Goal: Task Accomplishment & Management: Complete application form

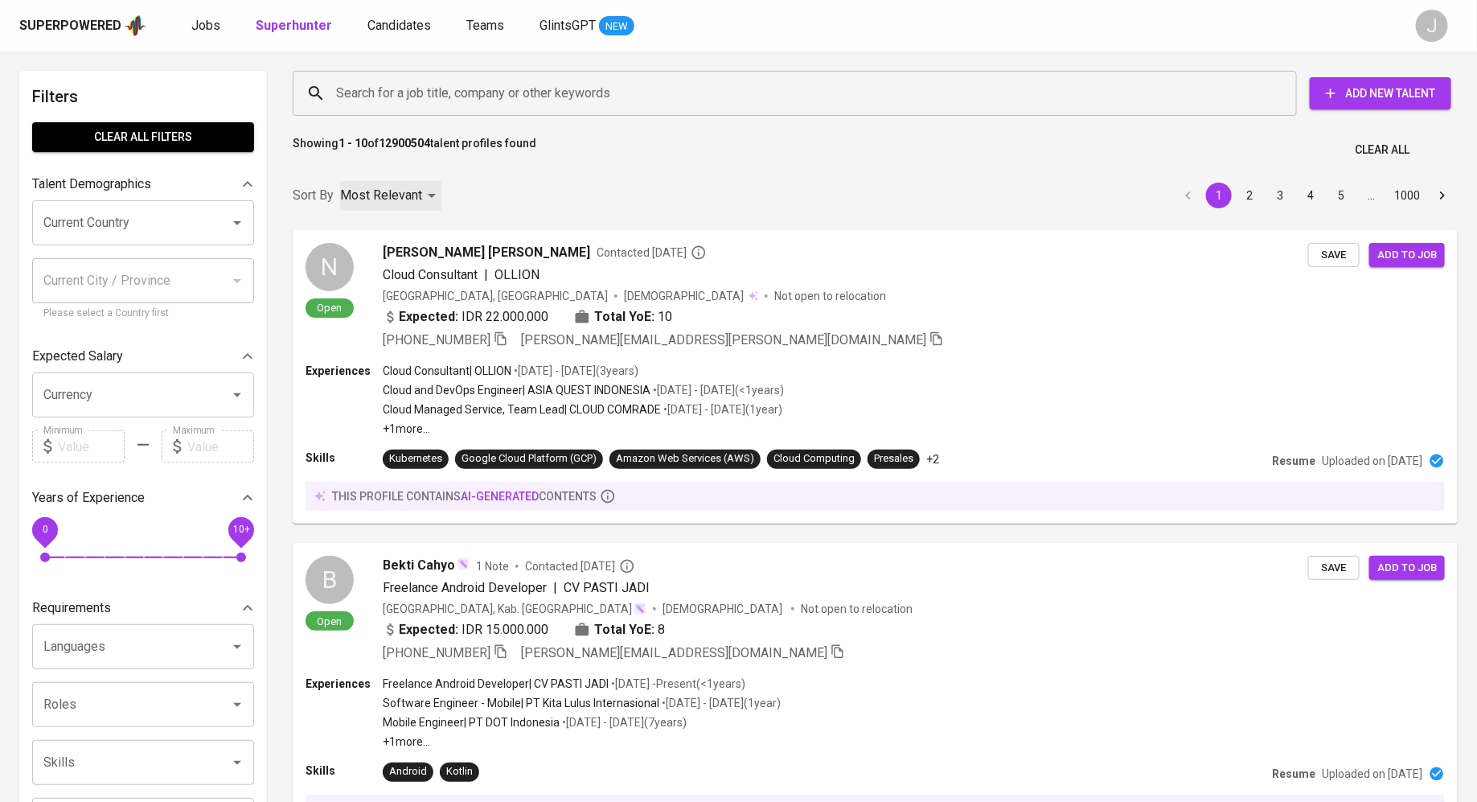
click at [427, 193] on div "Most Relevant" at bounding box center [390, 196] width 101 height 30
click at [490, 170] on div at bounding box center [738, 401] width 1477 height 802
click at [428, 199] on div "Most Relevant" at bounding box center [390, 196] width 101 height 30
click at [513, 204] on div at bounding box center [738, 401] width 1477 height 802
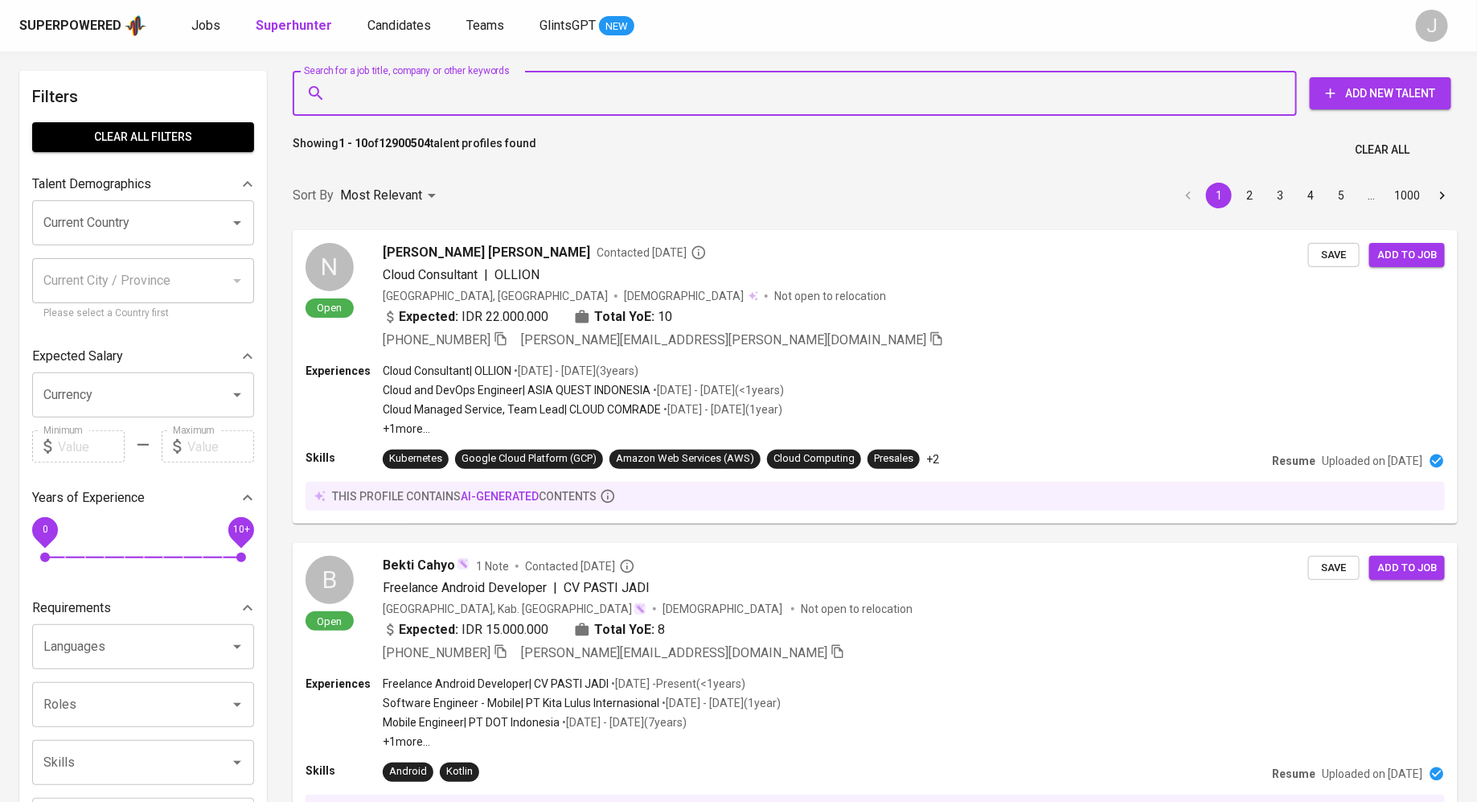
click at [367, 99] on input "Search for a job title, company or other keywords" at bounding box center [799, 93] width 934 height 31
click at [401, 96] on input "Search for a job title, company or other keywords" at bounding box center [799, 93] width 934 height 31
click at [1357, 94] on span "Add New Talent" at bounding box center [1381, 94] width 116 height 20
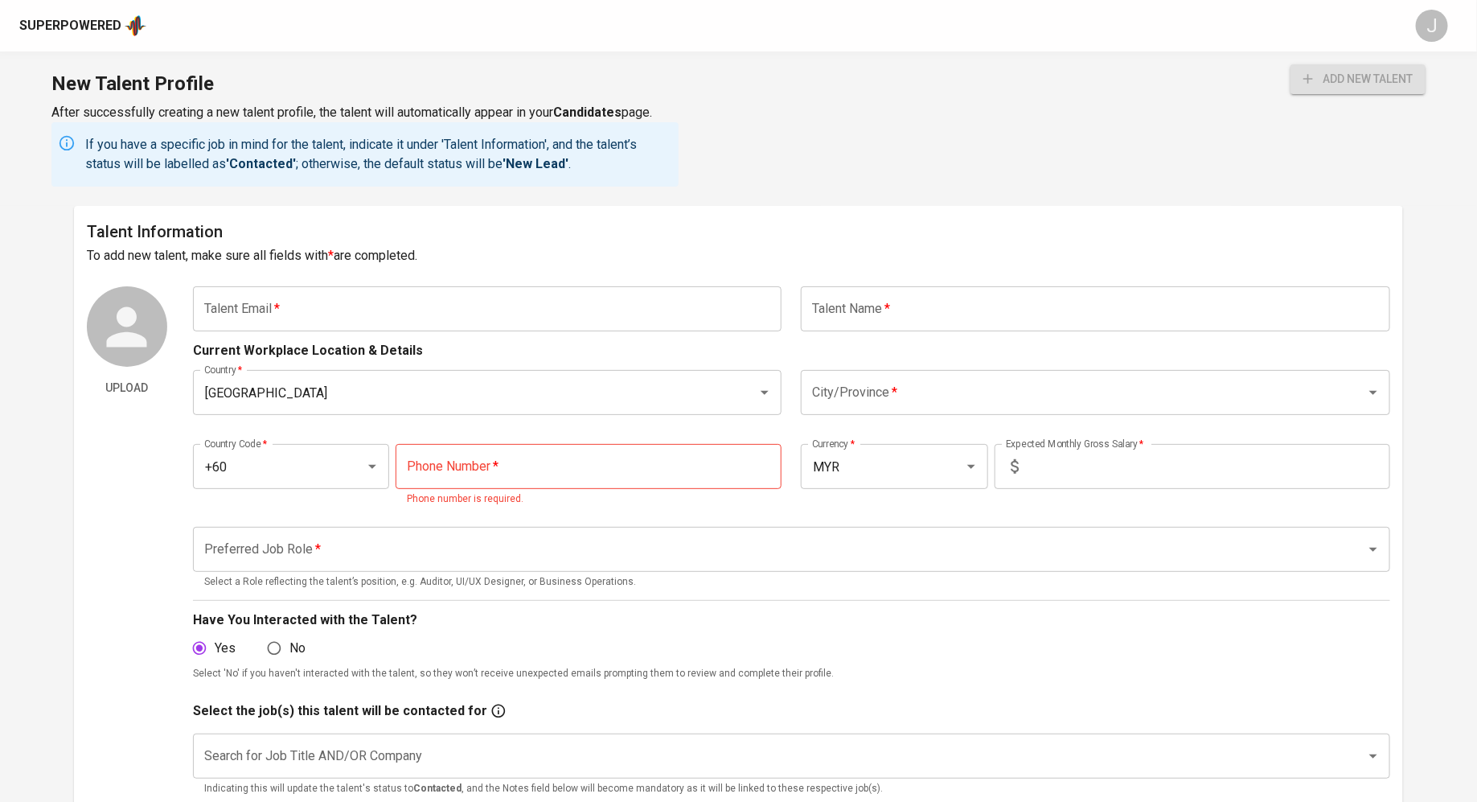
click at [267, 299] on input "text" at bounding box center [487, 308] width 589 height 45
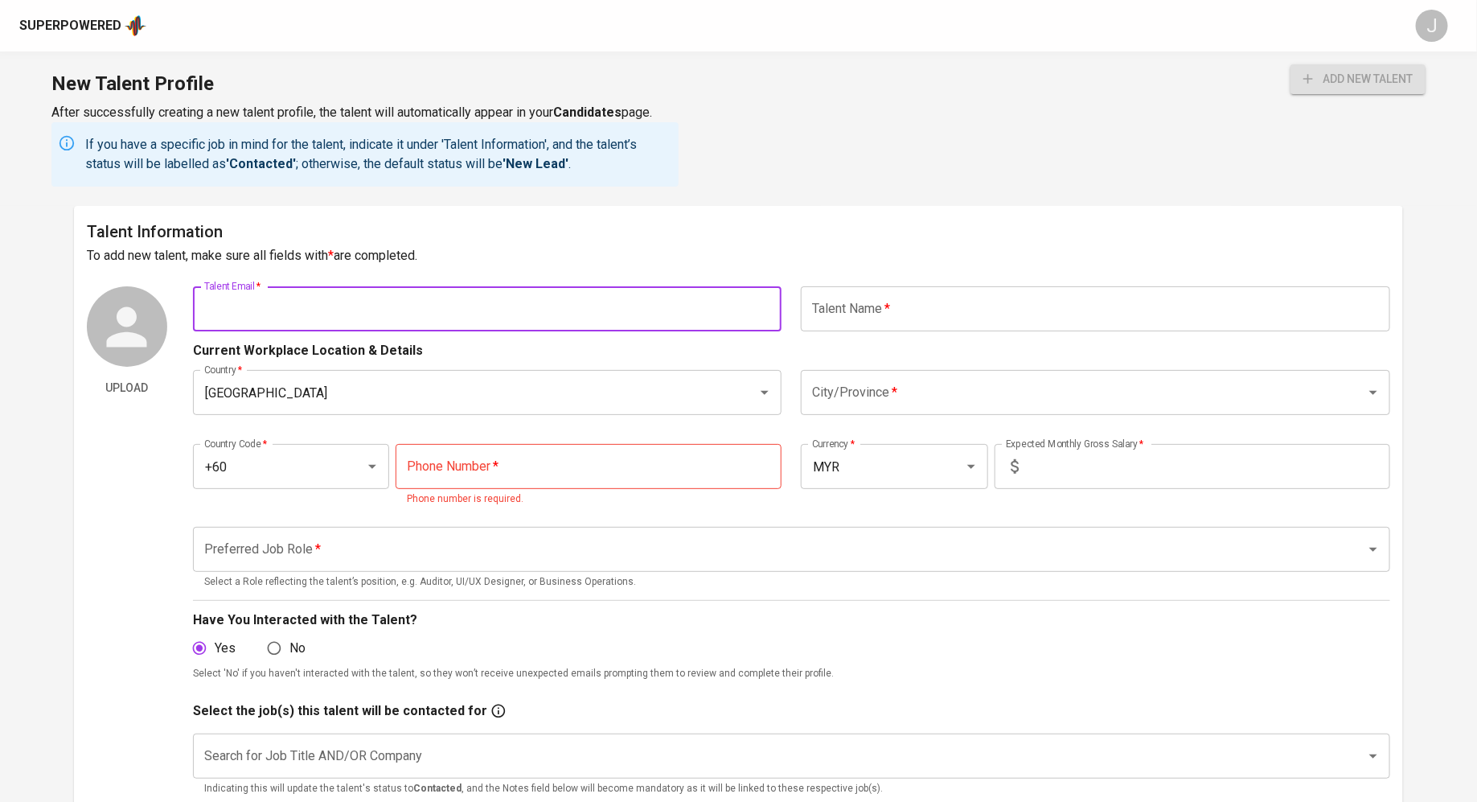
paste input "[EMAIL_ADDRESS][DOMAIN_NAME]"
type input "[EMAIL_ADDRESS][DOMAIN_NAME]"
click at [959, 318] on input "text" at bounding box center [1095, 308] width 589 height 45
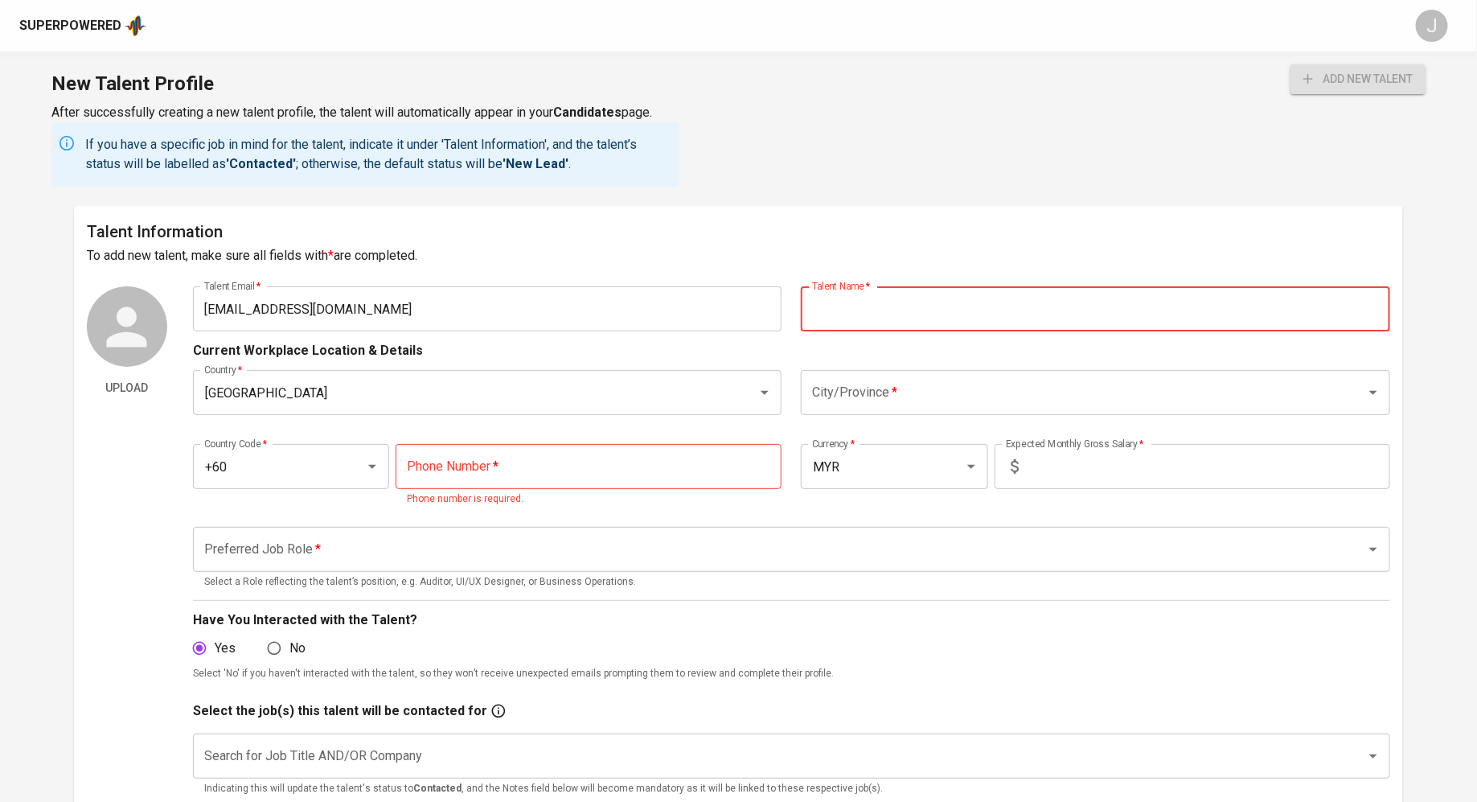
paste input "[PERSON_NAME]"
click at [458, 412] on div "Malaysia Country *" at bounding box center [487, 392] width 589 height 45
type input "[PERSON_NAME]"
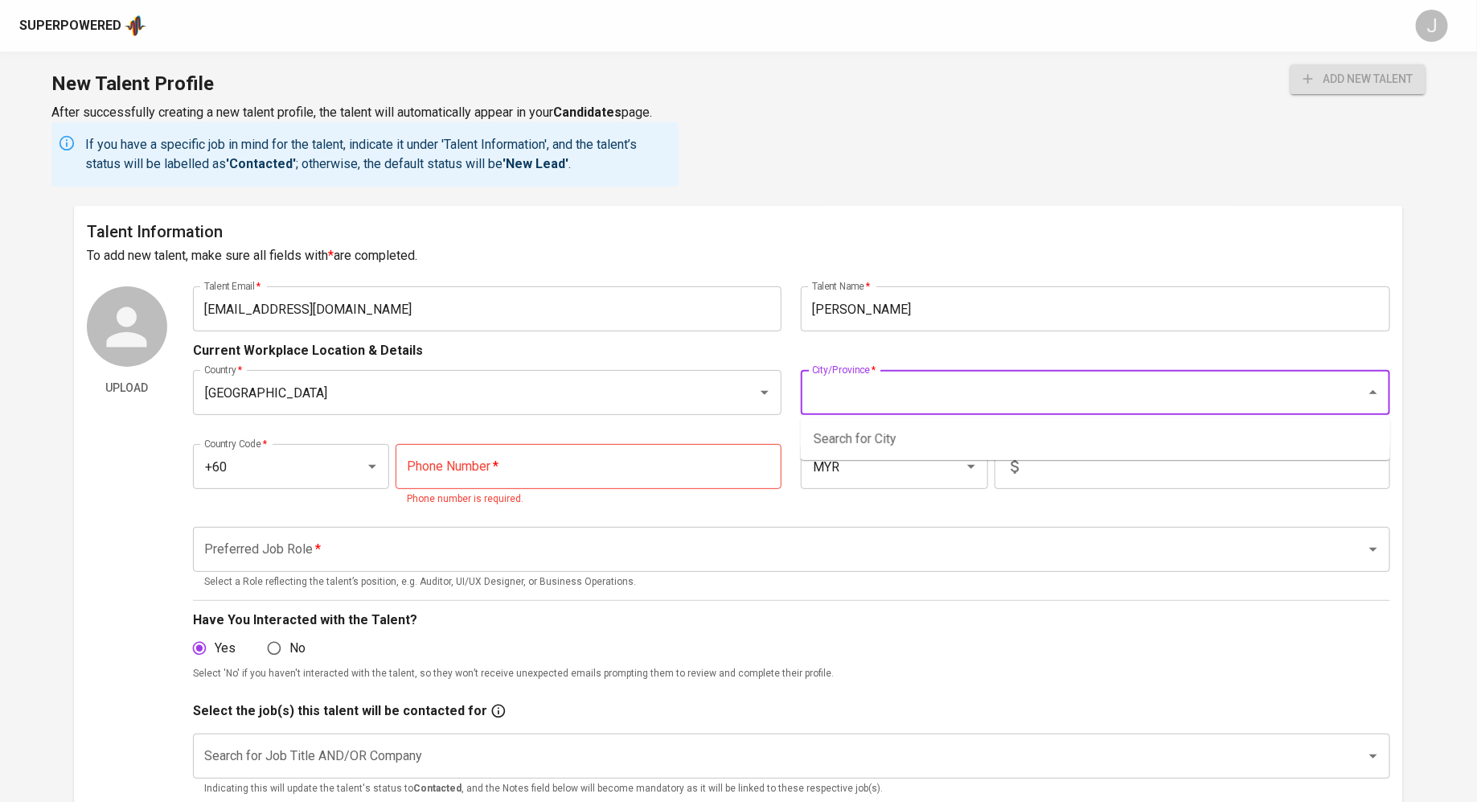
click at [966, 377] on input "City/Province   *" at bounding box center [1073, 392] width 530 height 31
click at [928, 442] on li "Kota Kinabalu" at bounding box center [1095, 439] width 589 height 29
type input "Kota Kinabalu"
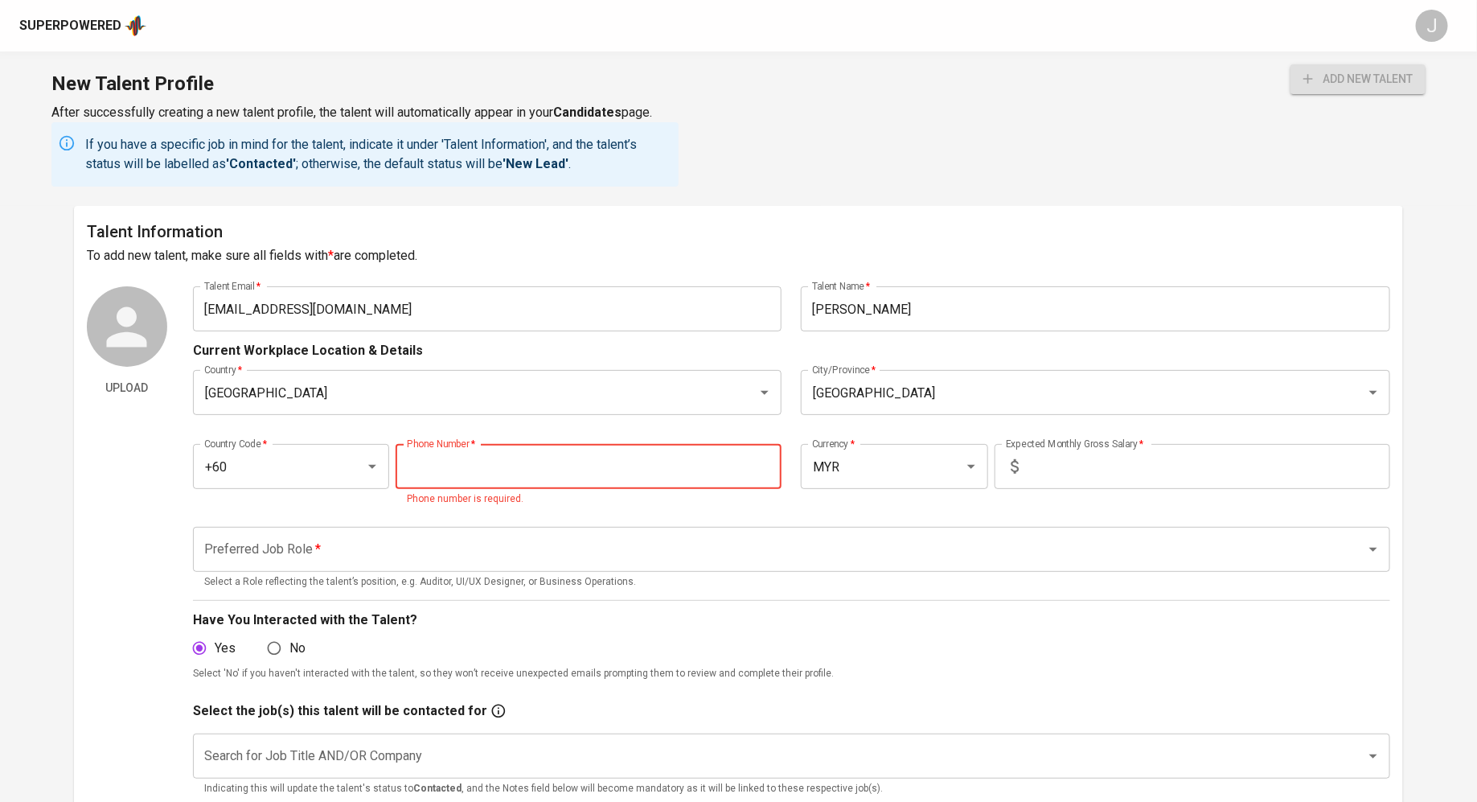
click at [531, 461] on input "tel" at bounding box center [589, 466] width 386 height 45
paste input "19-999-1096"
type input "19-999-1096"
click at [1081, 457] on input "text" at bounding box center [1207, 466] width 365 height 45
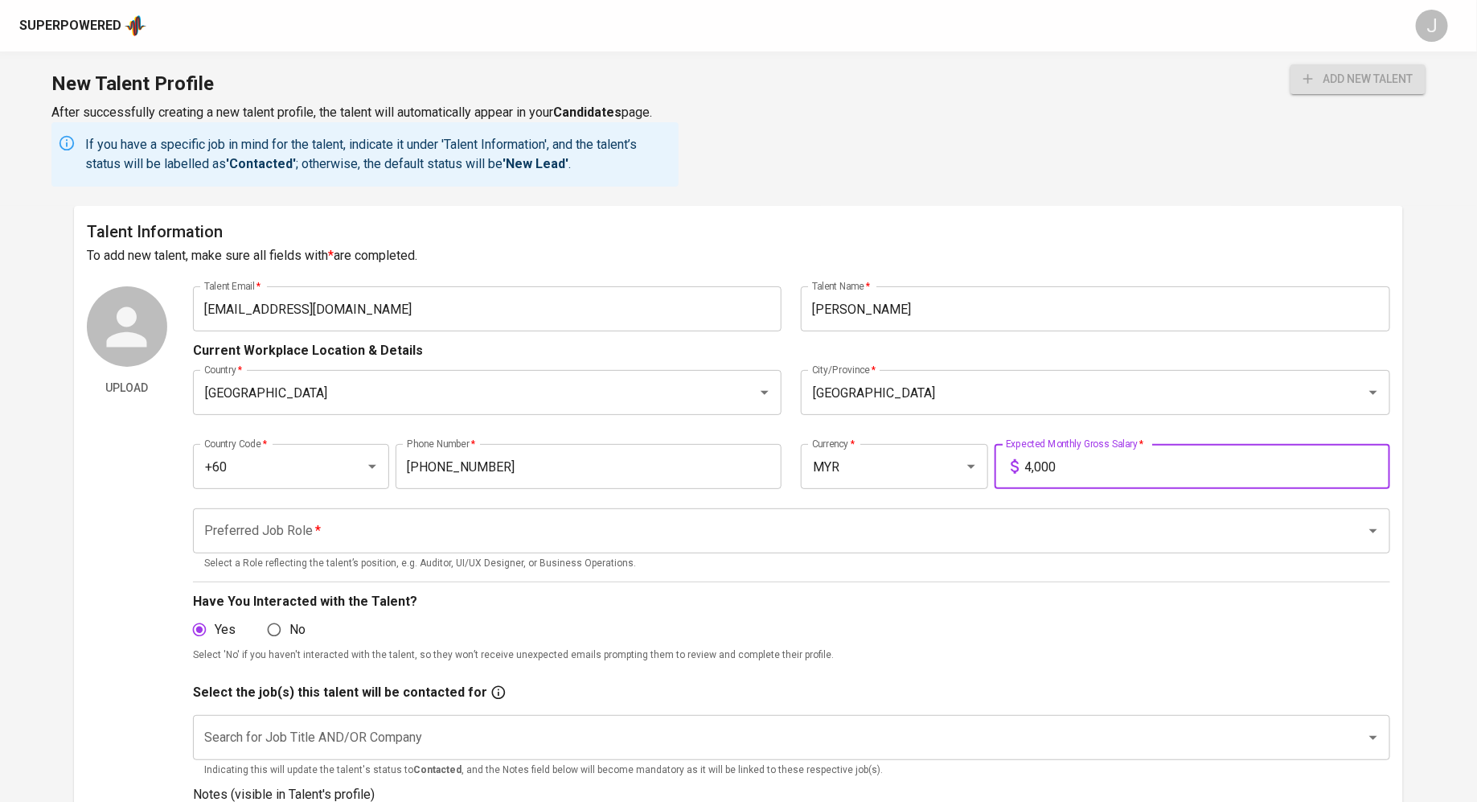
click at [236, 547] on div "Preferred Job Role *" at bounding box center [791, 530] width 1197 height 45
type input "4,000"
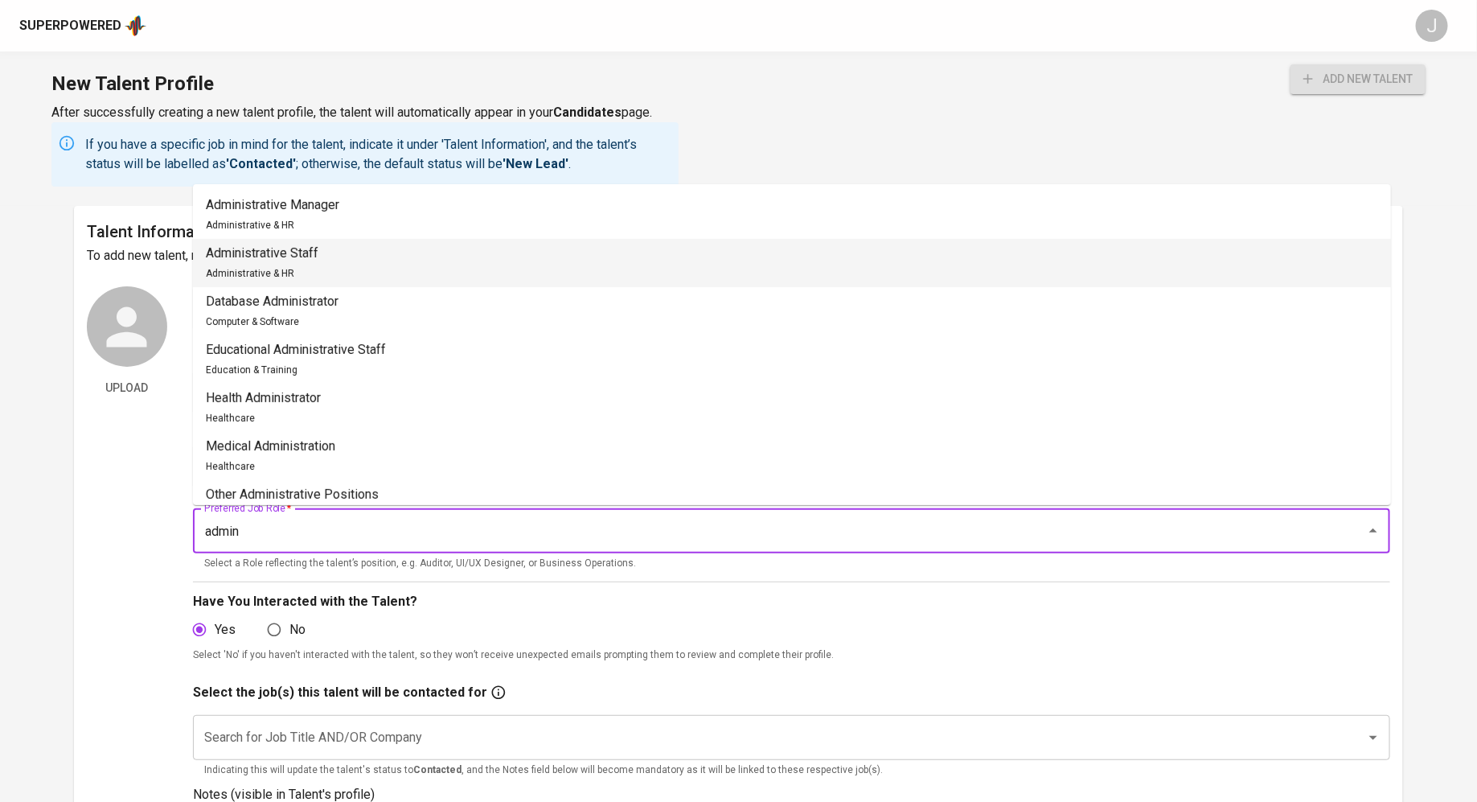
click at [377, 265] on li "Administrative Staff Administrative & HR" at bounding box center [792, 263] width 1198 height 48
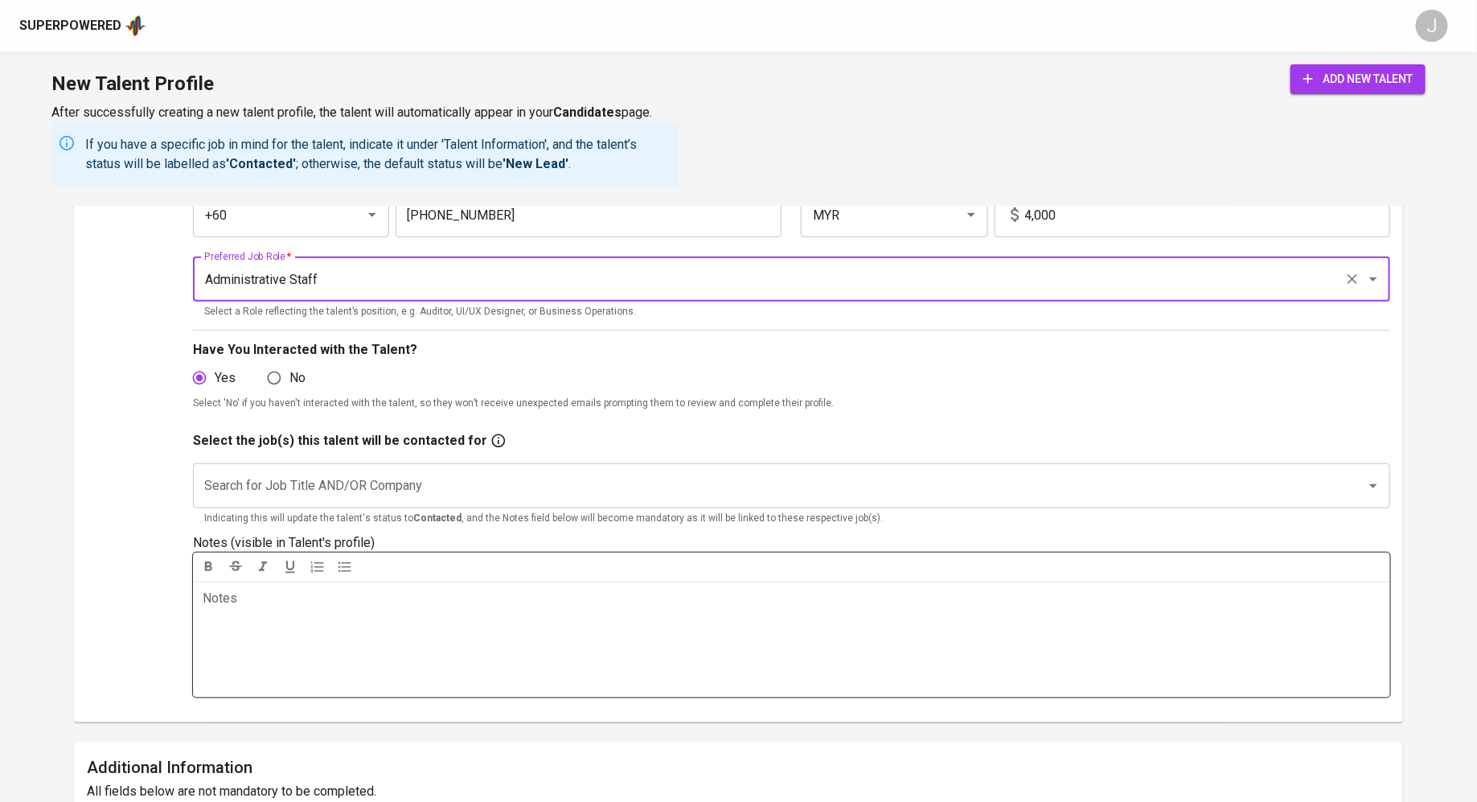
scroll to position [255, 0]
type input "Administrative Staff"
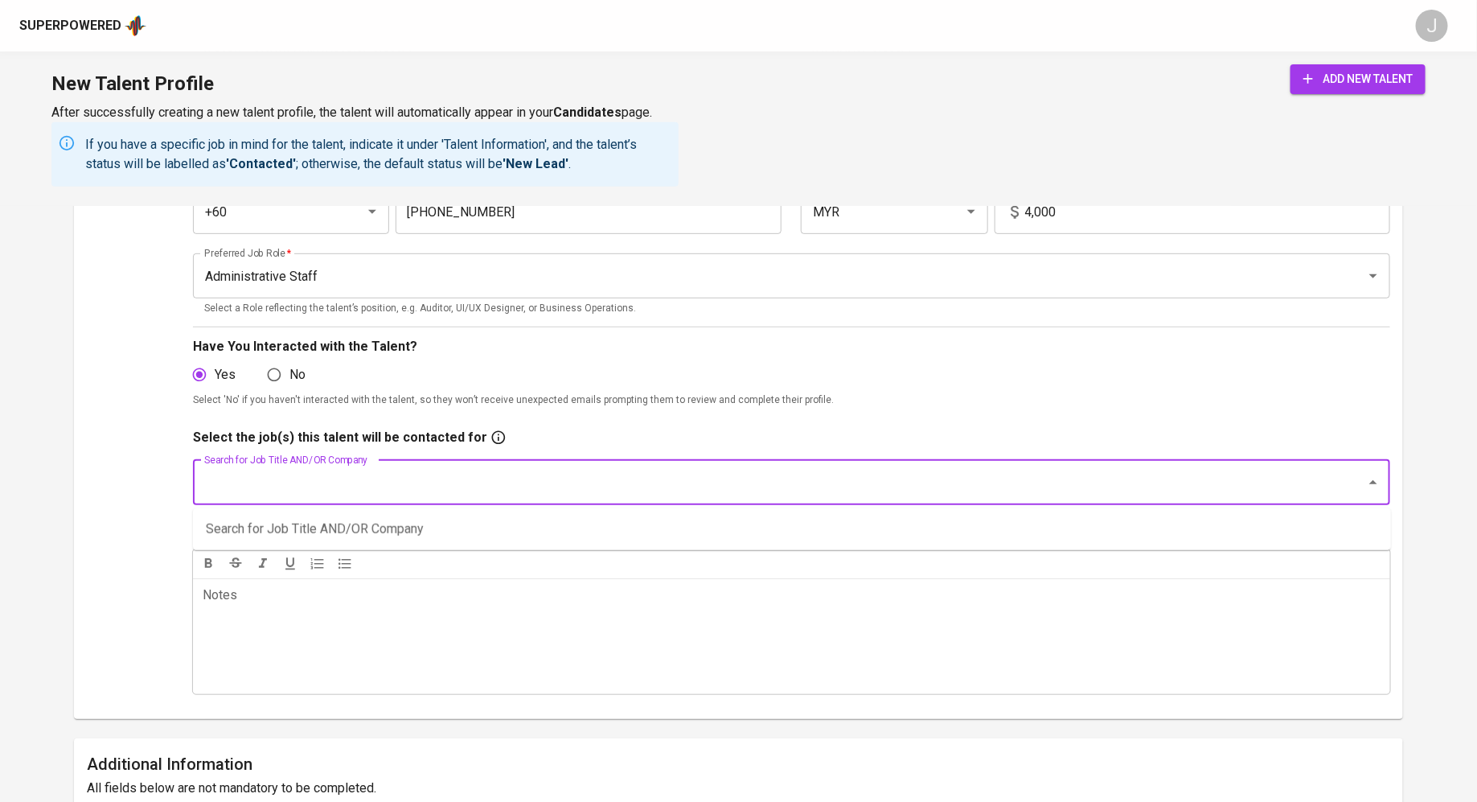
click at [360, 486] on input "Search for Job Title AND/OR Company" at bounding box center [769, 482] width 1138 height 31
type input "maglev"
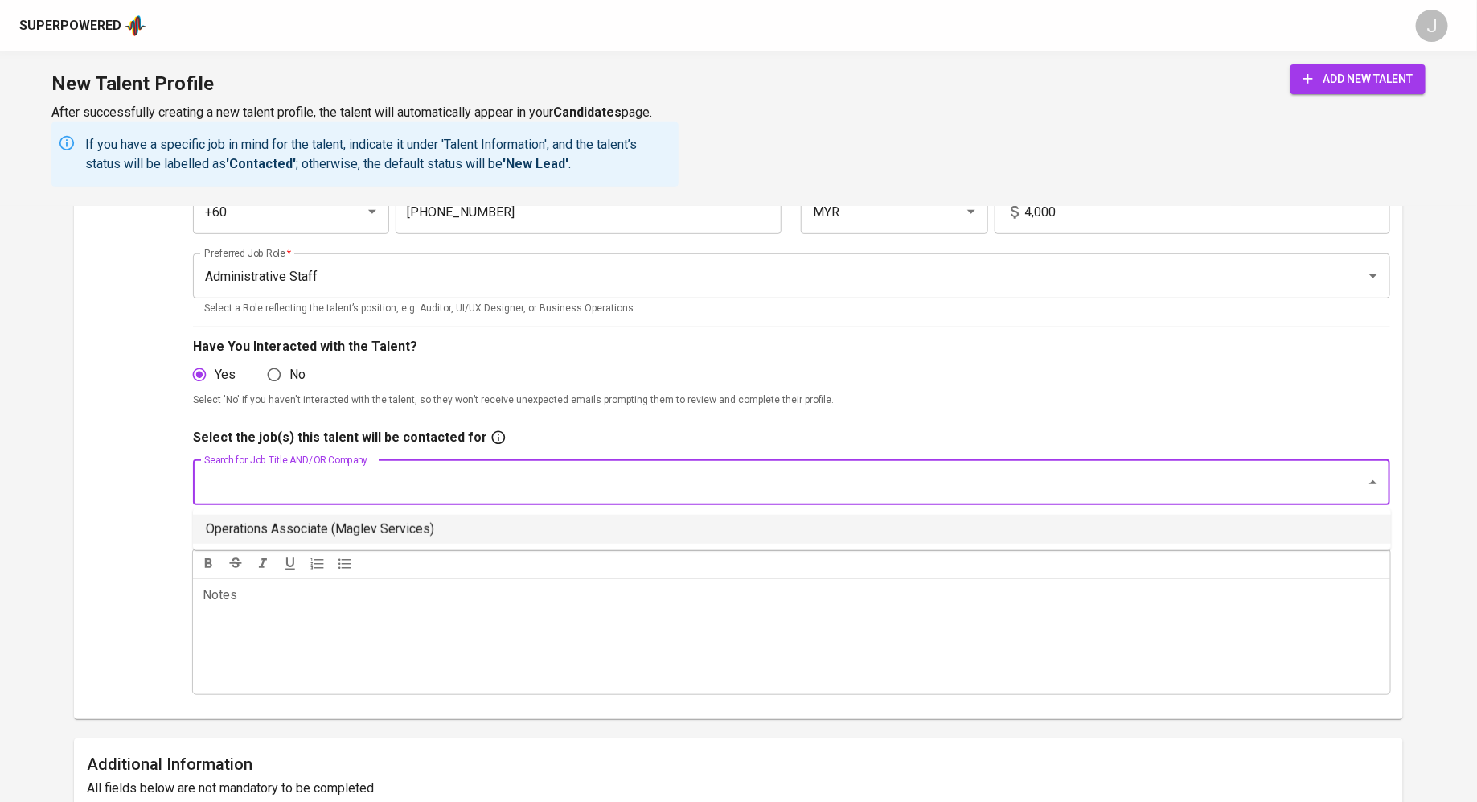
click at [322, 531] on li "Operations Associate (Maglev Services)" at bounding box center [792, 529] width 1198 height 29
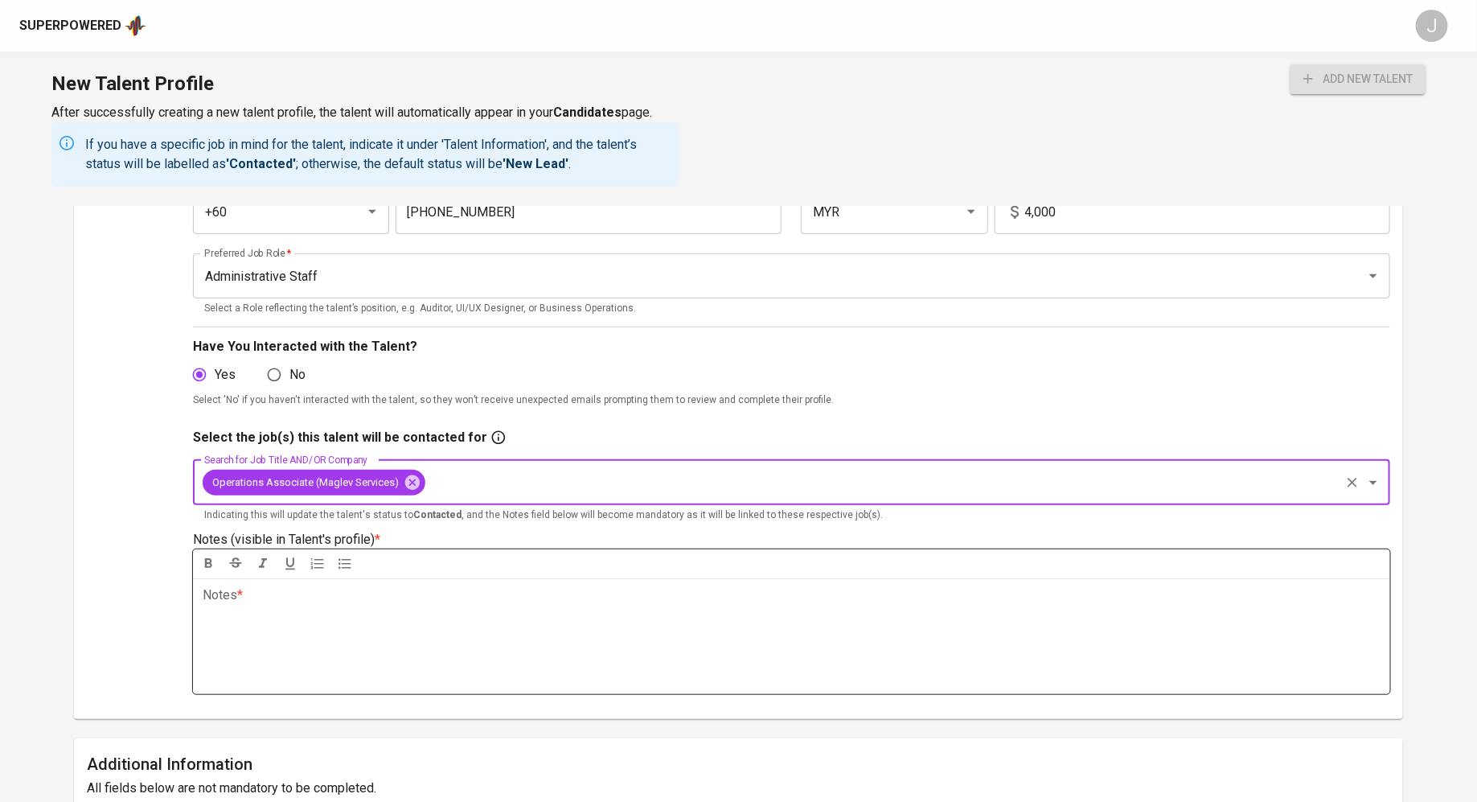
click at [294, 636] on div "Notes * ﻿" at bounding box center [791, 636] width 1197 height 116
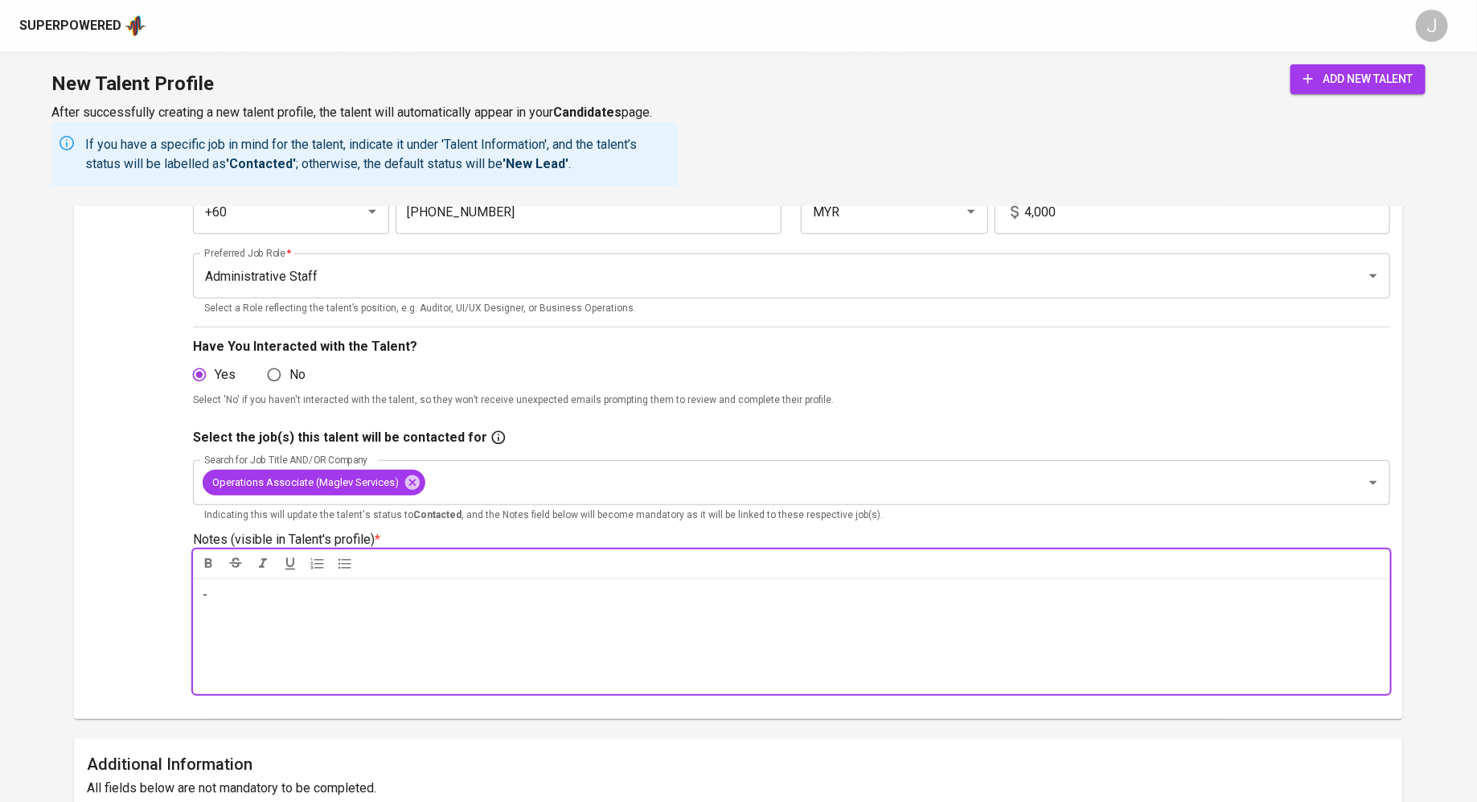
click at [1307, 68] on button "add new talent" at bounding box center [1358, 79] width 135 height 30
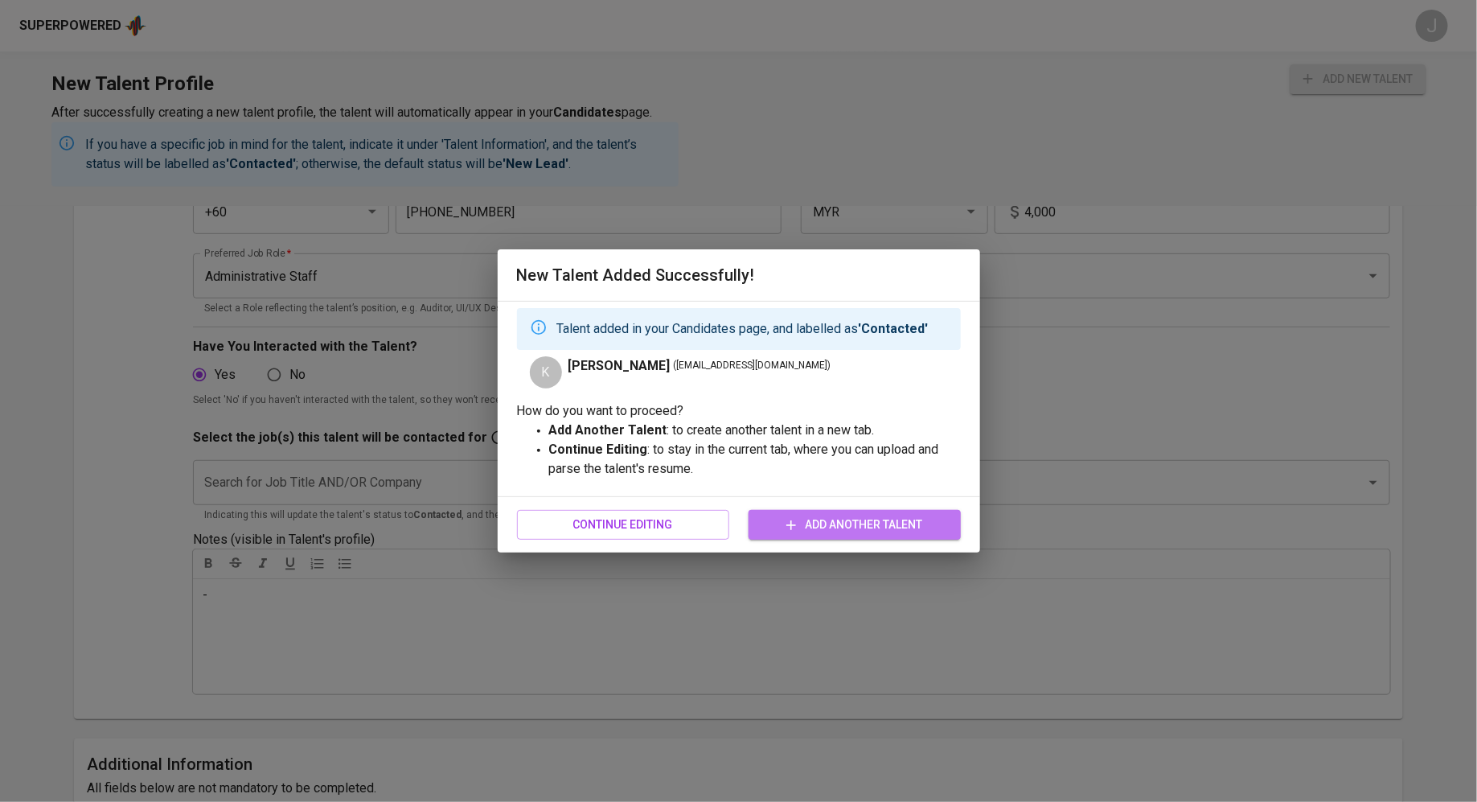
click at [786, 521] on icon "button" at bounding box center [791, 525] width 16 height 16
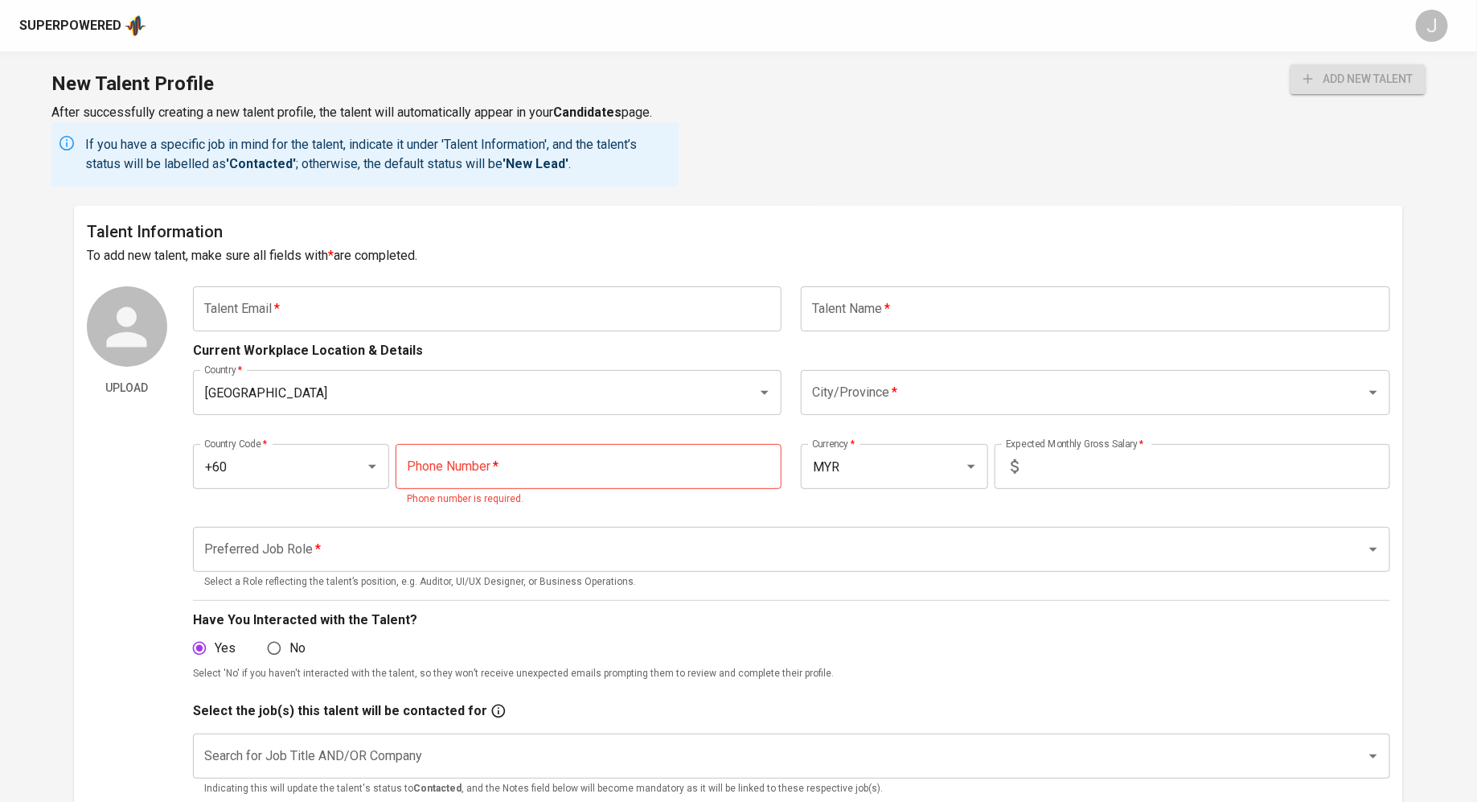
click at [467, 299] on input "text" at bounding box center [487, 308] width 589 height 45
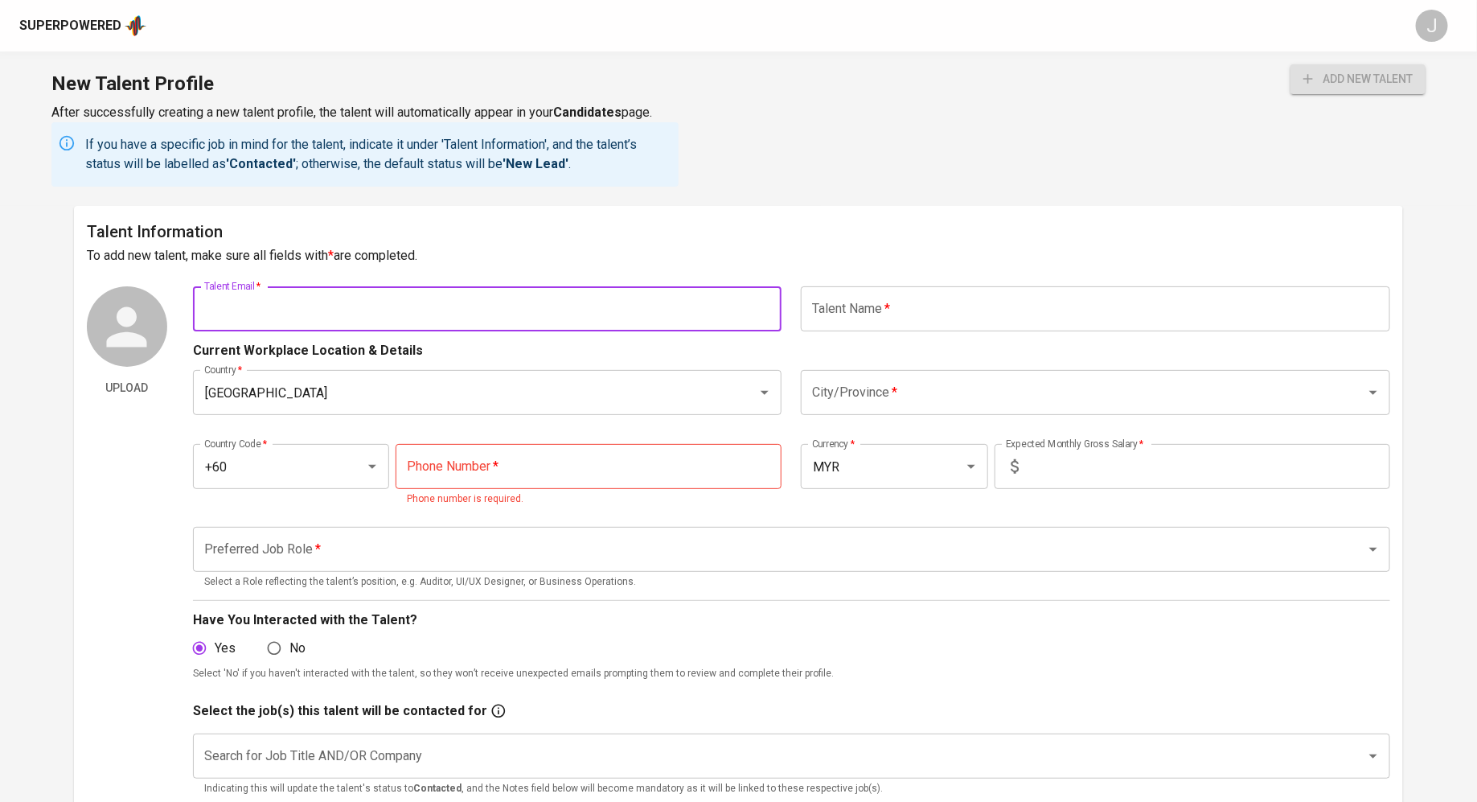
paste input "kogilavanisegaran2@gmail.com"
type input "kogilavanisegaran2@gmail.com"
click at [897, 306] on input "text" at bounding box center [1095, 308] width 589 height 45
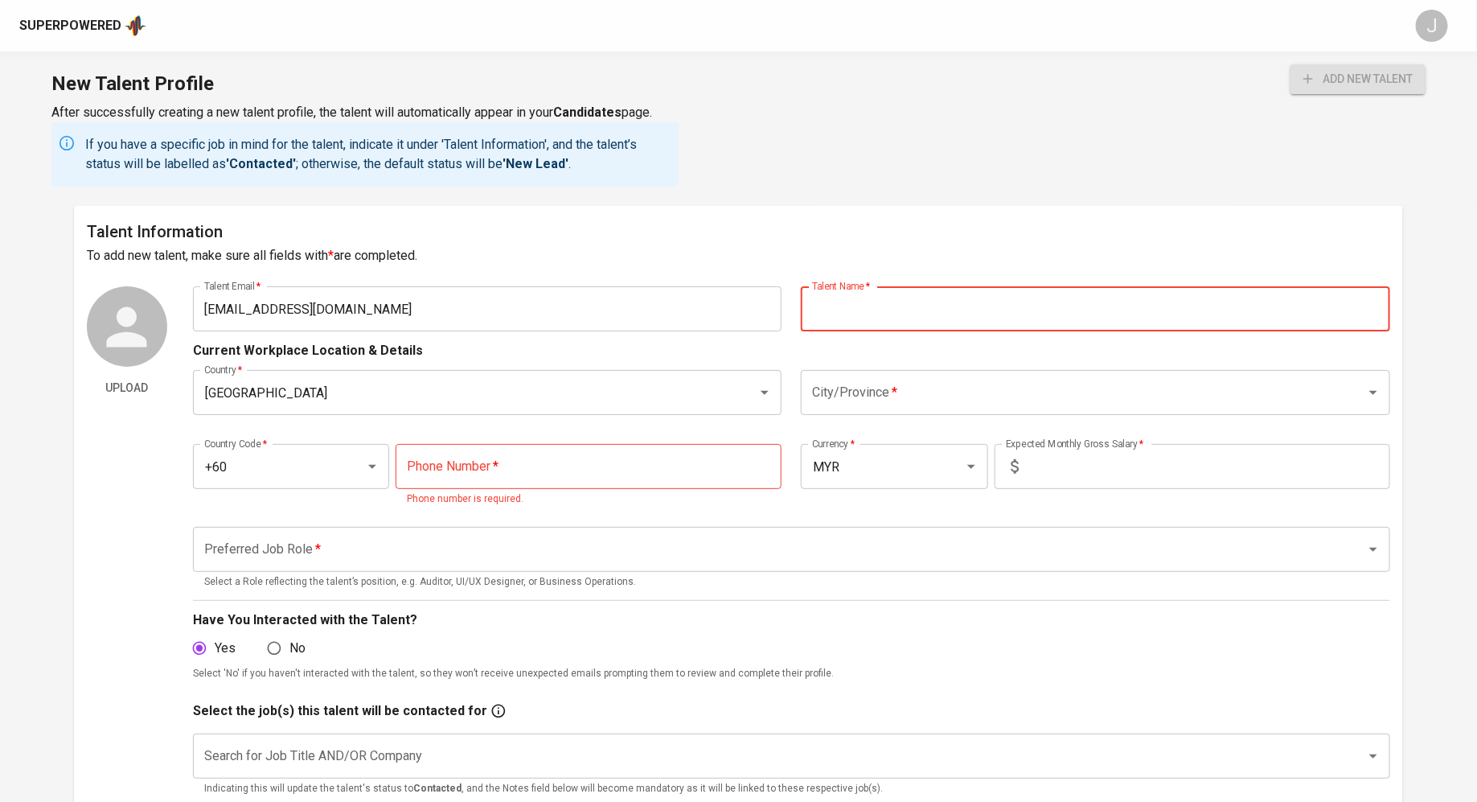
click at [596, 485] on input "tel" at bounding box center [589, 466] width 386 height 45
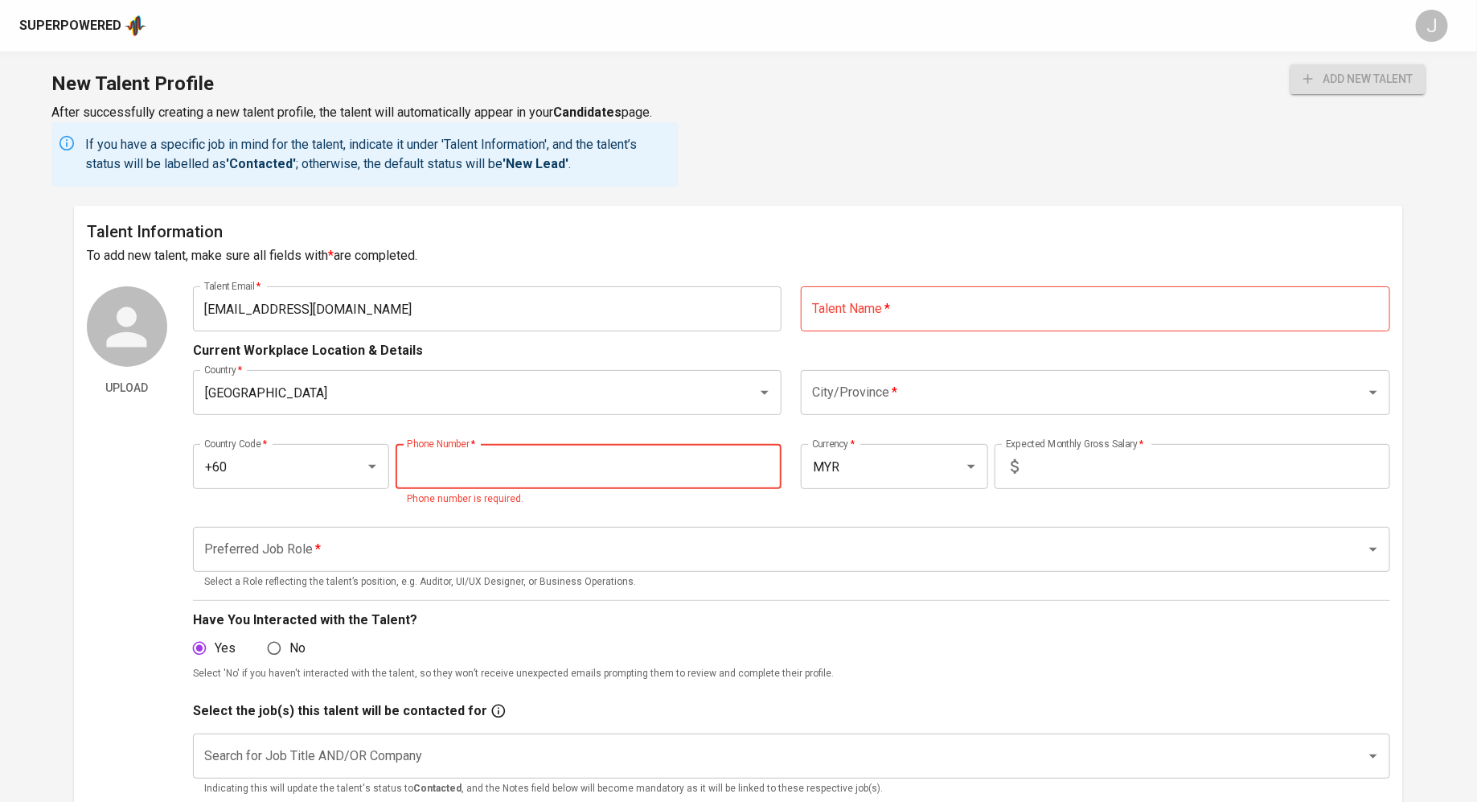
paste input "12-291-2077"
type input "12-291-2077"
click at [914, 306] on input "text" at bounding box center [1095, 308] width 589 height 45
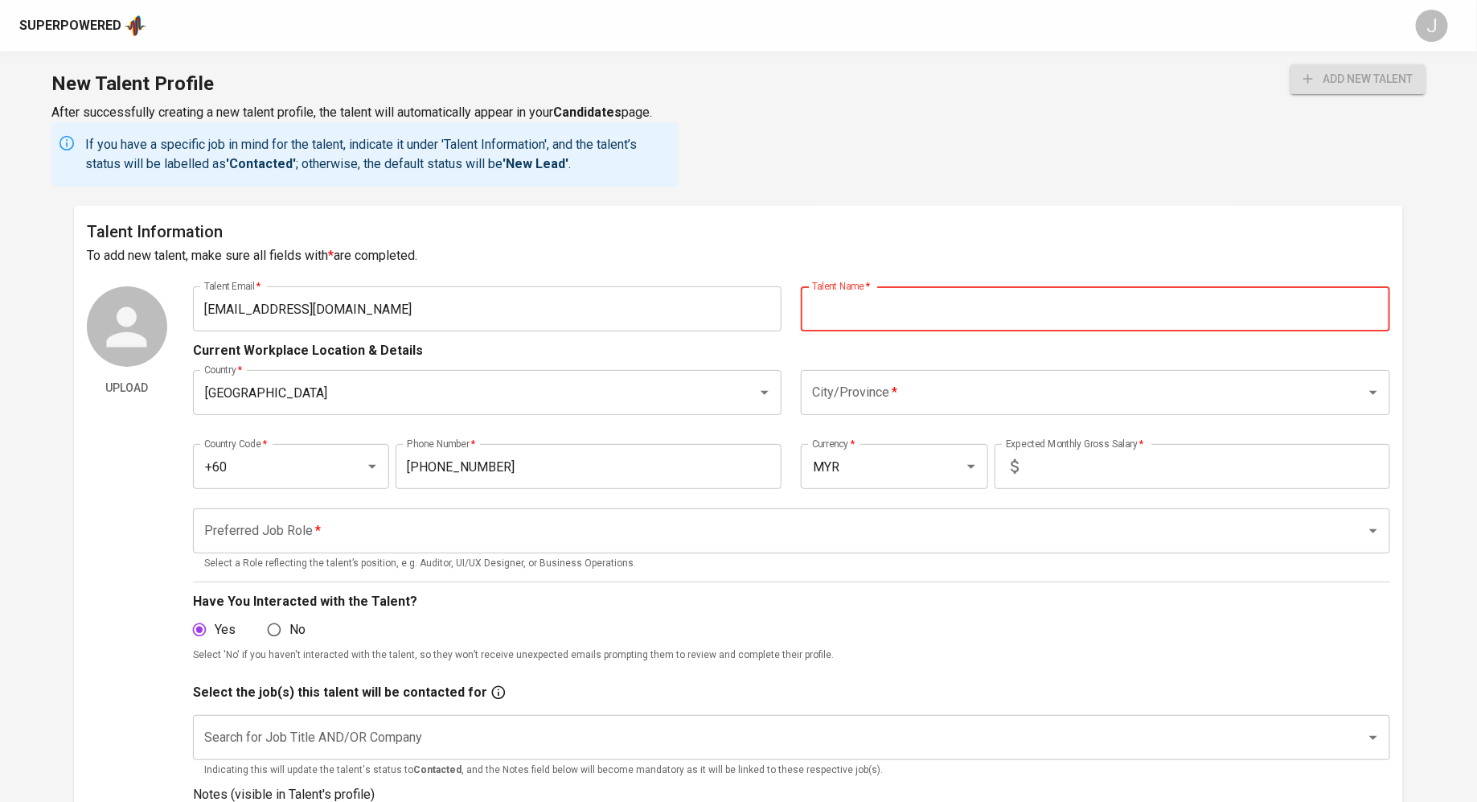
paste input "[PERSON_NAME]"
type input "[PERSON_NAME]"
click at [906, 389] on input "City/Province   *" at bounding box center [1073, 392] width 530 height 31
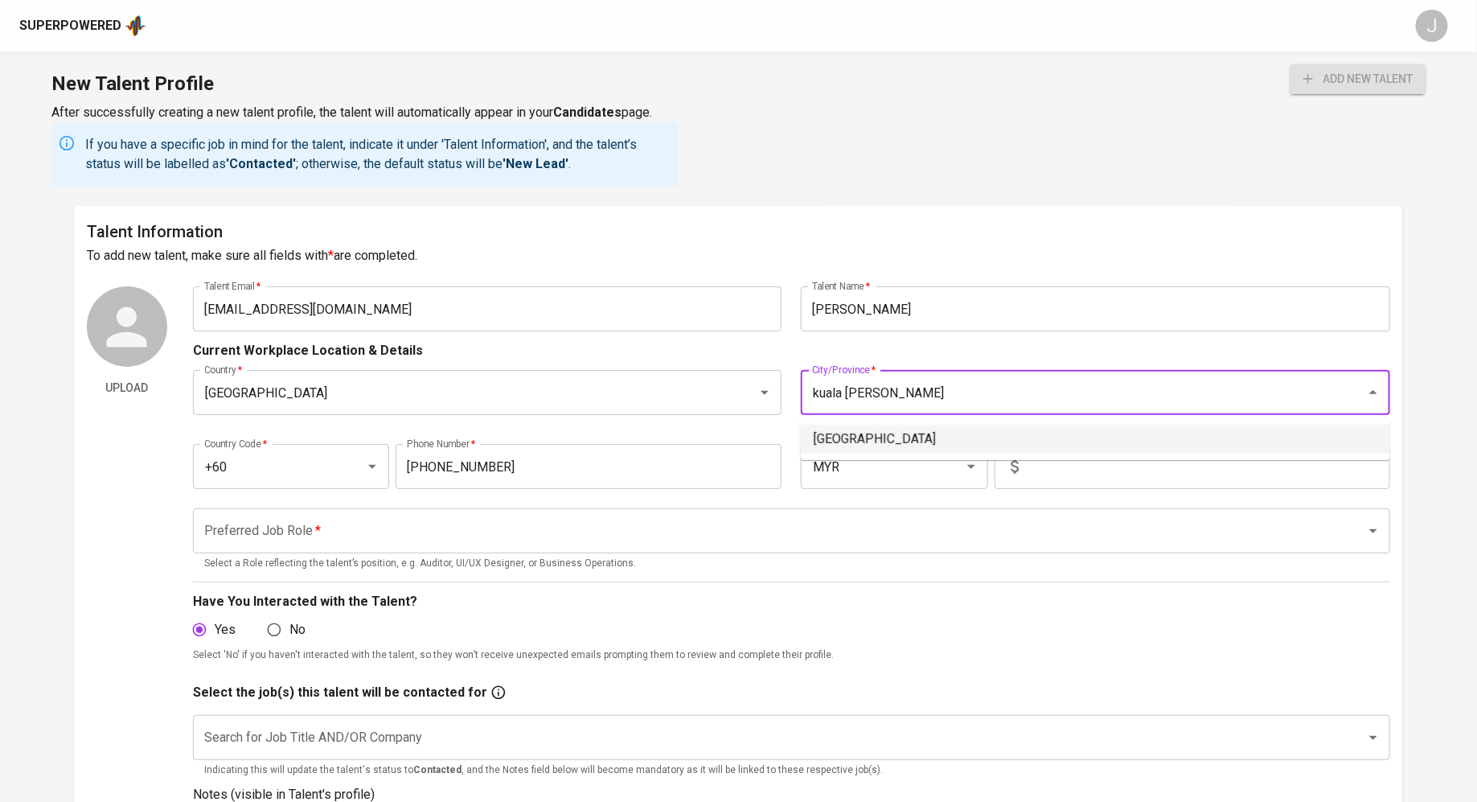
click at [858, 442] on li "[GEOGRAPHIC_DATA]" at bounding box center [1095, 439] width 589 height 29
type input "[GEOGRAPHIC_DATA]"
click at [1082, 470] on input "text" at bounding box center [1207, 466] width 365 height 45
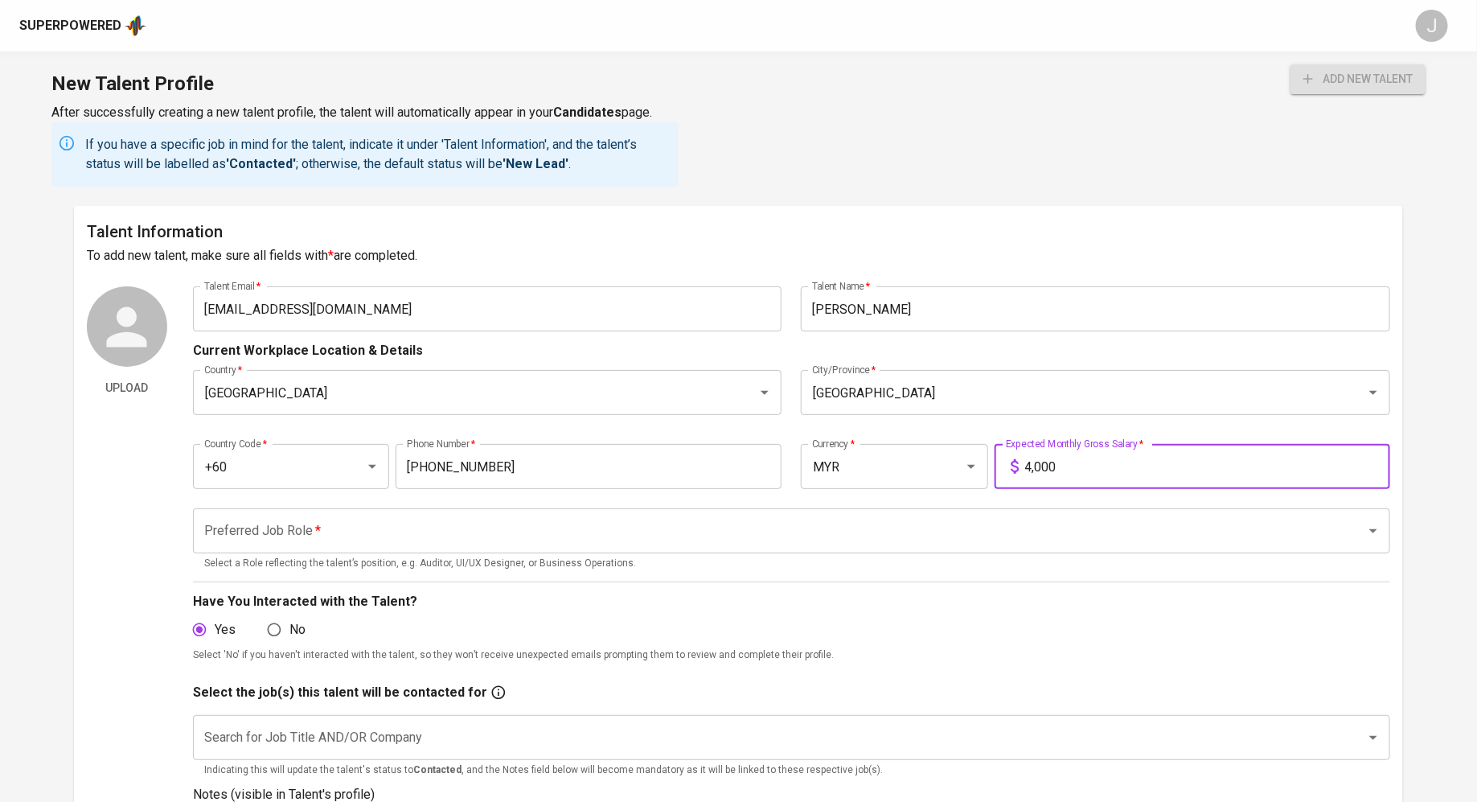
type input "4,000"
click at [443, 538] on input "Preferred Job Role   *" at bounding box center [769, 530] width 1138 height 31
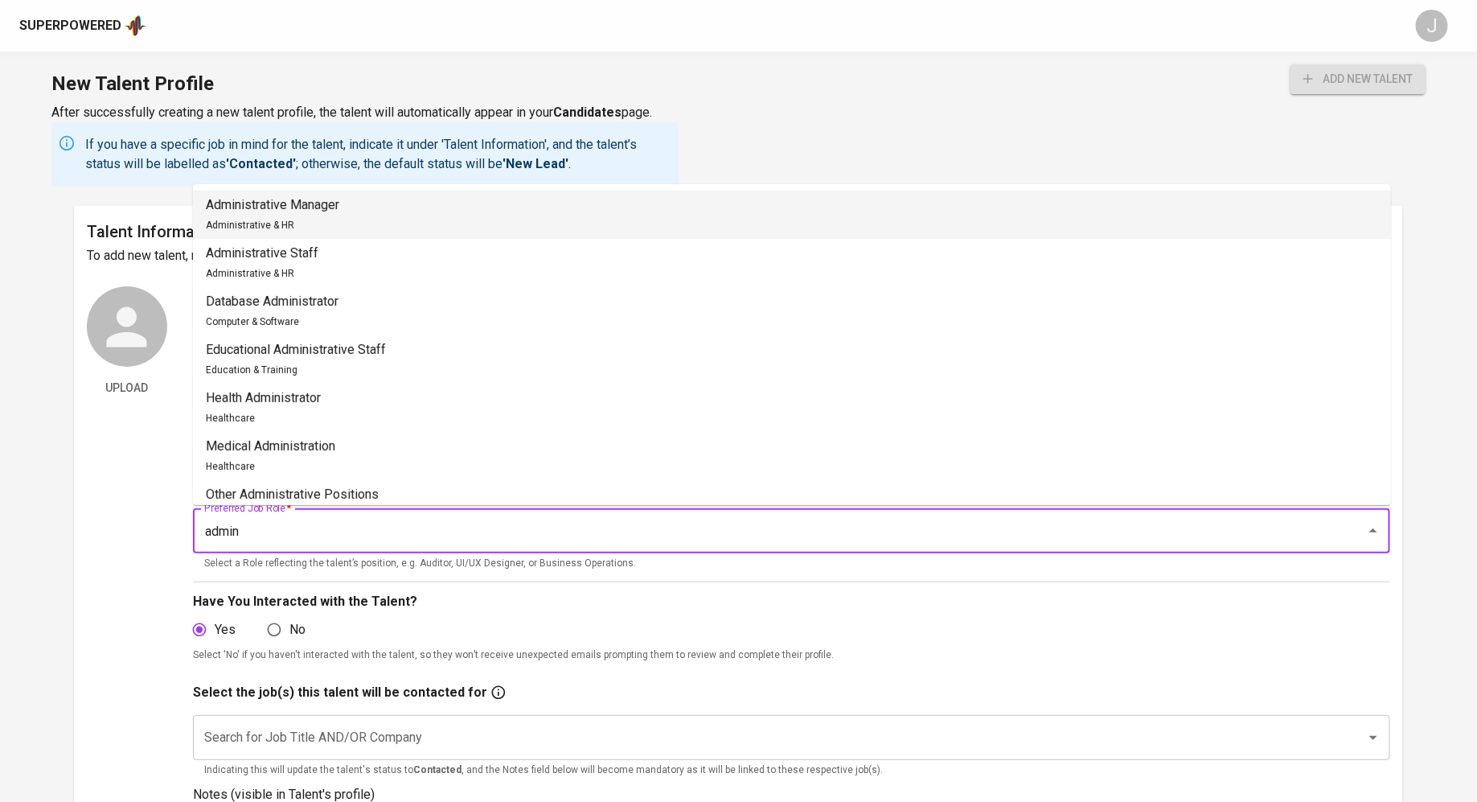
click at [330, 237] on li "Administrative Manager Administrative & HR" at bounding box center [792, 215] width 1198 height 48
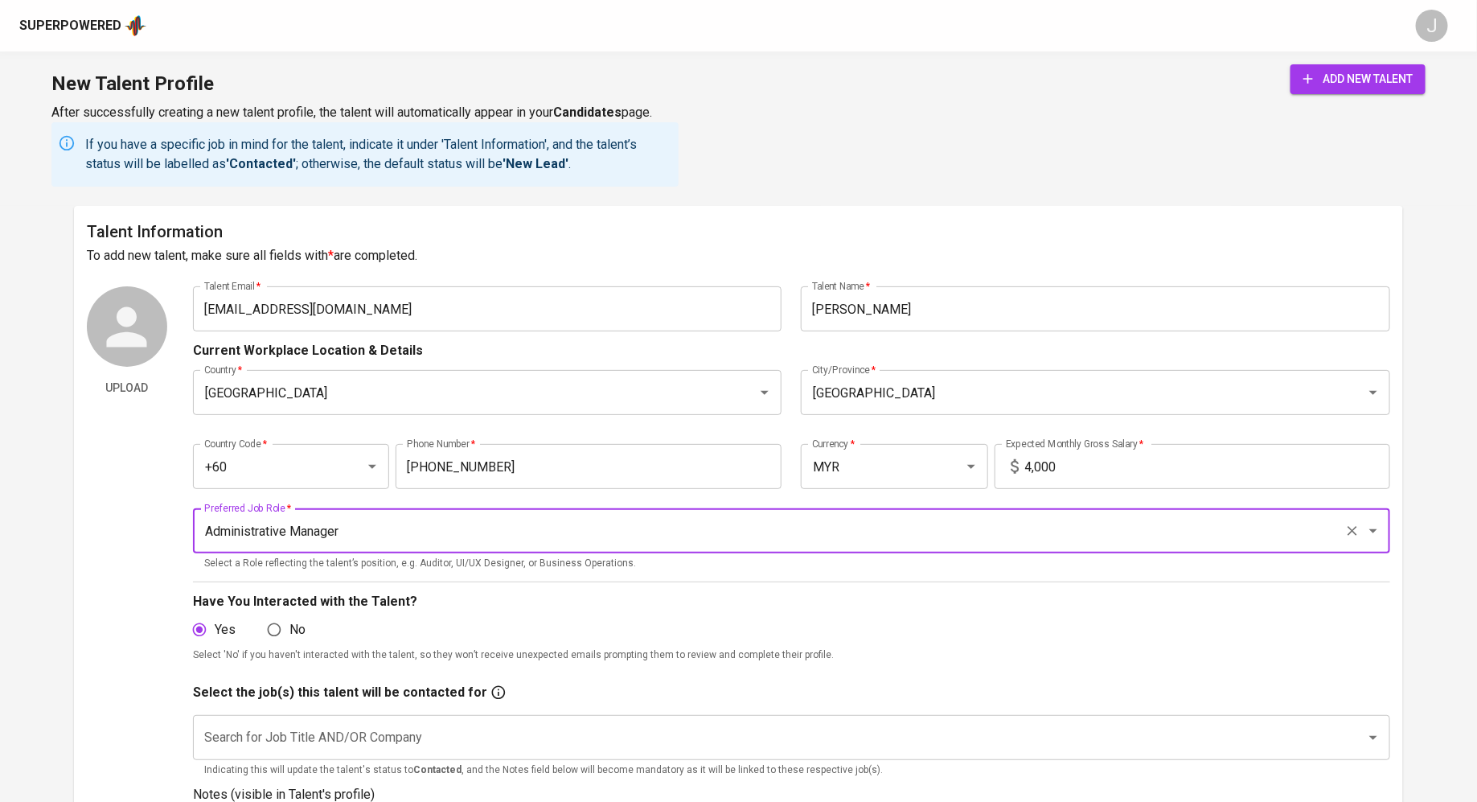
click at [303, 540] on input "Administrative Manager" at bounding box center [769, 530] width 1138 height 31
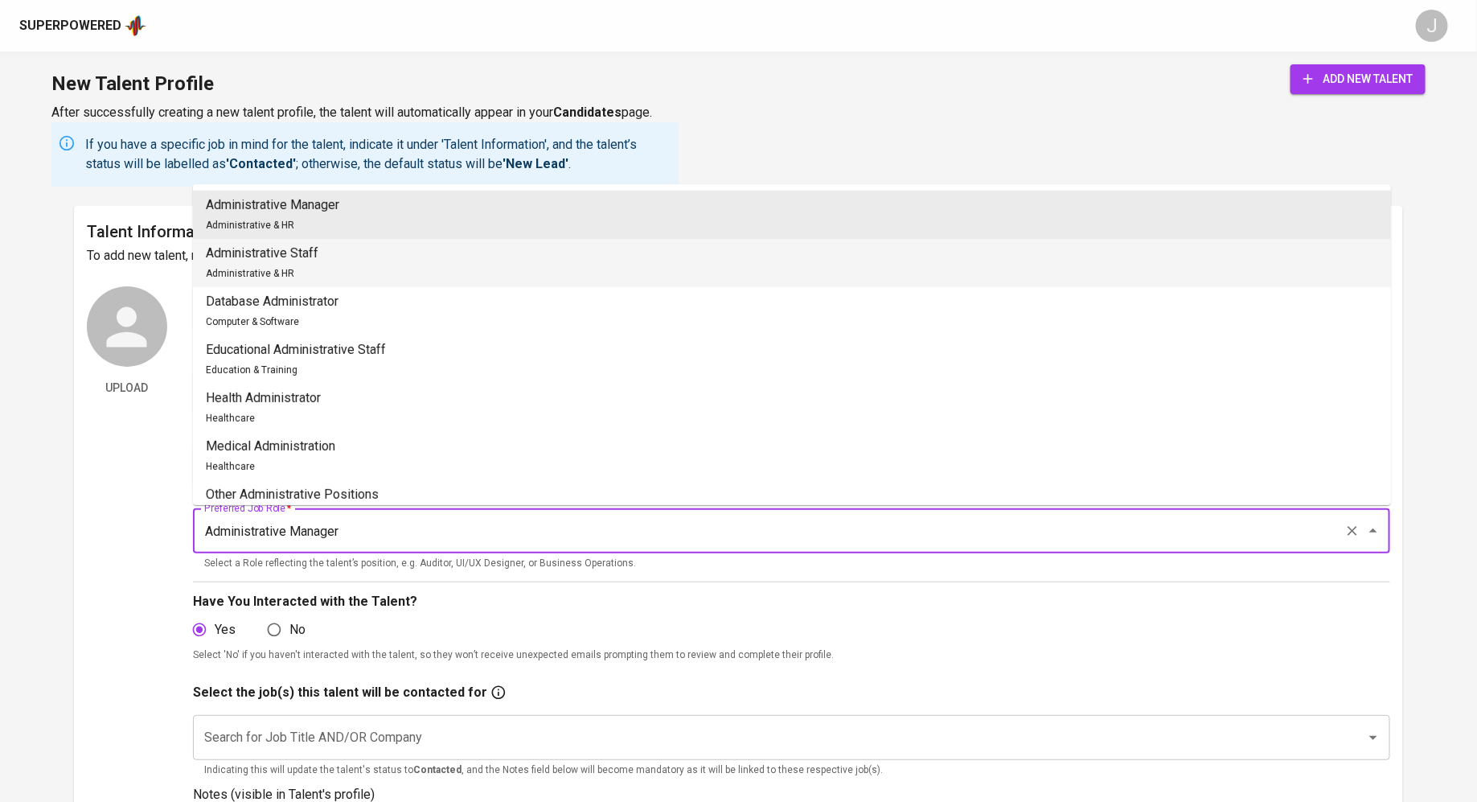
click at [383, 269] on li "Administrative Staff Administrative & HR" at bounding box center [792, 263] width 1198 height 48
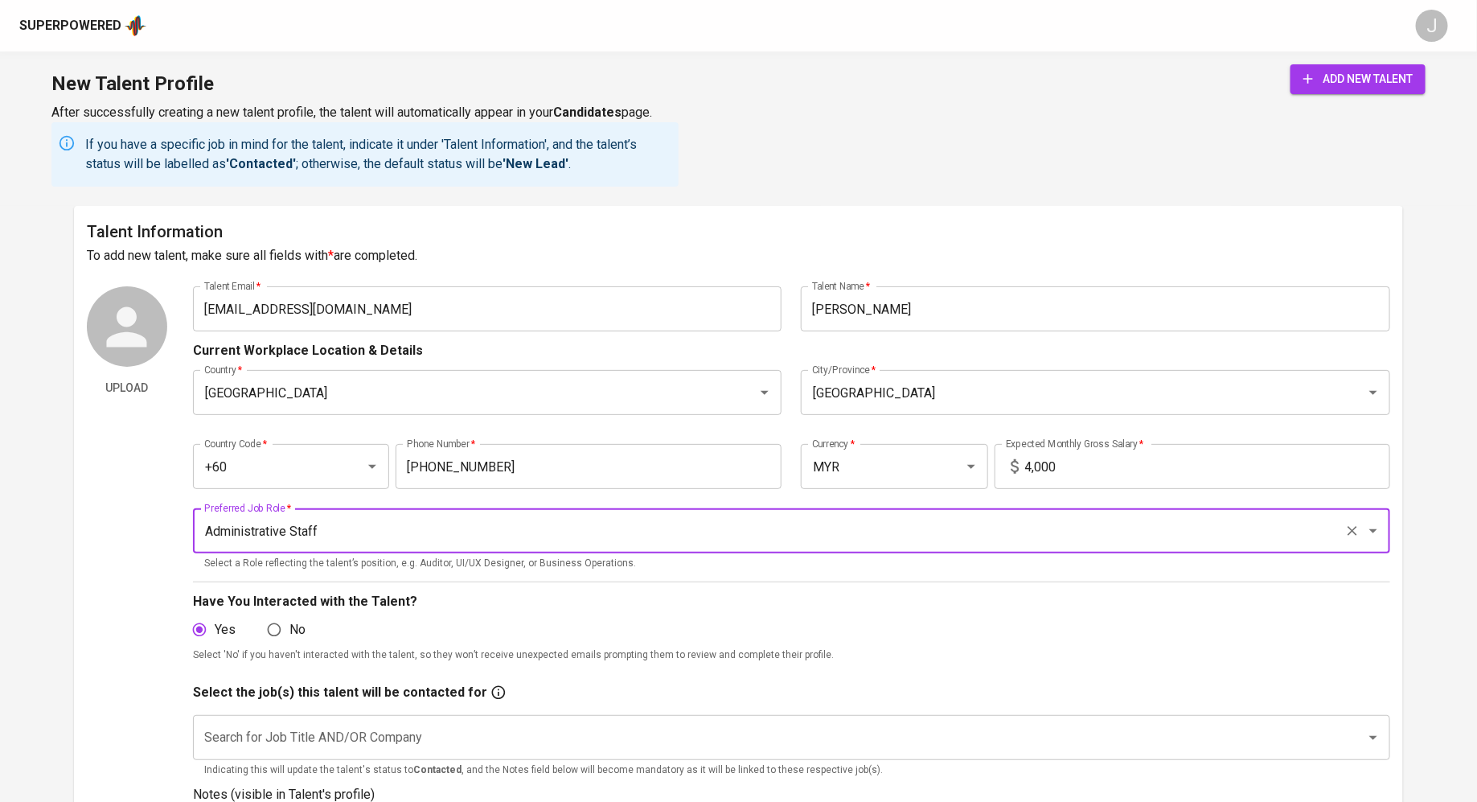
type input "Administrative Staff"
click at [369, 740] on input "Search for Job Title AND/OR Company" at bounding box center [769, 737] width 1138 height 31
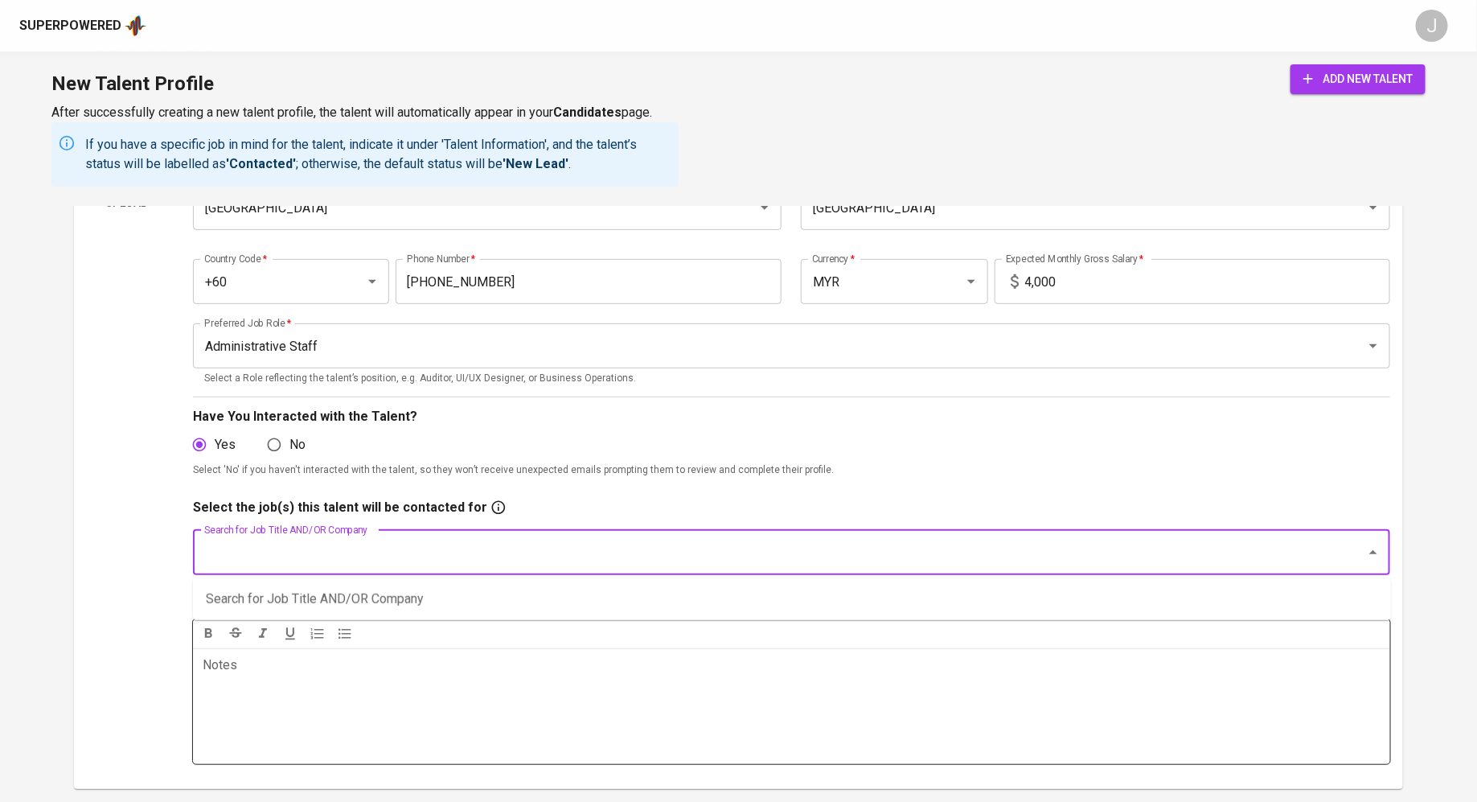
scroll to position [266, 0]
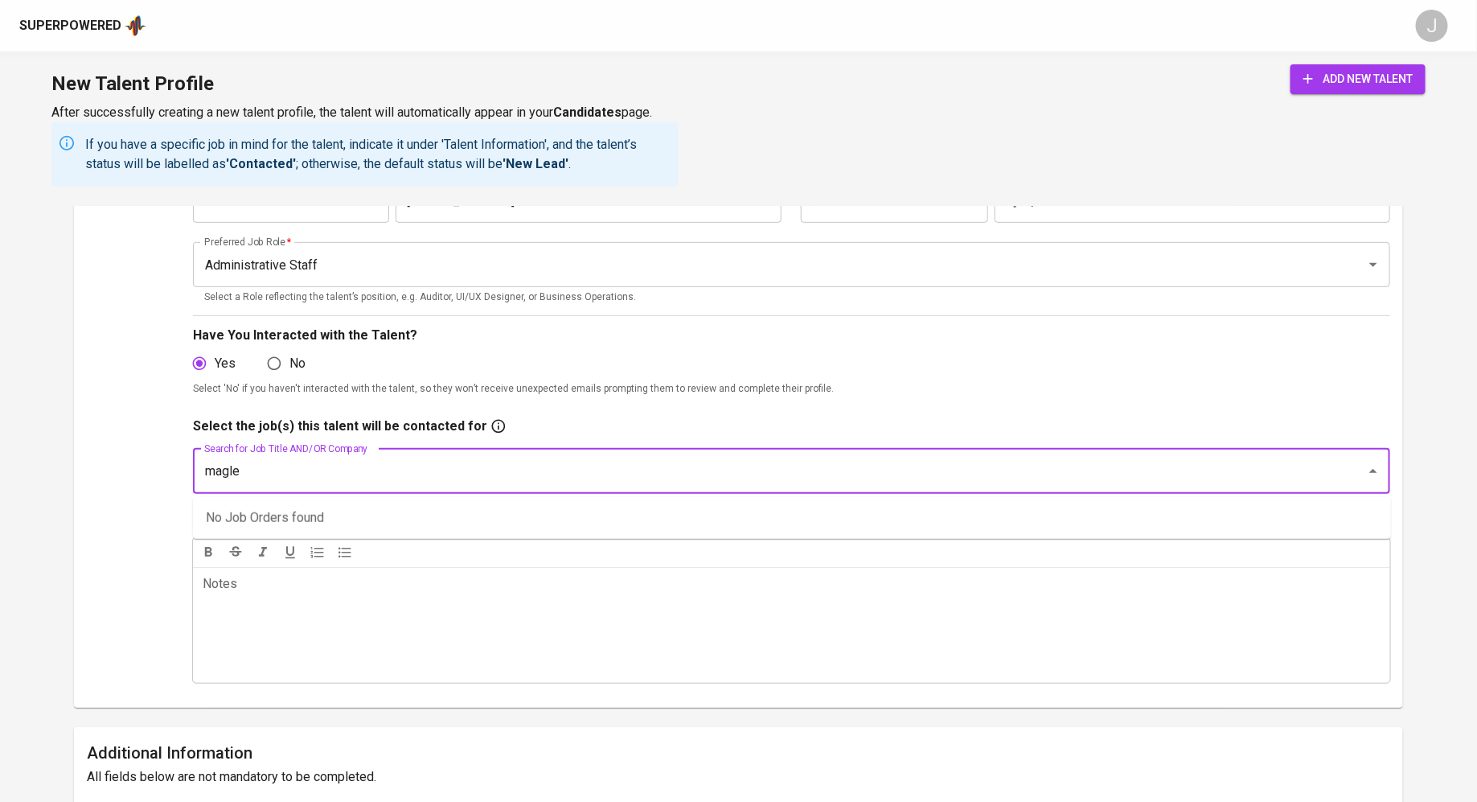
type input "maglev"
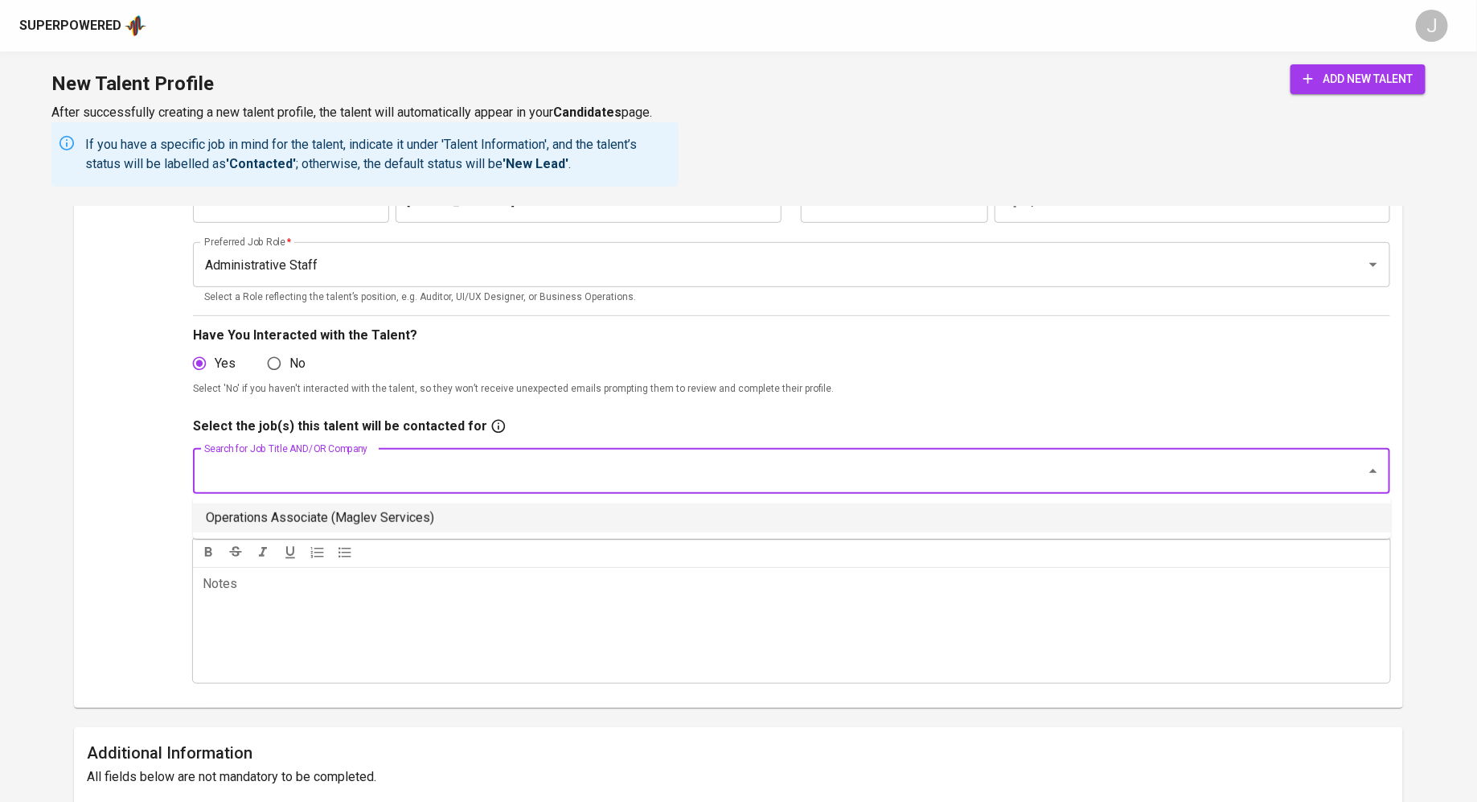
click at [320, 516] on li "Operations Associate (Maglev Services)" at bounding box center [792, 517] width 1198 height 29
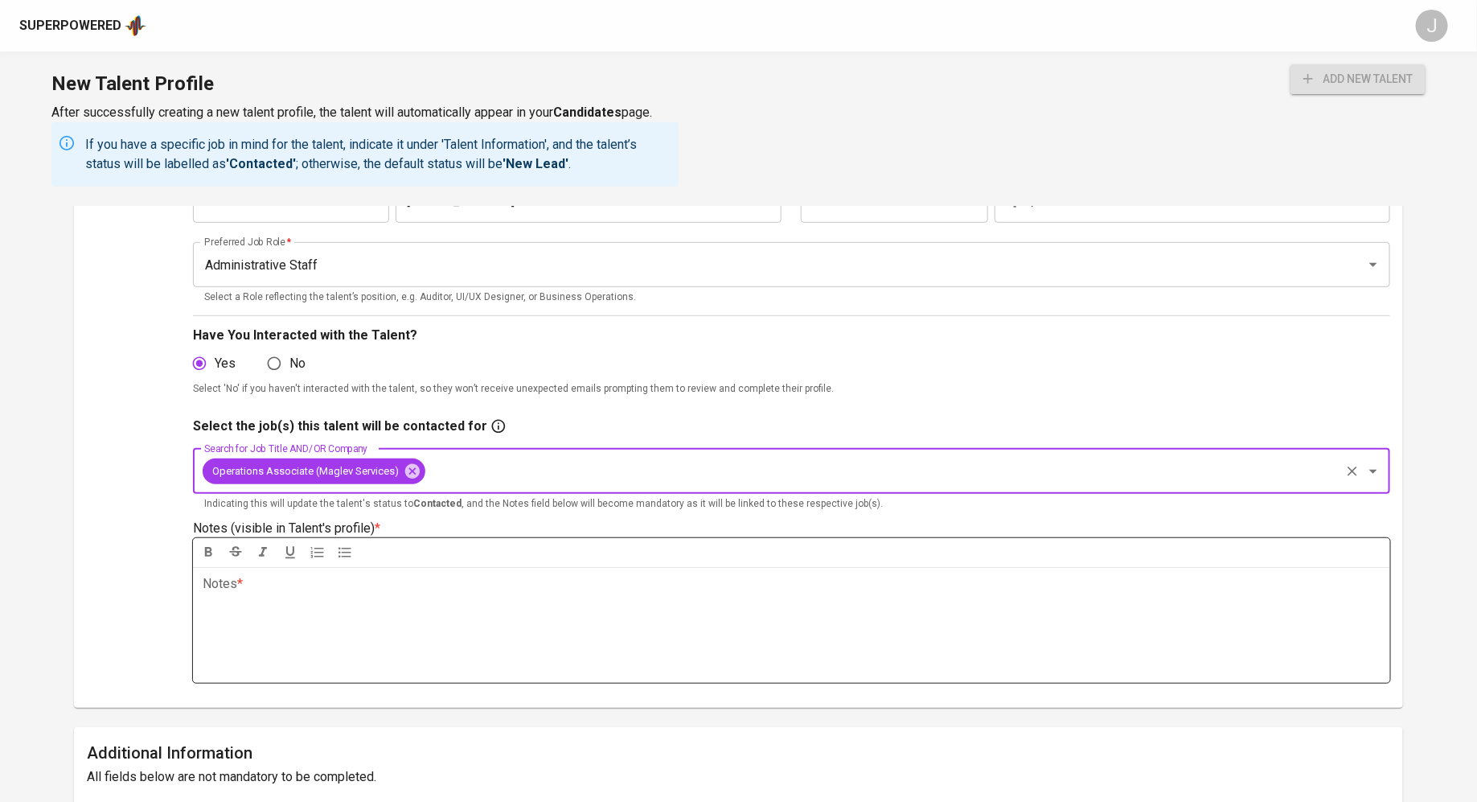
click at [421, 614] on div "Notes * ﻿" at bounding box center [791, 625] width 1197 height 116
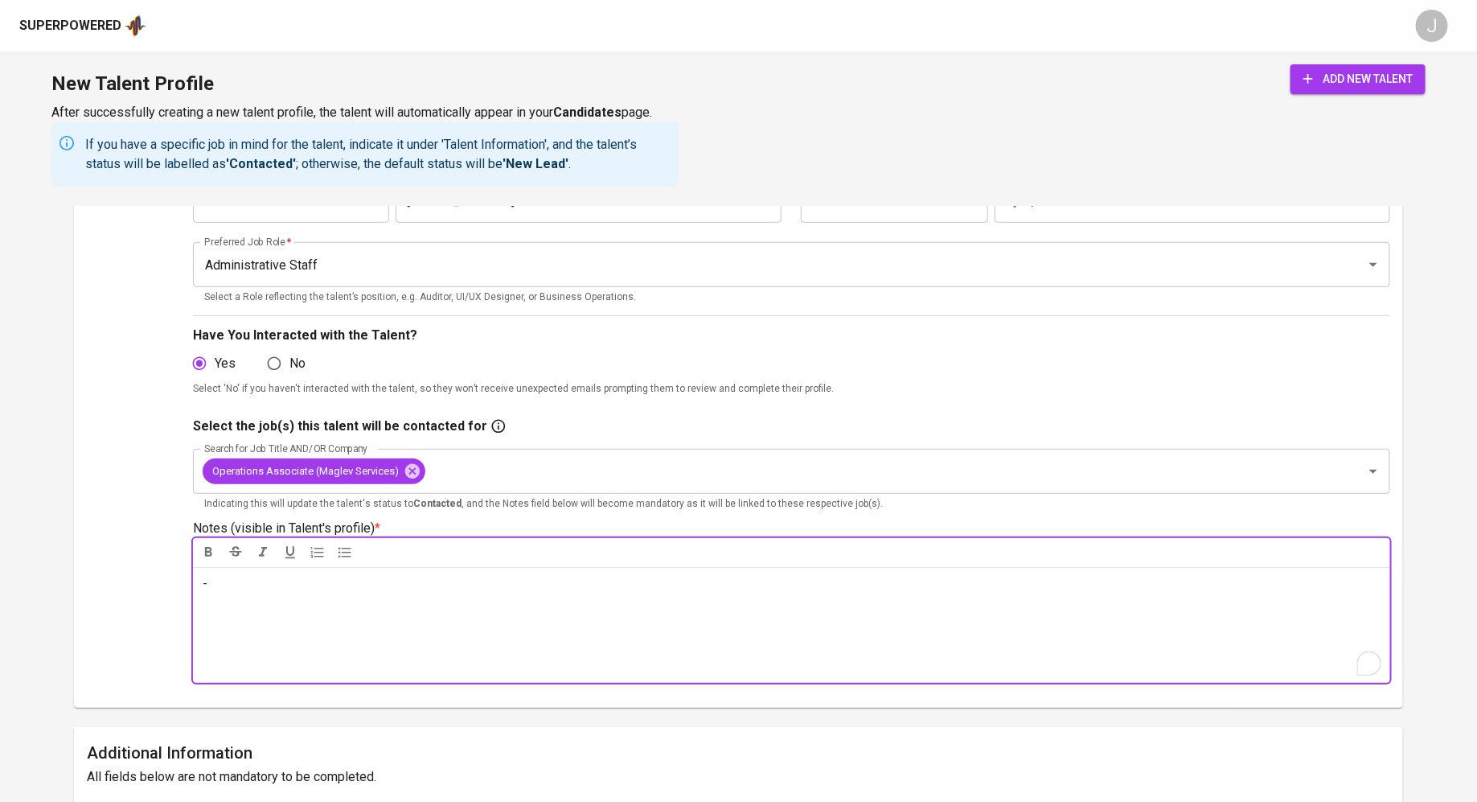
click at [1345, 72] on span "add new talent" at bounding box center [1357, 79] width 109 height 20
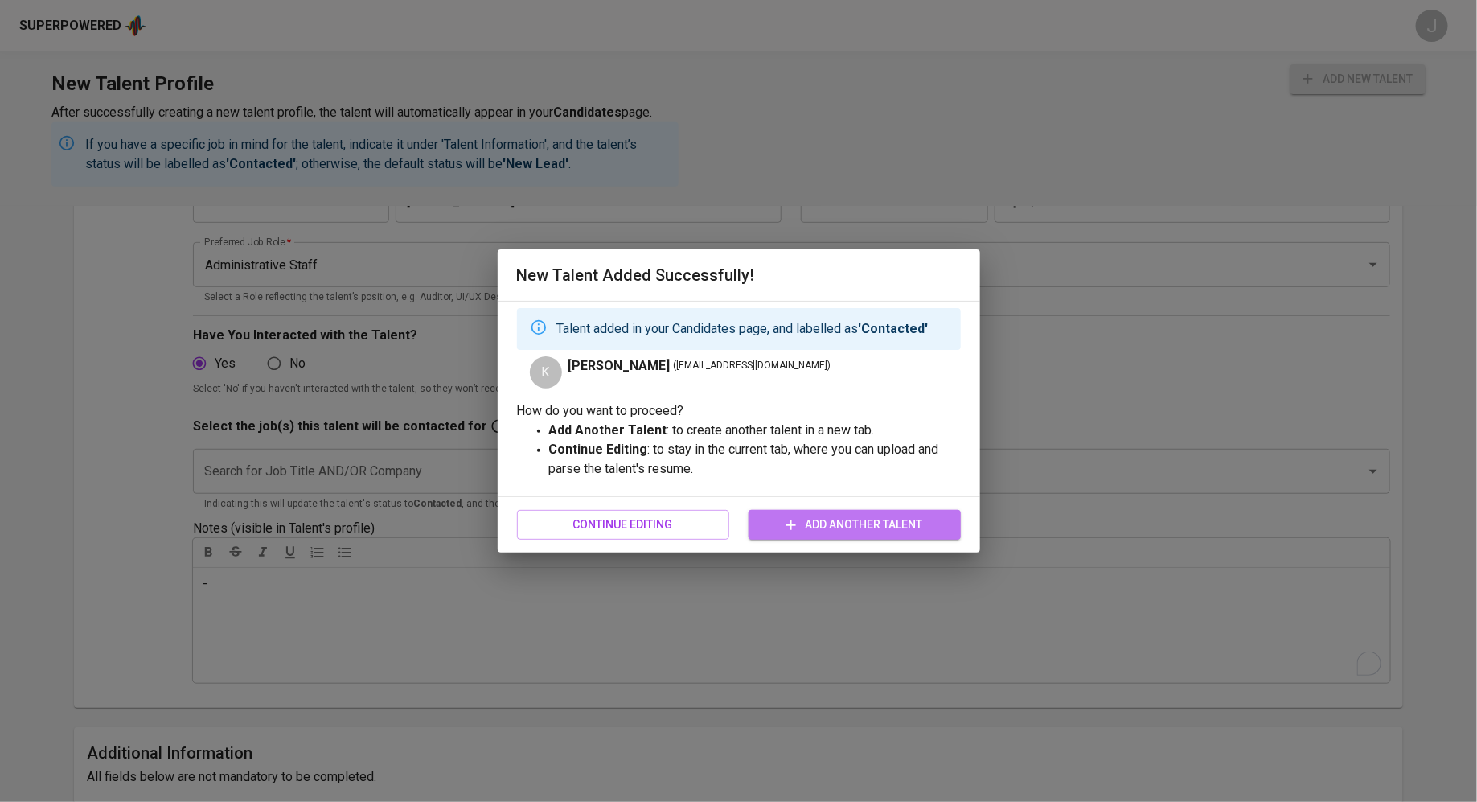
click at [798, 517] on span "Add Another Talent" at bounding box center [854, 525] width 187 height 20
click at [868, 533] on span "Add Another Talent" at bounding box center [854, 525] width 187 height 20
click at [573, 515] on span "Continue Editing" at bounding box center [623, 525] width 187 height 20
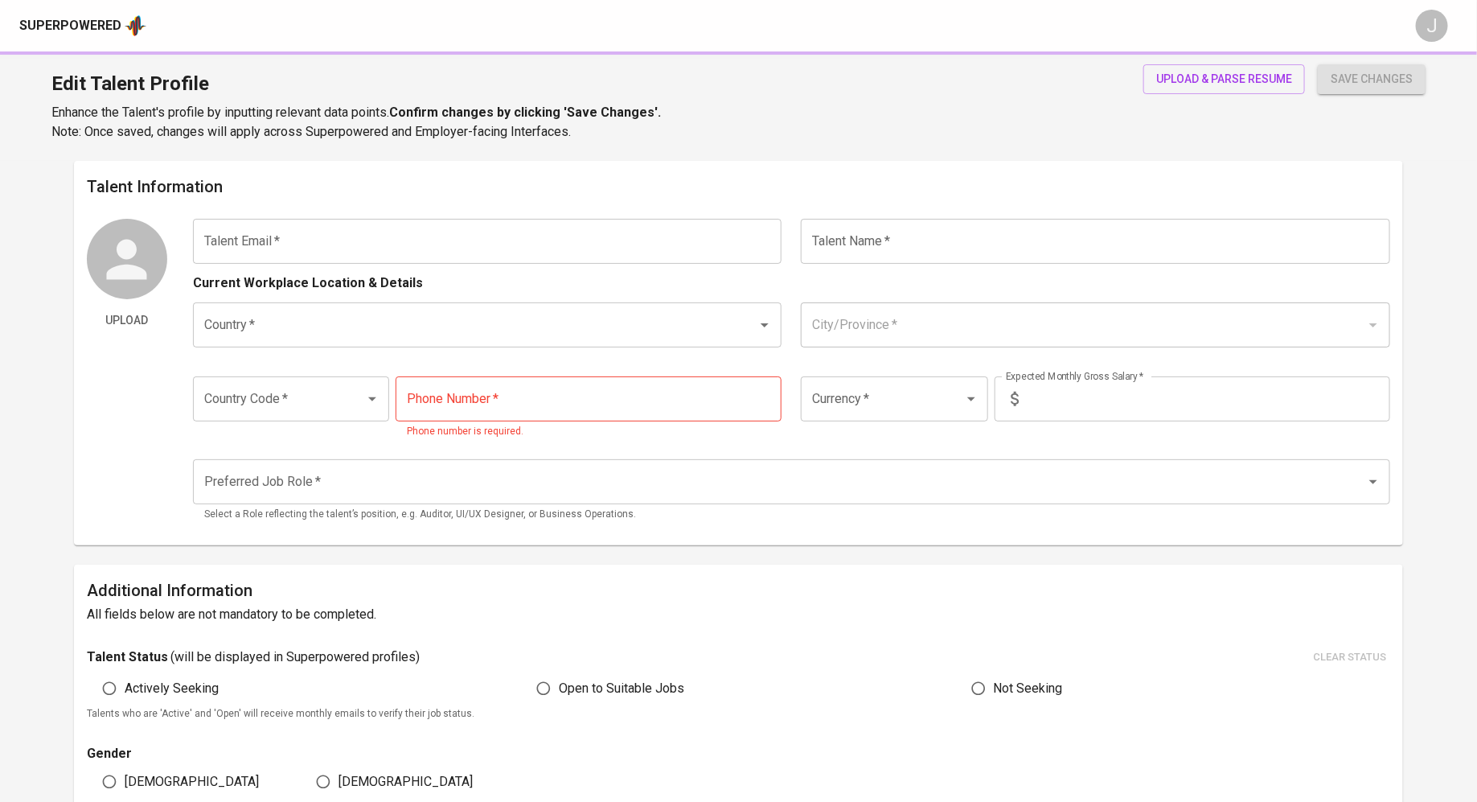
type input "kogilavanisegaran2@gmail.com"
type input "Kogilavani G.Segaran"
type input "[GEOGRAPHIC_DATA]"
type input "Kuala Lumpur"
type input "+60"
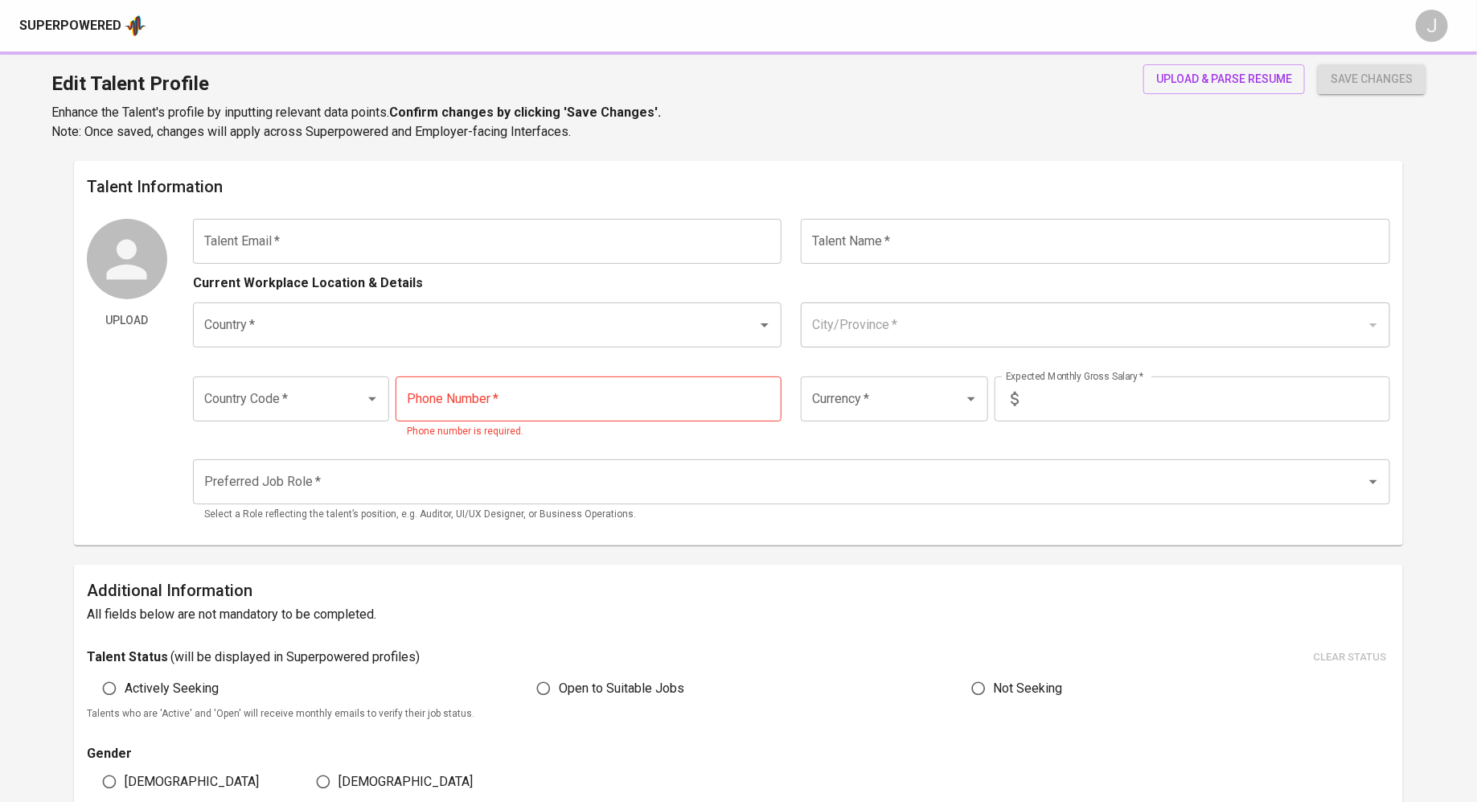
type input "12-291-2077"
type input "MYR"
type input "4,000"
type input "Administrative Staff"
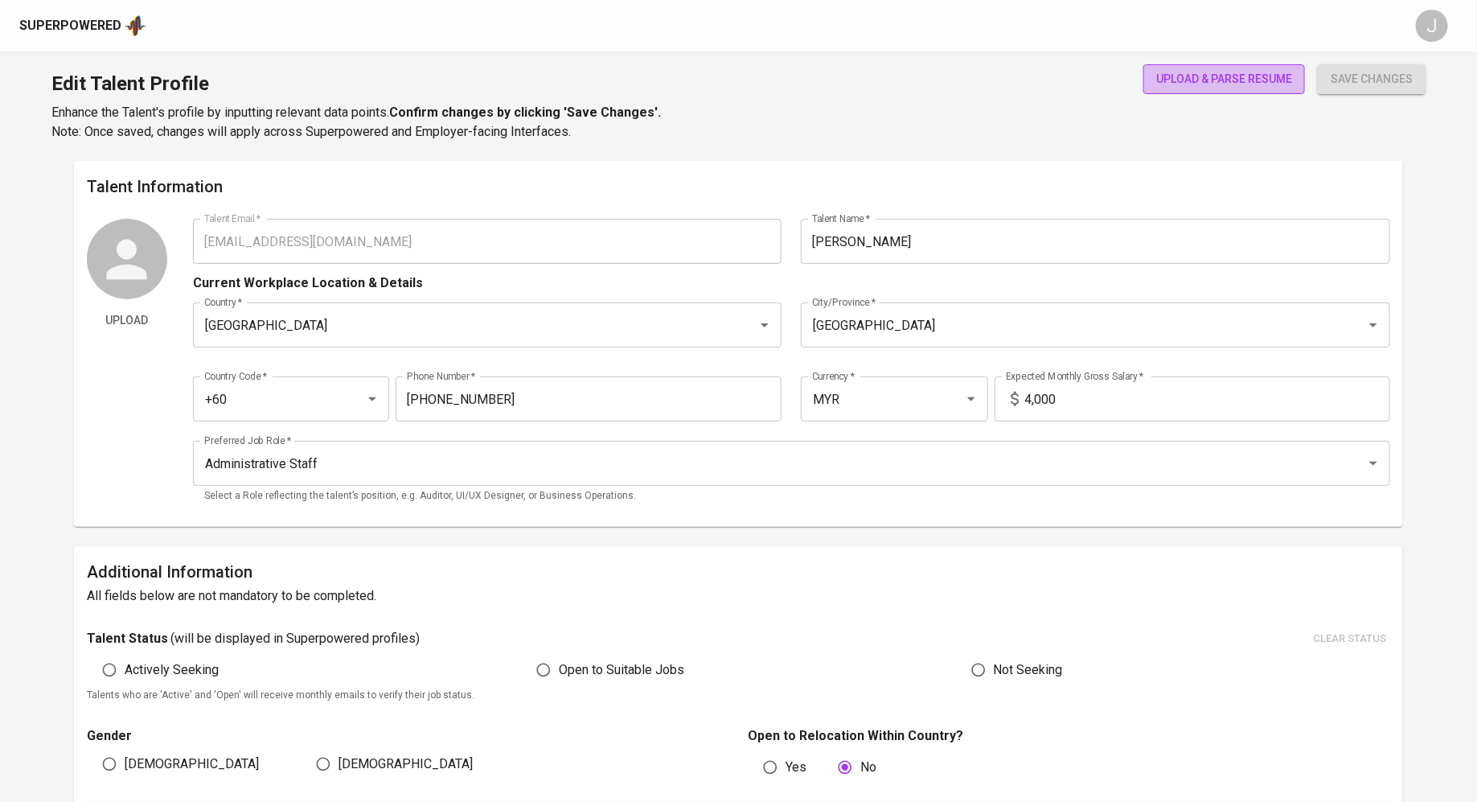
click at [1258, 82] on span "upload & parse resume" at bounding box center [1224, 79] width 136 height 20
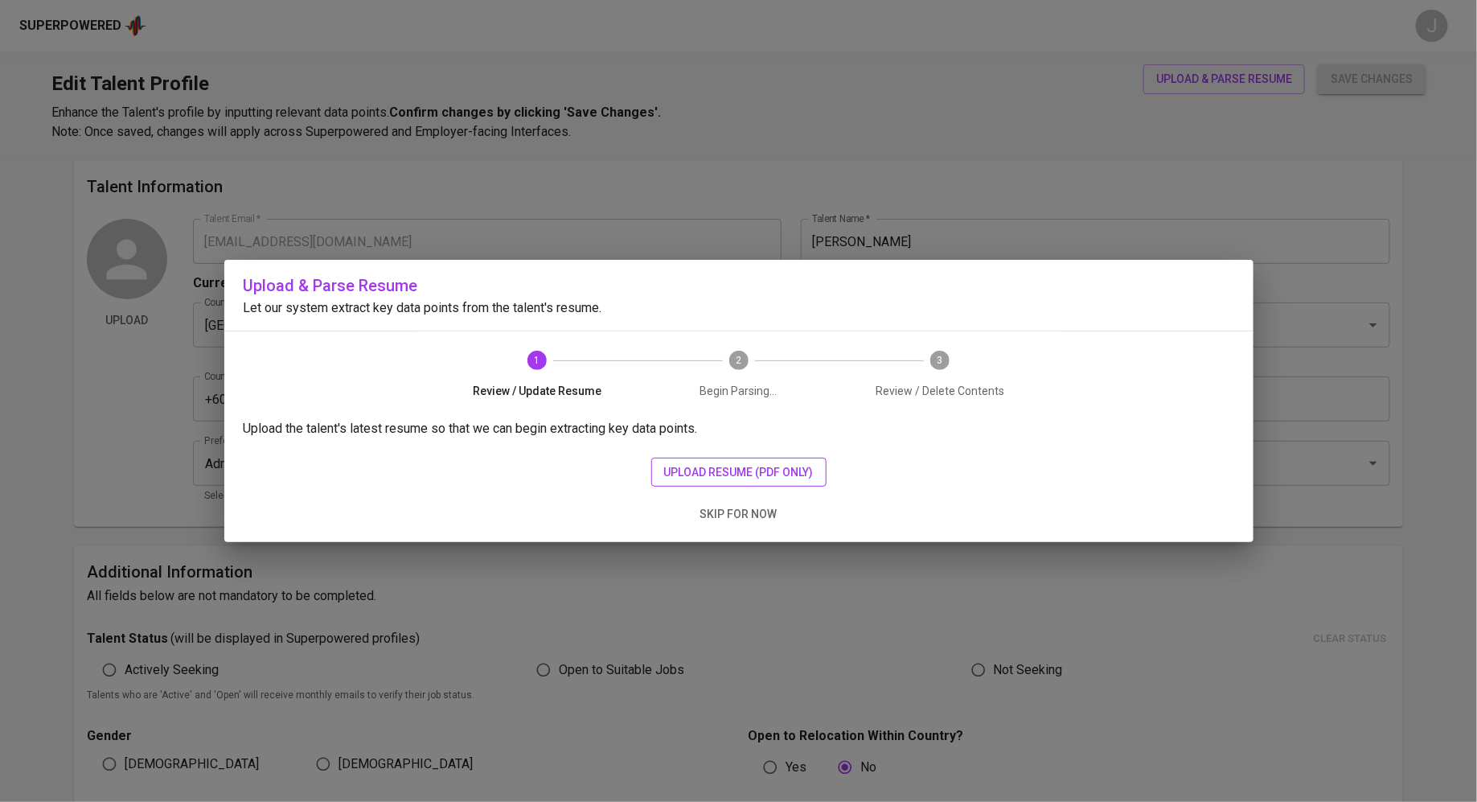
click at [775, 477] on span "upload resume (pdf only)" at bounding box center [739, 472] width 150 height 20
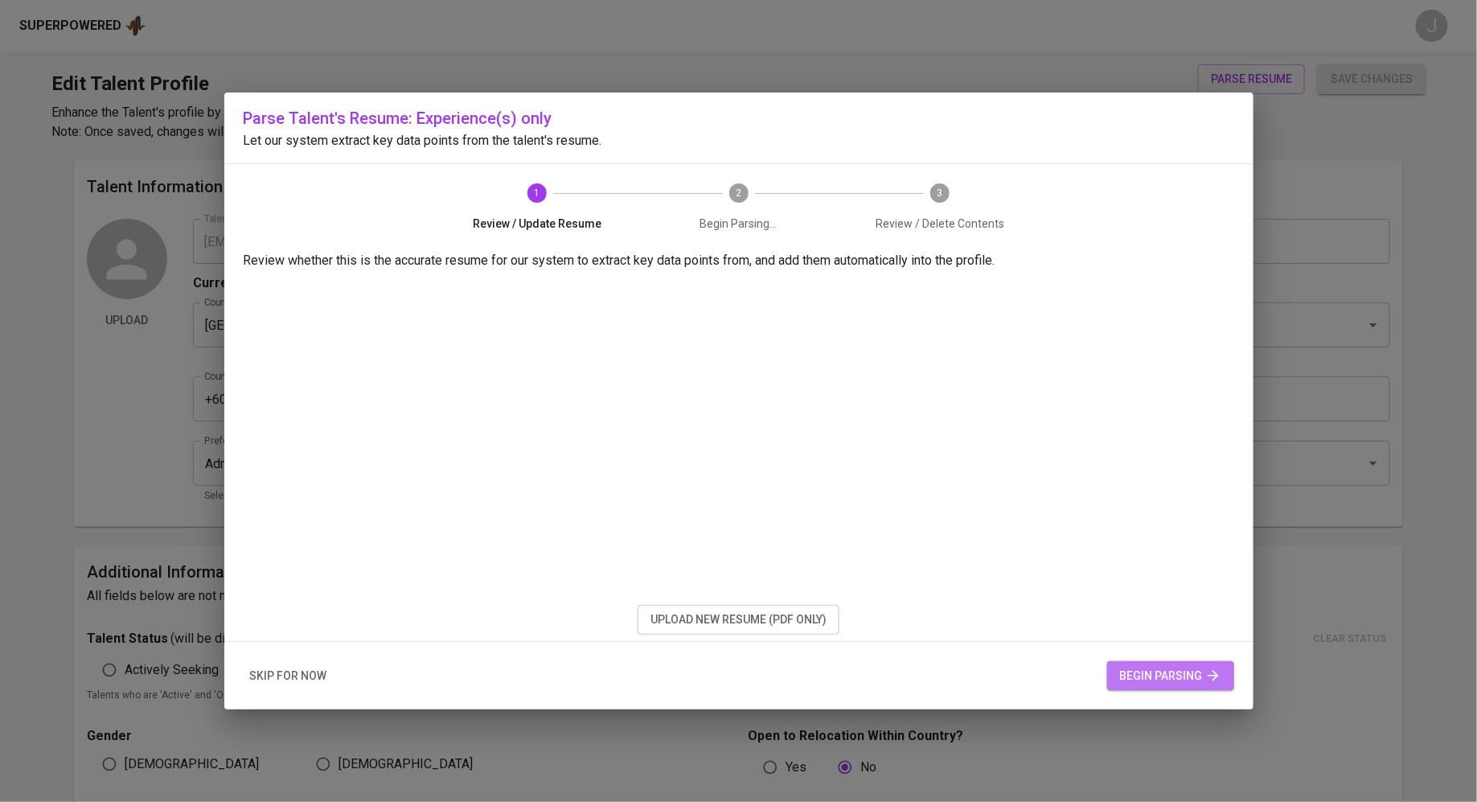
click at [1146, 669] on span "begin parsing" at bounding box center [1170, 676] width 101 height 20
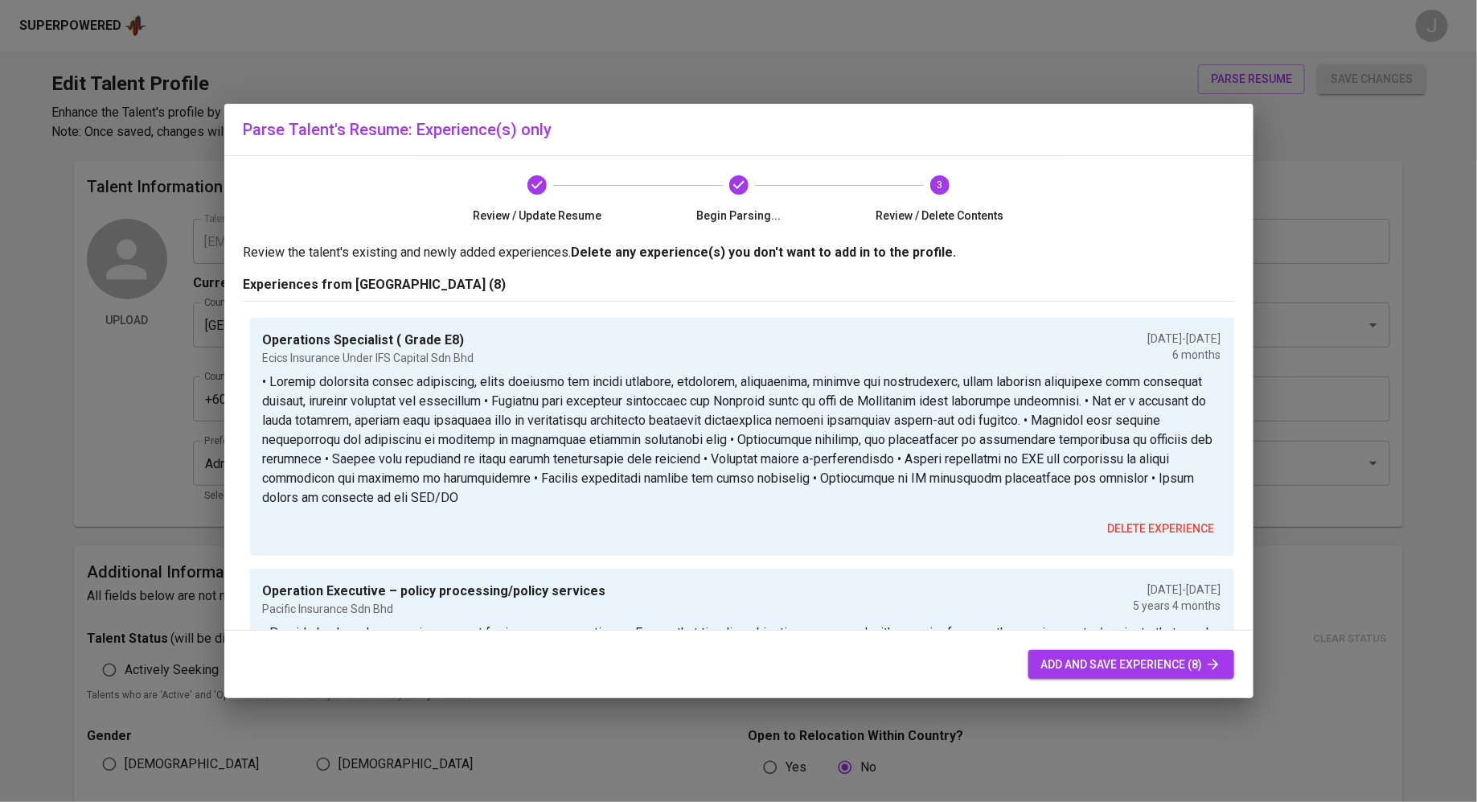
click at [1073, 667] on span "add and save experience (8)" at bounding box center [1131, 665] width 180 height 20
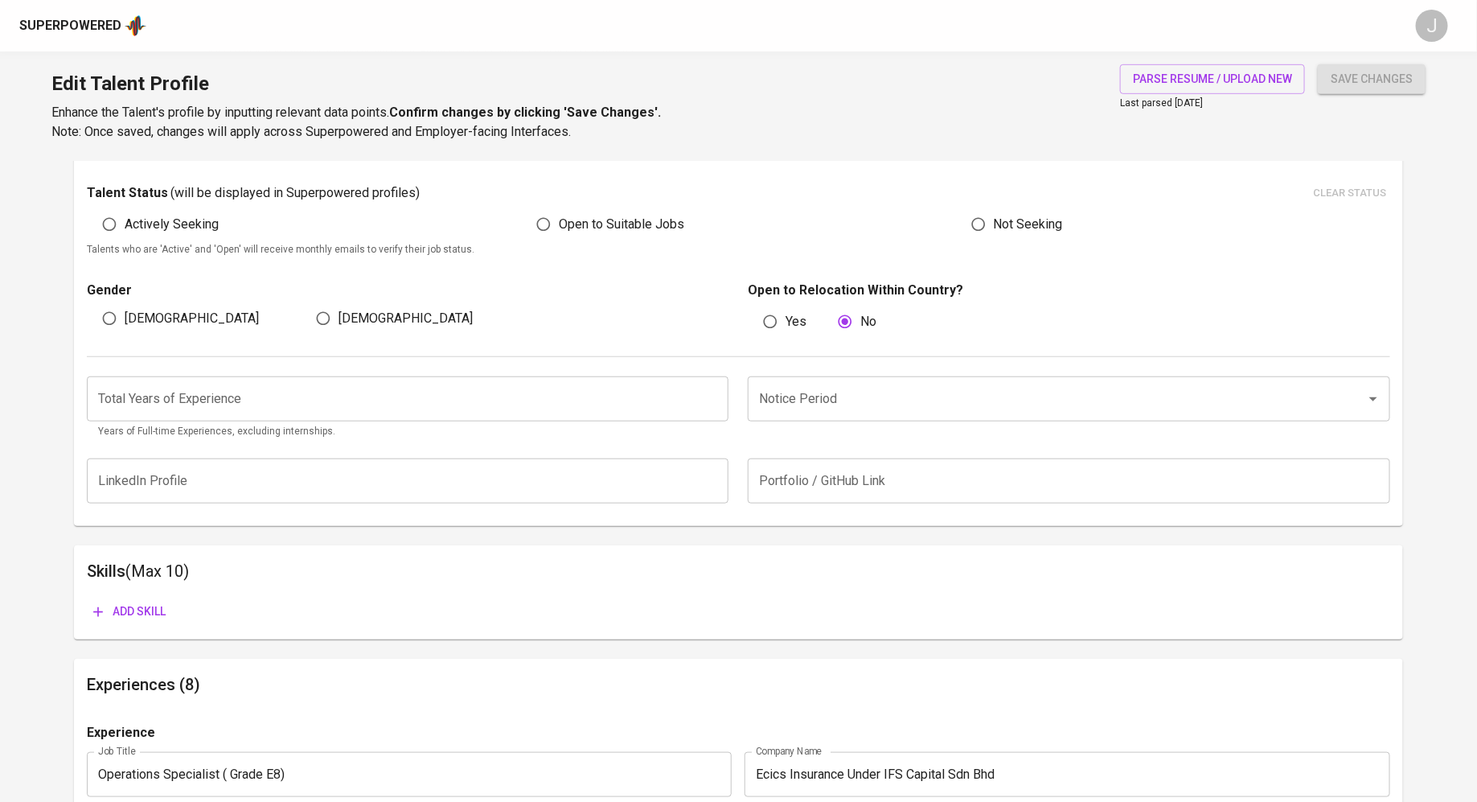
scroll to position [430, 0]
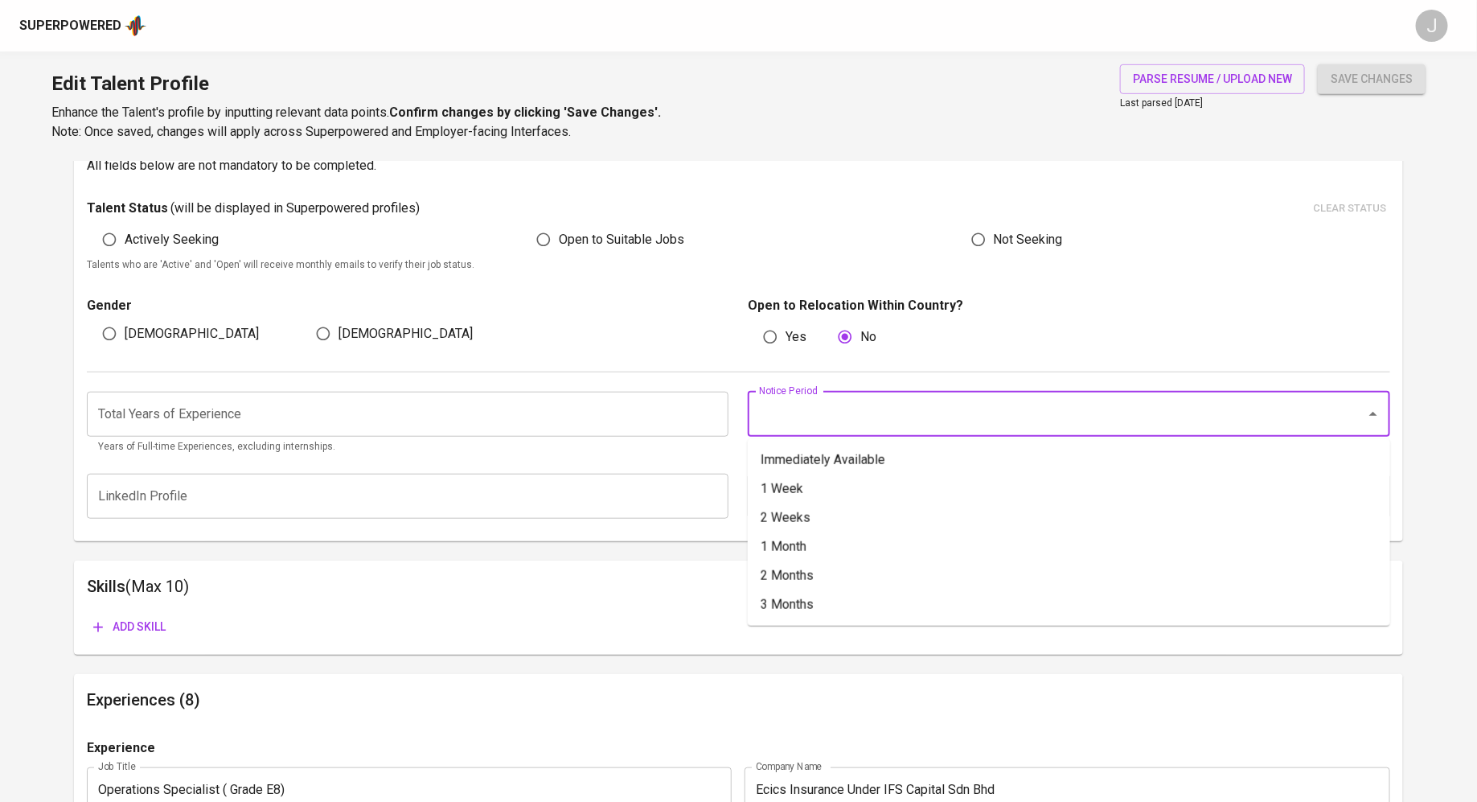
click at [845, 416] on input "Notice Period" at bounding box center [1046, 414] width 583 height 31
click at [782, 511] on li "2 Weeks" at bounding box center [1069, 517] width 642 height 29
type input "2 Weeks"
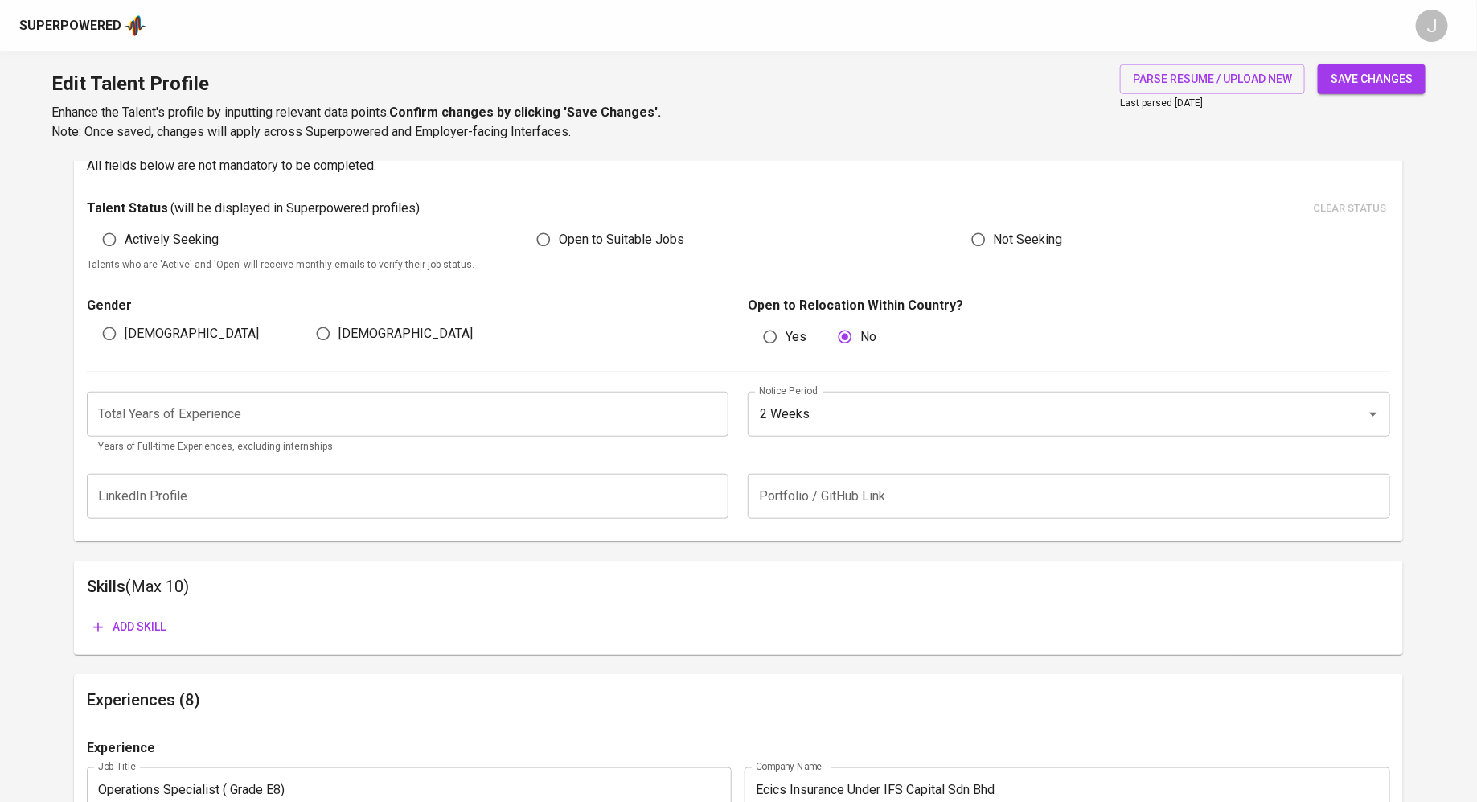
click at [469, 382] on div "Total Years of Experience Total Years of Experience Years of Full-time Experien…" at bounding box center [738, 418] width 1303 height 92
click at [454, 403] on input "number" at bounding box center [408, 414] width 642 height 45
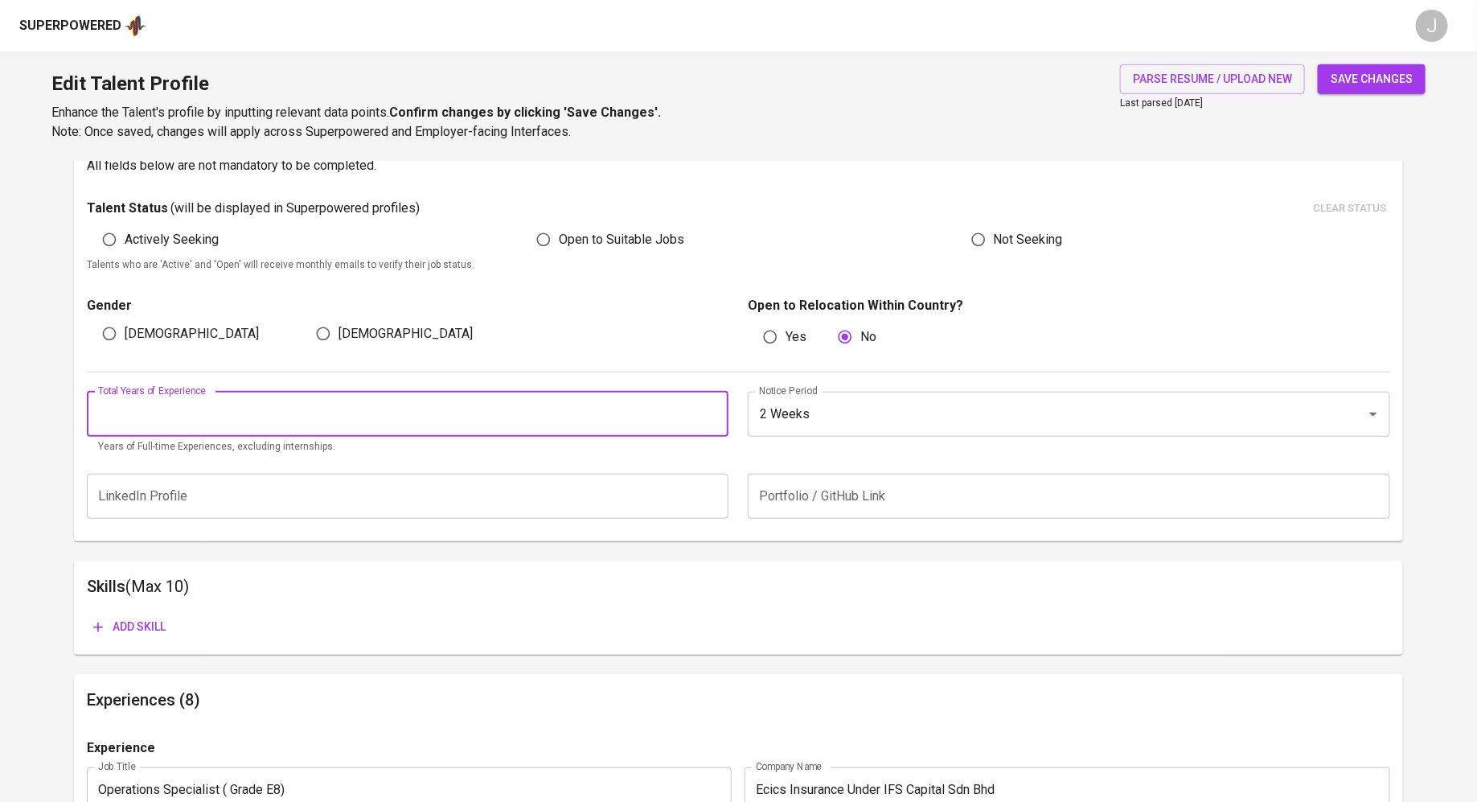
click at [379, 433] on input "number" at bounding box center [408, 414] width 642 height 45
click at [720, 418] on input "number" at bounding box center [408, 414] width 642 height 45
click at [717, 410] on input "1" at bounding box center [408, 414] width 642 height 45
click at [717, 410] on input "2" at bounding box center [408, 414] width 642 height 45
click at [717, 410] on input "3" at bounding box center [408, 414] width 642 height 45
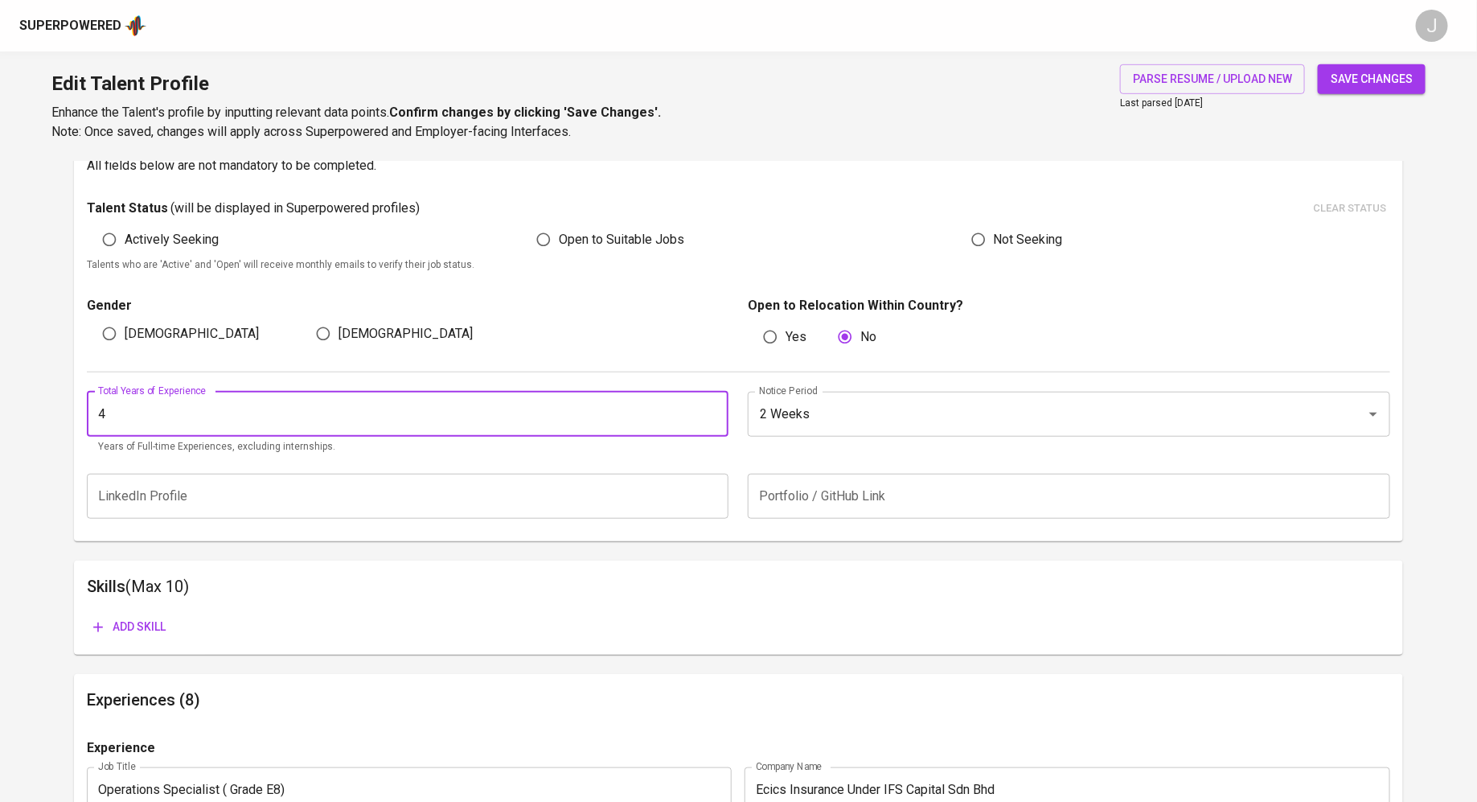
click at [717, 410] on input "4" at bounding box center [408, 414] width 642 height 45
click at [717, 410] on input "5" at bounding box center [408, 414] width 642 height 45
click at [717, 410] on input "6" at bounding box center [408, 414] width 642 height 45
click at [717, 410] on input "7" at bounding box center [408, 414] width 642 height 45
type input "8"
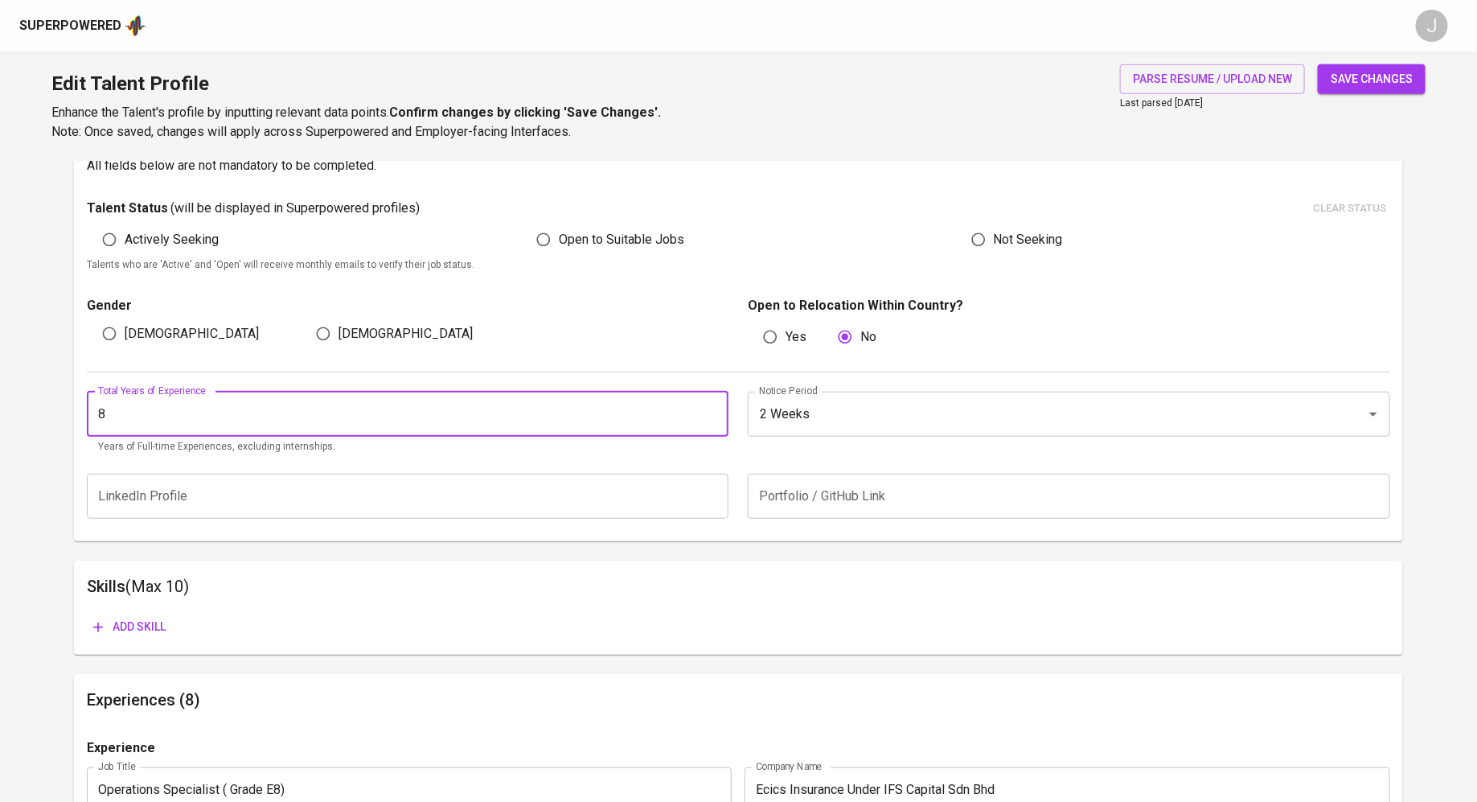
click at [717, 410] on input "8" at bounding box center [408, 414] width 642 height 45
click at [640, 417] on input "8" at bounding box center [408, 414] width 642 height 45
click at [1318, 64] on button "save changes" at bounding box center [1372, 79] width 108 height 30
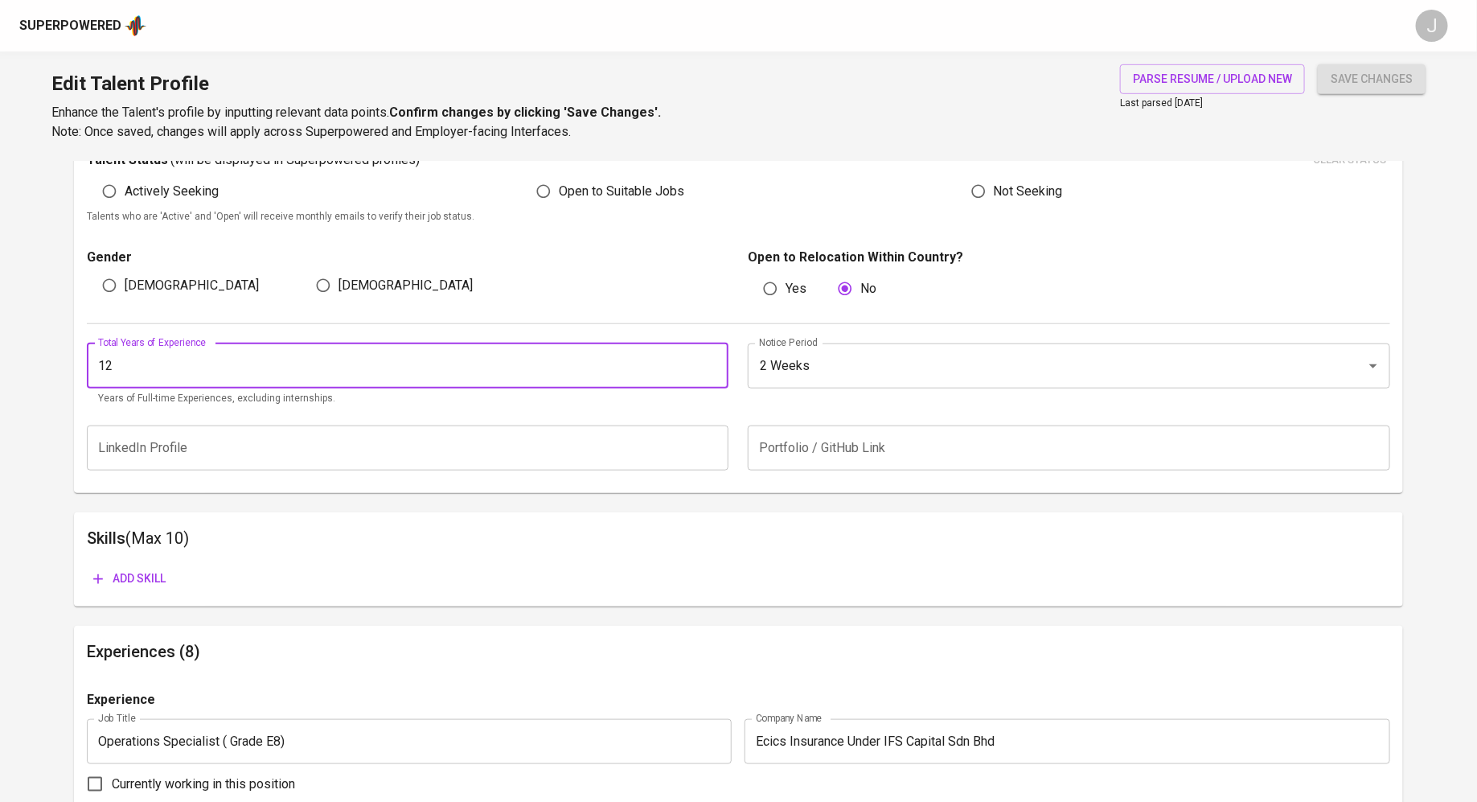
scroll to position [468, 0]
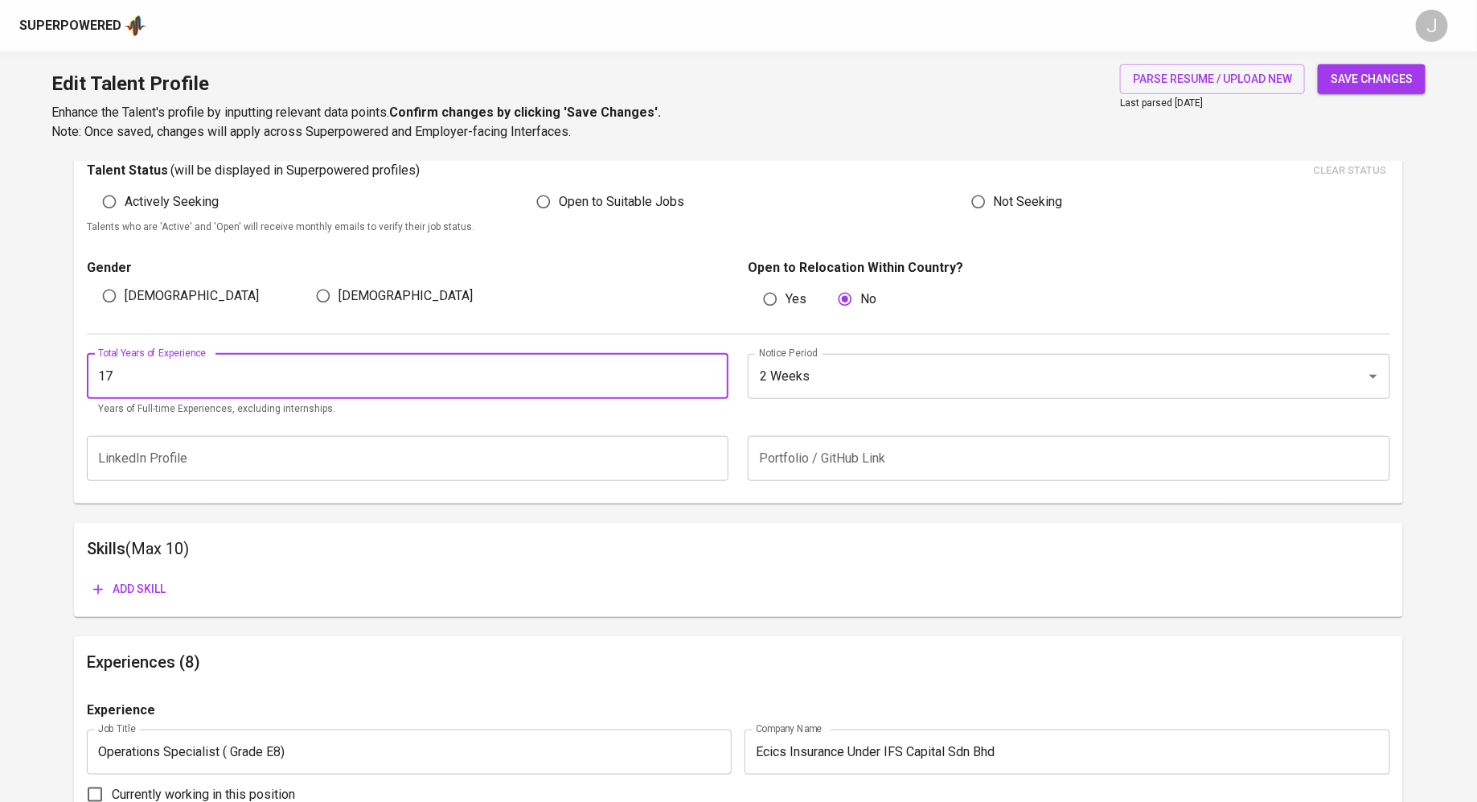
type input "17"
click at [1318, 64] on button "save changes" at bounding box center [1372, 79] width 108 height 30
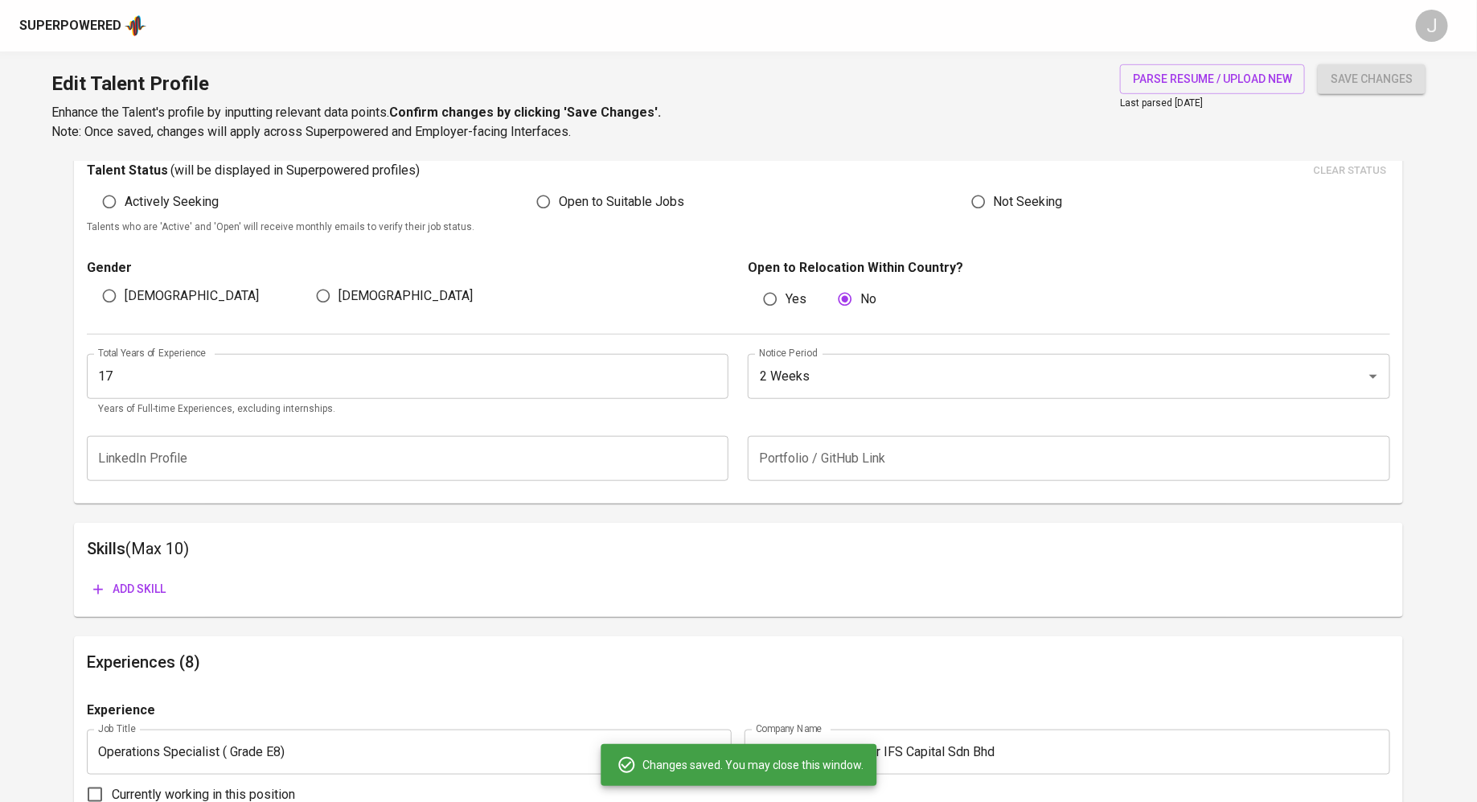
click at [1210, 261] on p "Open to Relocation Within Country?" at bounding box center [1069, 267] width 642 height 19
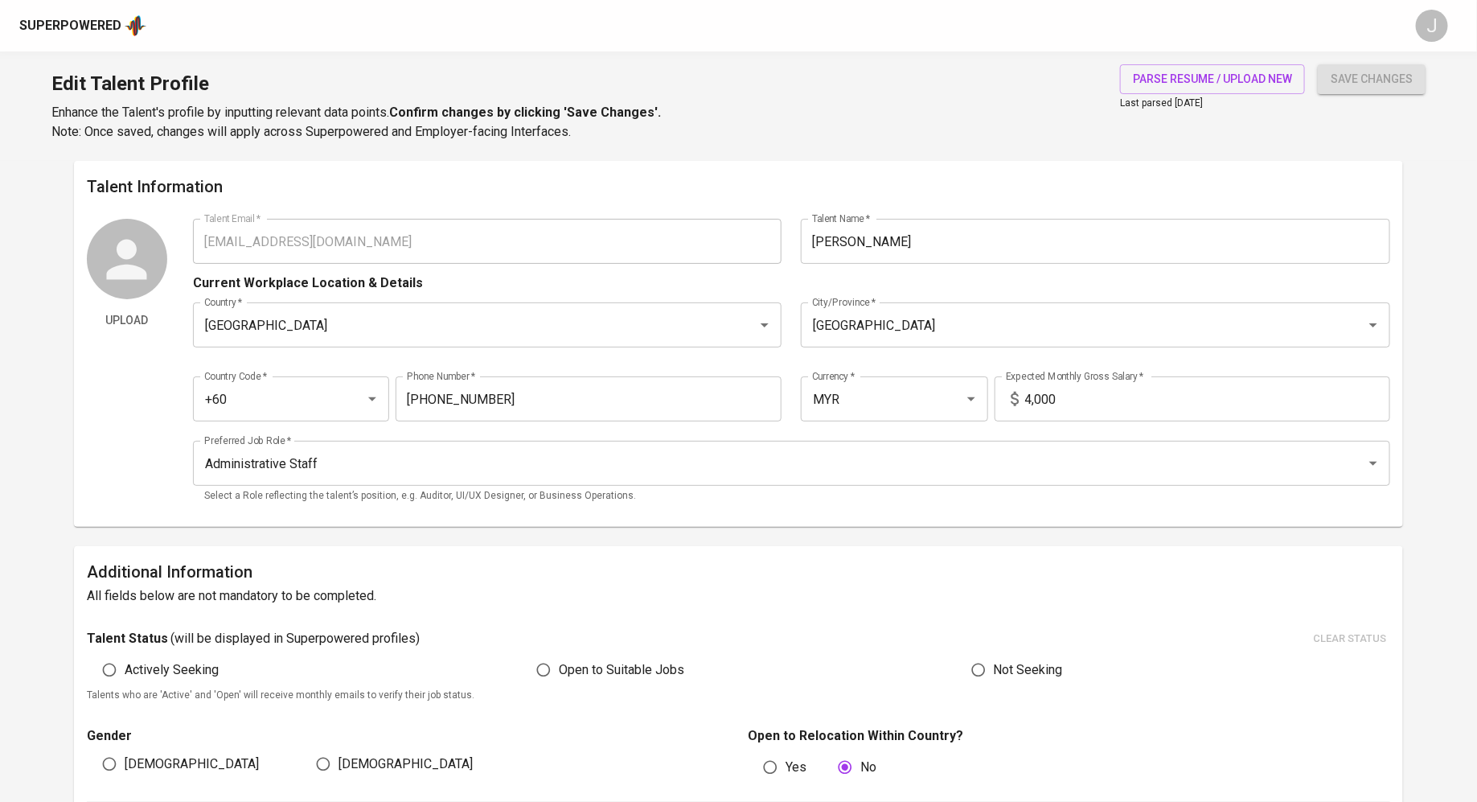
scroll to position [44, 0]
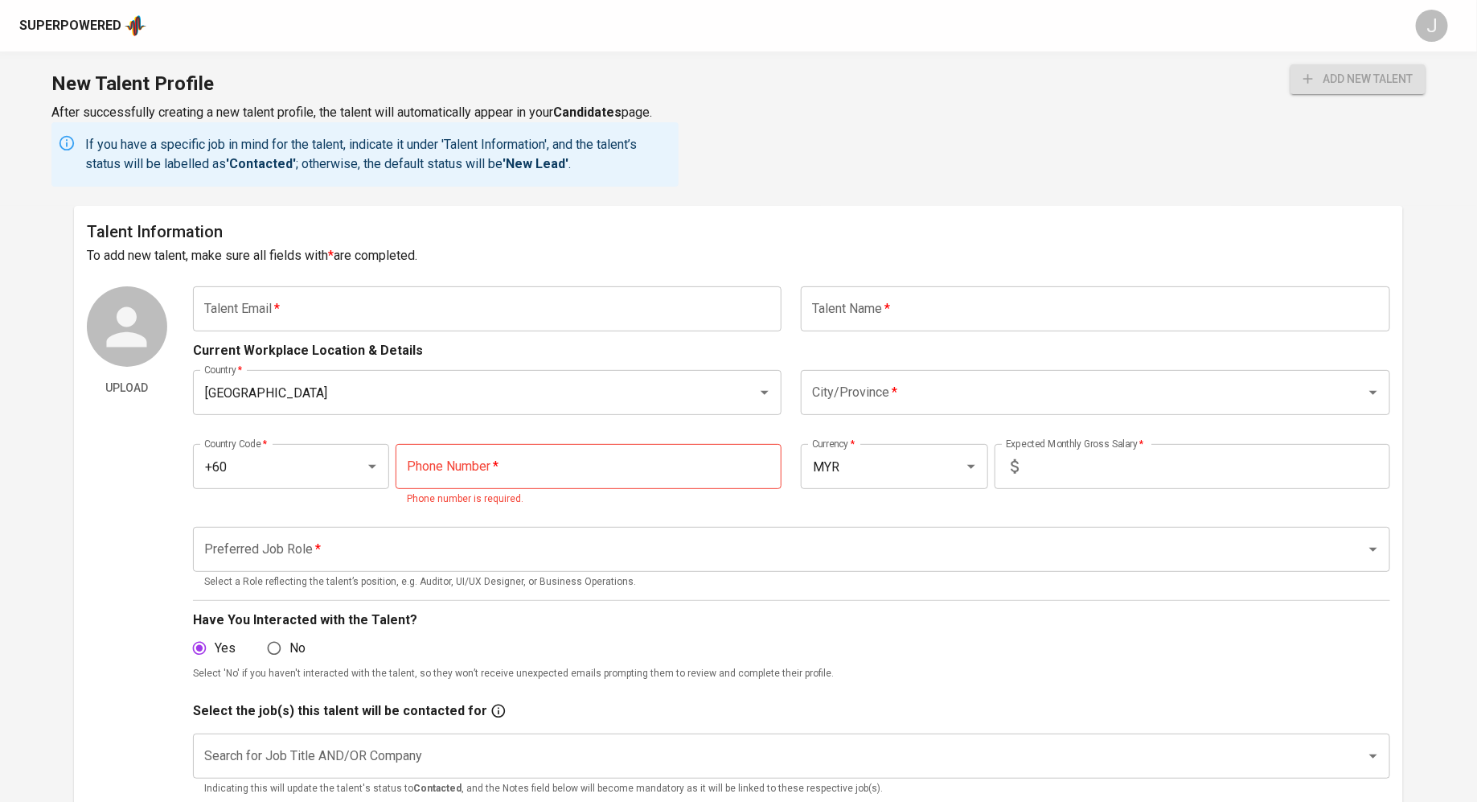
click at [569, 302] on input "text" at bounding box center [487, 308] width 589 height 45
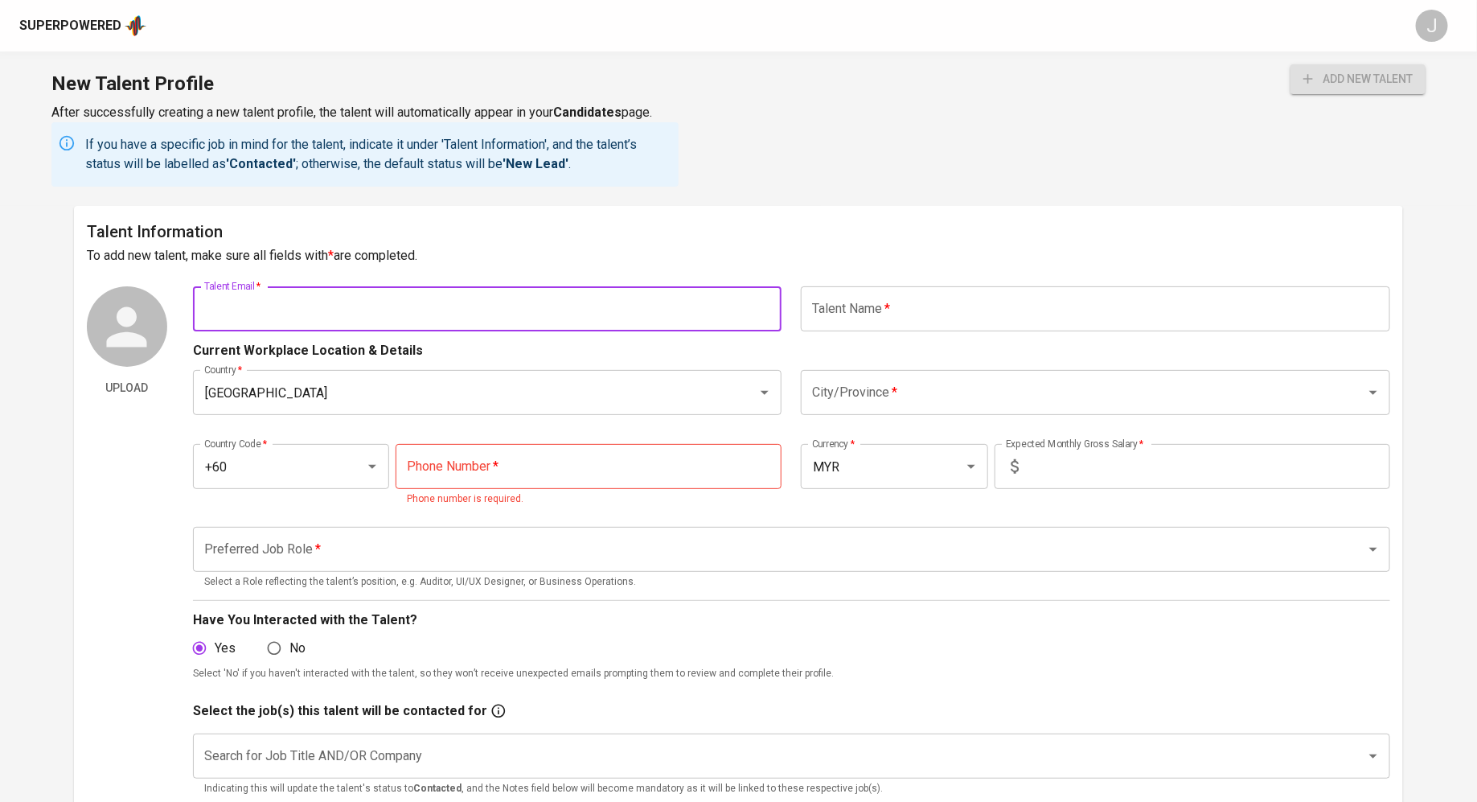
paste input "[EMAIL_ADDRESS][DOMAIN_NAME]"
type input "[EMAIL_ADDRESS][DOMAIN_NAME]"
click at [974, 315] on input "text" at bounding box center [1095, 308] width 589 height 45
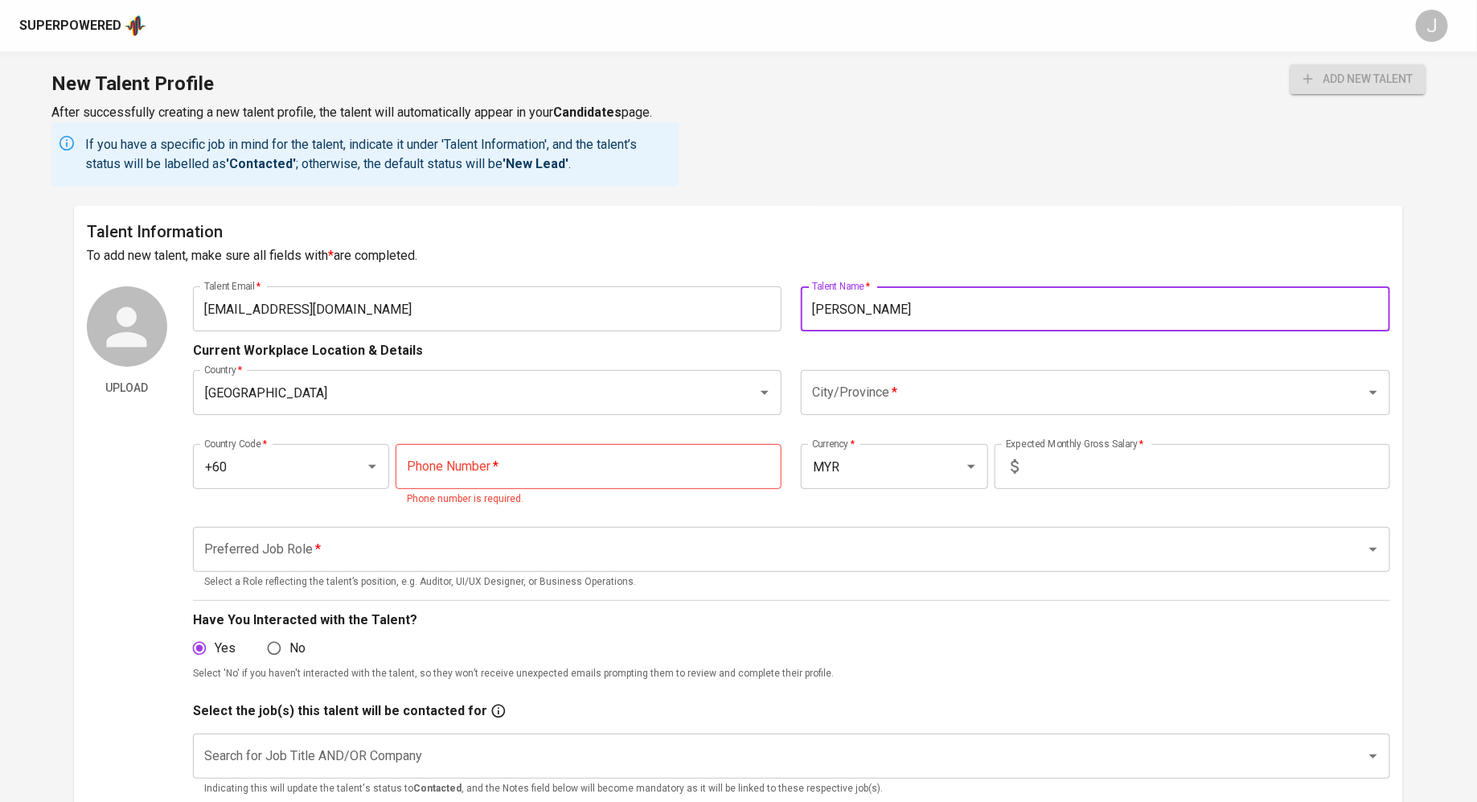
type input "[PERSON_NAME]"
click at [652, 444] on input "tel" at bounding box center [589, 466] width 386 height 45
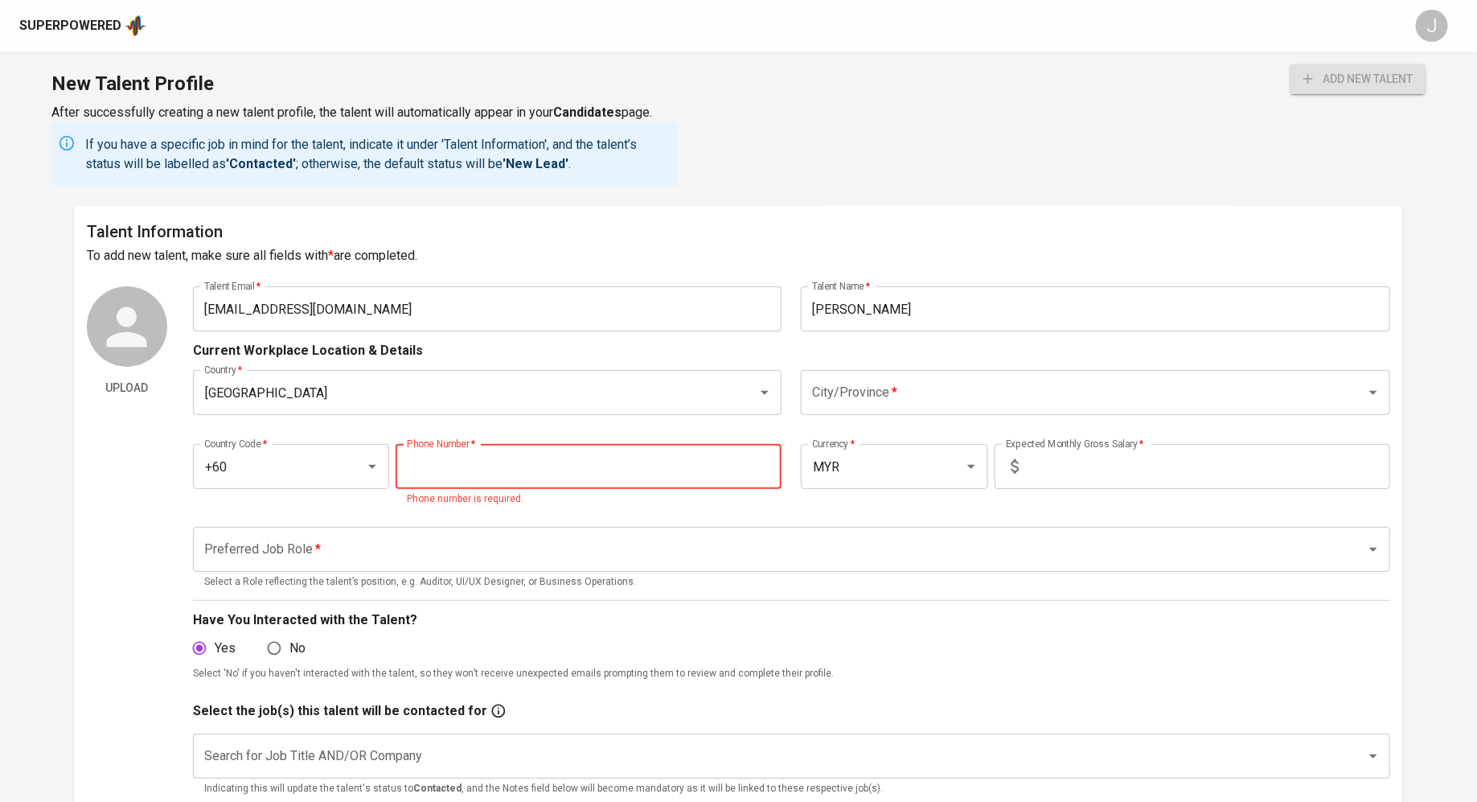
paste input "11-1296-2309"
type input "11-1296-2309"
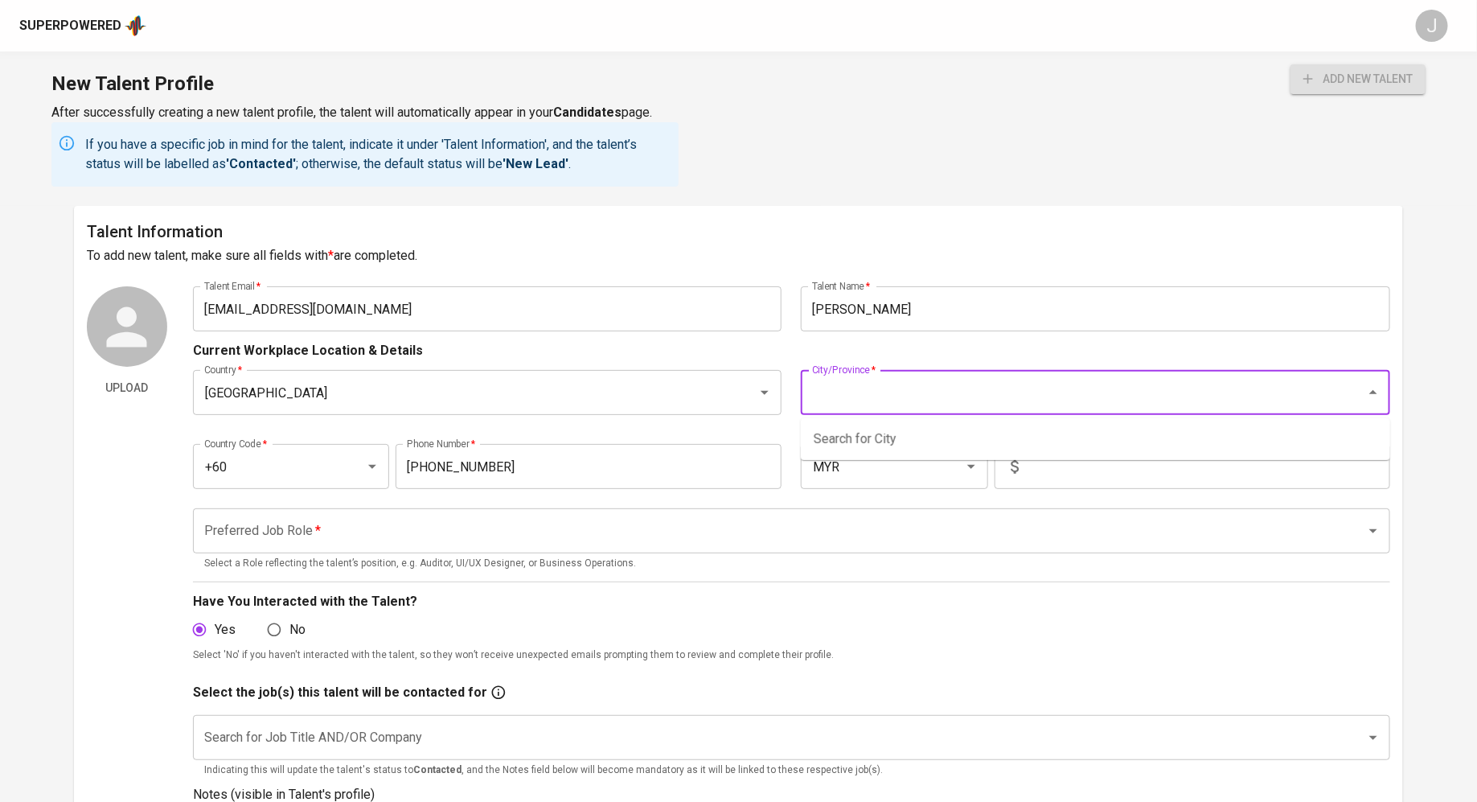
click at [905, 379] on input "City/Province   *" at bounding box center [1073, 392] width 530 height 31
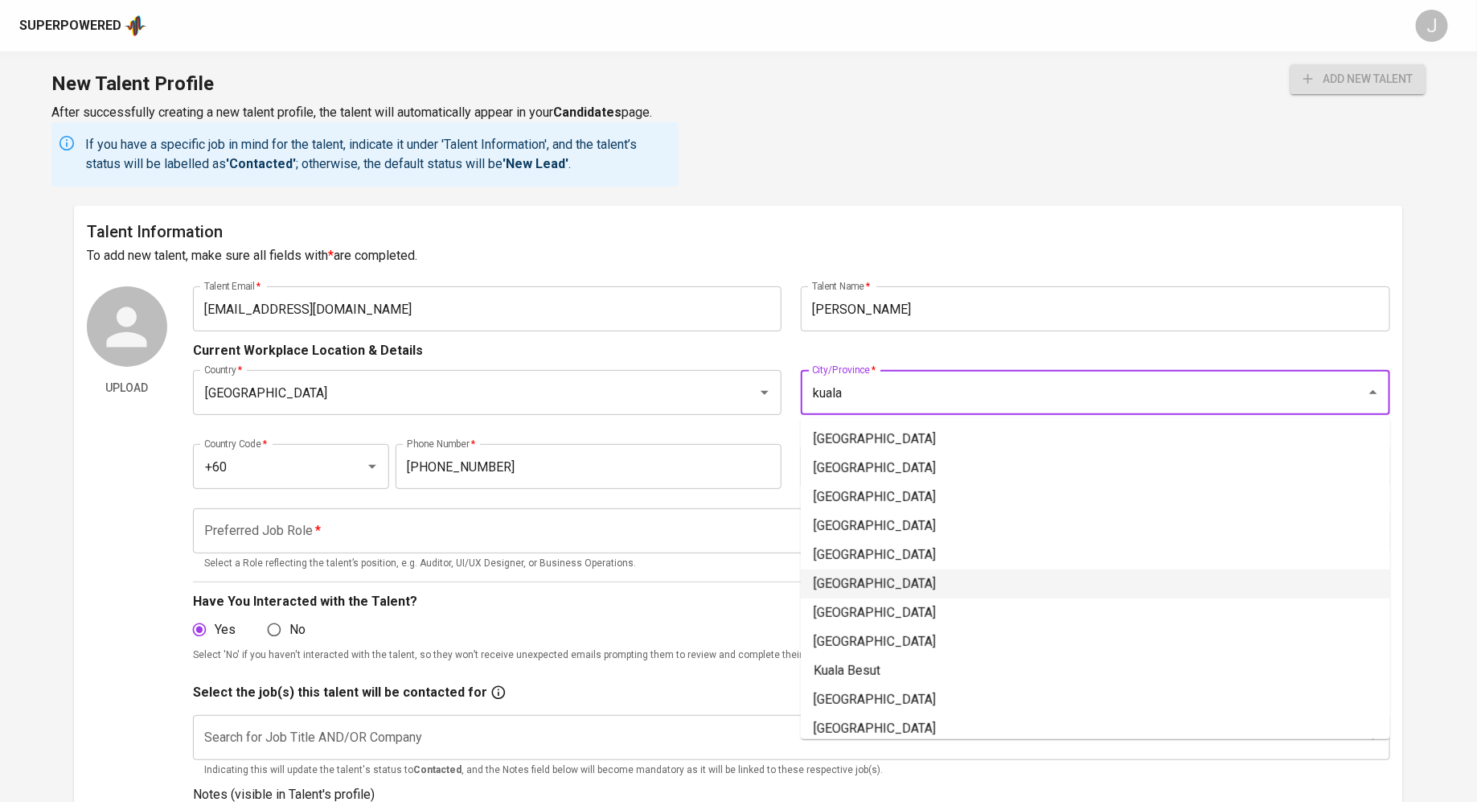
click at [882, 589] on li "[GEOGRAPHIC_DATA]" at bounding box center [1095, 583] width 589 height 29
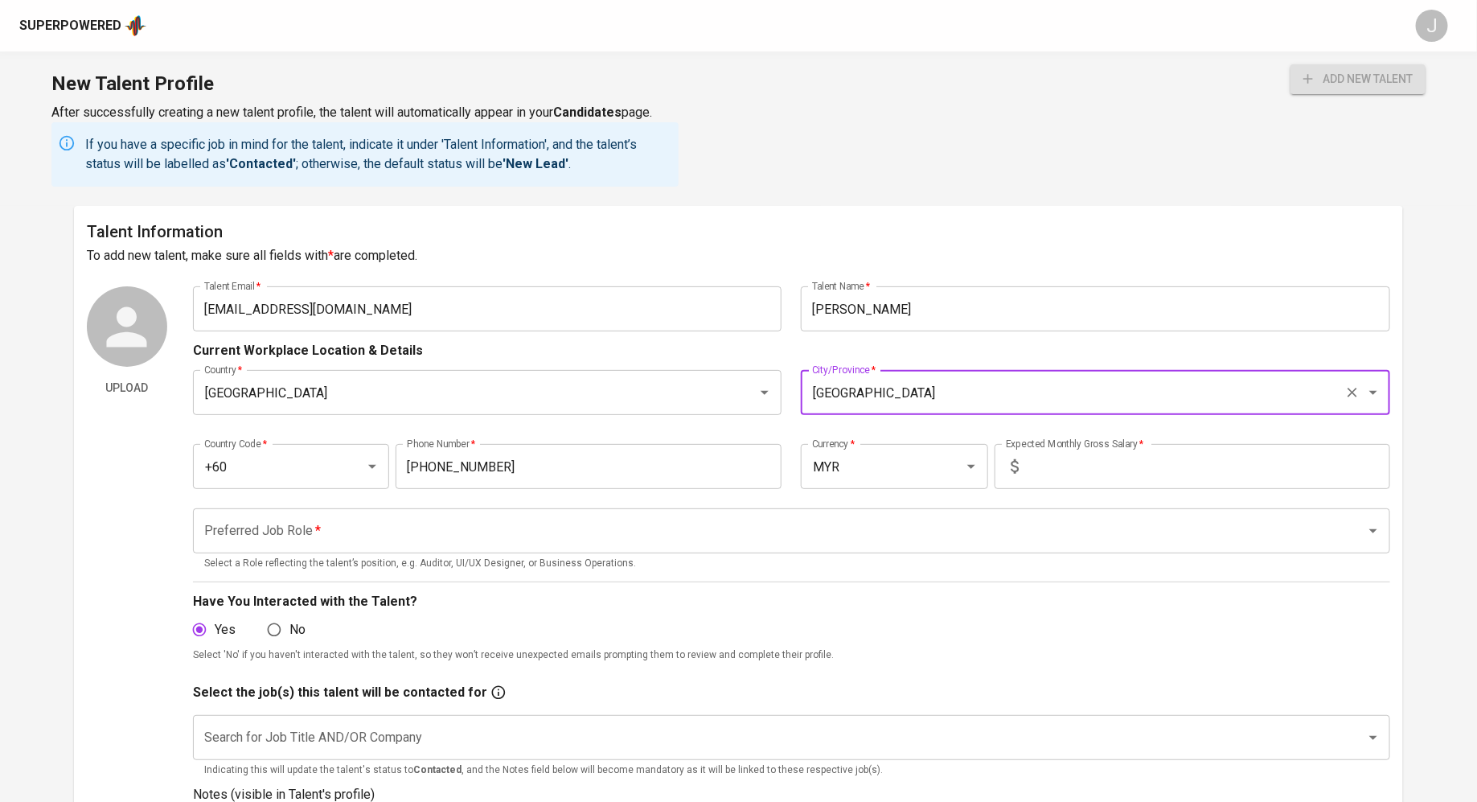
type input "[GEOGRAPHIC_DATA]"
click at [1083, 462] on input "text" at bounding box center [1207, 466] width 365 height 45
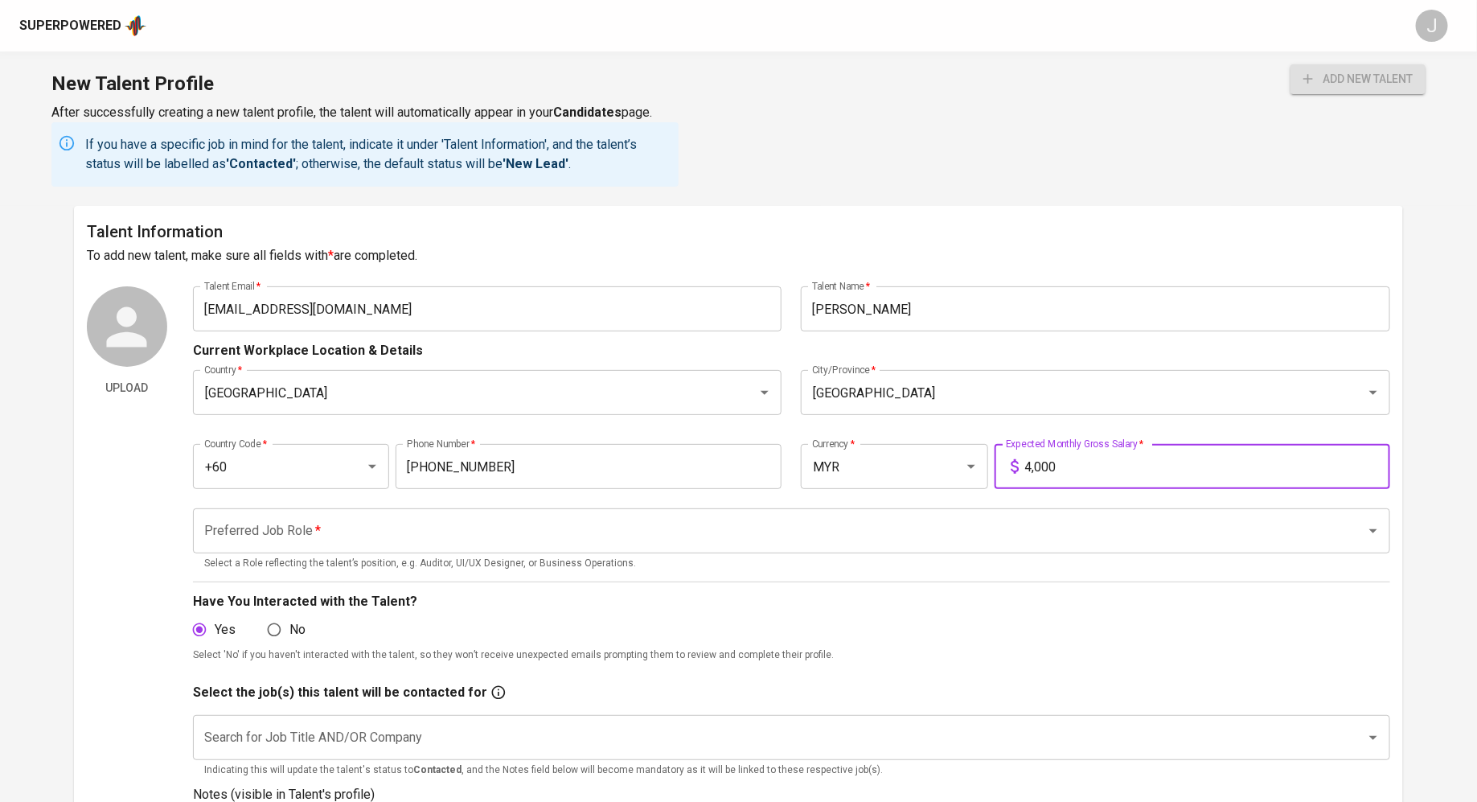
click at [632, 553] on div "Preferred Job Role   * Preferred Job Role * Select a Role reflecting the talent…" at bounding box center [791, 540] width 1197 height 64
type input "4,000"
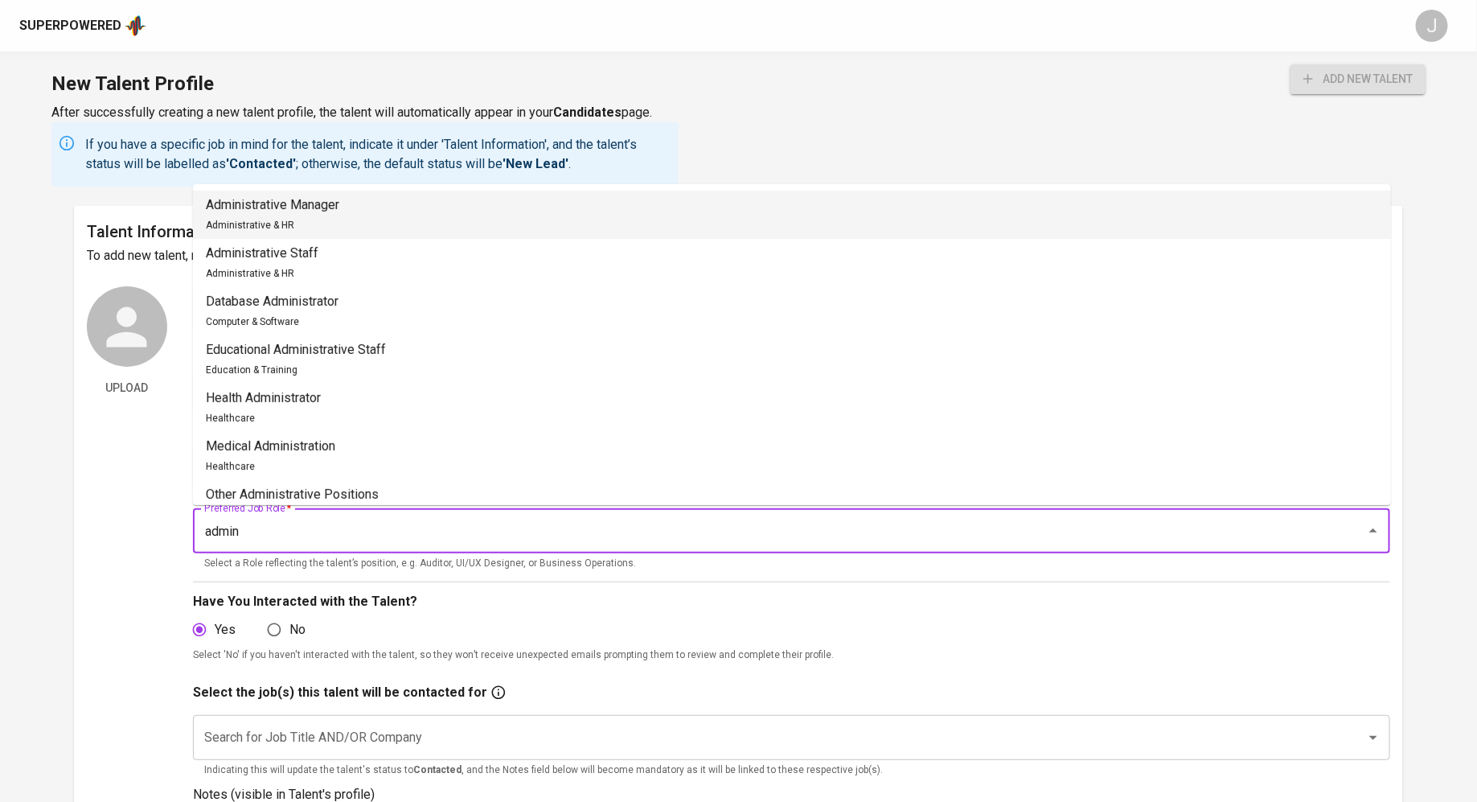
click at [433, 263] on li "Administrative Staff Administrative & HR" at bounding box center [792, 263] width 1198 height 48
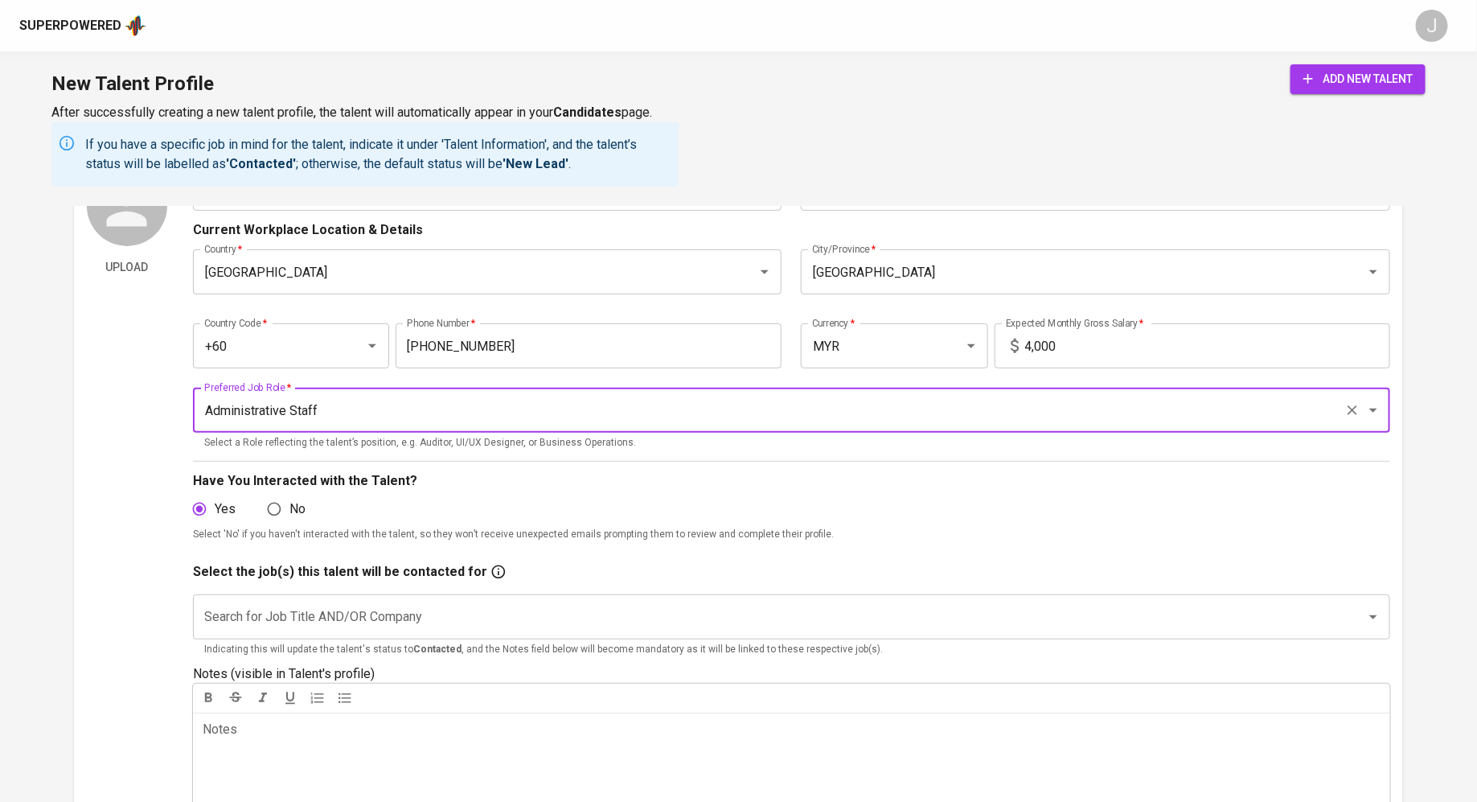
scroll to position [123, 0]
type input "Administrative Staff"
click at [441, 609] on input "Search for Job Title AND/OR Company" at bounding box center [769, 614] width 1138 height 31
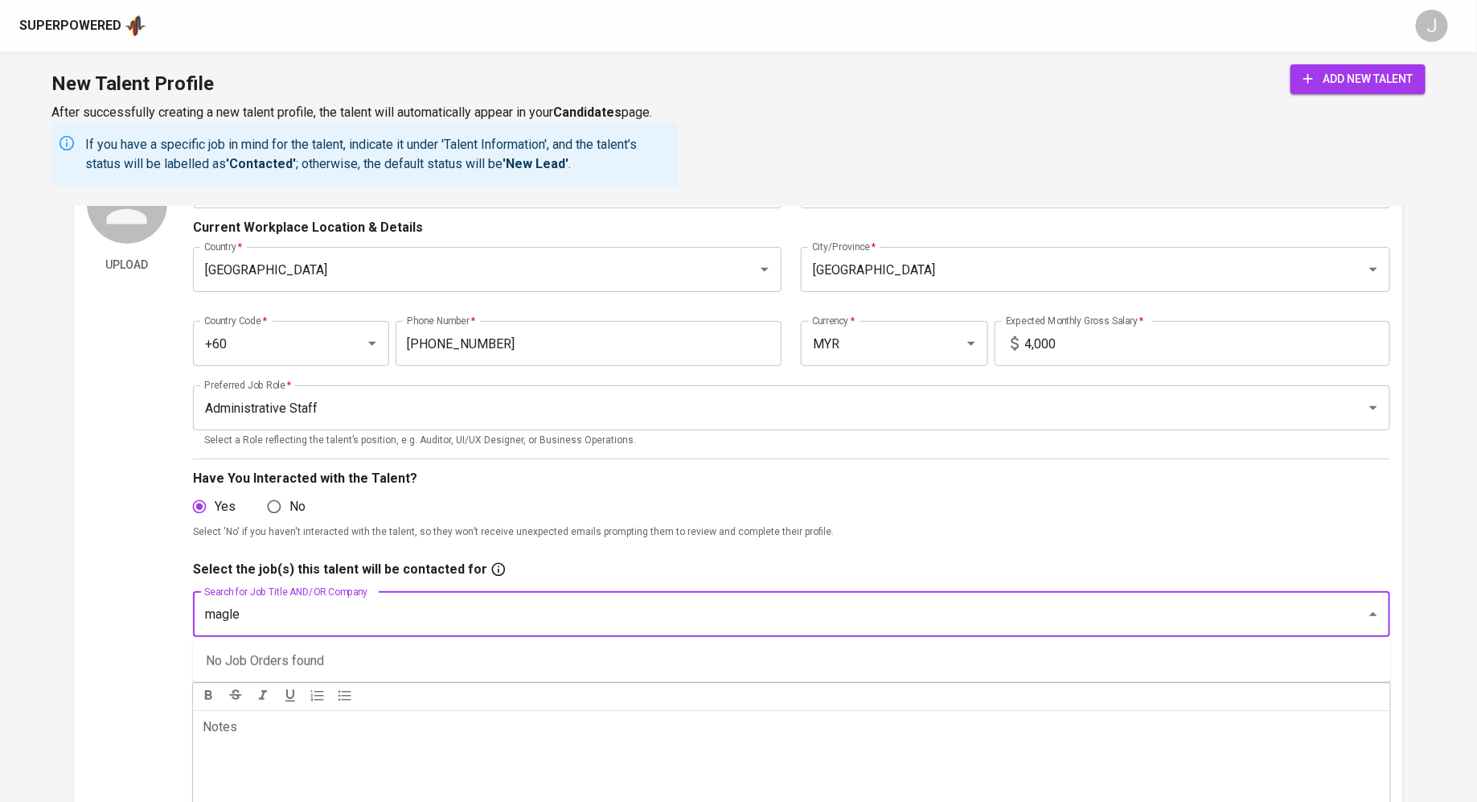
type input "maglev"
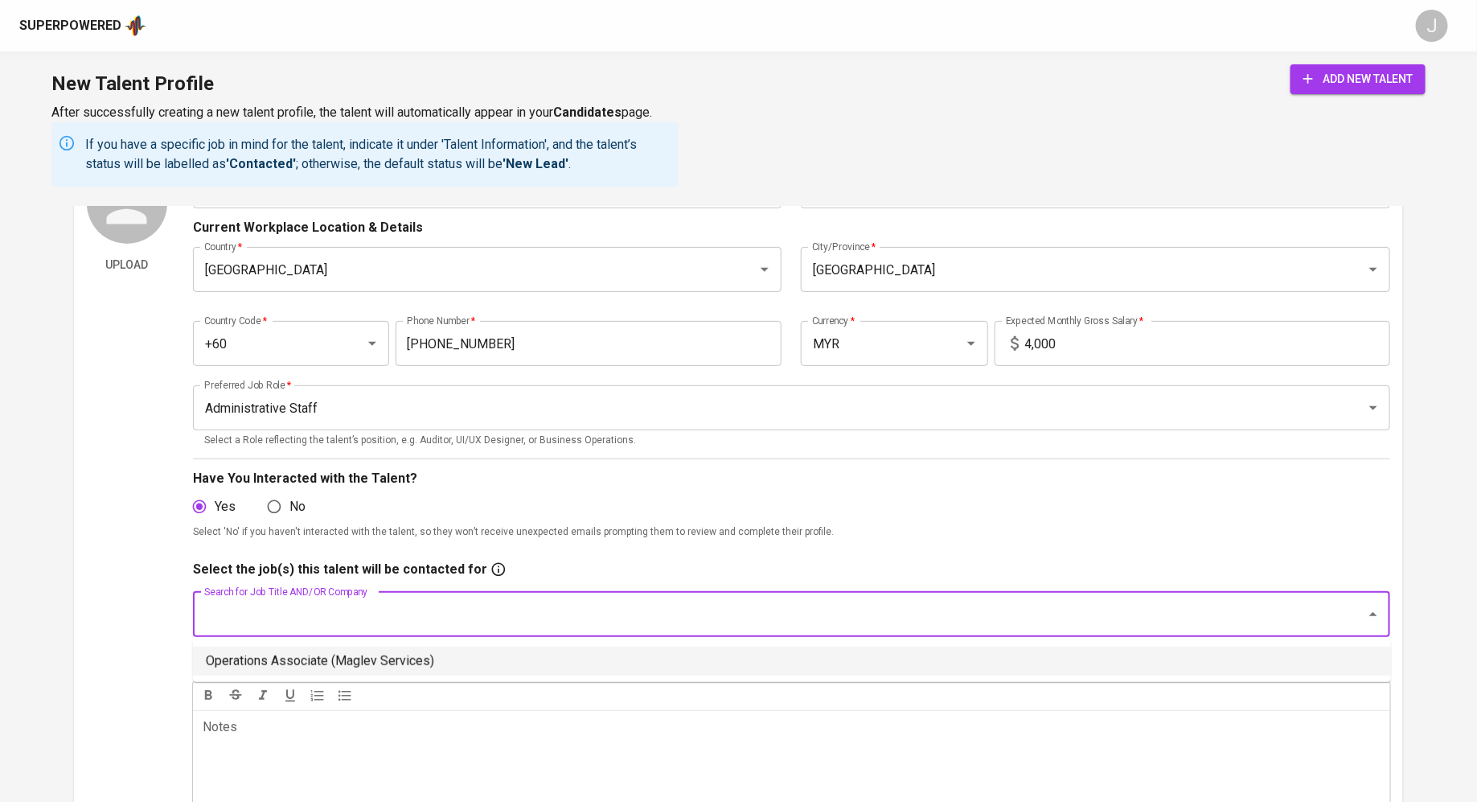
click at [400, 669] on li "Operations Associate (Maglev Services)" at bounding box center [792, 660] width 1198 height 29
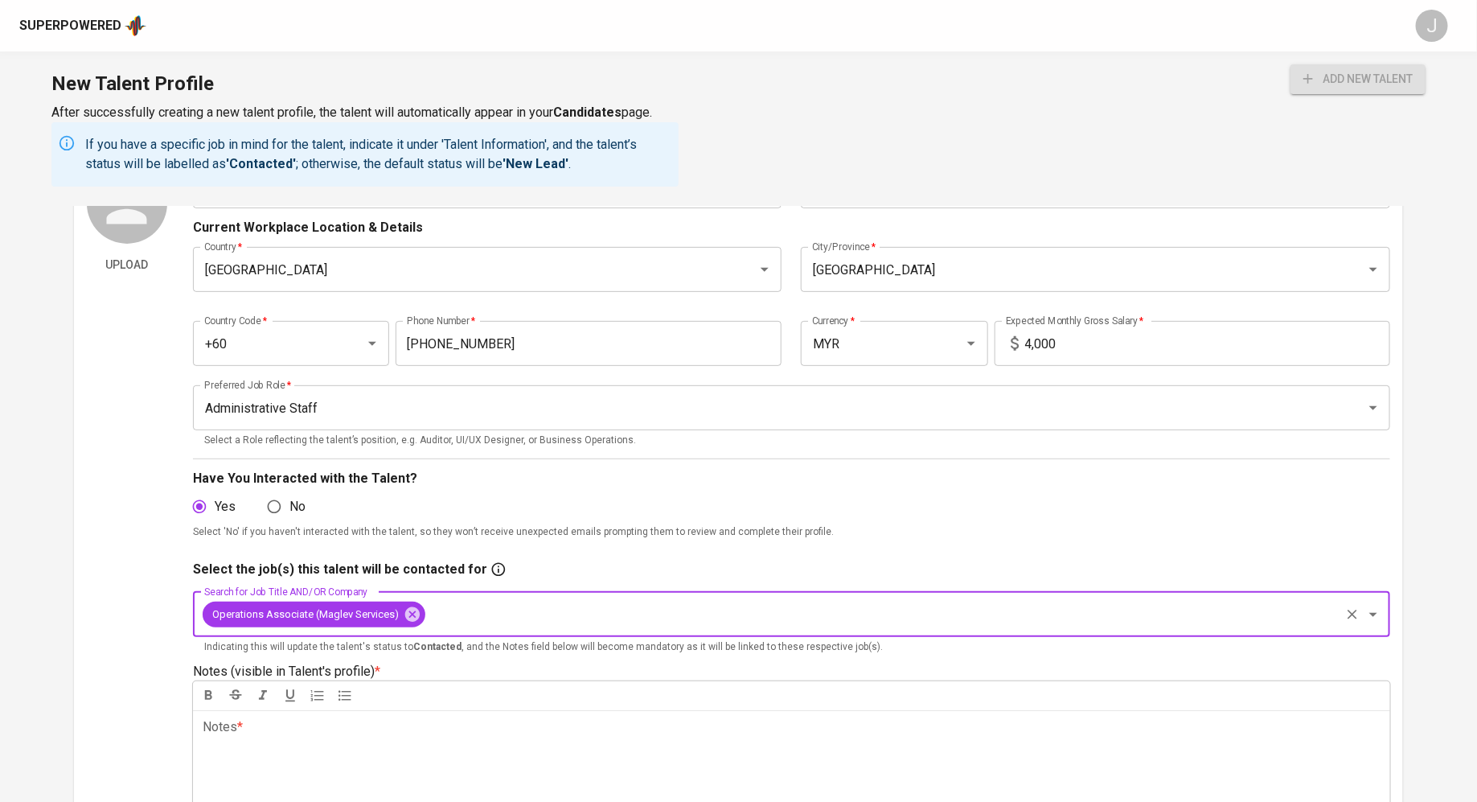
click at [425, 711] on div "Notes * ﻿" at bounding box center [791, 768] width 1197 height 116
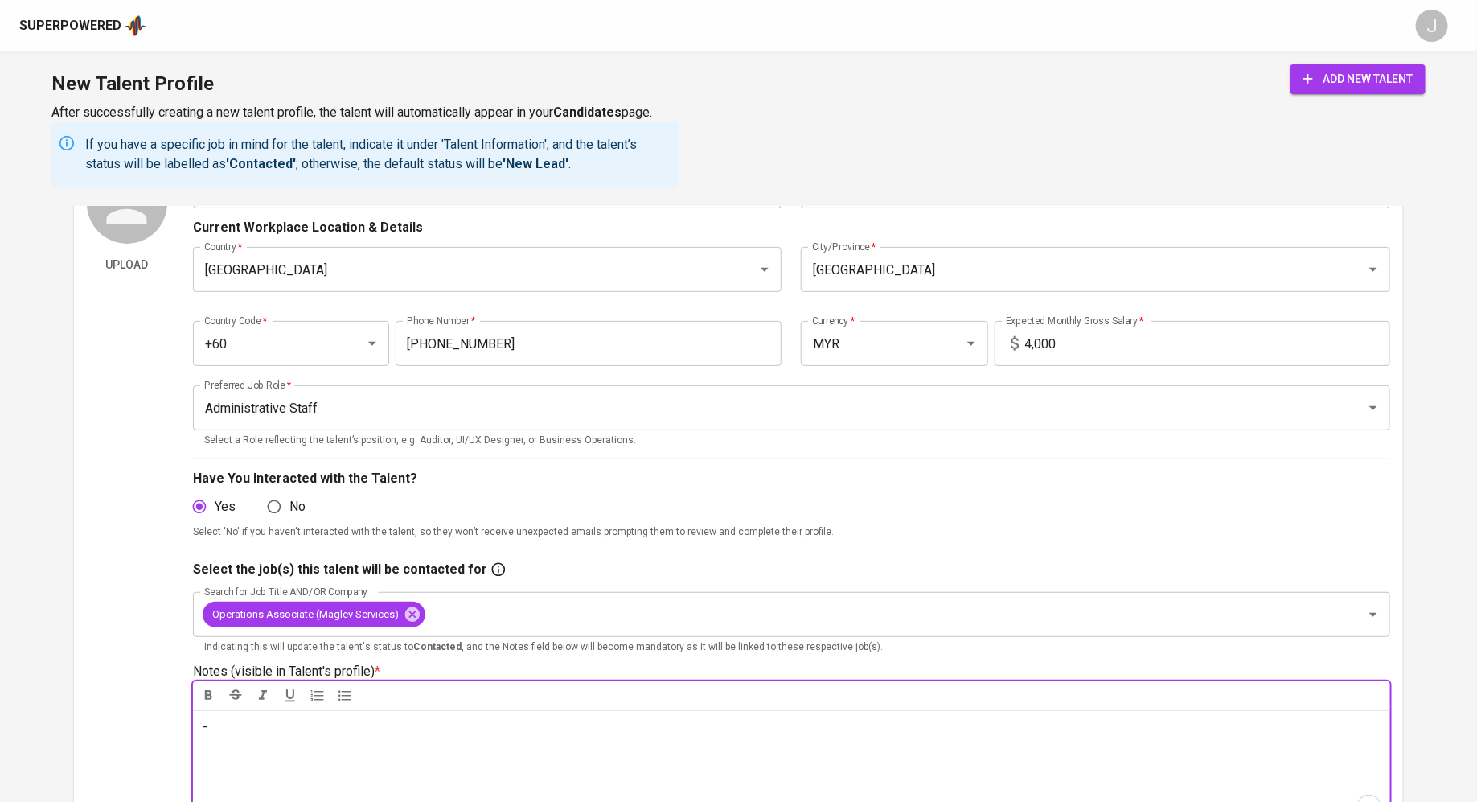
click at [1319, 77] on span "add new talent" at bounding box center [1357, 79] width 109 height 20
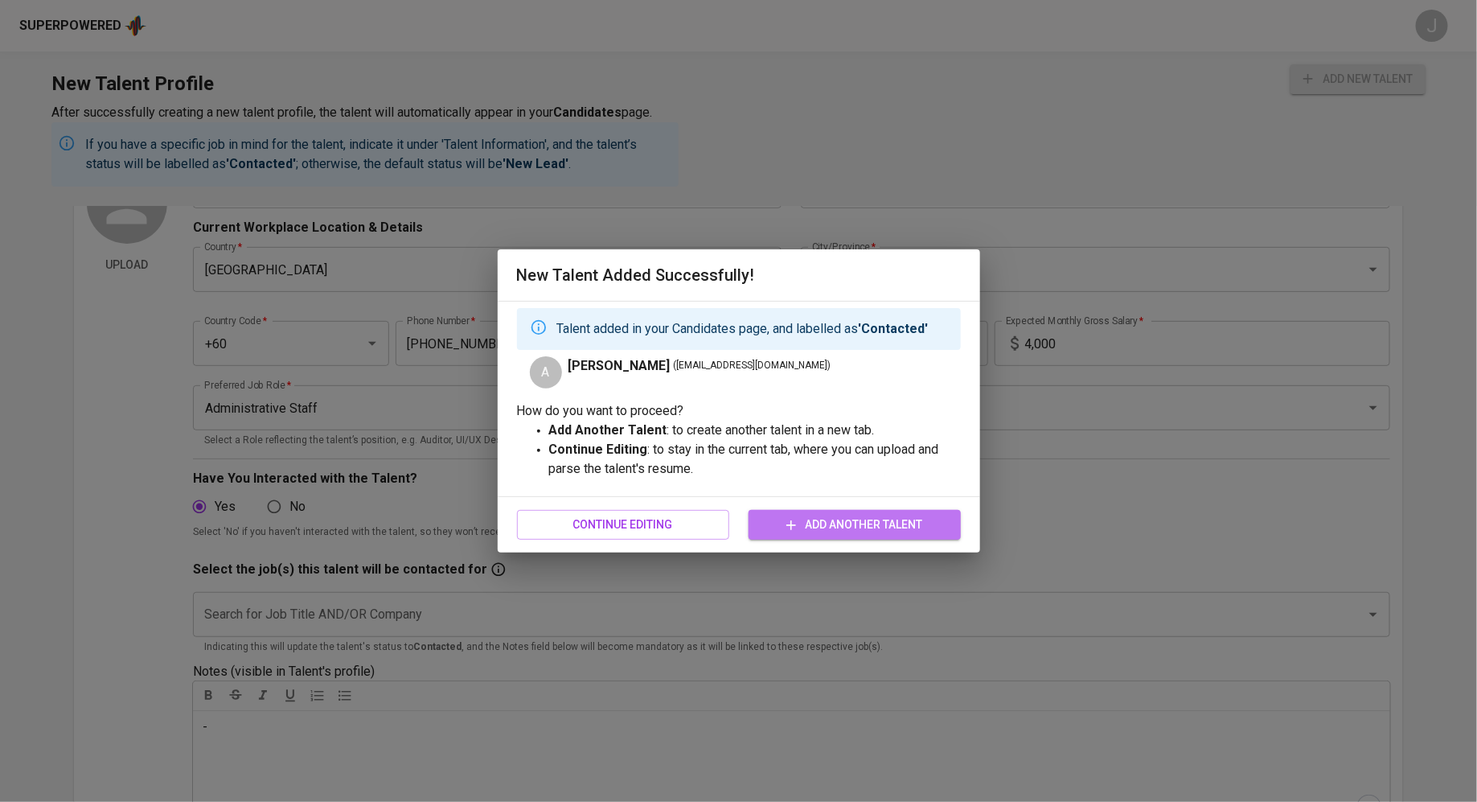
click at [778, 527] on span "Add Another Talent" at bounding box center [854, 525] width 187 height 20
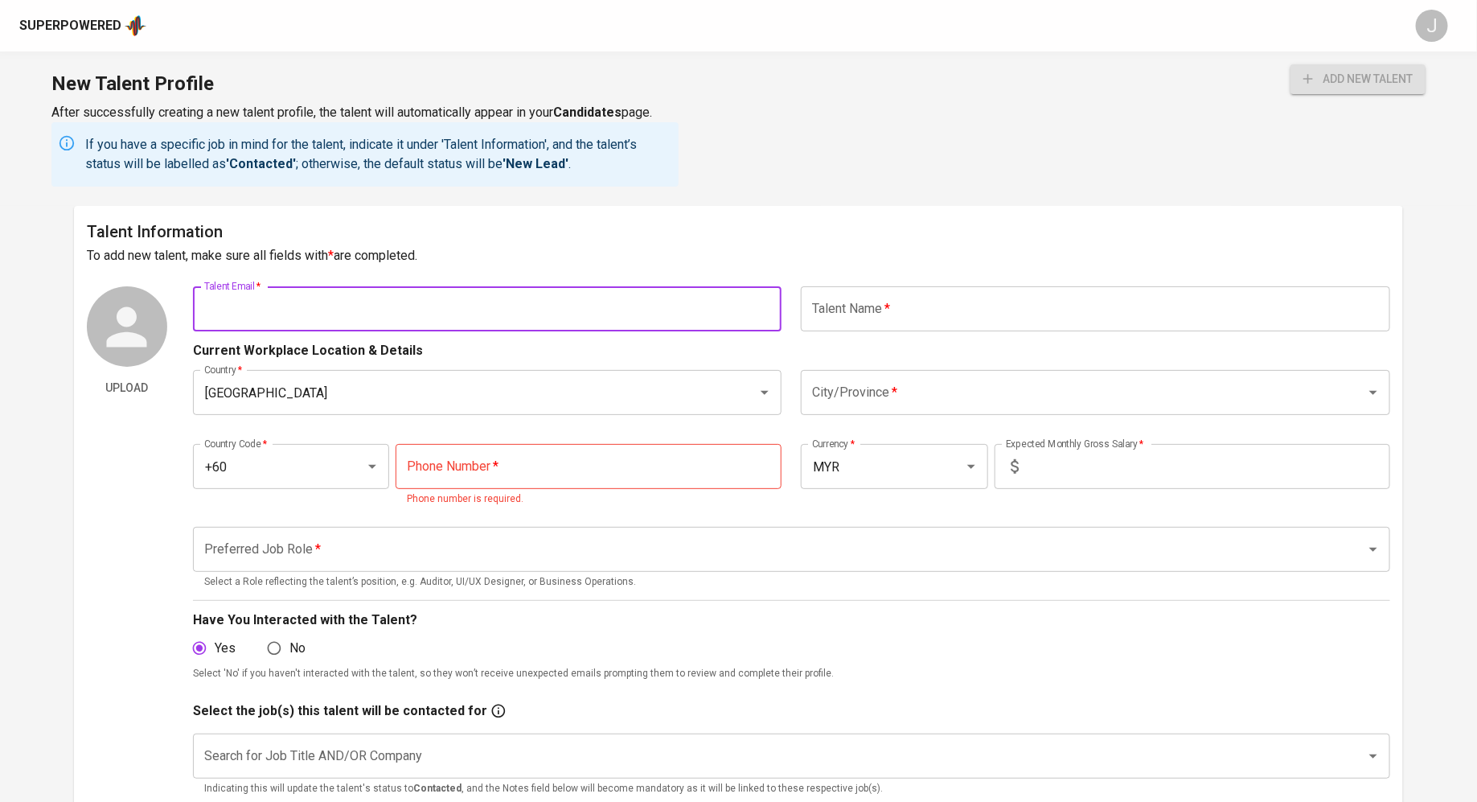
click at [451, 316] on input "text" at bounding box center [487, 308] width 589 height 45
paste input "[EMAIL_ADDRESS][DOMAIN_NAME]"
type input "[EMAIL_ADDRESS][DOMAIN_NAME]"
click at [925, 316] on input "text" at bounding box center [1095, 308] width 589 height 45
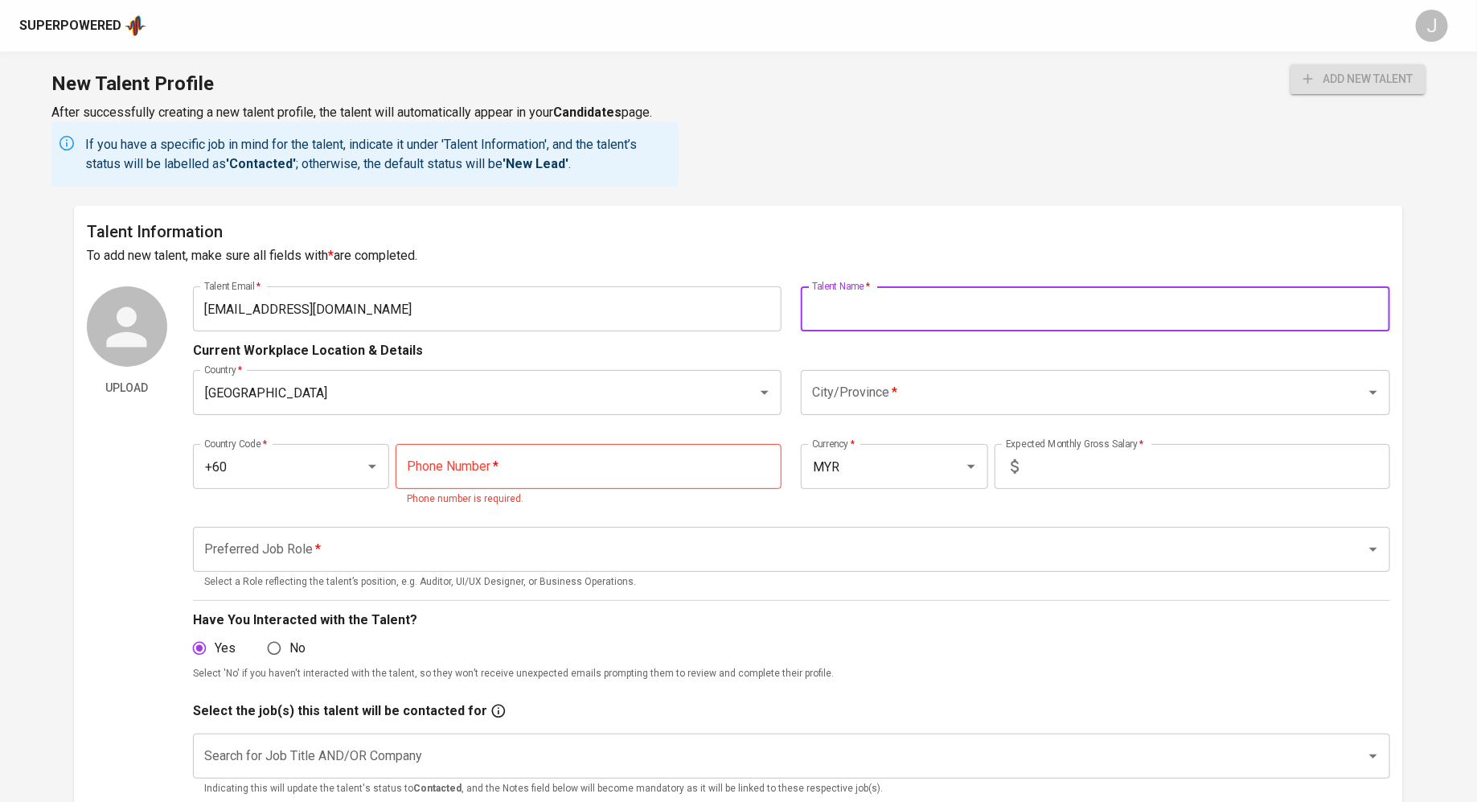
type input "<"
type input "[PERSON_NAME]"
click at [438, 458] on input "tel" at bounding box center [589, 466] width 386 height 45
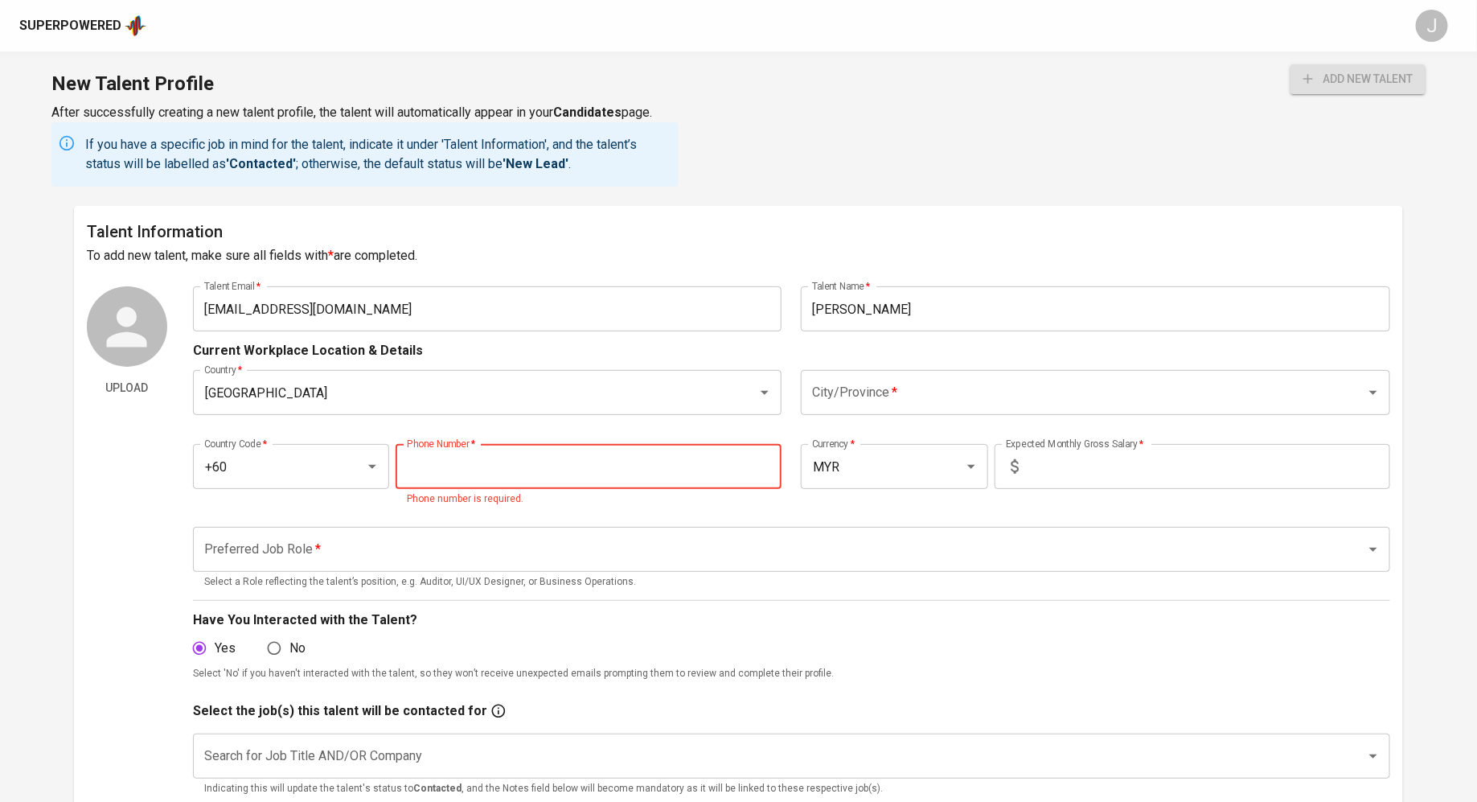
paste input "[PHONE_NUMBER]"
type input "[PHONE_NUMBER]"
click at [975, 395] on input "City/Province   *" at bounding box center [1073, 392] width 530 height 31
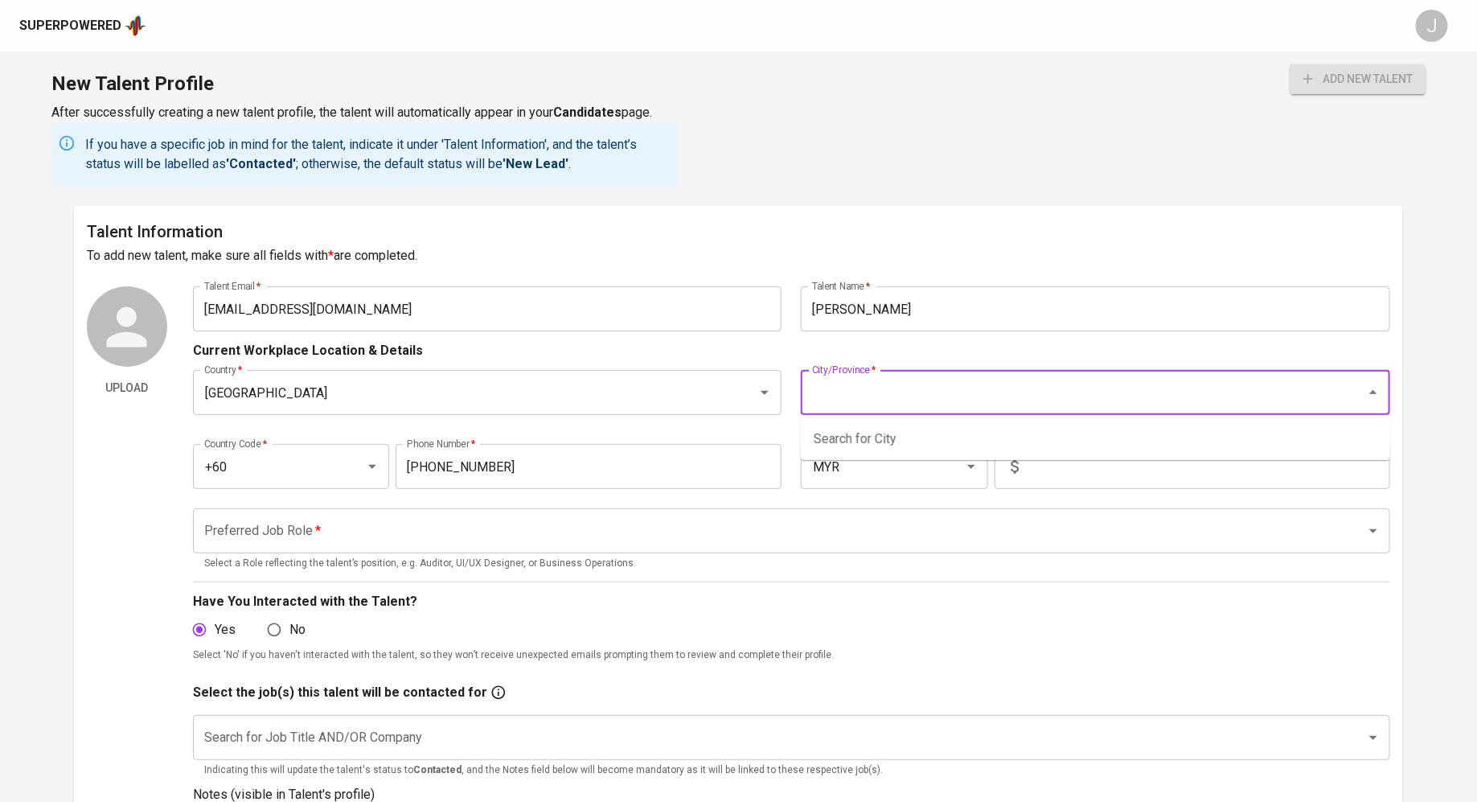
click at [946, 391] on input "City/Province   *" at bounding box center [1073, 392] width 530 height 31
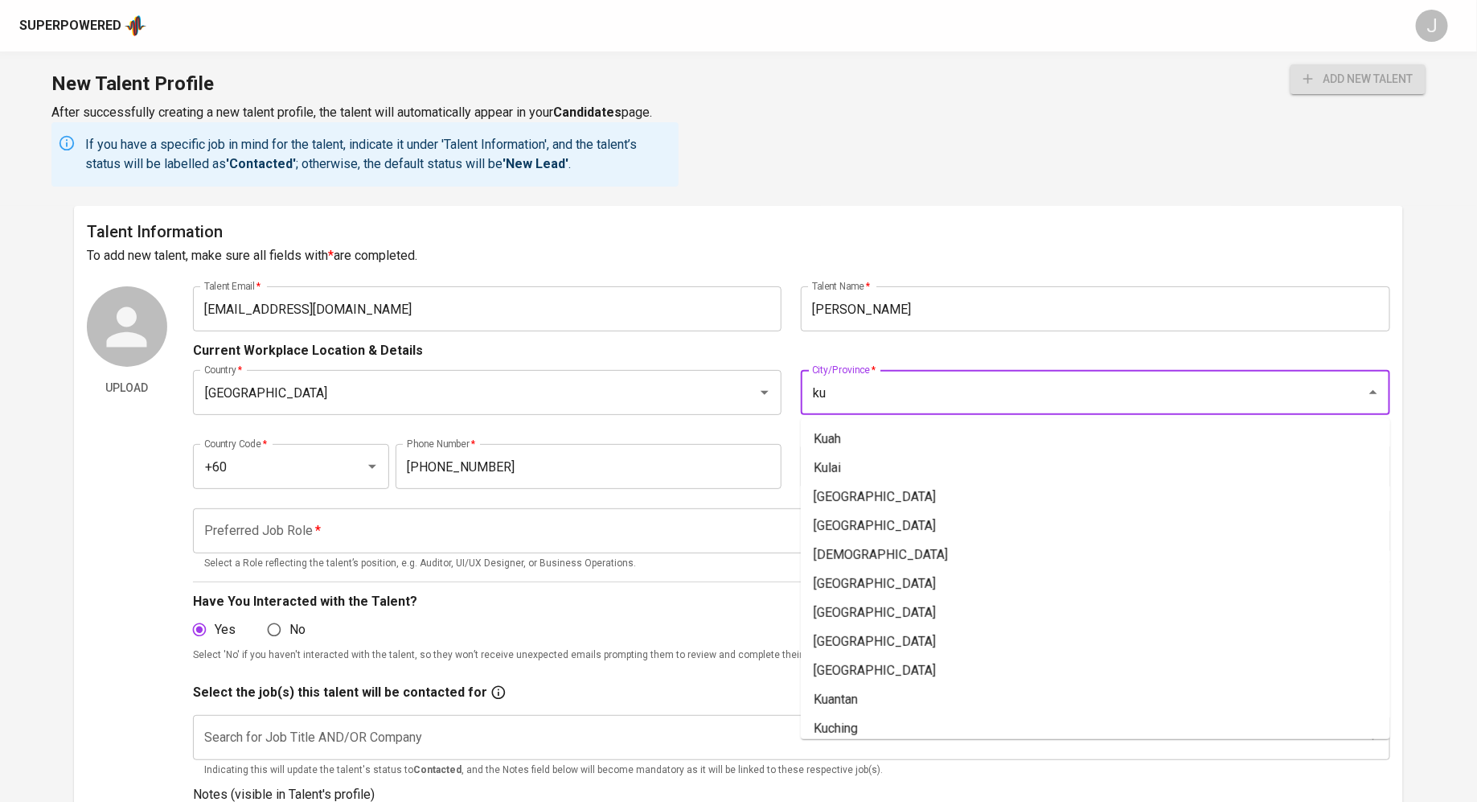
type input "ku"
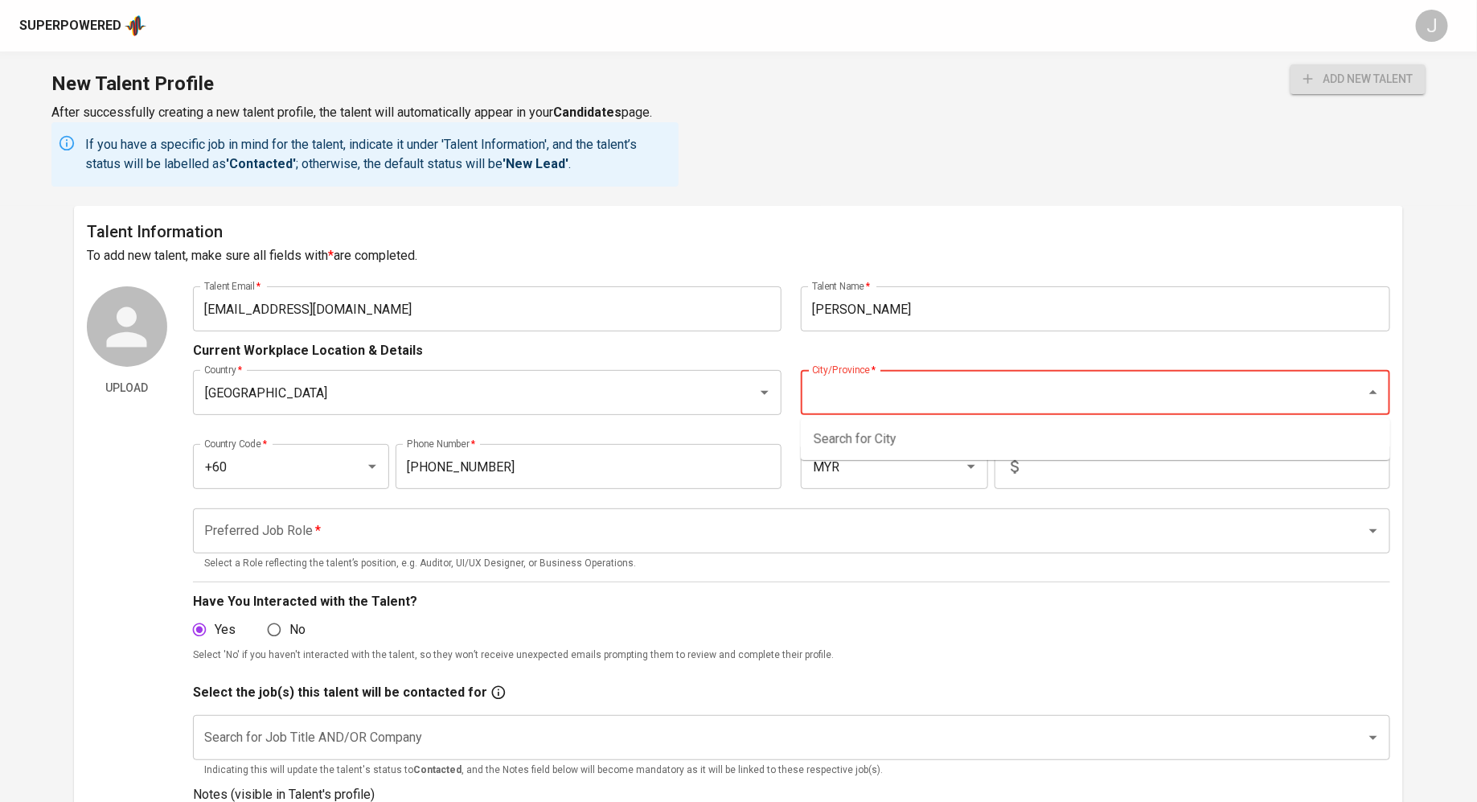
click at [836, 400] on input "City/Province   *" at bounding box center [1073, 392] width 530 height 31
click at [855, 426] on li "Kuala Selangor" at bounding box center [1095, 439] width 589 height 29
type input "Kuala Selangor"
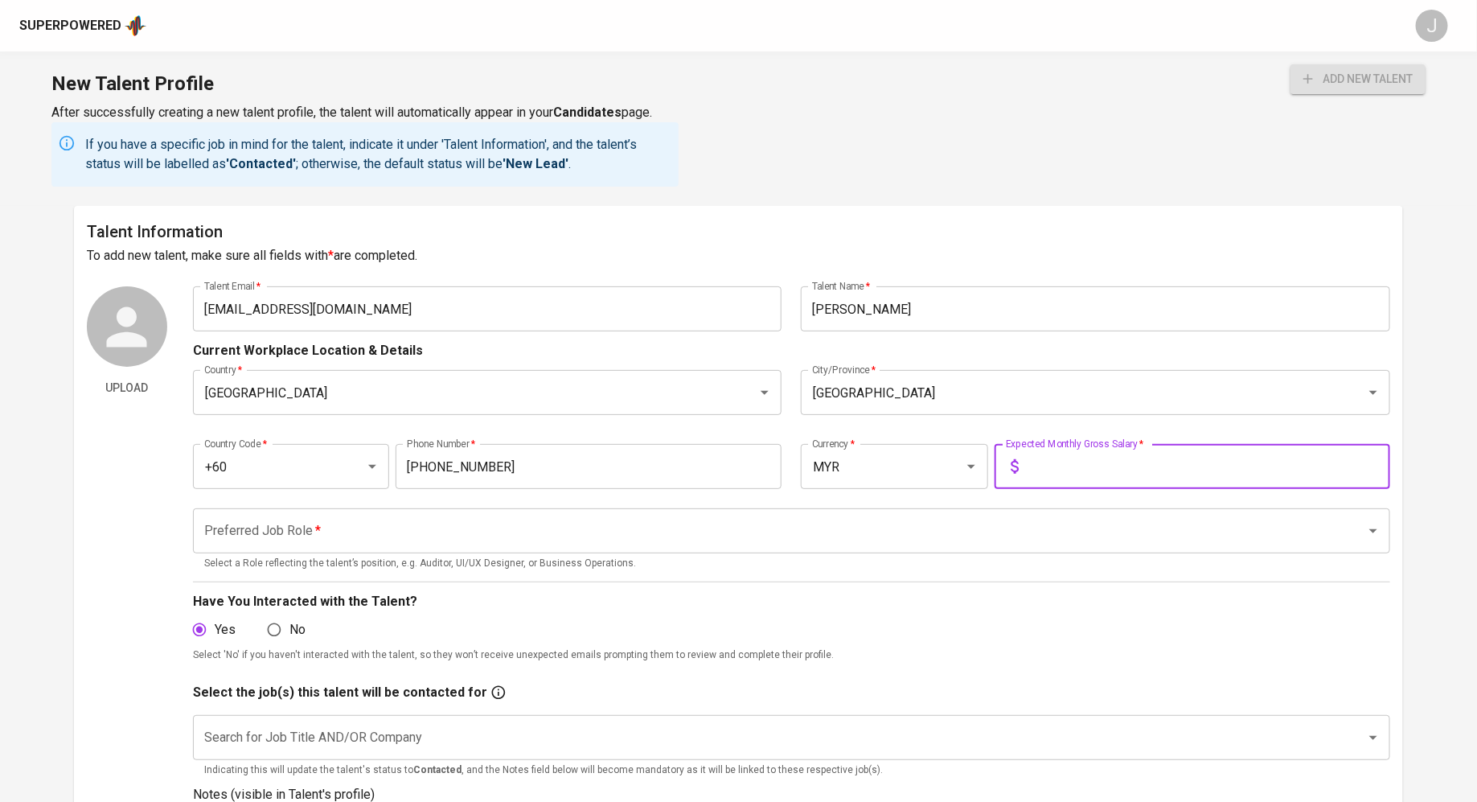
click at [1062, 468] on input "text" at bounding box center [1207, 466] width 365 height 45
type input "4"
type input "4,000"
click at [633, 531] on input "Preferred Job Role   *" at bounding box center [769, 530] width 1138 height 31
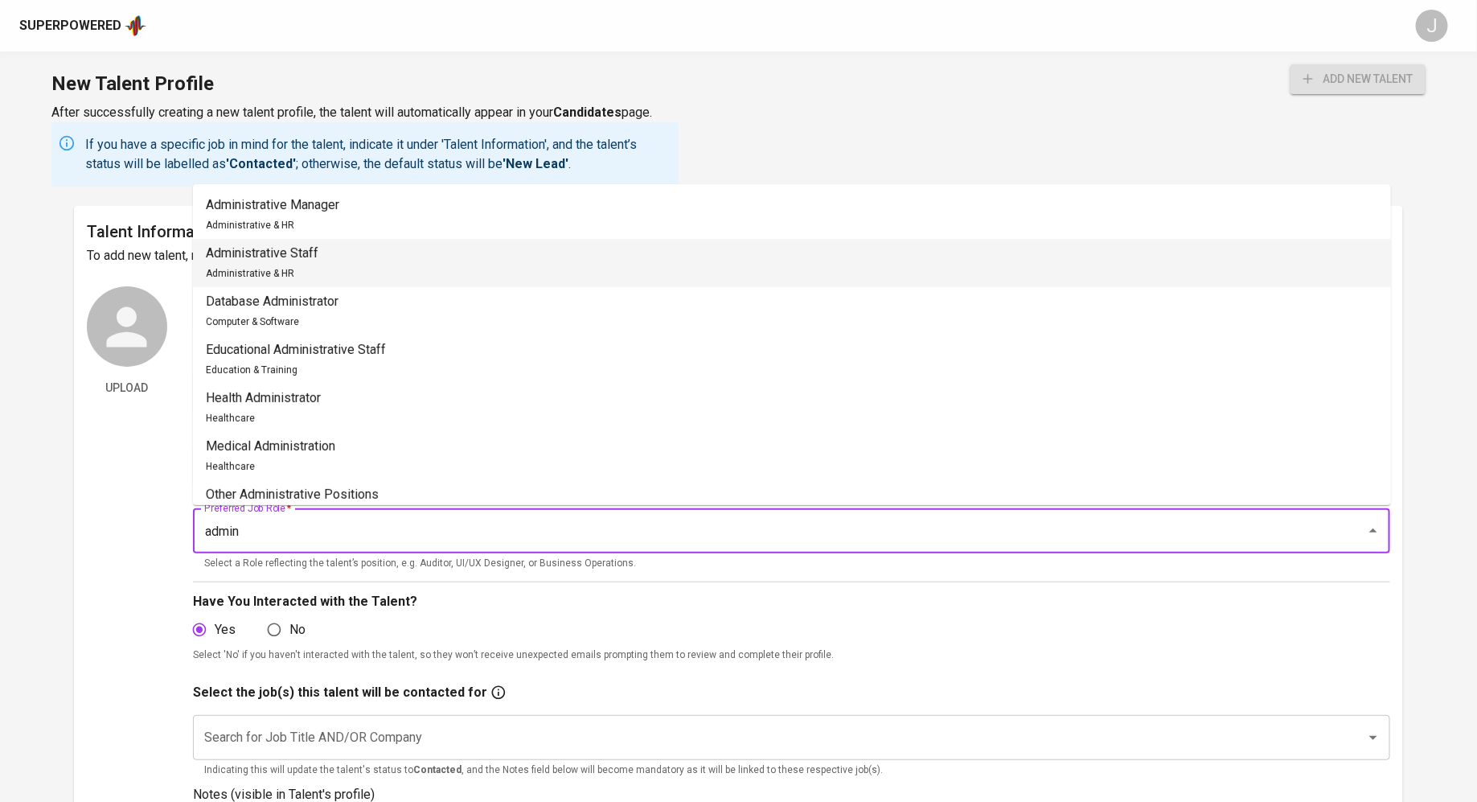
click at [510, 269] on li "Administrative Staff Administrative & HR" at bounding box center [792, 263] width 1198 height 48
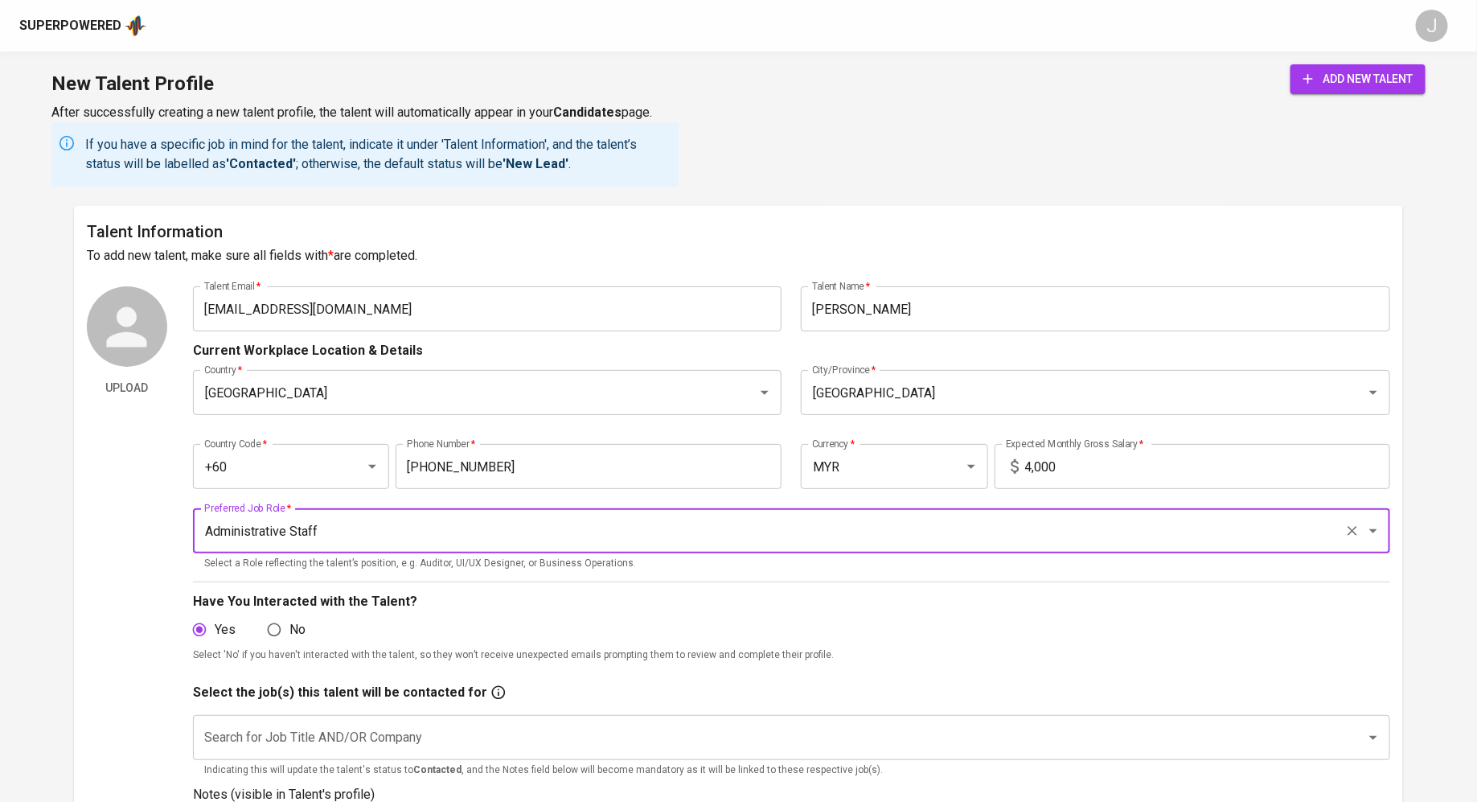
type input "Administrative Staff"
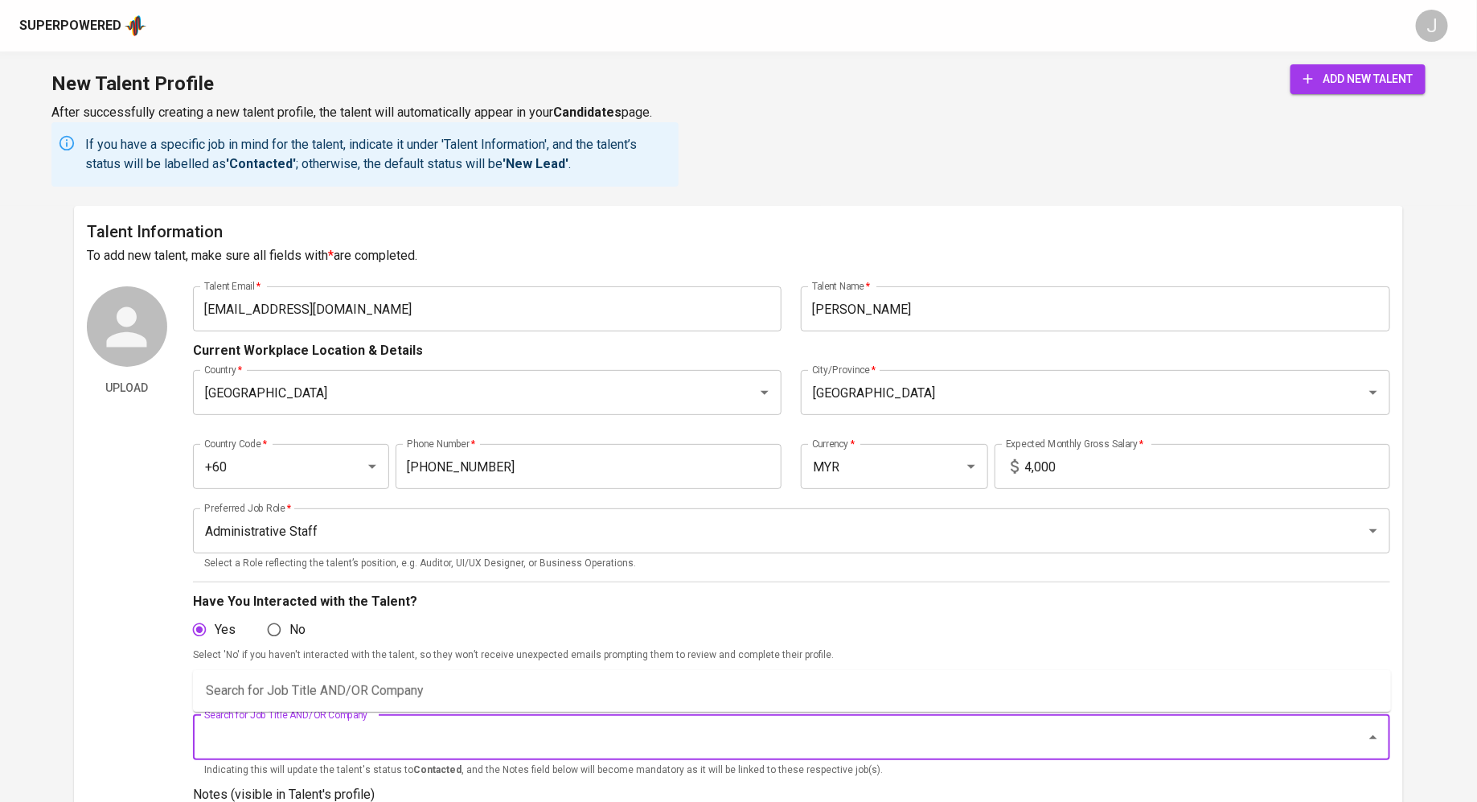
click at [256, 734] on input "Search for Job Title AND/OR Company" at bounding box center [769, 737] width 1138 height 31
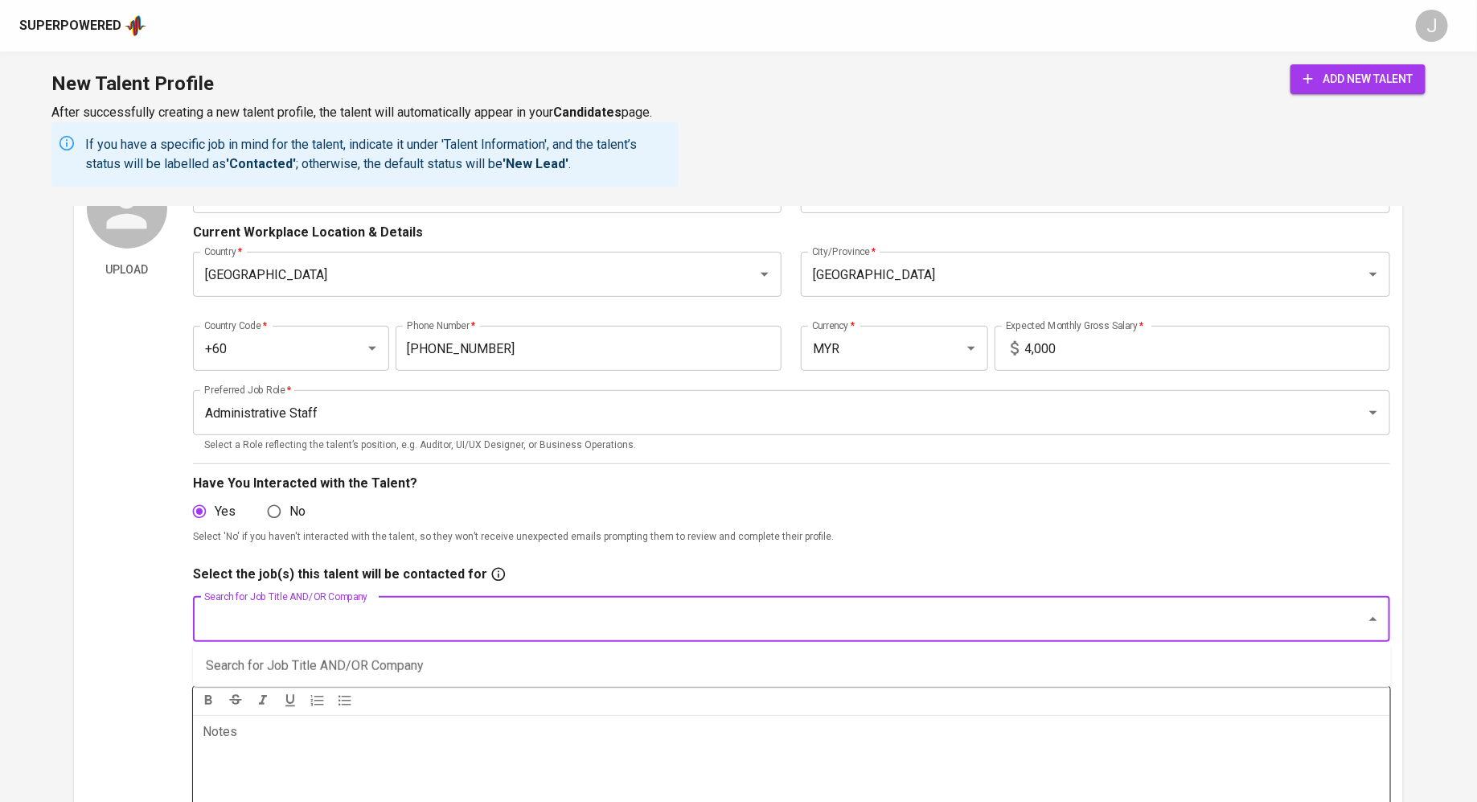
scroll to position [122, 0]
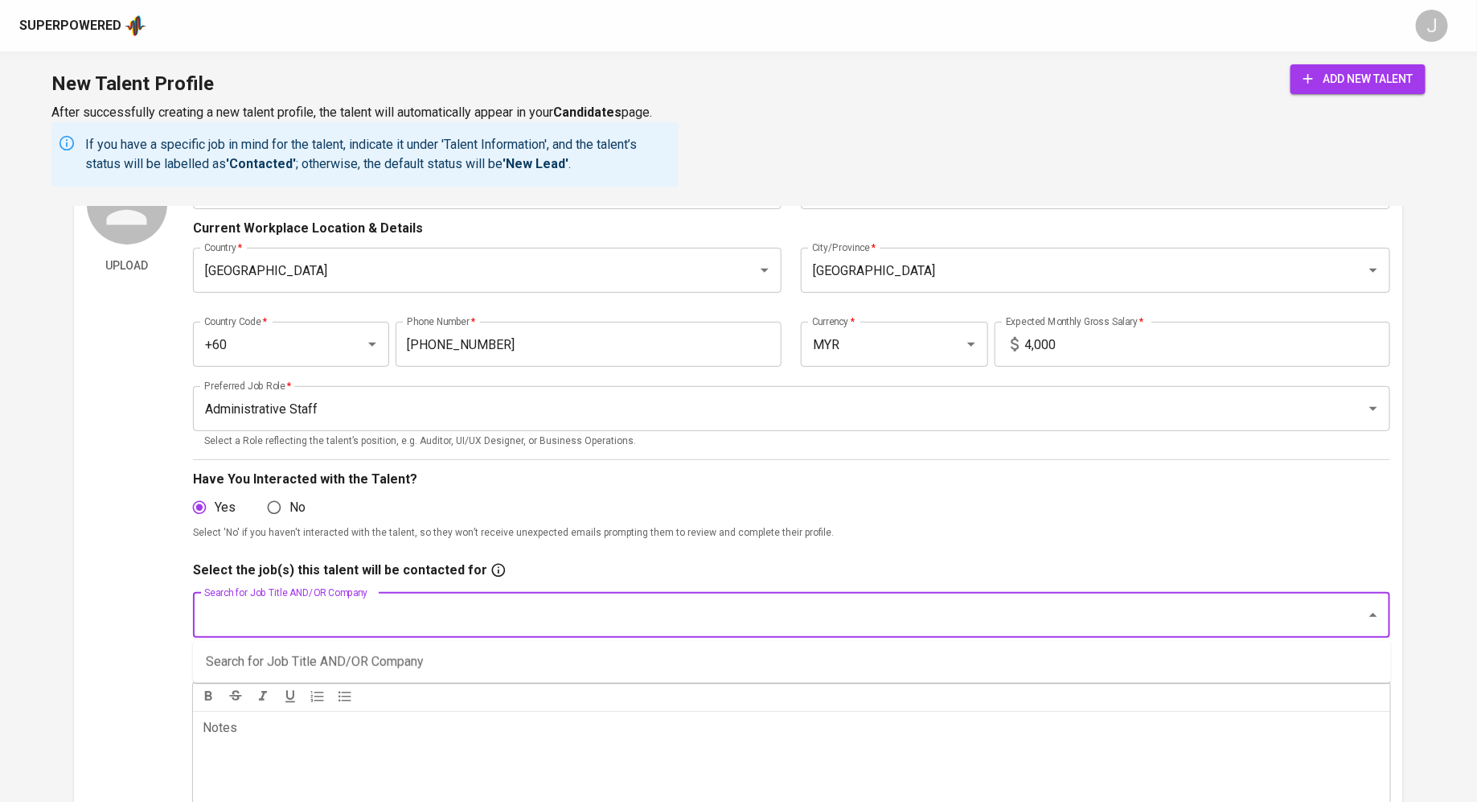
click at [301, 609] on input "Search for Job Title AND/OR Company" at bounding box center [769, 615] width 1138 height 31
type input "maglev"
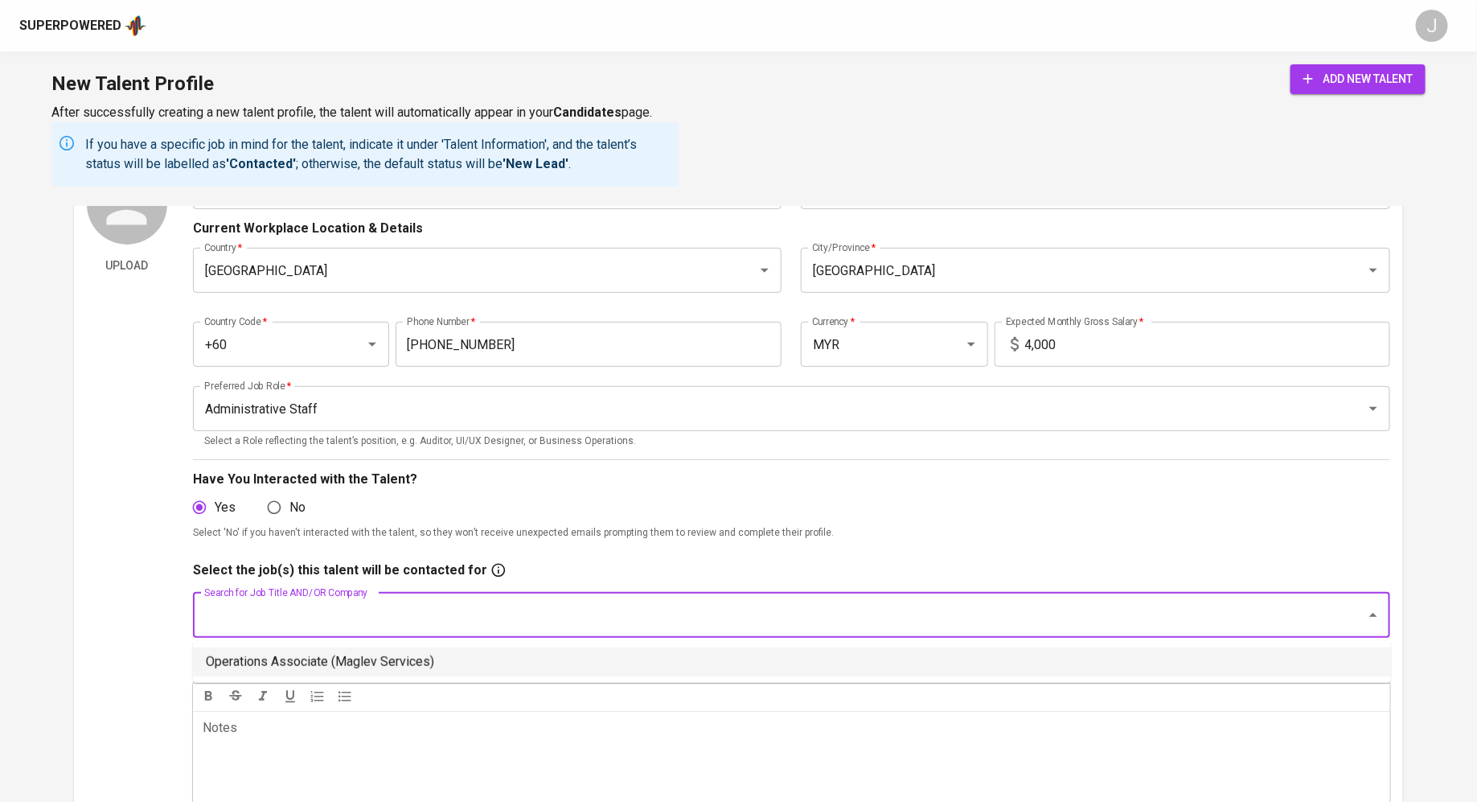
click at [248, 657] on li "Operations Associate (Maglev Services)" at bounding box center [792, 661] width 1198 height 29
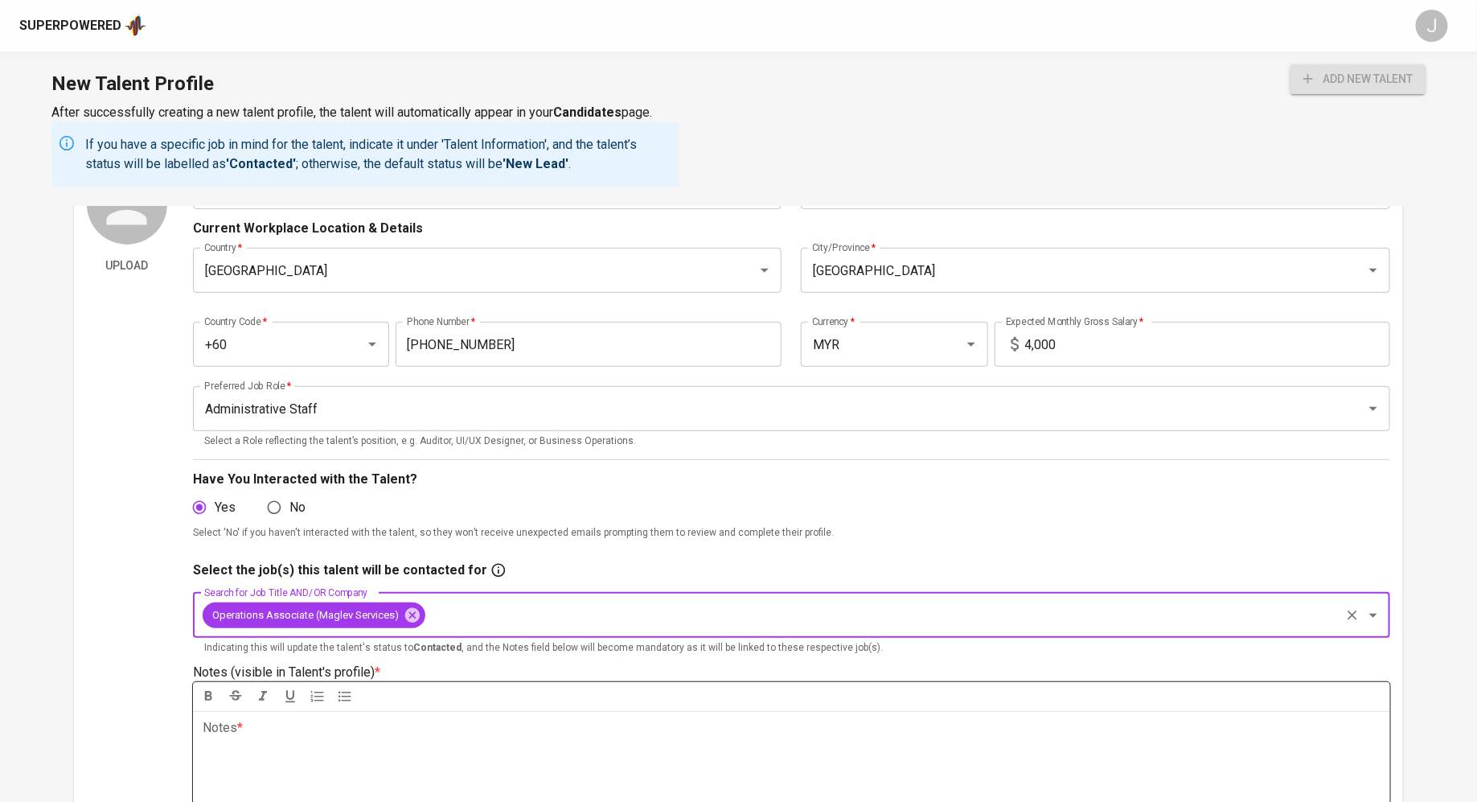
click at [283, 733] on p "Notes * ﻿" at bounding box center [792, 727] width 1178 height 19
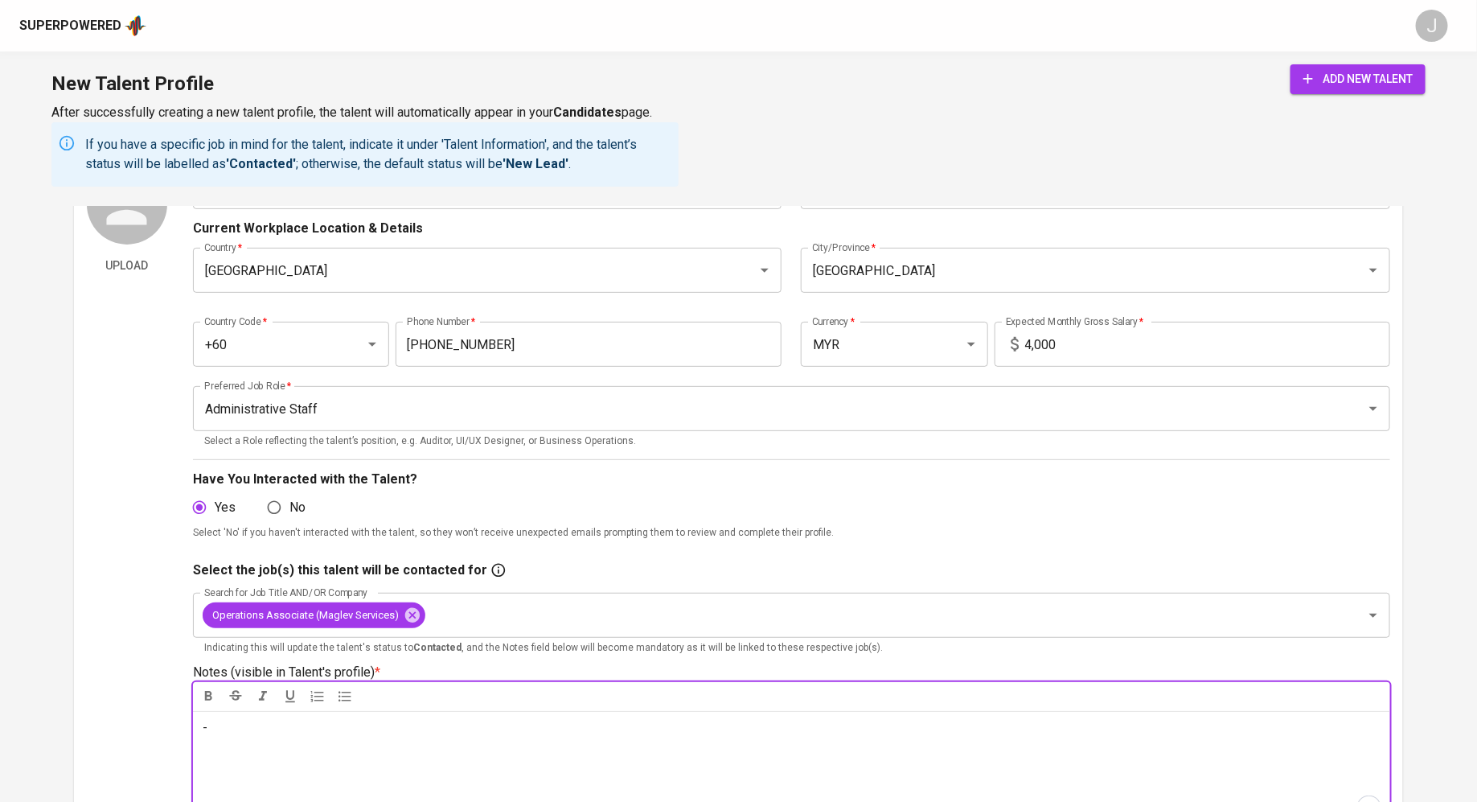
click at [1393, 76] on span "add new talent" at bounding box center [1357, 79] width 109 height 20
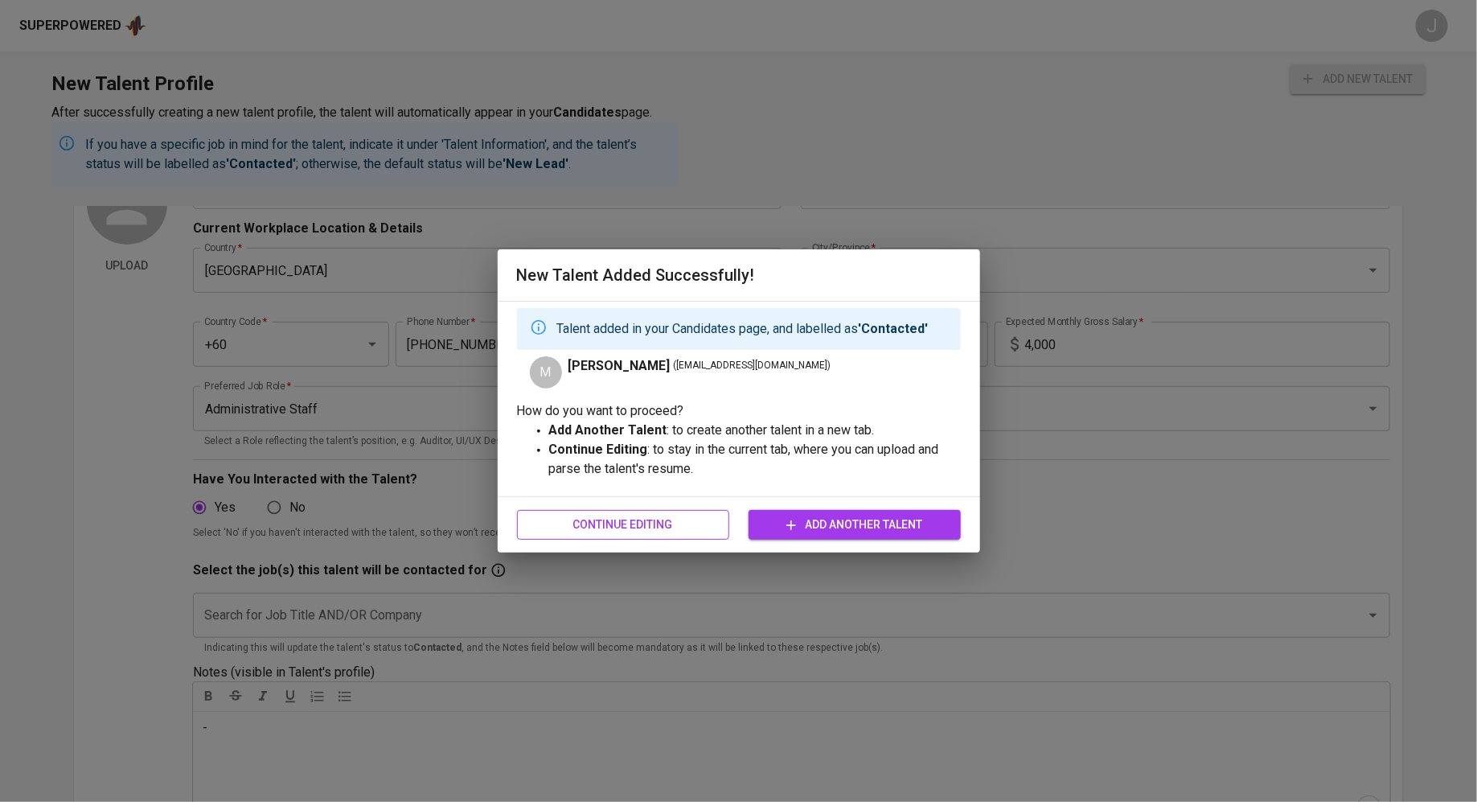
click at [634, 514] on button "Continue Editing" at bounding box center [623, 525] width 212 height 30
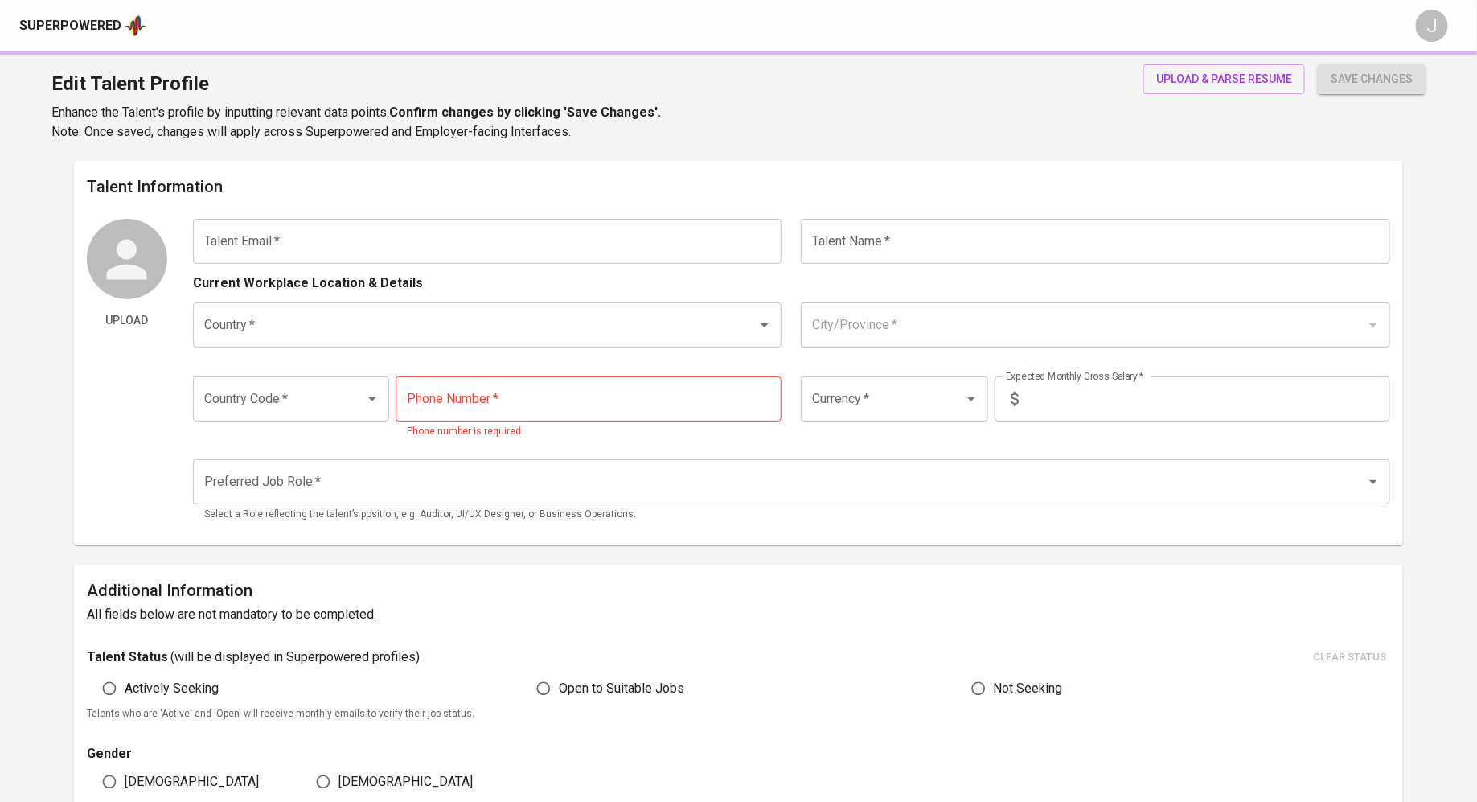
type input "anasamzarahmad@gmail.com"
type input "Mohammad Anas"
type input "[GEOGRAPHIC_DATA]"
type input "Kuala Selangor"
type input "+60"
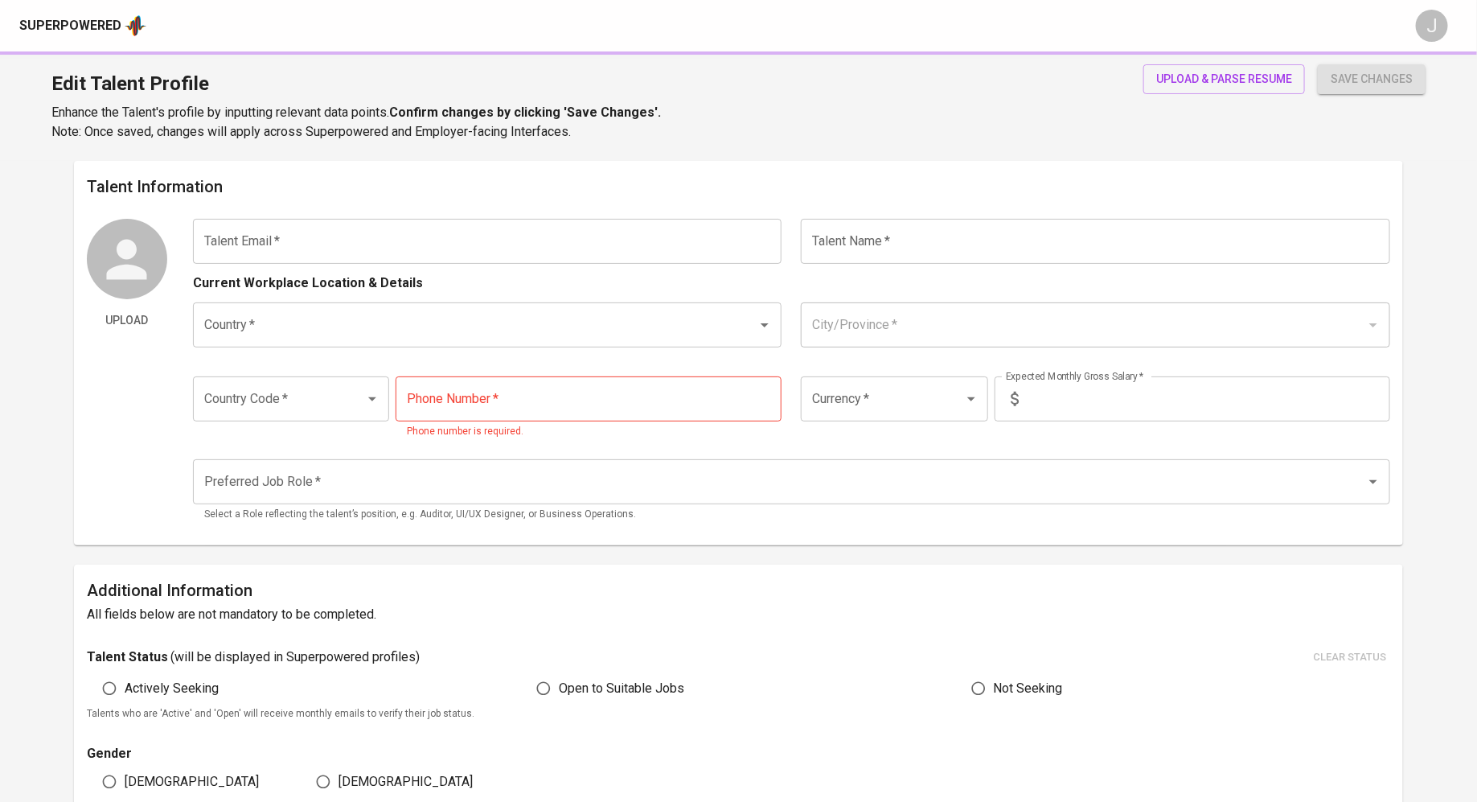
type input "17-449-1759"
type input "MYR"
type input "4,000"
type input "Administrative Staff"
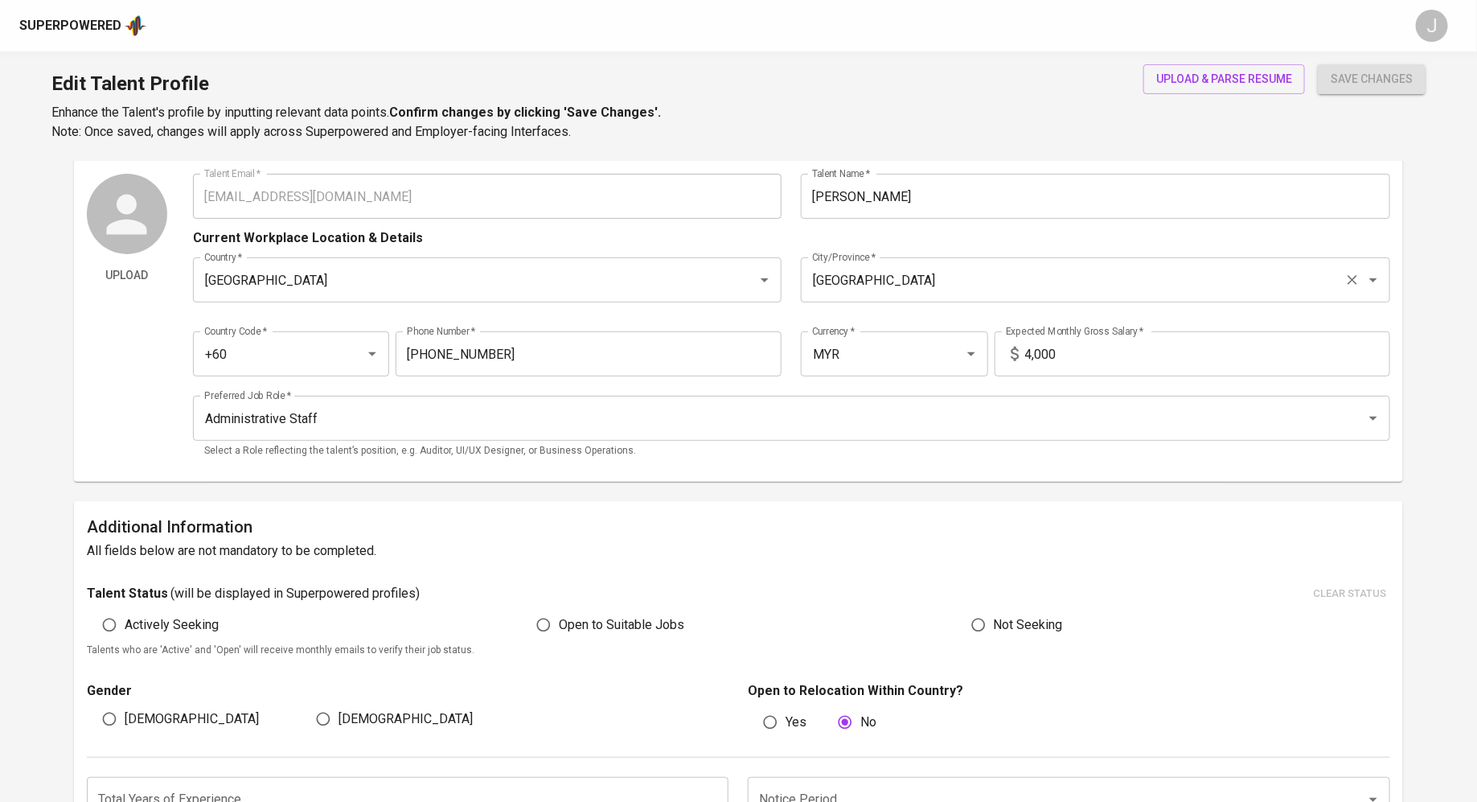
scroll to position [68, 0]
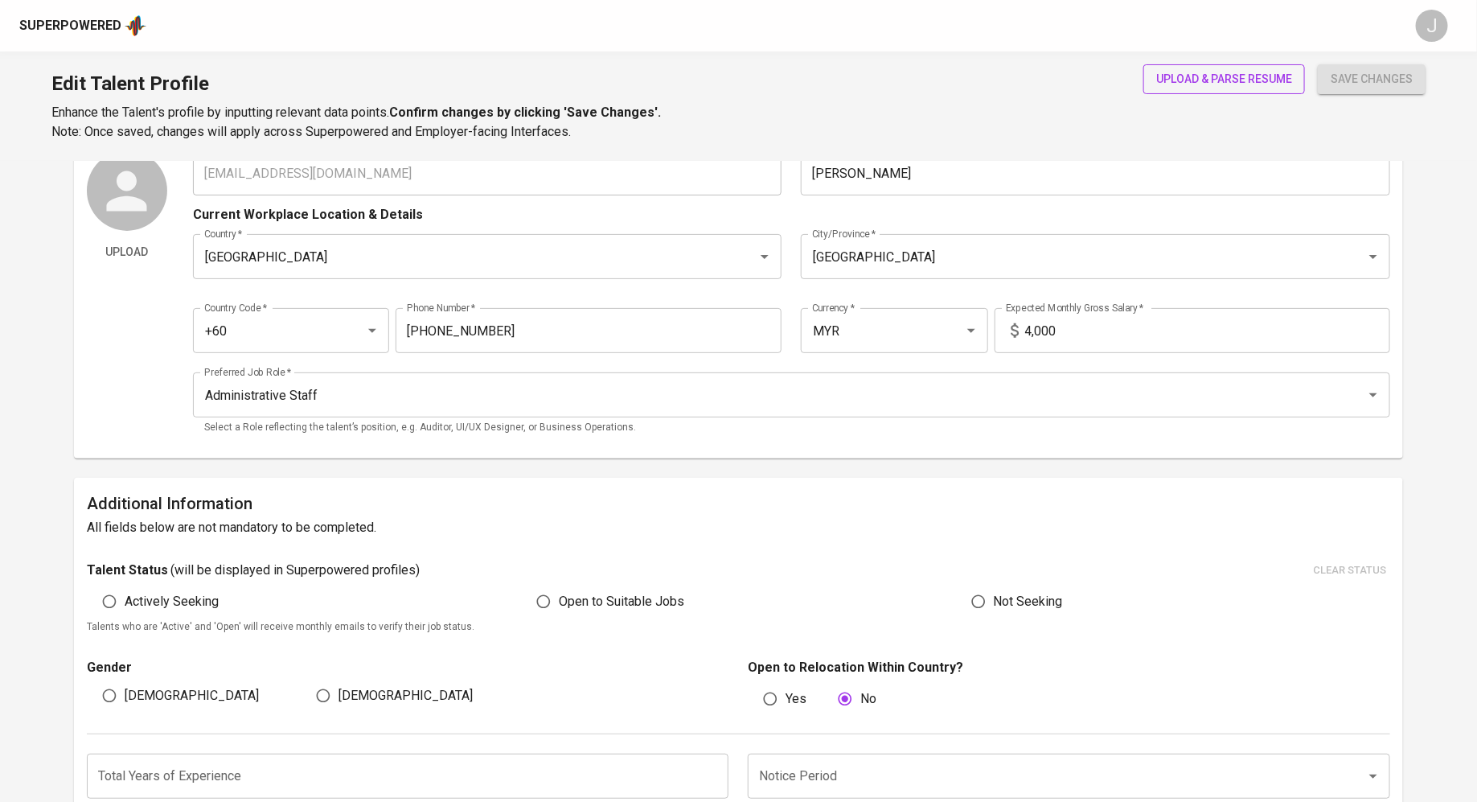
click at [1248, 67] on button "upload & parse resume" at bounding box center [1224, 79] width 162 height 30
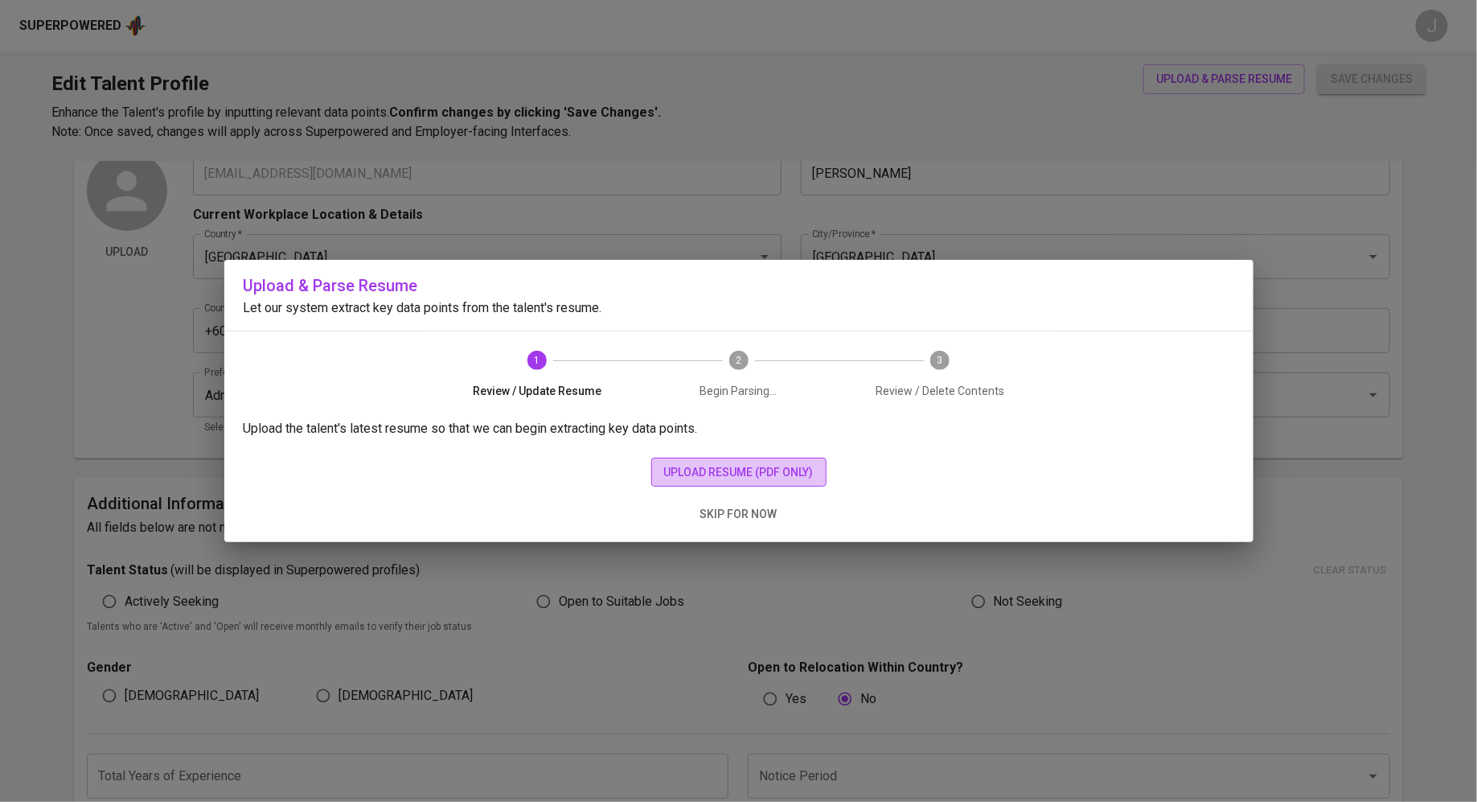
click at [752, 458] on button "upload resume (pdf only)" at bounding box center [738, 473] width 175 height 30
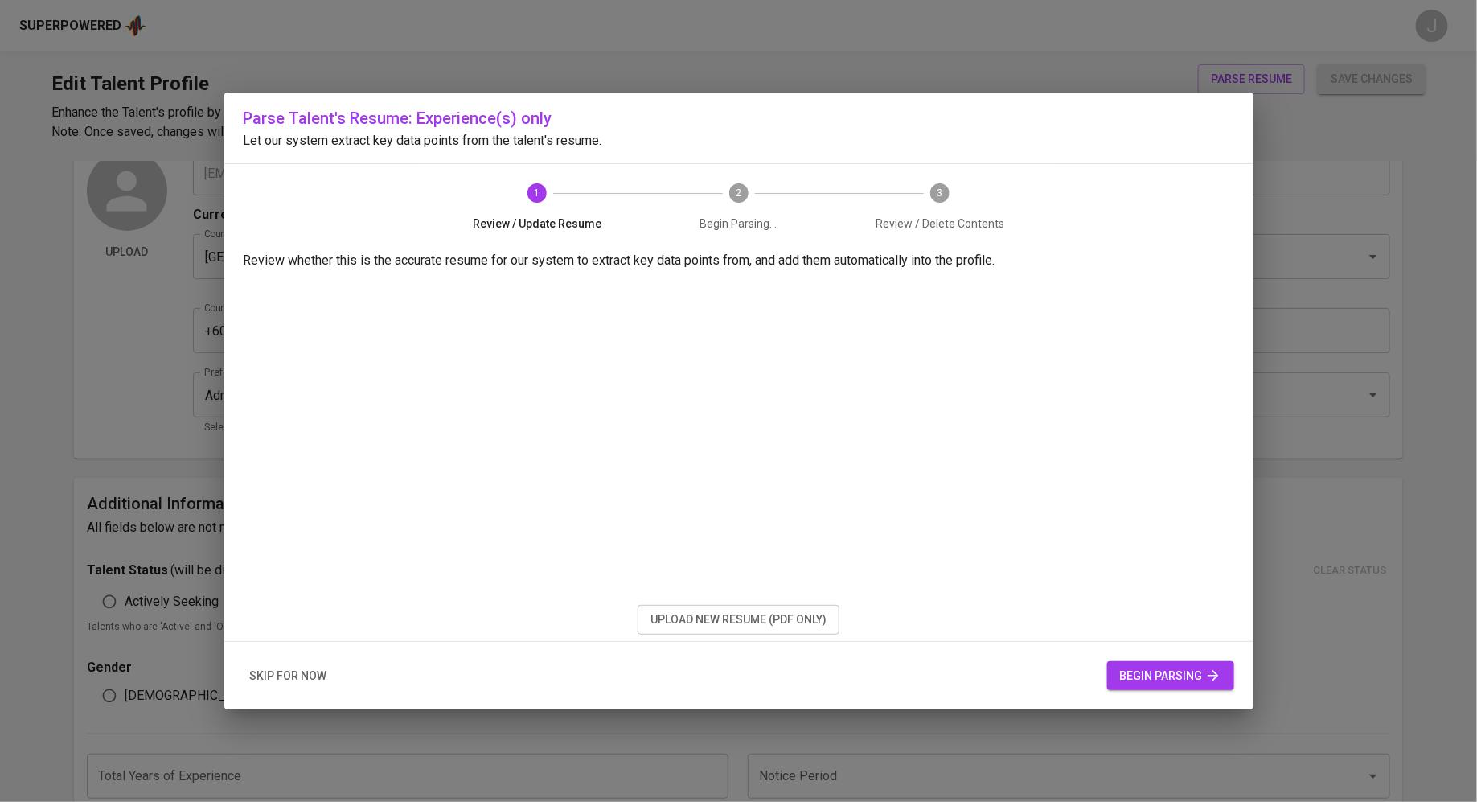
click at [1138, 655] on div "skip for now begin parsing" at bounding box center [738, 676] width 1029 height 68
click at [1139, 681] on span "begin parsing" at bounding box center [1170, 676] width 101 height 20
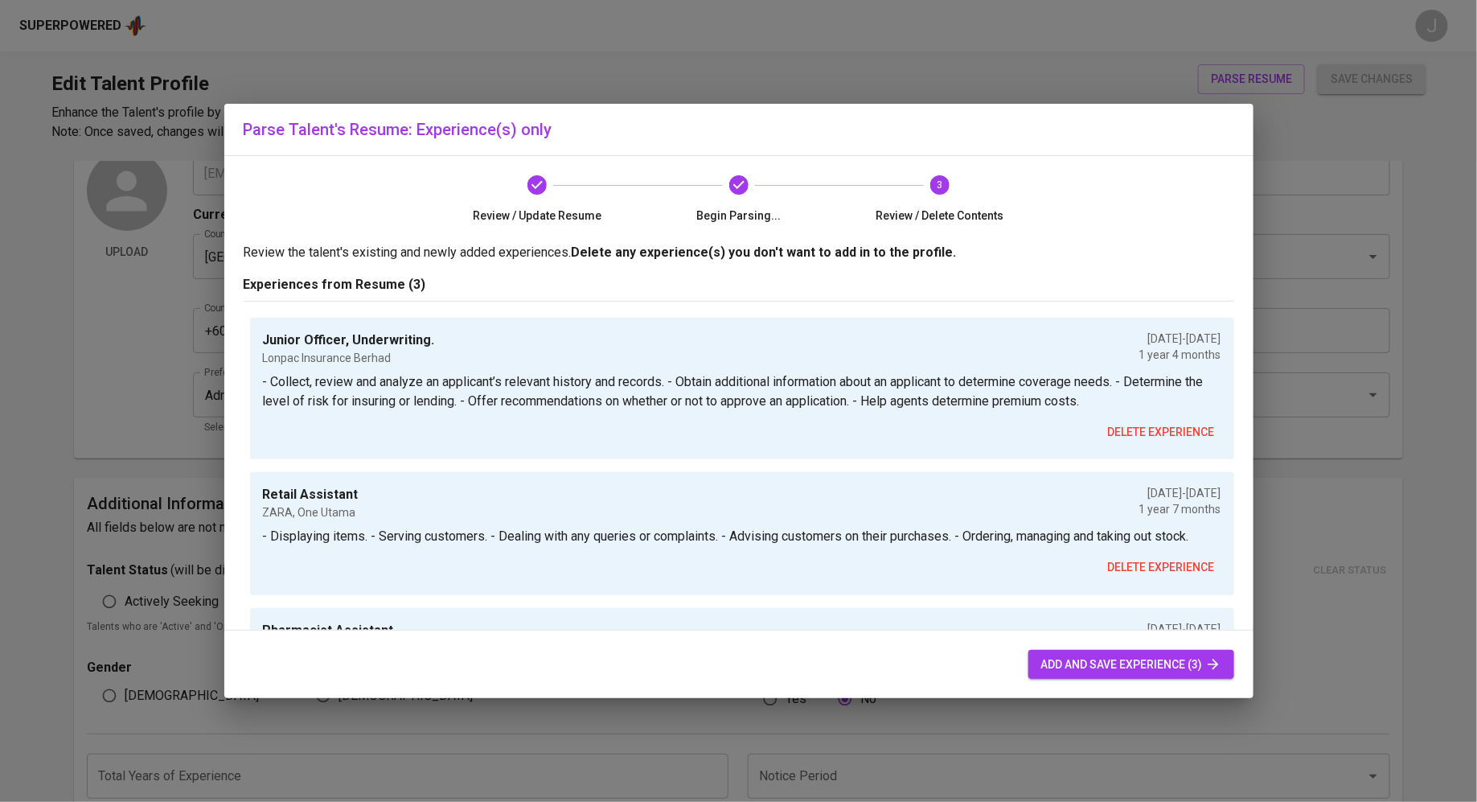
click at [1104, 673] on span "add and save experience (3)" at bounding box center [1131, 665] width 180 height 20
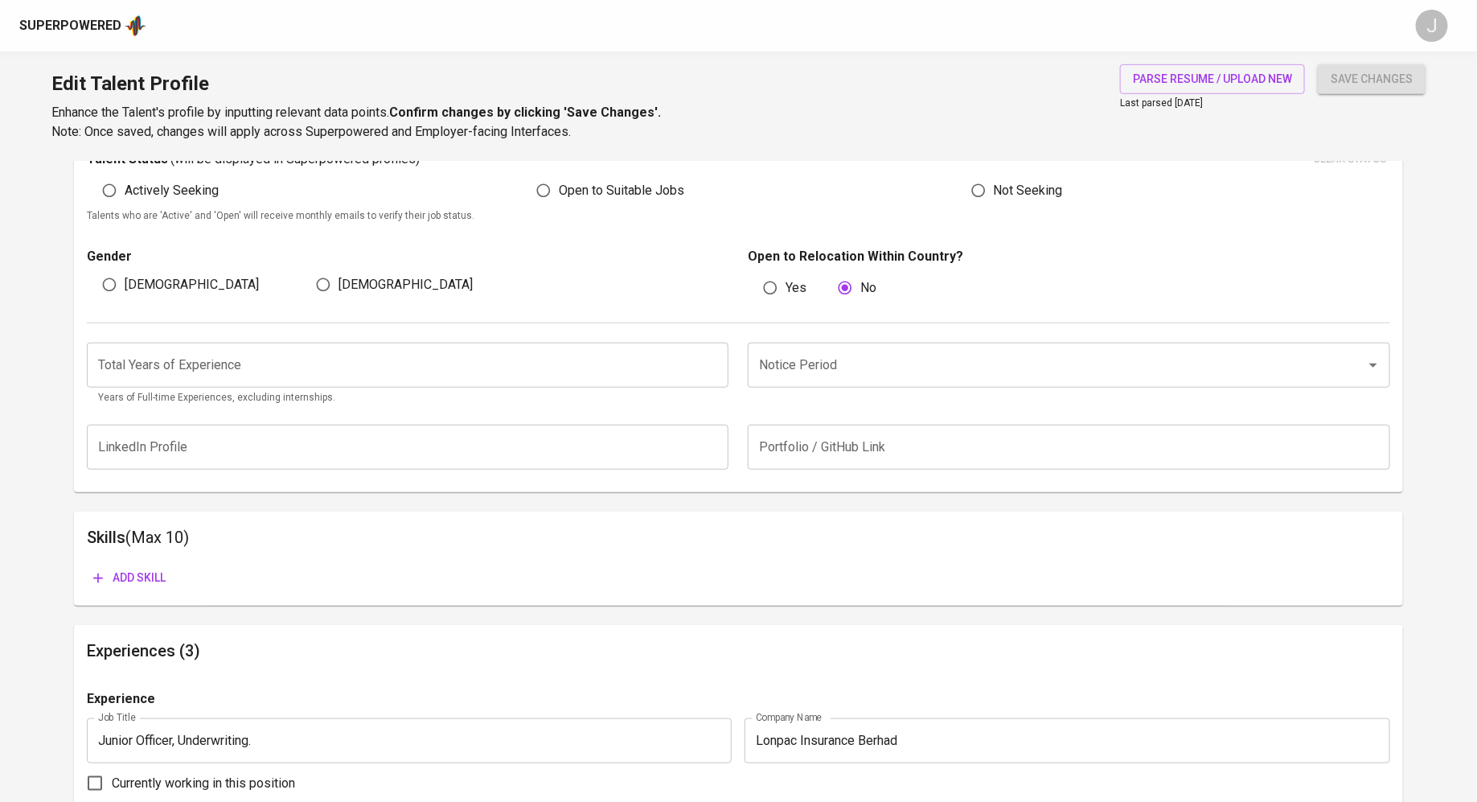
scroll to position [347, 0]
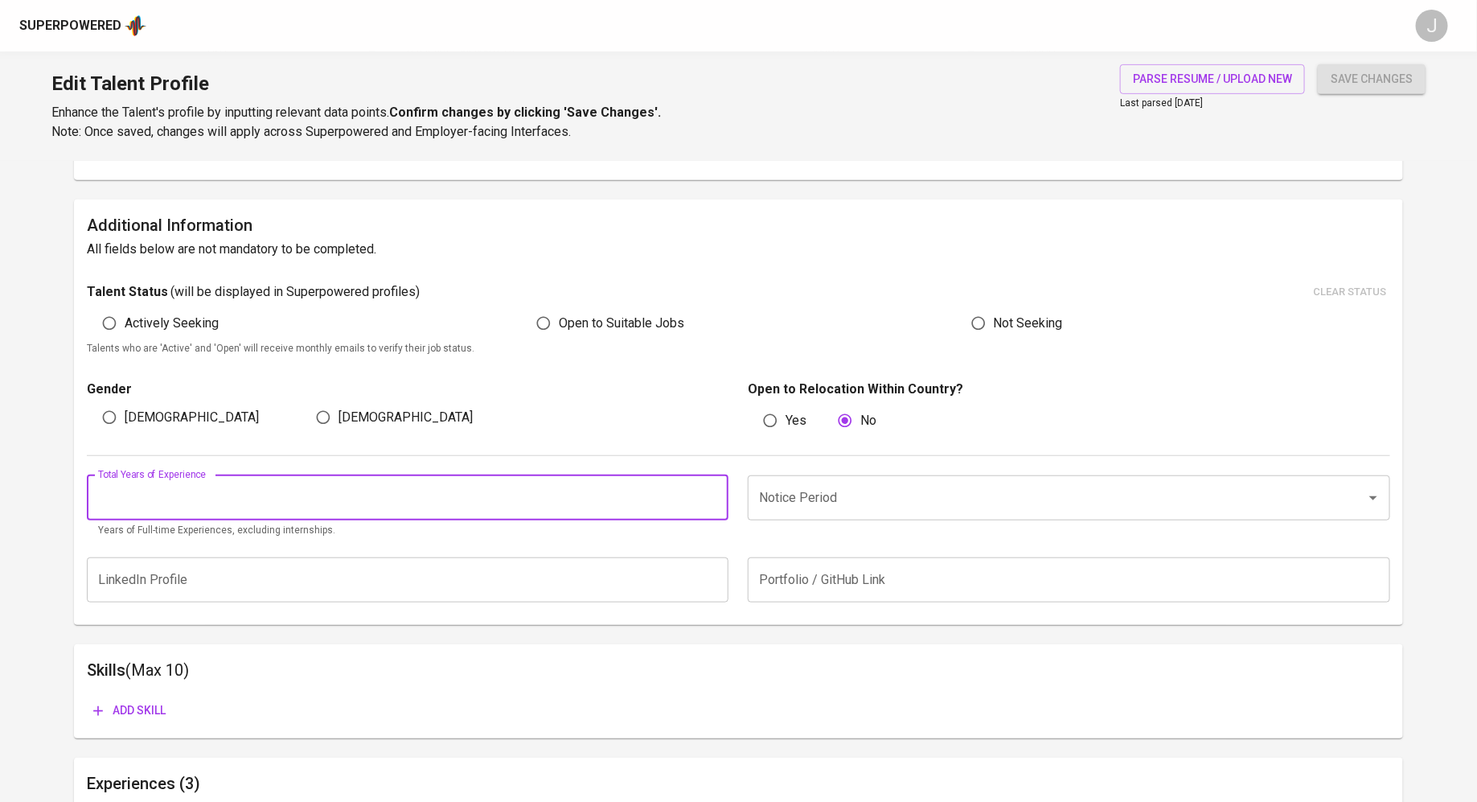
click at [567, 498] on input "number" at bounding box center [408, 497] width 642 height 45
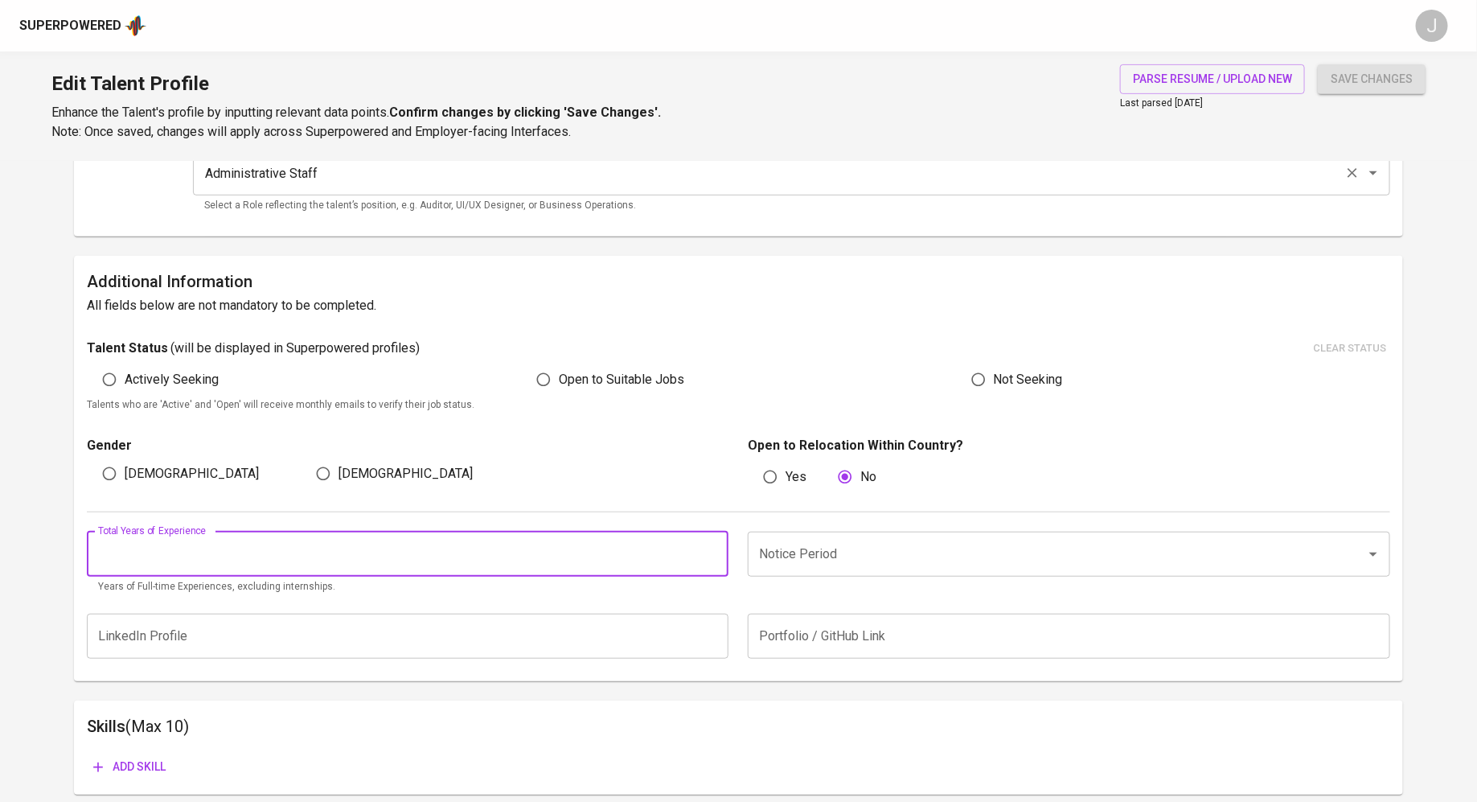
scroll to position [316, 0]
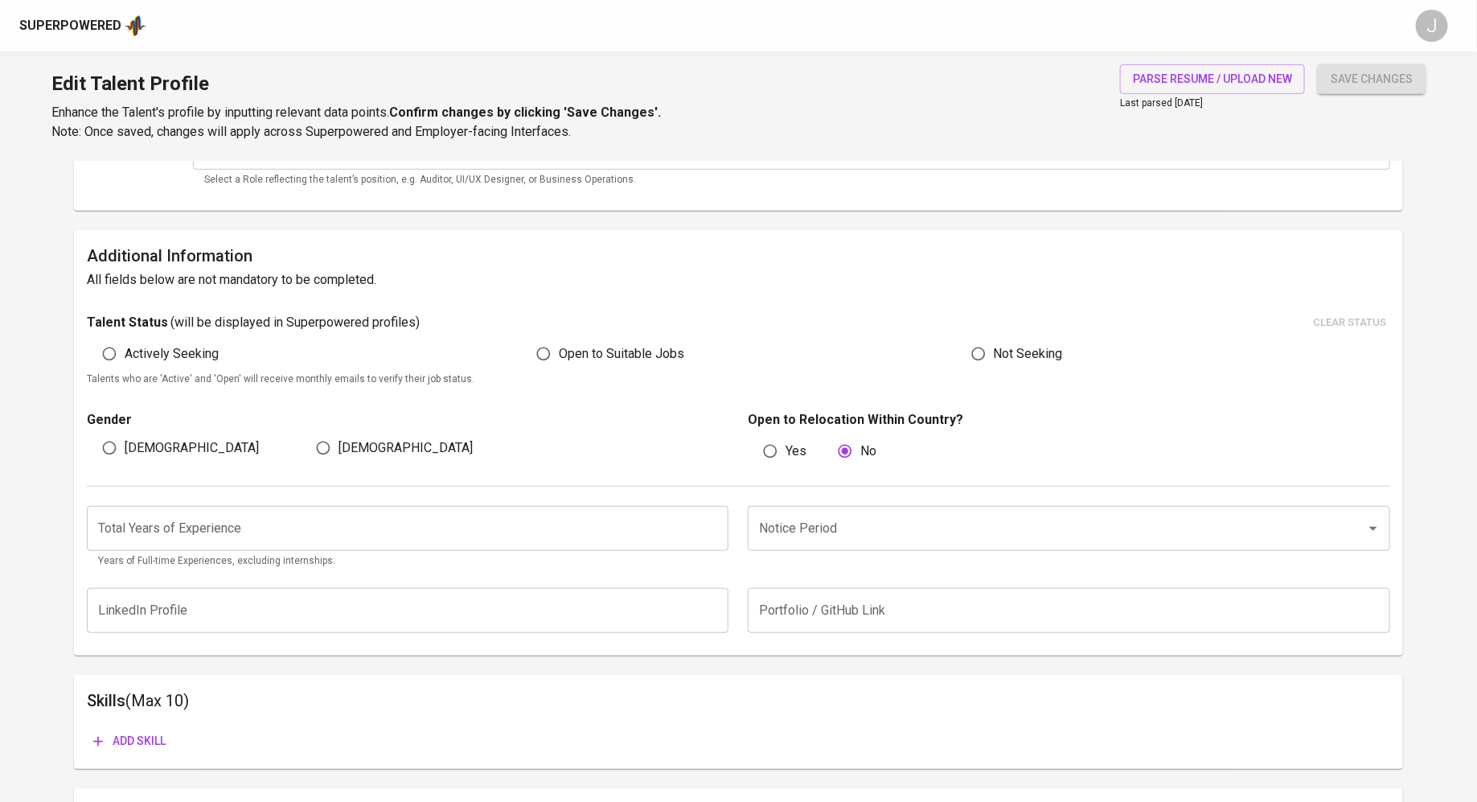
click at [526, 503] on div "Total Years of Experience Total Years of Experience Years of Full-time Experien…" at bounding box center [738, 532] width 1303 height 92
click at [671, 523] on input "number" at bounding box center [408, 528] width 642 height 45
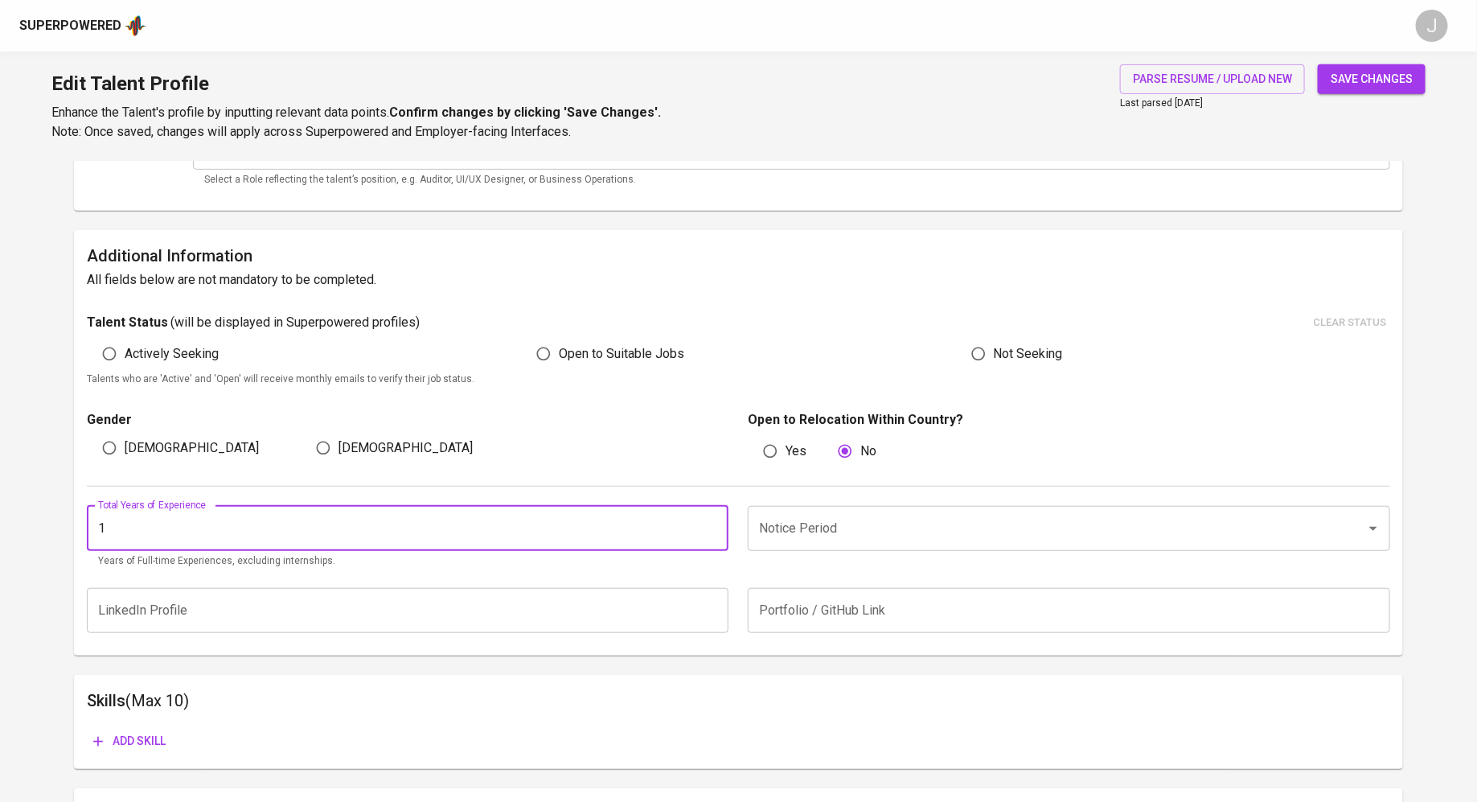
click at [712, 527] on input "1" at bounding box center [408, 528] width 642 height 45
click at [712, 527] on input "2" at bounding box center [408, 528] width 642 height 45
click at [712, 527] on input "3" at bounding box center [408, 528] width 642 height 45
click at [712, 527] on input "4" at bounding box center [408, 528] width 642 height 45
click at [712, 527] on input "5" at bounding box center [408, 528] width 642 height 45
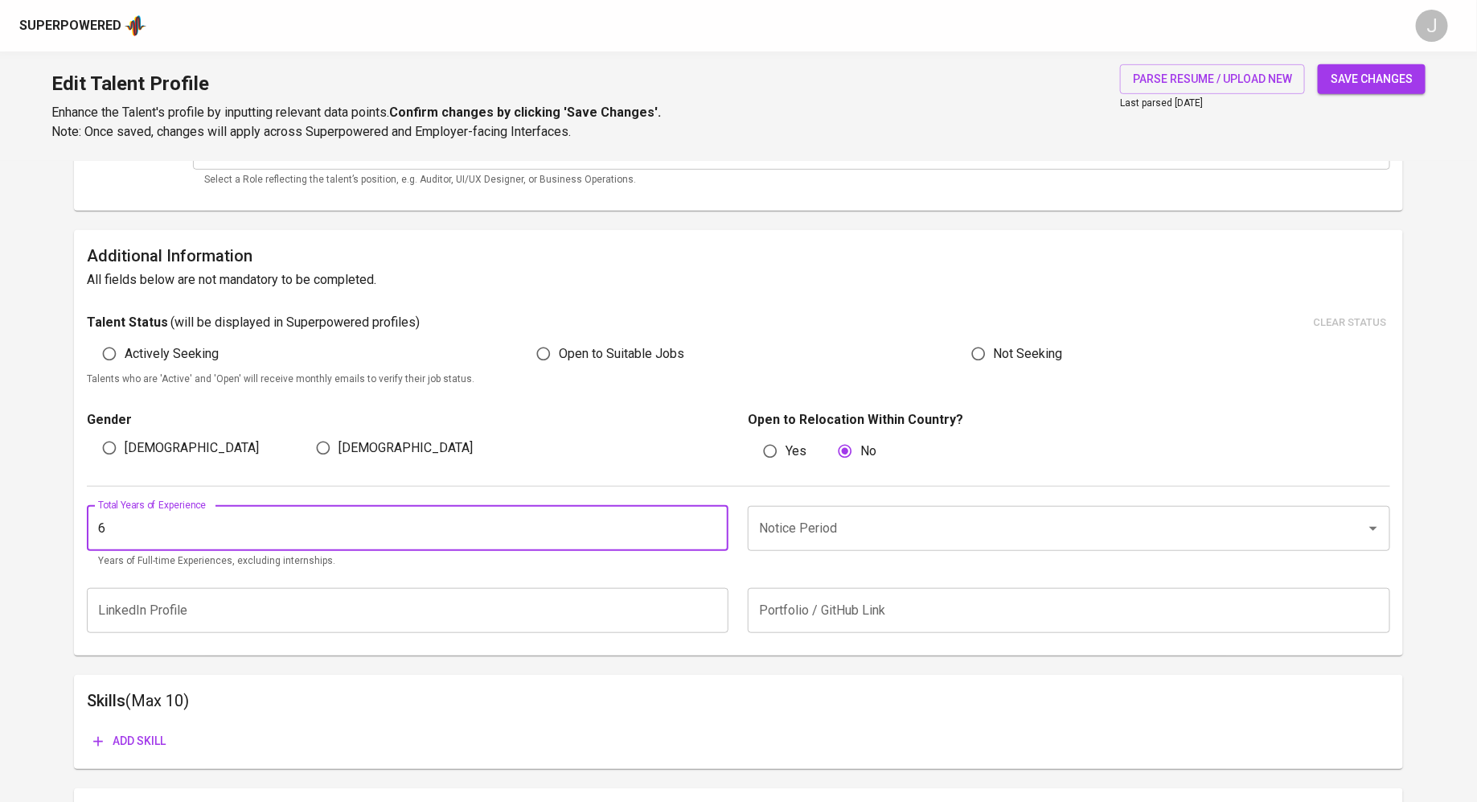
click at [712, 527] on input "6" at bounding box center [408, 528] width 642 height 45
type input "7"
click at [712, 527] on input "7" at bounding box center [408, 528] width 642 height 45
click at [884, 527] on input "Notice Period" at bounding box center [1046, 528] width 583 height 31
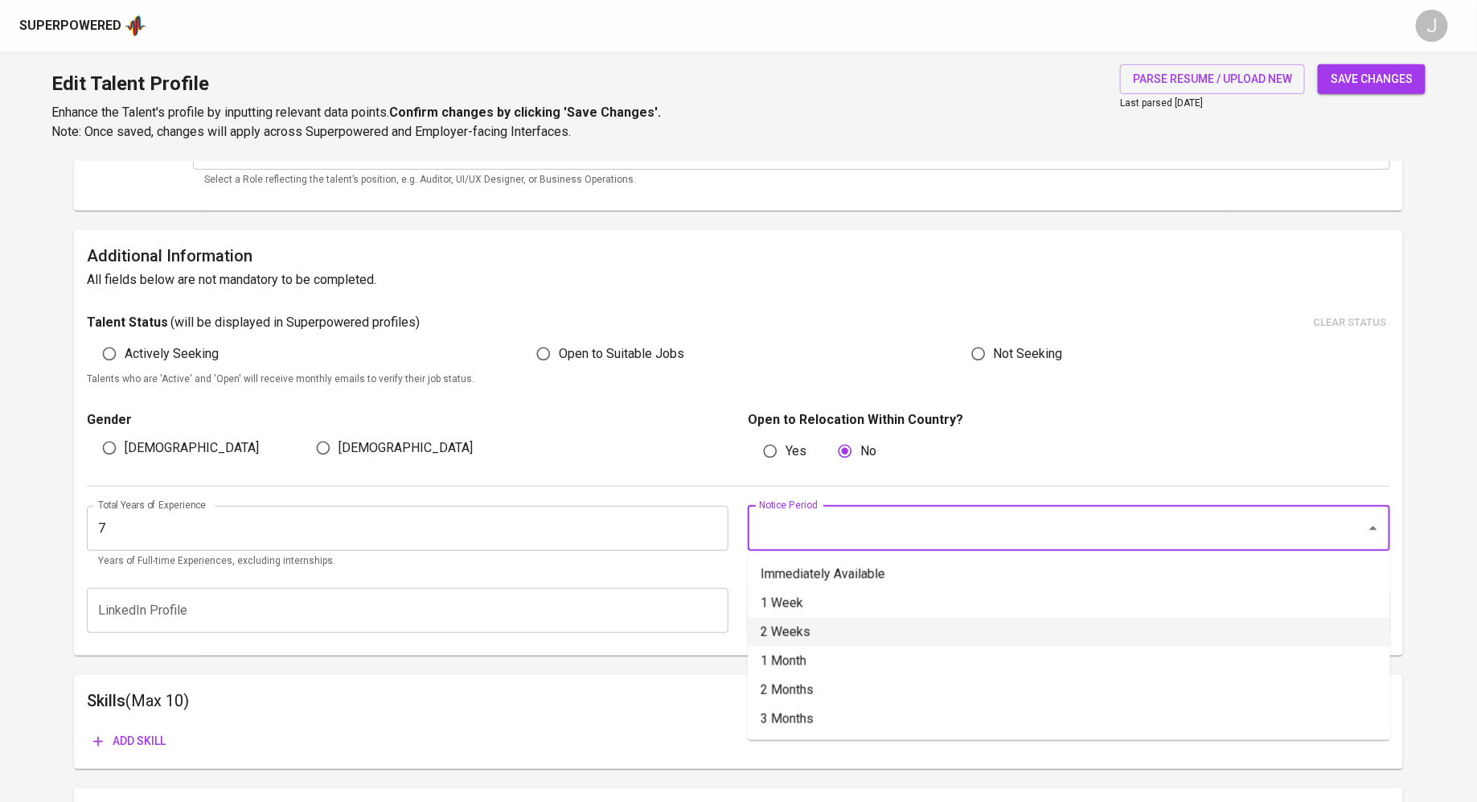
click at [839, 632] on li "2 Weeks" at bounding box center [1069, 632] width 642 height 29
type input "2 Weeks"
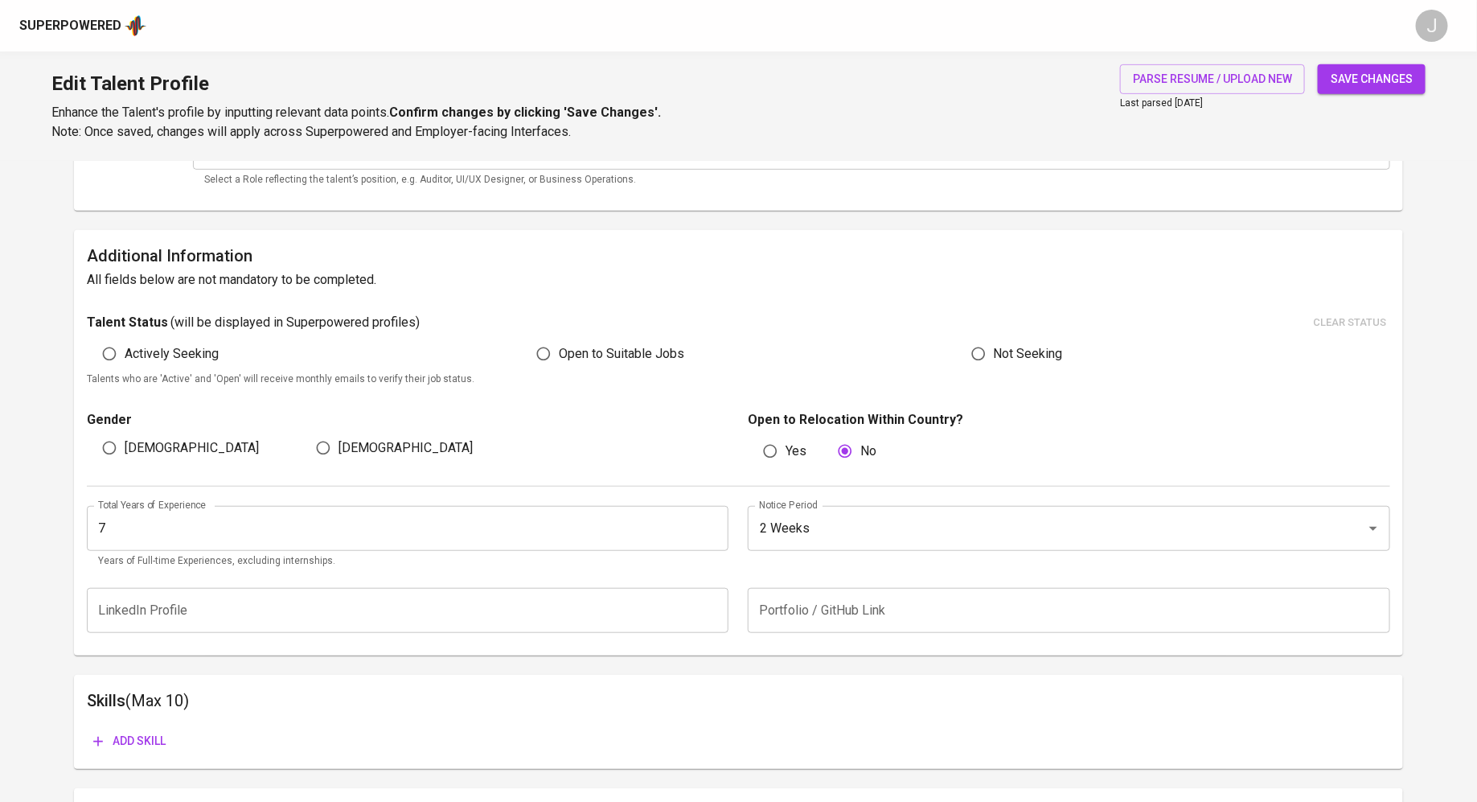
click at [1164, 371] on p "Talents who are 'Active' and 'Open' will receive monthly emails to verify their…" at bounding box center [738, 379] width 1303 height 16
click at [129, 453] on span "[DEMOGRAPHIC_DATA]" at bounding box center [192, 447] width 134 height 19
click at [125, 453] on input "[DEMOGRAPHIC_DATA]" at bounding box center [109, 448] width 31 height 31
radio input "true"
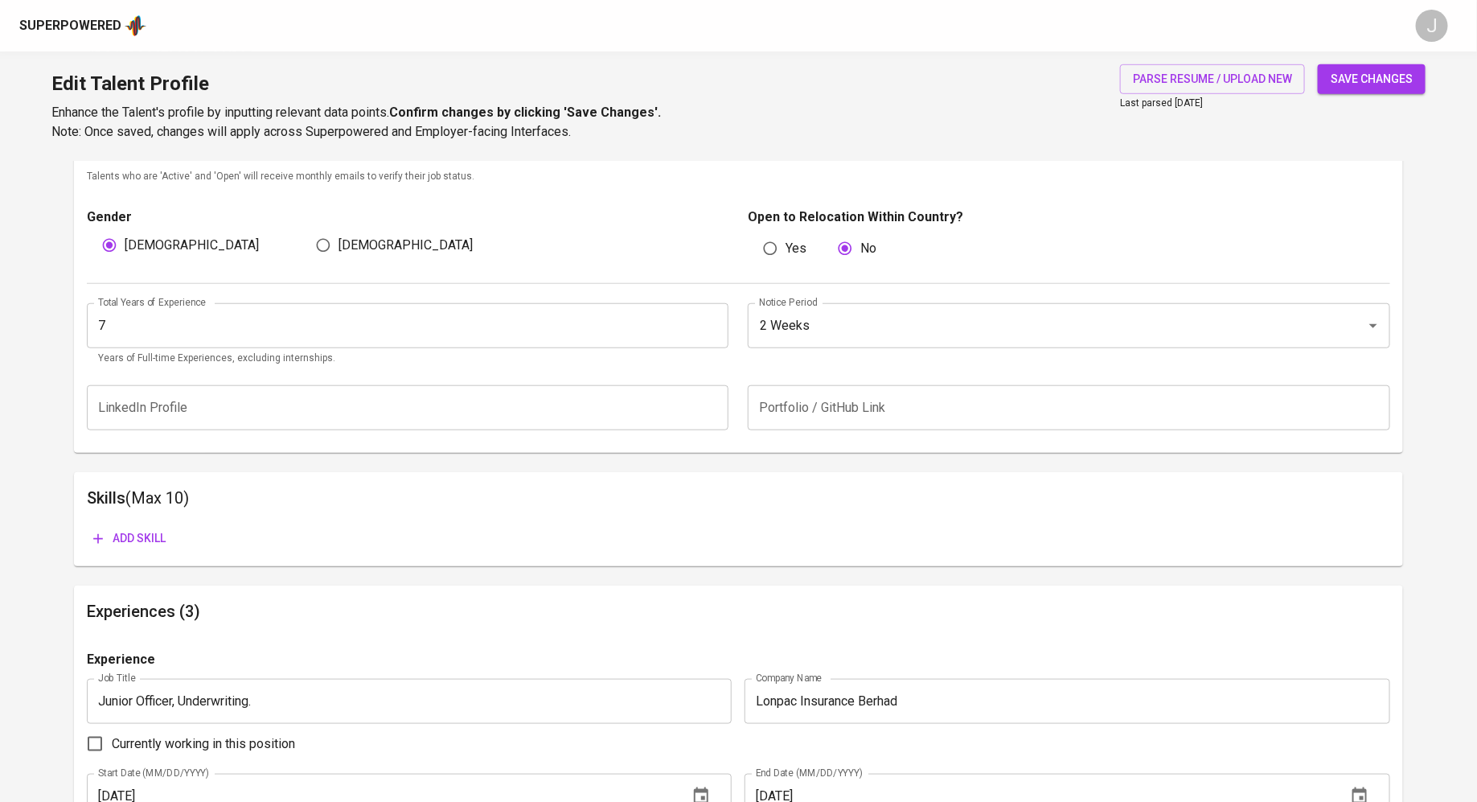
scroll to position [567, 0]
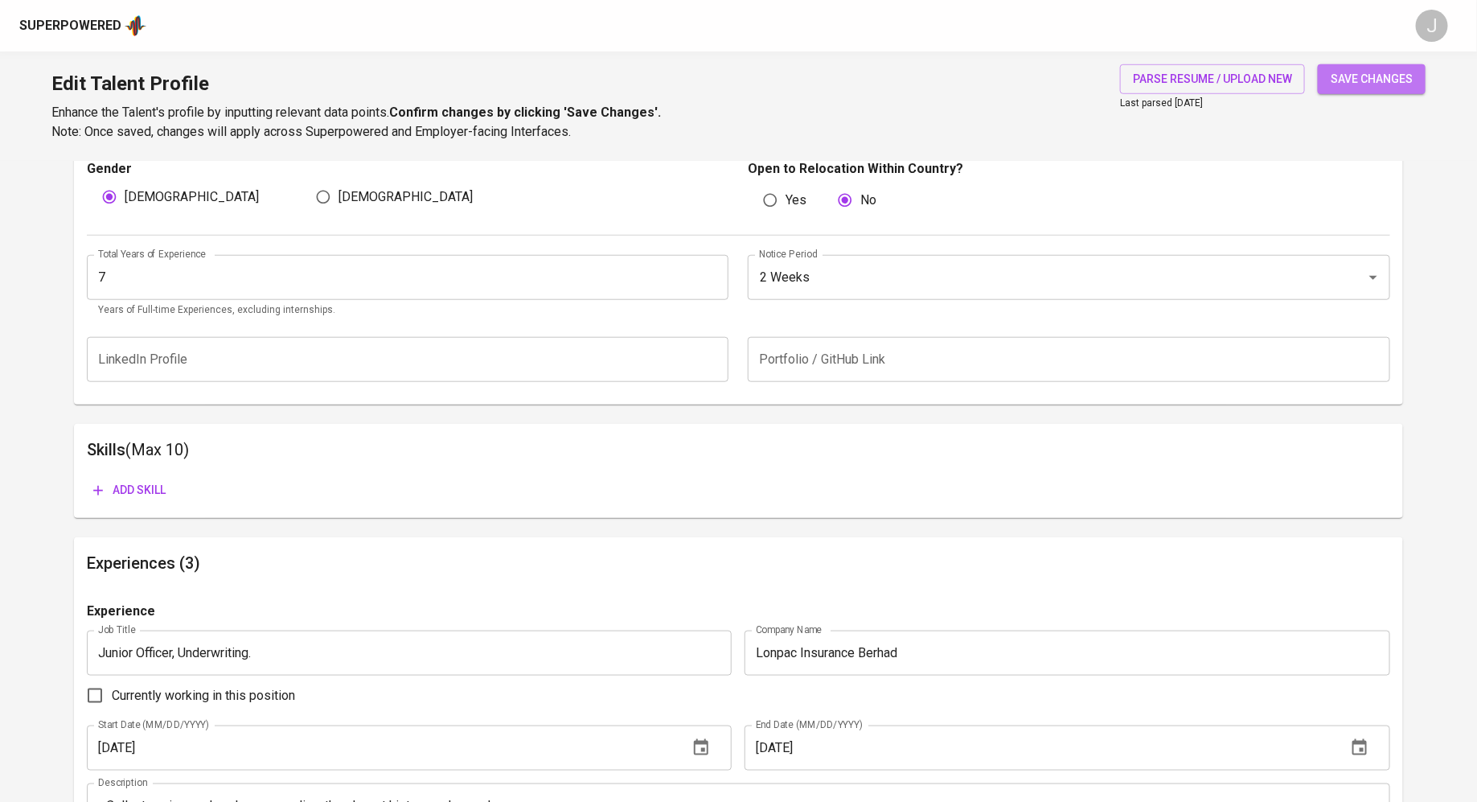
click at [1363, 72] on span "save changes" at bounding box center [1372, 79] width 82 height 20
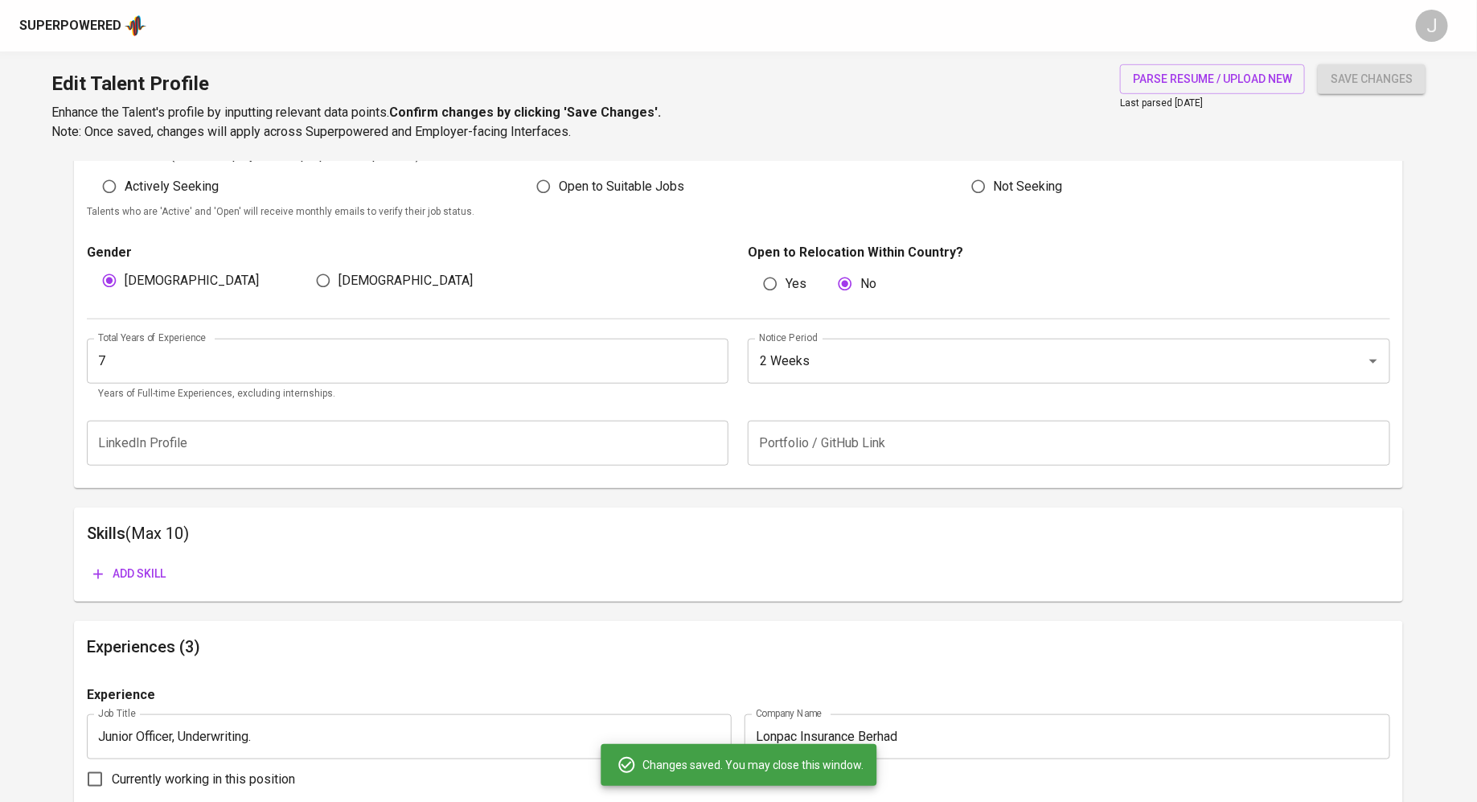
scroll to position [0, 0]
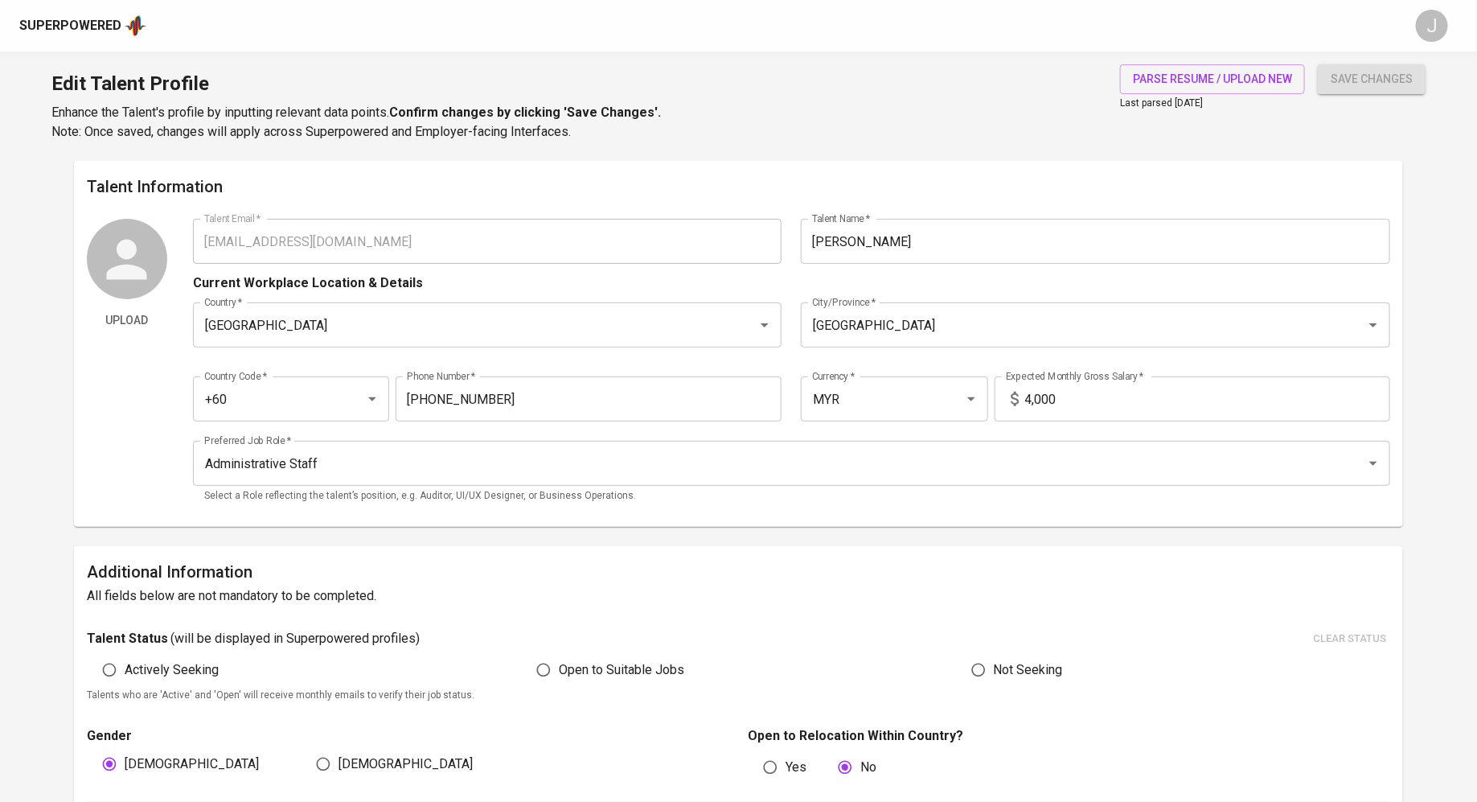
click at [72, 27] on div "Superpowered" at bounding box center [70, 26] width 102 height 18
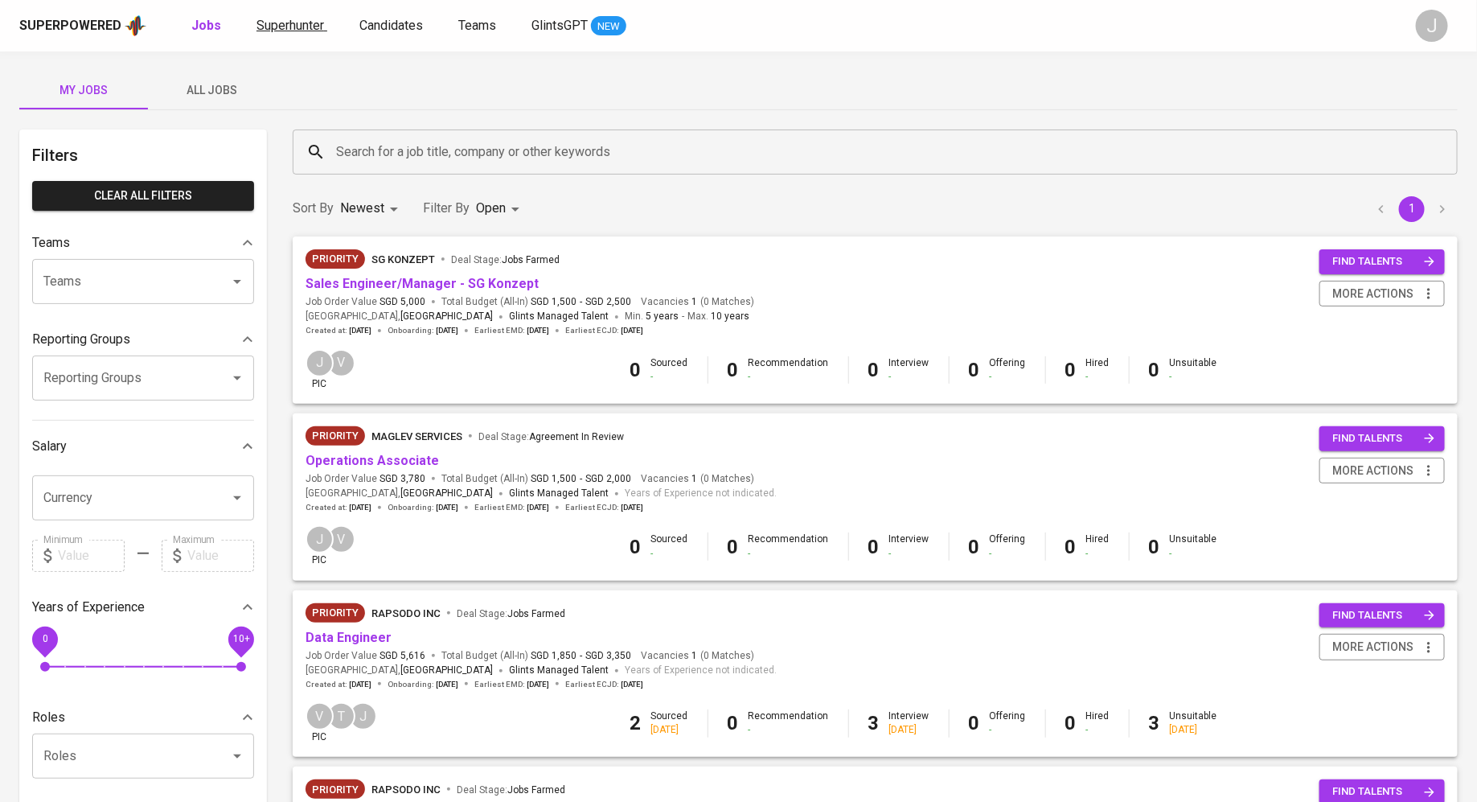
click at [296, 22] on span "Superhunter" at bounding box center [290, 25] width 68 height 15
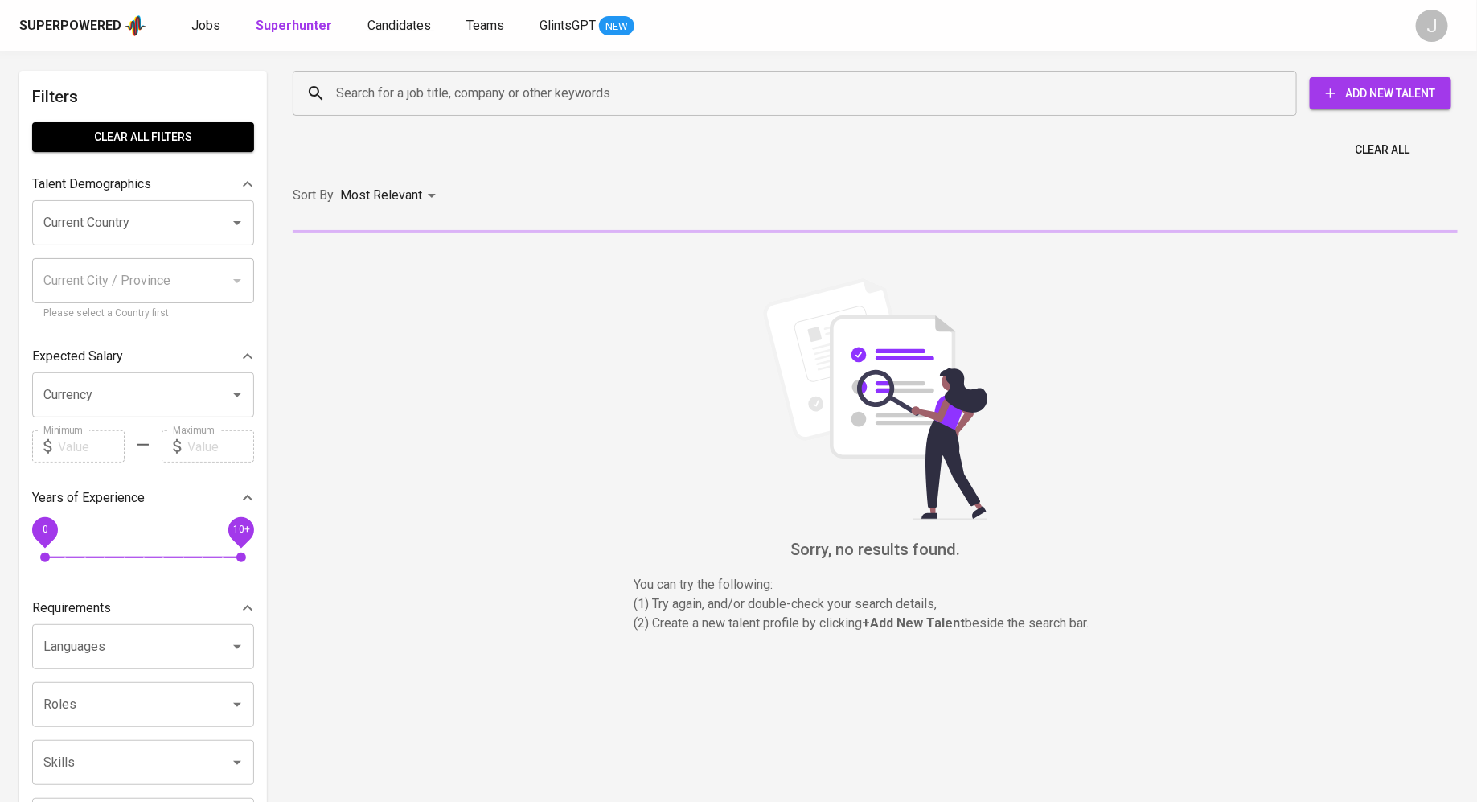
click at [389, 27] on span "Candidates" at bounding box center [399, 25] width 64 height 15
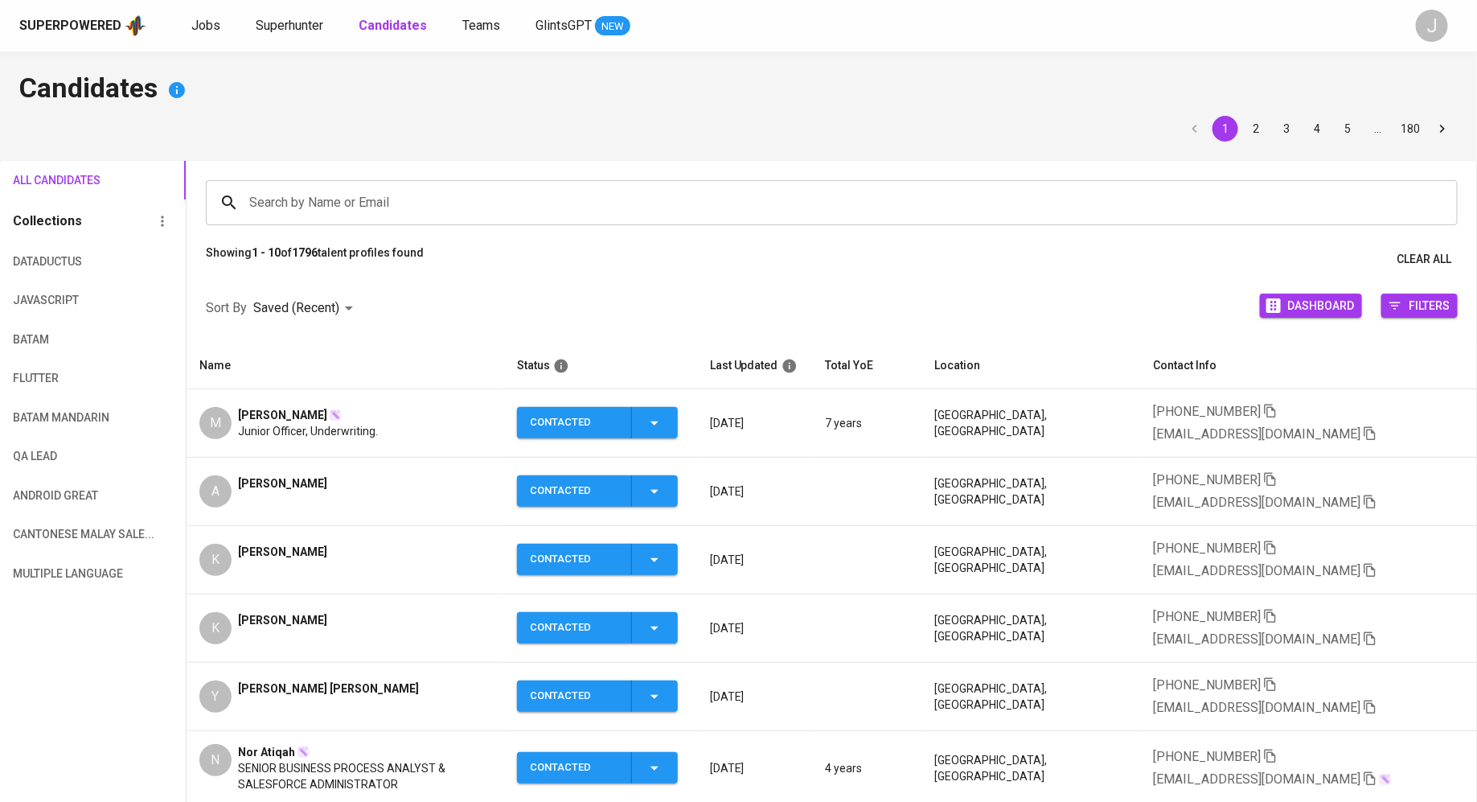
click at [286, 481] on span "Adawiyah Afandi" at bounding box center [282, 483] width 89 height 16
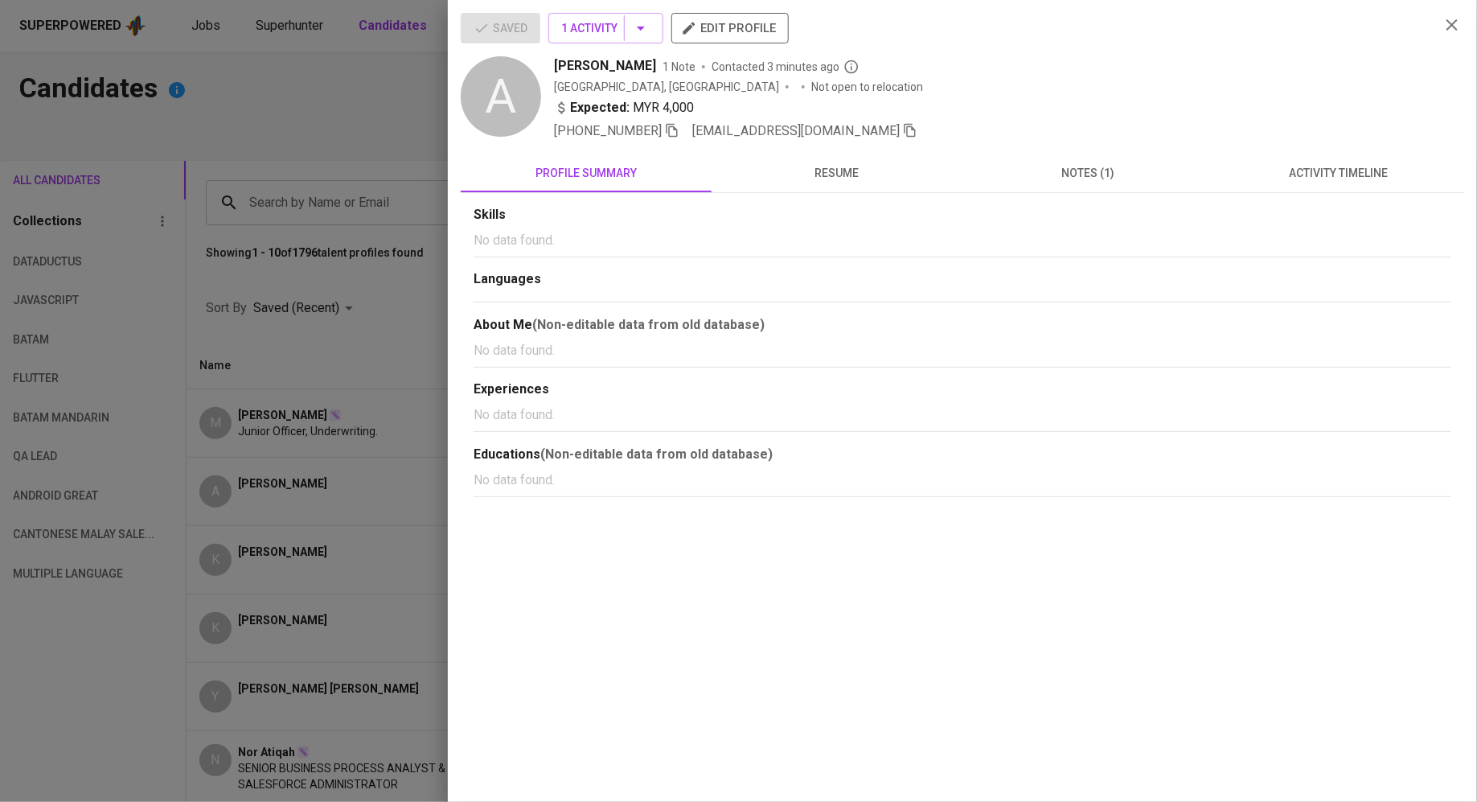
click at [834, 183] on button "resume" at bounding box center [837, 173] width 251 height 39
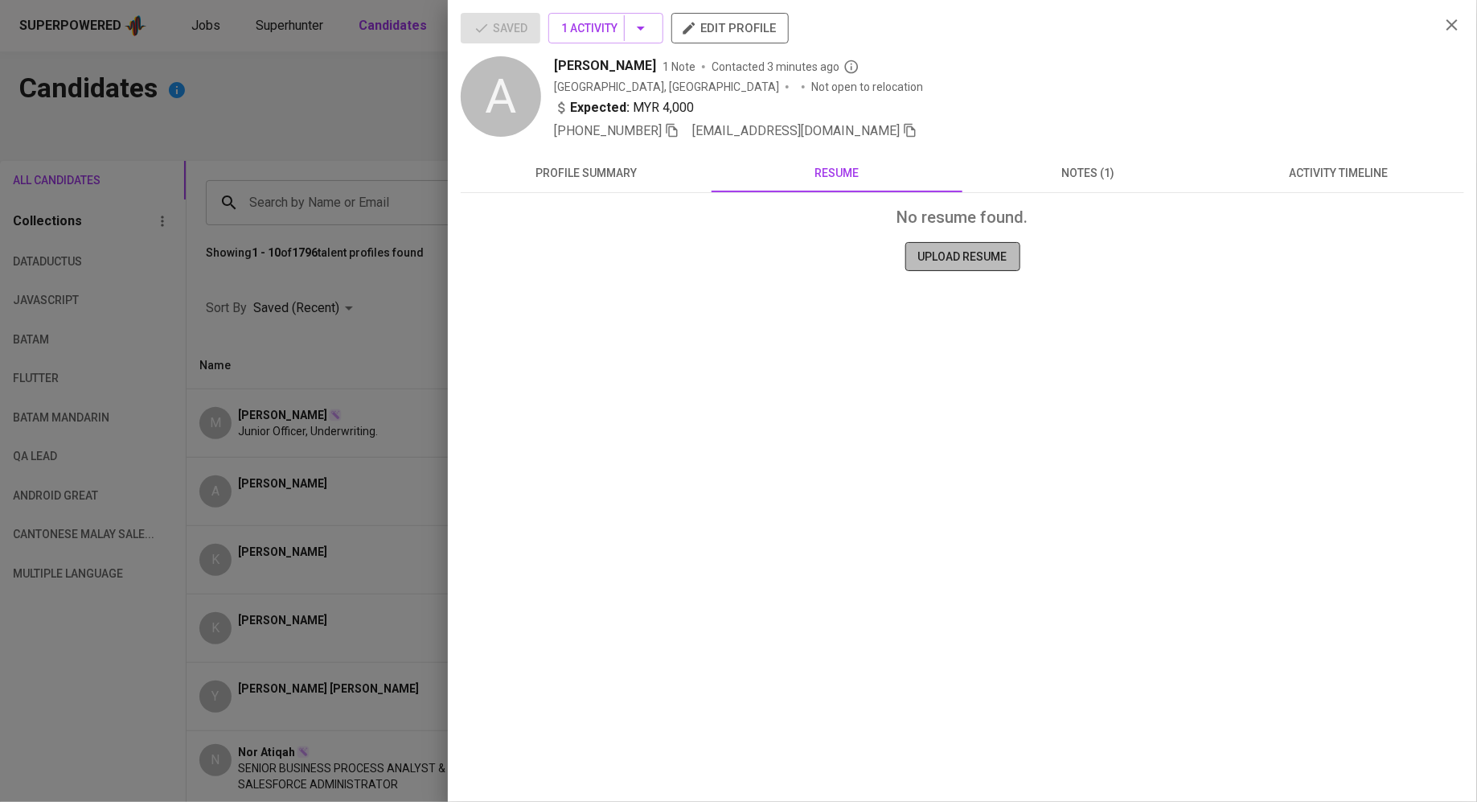
click at [936, 261] on span "UPLOAD RESUME" at bounding box center [962, 257] width 89 height 20
click at [755, 26] on span "edit profile" at bounding box center [730, 28] width 92 height 21
click at [943, 261] on span "UPLOAD RESUME" at bounding box center [962, 257] width 89 height 20
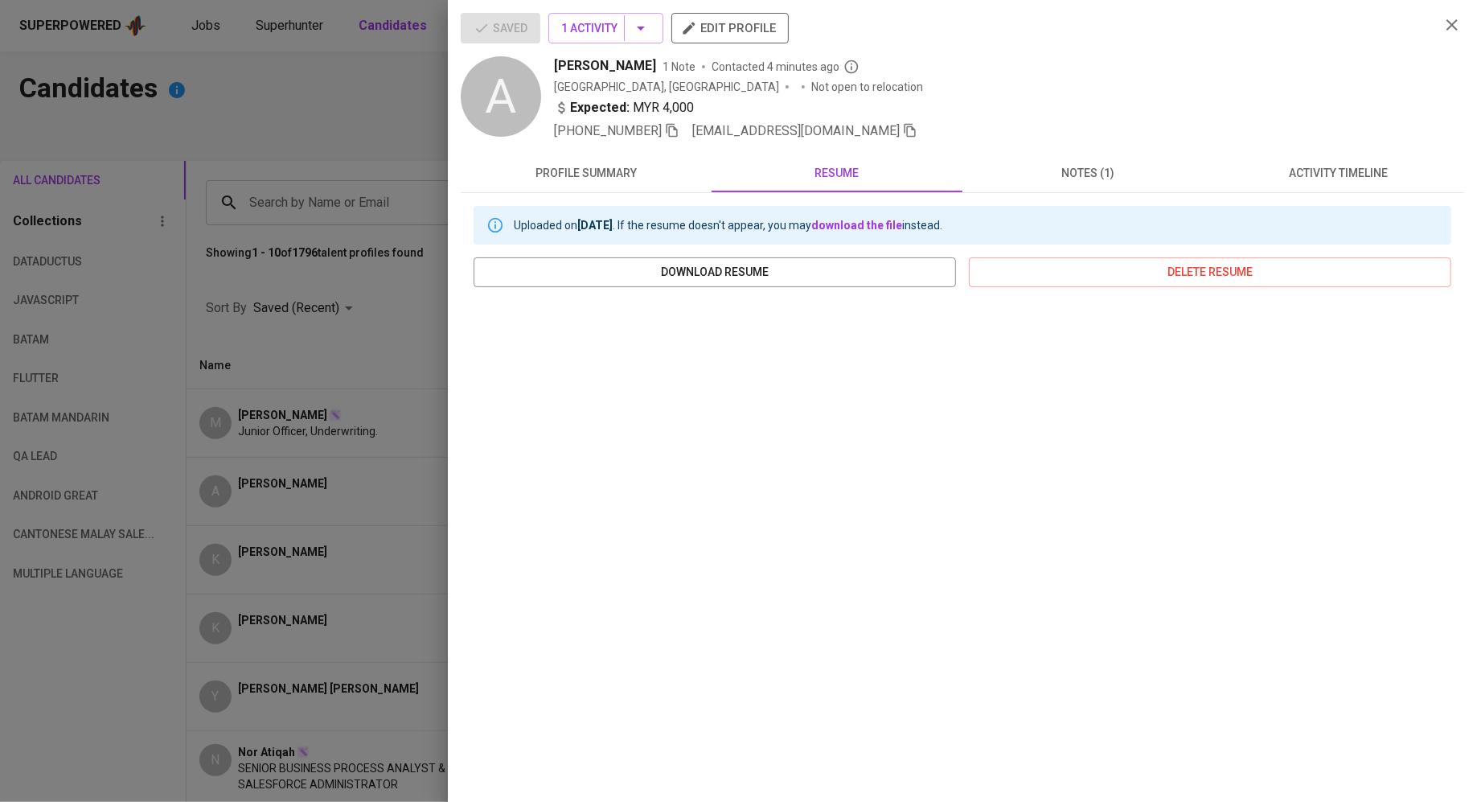
click at [763, 30] on span "edit profile" at bounding box center [730, 28] width 92 height 21
click at [306, 350] on div at bounding box center [738, 401] width 1477 height 802
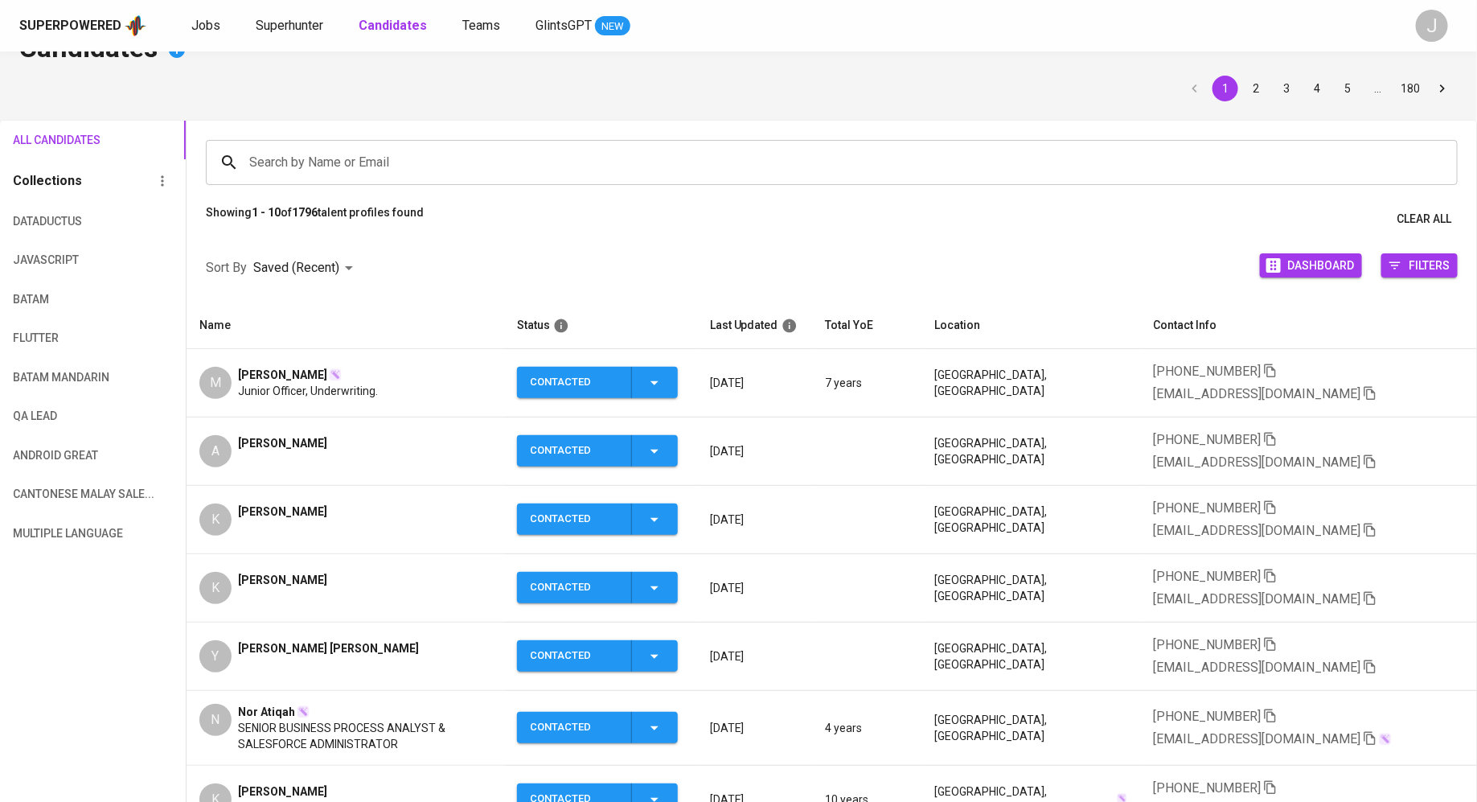
scroll to position [43, 0]
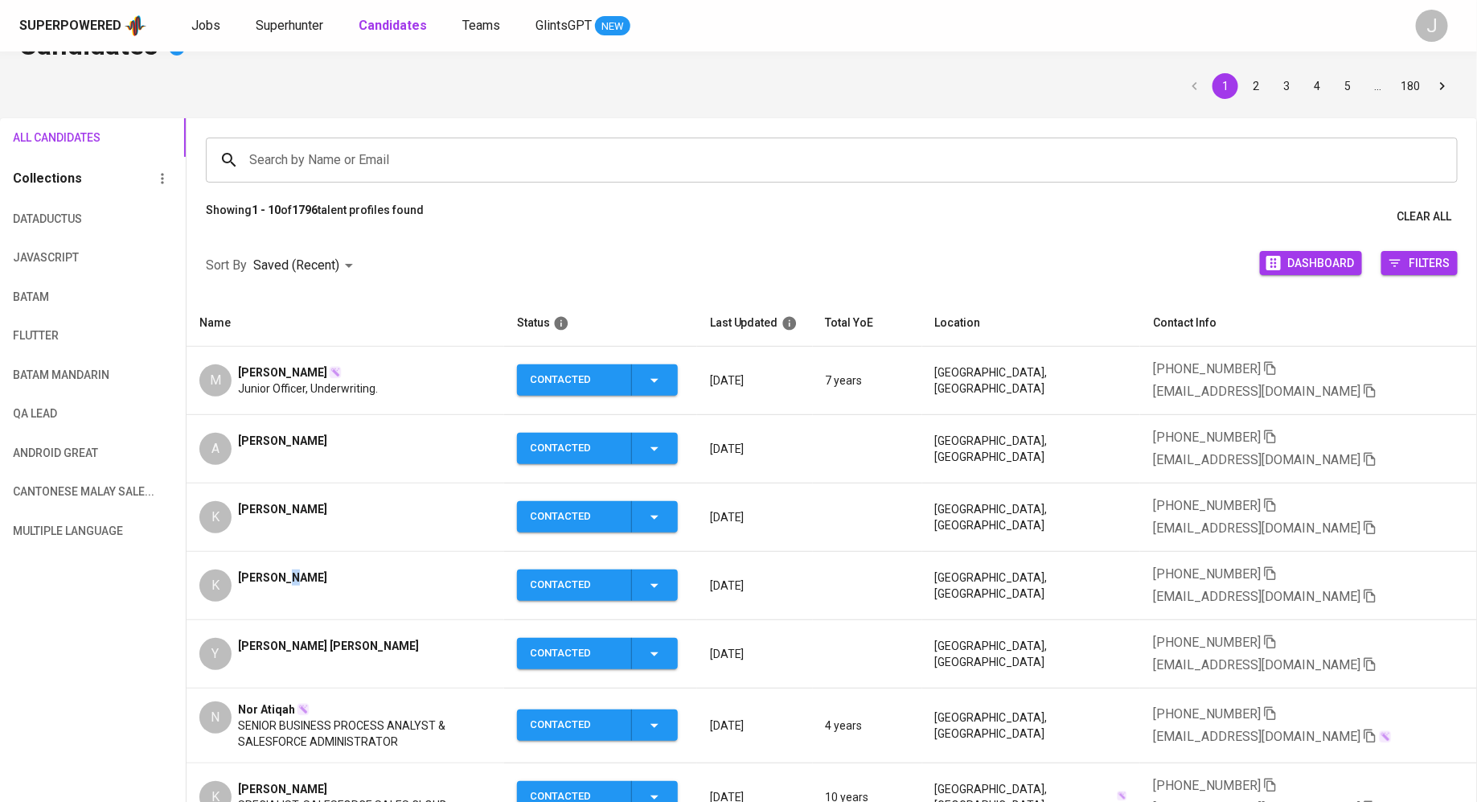
click at [283, 569] on span "[PERSON_NAME]" at bounding box center [282, 577] width 89 height 16
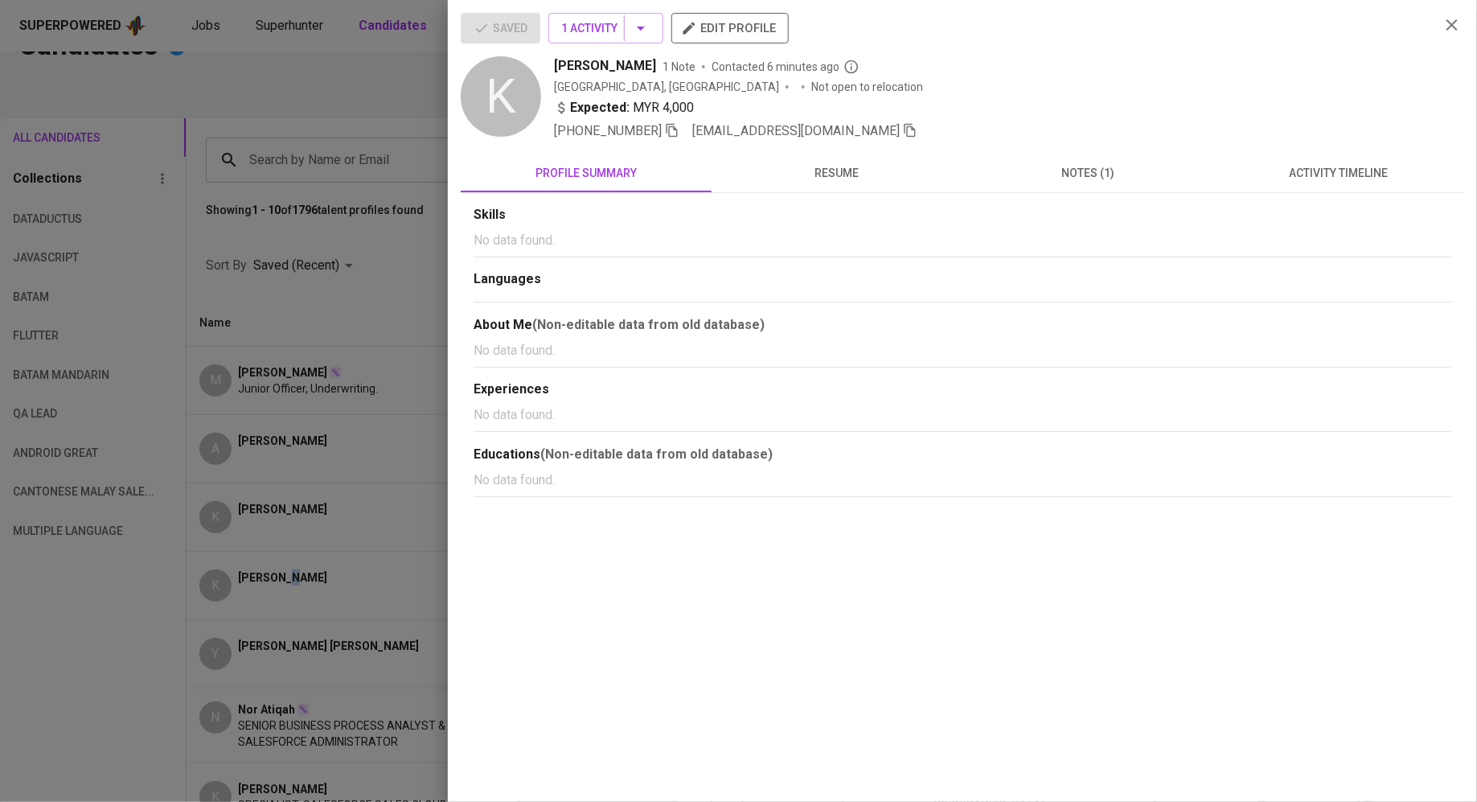
click at [854, 142] on div "Saved 1 Activity edit profile K Kevince Lee Chun Fei 1 Note Contacted 6 minutes…" at bounding box center [962, 255] width 1003 height 484
click at [852, 161] on button "resume" at bounding box center [837, 173] width 251 height 39
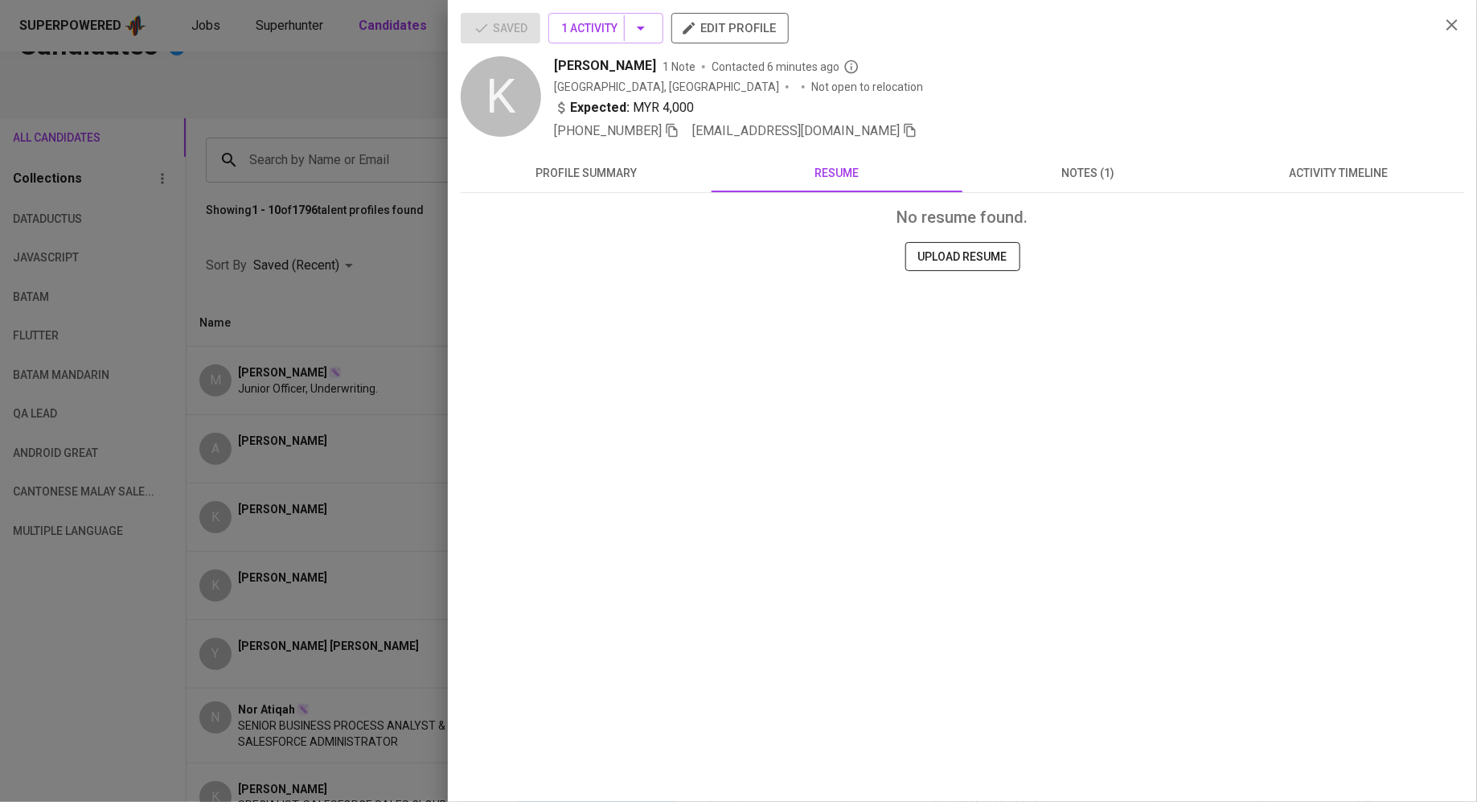
click at [801, 225] on div "No resume found." at bounding box center [963, 217] width 978 height 23
click at [963, 265] on button "UPLOAD RESUME" at bounding box center [962, 257] width 115 height 30
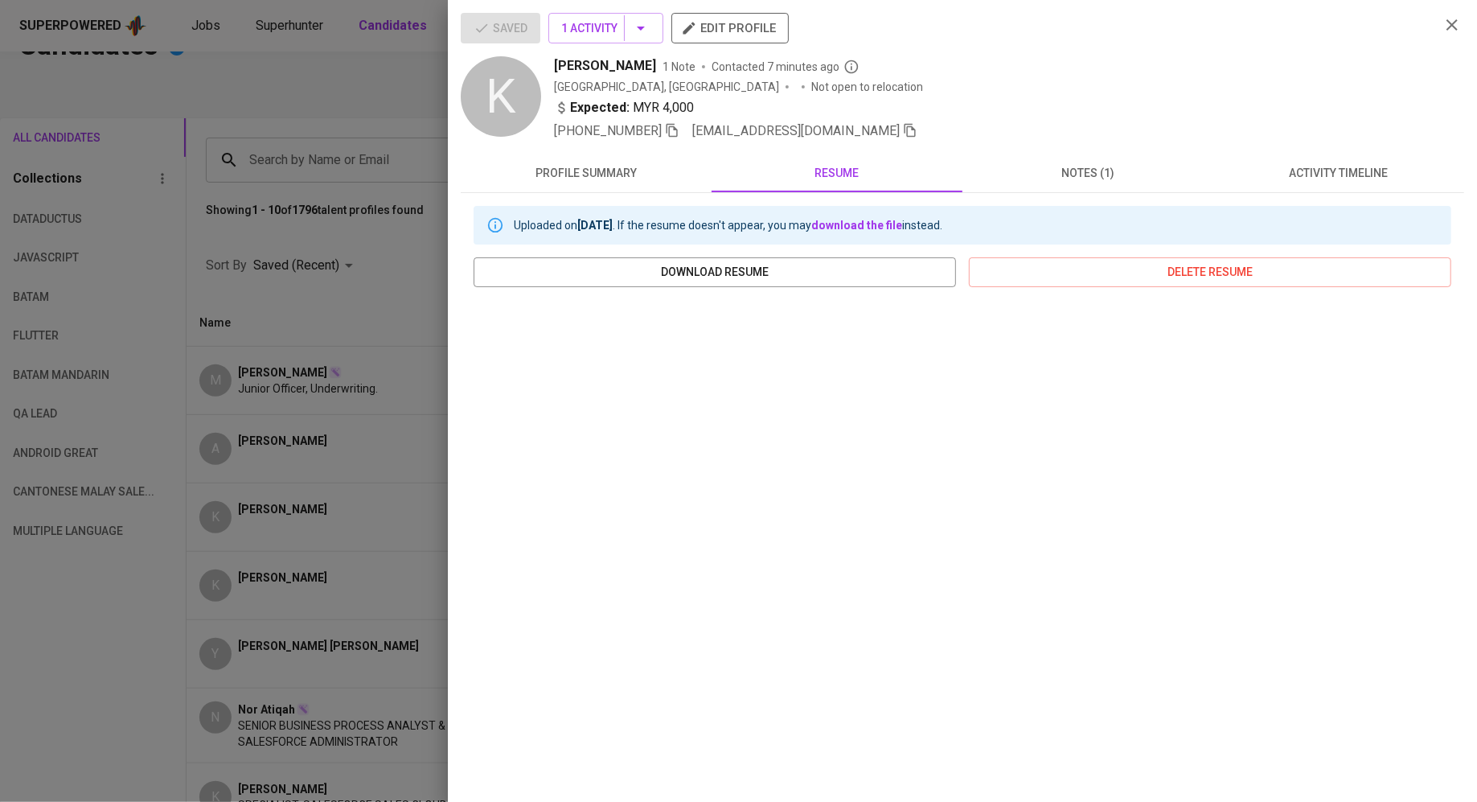
click at [336, 198] on div at bounding box center [738, 401] width 1477 height 802
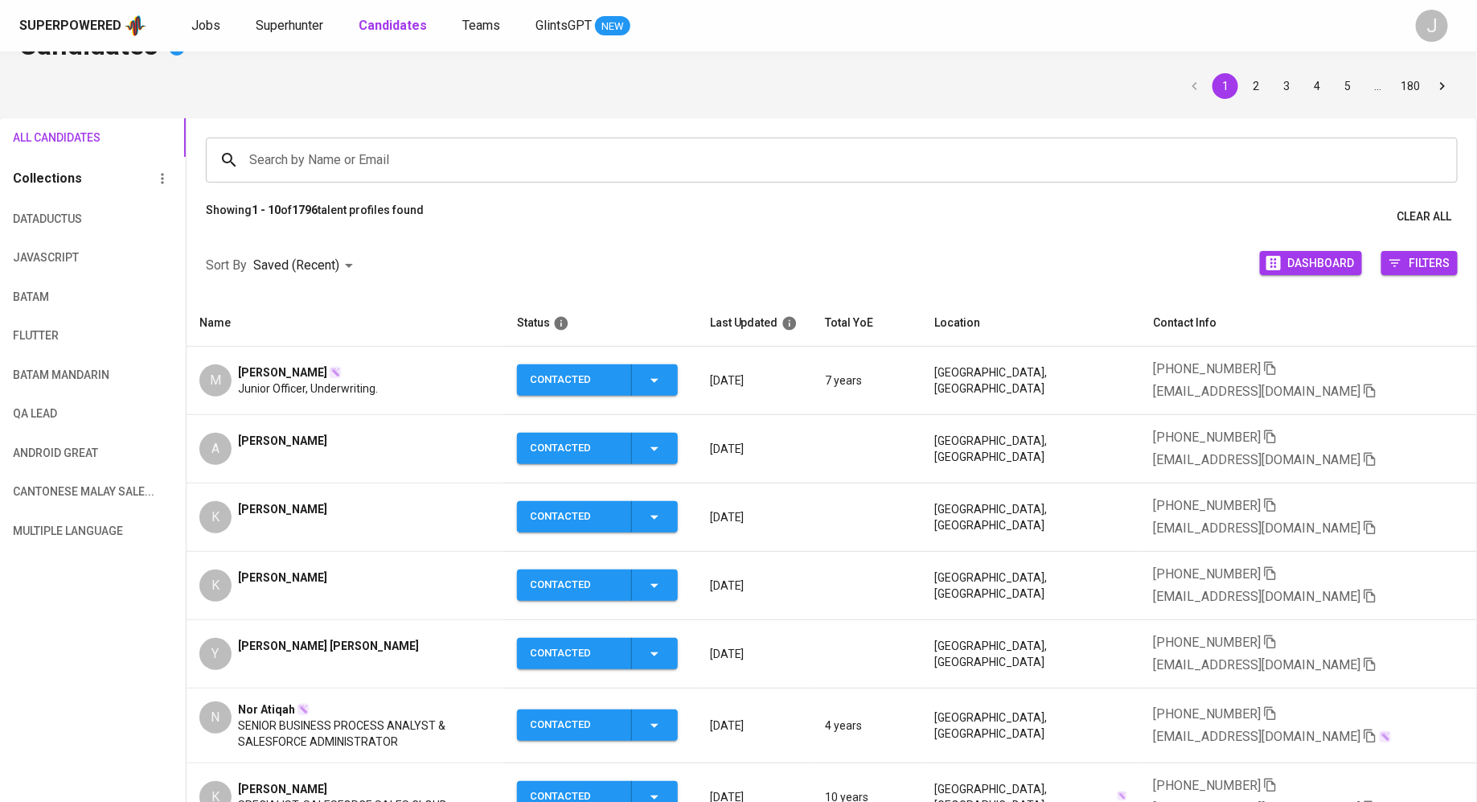
click at [267, 569] on span "[PERSON_NAME]" at bounding box center [282, 577] width 89 height 16
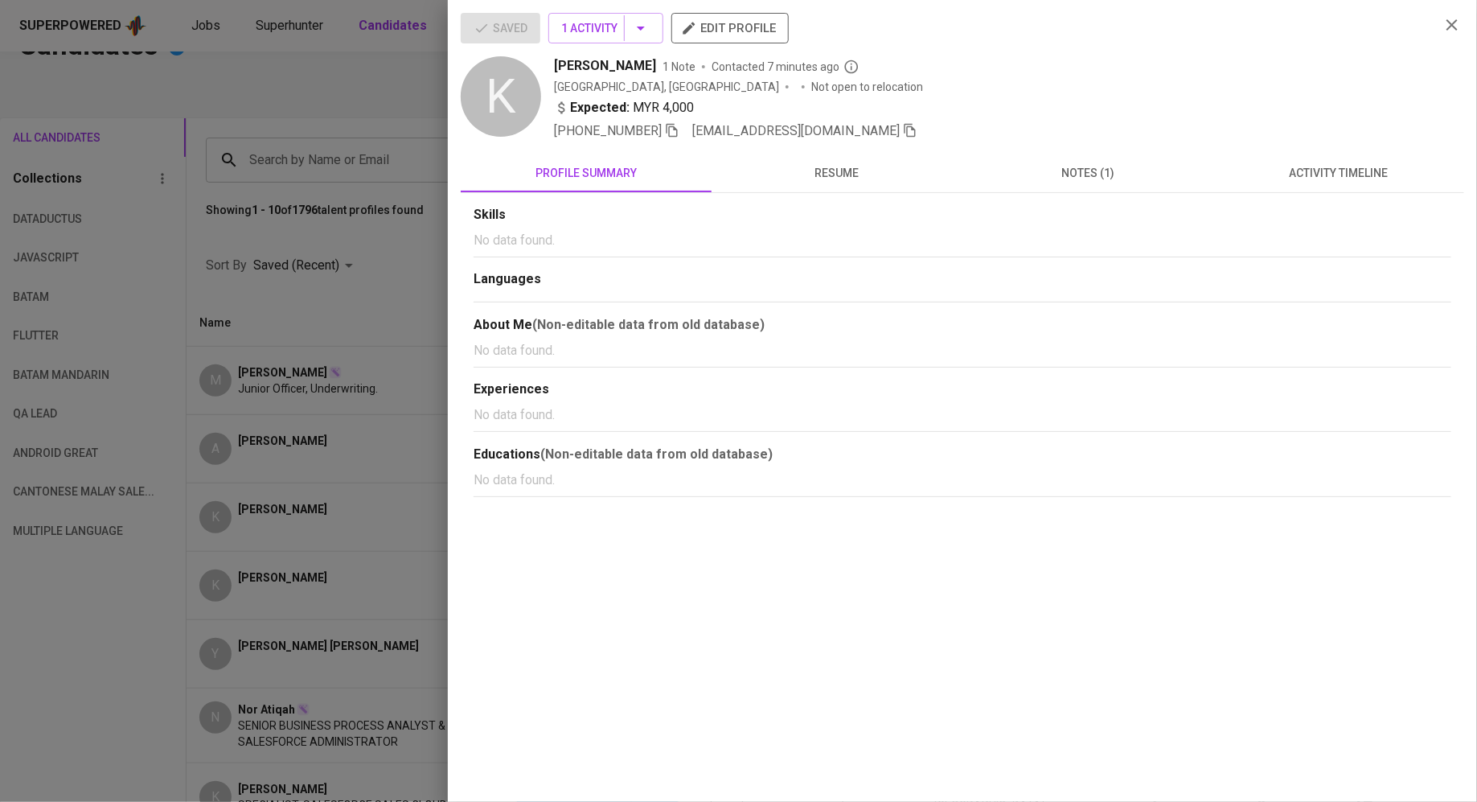
click at [723, 14] on button "edit profile" at bounding box center [729, 28] width 117 height 31
click at [903, 133] on icon "button" at bounding box center [910, 130] width 14 height 14
click at [362, 90] on div at bounding box center [738, 401] width 1477 height 802
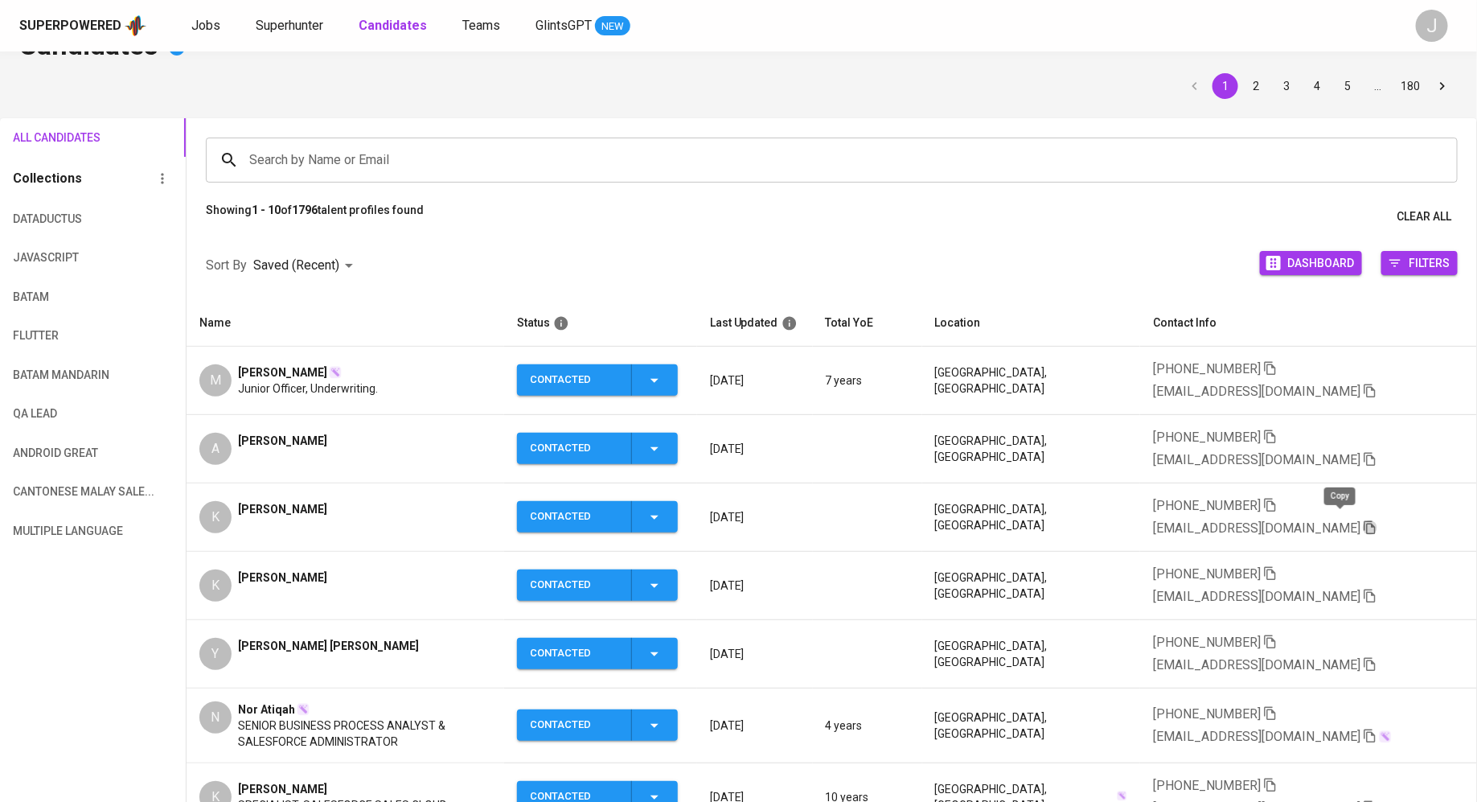
click at [1363, 520] on icon "button" at bounding box center [1370, 527] width 14 height 14
click at [1377, 450] on span "[EMAIL_ADDRESS][DOMAIN_NAME]" at bounding box center [1265, 459] width 224 height 19
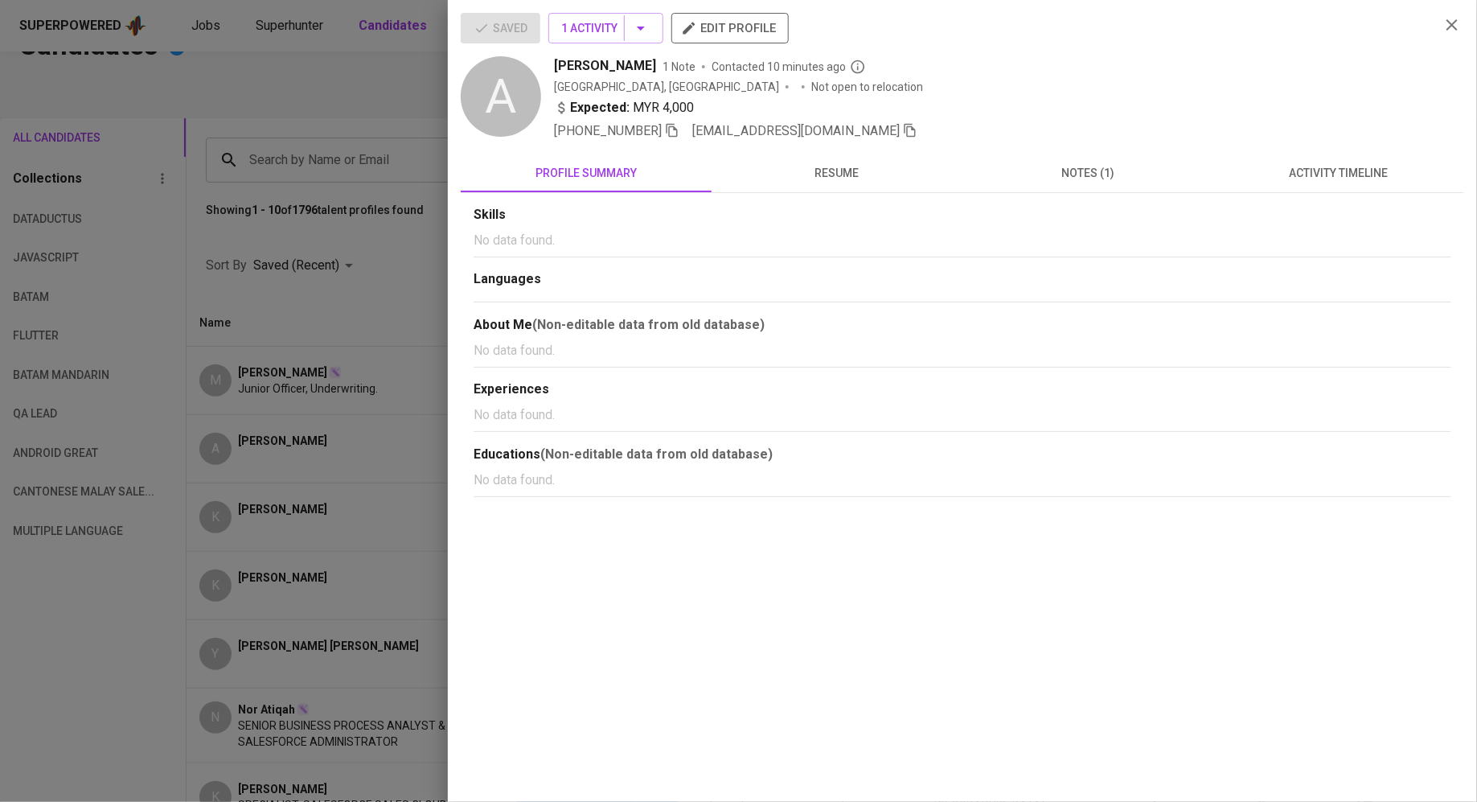
click at [905, 130] on icon "button" at bounding box center [910, 131] width 11 height 14
click at [224, 334] on div at bounding box center [738, 401] width 1477 height 802
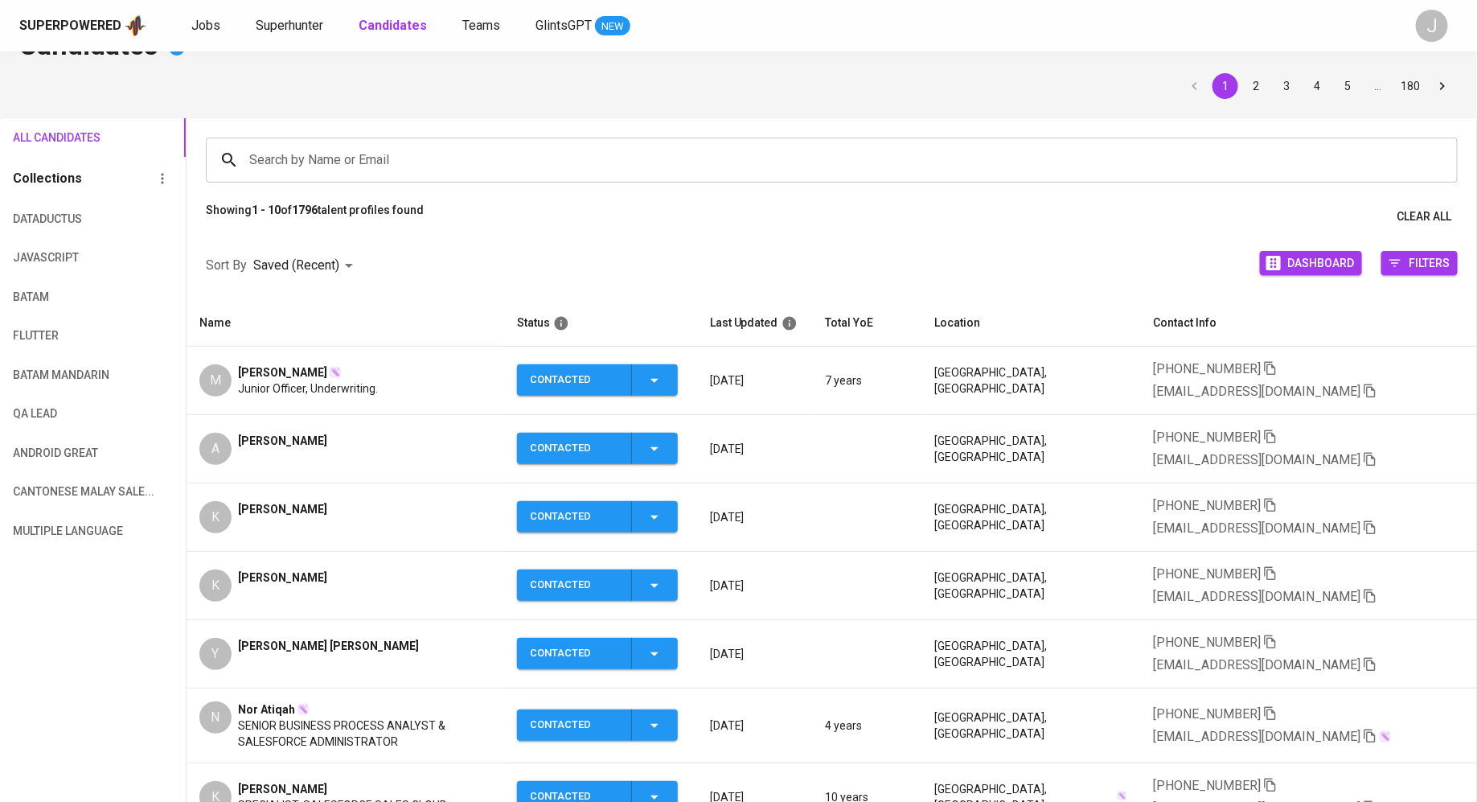
click at [1365, 386] on icon "button" at bounding box center [1370, 391] width 11 height 14
click at [1363, 387] on icon "button" at bounding box center [1370, 391] width 14 height 14
click at [1377, 452] on icon "button" at bounding box center [1370, 459] width 14 height 14
click at [266, 501] on span "[PERSON_NAME]" at bounding box center [282, 509] width 89 height 16
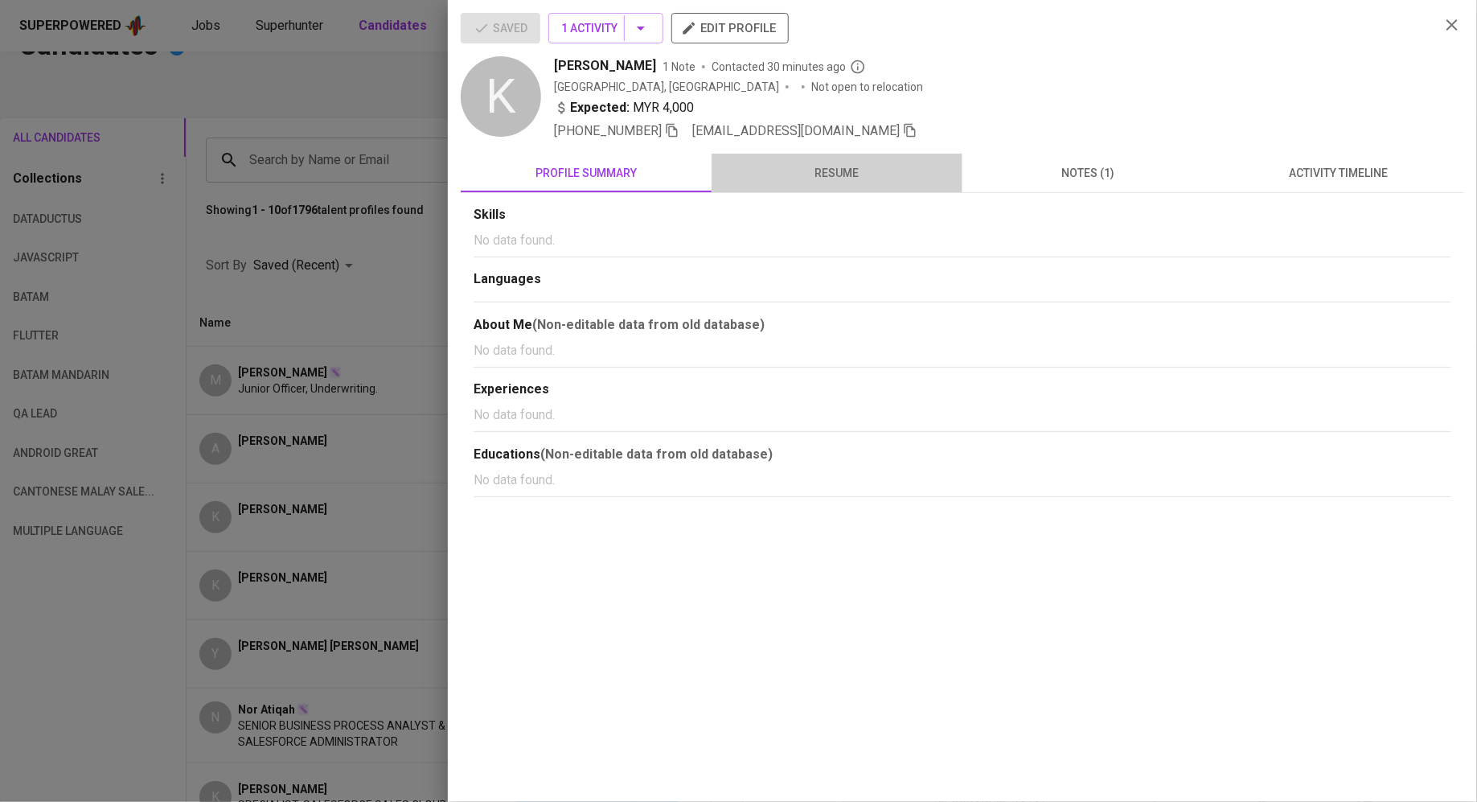
click at [864, 158] on button "resume" at bounding box center [837, 173] width 251 height 39
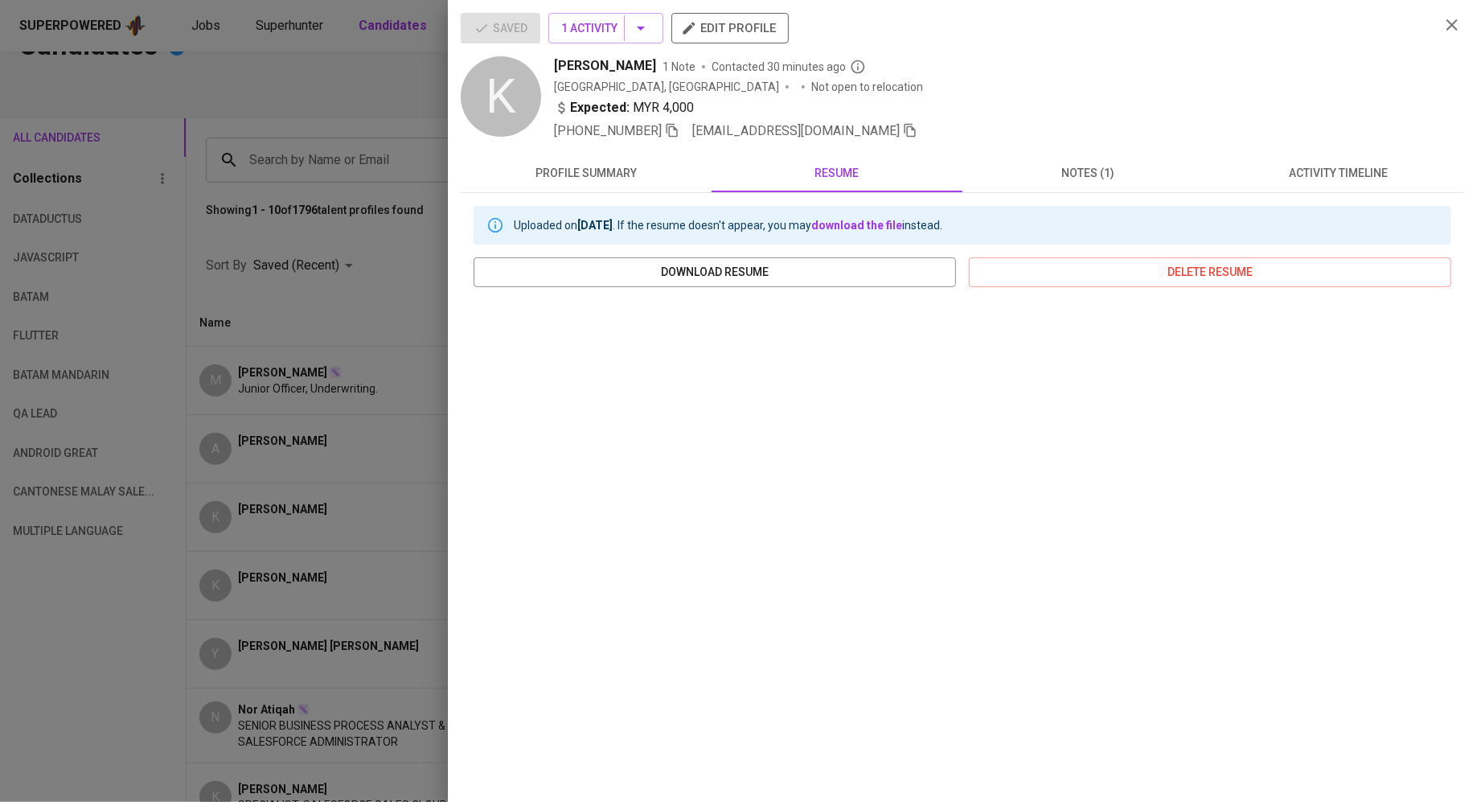
click at [1067, 171] on span "notes (1)" at bounding box center [1088, 173] width 232 height 20
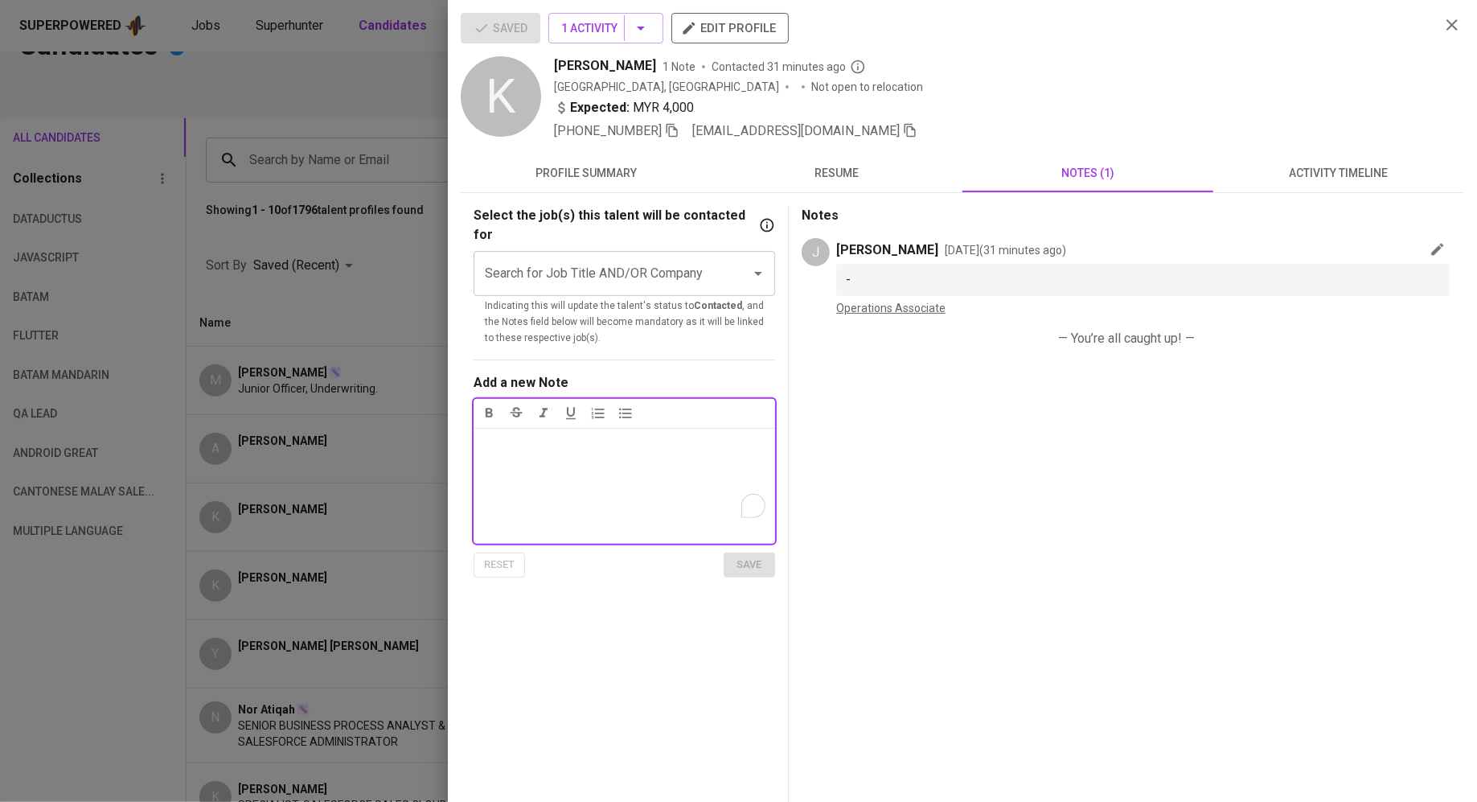
click at [851, 185] on button "resume" at bounding box center [837, 173] width 251 height 39
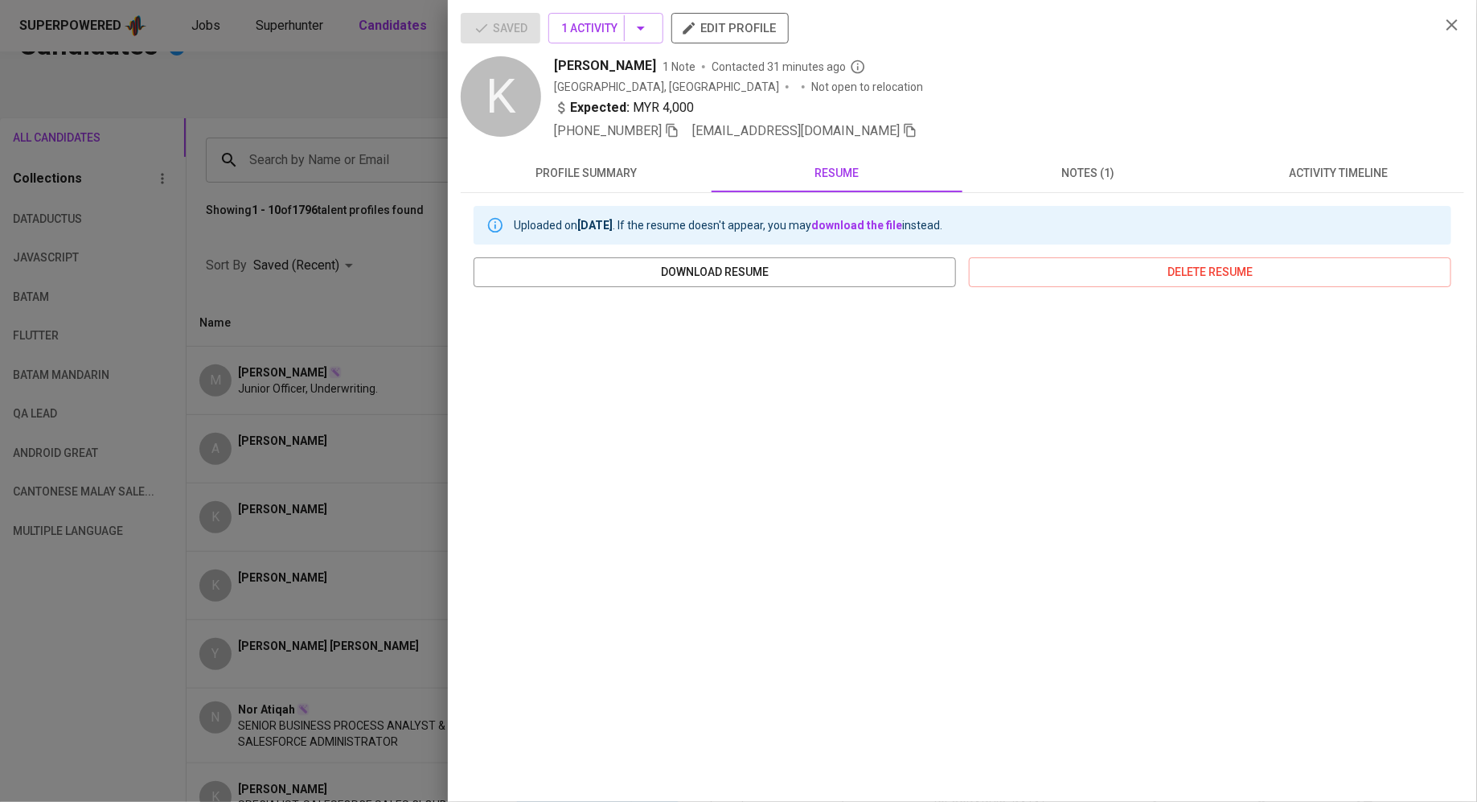
click at [1035, 169] on span "notes (1)" at bounding box center [1088, 173] width 232 height 20
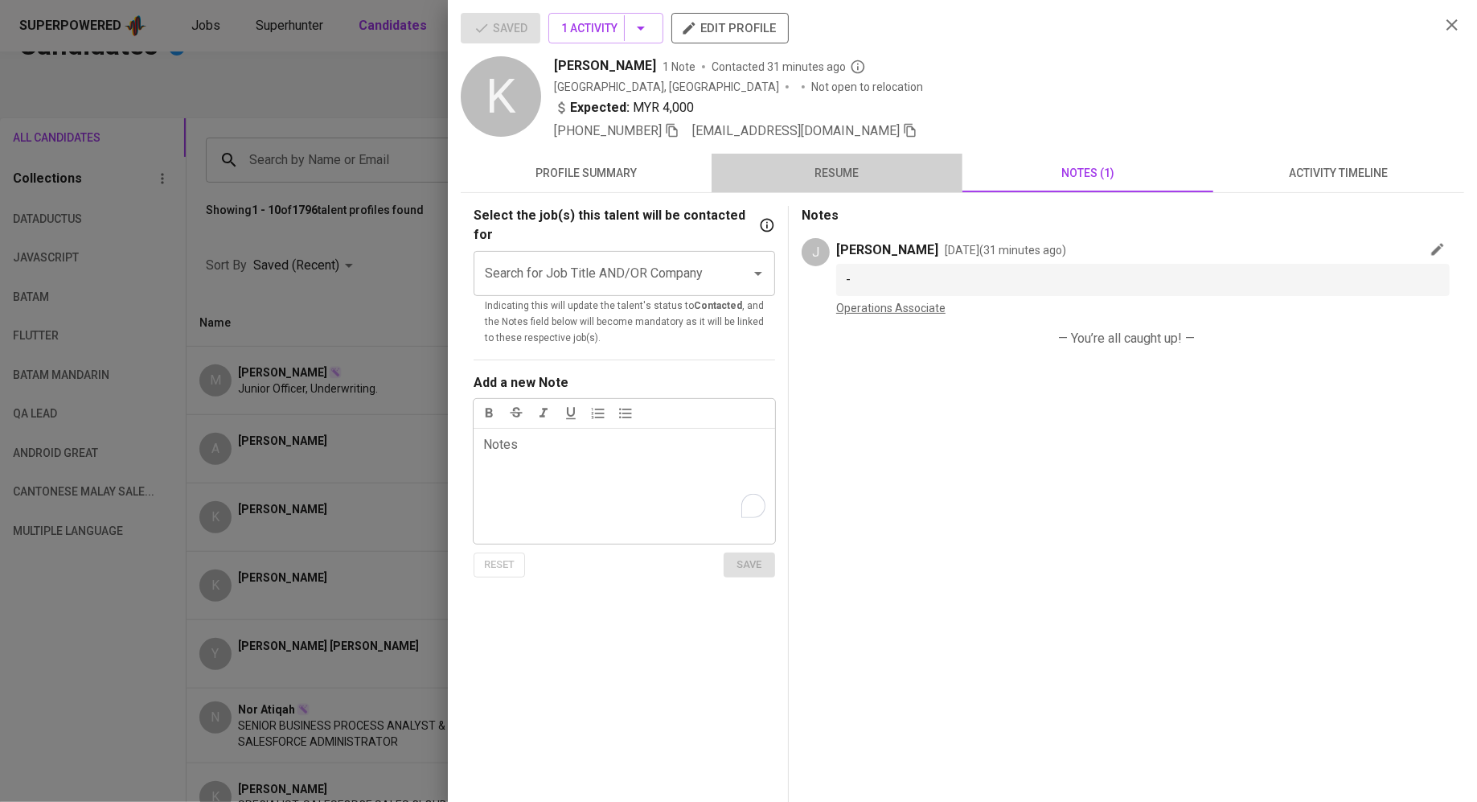
click at [839, 155] on button "resume" at bounding box center [837, 173] width 251 height 39
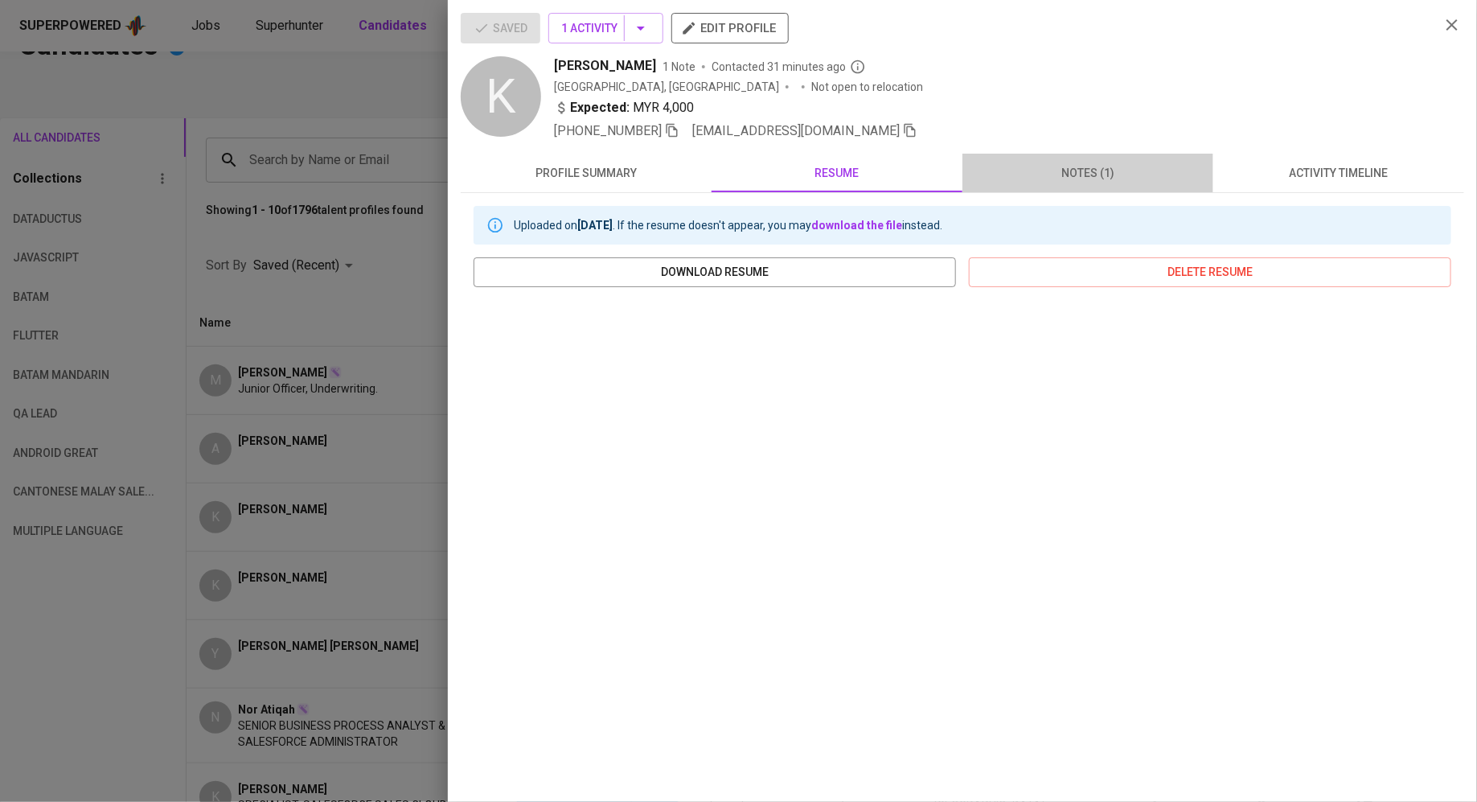
click at [1098, 168] on span "notes (1)" at bounding box center [1088, 173] width 232 height 20
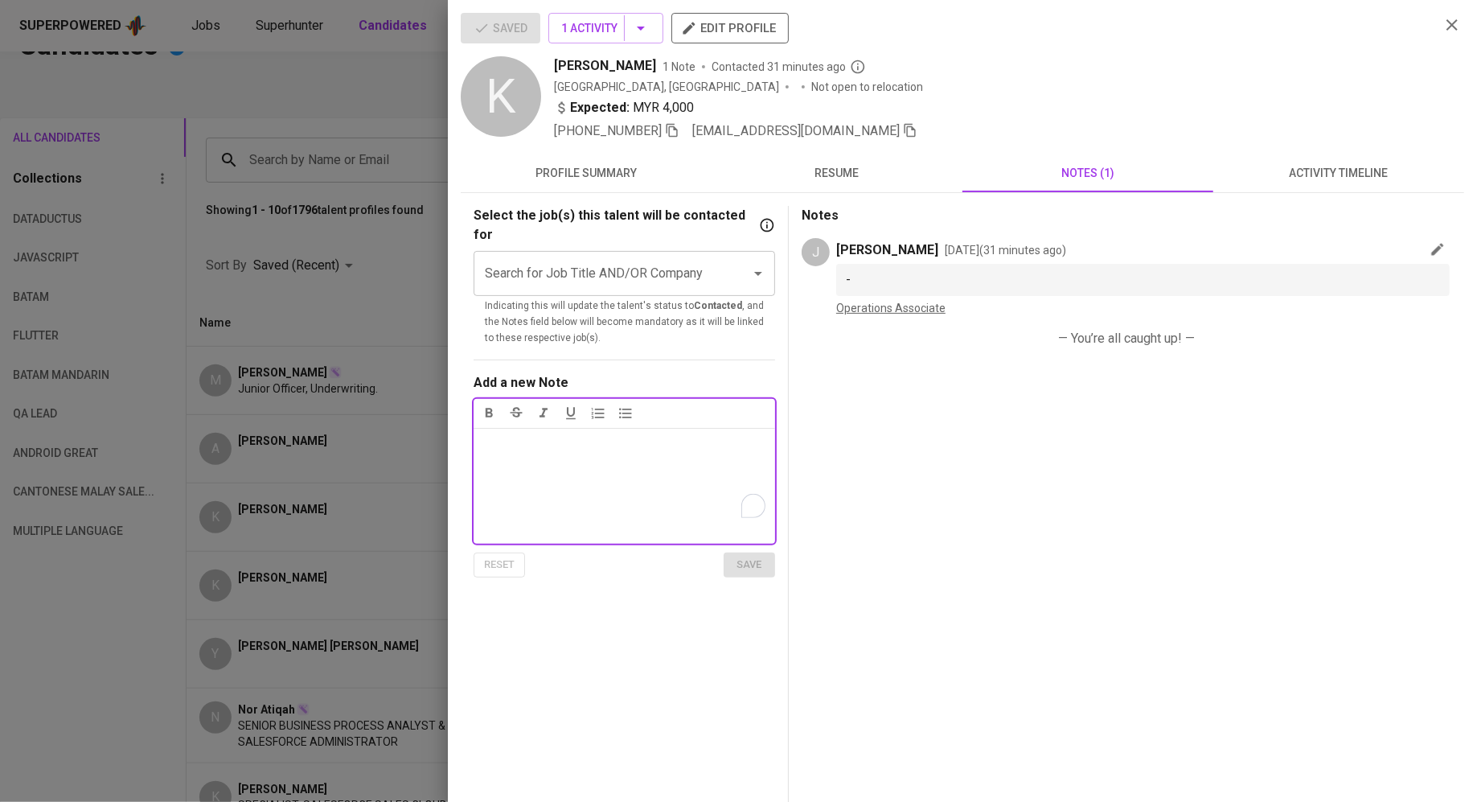
click at [842, 178] on span "resume" at bounding box center [837, 173] width 232 height 20
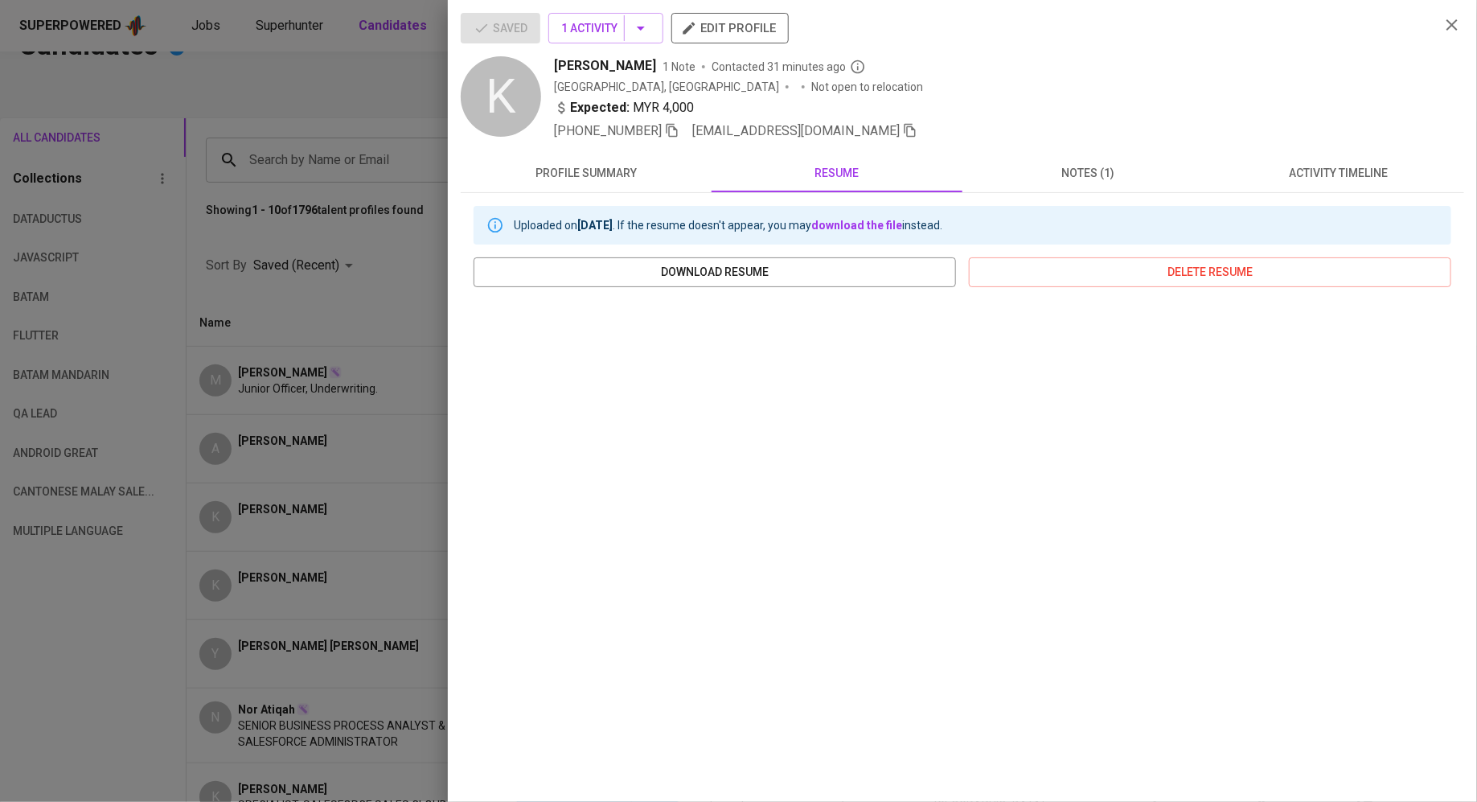
click at [1041, 172] on span "notes (1)" at bounding box center [1088, 173] width 232 height 20
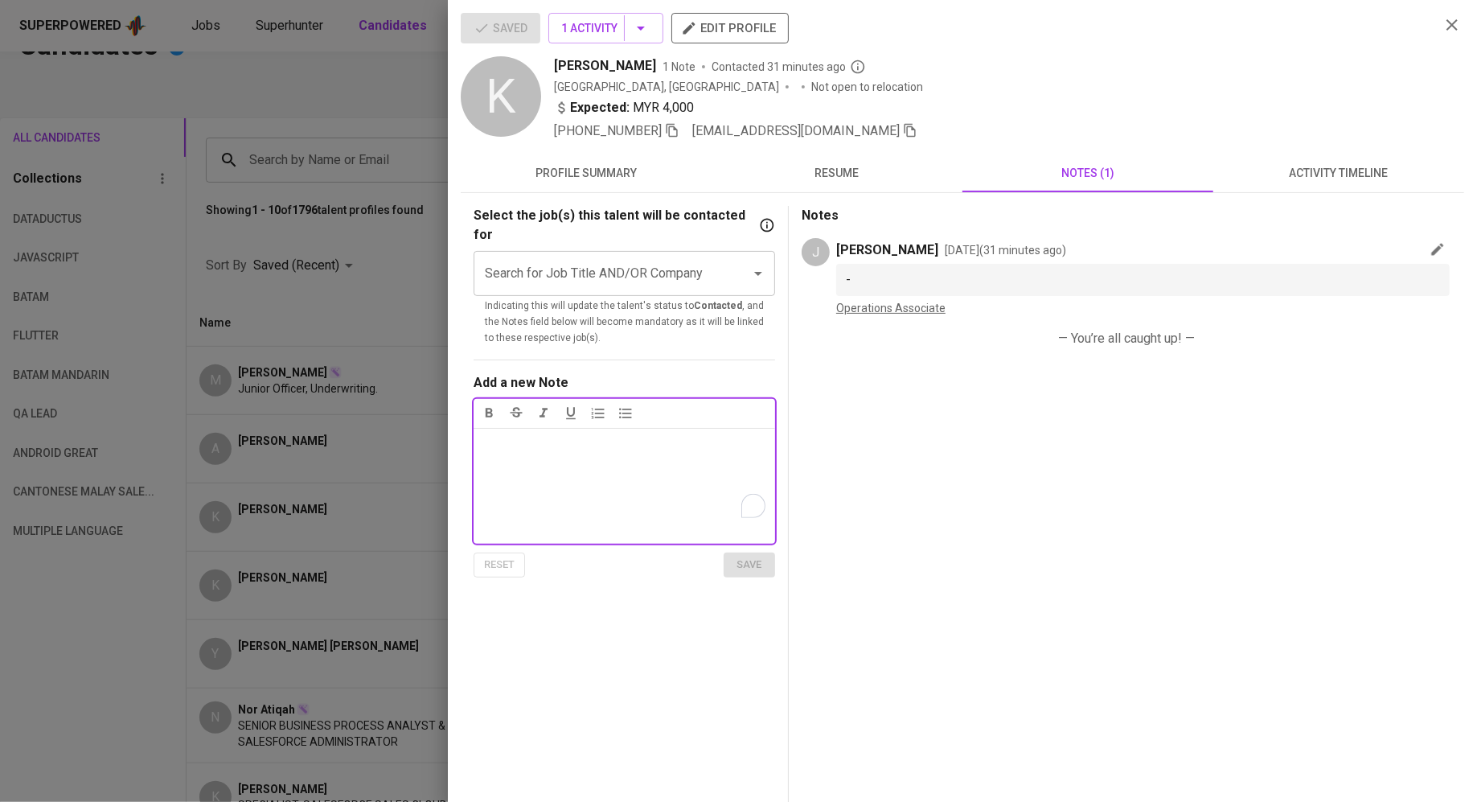
click at [504, 438] on div "Notes ﻿" at bounding box center [625, 486] width 302 height 116
click at [665, 482] on p "Diploma office management, 10 years working experience in Insurance" at bounding box center [624, 493] width 282 height 39
click at [644, 494] on div "Name Kogi ﻿ Diploma office management, 10 years working experience in Insurance" at bounding box center [625, 486] width 302 height 116
click at [654, 488] on p "Diploma office management, 10 years working experience in Insurance" at bounding box center [624, 493] width 282 height 39
click at [745, 556] on span "save" at bounding box center [749, 565] width 35 height 18
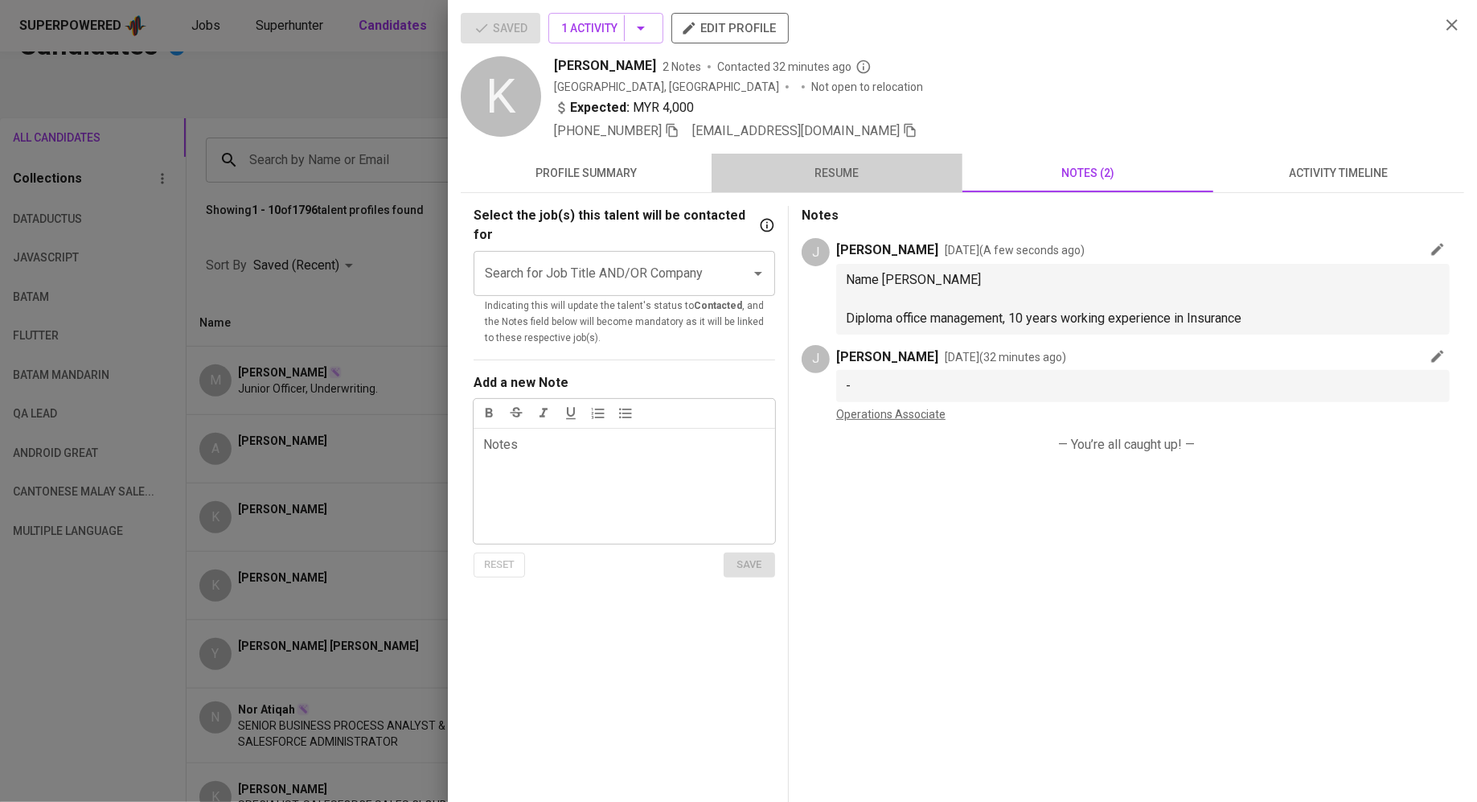
click at [843, 187] on button "resume" at bounding box center [837, 173] width 251 height 39
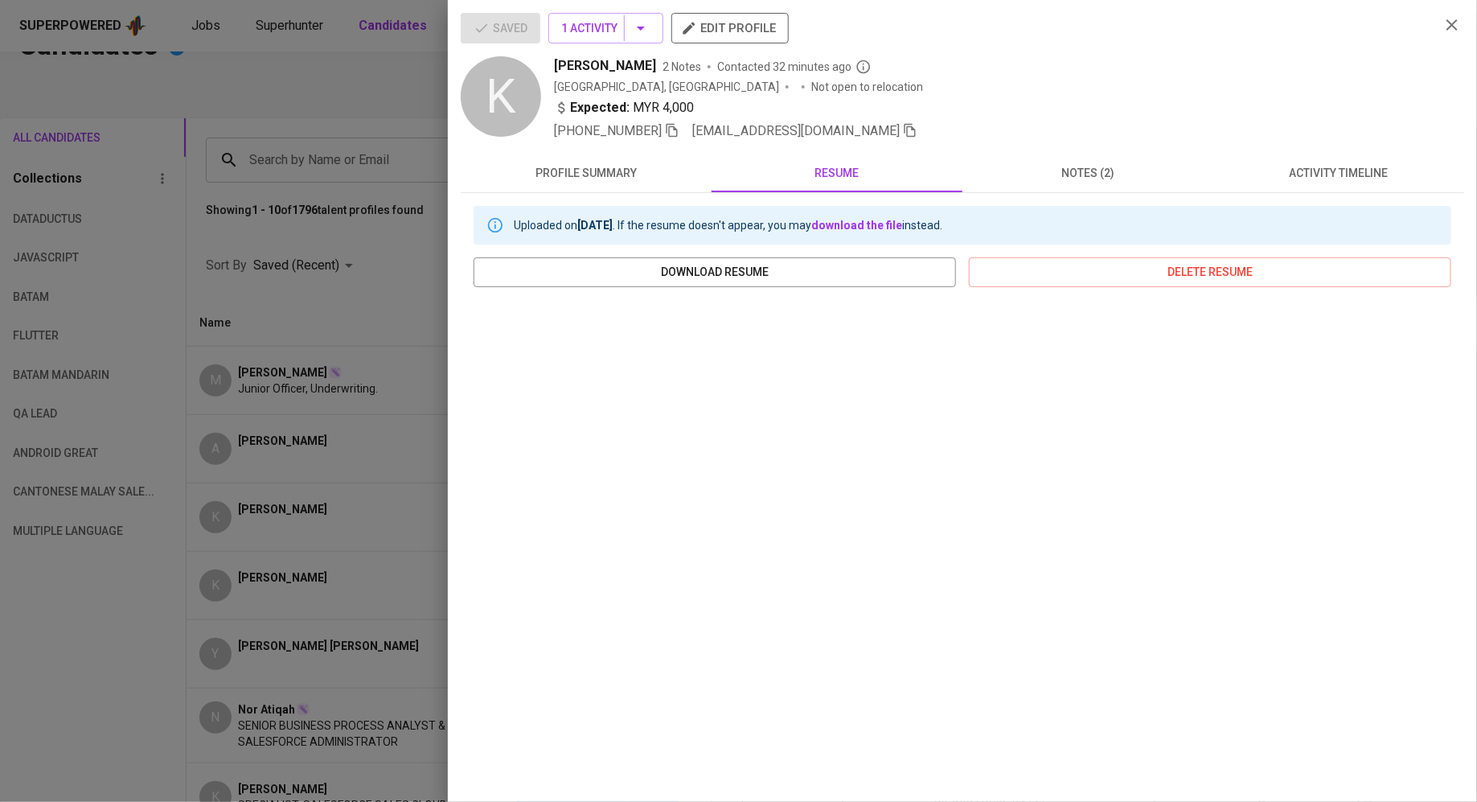
click at [1103, 166] on span "notes (2)" at bounding box center [1088, 173] width 232 height 20
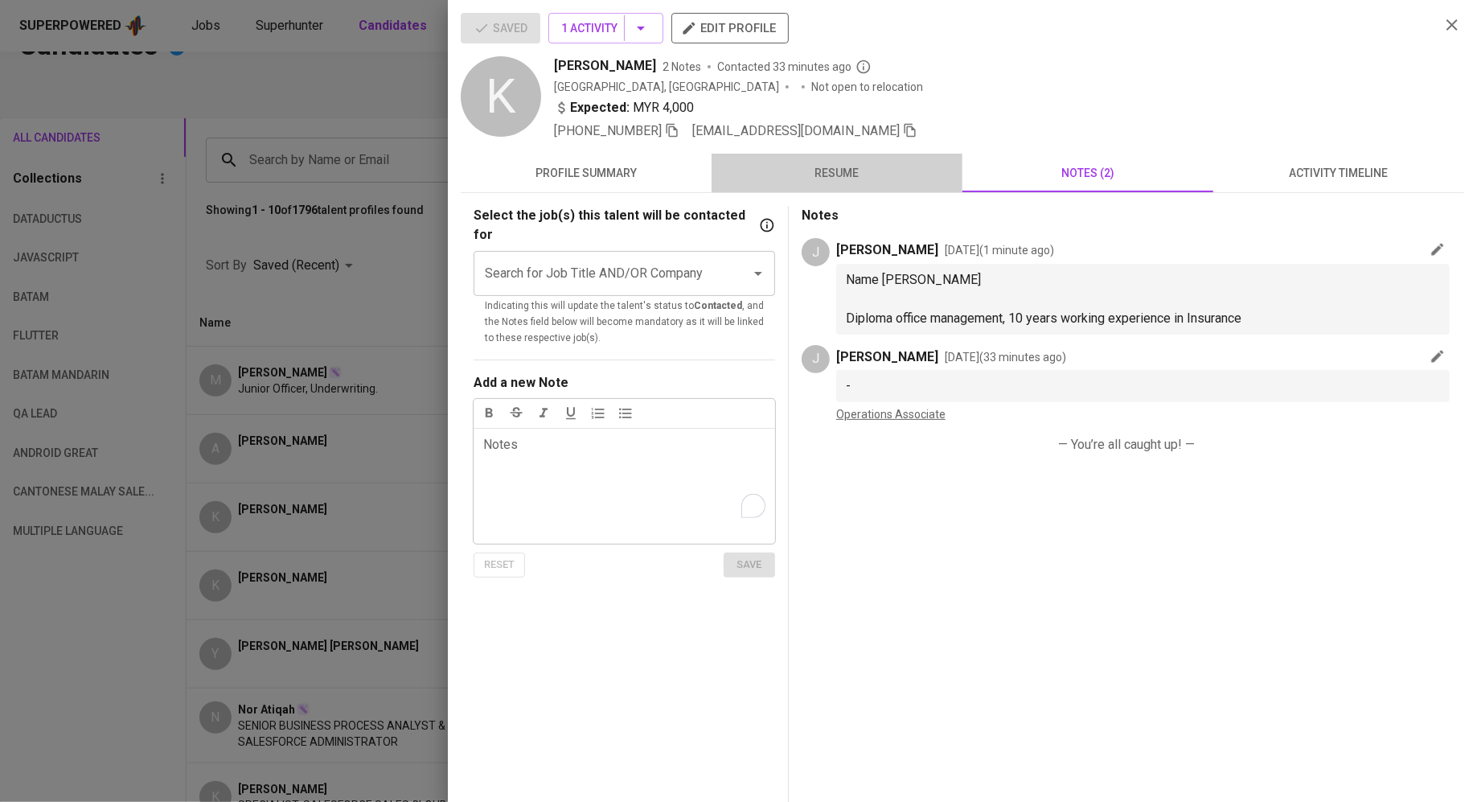
click at [835, 179] on span "resume" at bounding box center [837, 173] width 232 height 20
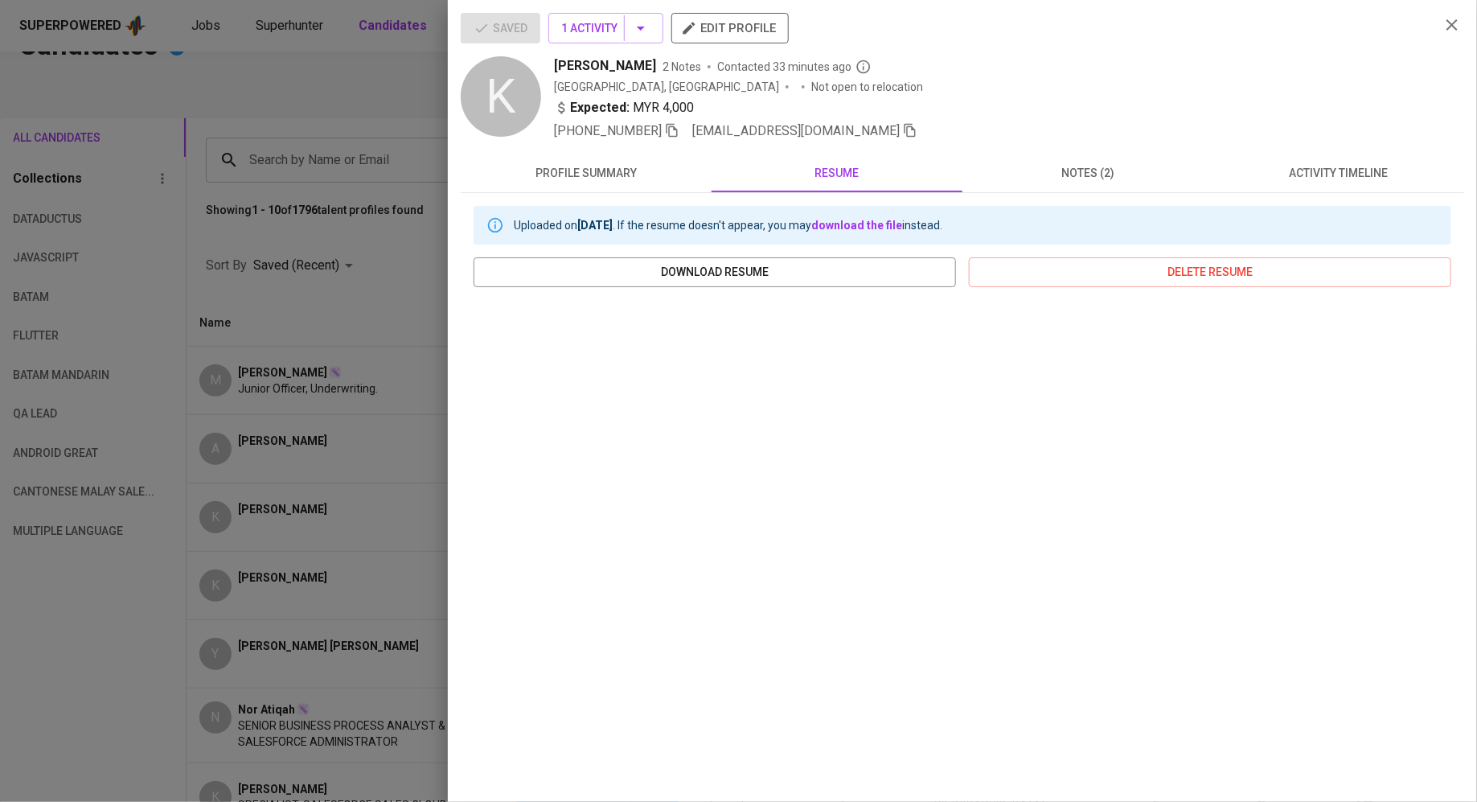
click at [1086, 179] on span "notes (2)" at bounding box center [1088, 173] width 232 height 20
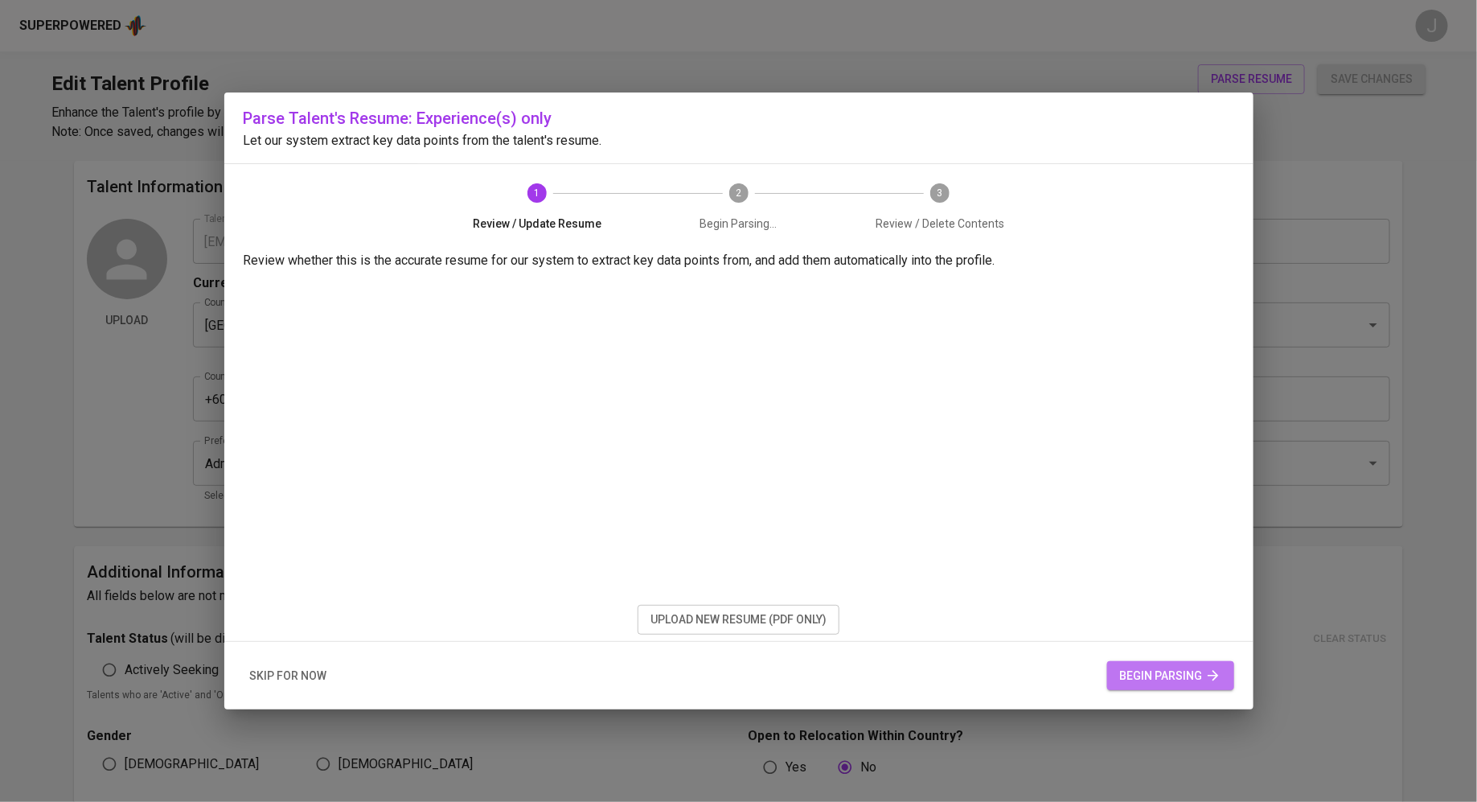
click at [1147, 672] on span "begin parsing" at bounding box center [1170, 676] width 101 height 20
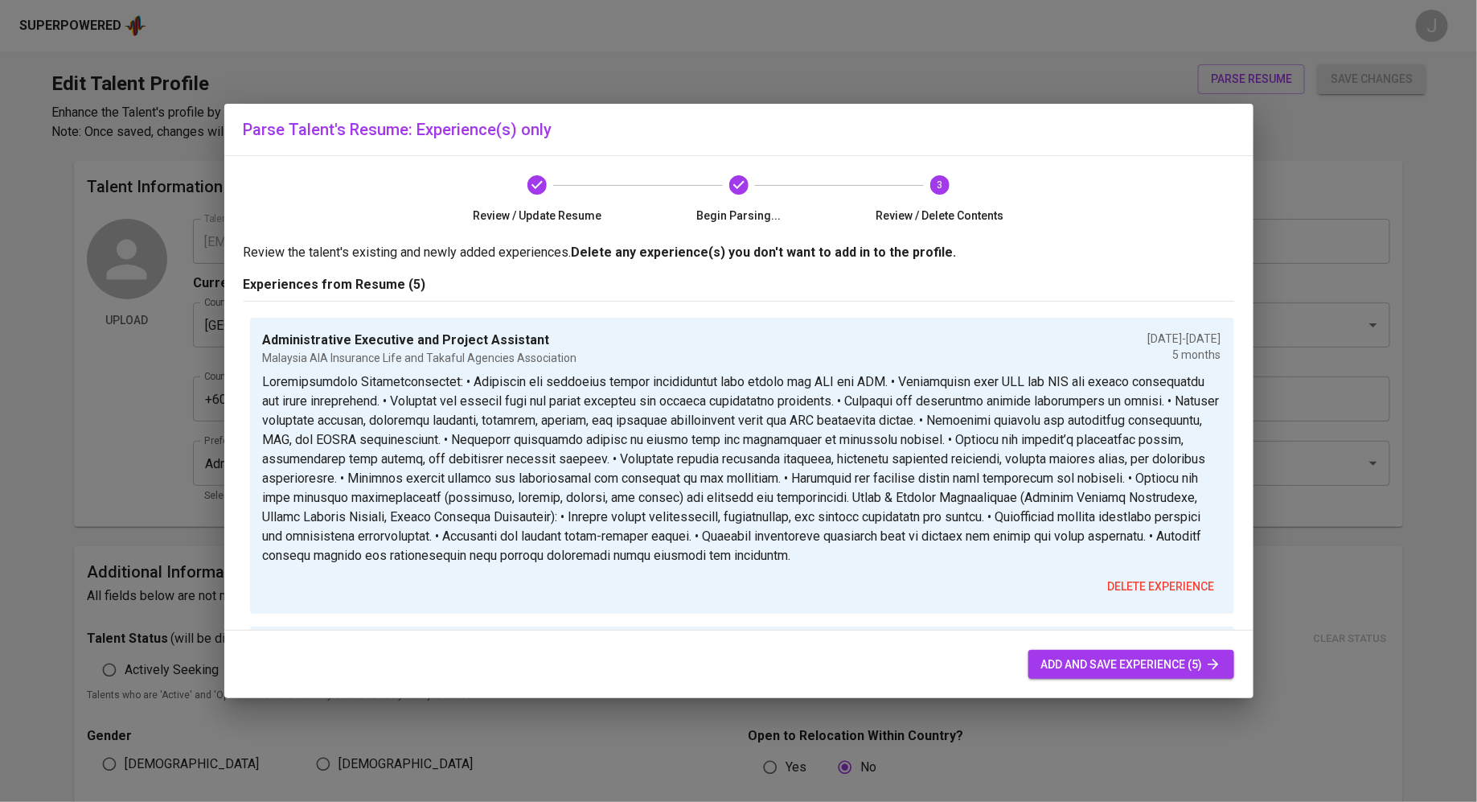
click at [1094, 665] on span "add and save experience (5)" at bounding box center [1131, 665] width 180 height 20
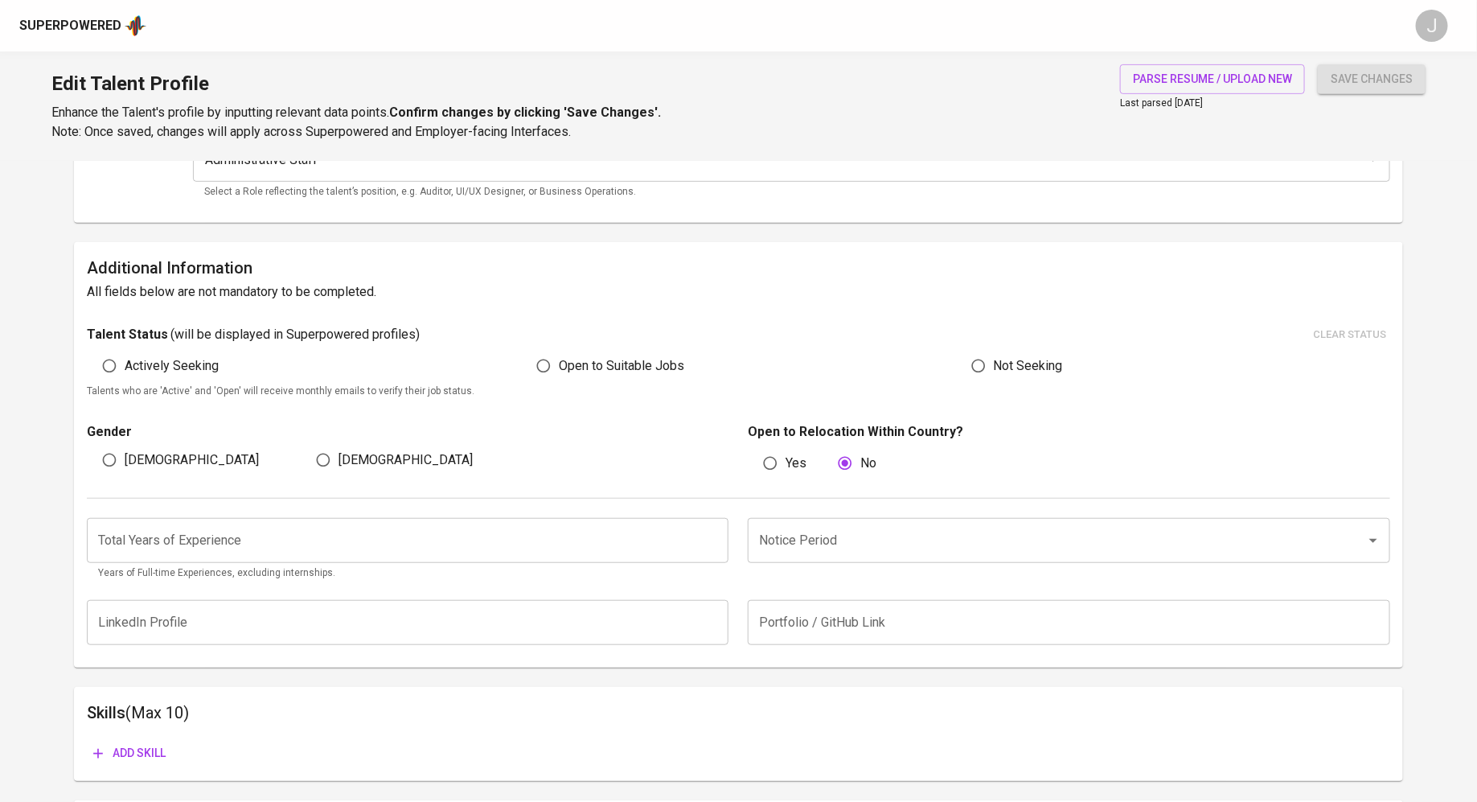
scroll to position [407, 0]
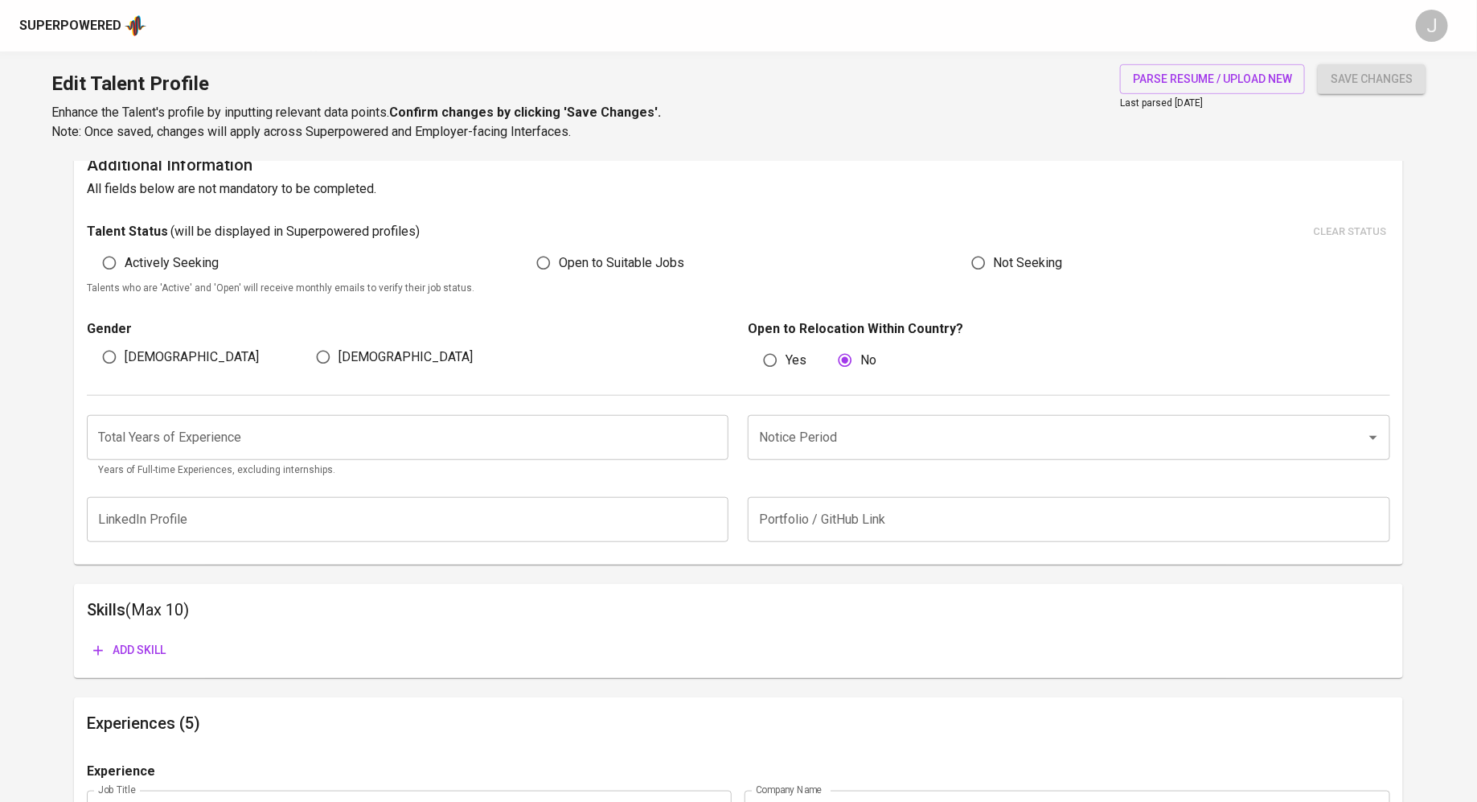
click at [404, 427] on input "number" at bounding box center [408, 437] width 642 height 45
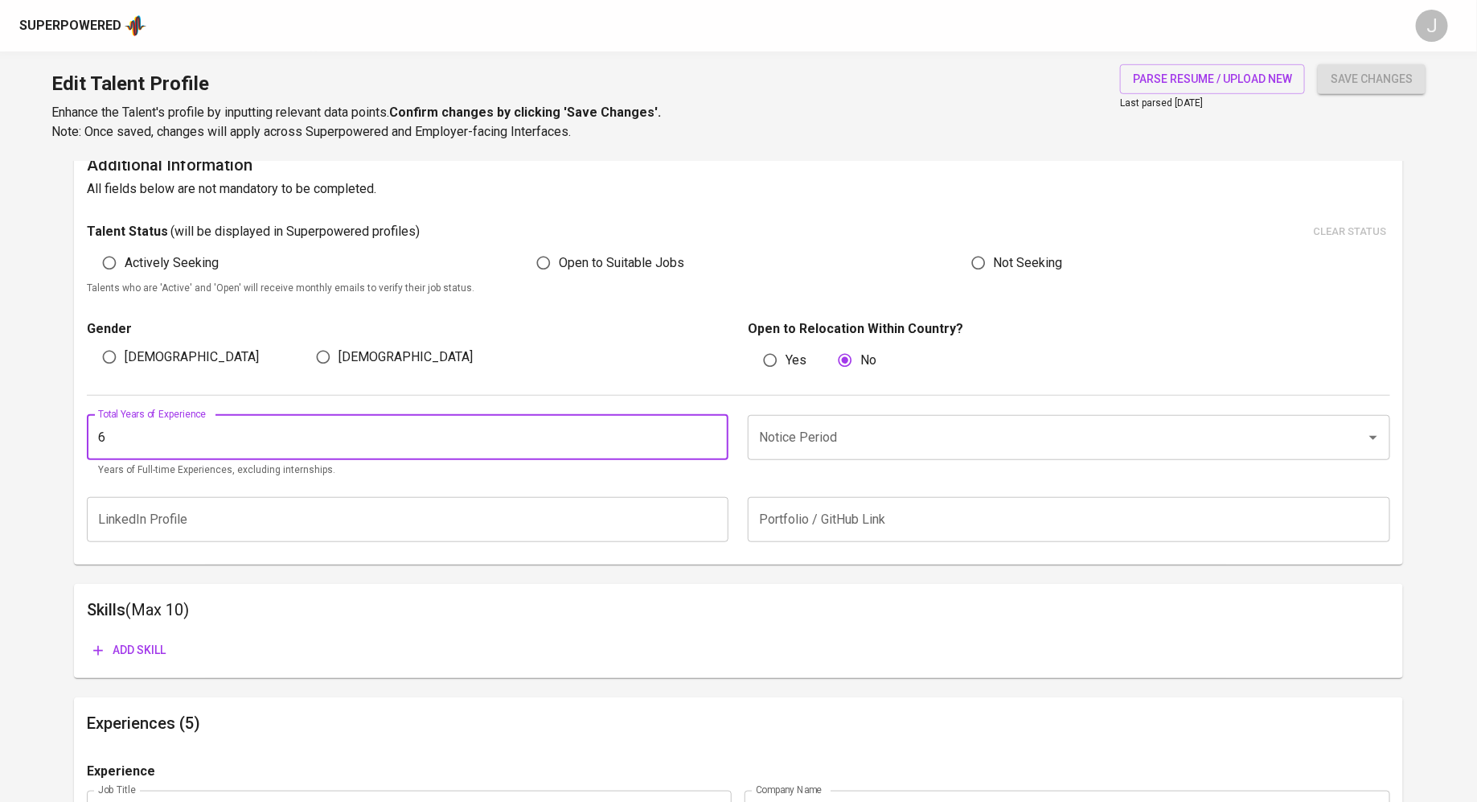
type input "6"
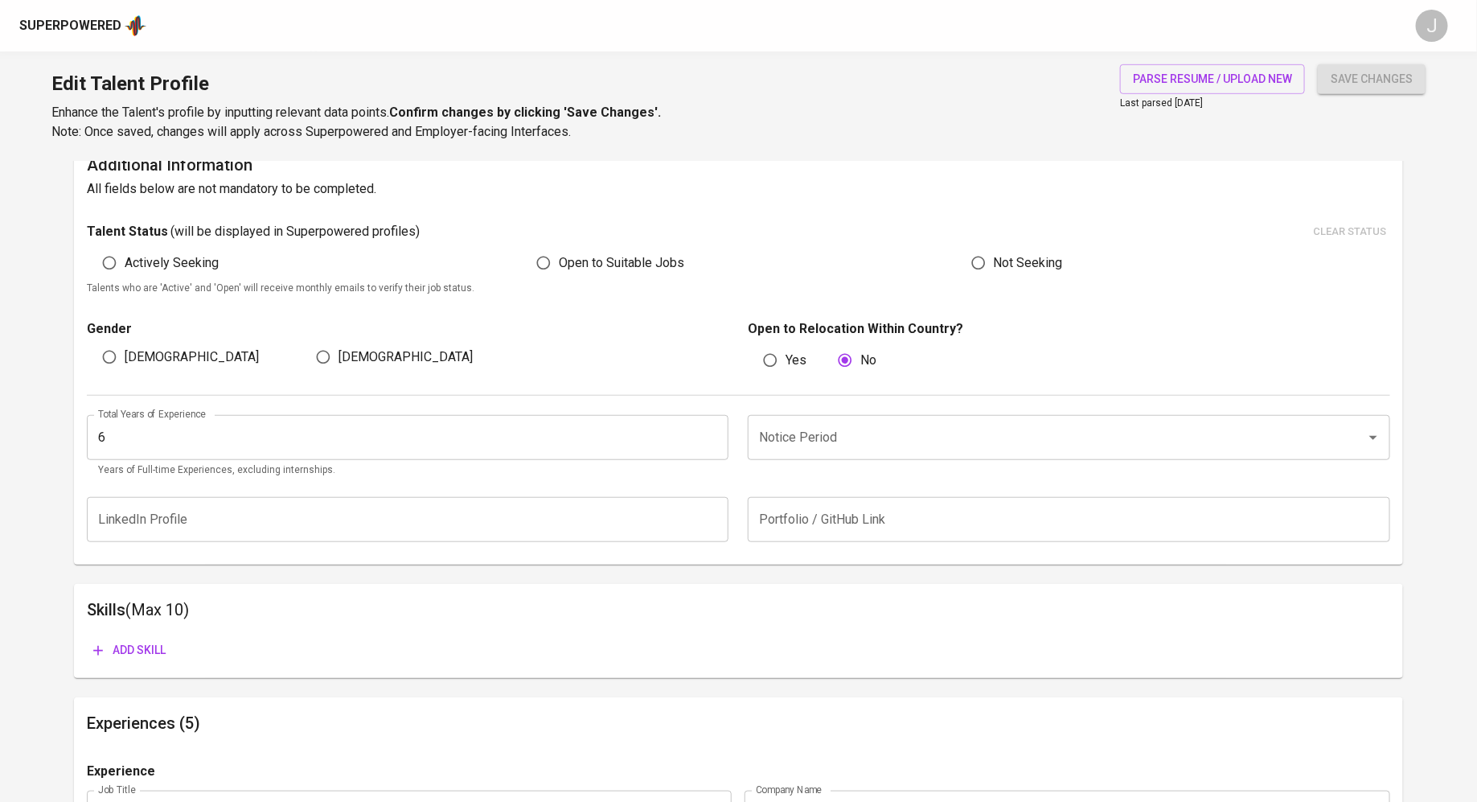
click at [542, 549] on div "LinkedIn Profile LinkedIn Profile Portfolio / GitHub Link Portfolio / GitHub Li…" at bounding box center [738, 519] width 1303 height 64
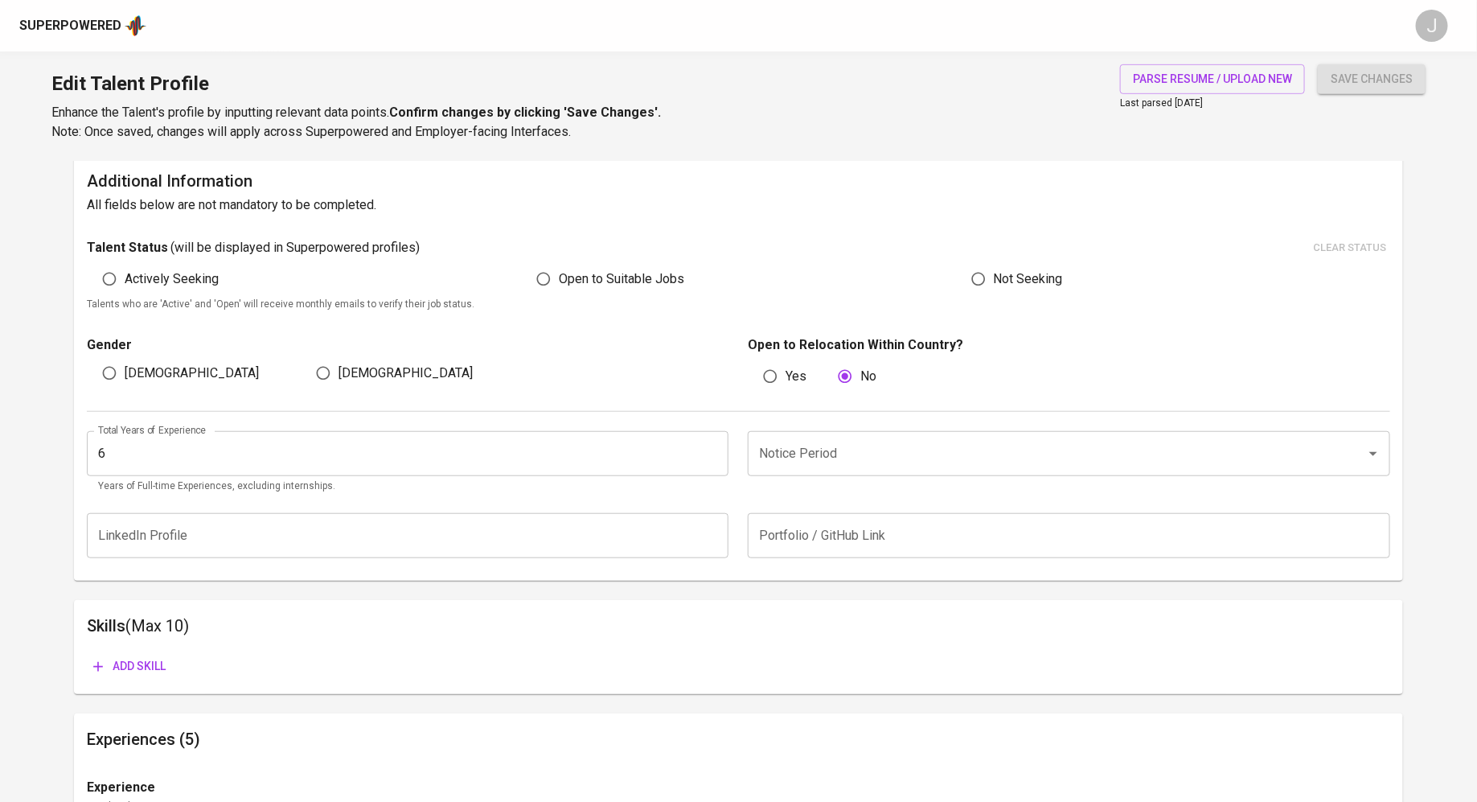
scroll to position [376, 0]
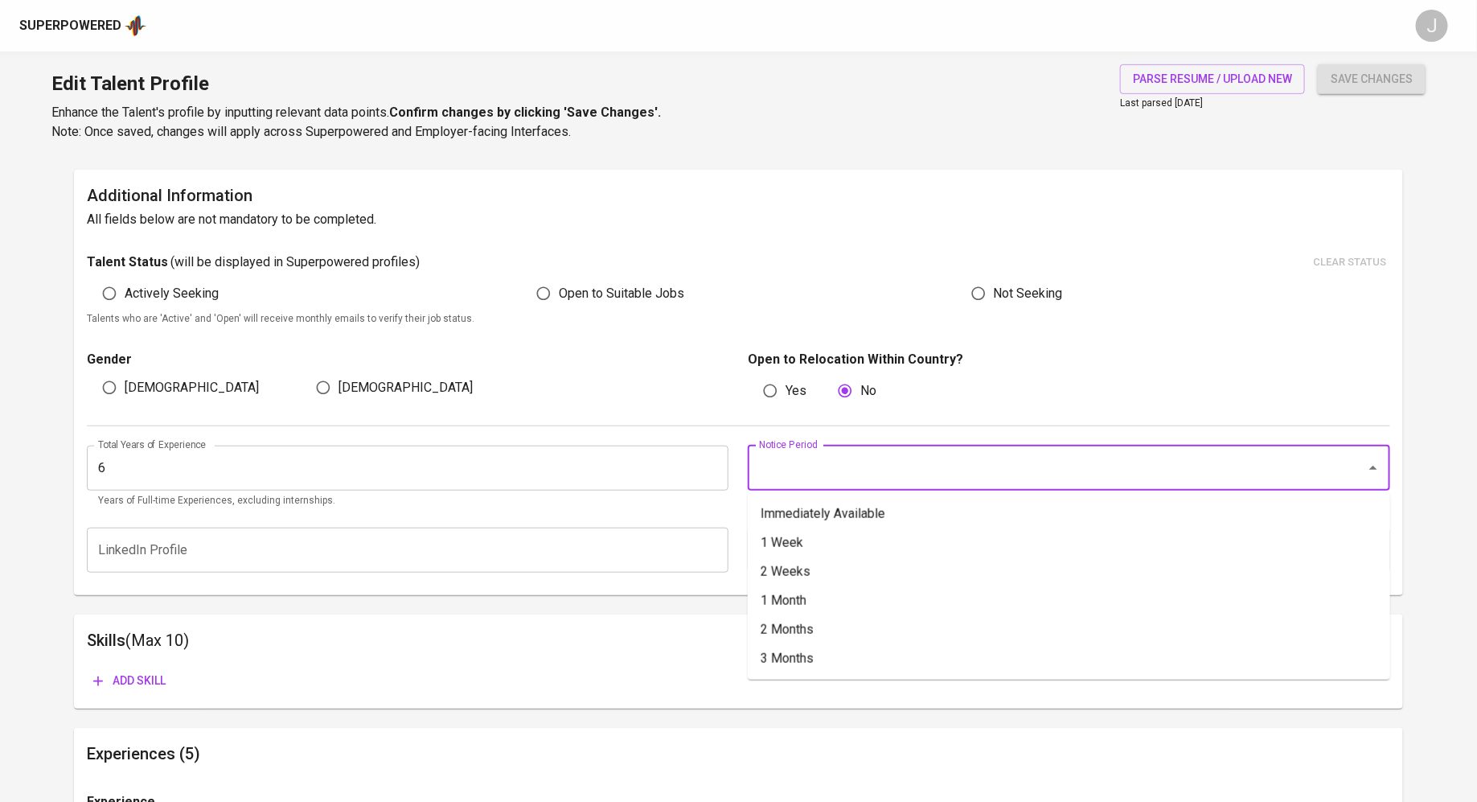
click at [831, 466] on input "Notice Period" at bounding box center [1046, 468] width 583 height 31
click at [827, 597] on li "1 Month" at bounding box center [1069, 600] width 642 height 29
type input "1 Month"
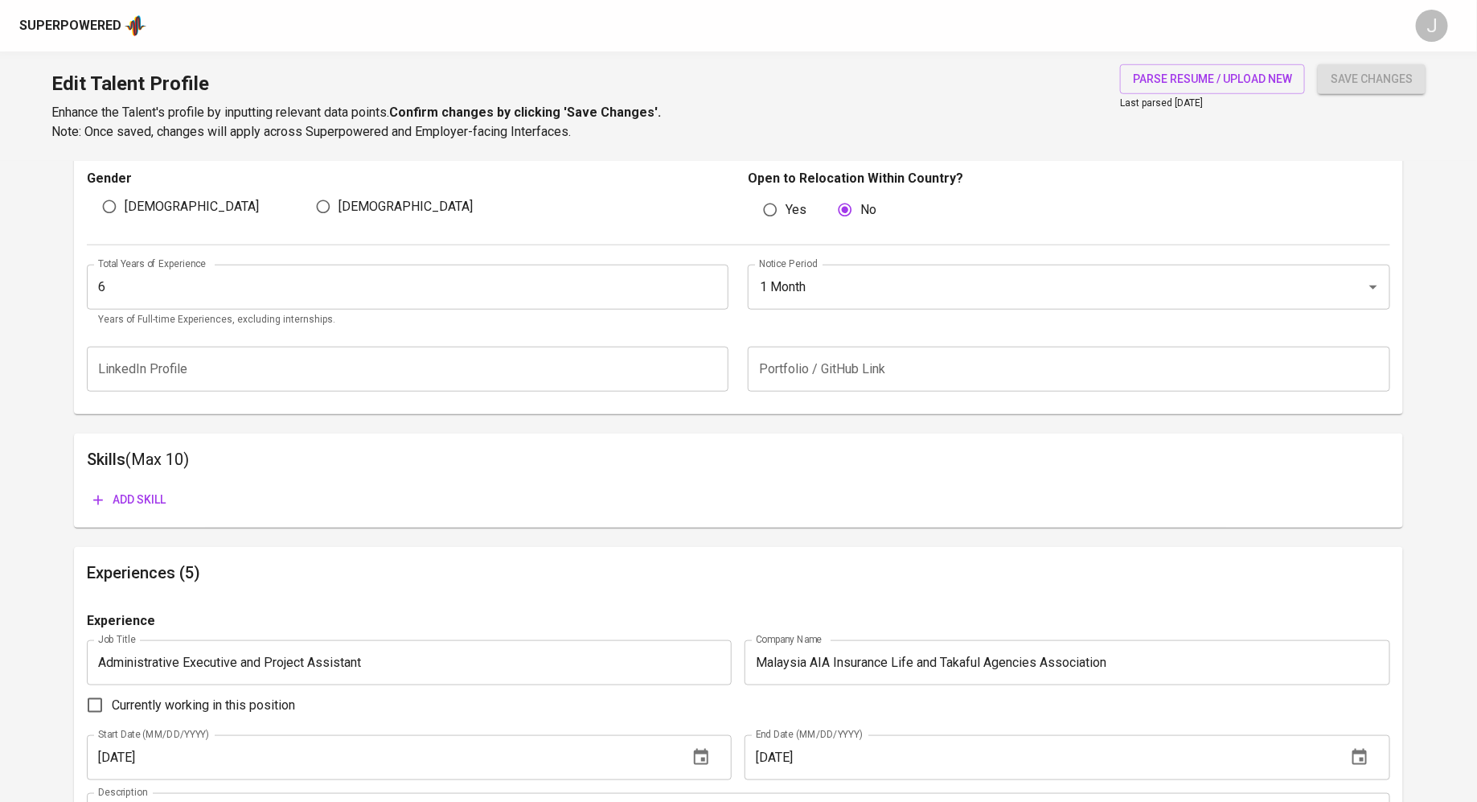
scroll to position [637, 0]
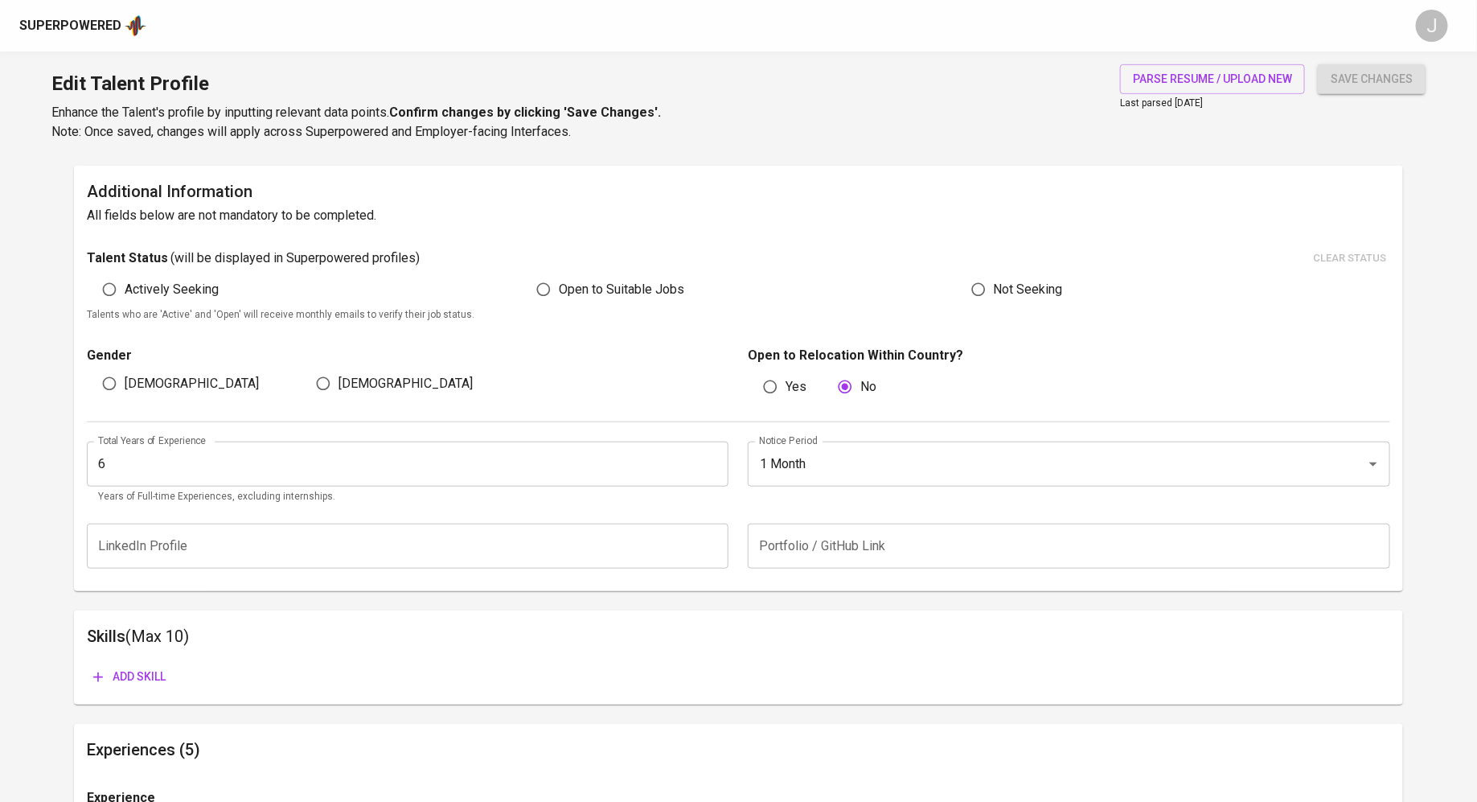
scroll to position [0, 0]
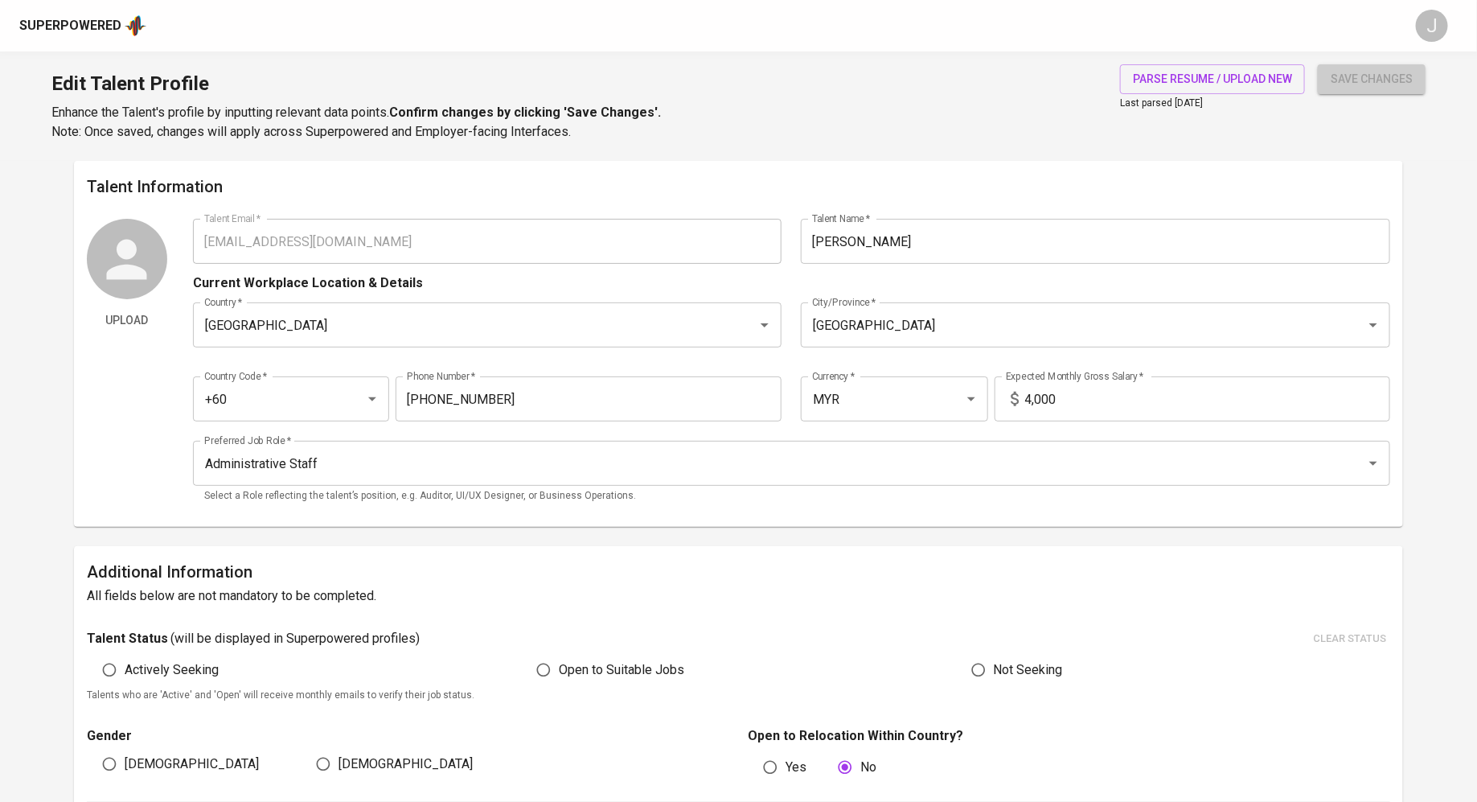
click at [1359, 83] on span "save changes" at bounding box center [1372, 79] width 82 height 20
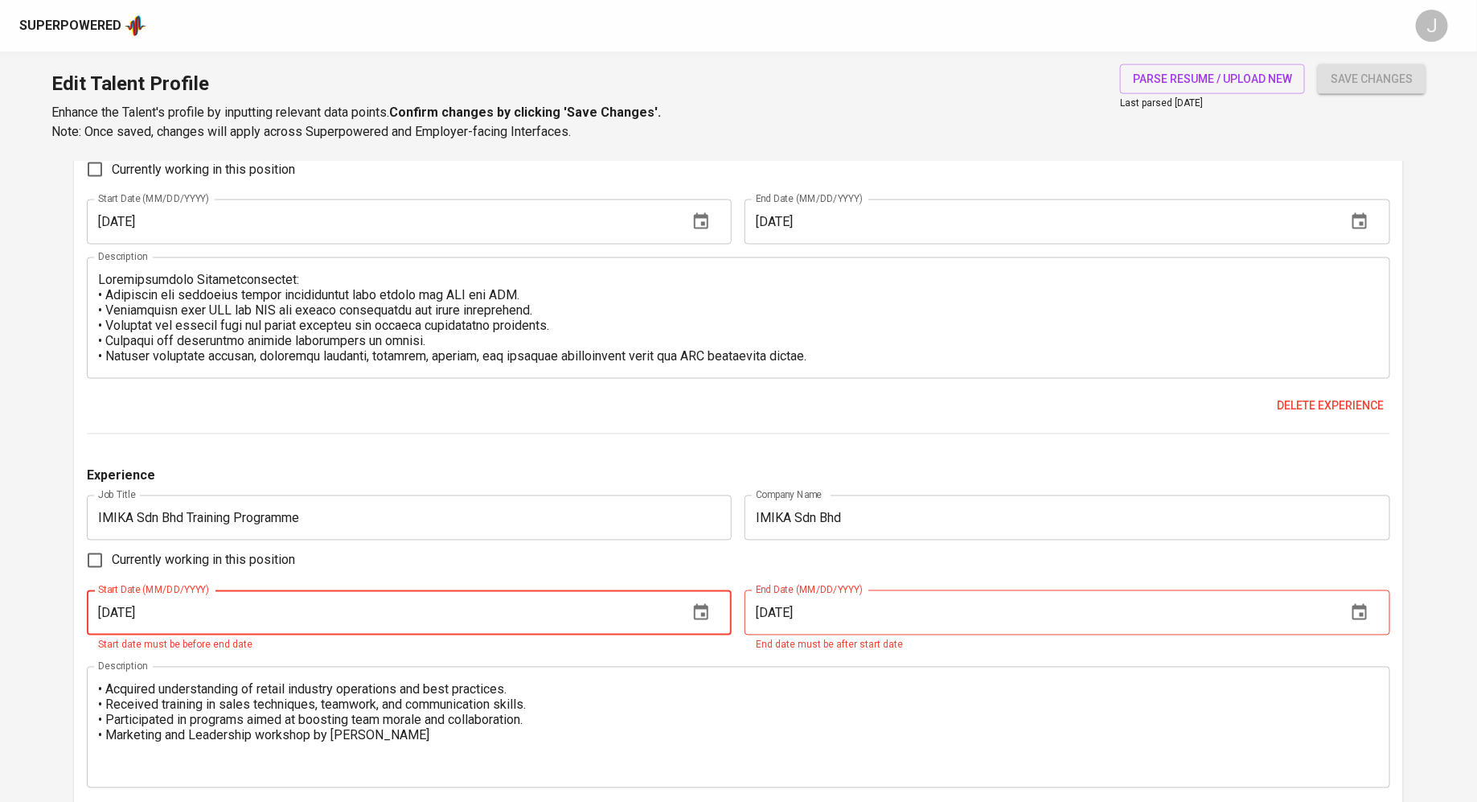
scroll to position [1104, 0]
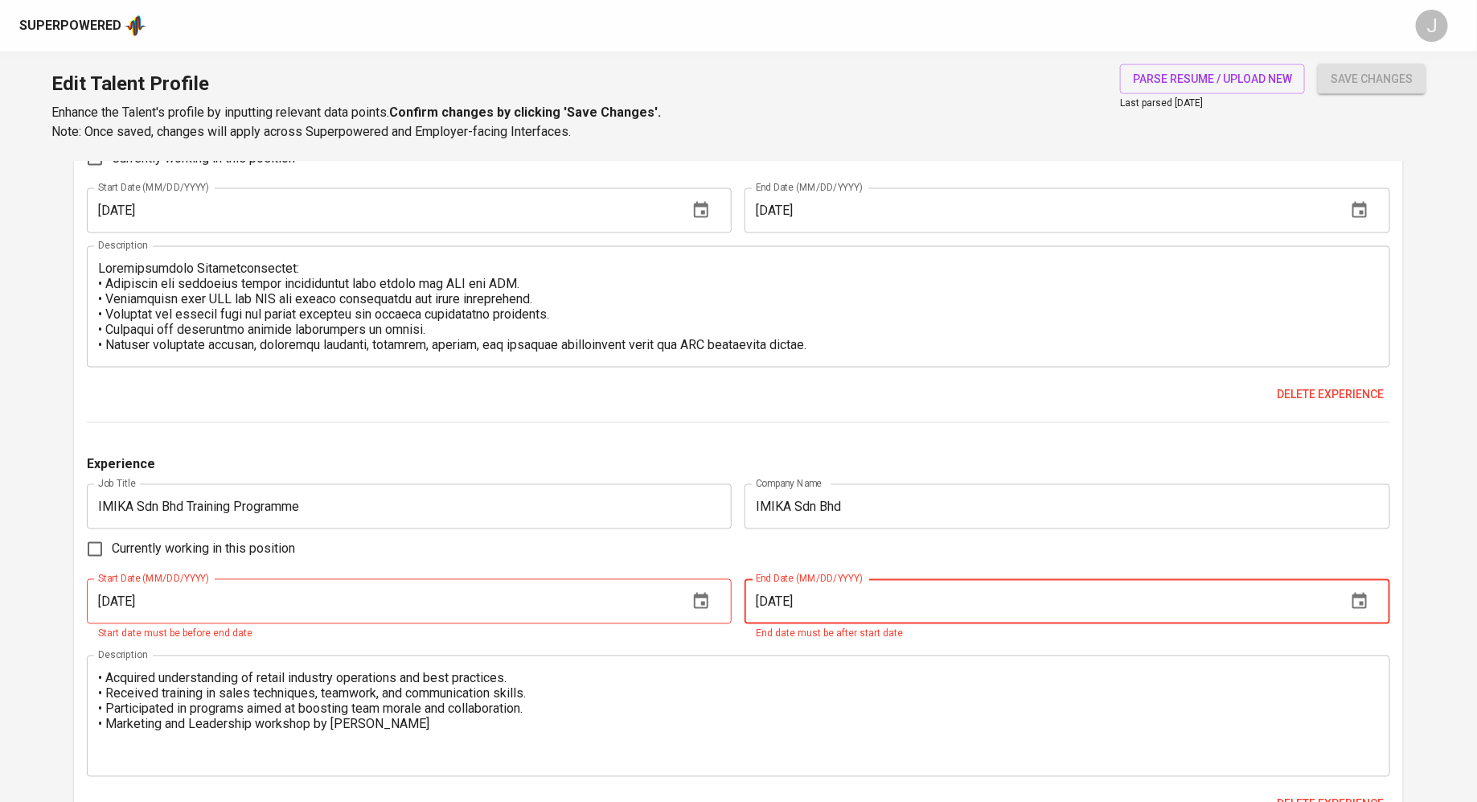
click at [845, 597] on input "09/01/2024" at bounding box center [1039, 601] width 589 height 45
click at [1360, 597] on icon "button" at bounding box center [1359, 601] width 14 height 16
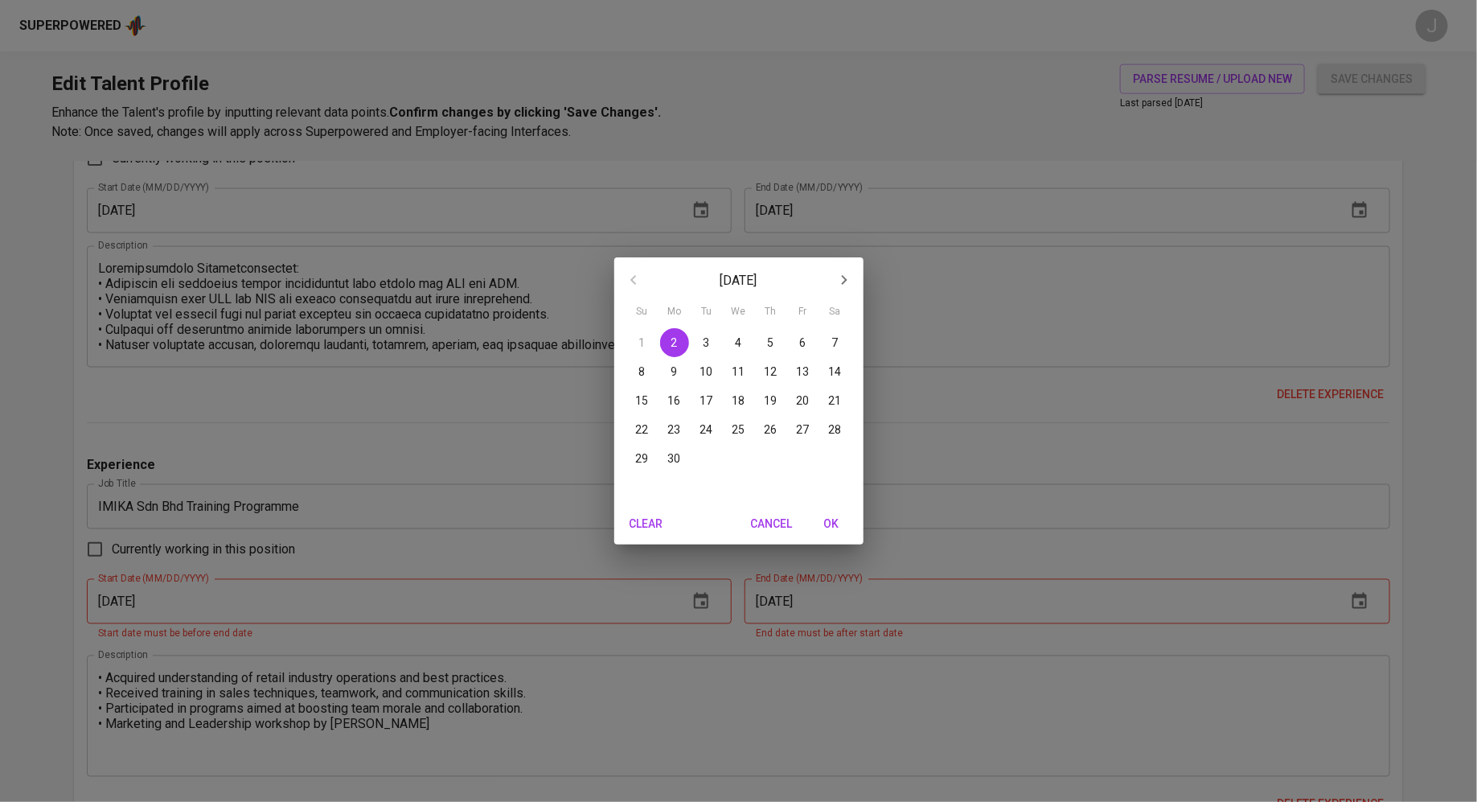
click at [843, 273] on icon "button" at bounding box center [844, 279] width 19 height 19
click at [740, 368] on p "9" at bounding box center [739, 371] width 6 height 16
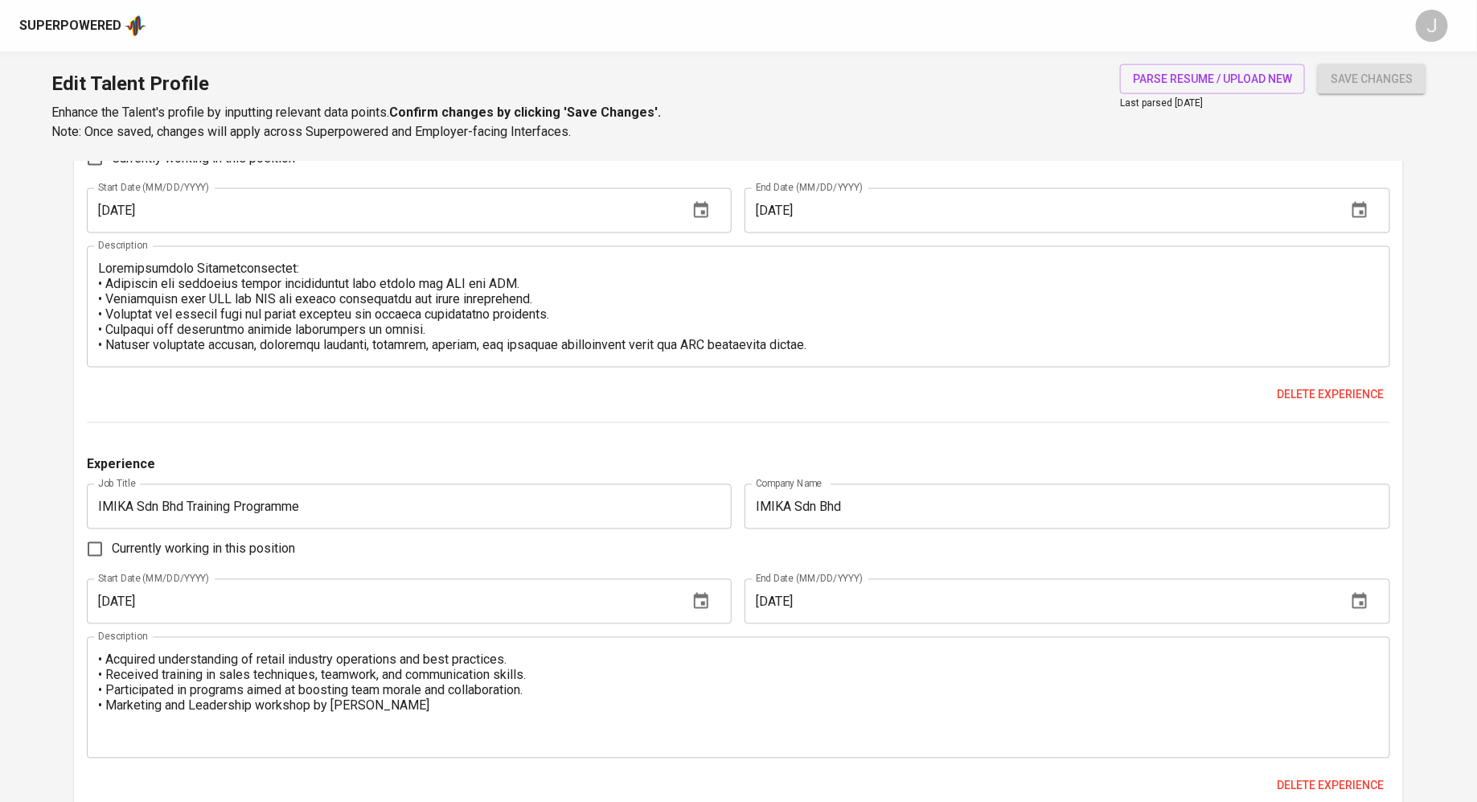
click at [811, 632] on div "Experience Job Title IMIKA Sdn Bhd Training Programme Job Title Company Name IM…" at bounding box center [738, 634] width 1303 height 359
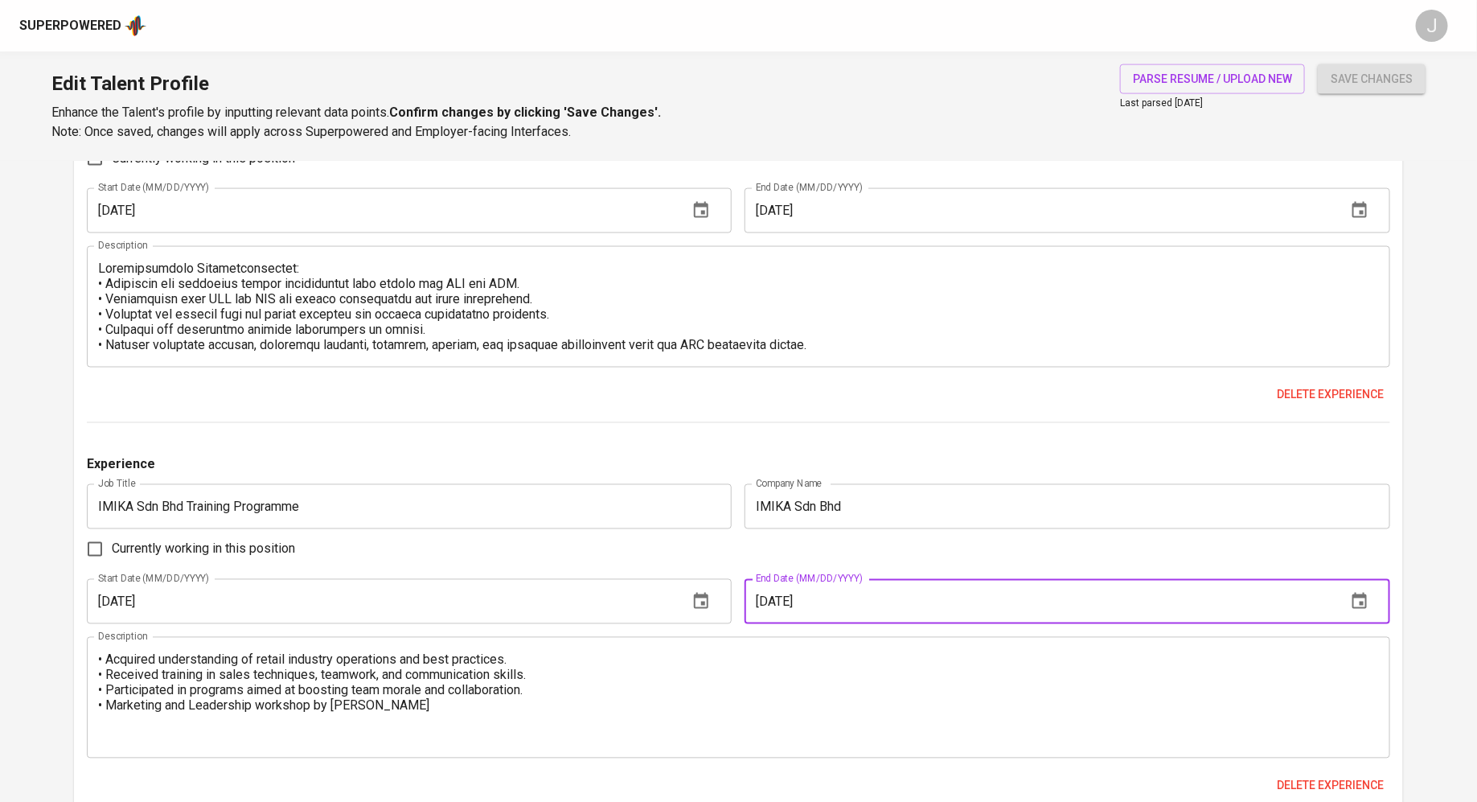
click at [813, 613] on input "10/09/2024" at bounding box center [1039, 601] width 589 height 45
click at [660, 462] on div "Experience" at bounding box center [738, 469] width 1303 height 29
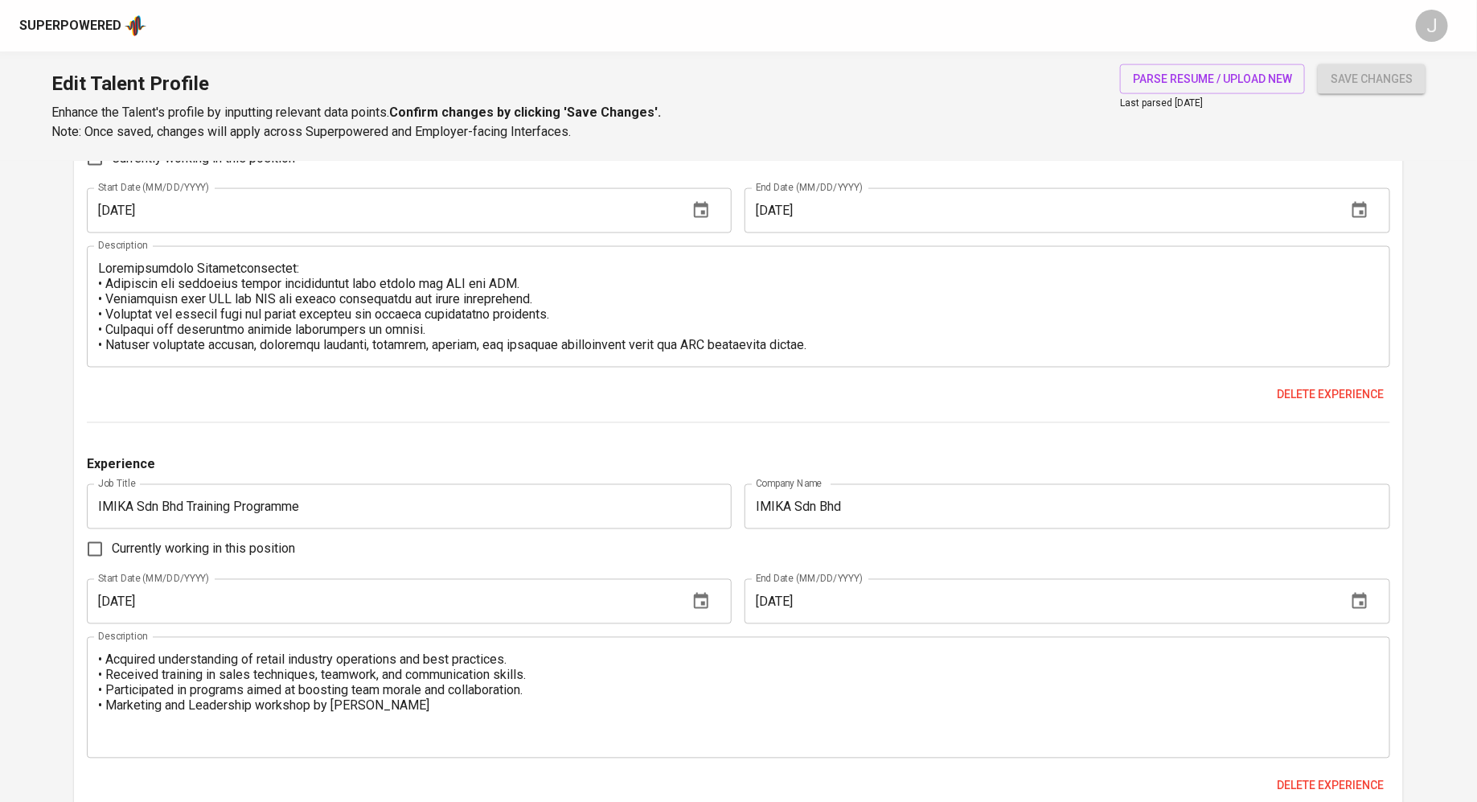
click at [628, 397] on div "Delete experience" at bounding box center [738, 395] width 1303 height 30
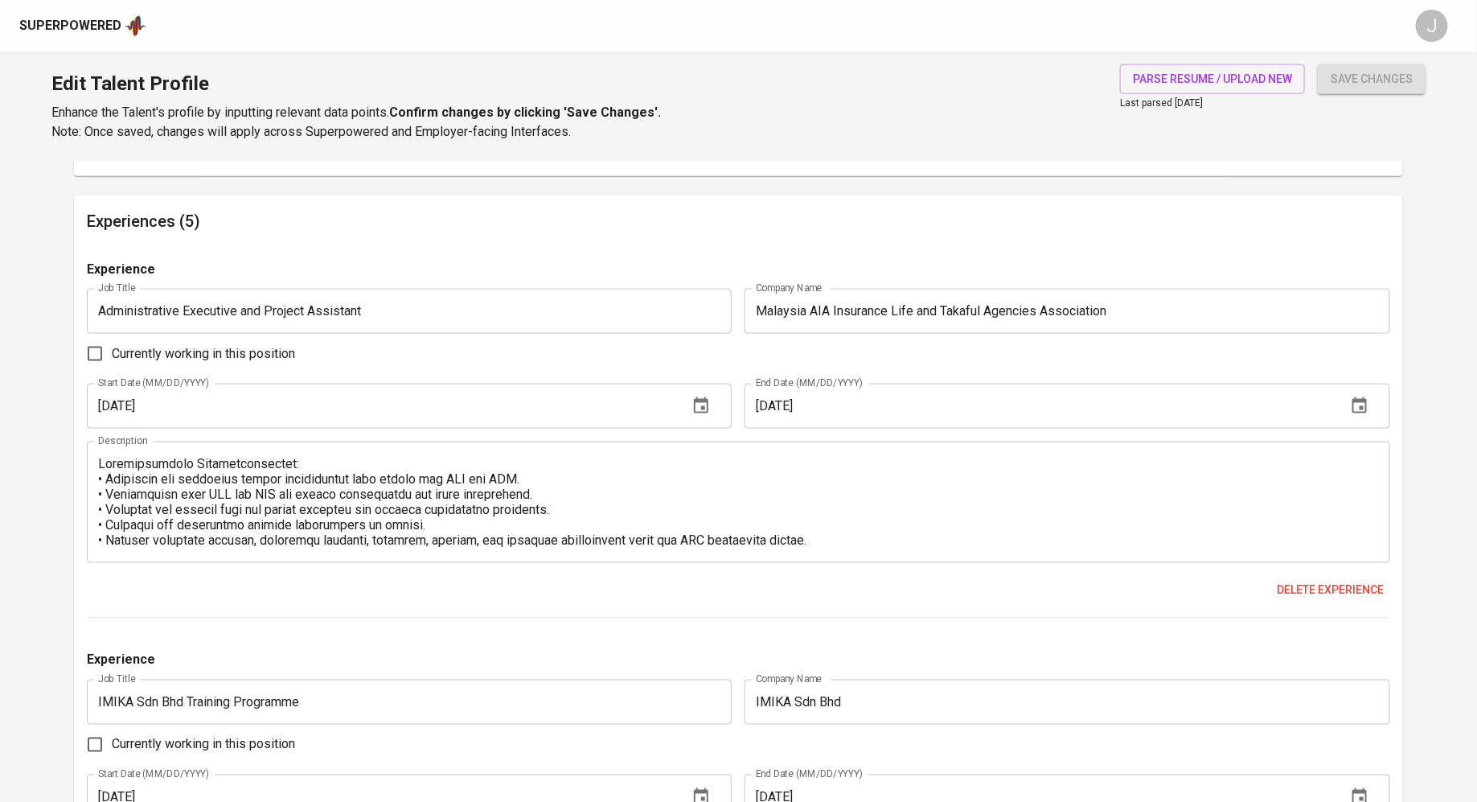
scroll to position [1171, 0]
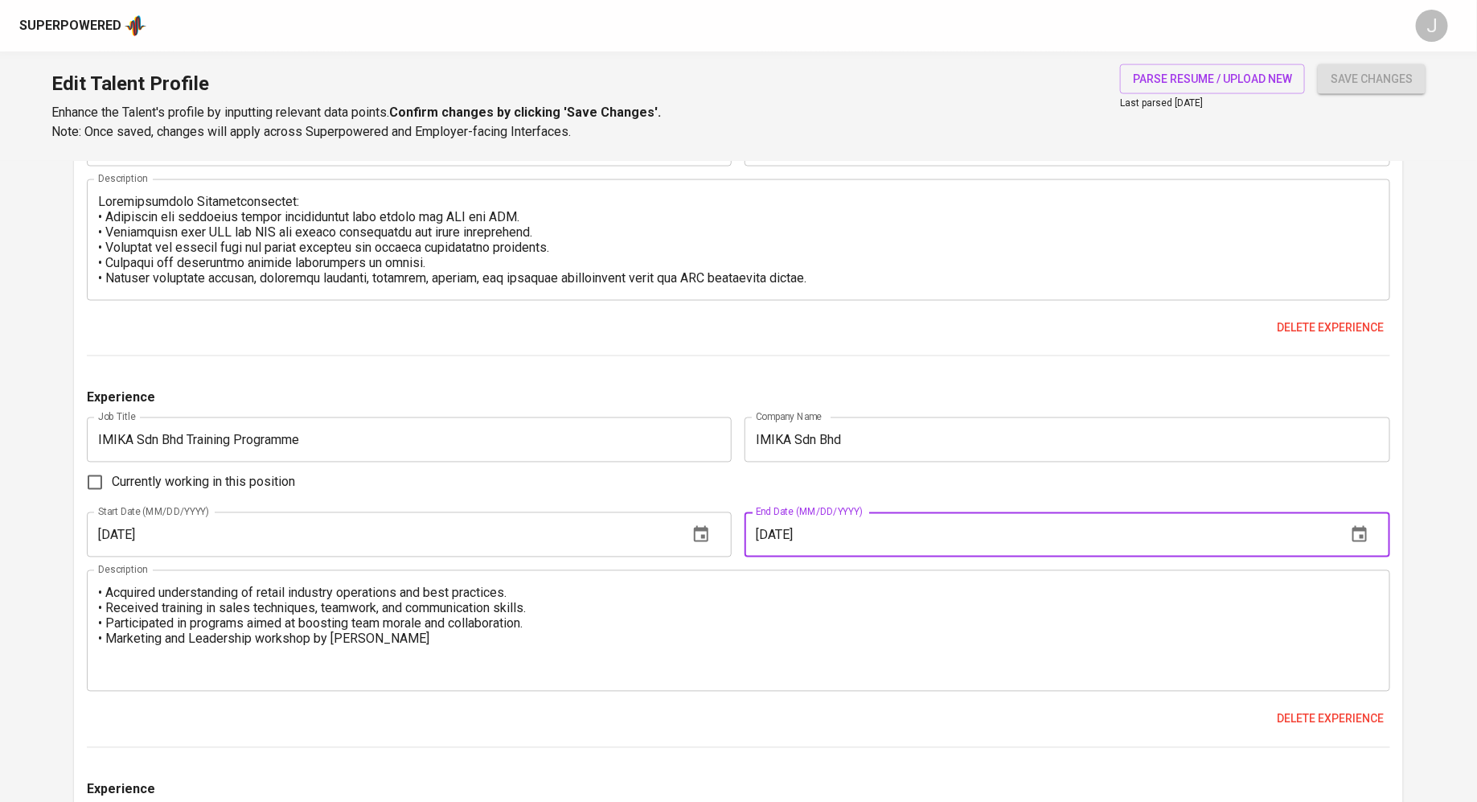
click at [808, 538] on input "10/09/2024" at bounding box center [1039, 534] width 589 height 45
click at [1360, 530] on icon "button" at bounding box center [1359, 534] width 14 height 16
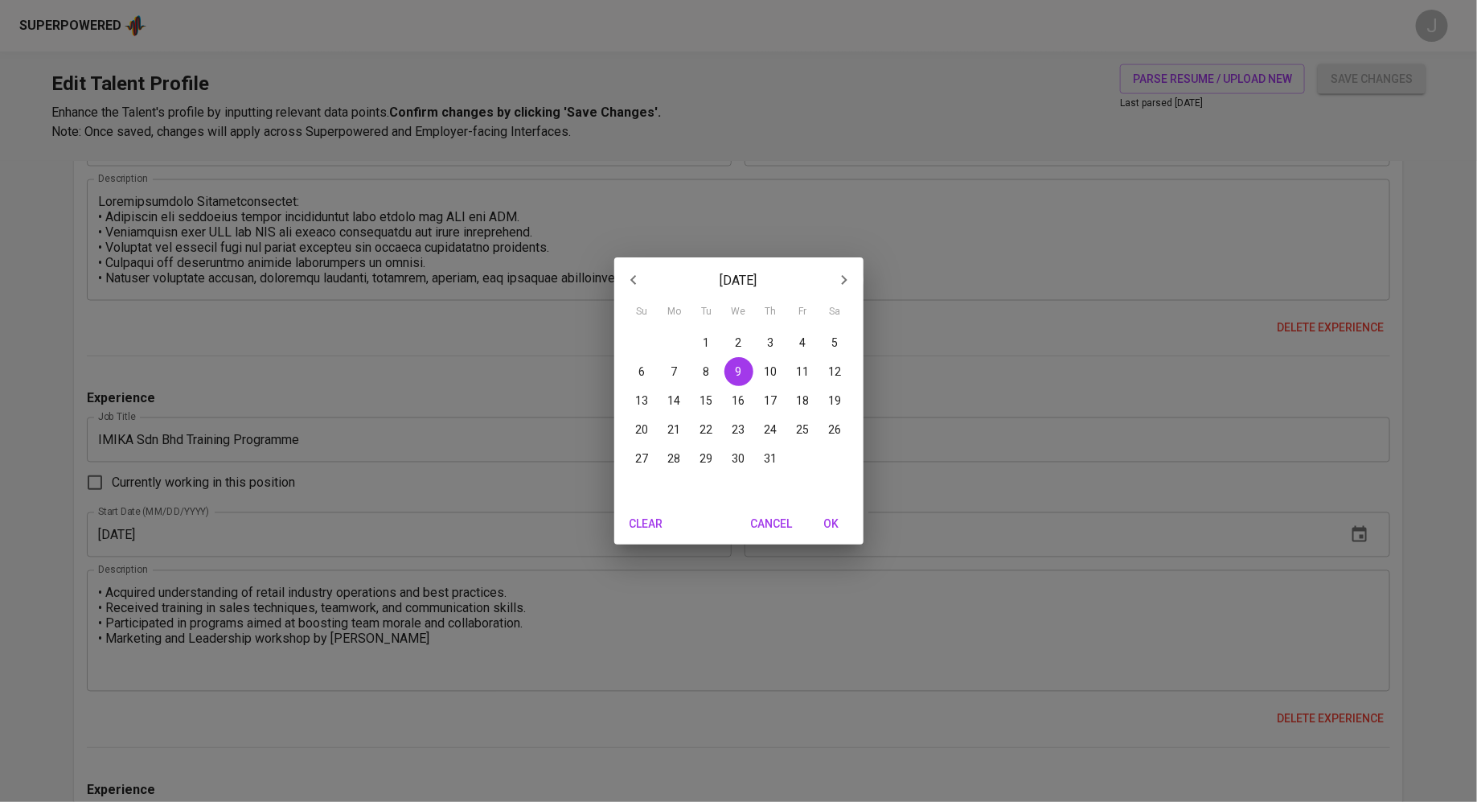
click at [729, 347] on span "2" at bounding box center [738, 342] width 29 height 16
type input "10/02/2024"
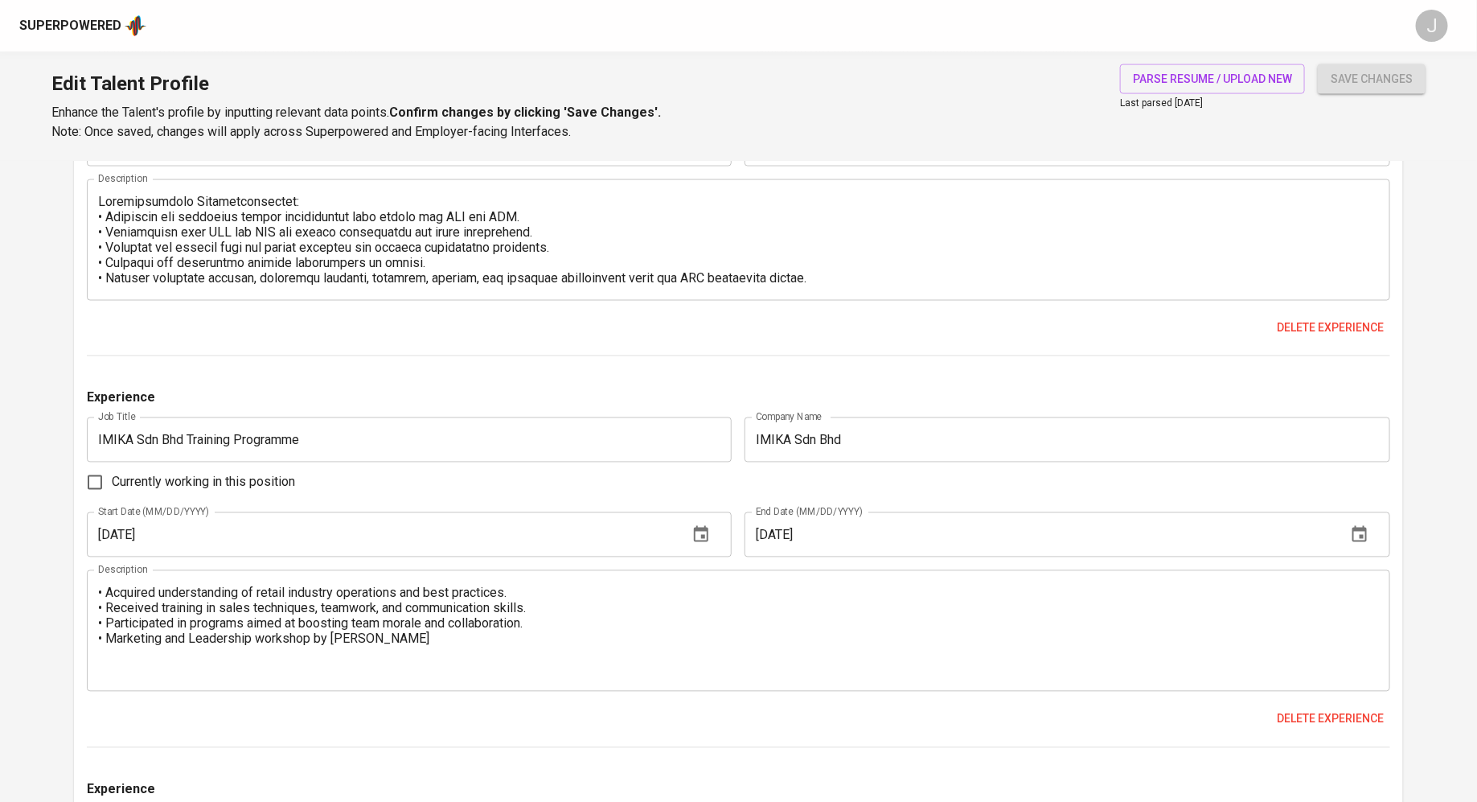
click at [1344, 74] on span "save changes" at bounding box center [1372, 79] width 82 height 20
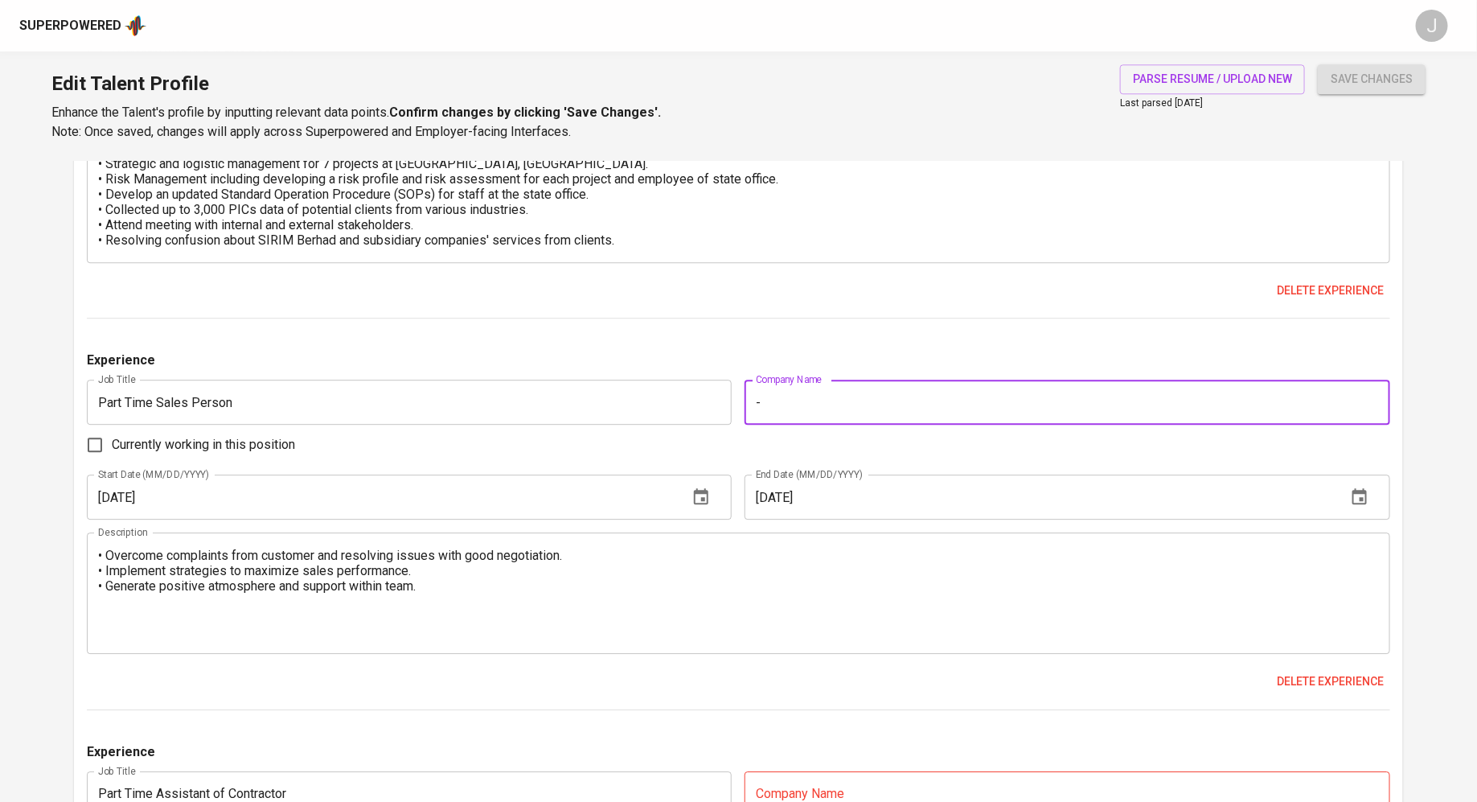
type input "-"
click at [1166, 337] on div "Experience Job Title Administrative Executive and Project Assistant Job Title C…" at bounding box center [738, 175] width 1303 height 1997
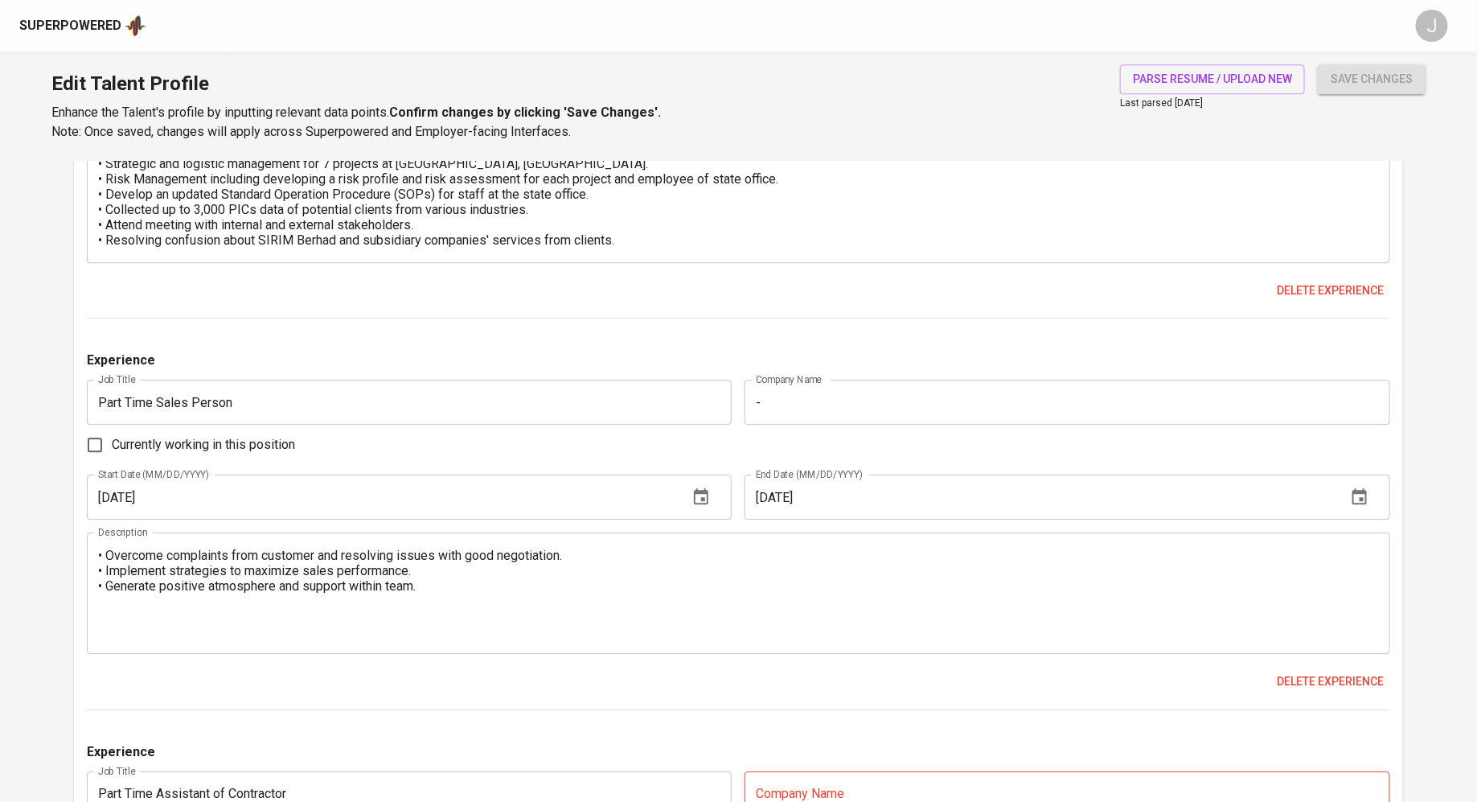
click at [1386, 84] on span "save changes" at bounding box center [1372, 79] width 82 height 20
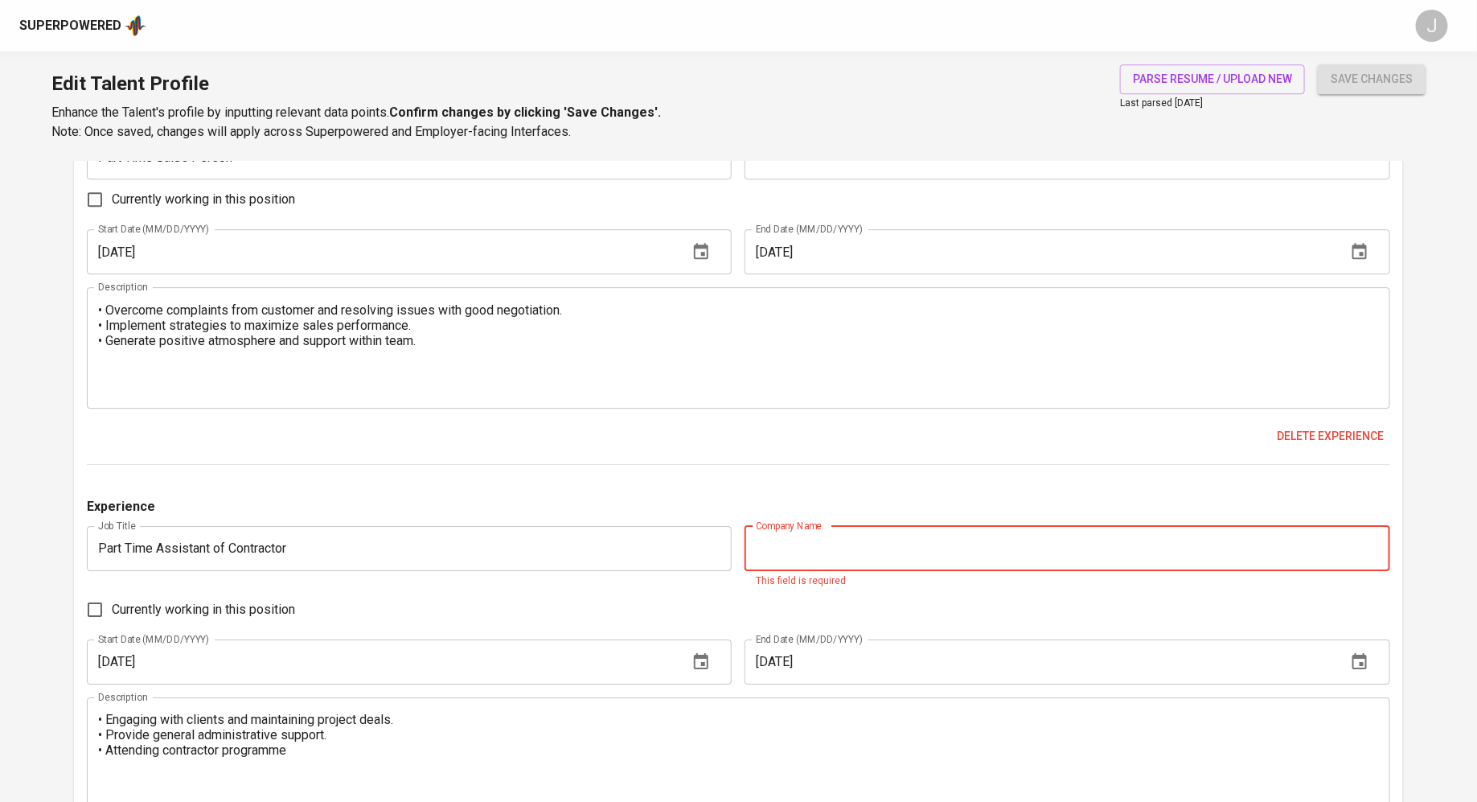
scroll to position [2272, 0]
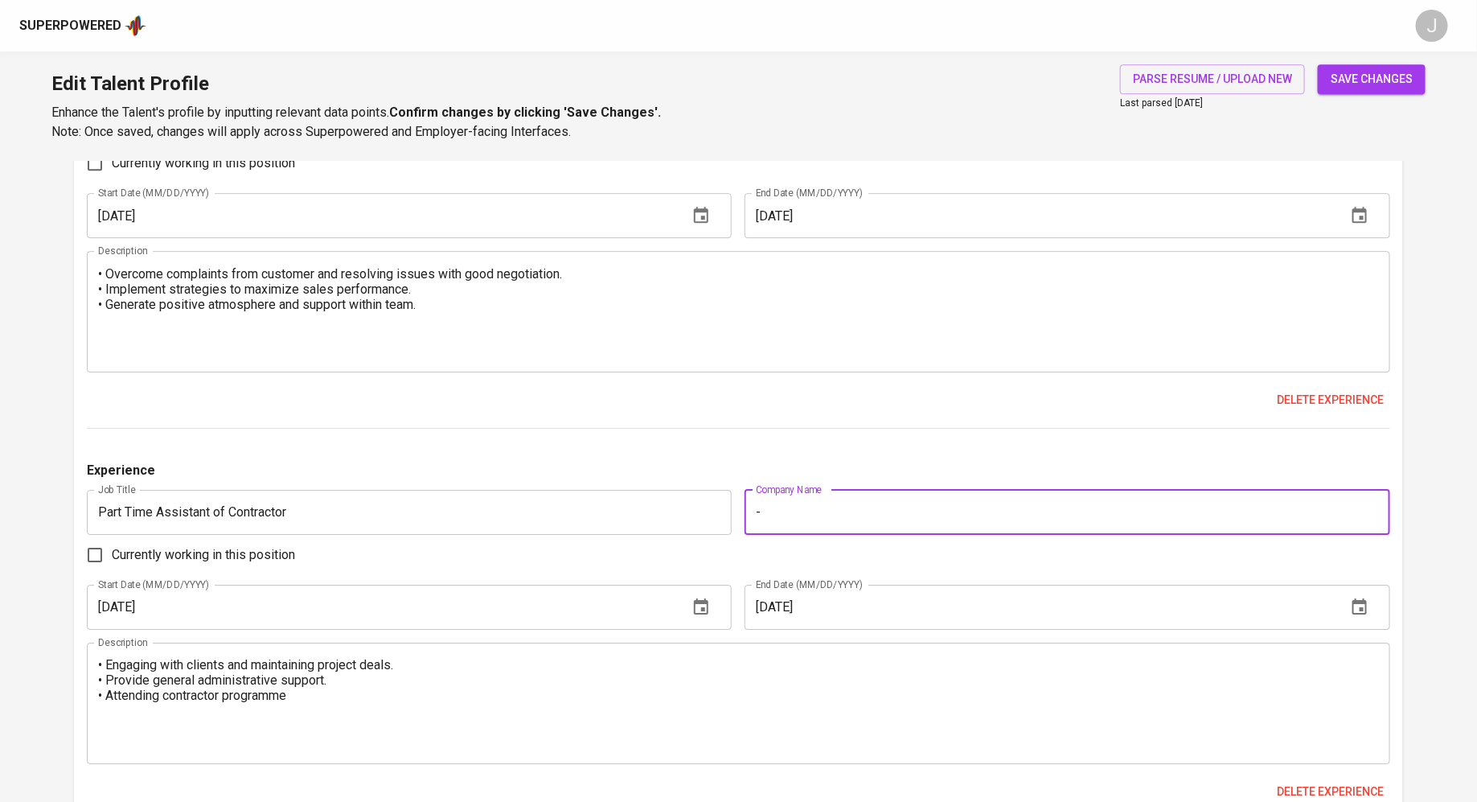
type input "-"
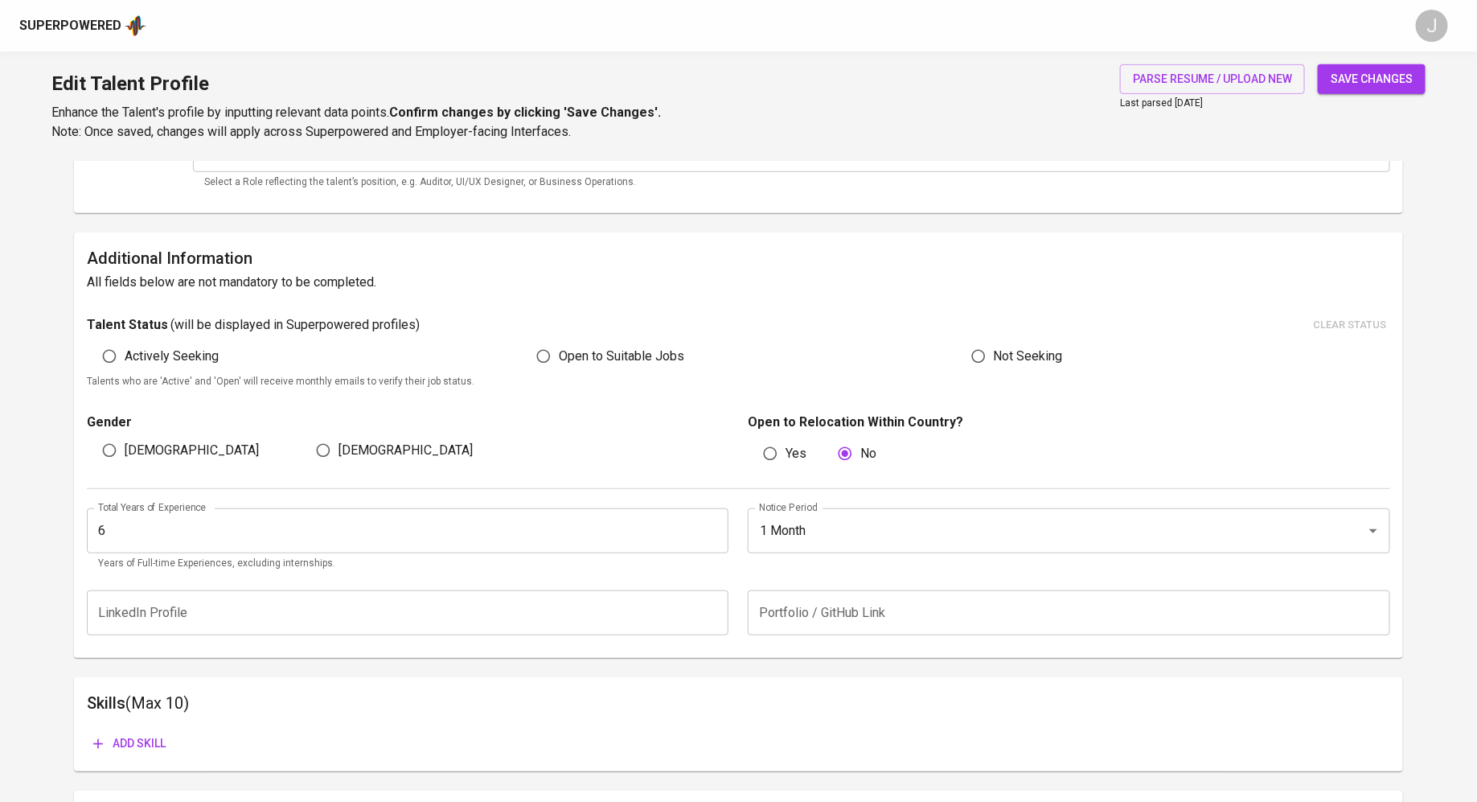
scroll to position [343, 0]
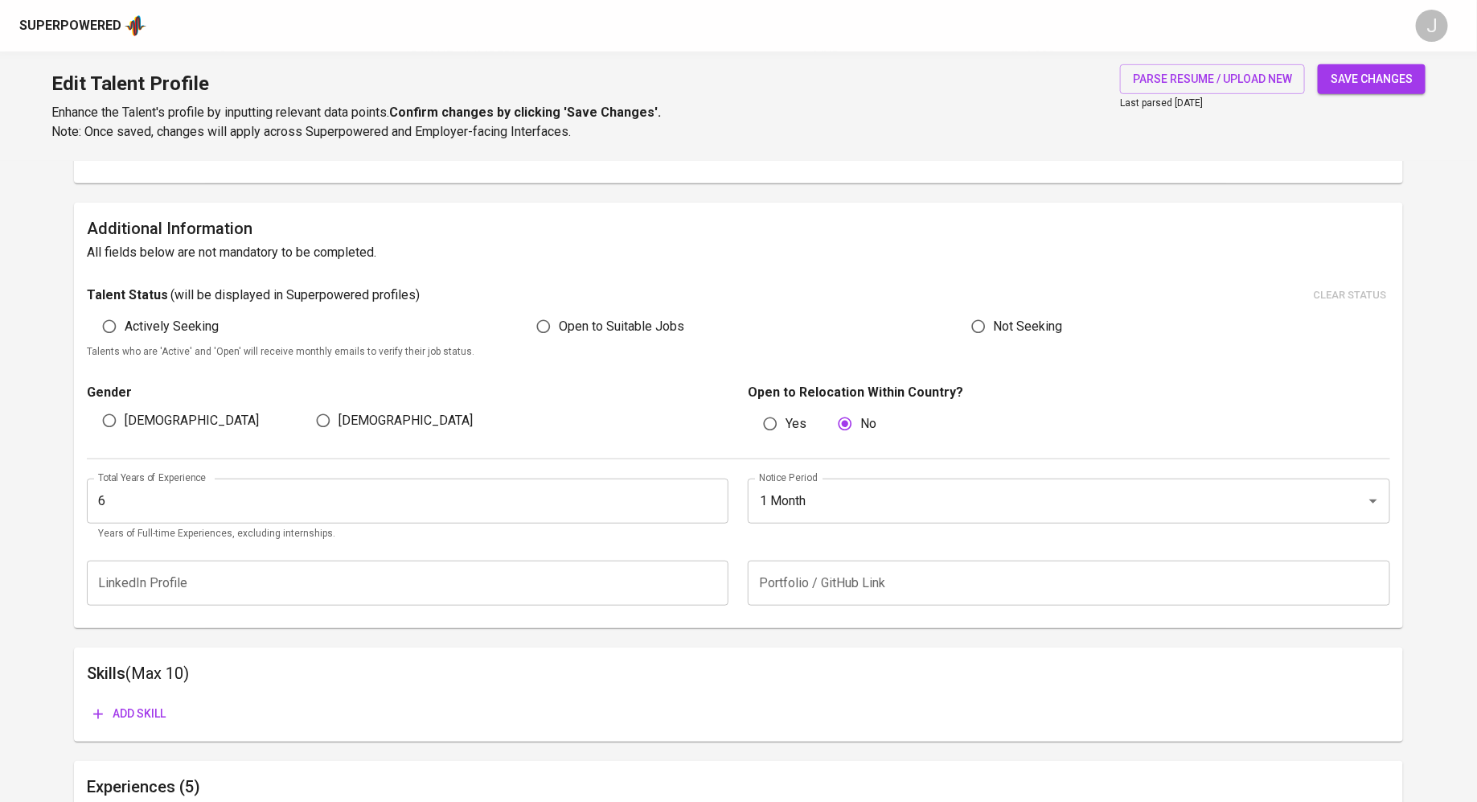
click at [298, 495] on input "6" at bounding box center [408, 500] width 642 height 45
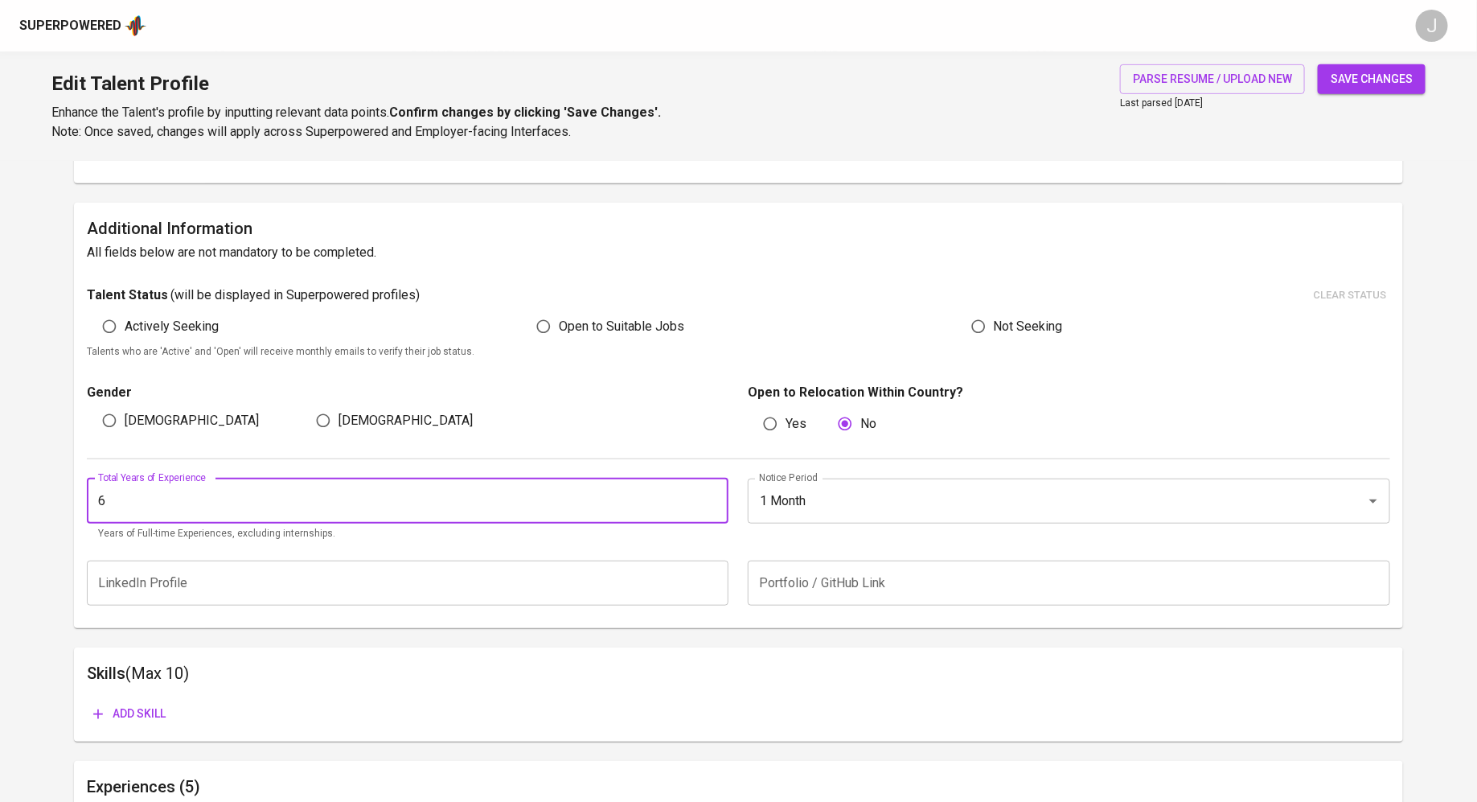
click at [298, 495] on input "6" at bounding box center [408, 500] width 642 height 45
type input "1"
click at [735, 266] on div "Additional Information All fields below are not mandatory to be completed. Tale…" at bounding box center [738, 416] width 1329 height 426
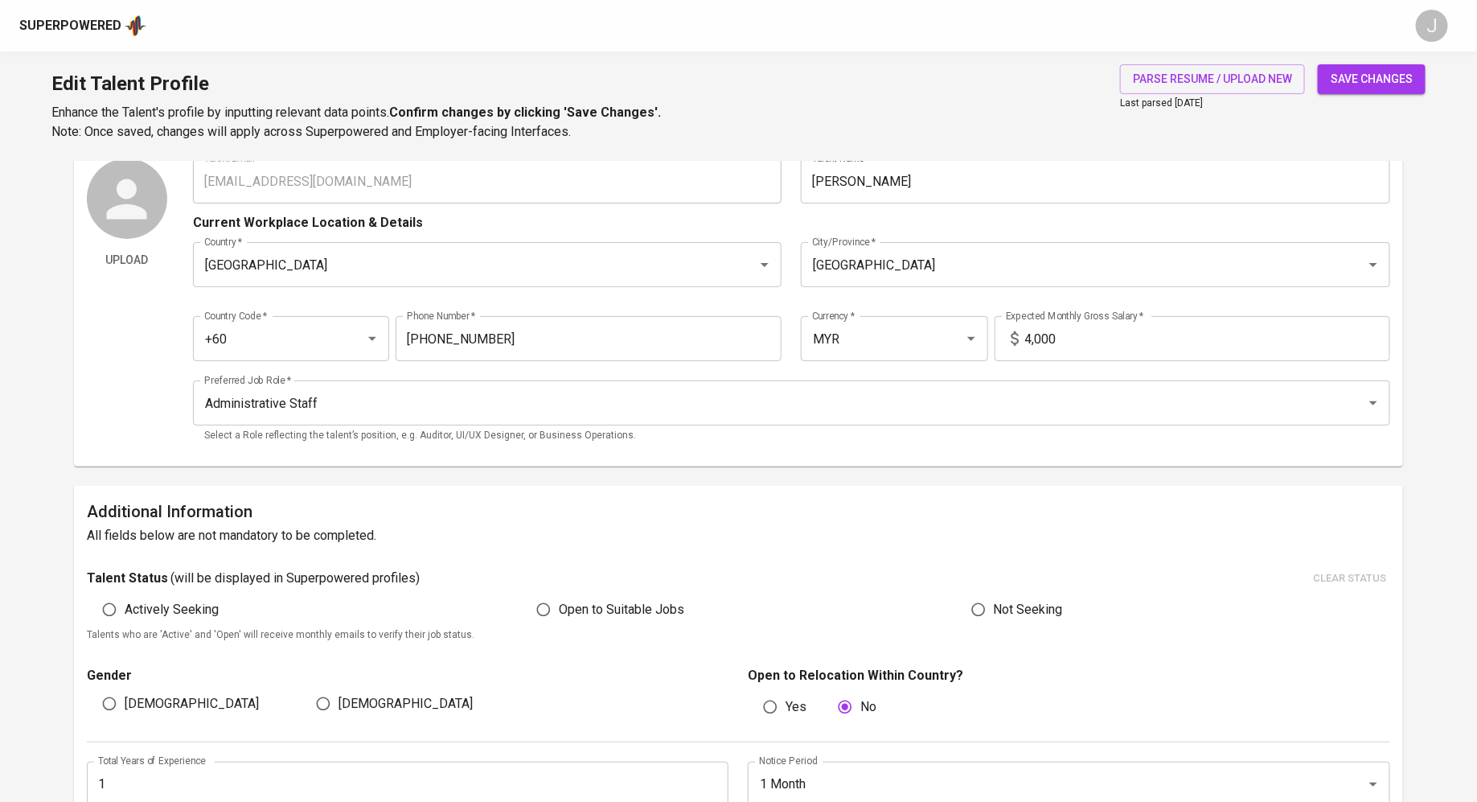
scroll to position [0, 0]
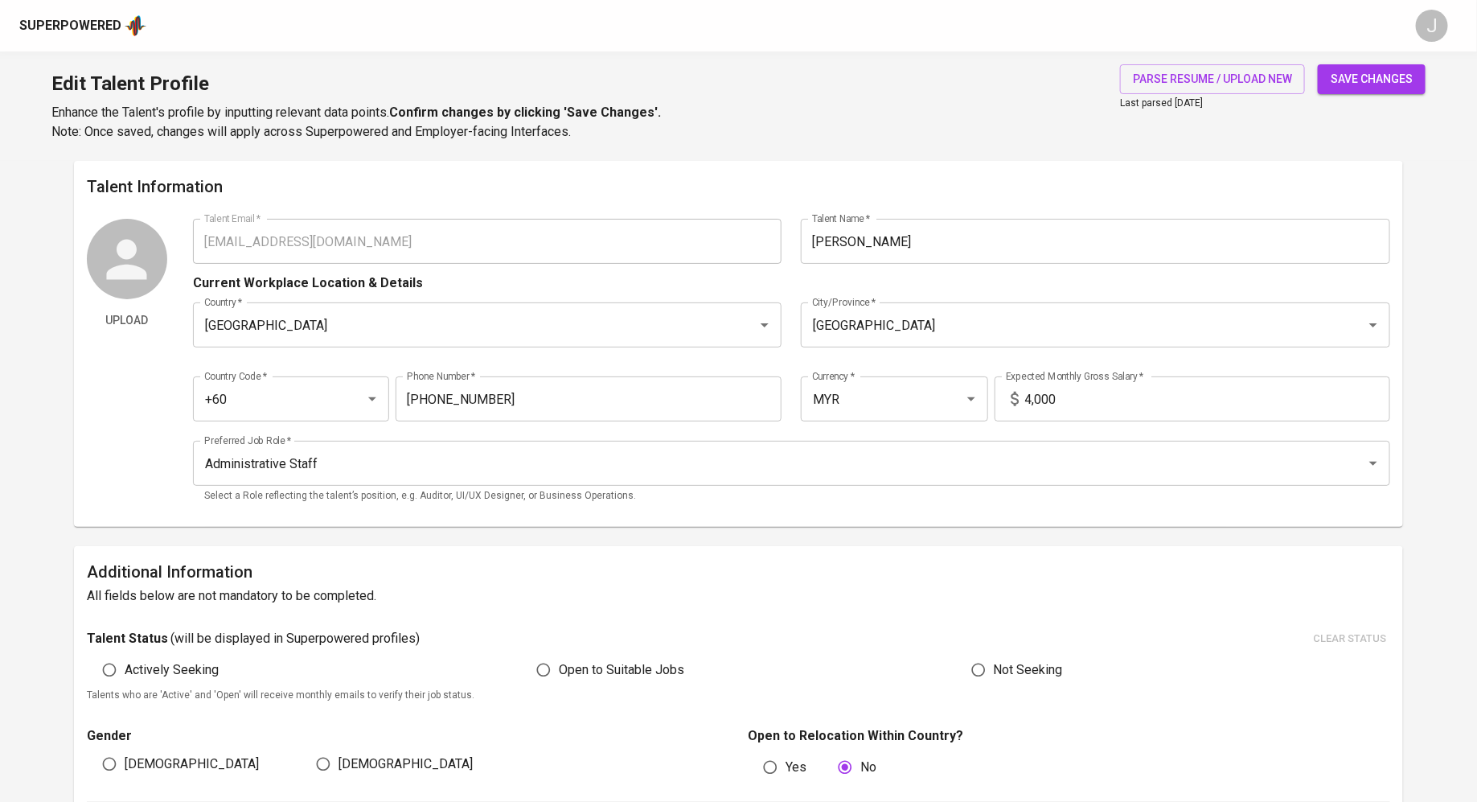
click at [1061, 396] on input "4,000" at bounding box center [1207, 398] width 365 height 45
type input "3,000"
click at [1088, 173] on div "Talent Information Upload Talent Email   * ararafael00@gmail.com Talent Email *…" at bounding box center [738, 344] width 1329 height 366
click at [1352, 96] on div "save changes" at bounding box center [1372, 102] width 108 height 77
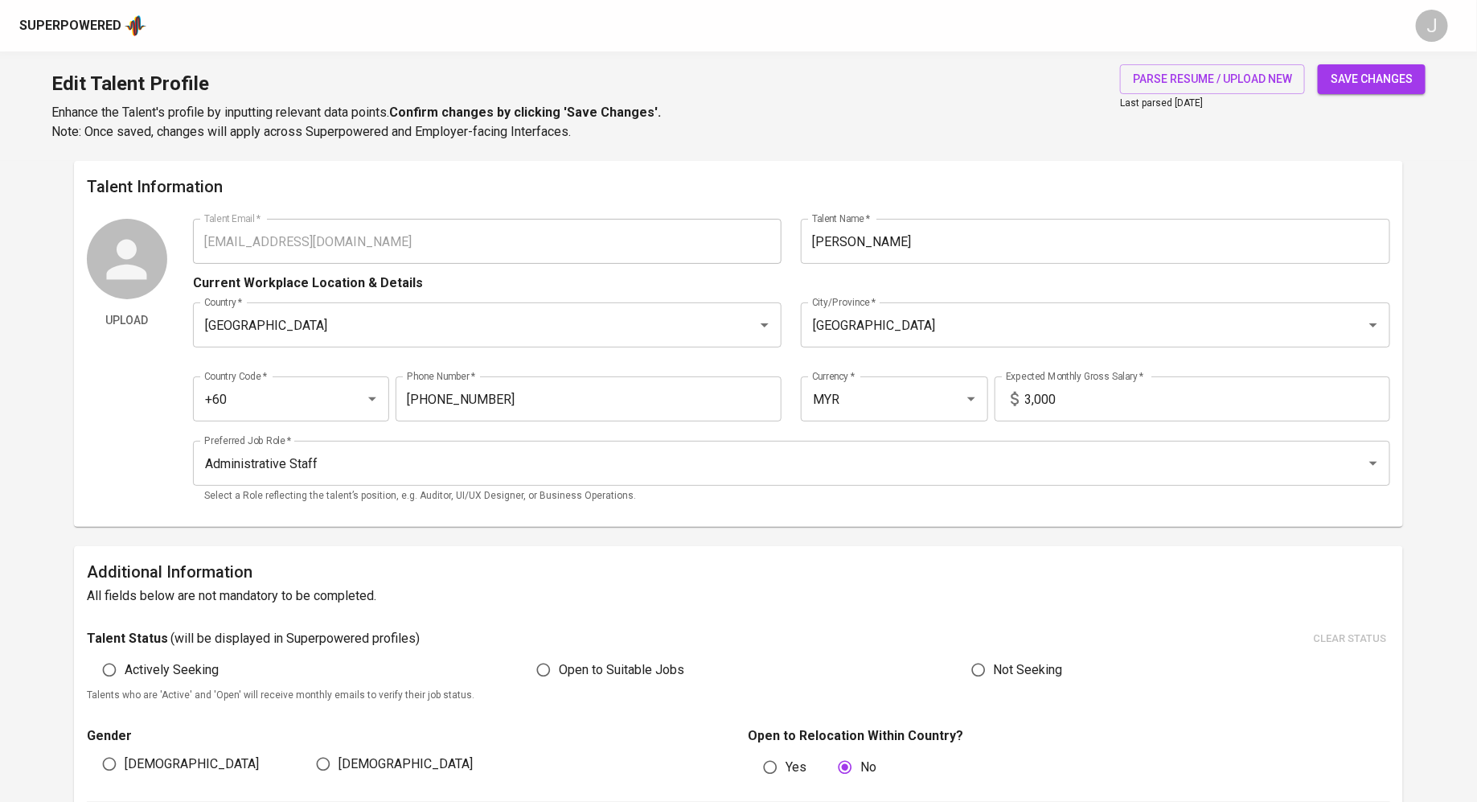
click at [1355, 86] on span "save changes" at bounding box center [1372, 79] width 82 height 20
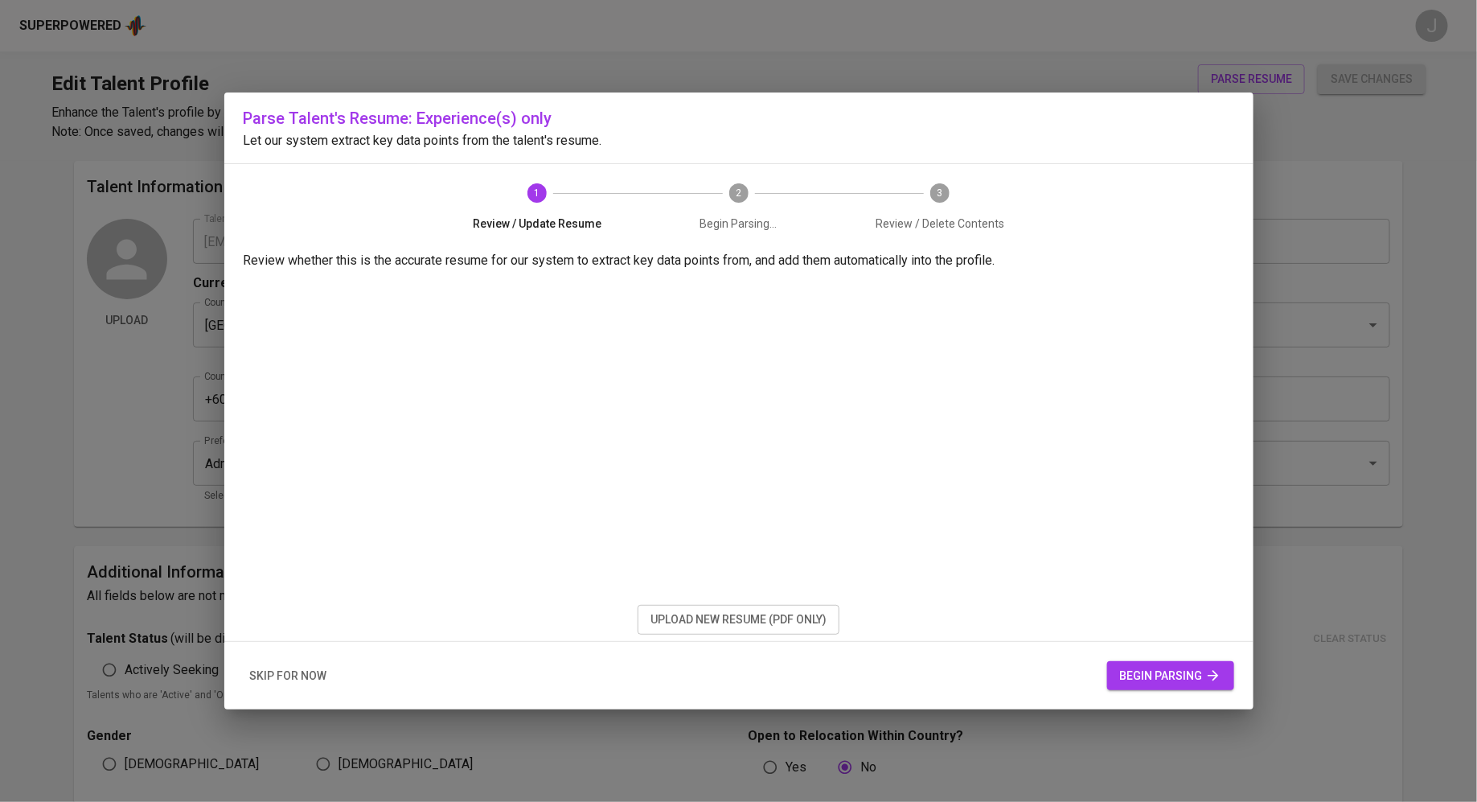
click at [1196, 682] on span "begin parsing" at bounding box center [1170, 676] width 101 height 20
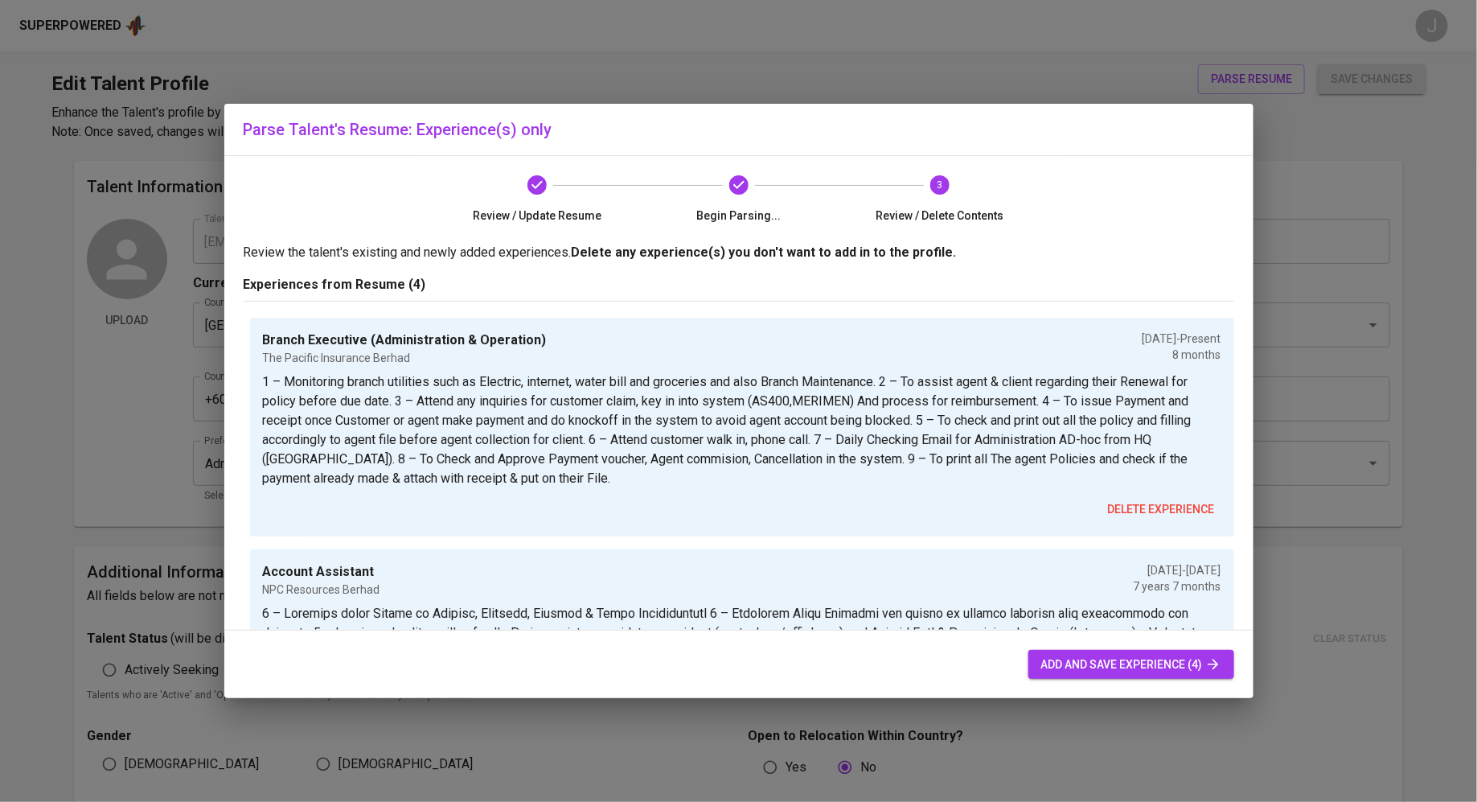
click at [1145, 646] on div "add and save experience (4)" at bounding box center [738, 664] width 1029 height 68
click at [1142, 655] on span "add and save experience (4)" at bounding box center [1131, 665] width 180 height 20
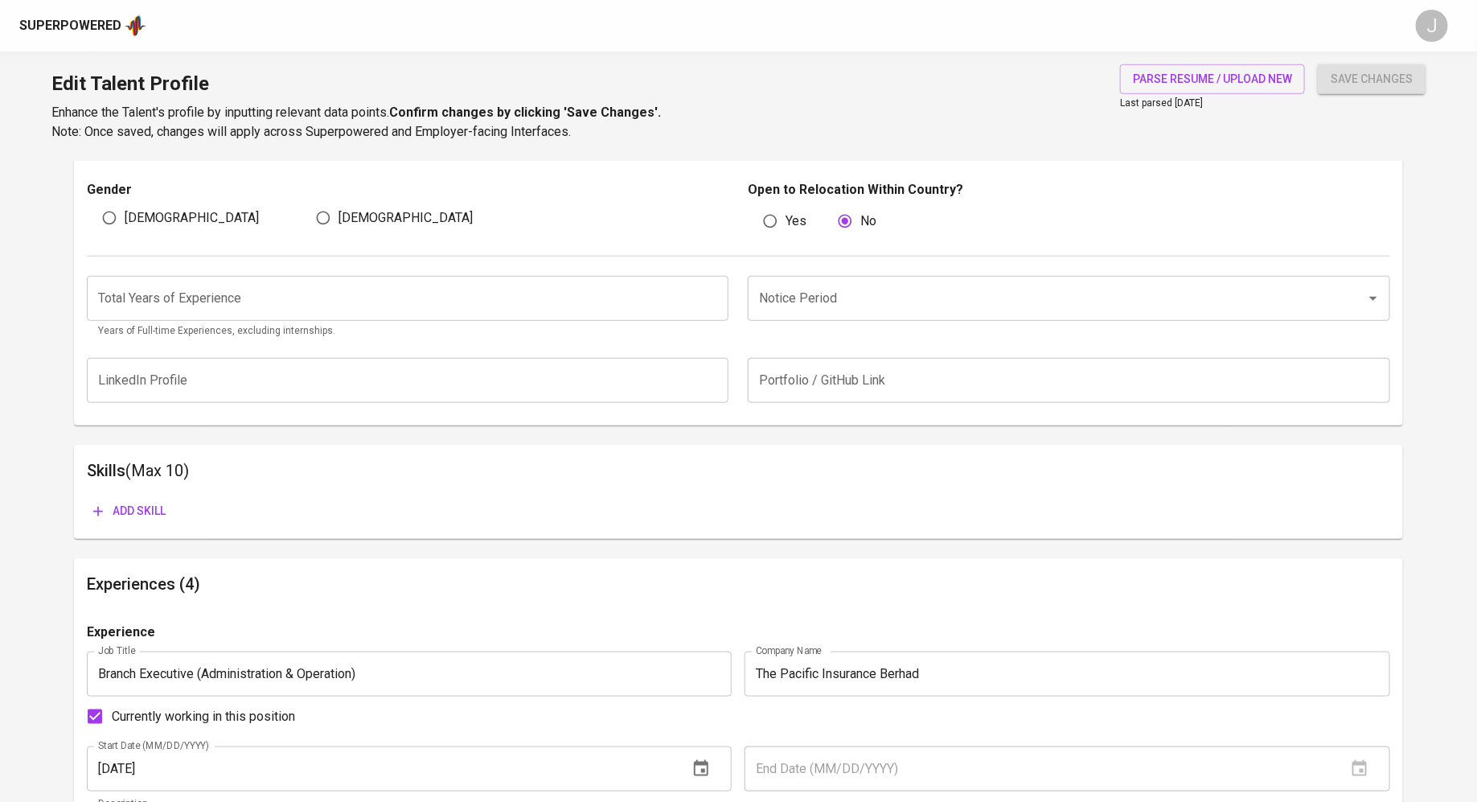
scroll to position [451, 0]
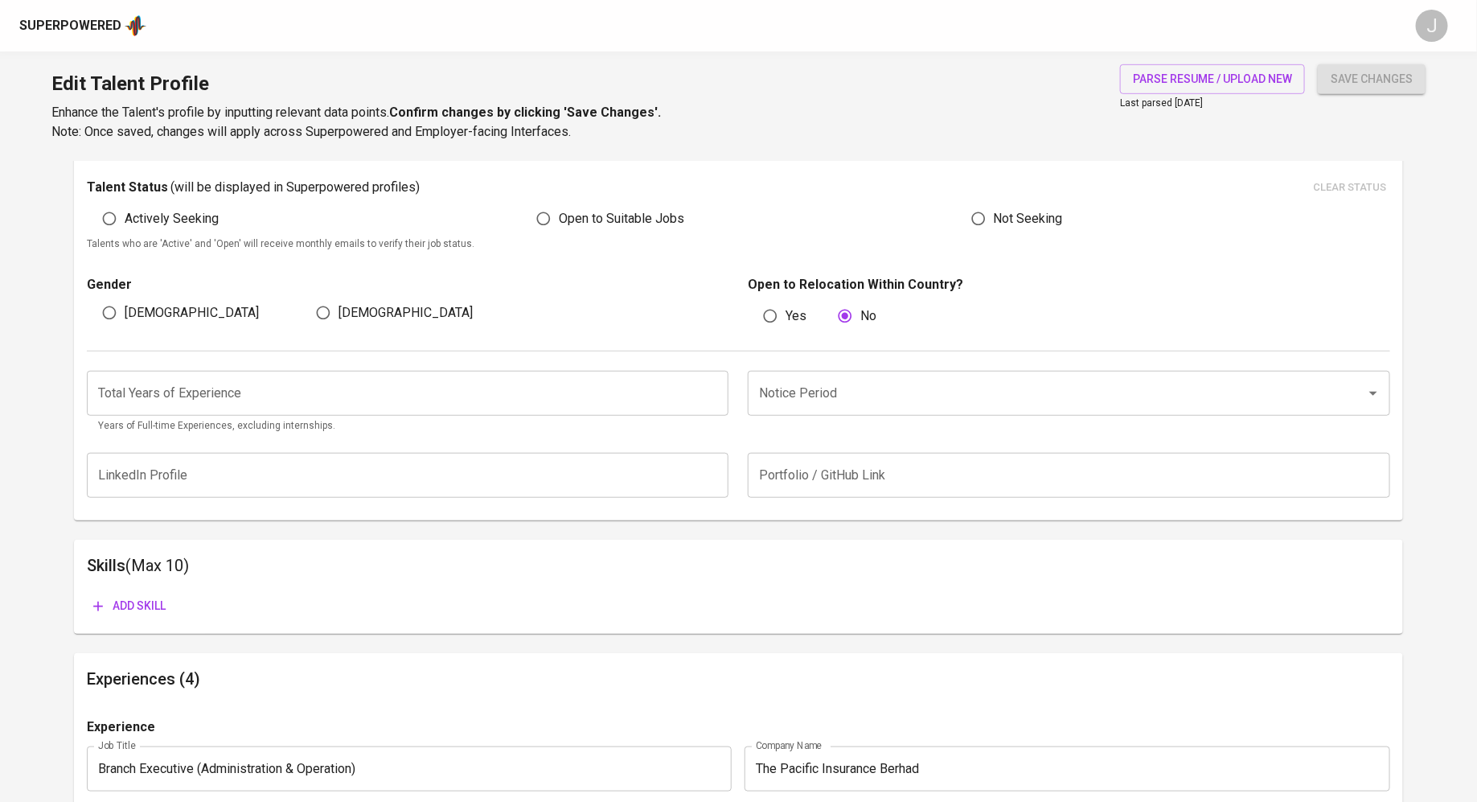
click at [224, 411] on input "number" at bounding box center [408, 393] width 642 height 45
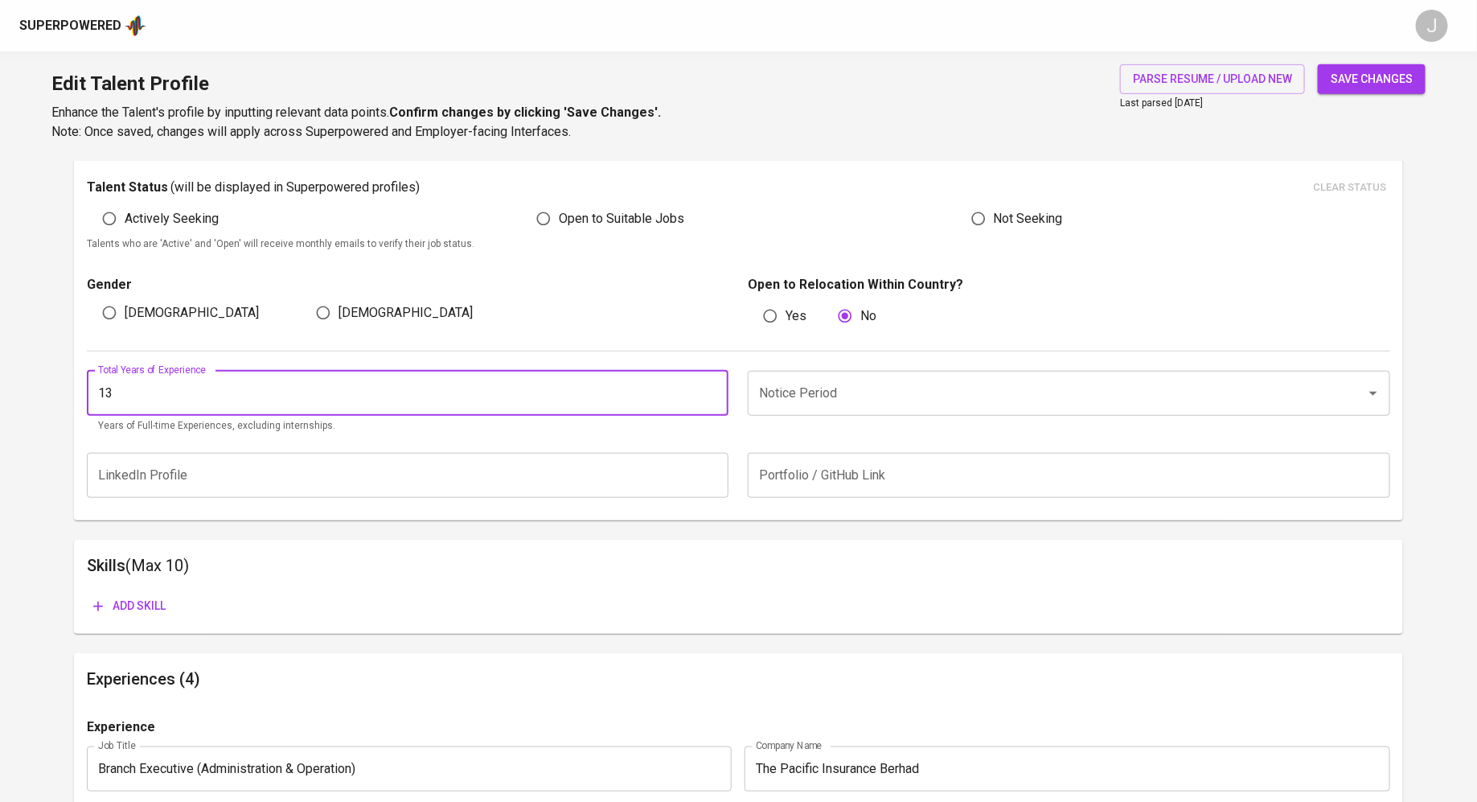
type input "13"
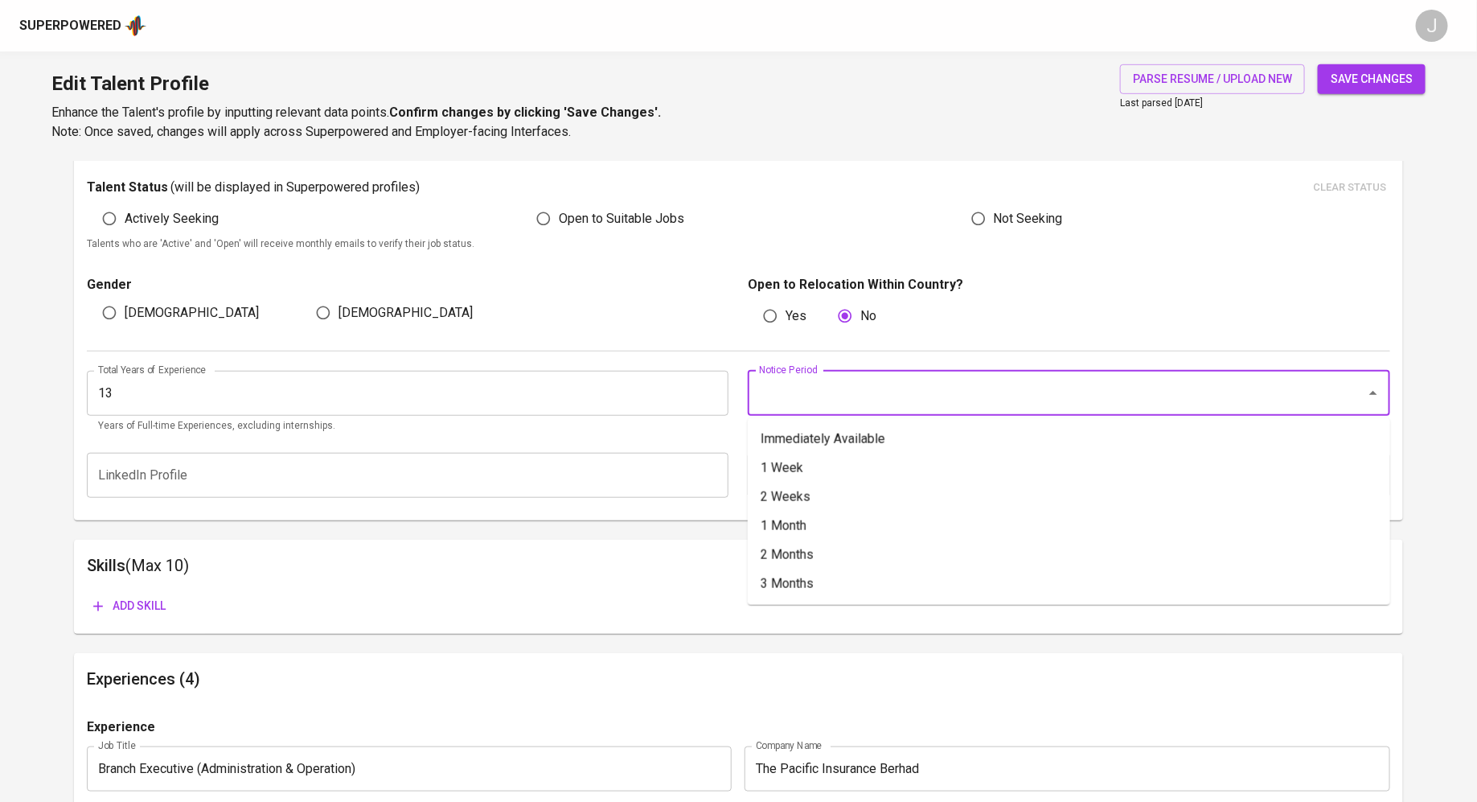
click at [820, 406] on input "Notice Period" at bounding box center [1046, 393] width 583 height 31
click at [815, 499] on li "2 Weeks" at bounding box center [1069, 496] width 642 height 29
type input "2 Weeks"
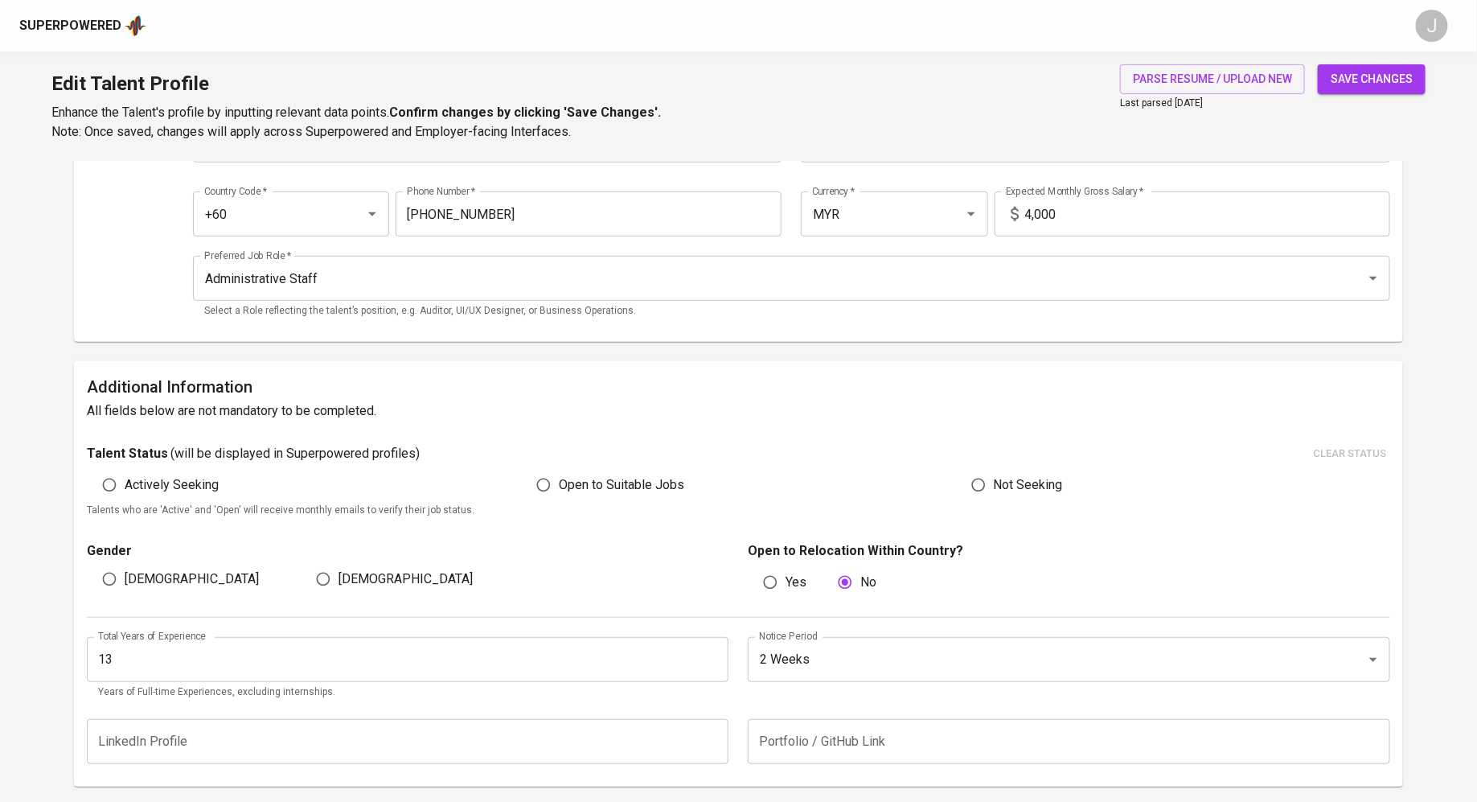
scroll to position [0, 0]
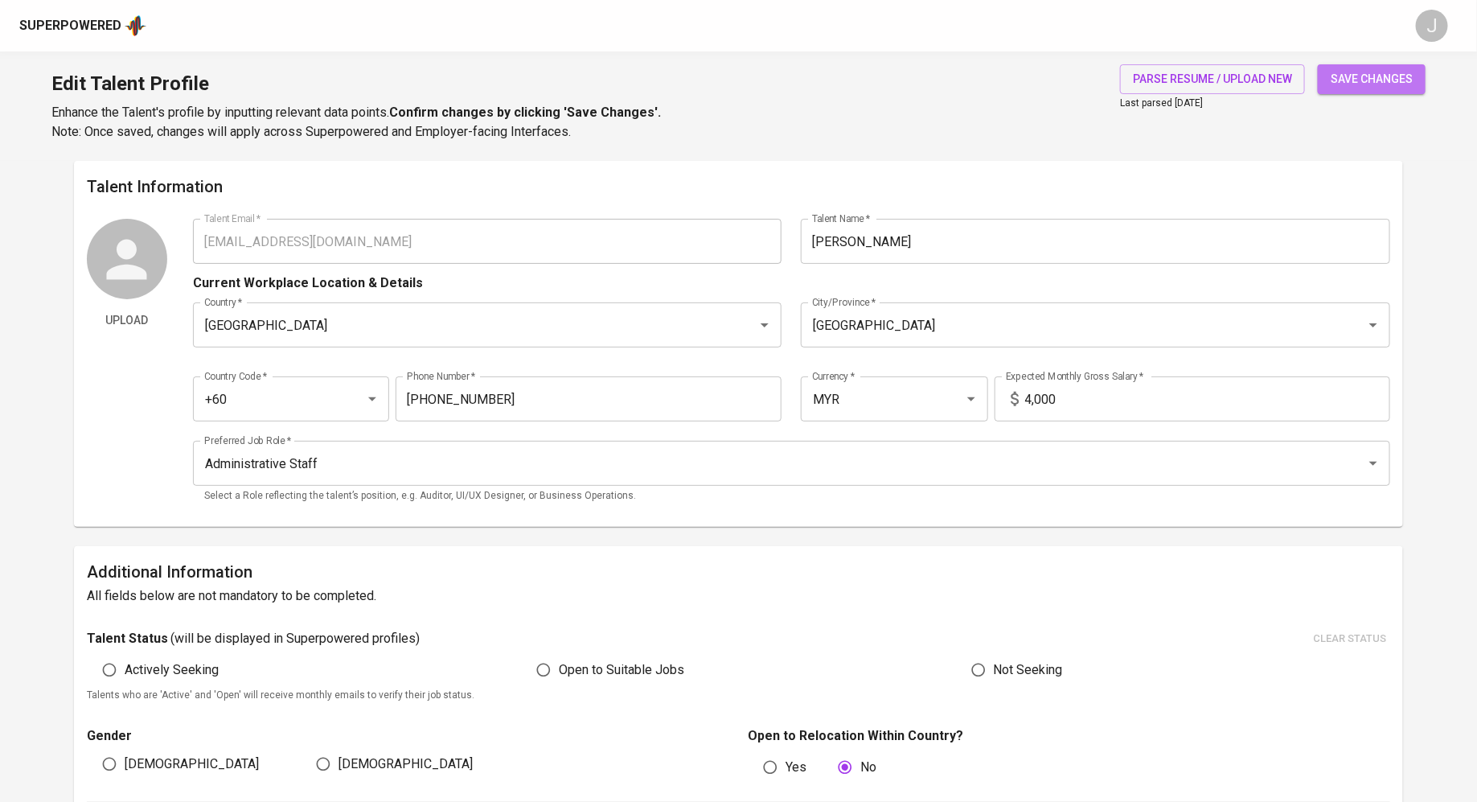
click at [1387, 88] on button "save changes" at bounding box center [1372, 79] width 108 height 30
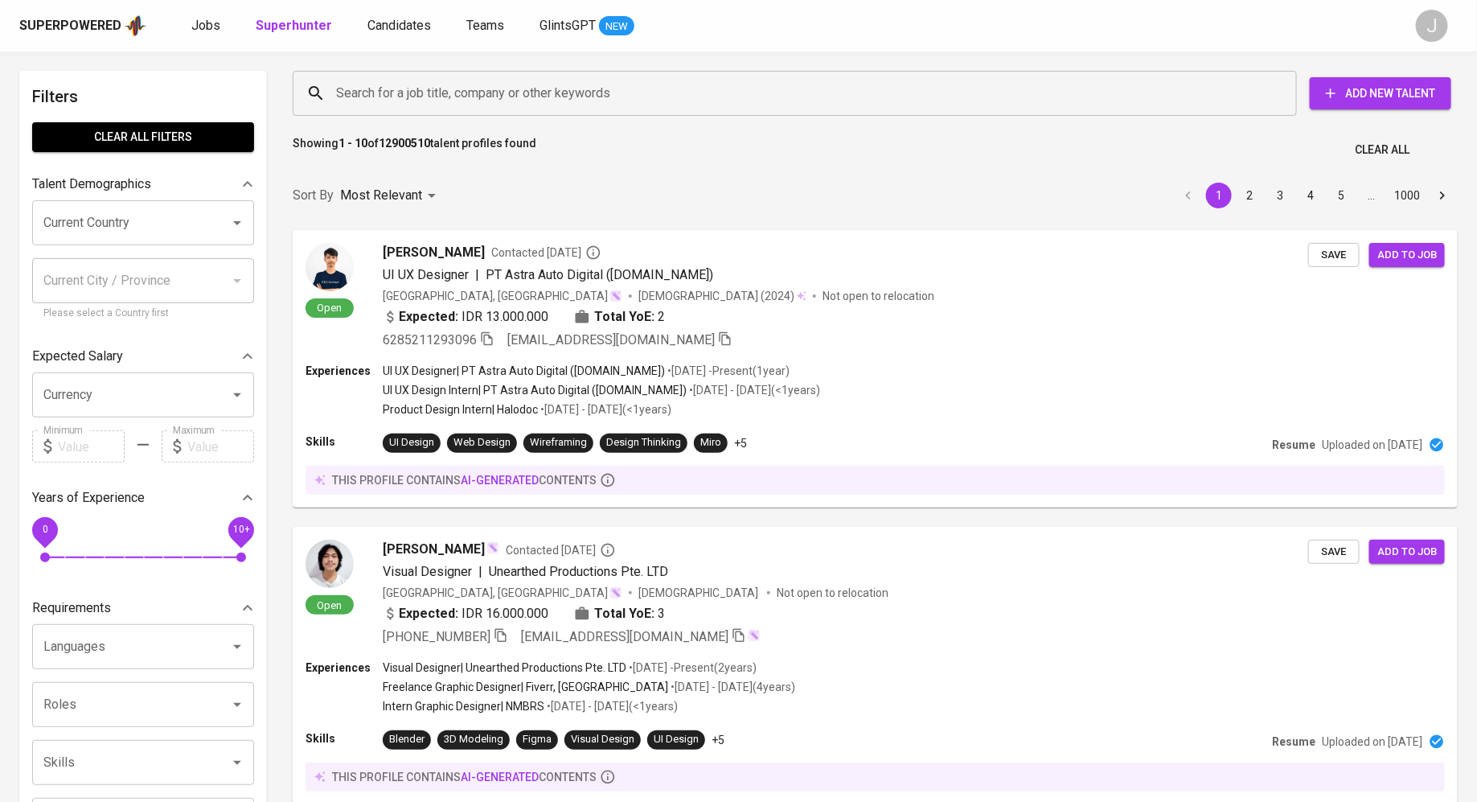
click at [622, 99] on input "Search for a job title, company or other keywords" at bounding box center [799, 93] width 934 height 31
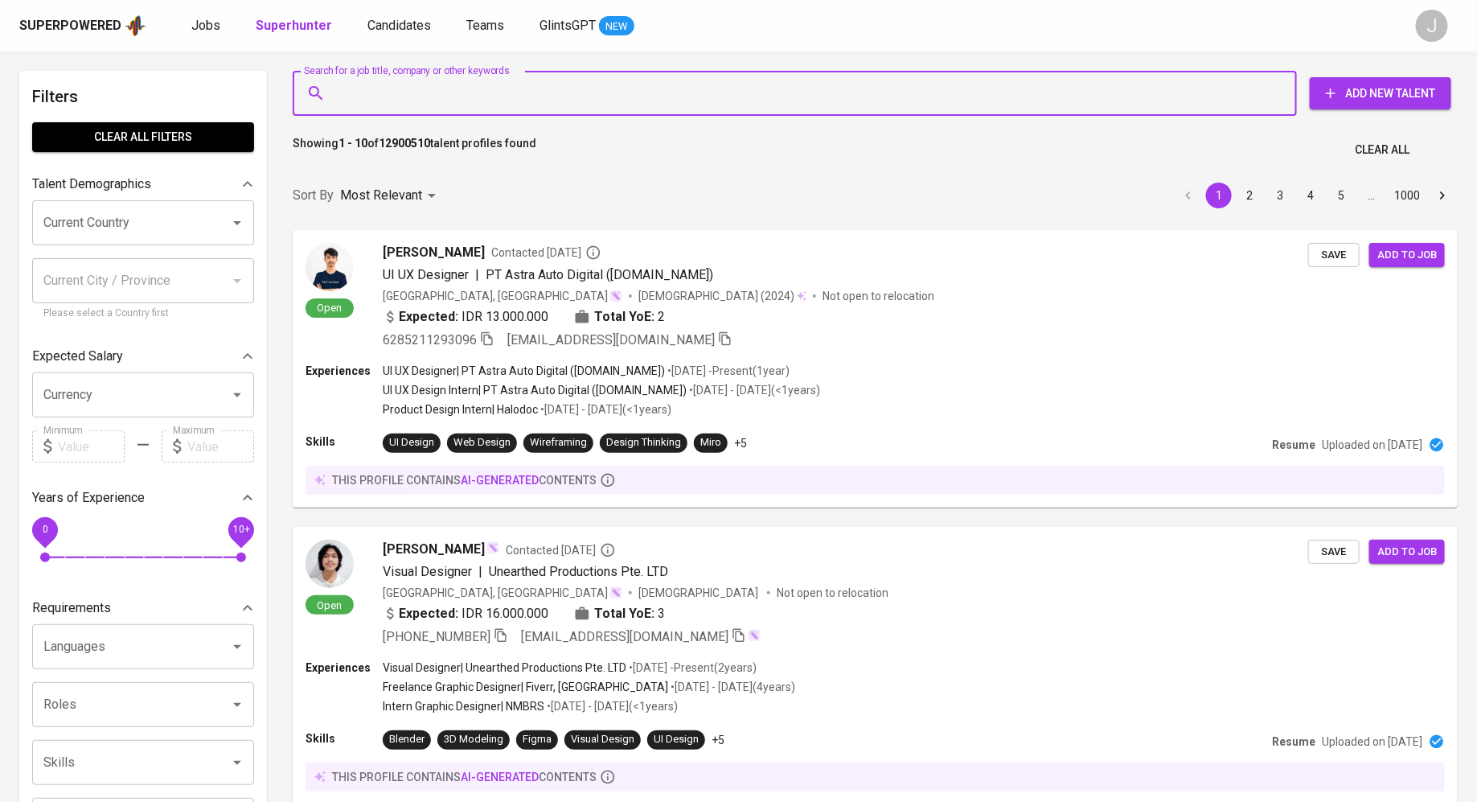
paste input "[EMAIL_ADDRESS][DOMAIN_NAME]"
type input "[EMAIL_ADDRESS][DOMAIN_NAME]"
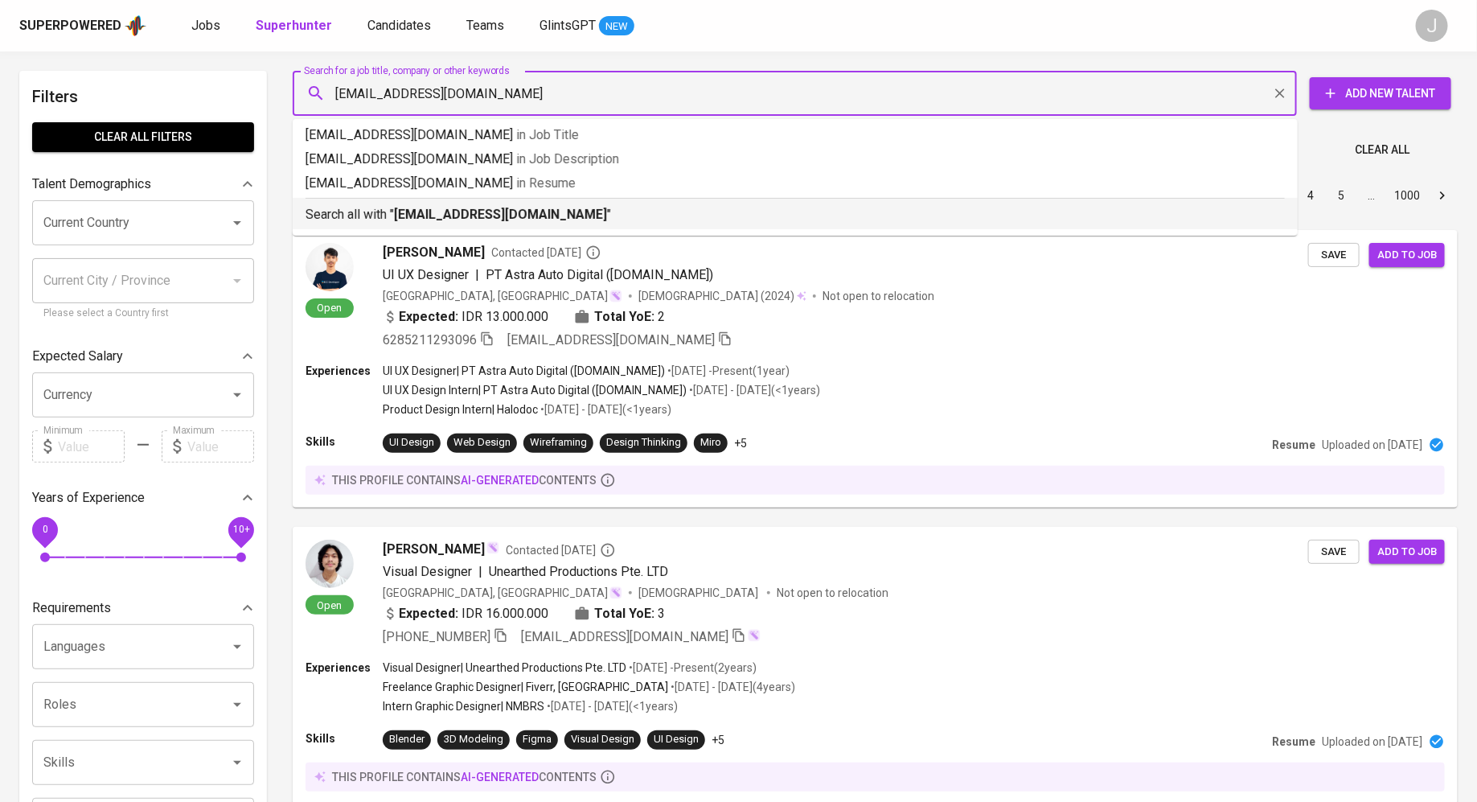
click at [507, 205] on p "Search all with " [EMAIL_ADDRESS][DOMAIN_NAME] "" at bounding box center [795, 214] width 979 height 19
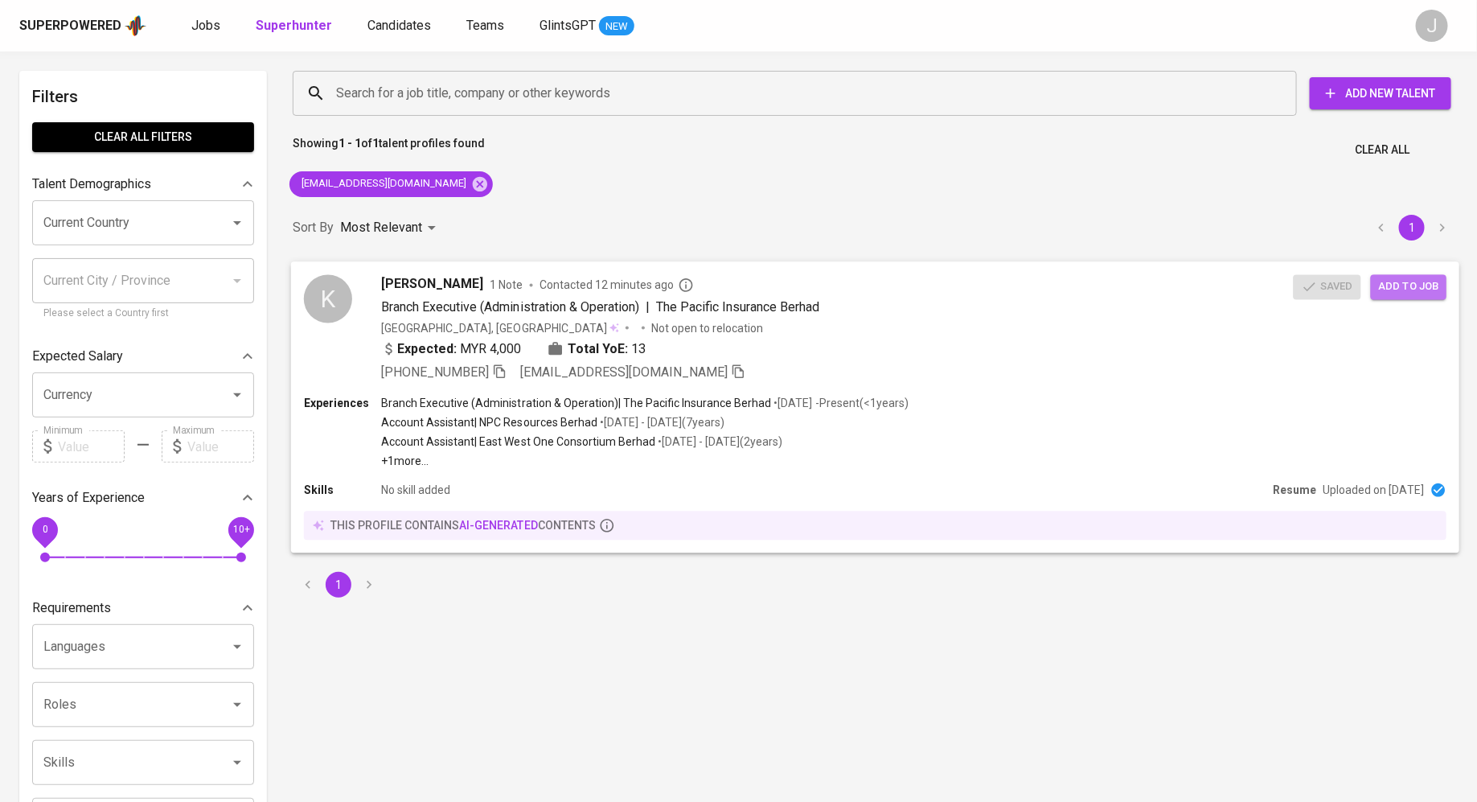
click at [1421, 279] on span "Add to job" at bounding box center [1409, 286] width 60 height 18
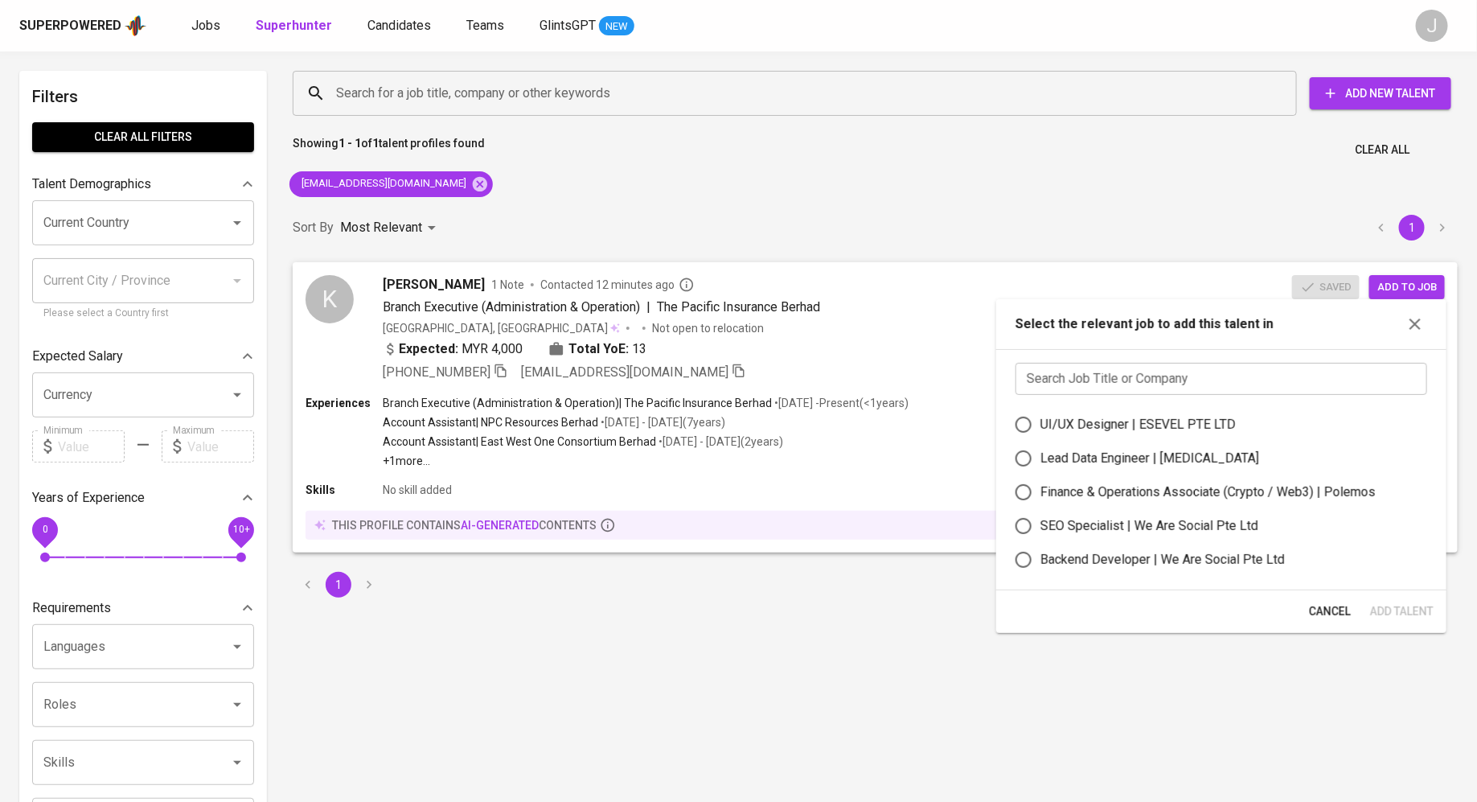
click at [1157, 382] on input "text" at bounding box center [1222, 379] width 412 height 32
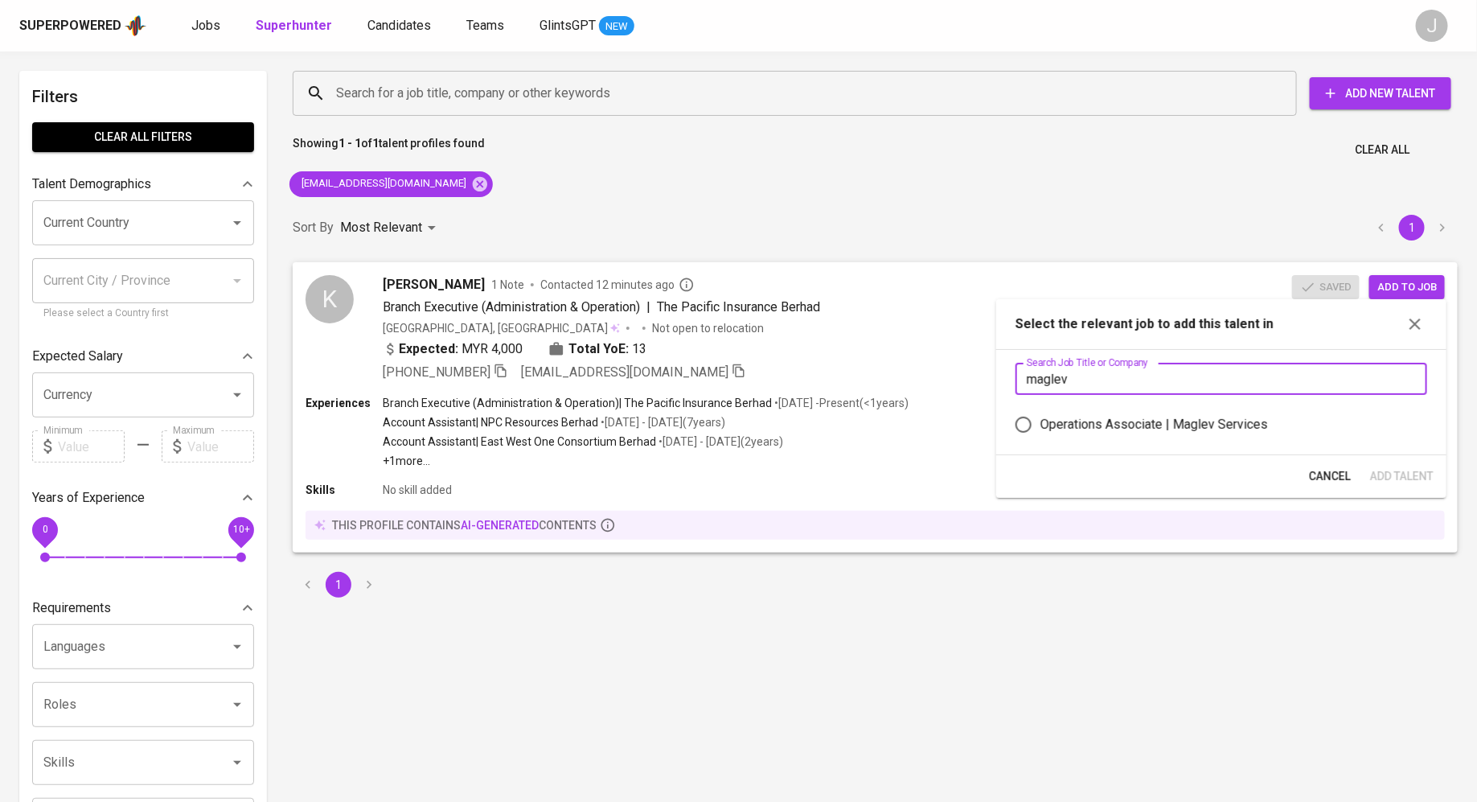
type input "maglev"
click at [1192, 433] on div "Operations Associate | Maglev Services" at bounding box center [1154, 424] width 228 height 19
click at [1040, 433] on input "Operations Associate | Maglev Services" at bounding box center [1024, 425] width 34 height 34
radio input "true"
click at [1408, 468] on span "Add Talent" at bounding box center [1402, 476] width 64 height 20
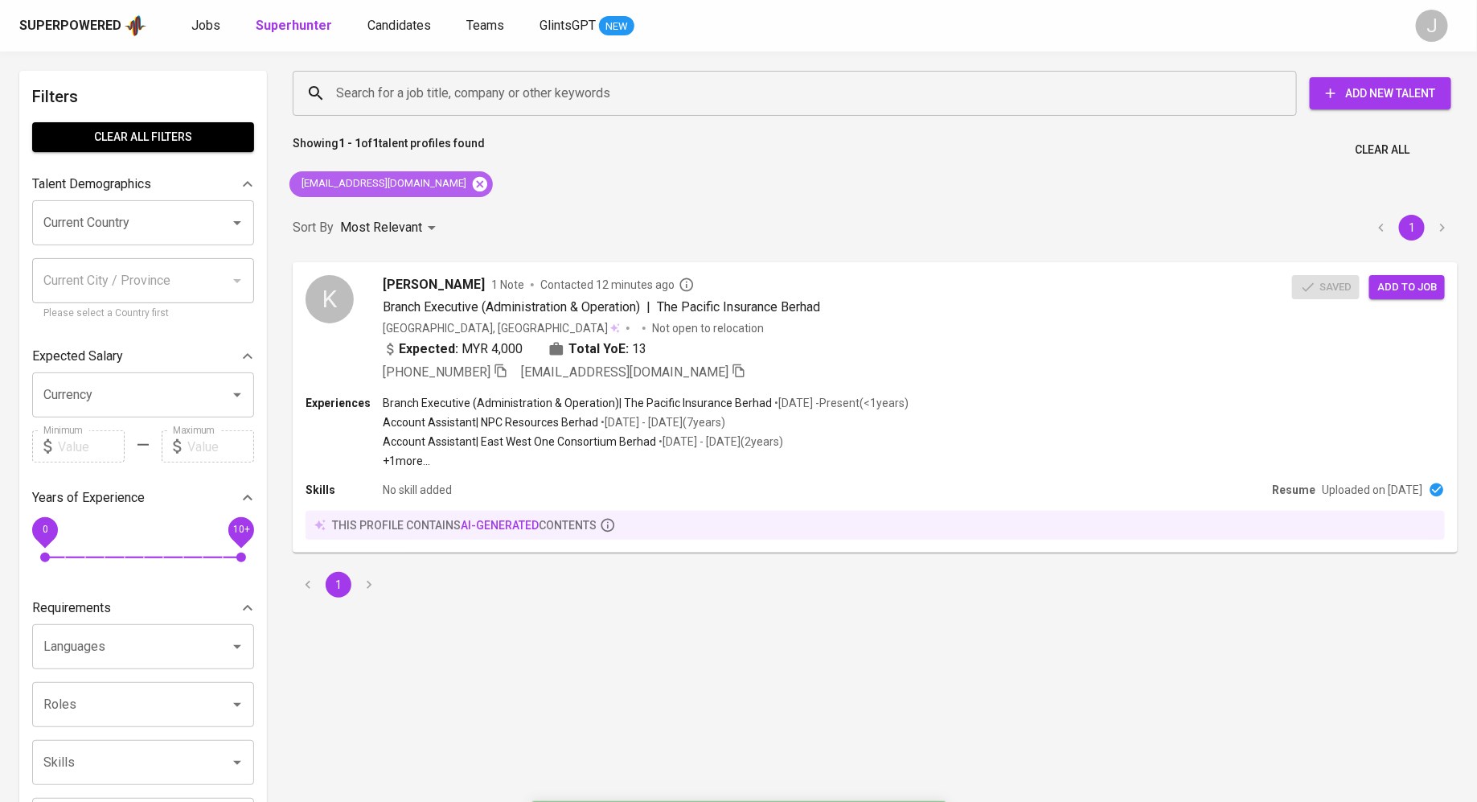
click at [473, 179] on icon at bounding box center [480, 183] width 14 height 14
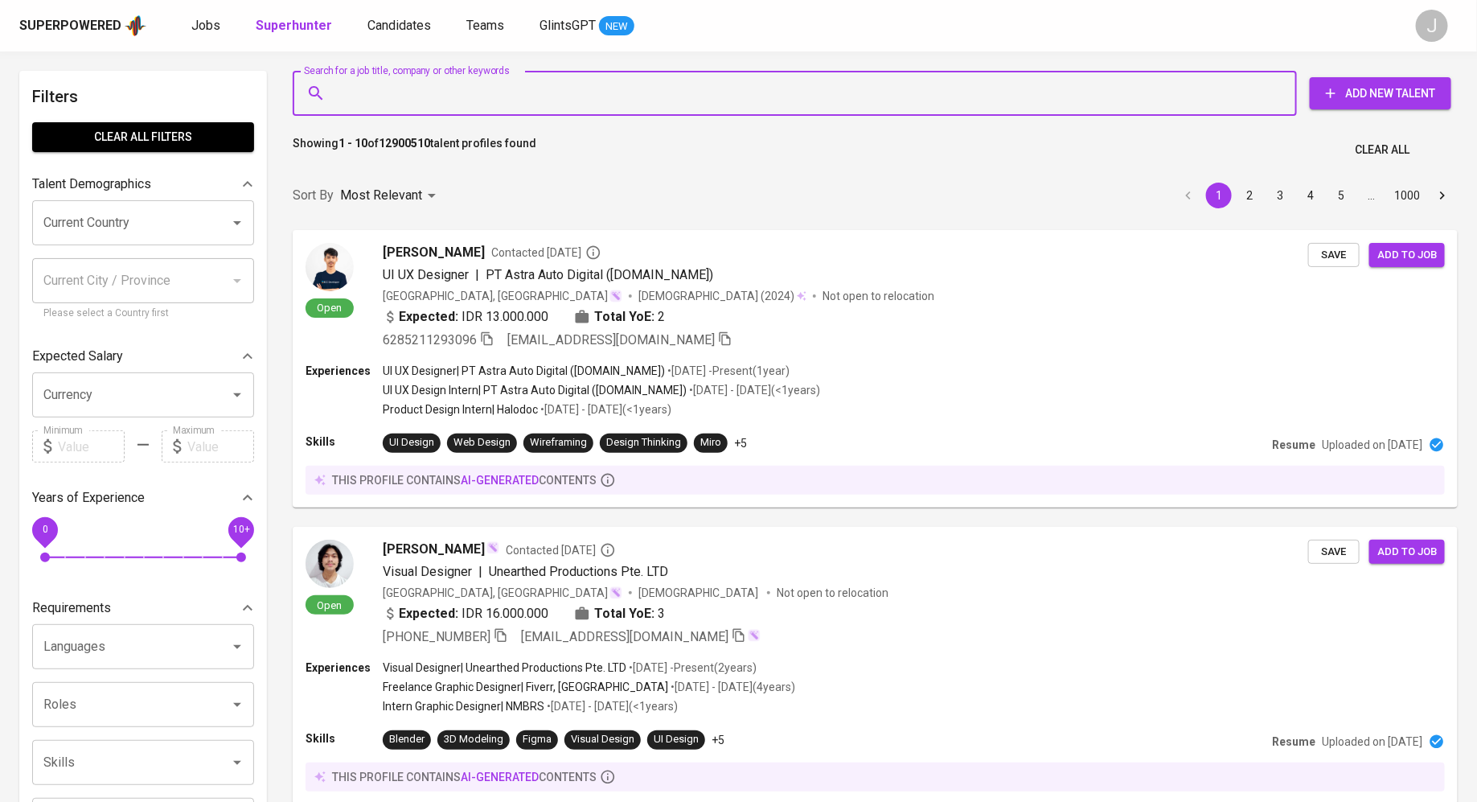
click at [506, 78] on input "Search for a job title, company or other keywords" at bounding box center [799, 93] width 934 height 31
paste input "[EMAIL_ADDRESS][DOMAIN_NAME]"
type input "[EMAIL_ADDRESS][DOMAIN_NAME]"
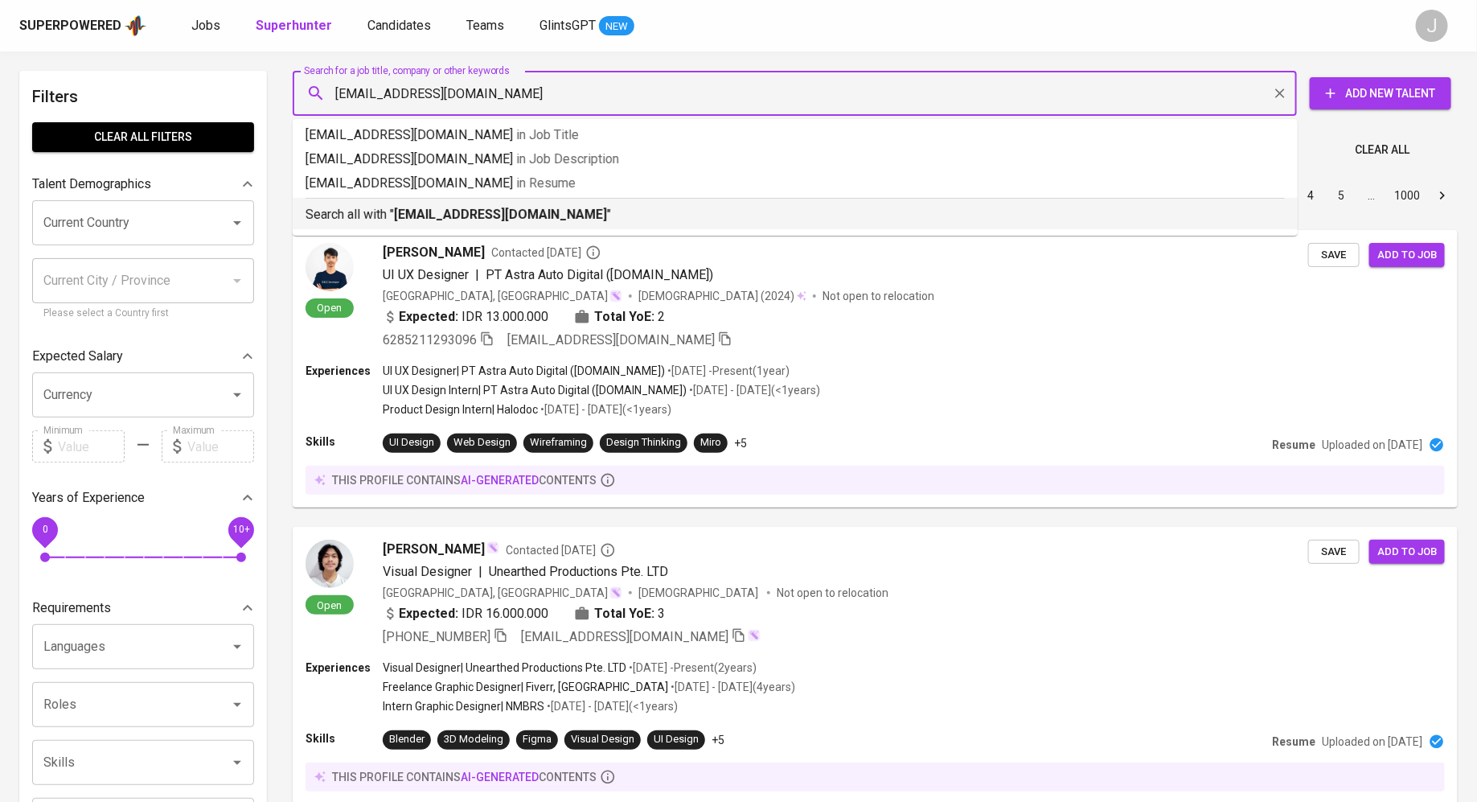
click at [488, 215] on b "[EMAIL_ADDRESS][DOMAIN_NAME]" at bounding box center [500, 214] width 213 height 15
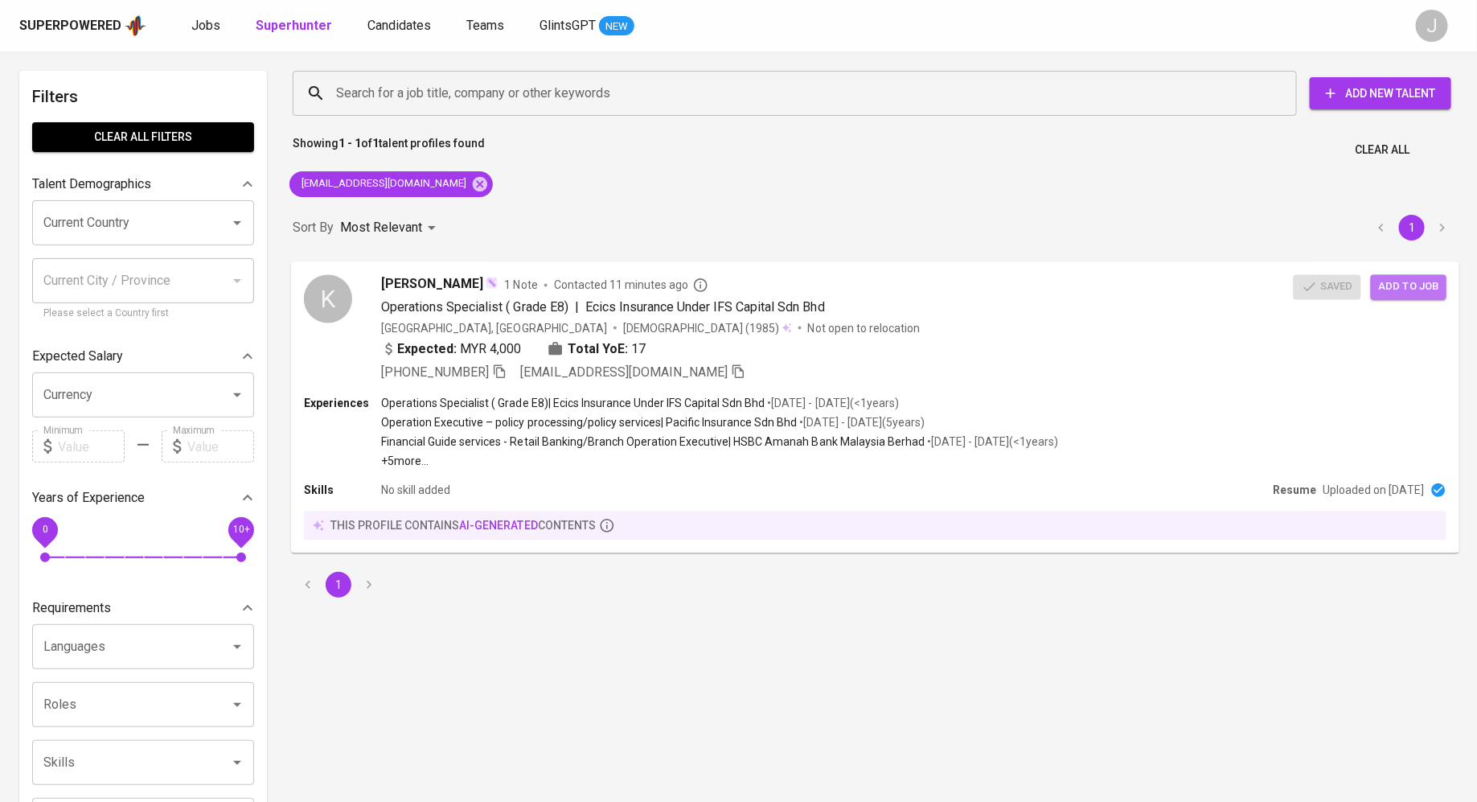
click at [1411, 287] on span "Add to job" at bounding box center [1409, 286] width 60 height 18
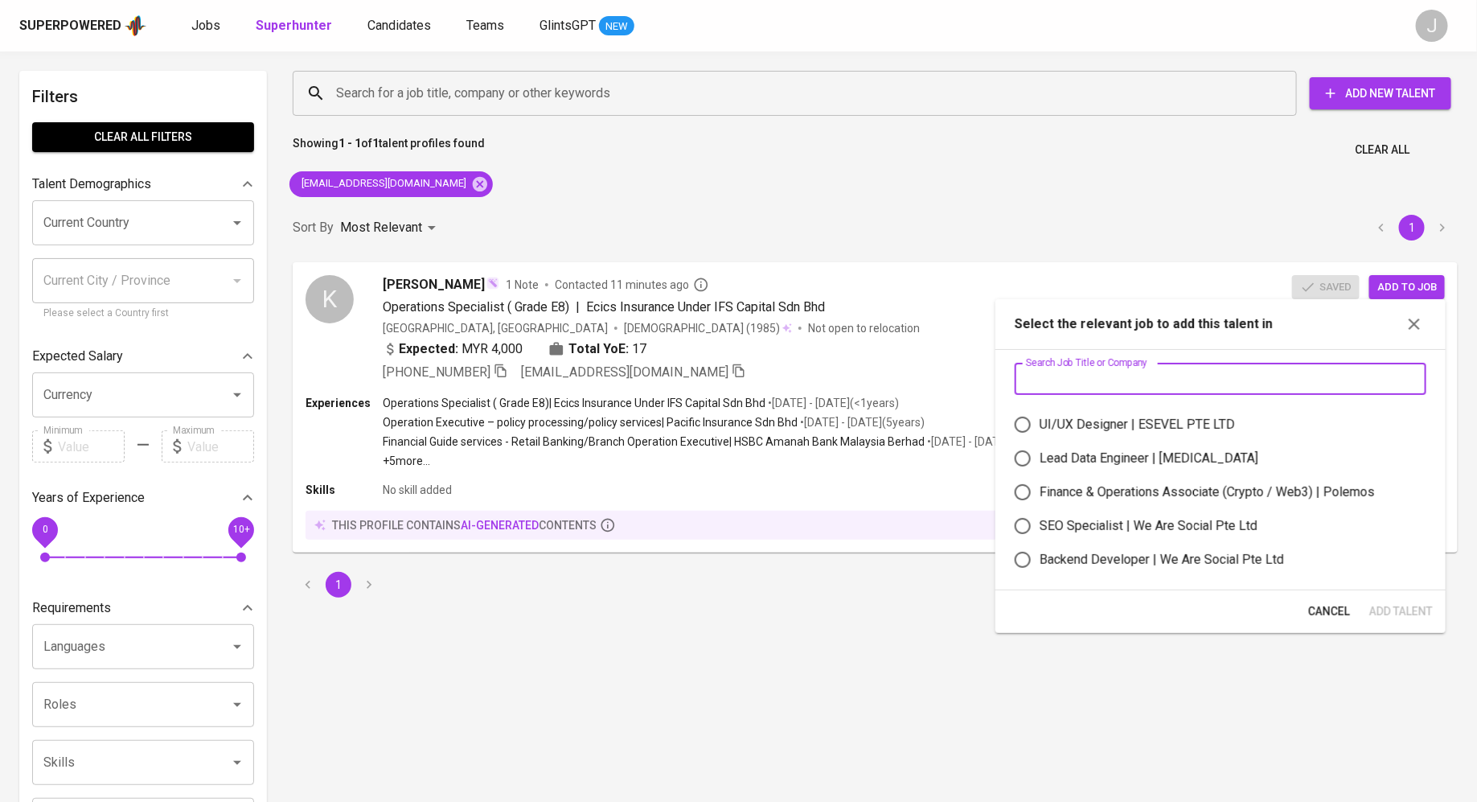
click at [1155, 371] on input "text" at bounding box center [1221, 379] width 412 height 32
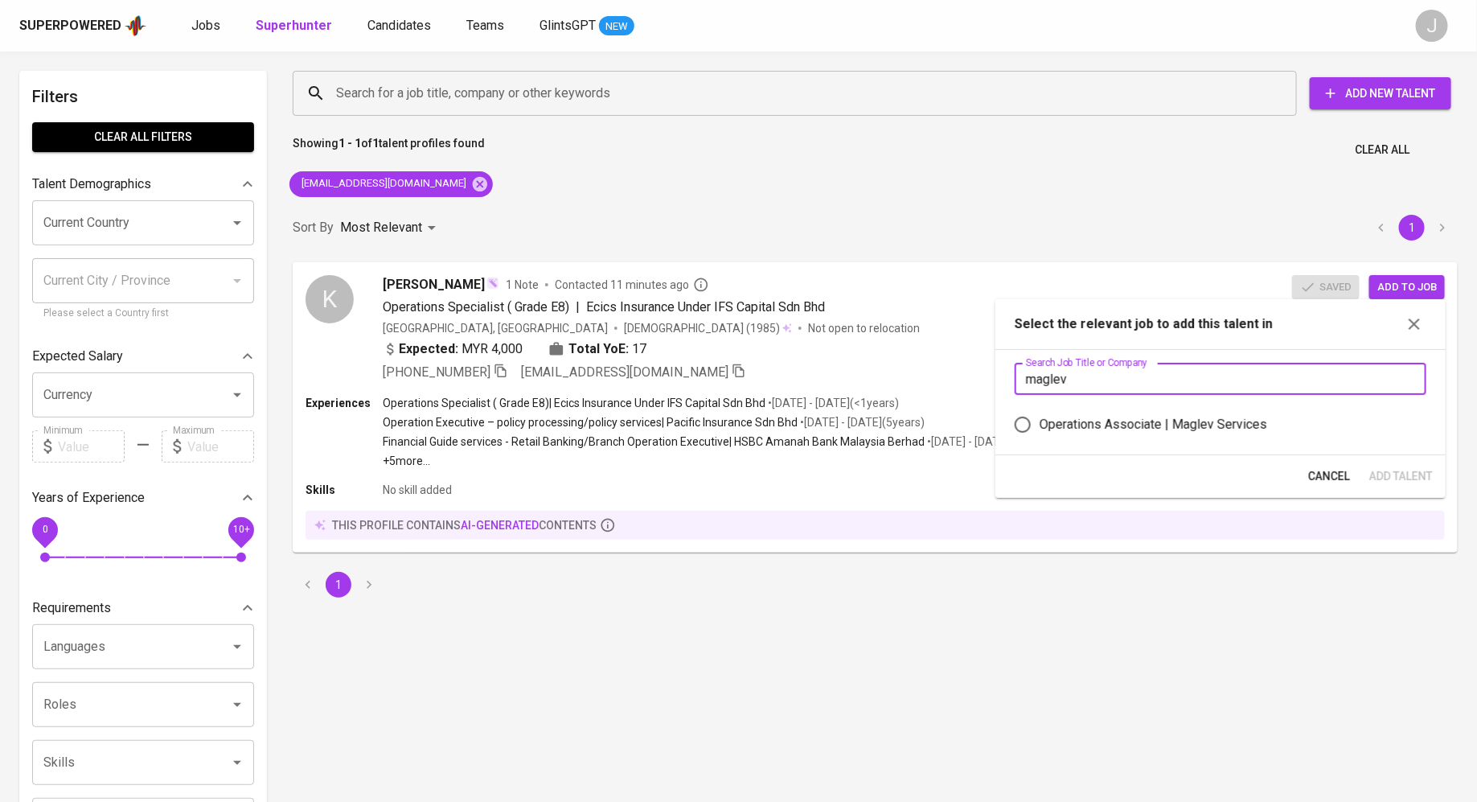
type input "maglev"
click at [1133, 417] on div "Operations Associate | Maglev Services" at bounding box center [1154, 424] width 228 height 19
click at [1040, 417] on input "Operations Associate | Maglev Services" at bounding box center [1023, 425] width 34 height 34
radio input "true"
click at [1414, 473] on span "Add Talent" at bounding box center [1401, 476] width 64 height 20
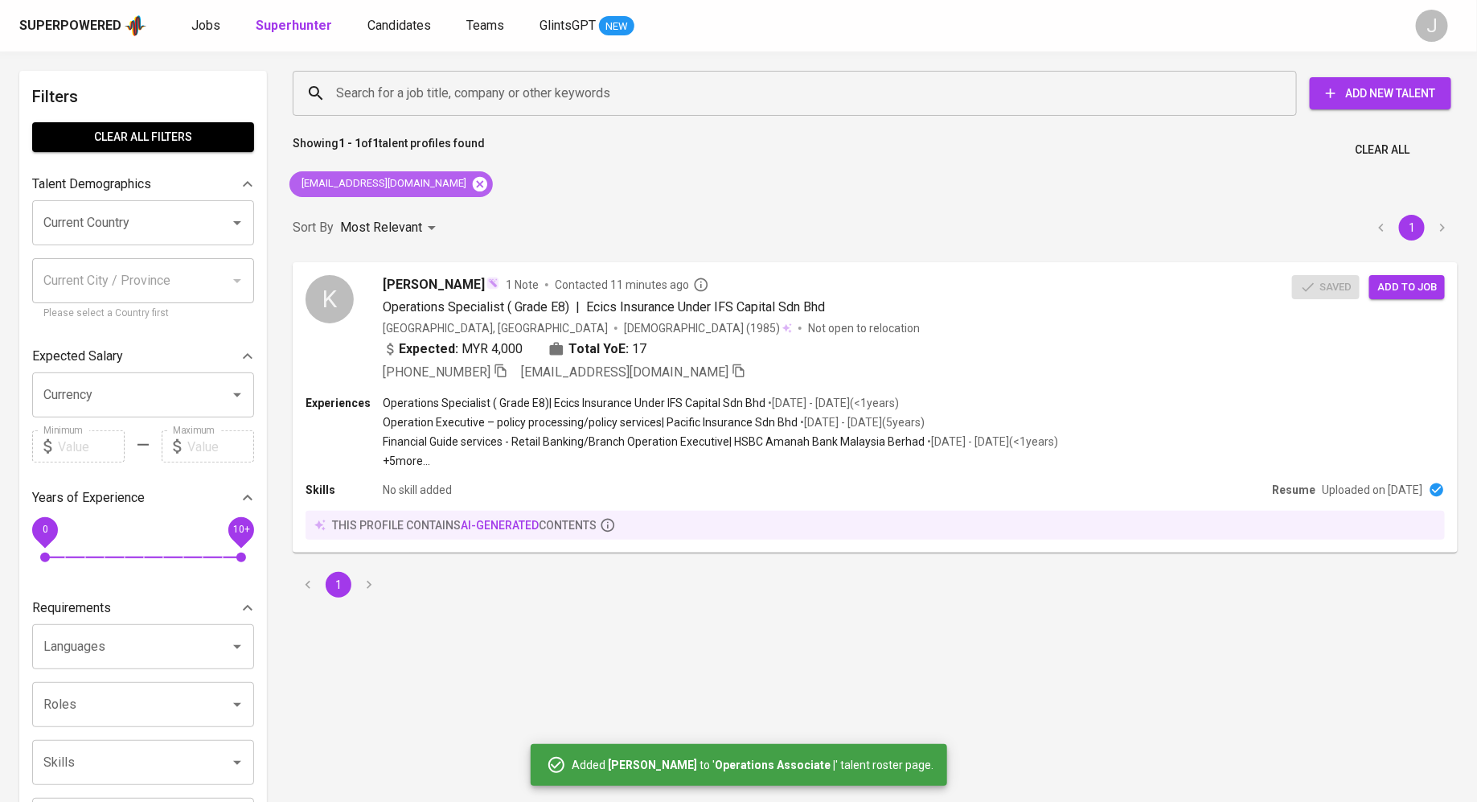
click at [473, 184] on icon at bounding box center [480, 183] width 14 height 14
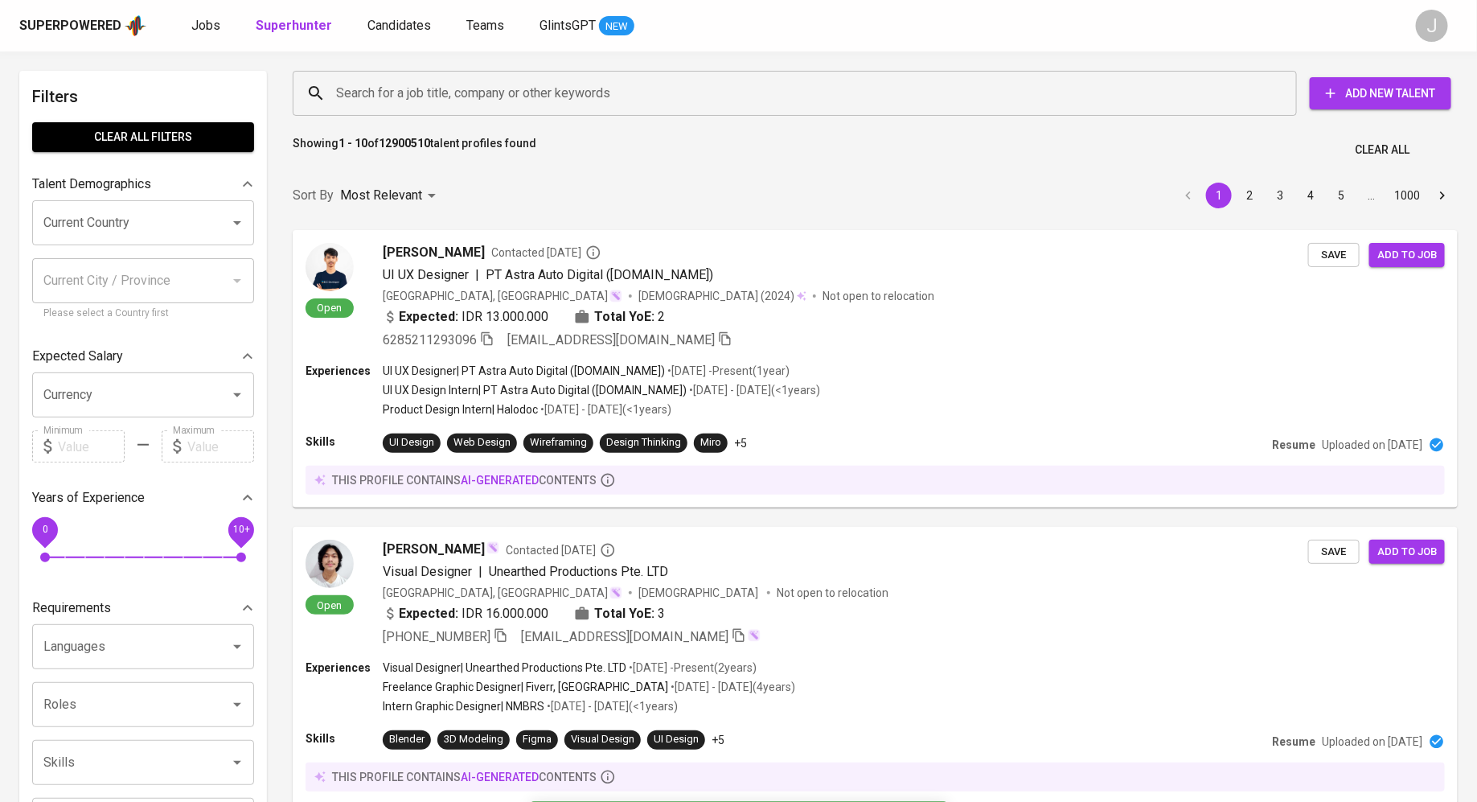
click at [427, 94] on input "Search for a job title, company or other keywords" at bounding box center [799, 93] width 934 height 31
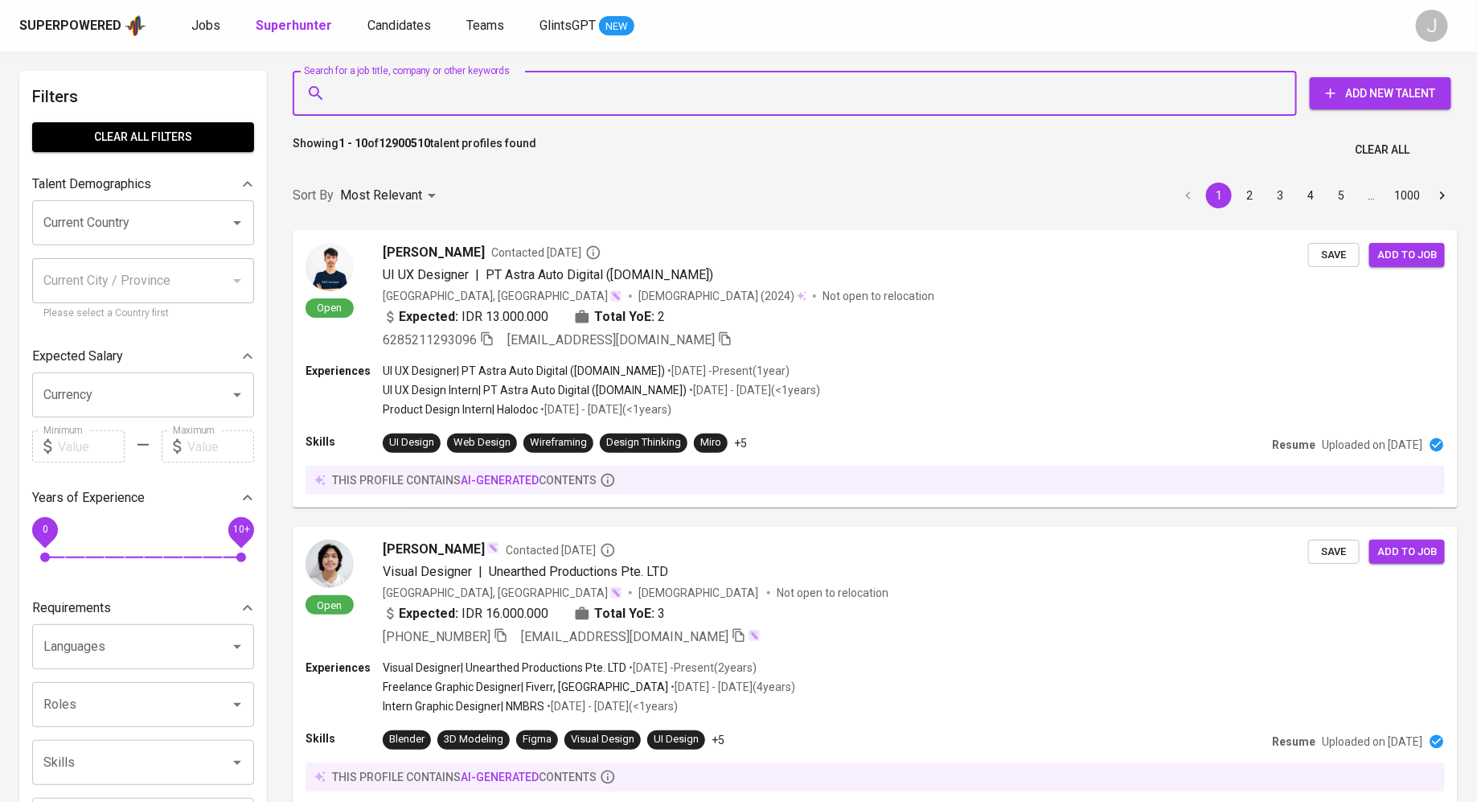
paste input "[EMAIL_ADDRESS][DOMAIN_NAME]"
type input "[EMAIL_ADDRESS][DOMAIN_NAME]"
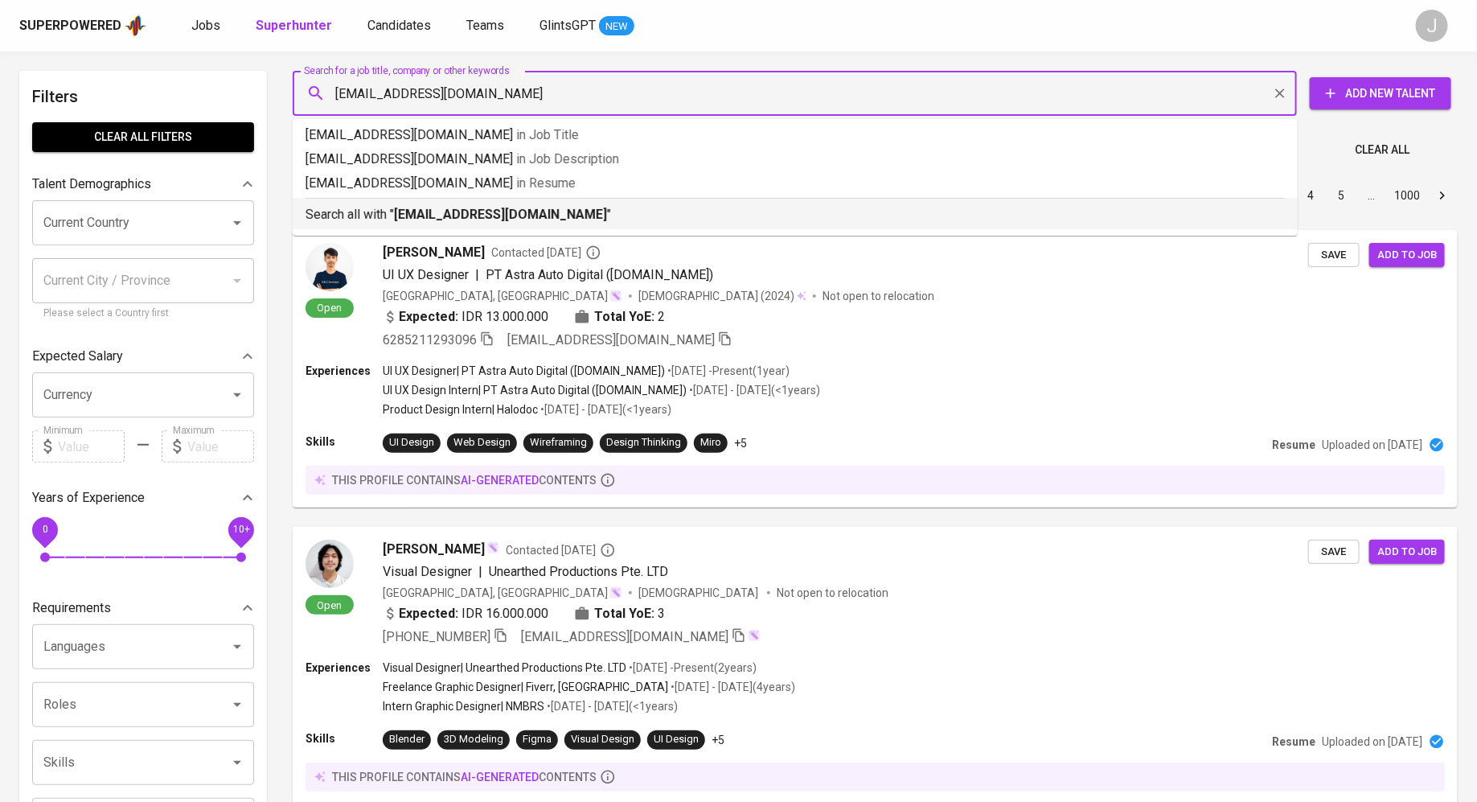
click at [399, 212] on b "[EMAIL_ADDRESS][DOMAIN_NAME]" at bounding box center [500, 214] width 213 height 15
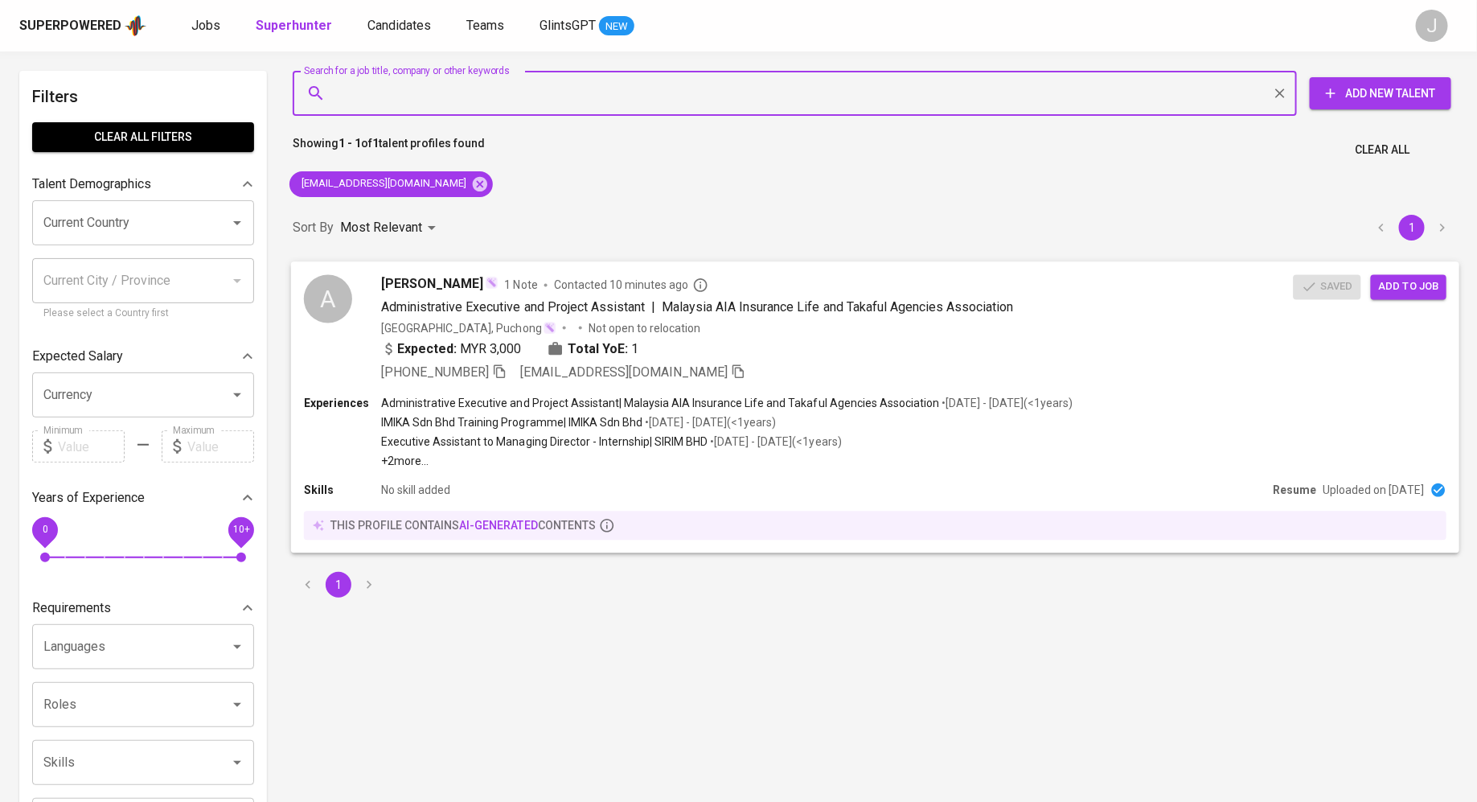
click at [1403, 287] on span "Add to job" at bounding box center [1409, 286] width 60 height 18
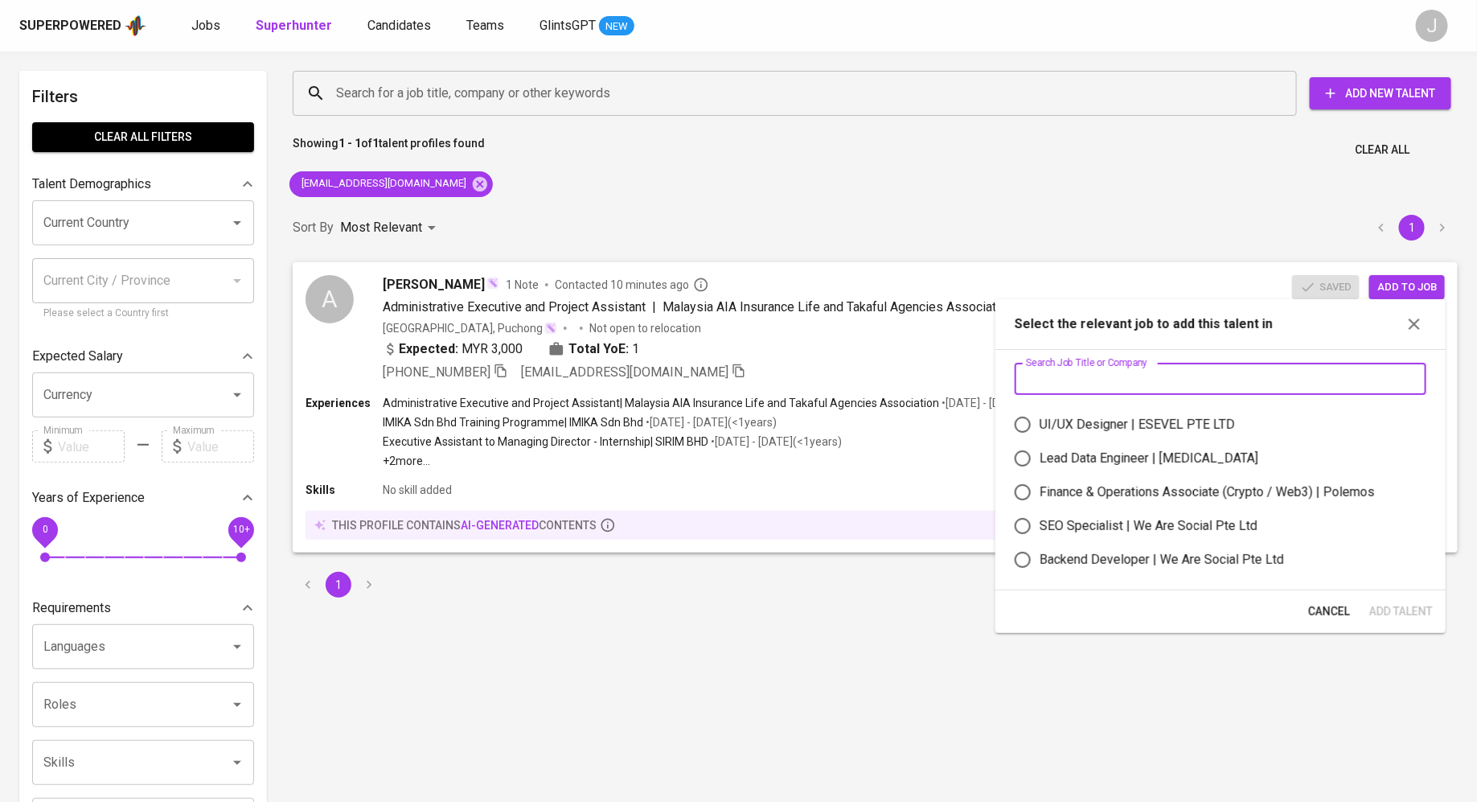
click at [1109, 363] on input "text" at bounding box center [1221, 379] width 412 height 32
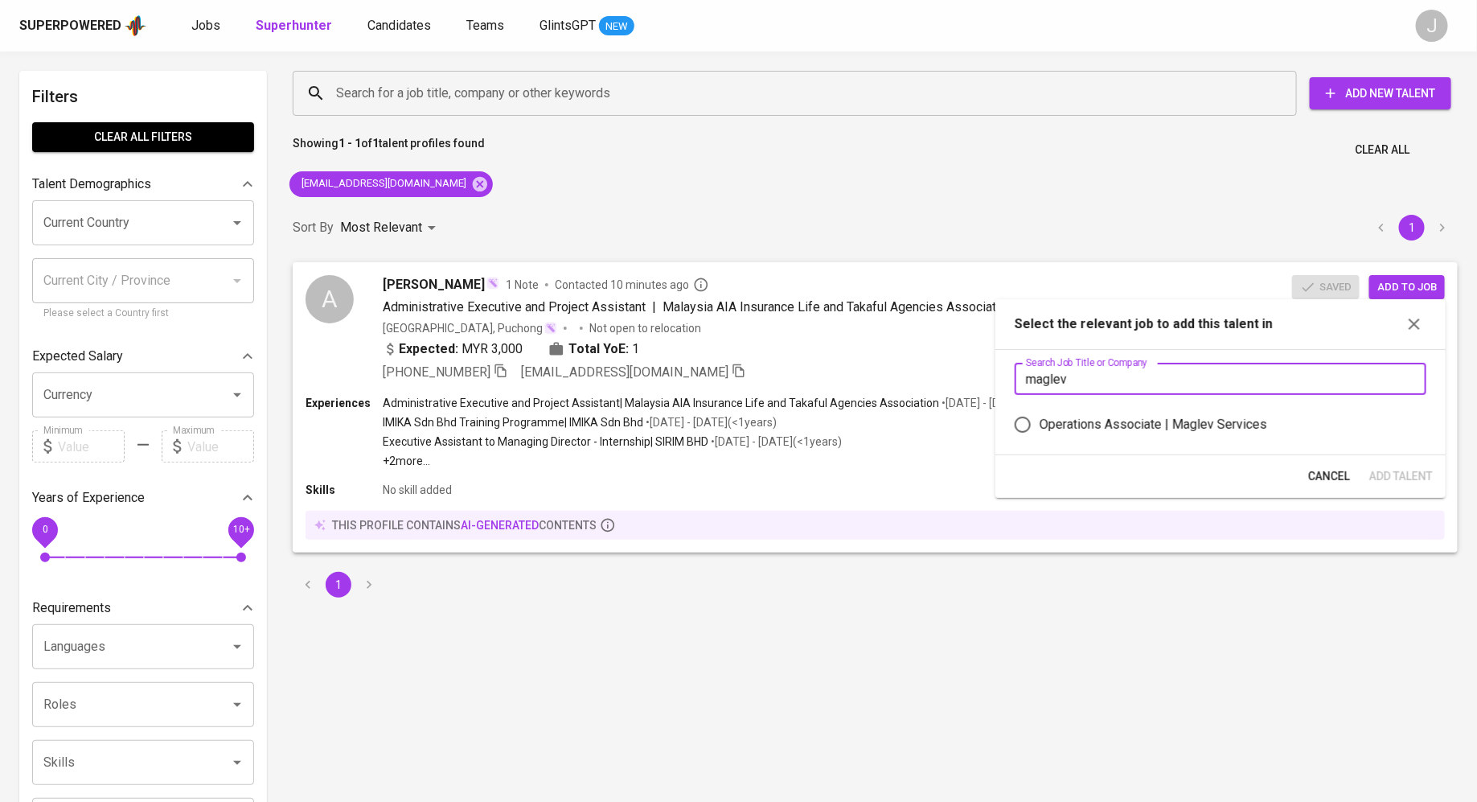
type input "maglev"
click at [1094, 419] on div "Operations Associate | Maglev Services" at bounding box center [1154, 424] width 228 height 19
click at [1040, 419] on input "Operations Associate | Maglev Services" at bounding box center [1023, 425] width 34 height 34
radio input "true"
click at [1397, 478] on span "Add Talent" at bounding box center [1401, 476] width 64 height 20
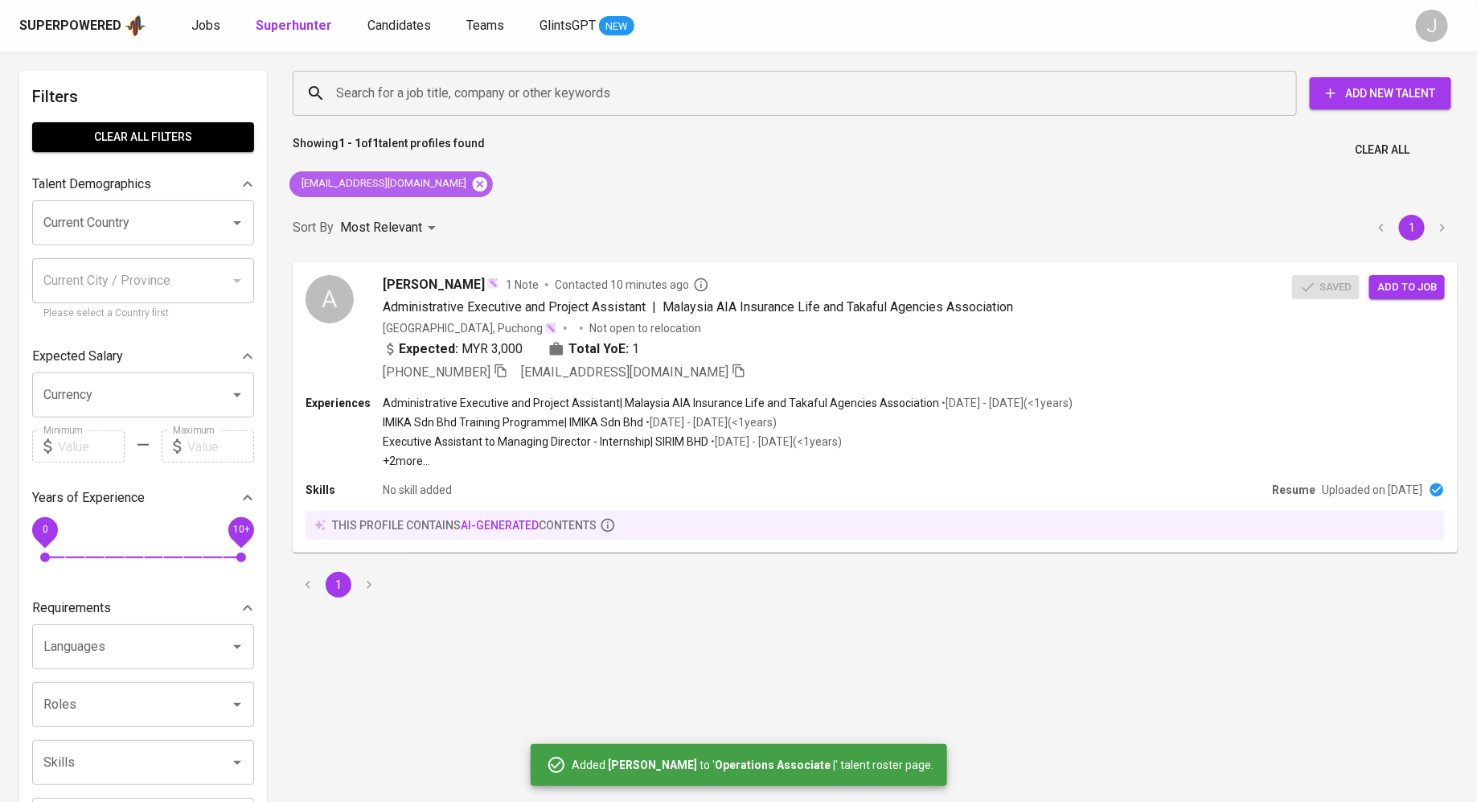
click at [471, 186] on icon at bounding box center [480, 184] width 18 height 18
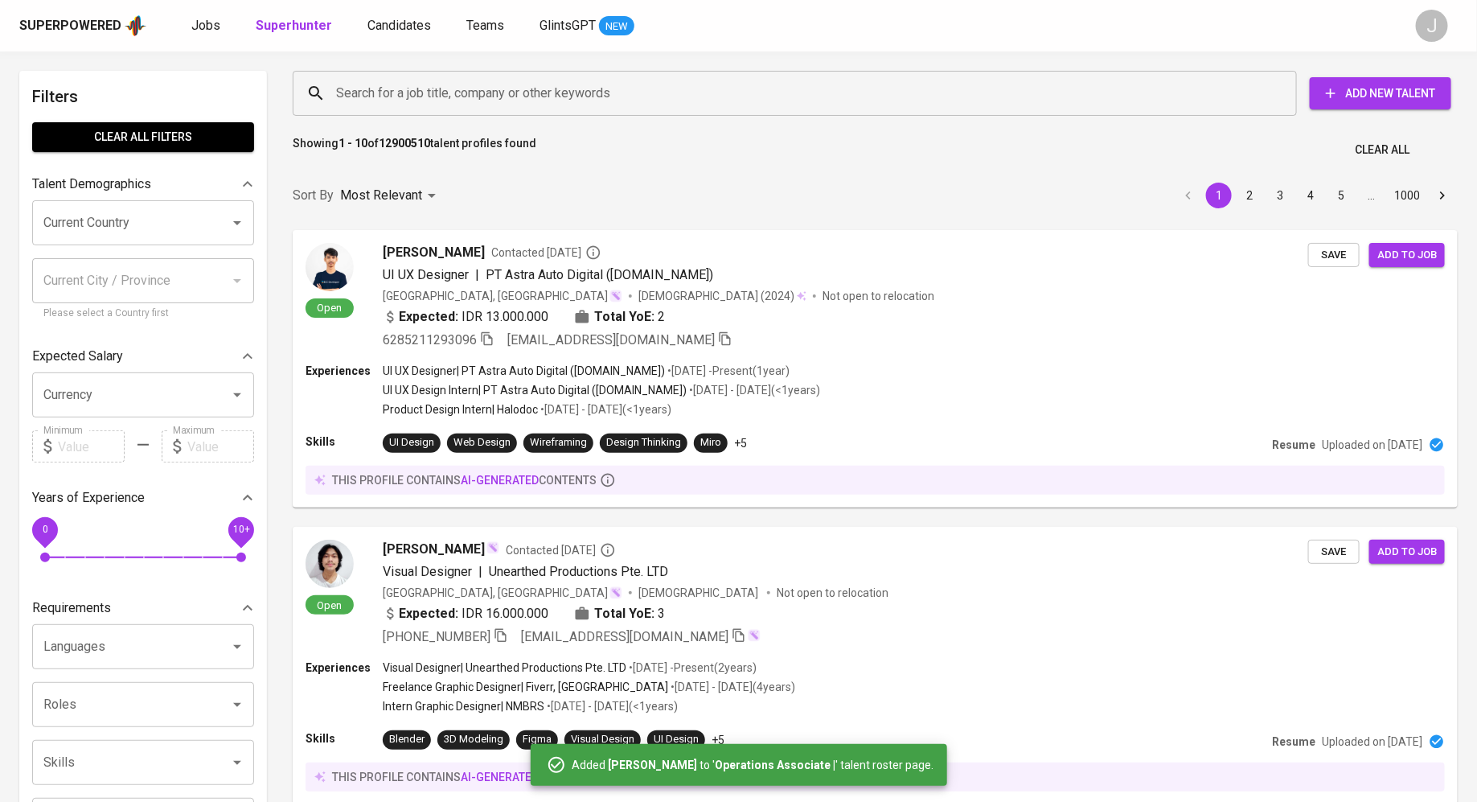
click at [440, 76] on div "Search for a job title, company or other keywords" at bounding box center [795, 93] width 1004 height 45
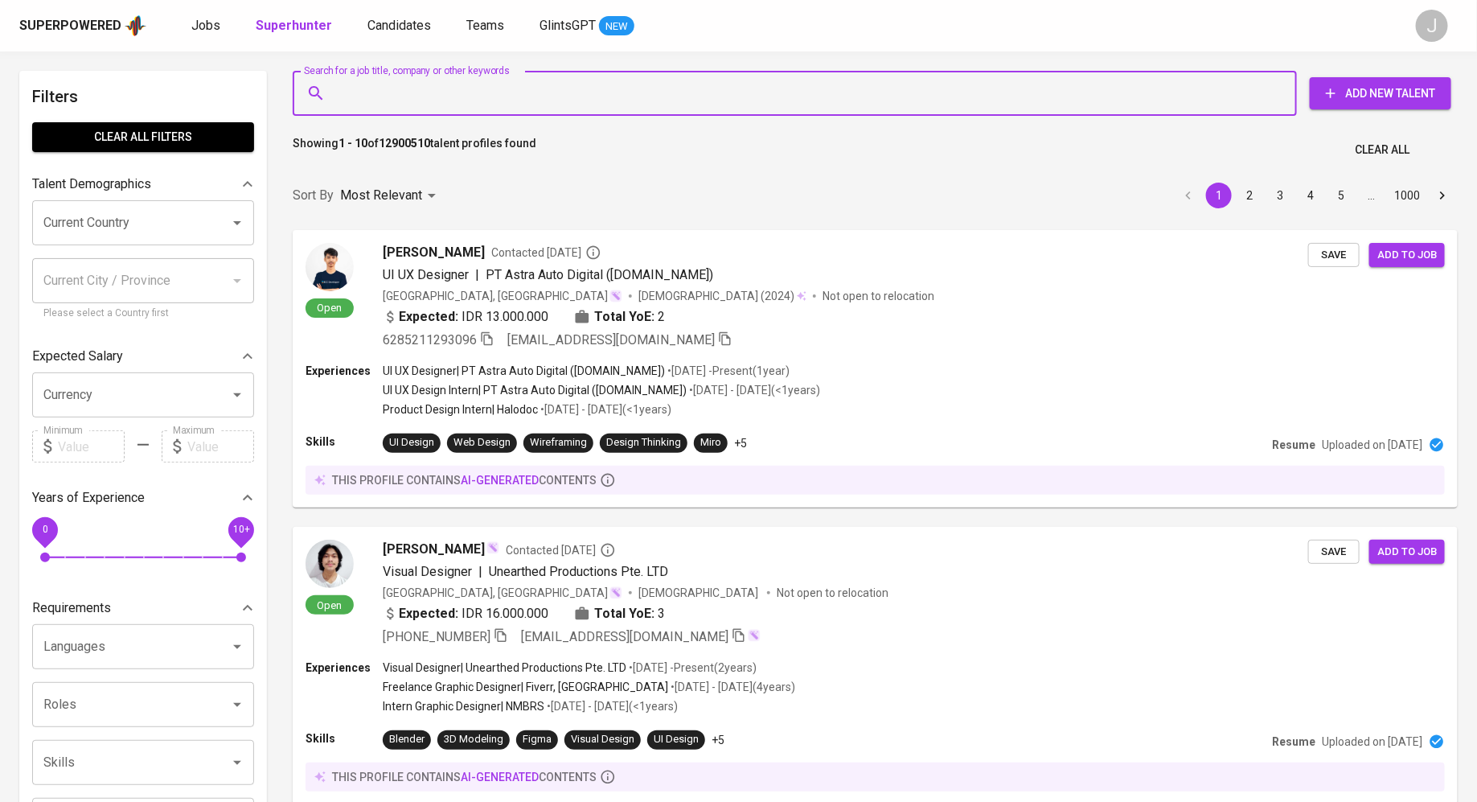
paste input "[EMAIL_ADDRESS][DOMAIN_NAME]"
type input "[EMAIL_ADDRESS][DOMAIN_NAME]"
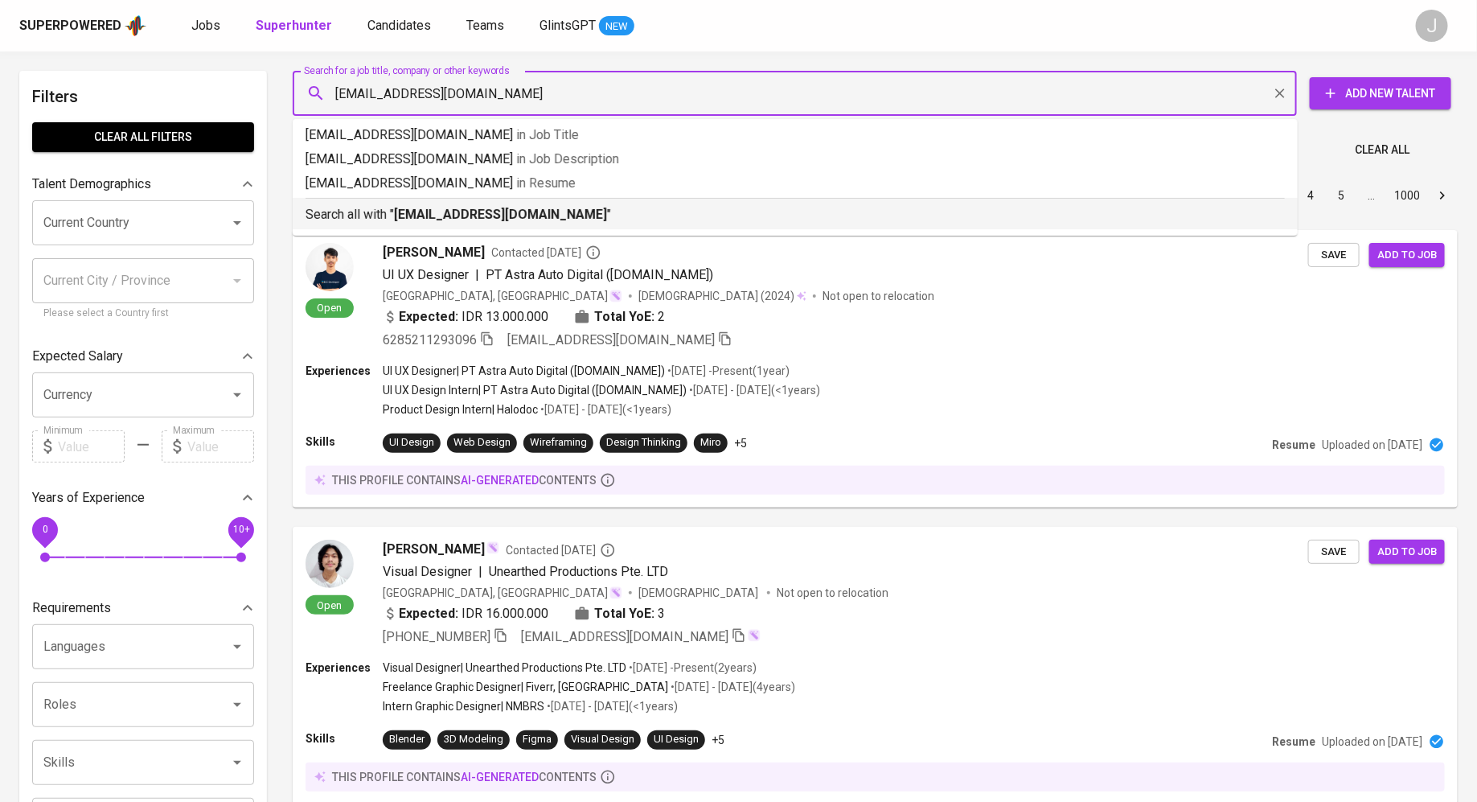
drag, startPoint x: 376, startPoint y: 217, endPoint x: 1309, endPoint y: 121, distance: 937.6
click at [376, 217] on p "Search all with " anasamzarahmad@gmail.com "" at bounding box center [795, 214] width 979 height 19
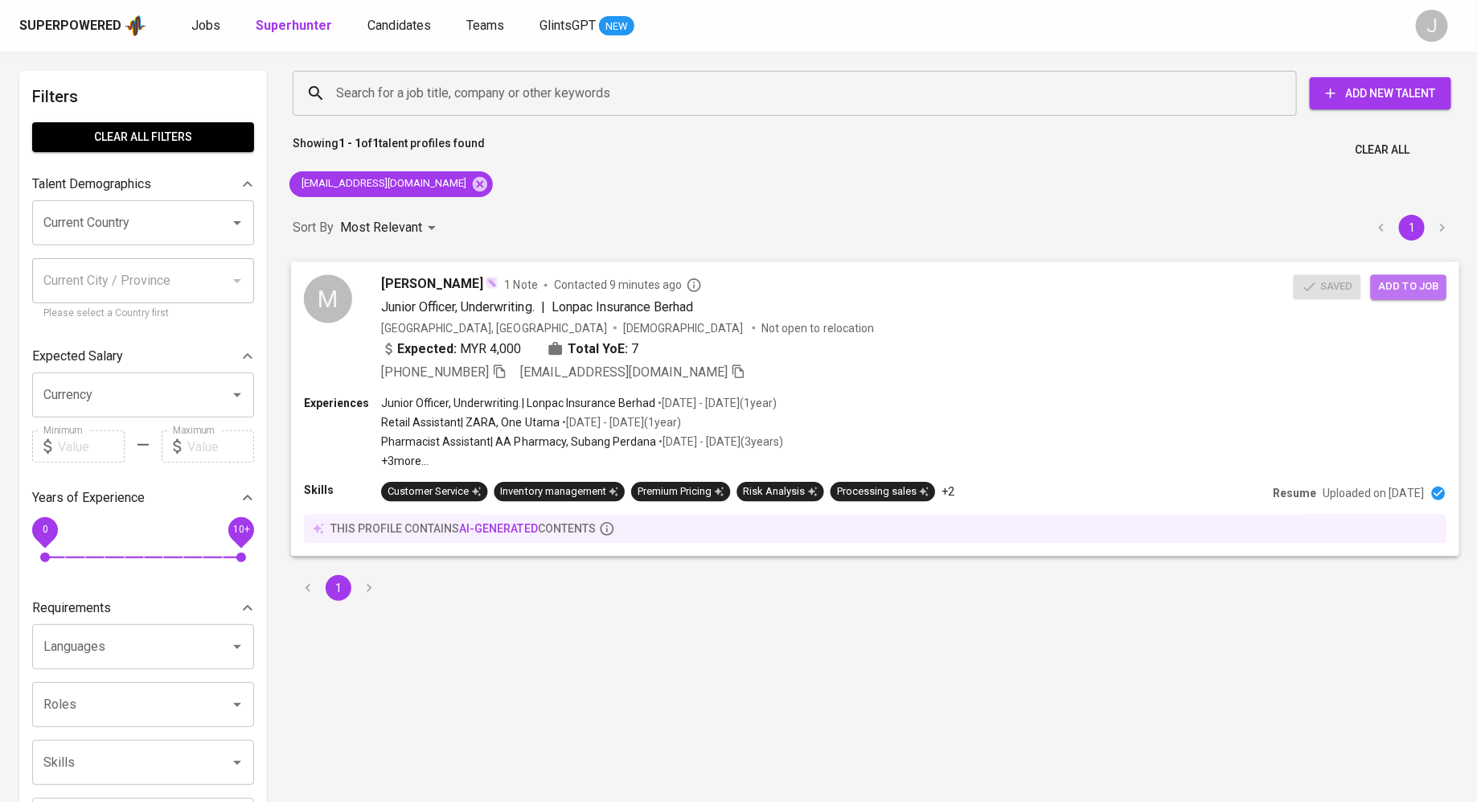
click at [1393, 289] on span "Add to job" at bounding box center [1409, 286] width 60 height 18
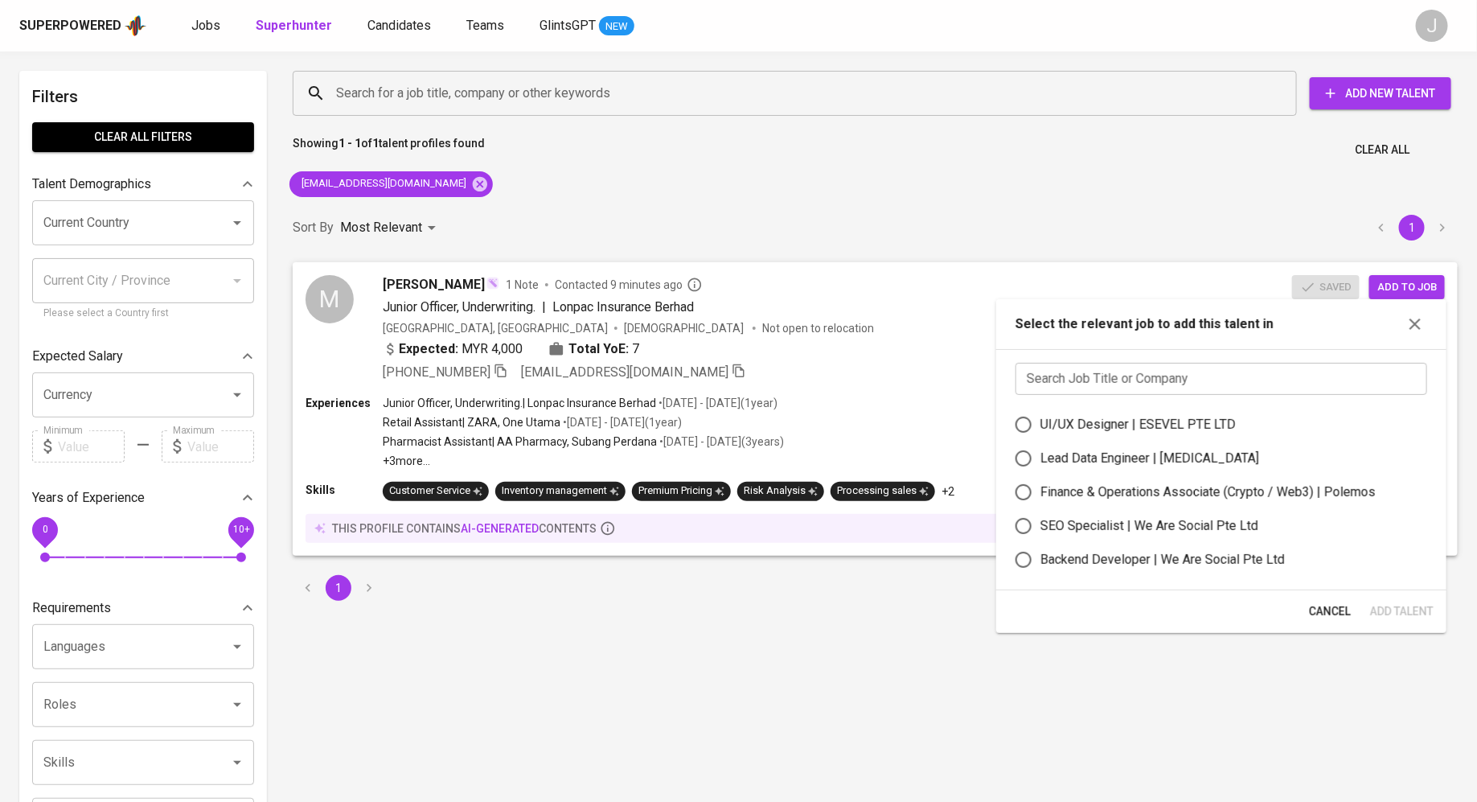
click at [1107, 367] on input "text" at bounding box center [1222, 379] width 412 height 32
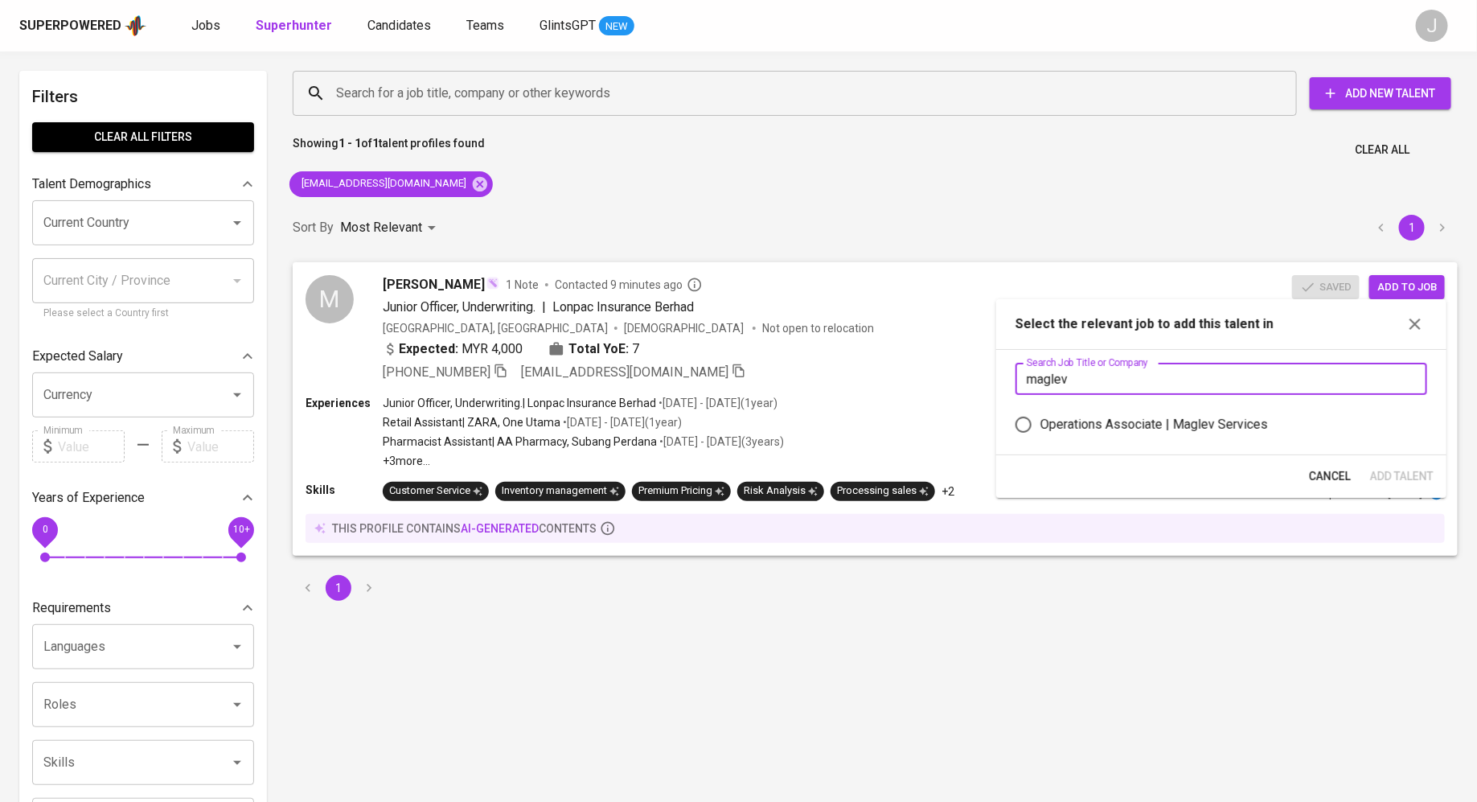
type input "maglev"
click at [1072, 430] on div "Operations Associate | Maglev Services" at bounding box center [1154, 424] width 228 height 19
click at [1040, 430] on input "Operations Associate | Maglev Services" at bounding box center [1024, 425] width 34 height 34
radio input "true"
click at [1418, 476] on span "Add Talent" at bounding box center [1401, 476] width 64 height 20
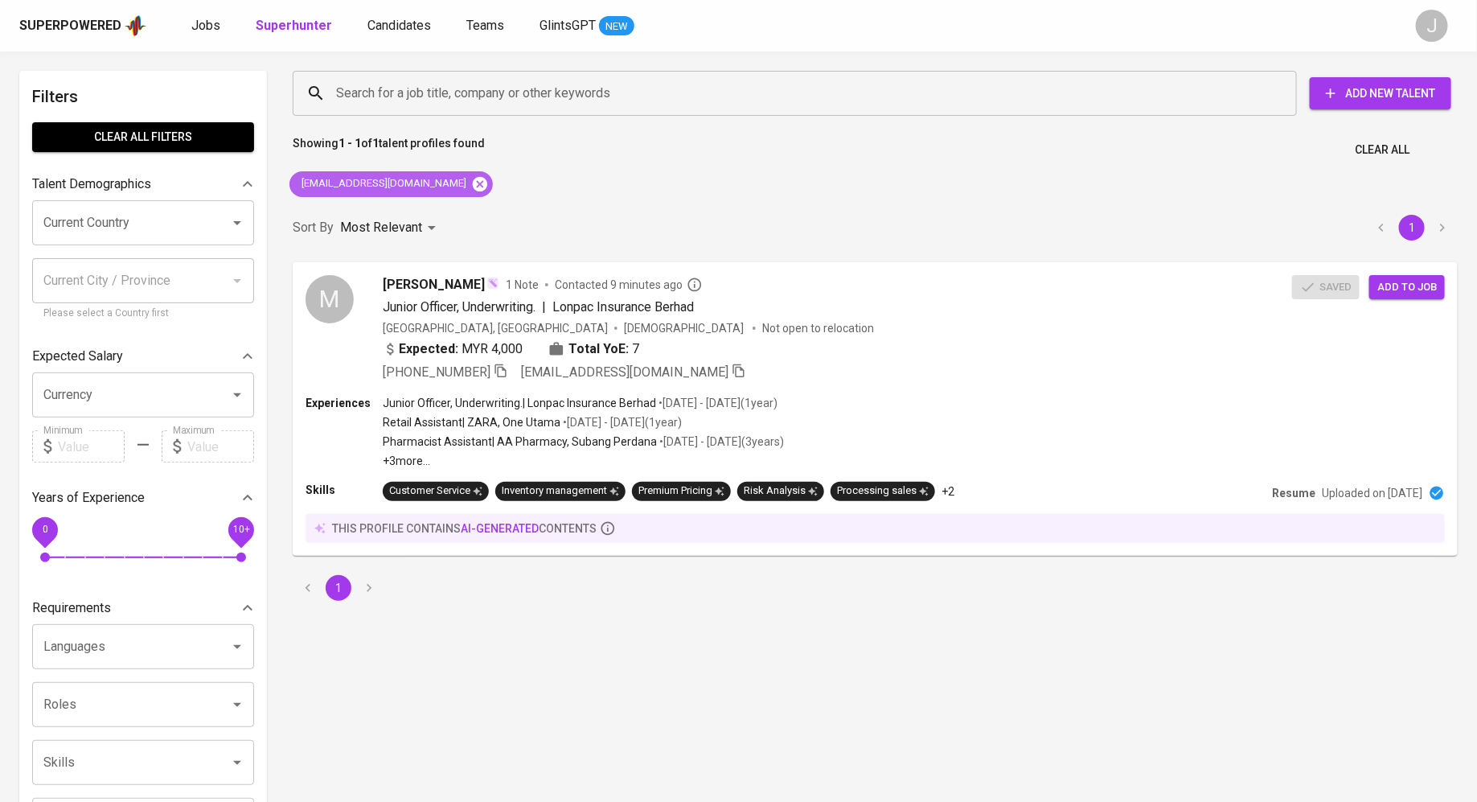
click at [473, 183] on icon at bounding box center [480, 183] width 14 height 14
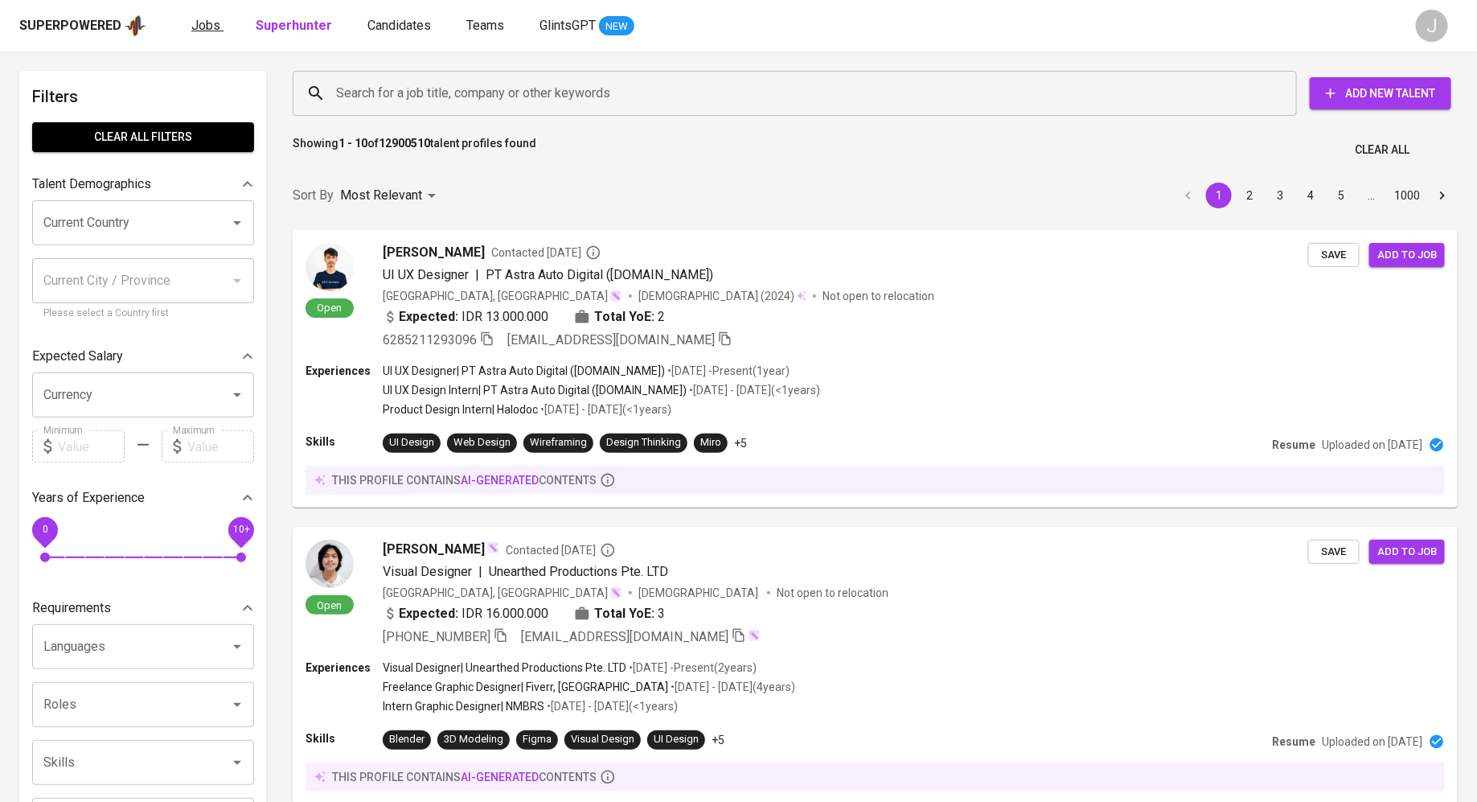
click at [203, 27] on span "Jobs" at bounding box center [205, 25] width 29 height 15
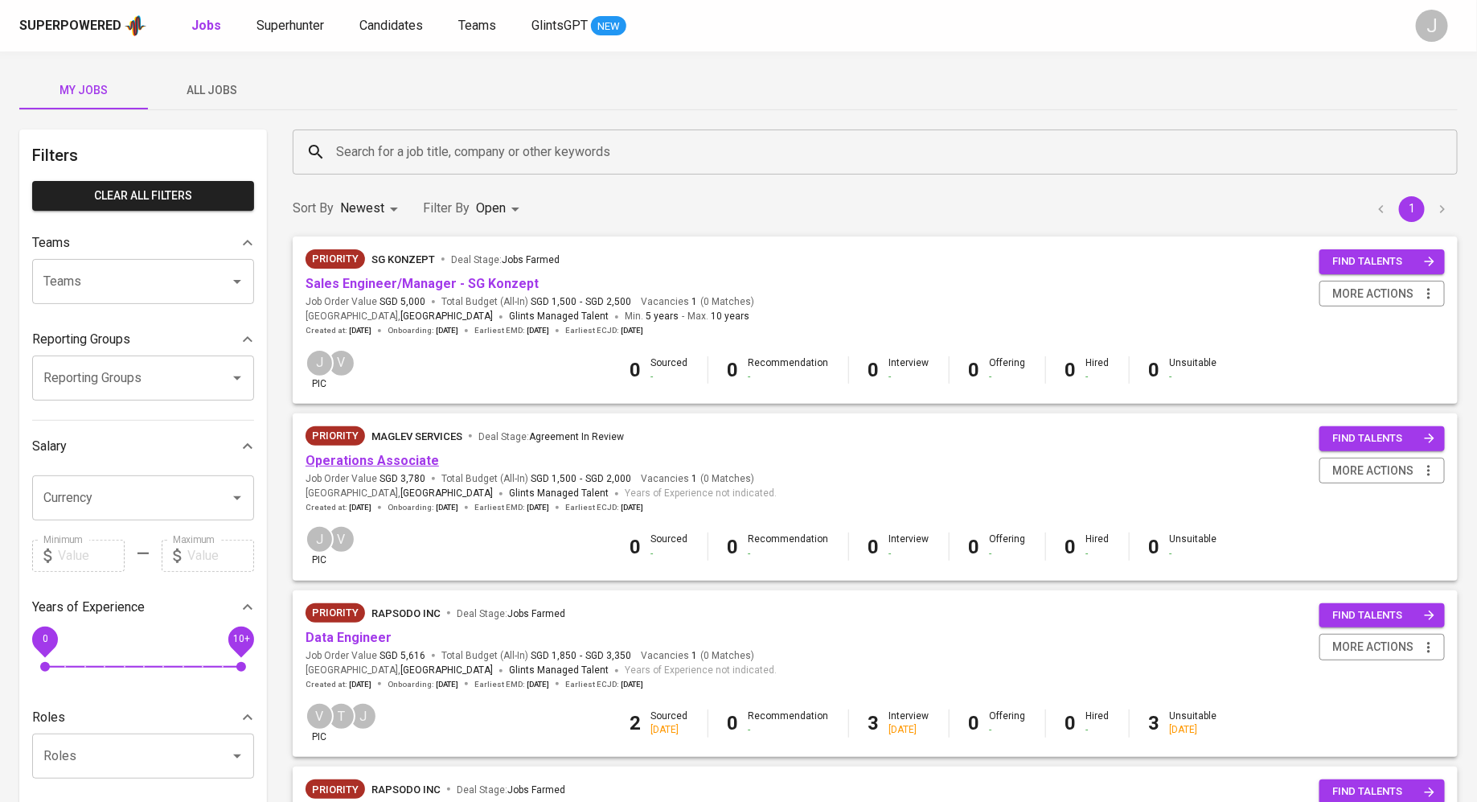
click at [378, 458] on link "Operations Associate" at bounding box center [372, 460] width 133 height 15
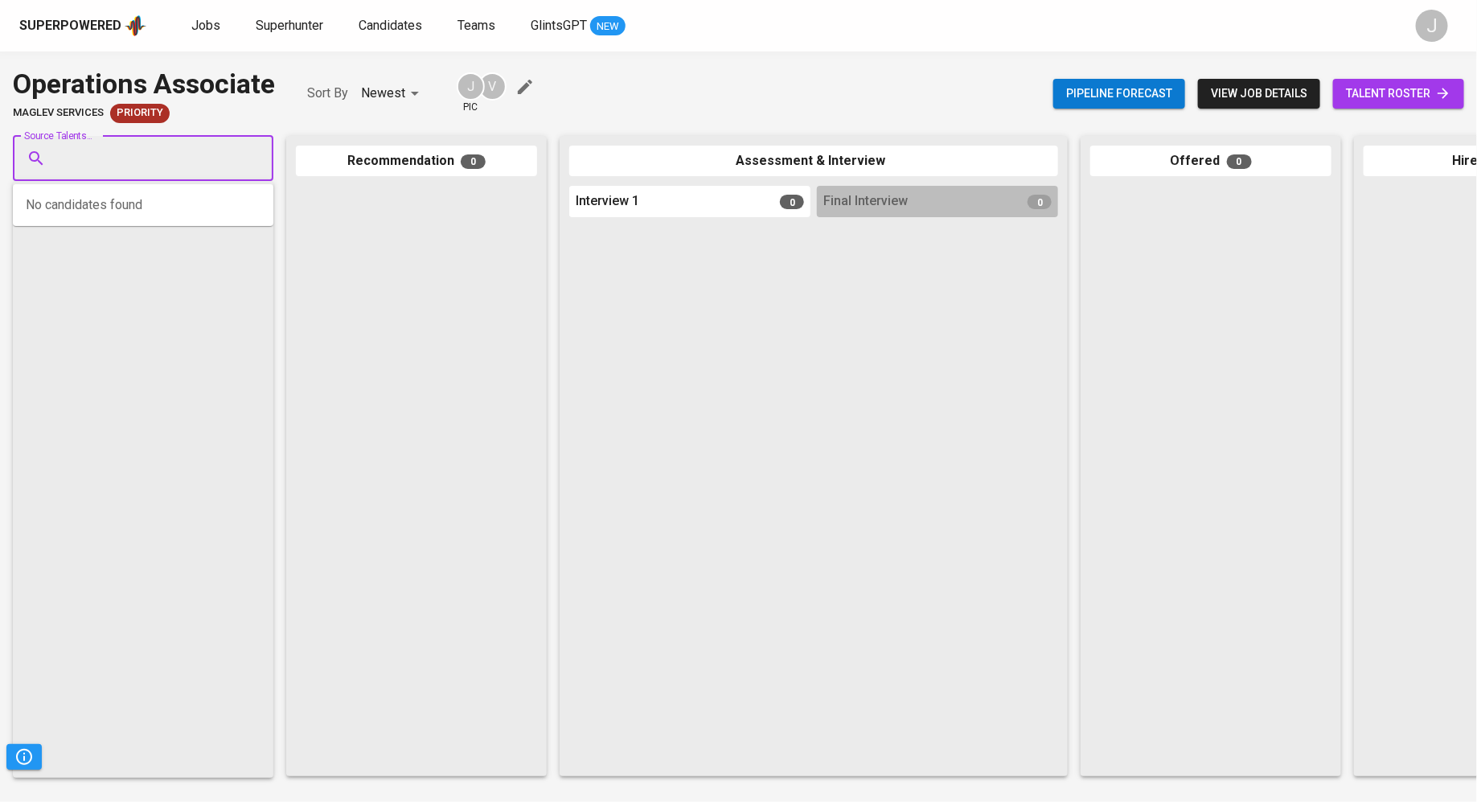
click at [139, 159] on input "Source Talents..." at bounding box center [136, 158] width 169 height 31
paste input "[EMAIL_ADDRESS][DOMAIN_NAME]"
type input "[EMAIL_ADDRESS][DOMAIN_NAME]"
click at [184, 210] on div "[PERSON_NAME]" at bounding box center [142, 203] width 151 height 16
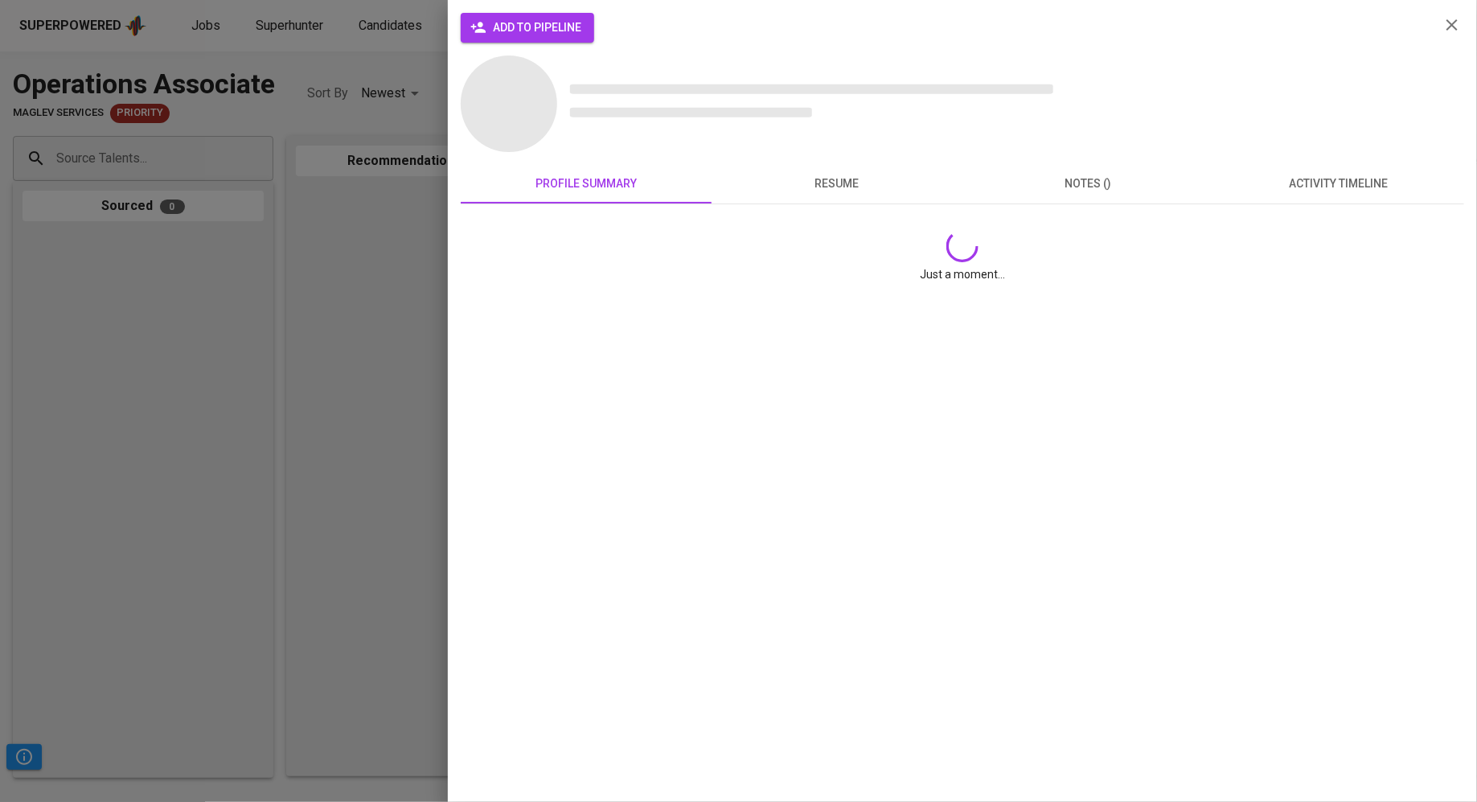
scroll to position [0, 0]
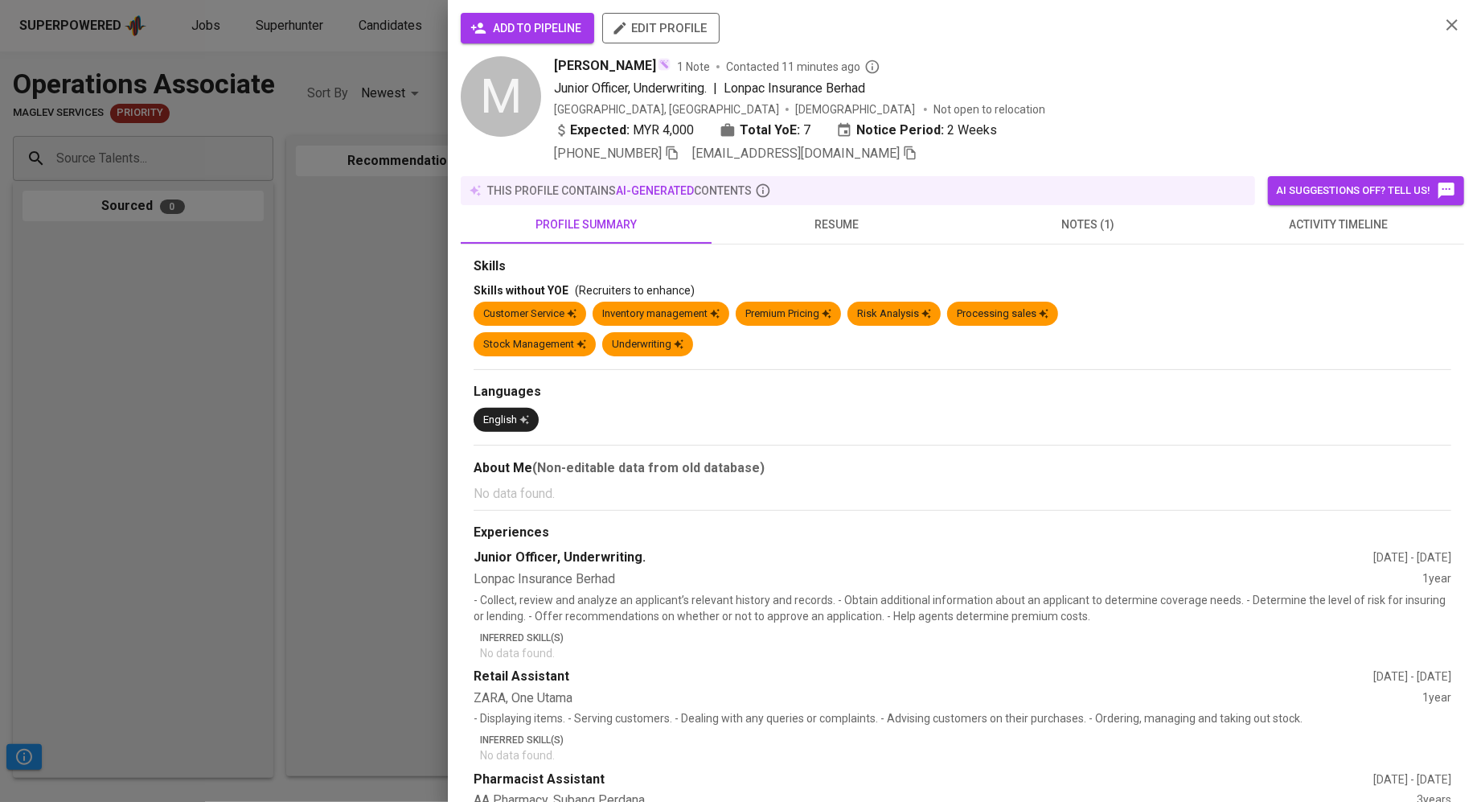
click at [481, 33] on icon "button" at bounding box center [478, 28] width 14 height 10
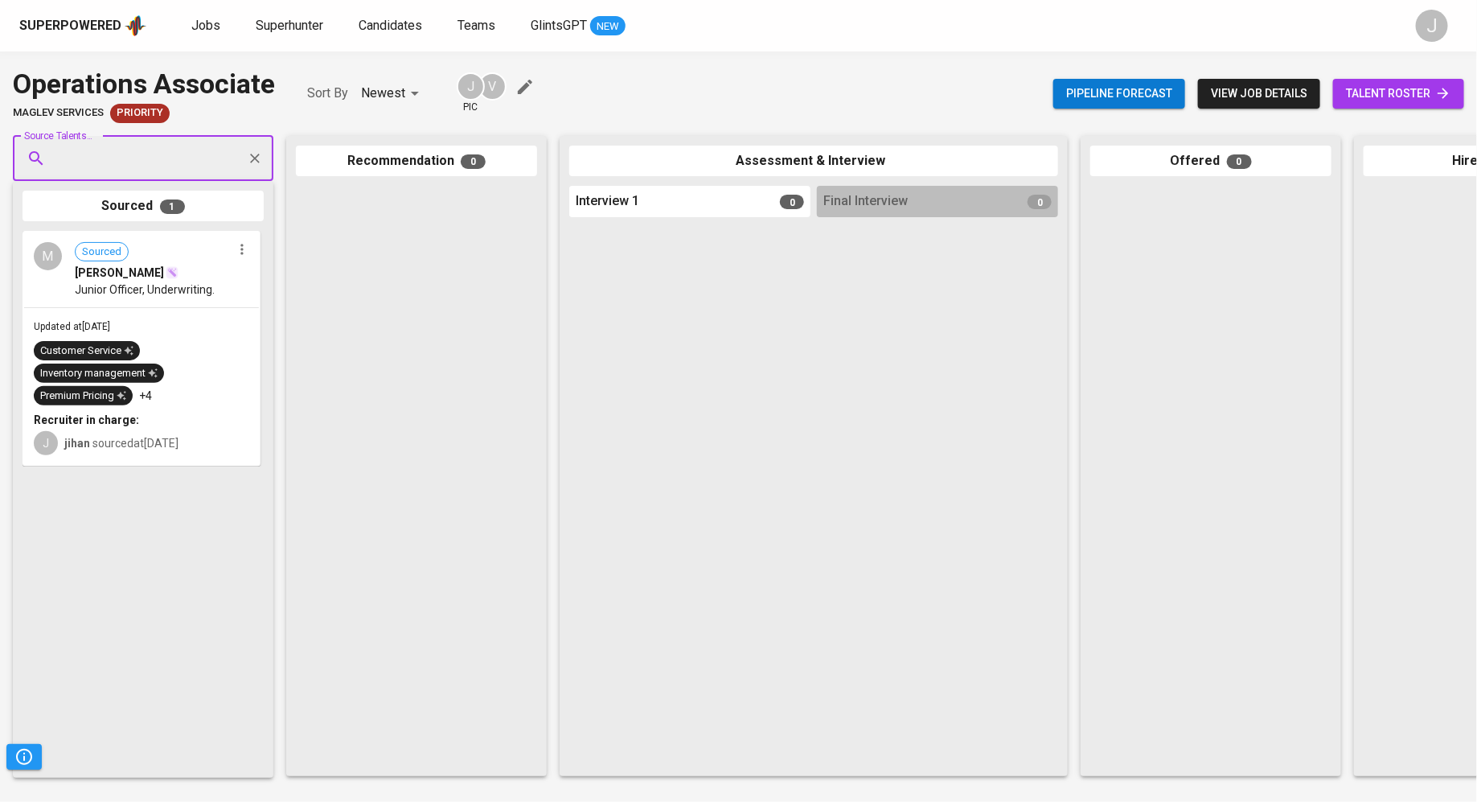
click at [249, 262] on div "M Sourced [PERSON_NAME] Junior Officer, Underwriting." at bounding box center [141, 269] width 235 height 74
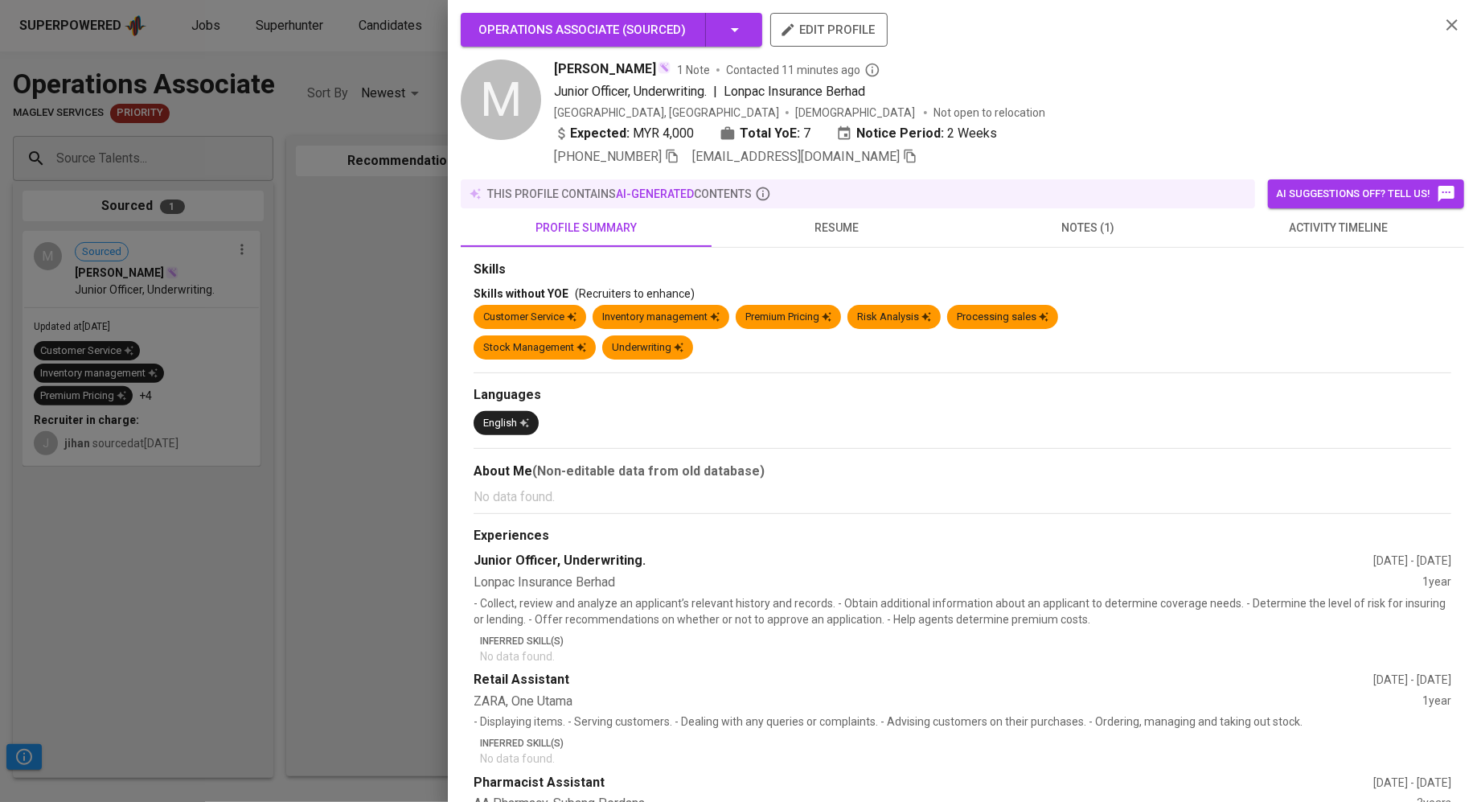
click at [1073, 236] on span "notes (1)" at bounding box center [1088, 228] width 232 height 20
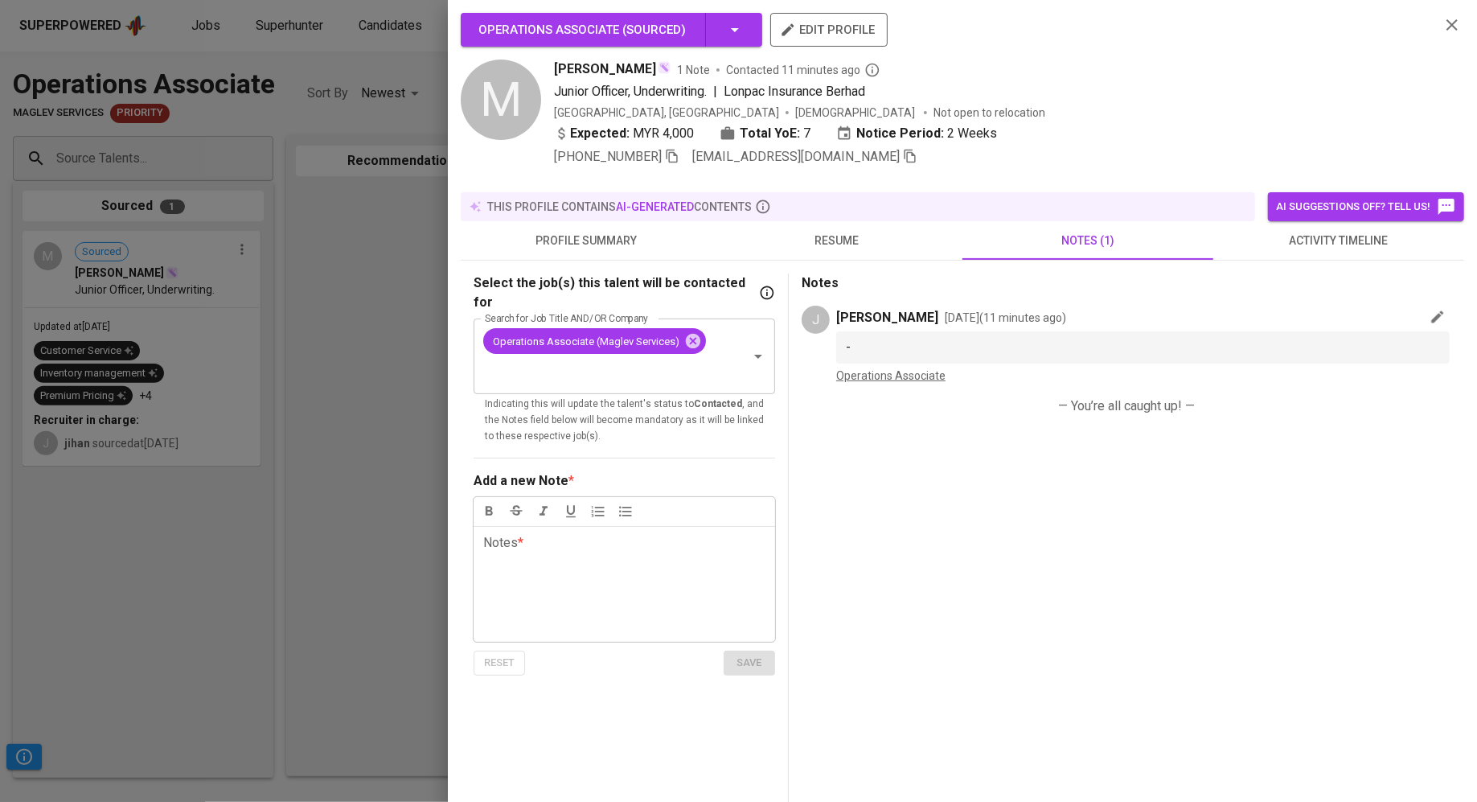
click at [276, 418] on div at bounding box center [738, 401] width 1477 height 802
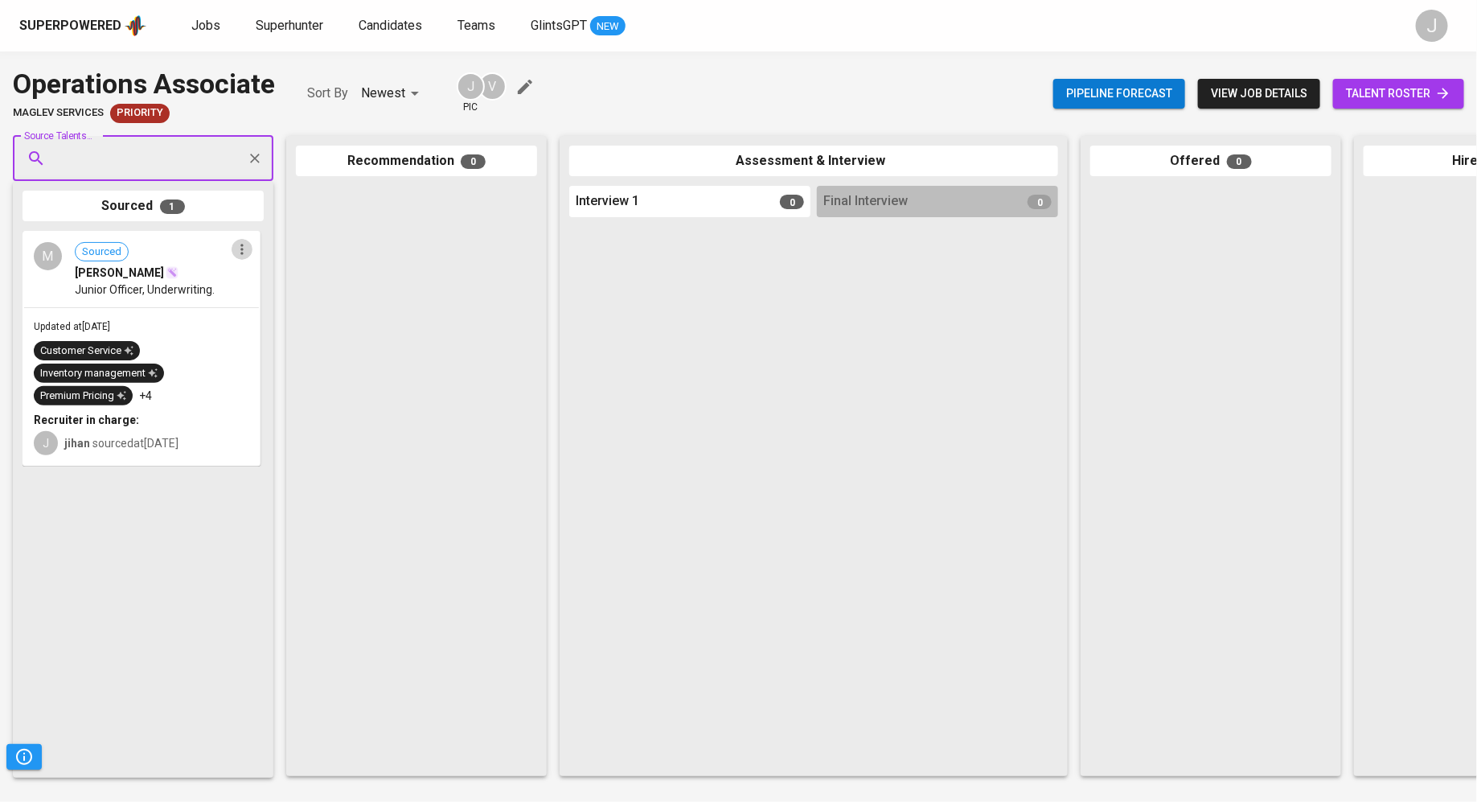
click at [244, 257] on icon "button" at bounding box center [242, 249] width 16 height 16
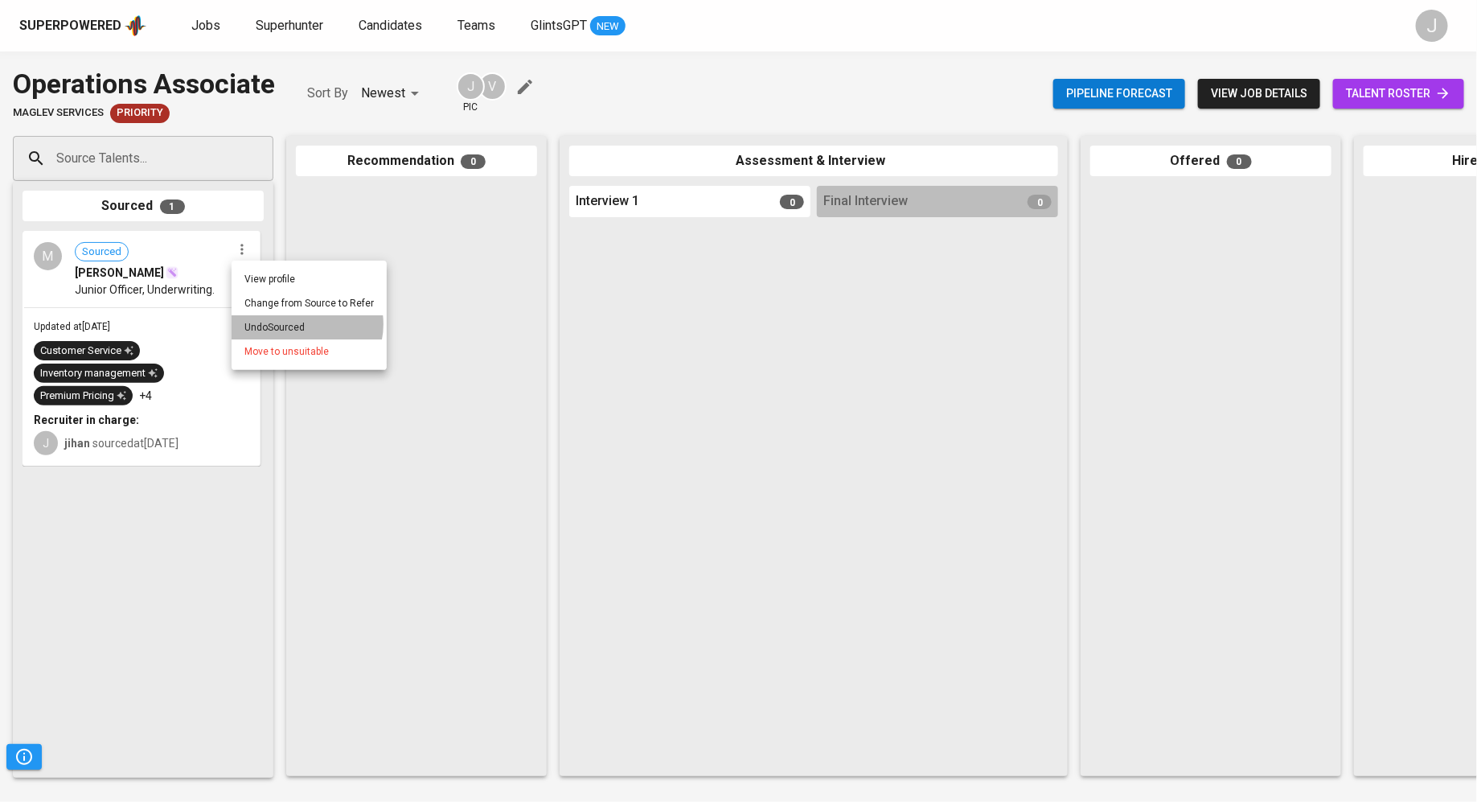
click at [305, 325] on li "Undo Sourced" at bounding box center [309, 327] width 155 height 24
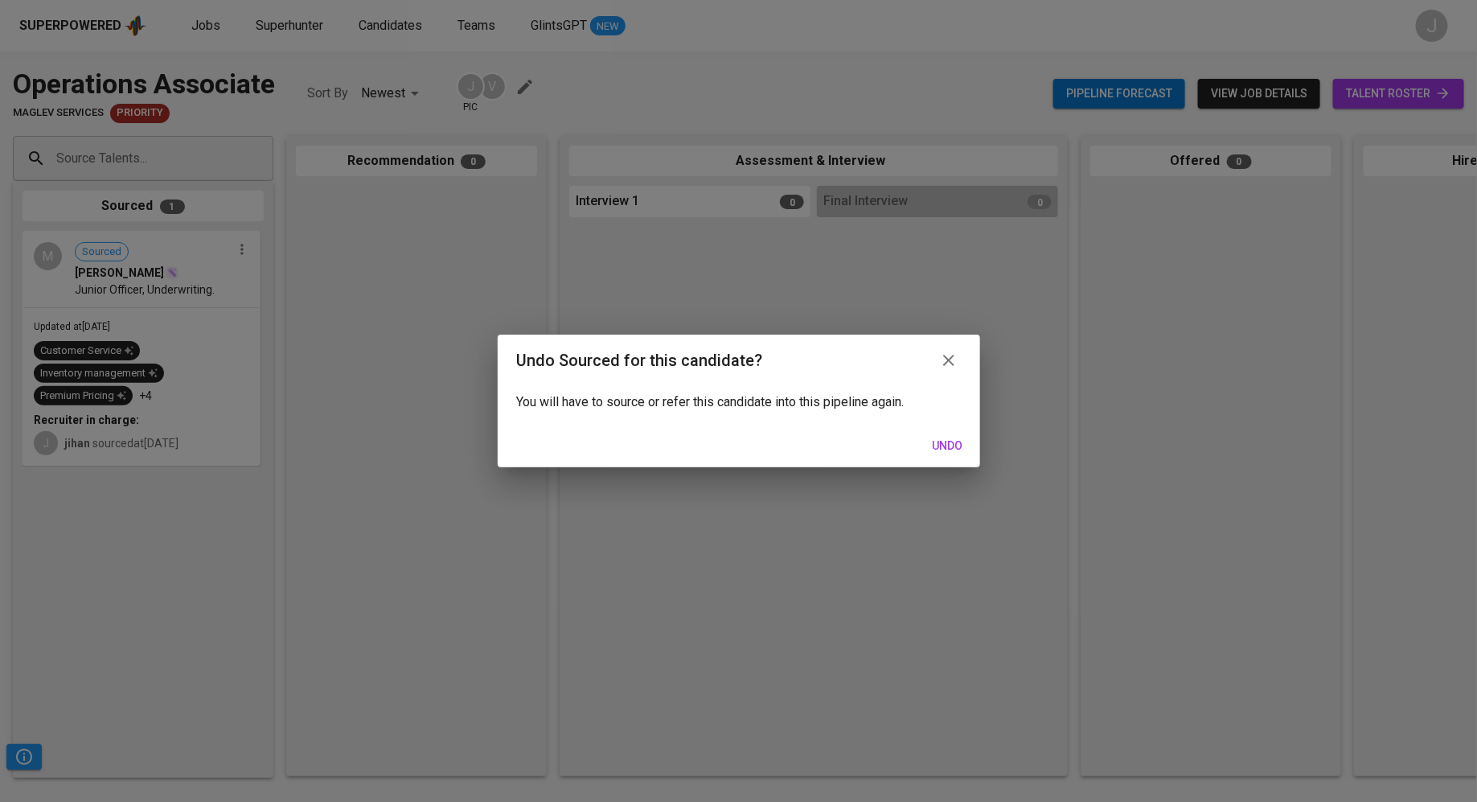
click at [967, 446] on button "Undo" at bounding box center [947, 446] width 51 height 30
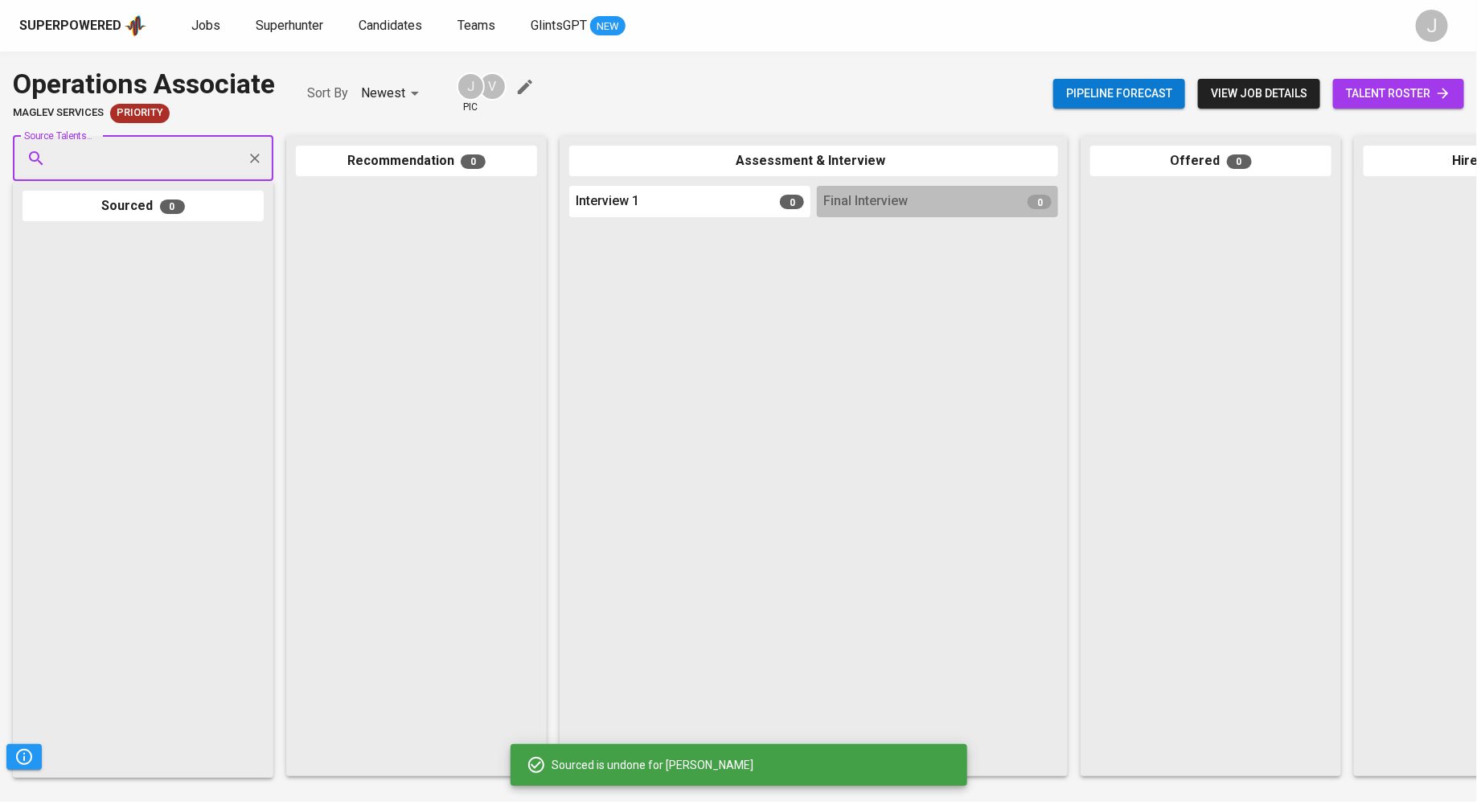
click at [277, 37] on div "Superpowered Jobs Superhunter Candidates Teams GlintsGPT NEW" at bounding box center [712, 26] width 1387 height 24
click at [341, 39] on div "Superpowered Jobs Superhunter Candidates Teams GlintsGPT NEW J" at bounding box center [738, 25] width 1477 height 51
click at [402, 29] on span "Candidates" at bounding box center [391, 25] width 64 height 15
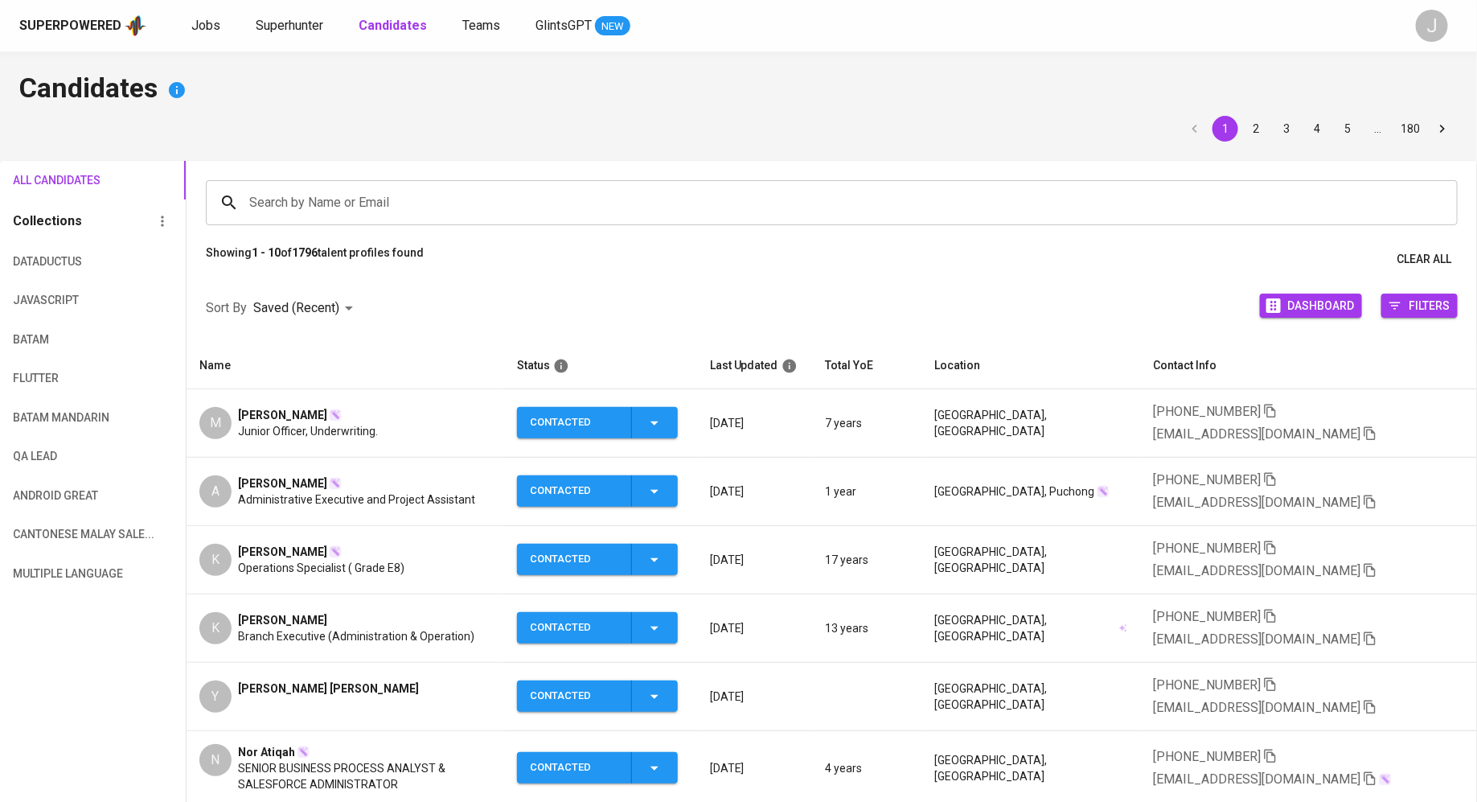
click at [281, 408] on span "[PERSON_NAME]" at bounding box center [282, 415] width 89 height 16
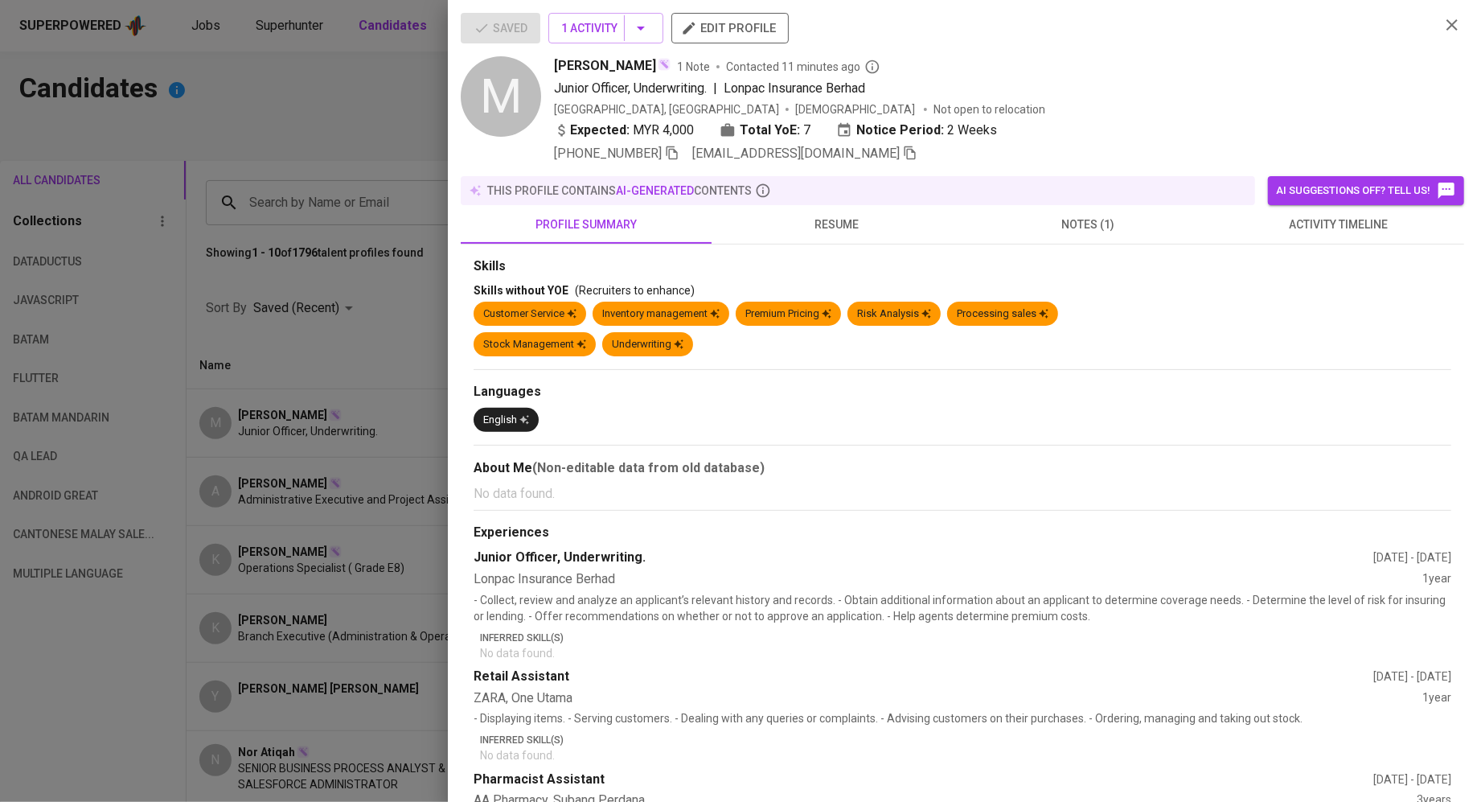
click at [1080, 234] on button "notes (1)" at bounding box center [1087, 224] width 251 height 39
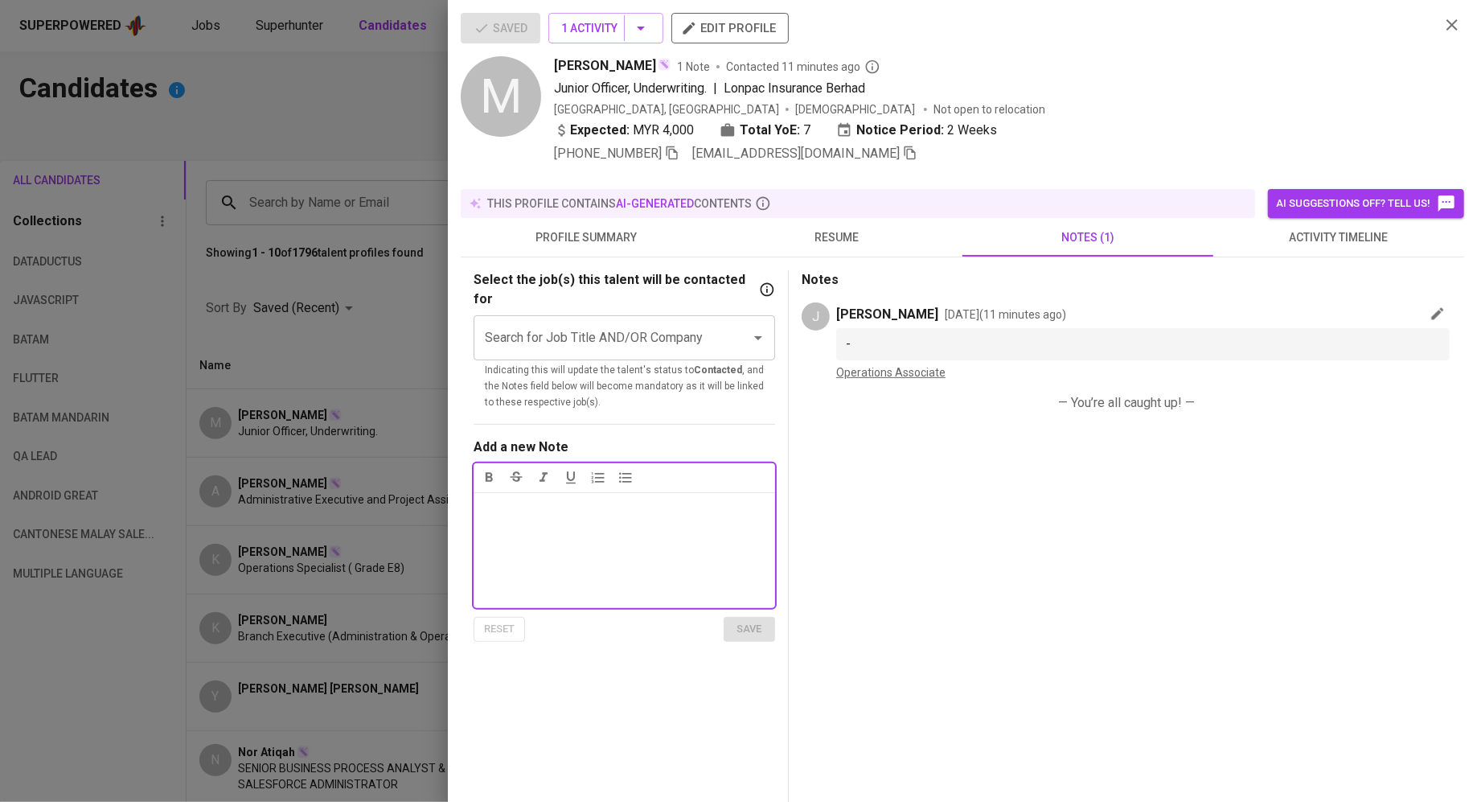
click at [618, 499] on p "Notes ﻿" at bounding box center [624, 508] width 282 height 19
click at [283, 359] on div at bounding box center [738, 401] width 1477 height 802
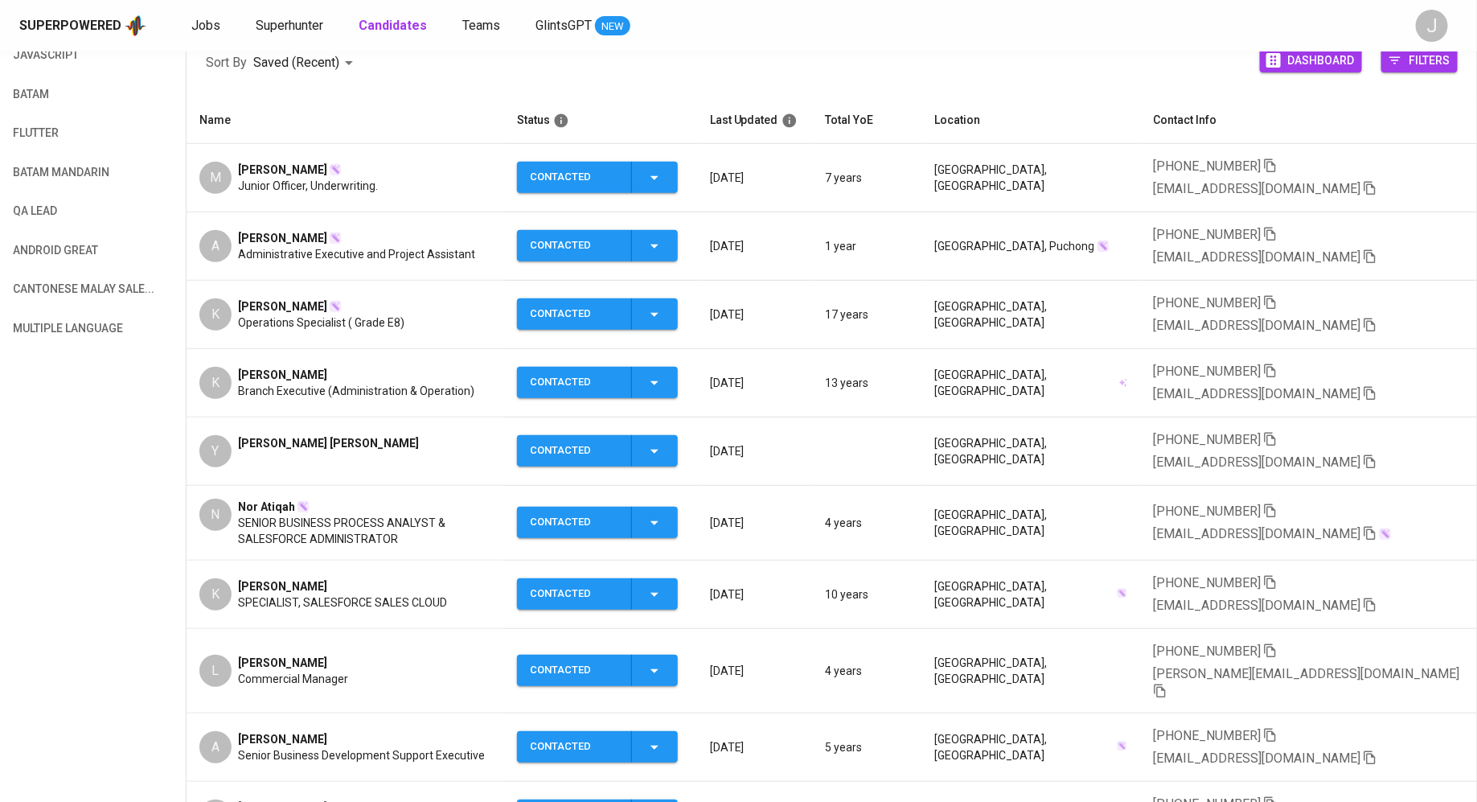
scroll to position [225, 0]
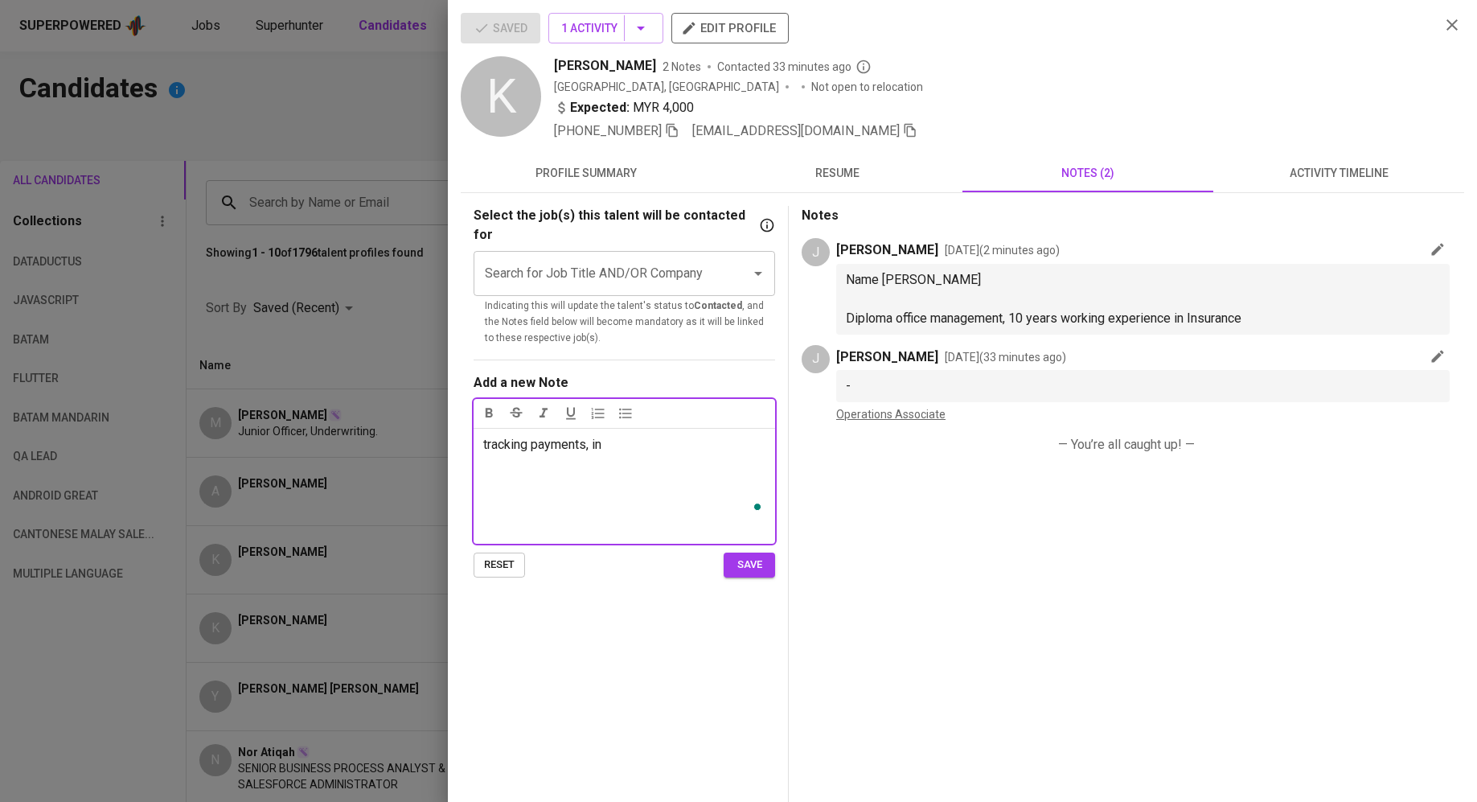
scroll to position [43, 0]
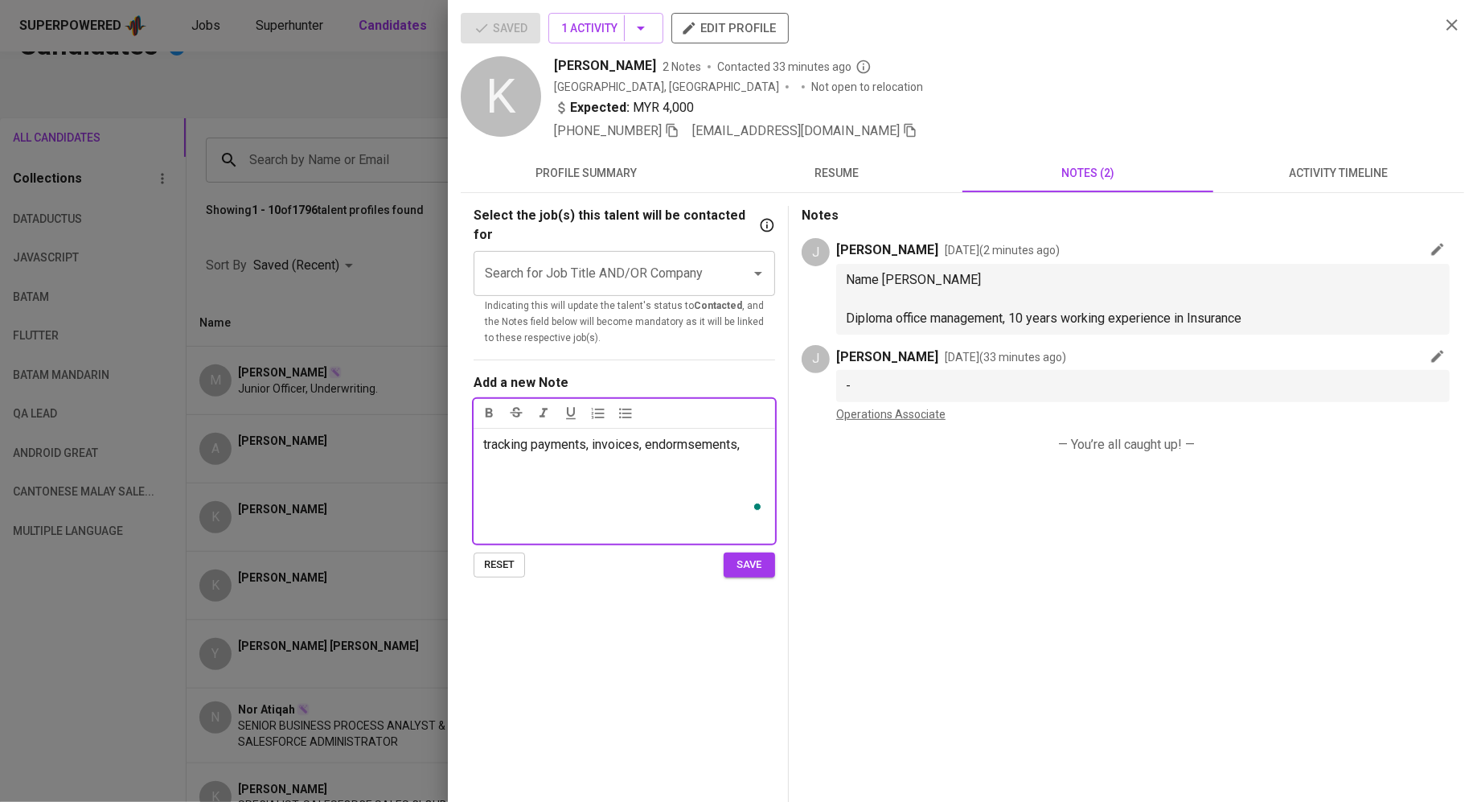
click at [690, 435] on p "tracking payments, invoices, endormsements," at bounding box center [624, 444] width 282 height 19
click at [759, 435] on p "tracking payments, invoices, endorsements," at bounding box center [624, 444] width 282 height 19
click at [551, 475] on span "bank HSBC and Hong Leong (premier customer experience)" at bounding box center [620, 492] width 275 height 35
click at [748, 553] on button "save" at bounding box center [749, 564] width 51 height 25
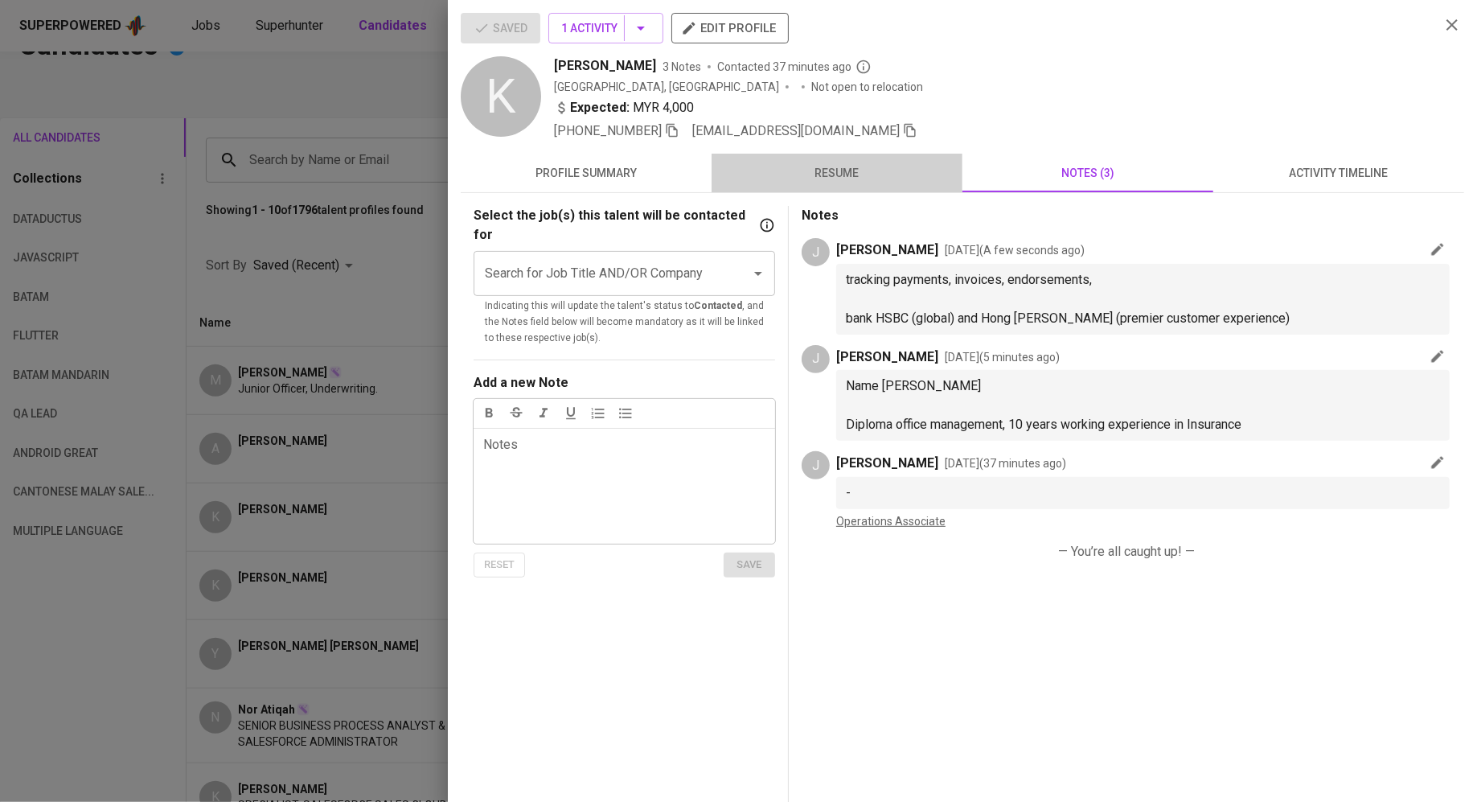
click at [853, 171] on span "resume" at bounding box center [837, 173] width 232 height 20
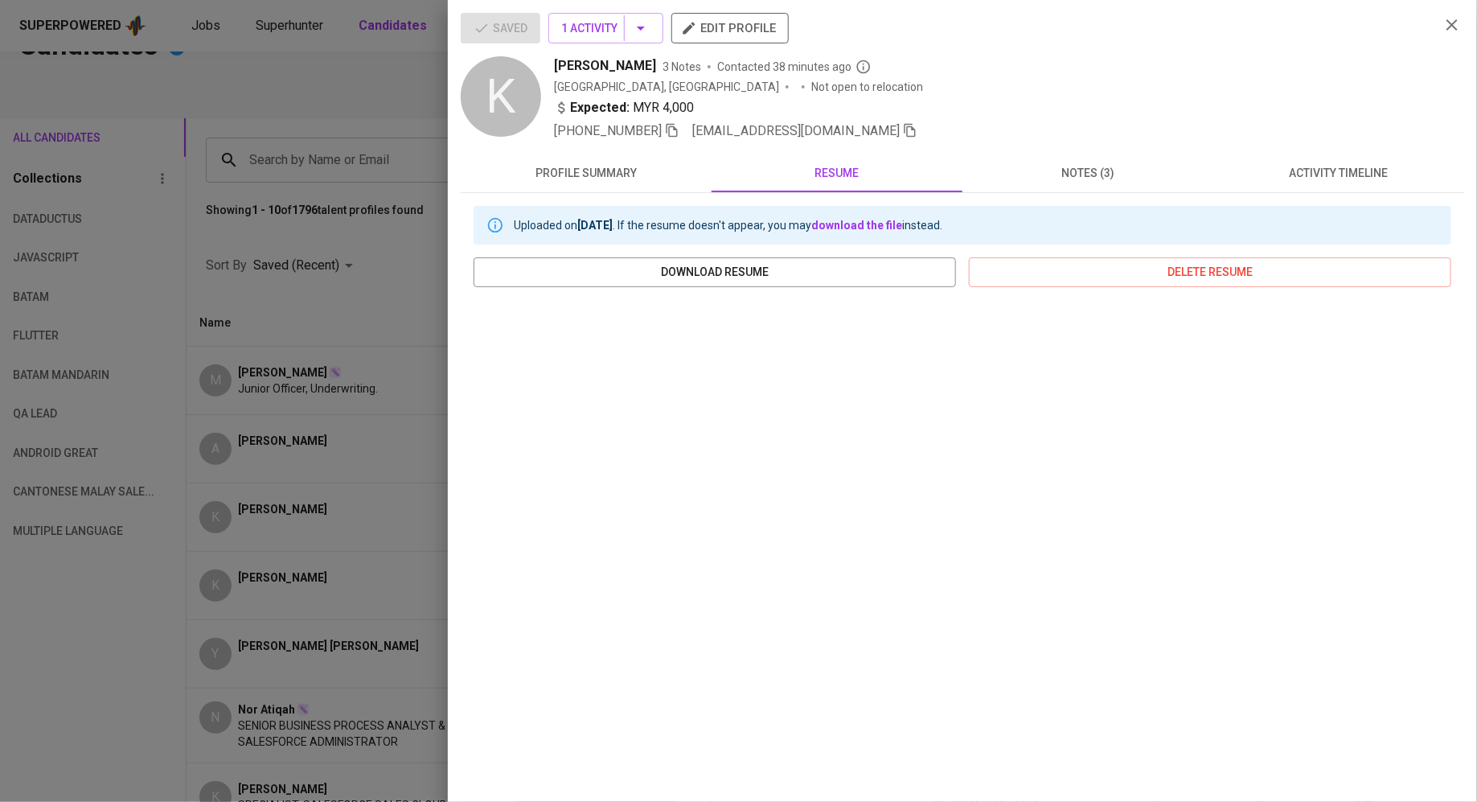
scroll to position [4, 0]
click at [363, 293] on div at bounding box center [738, 401] width 1477 height 802
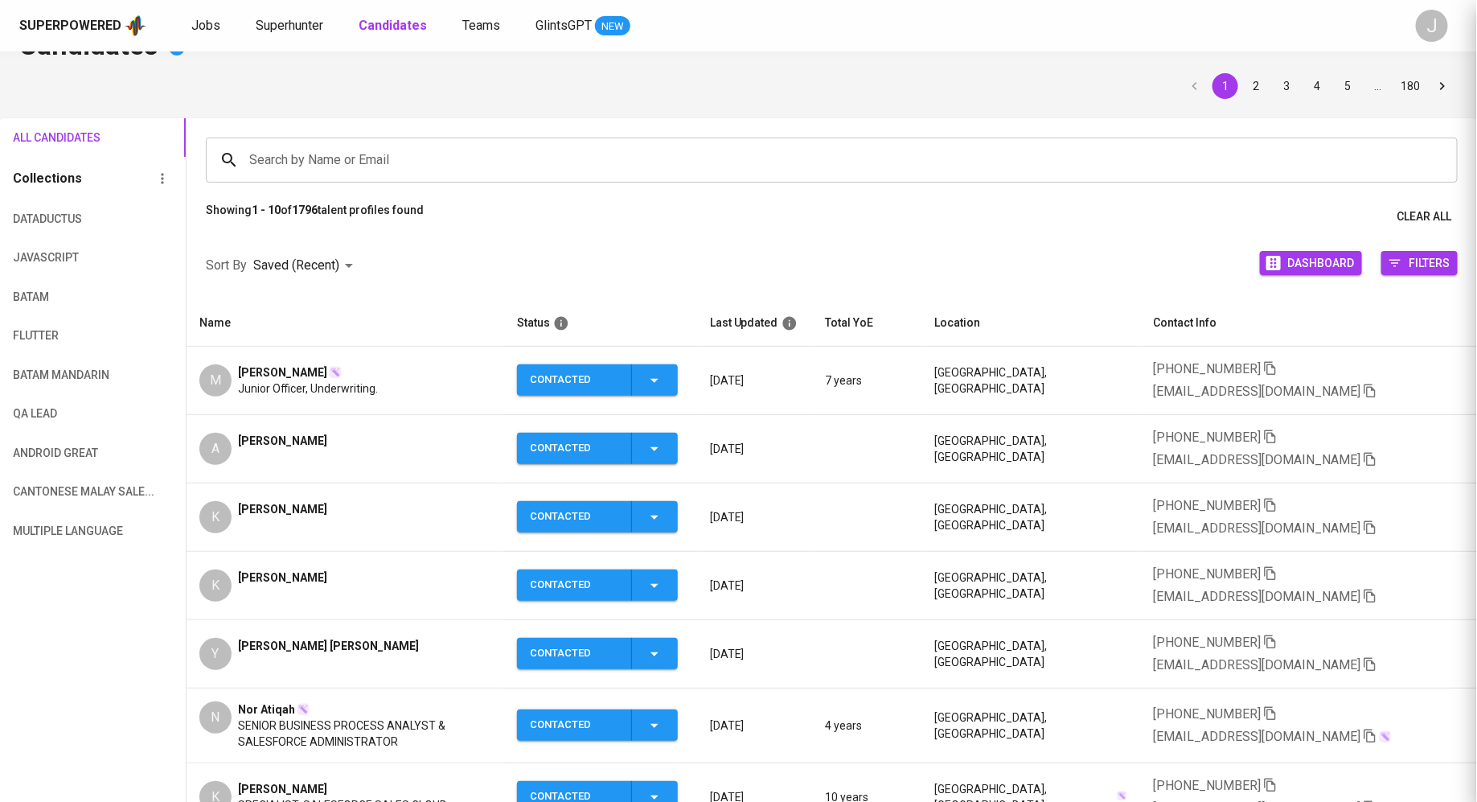
scroll to position [0, 0]
click at [269, 569] on span "[PERSON_NAME]" at bounding box center [282, 577] width 89 height 16
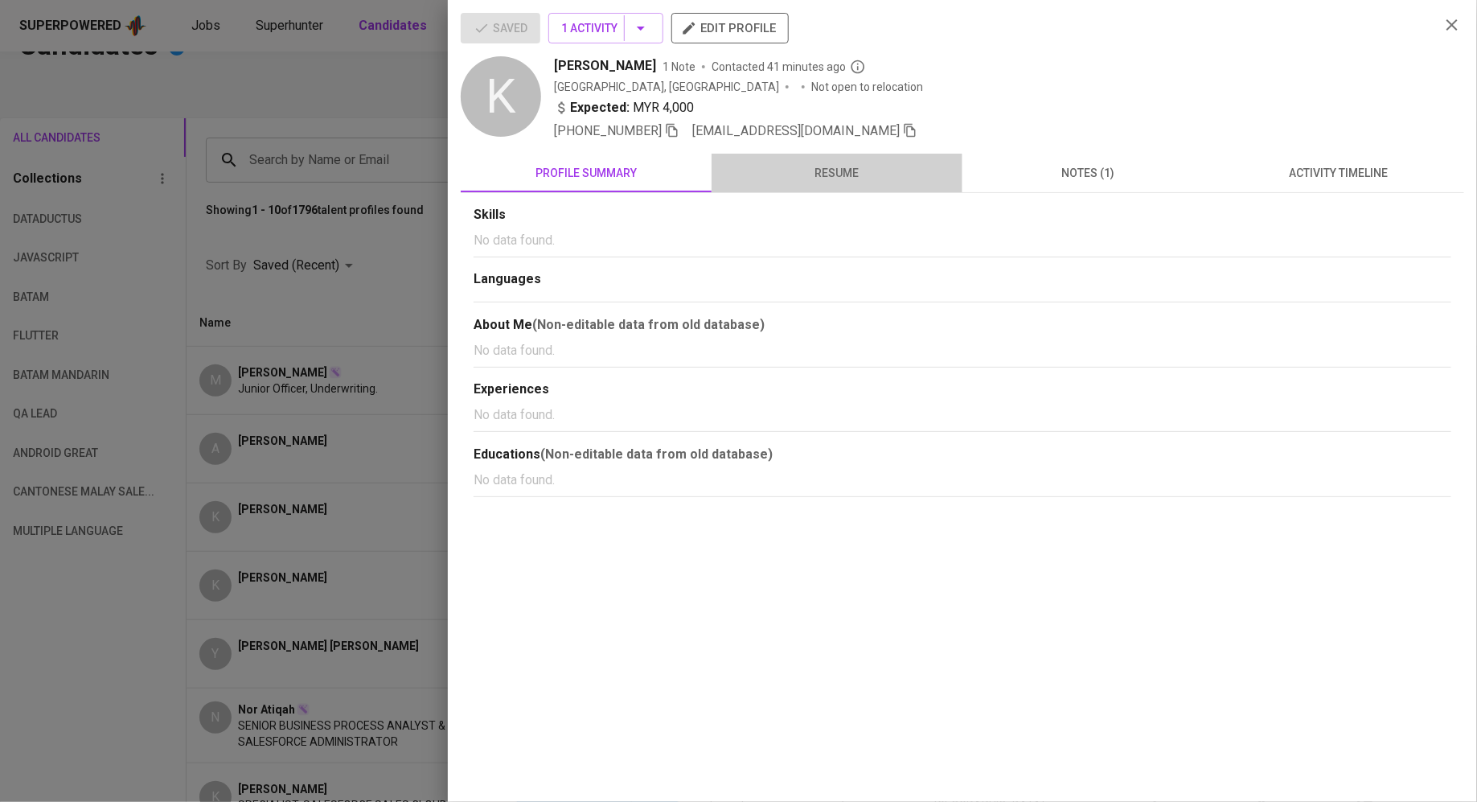
click at [850, 163] on span "resume" at bounding box center [837, 173] width 232 height 20
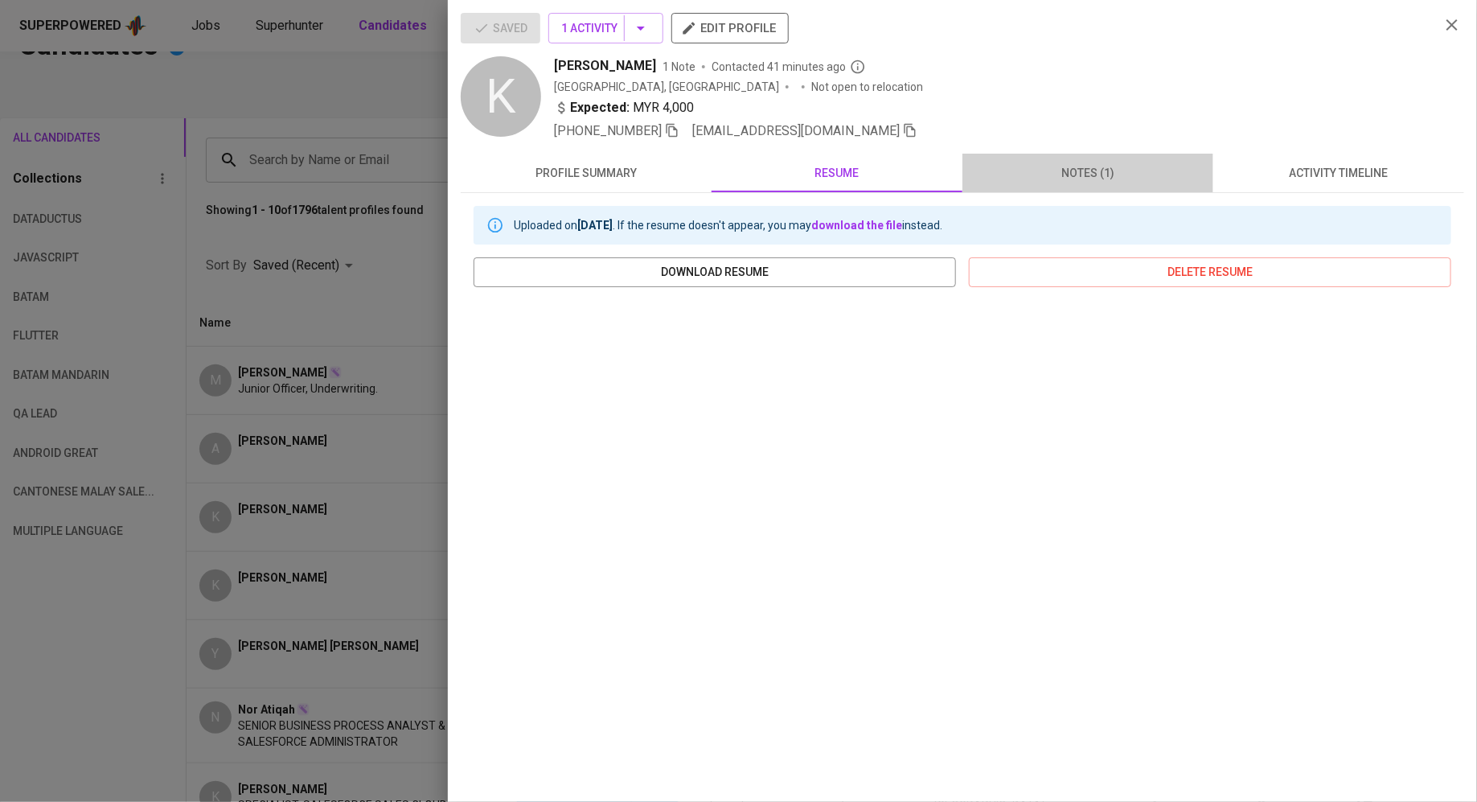
click at [1086, 172] on span "notes (1)" at bounding box center [1088, 173] width 232 height 20
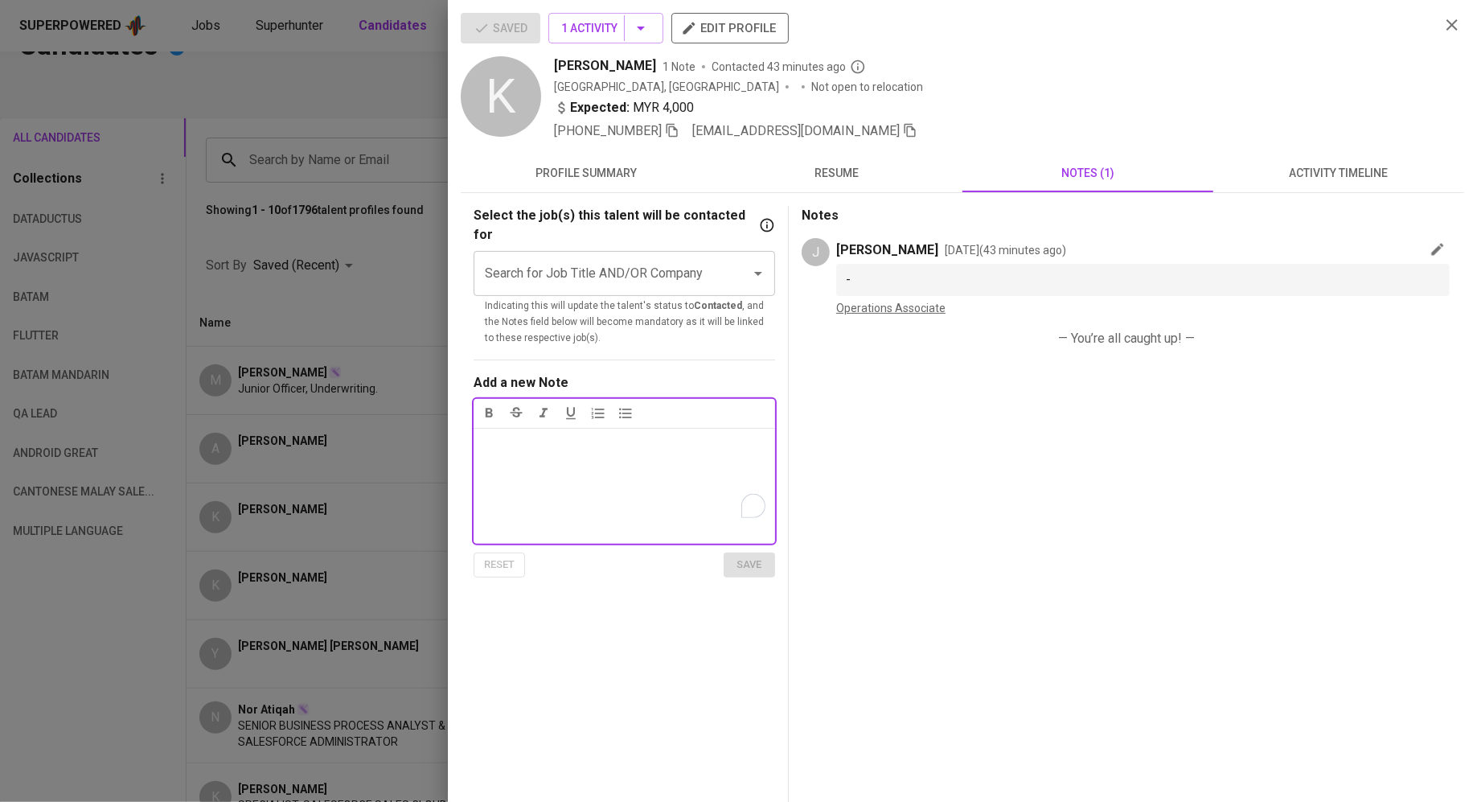
click at [831, 179] on span "resume" at bounding box center [837, 173] width 232 height 20
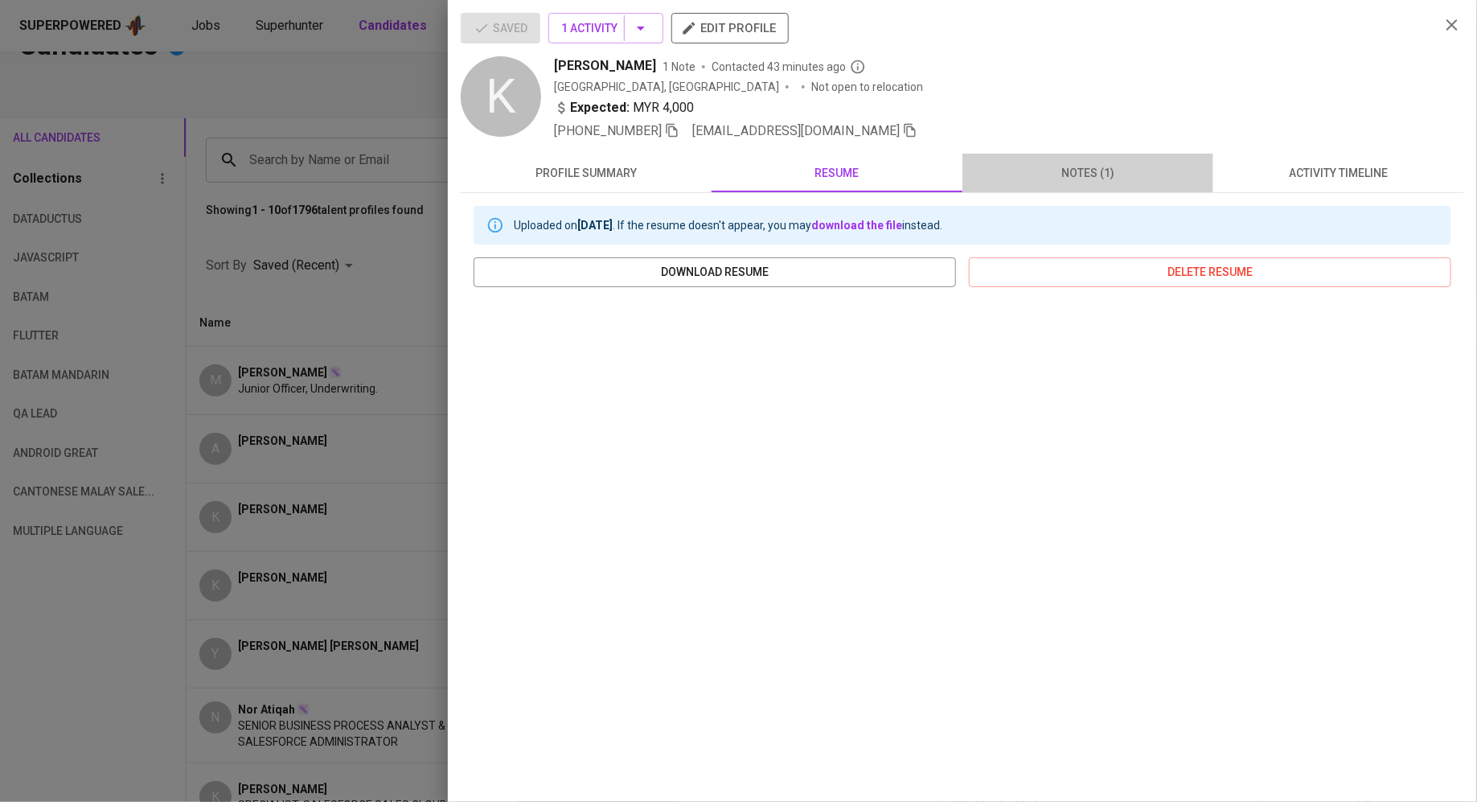
click at [1075, 170] on span "notes (1)" at bounding box center [1088, 173] width 232 height 20
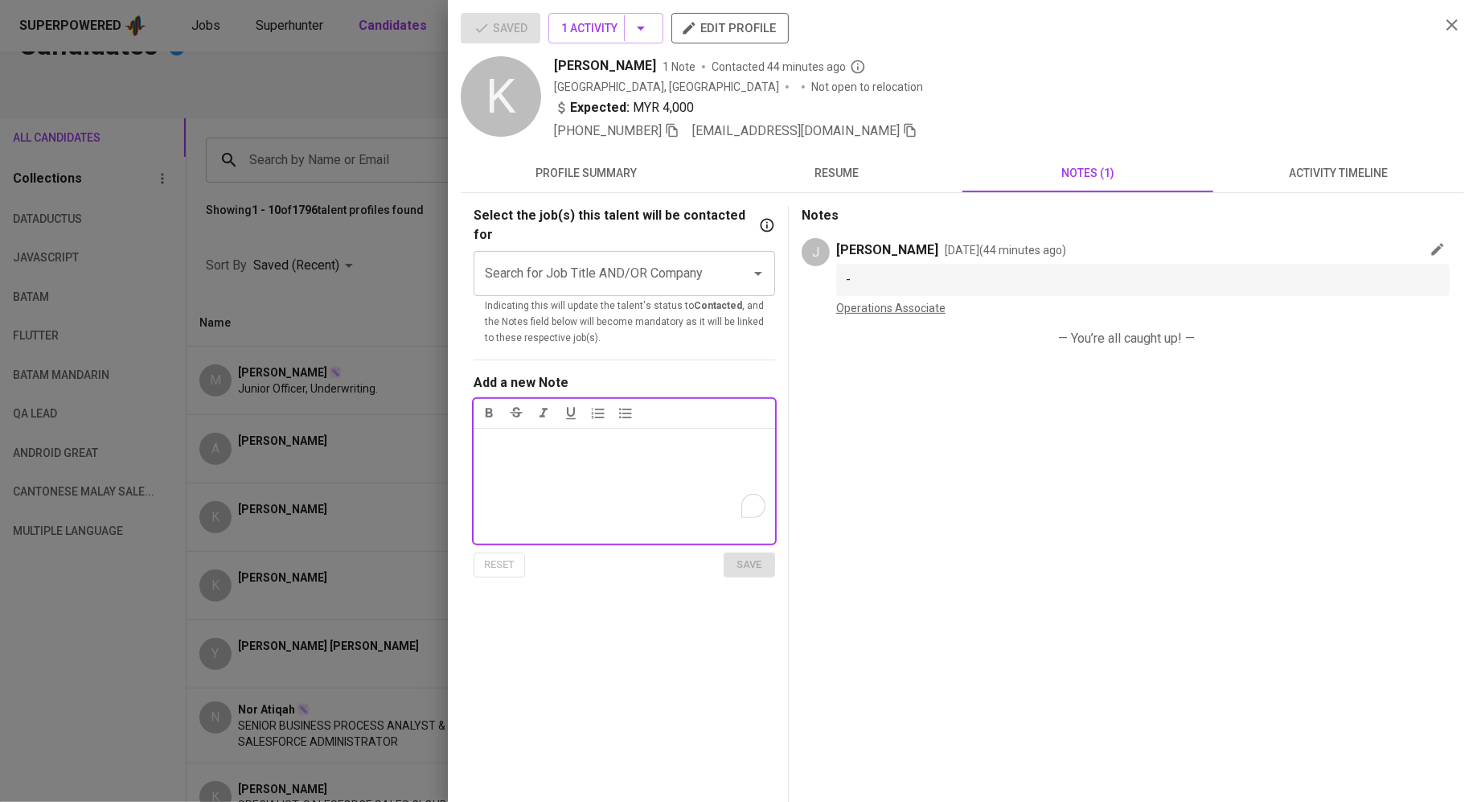
click at [593, 445] on div "Notes ﻿" at bounding box center [625, 486] width 302 height 116
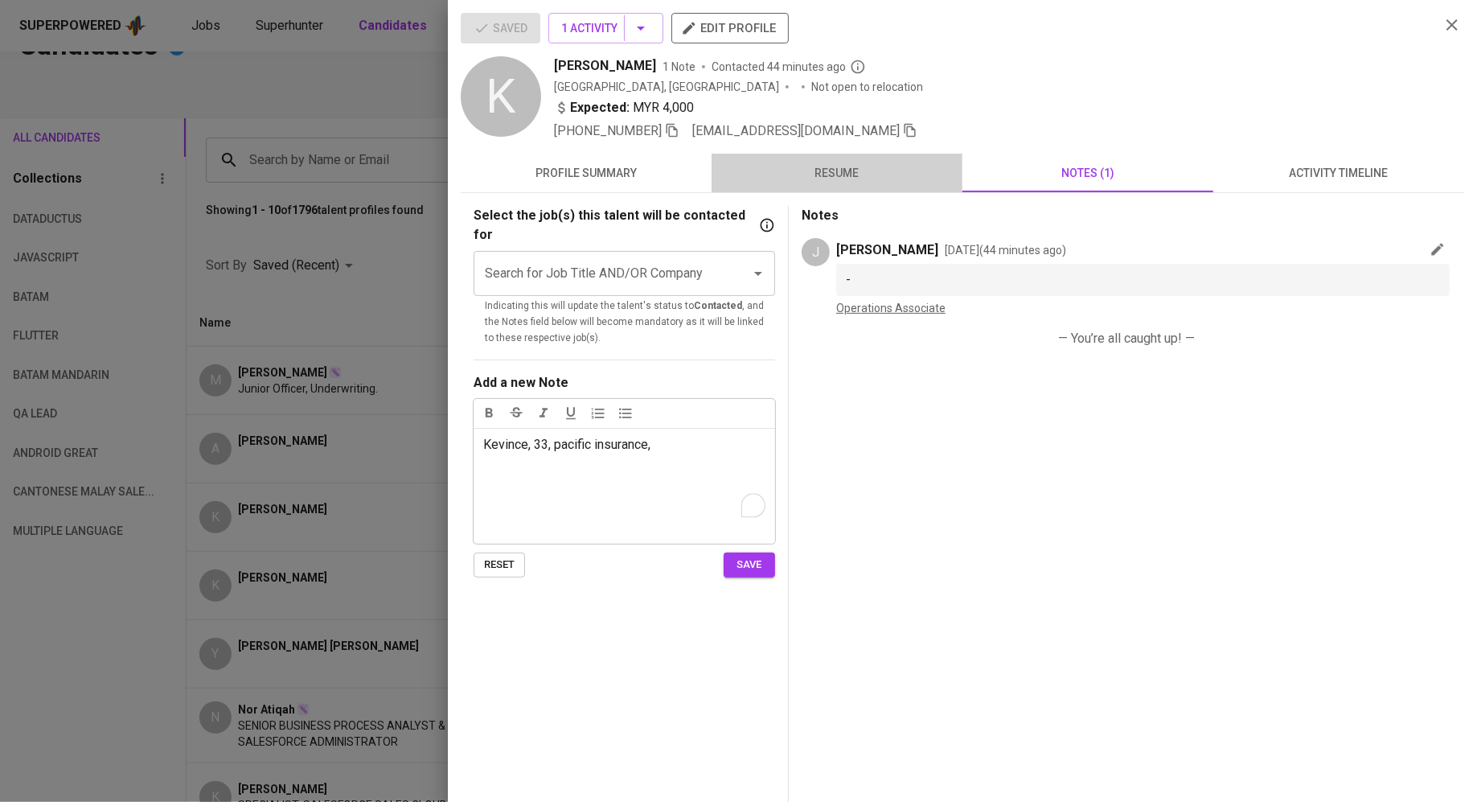
click at [829, 176] on span "resume" at bounding box center [837, 173] width 232 height 20
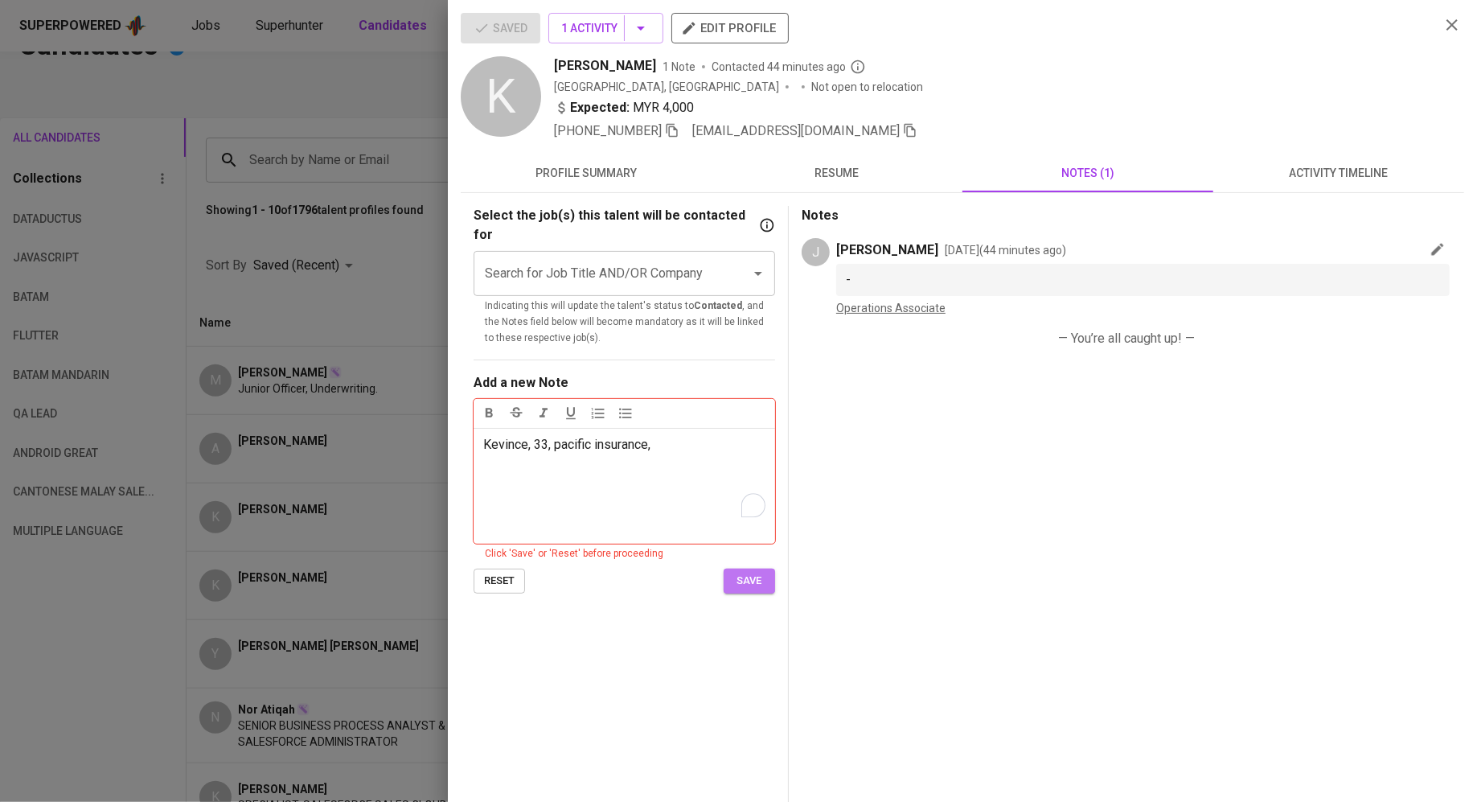
drag, startPoint x: 751, startPoint y: 556, endPoint x: 708, endPoint y: 460, distance: 105.8
click at [709, 461] on div "Select the job(s) this talent will be contacted for Search for Job Title AND/OR…" at bounding box center [625, 399] width 302 height 387
click at [705, 445] on div "Kevince, 33, pacific insurance," at bounding box center [625, 486] width 302 height 116
click at [685, 435] on p "Kevince, 33, pacific insurance," at bounding box center [624, 444] width 282 height 19
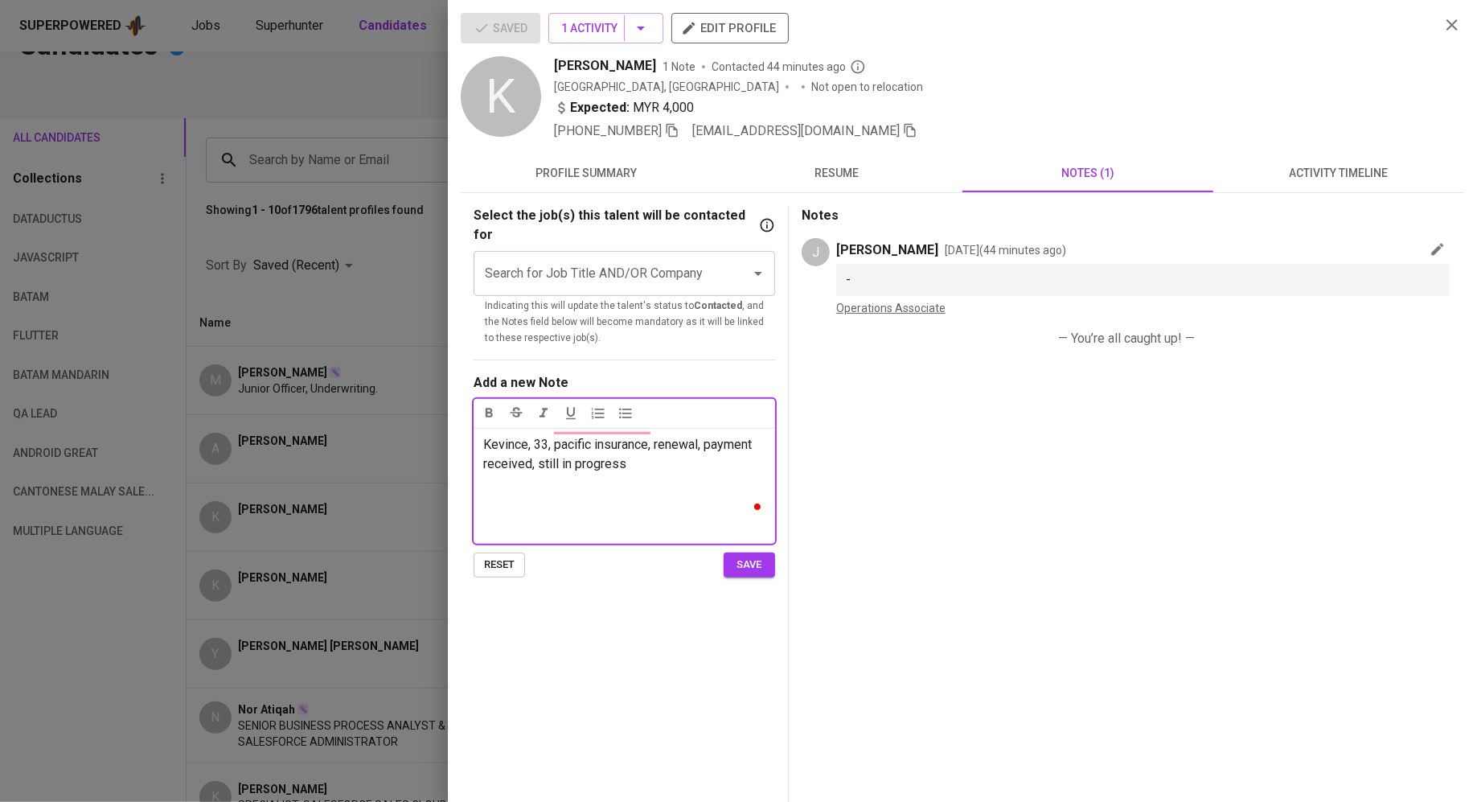
click at [745, 556] on span "save" at bounding box center [749, 565] width 35 height 18
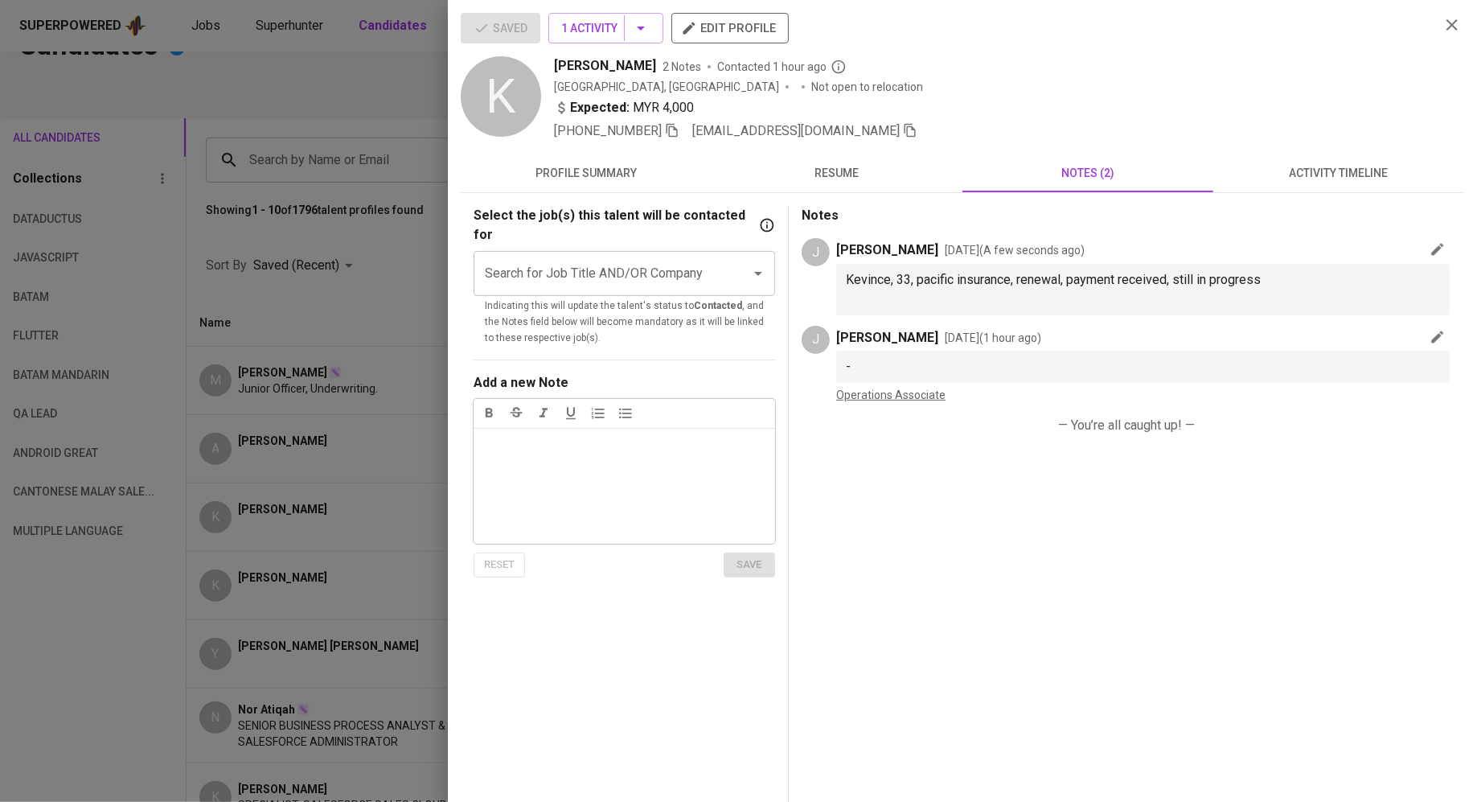
click at [856, 154] on button "resume" at bounding box center [837, 173] width 251 height 39
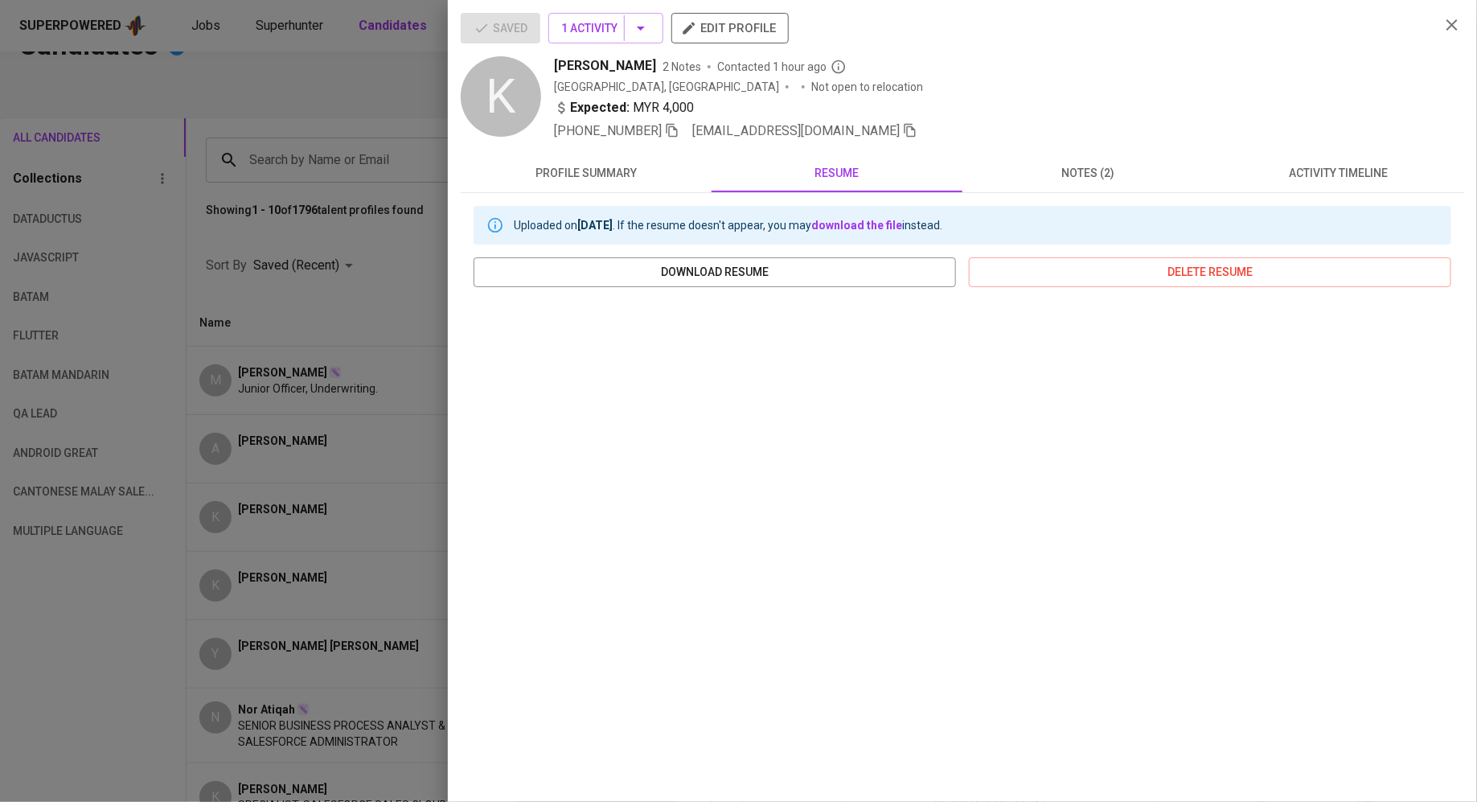
click at [1096, 170] on span "notes (2)" at bounding box center [1088, 173] width 232 height 20
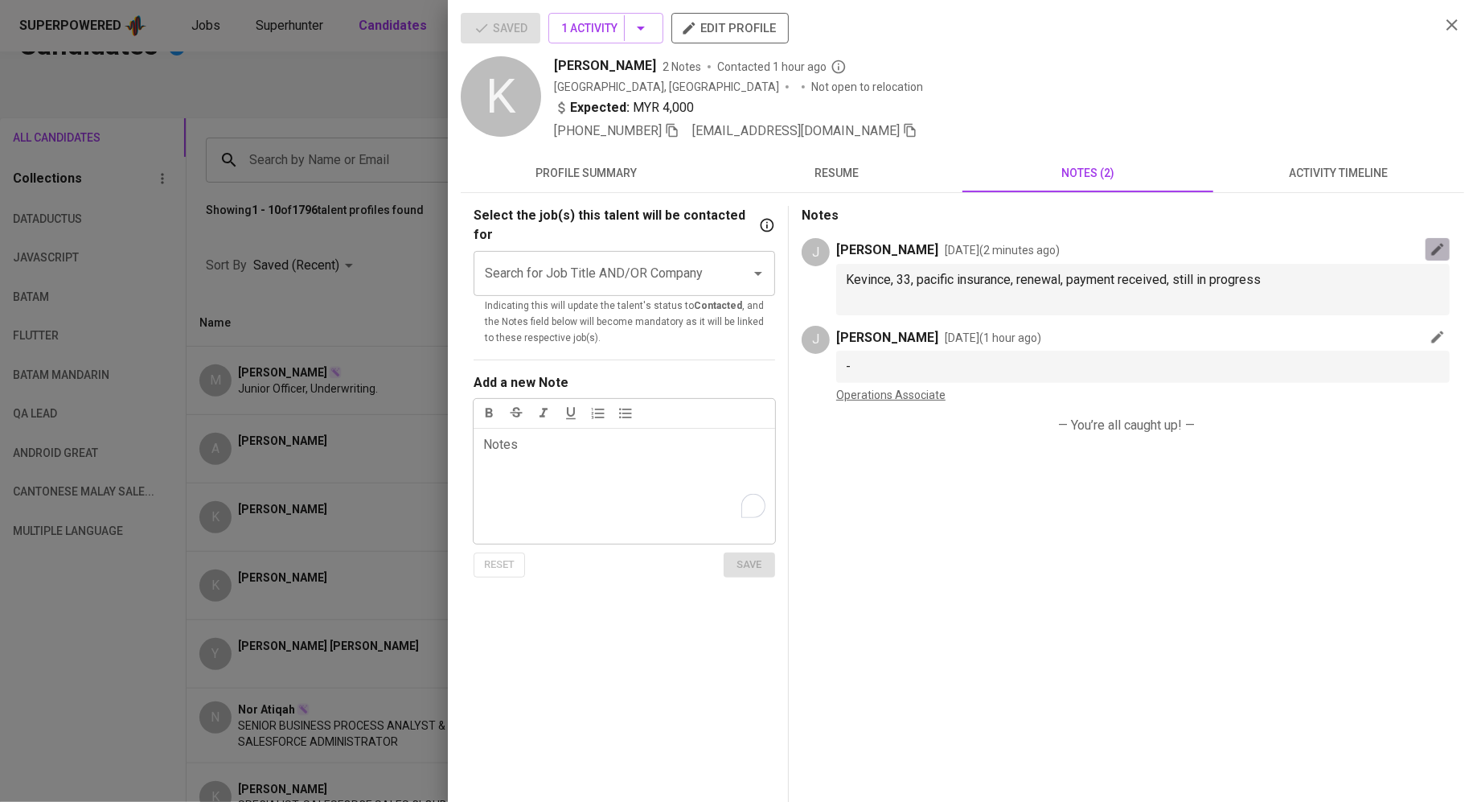
click at [1438, 248] on icon "button" at bounding box center [1438, 250] width 12 height 12
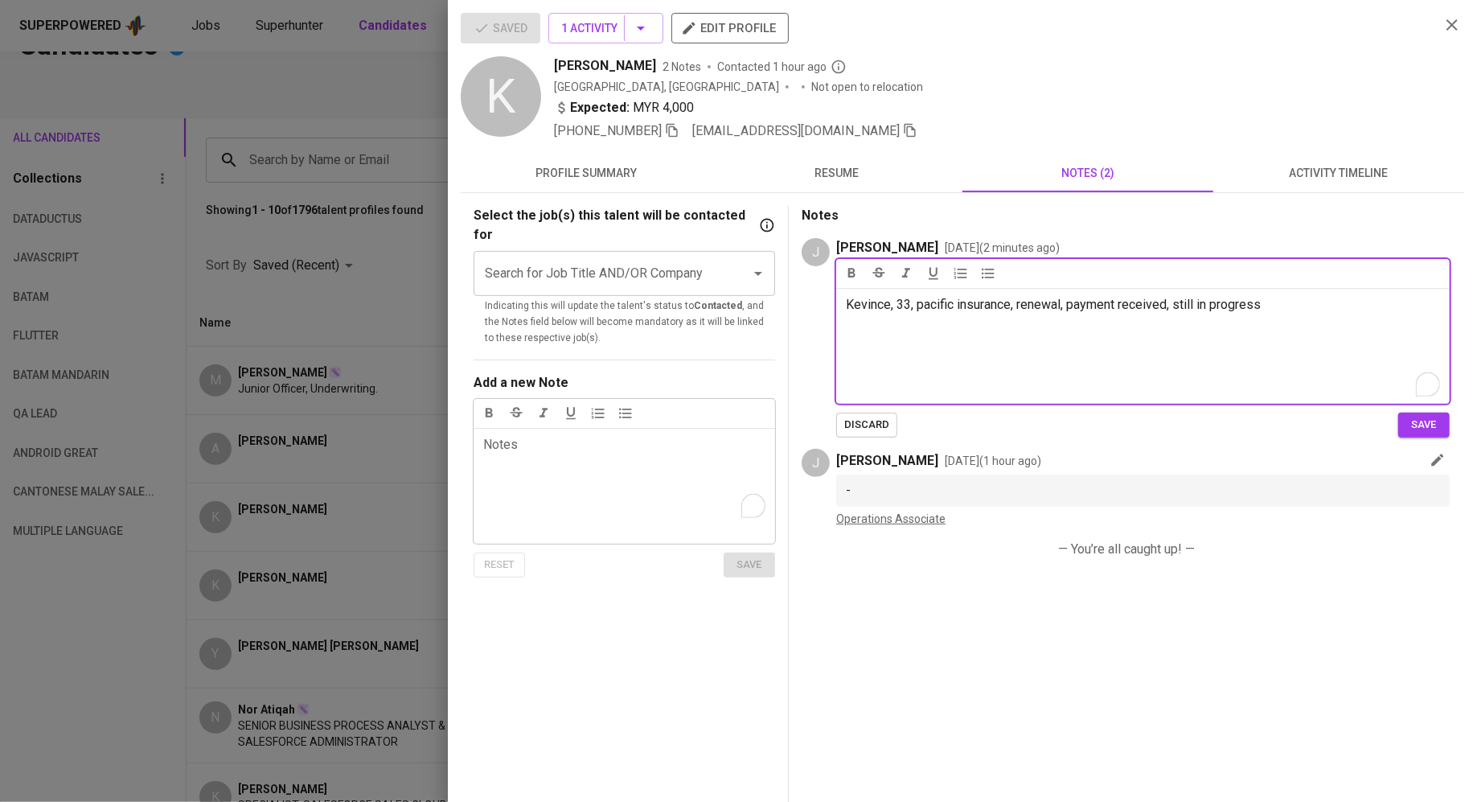
click at [1277, 309] on p "Kevince, 33, pacific insurance, renewal, payment received, still in progress" at bounding box center [1143, 304] width 594 height 19
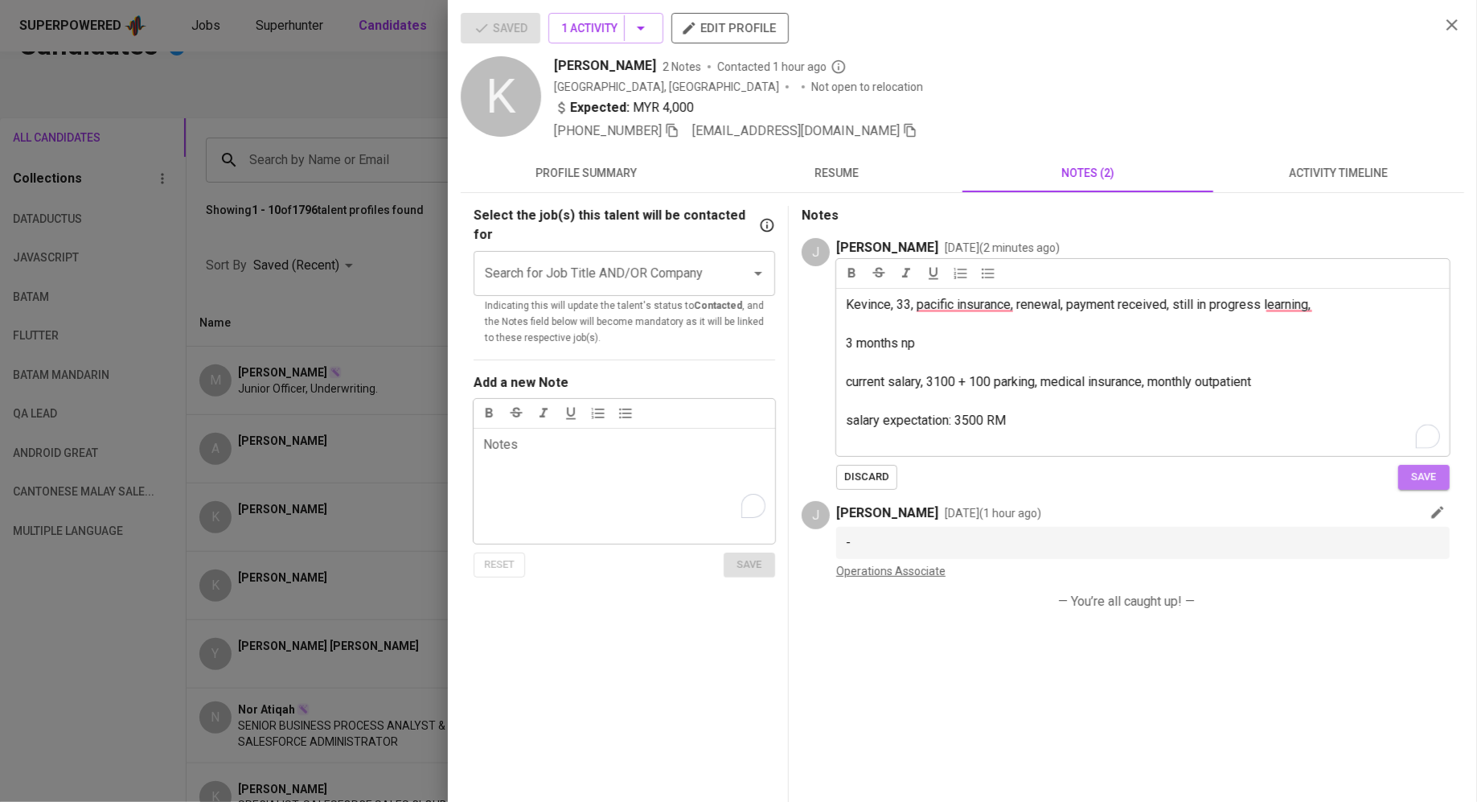
click at [1426, 472] on span "save" at bounding box center [1423, 477] width 35 height 18
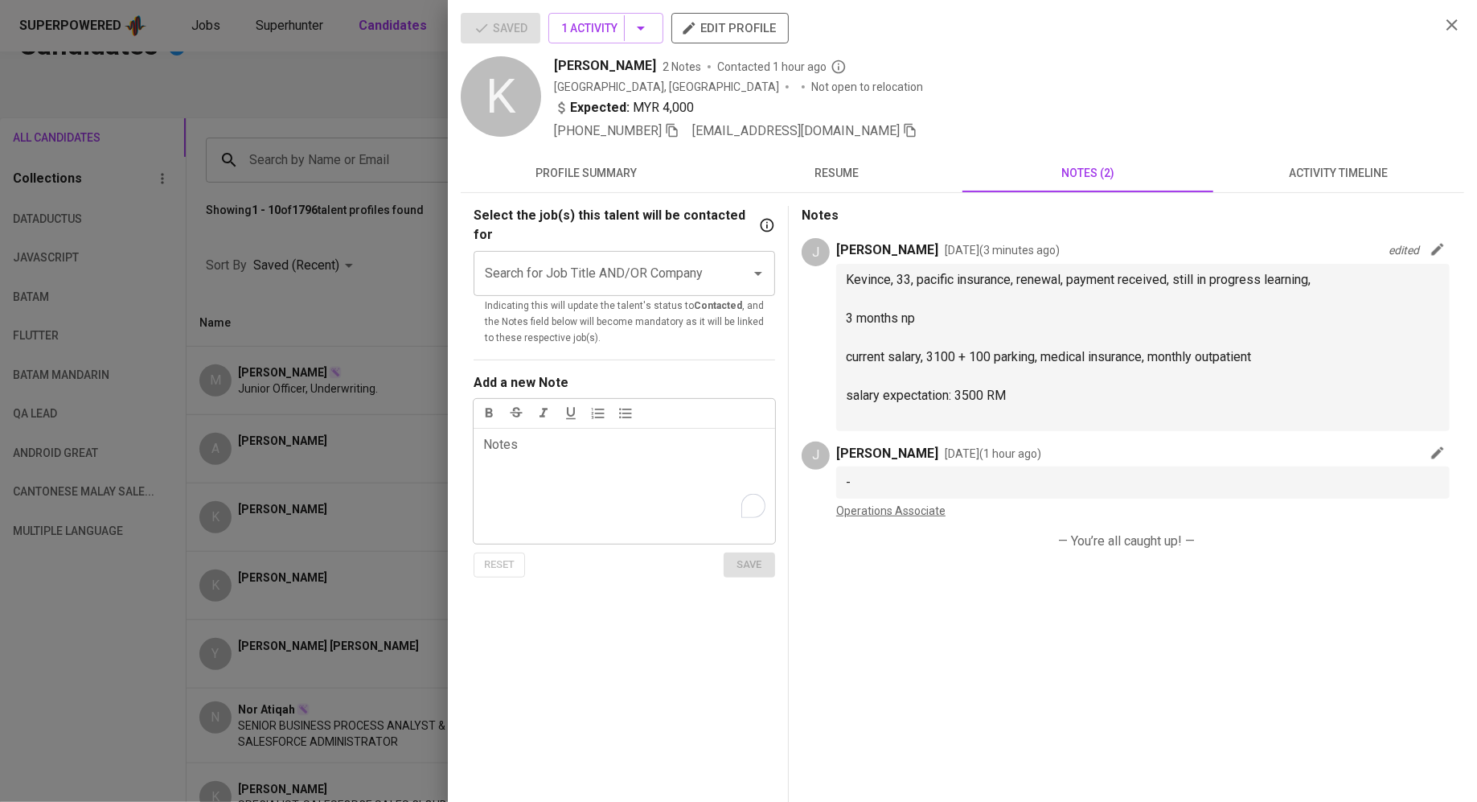
click at [836, 251] on p "Jihan Zannah Fhasia" at bounding box center [887, 249] width 102 height 19
click at [825, 251] on div "J" at bounding box center [816, 252] width 28 height 28
click at [847, 247] on p "Jihan Zannah Fhasia" at bounding box center [887, 249] width 102 height 19
click at [260, 363] on div at bounding box center [738, 401] width 1477 height 802
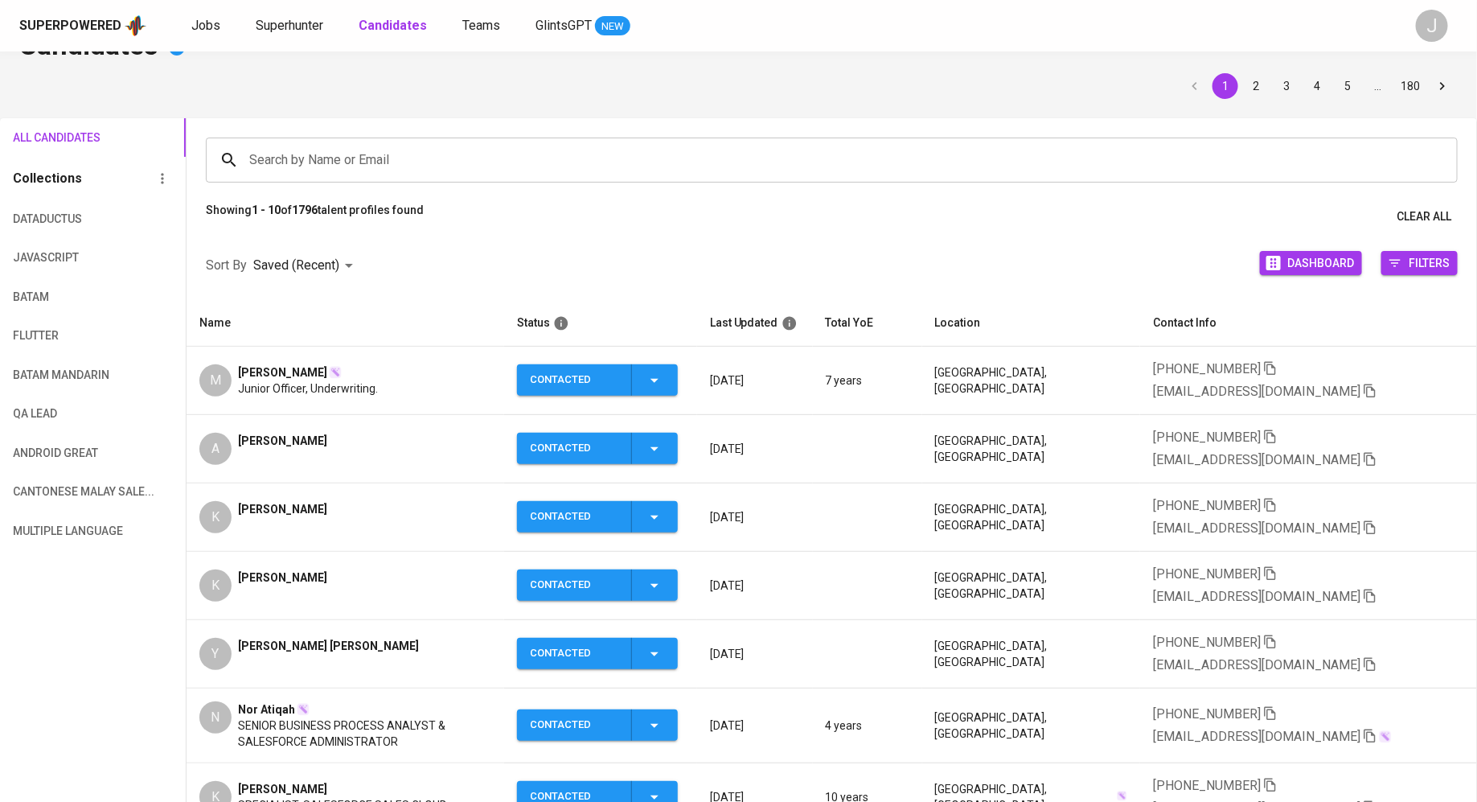
click at [301, 449] on div "[PERSON_NAME]" at bounding box center [282, 449] width 89 height 32
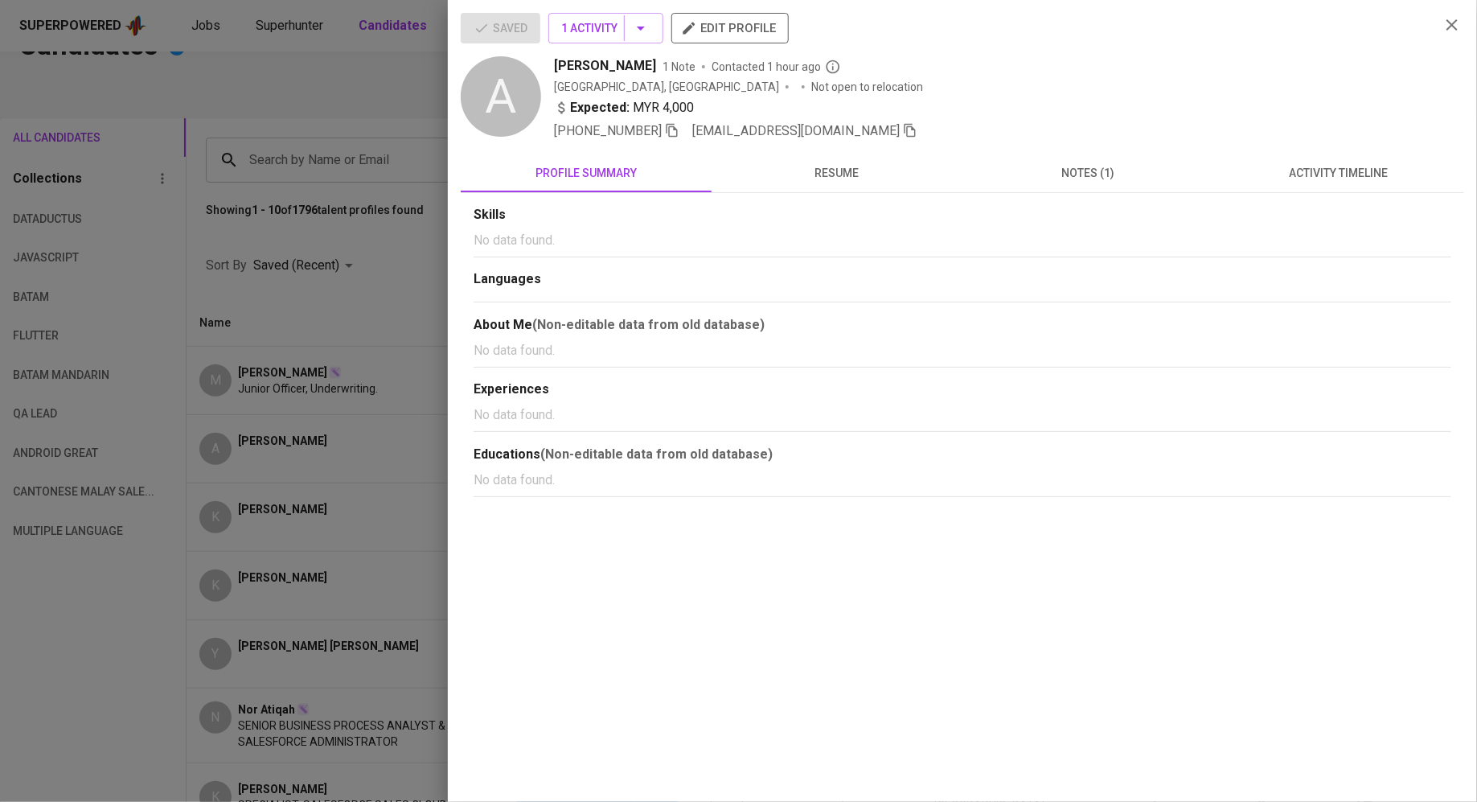
click at [1104, 174] on span "notes (1)" at bounding box center [1088, 173] width 232 height 20
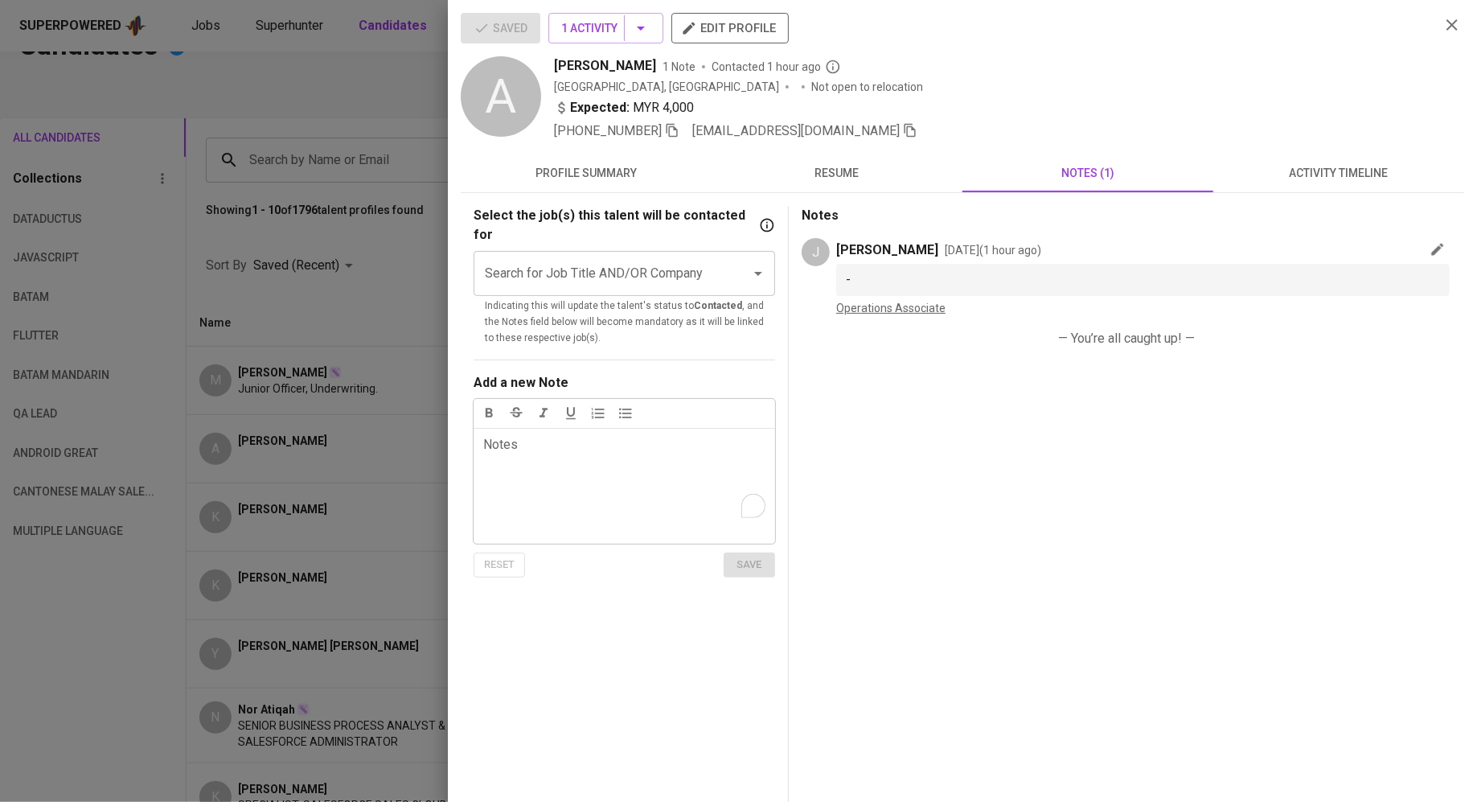
click at [796, 199] on div "Select the job(s) this talent will be contacted for Search for Job Title AND/OR…" at bounding box center [962, 600] width 1003 height 815
click at [810, 174] on span "resume" at bounding box center [837, 173] width 232 height 20
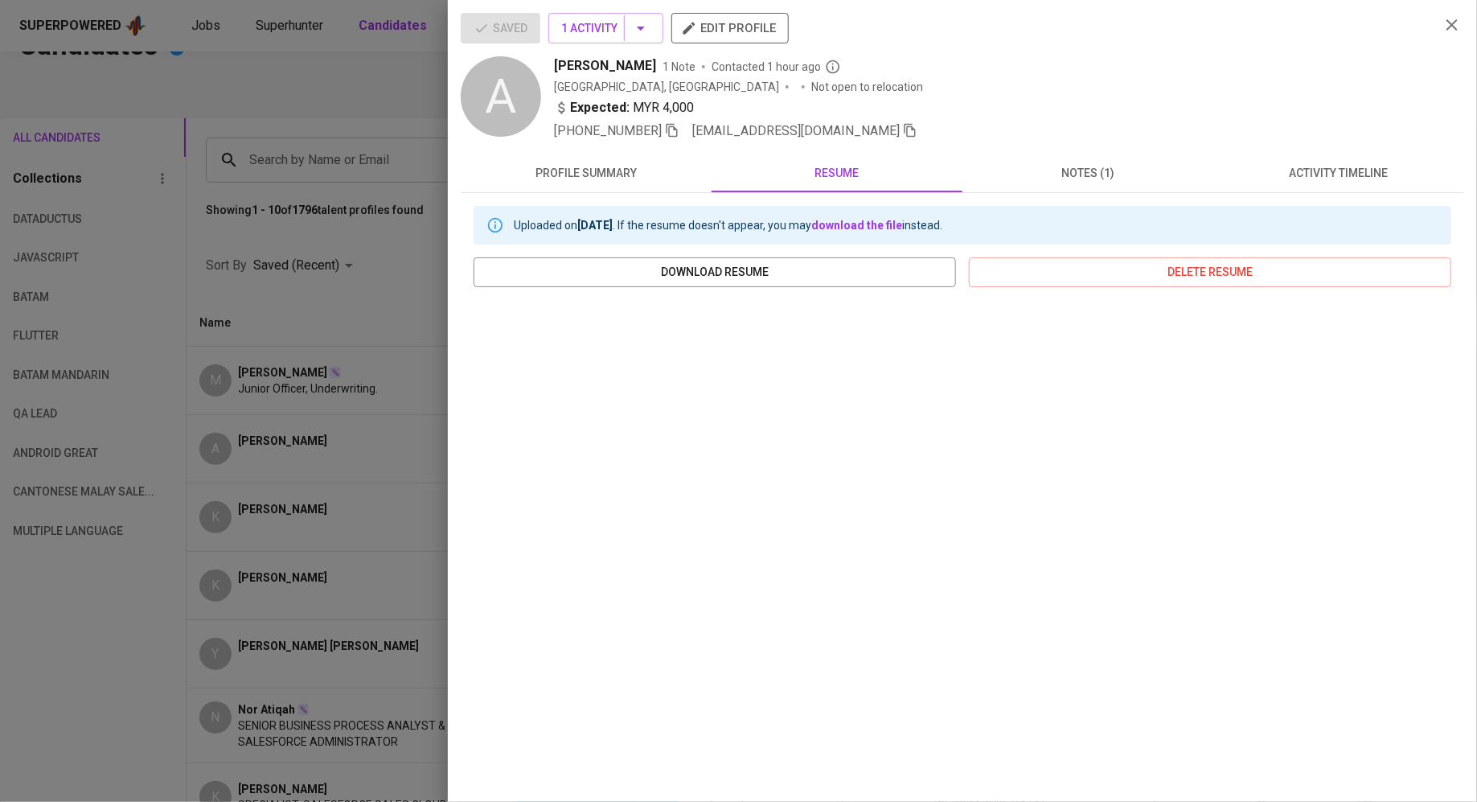
click at [285, 412] on div at bounding box center [738, 401] width 1477 height 802
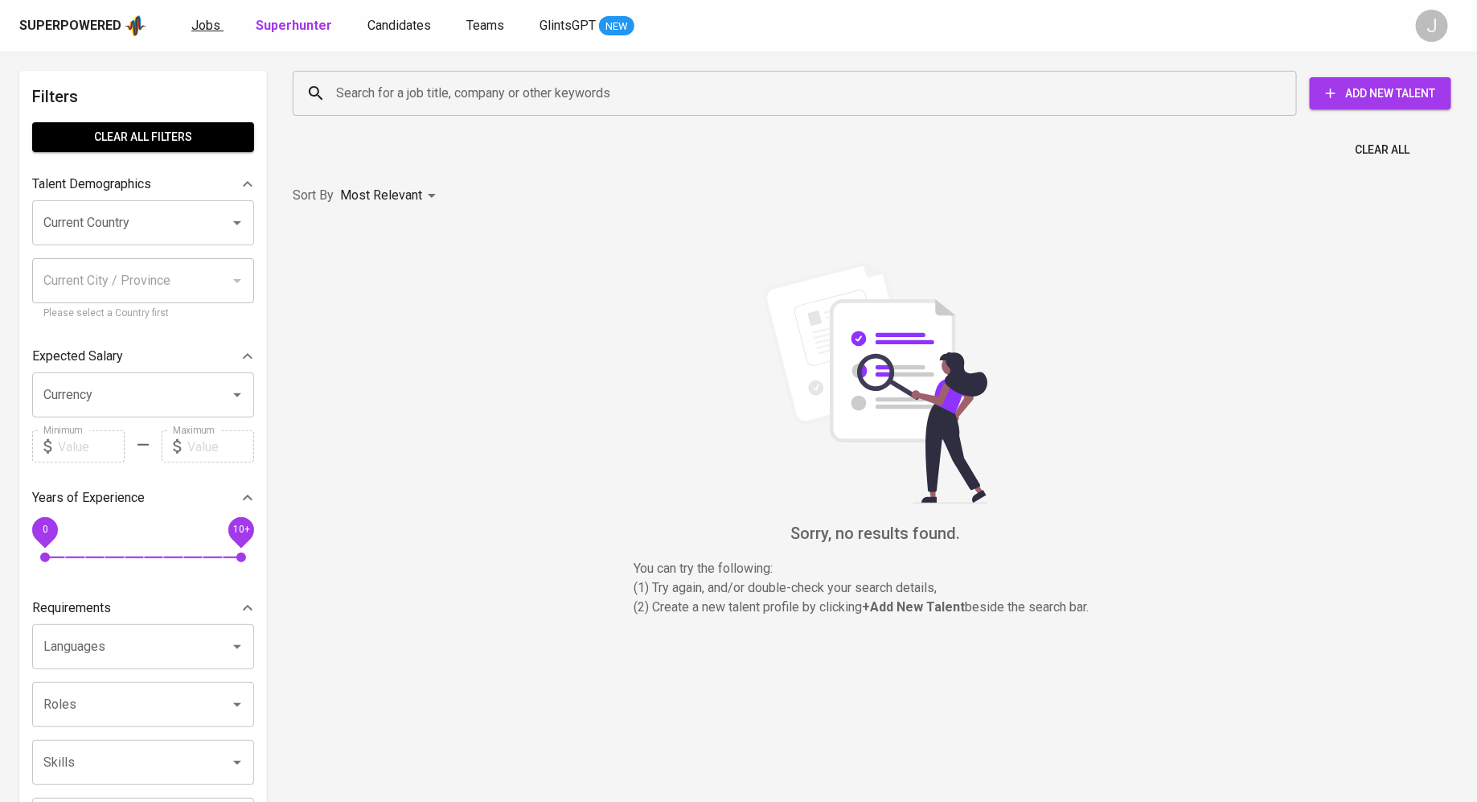
click at [207, 26] on span "Jobs" at bounding box center [205, 25] width 29 height 15
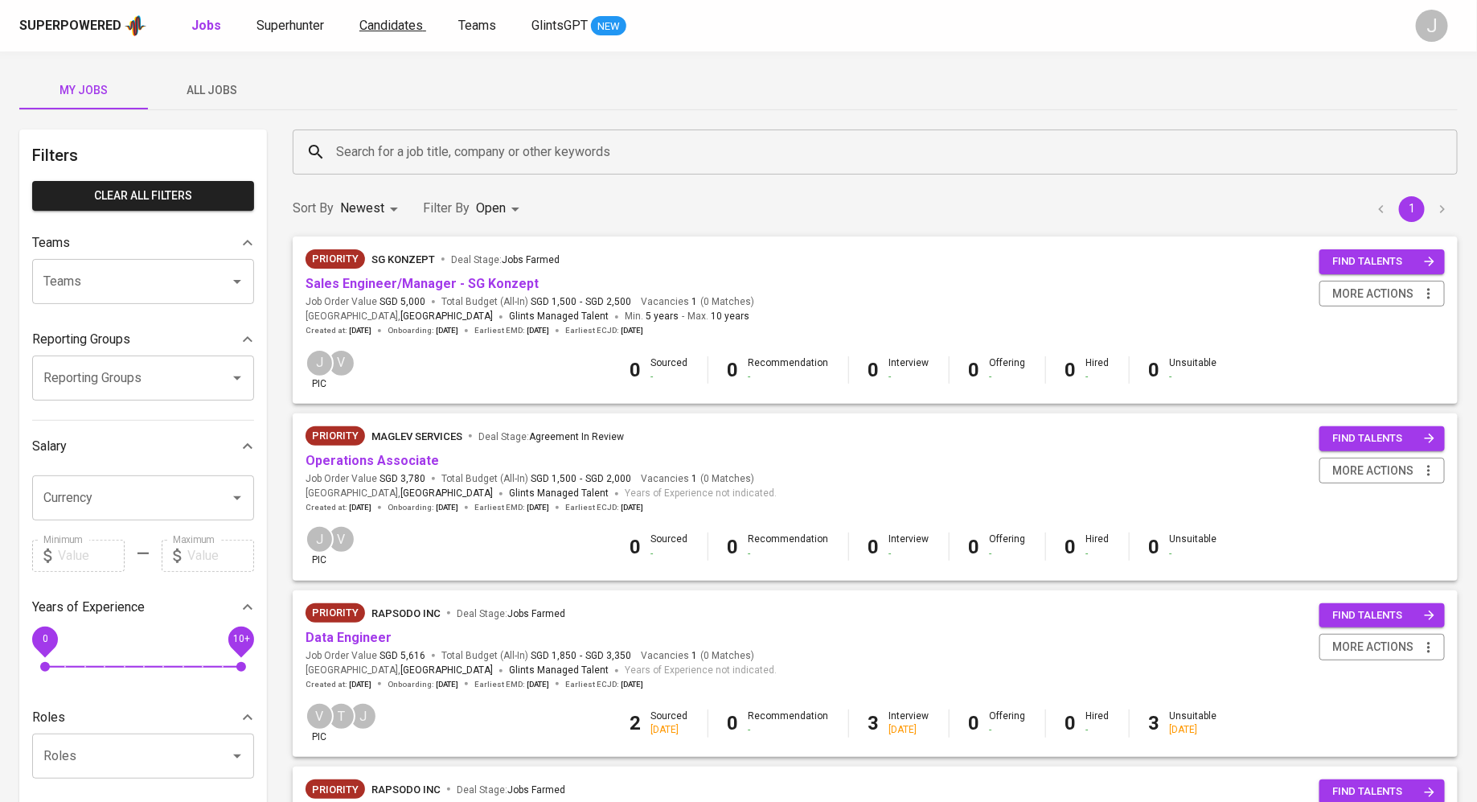
click at [381, 18] on span "Candidates" at bounding box center [391, 25] width 64 height 15
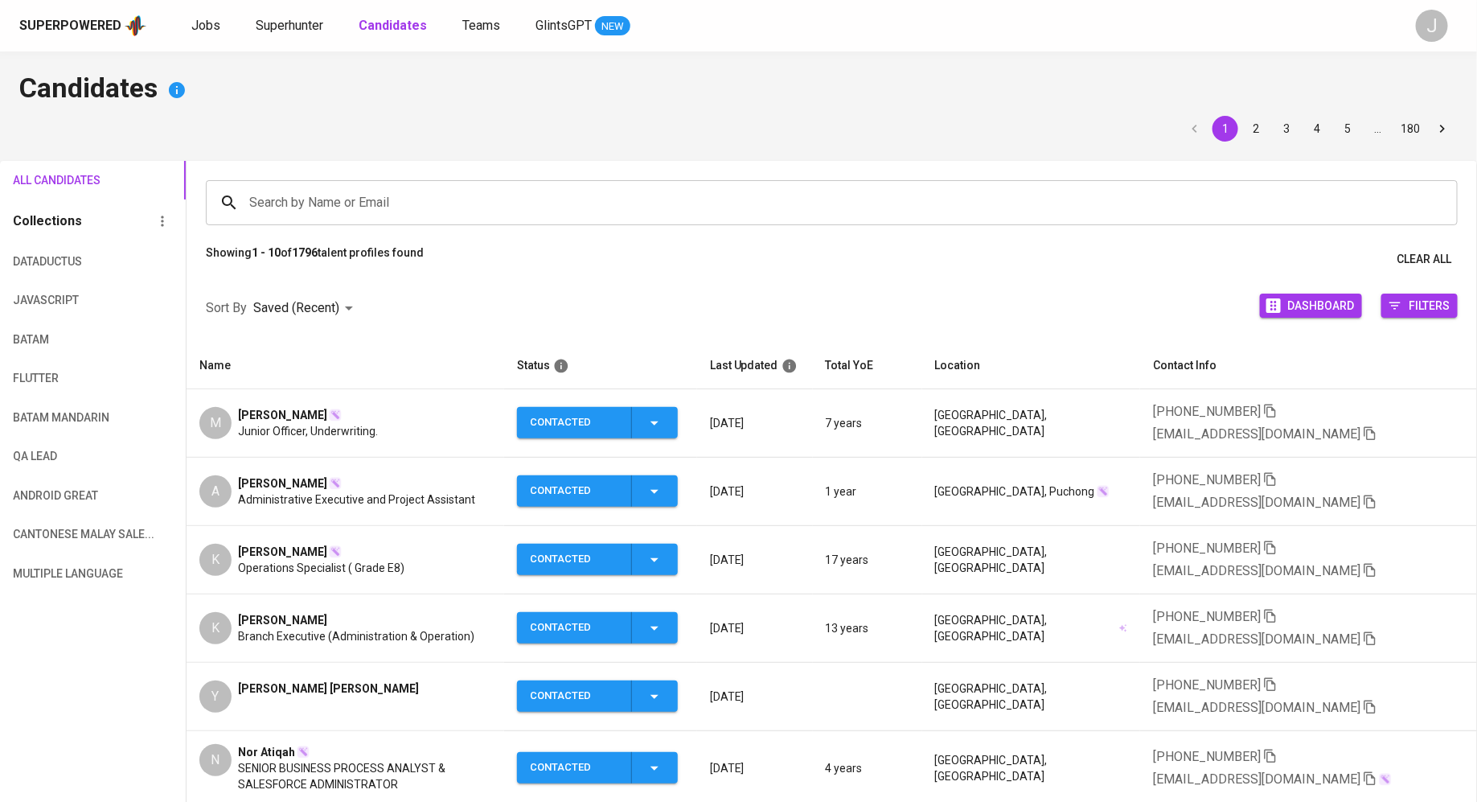
click at [398, 425] on div "[PERSON_NAME] Officer, Underwriting." at bounding box center [345, 423] width 292 height 32
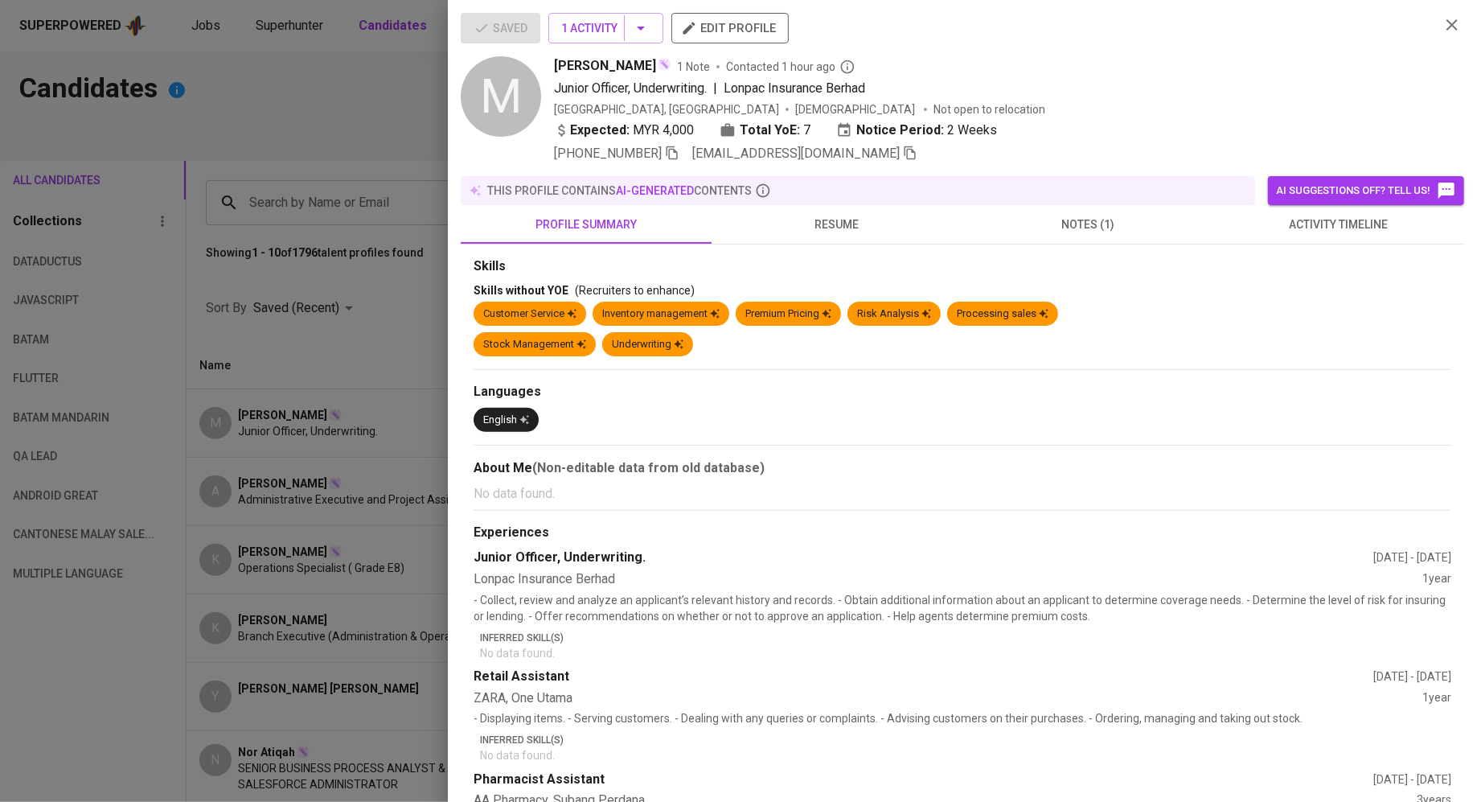
click at [841, 220] on span "resume" at bounding box center [837, 225] width 232 height 20
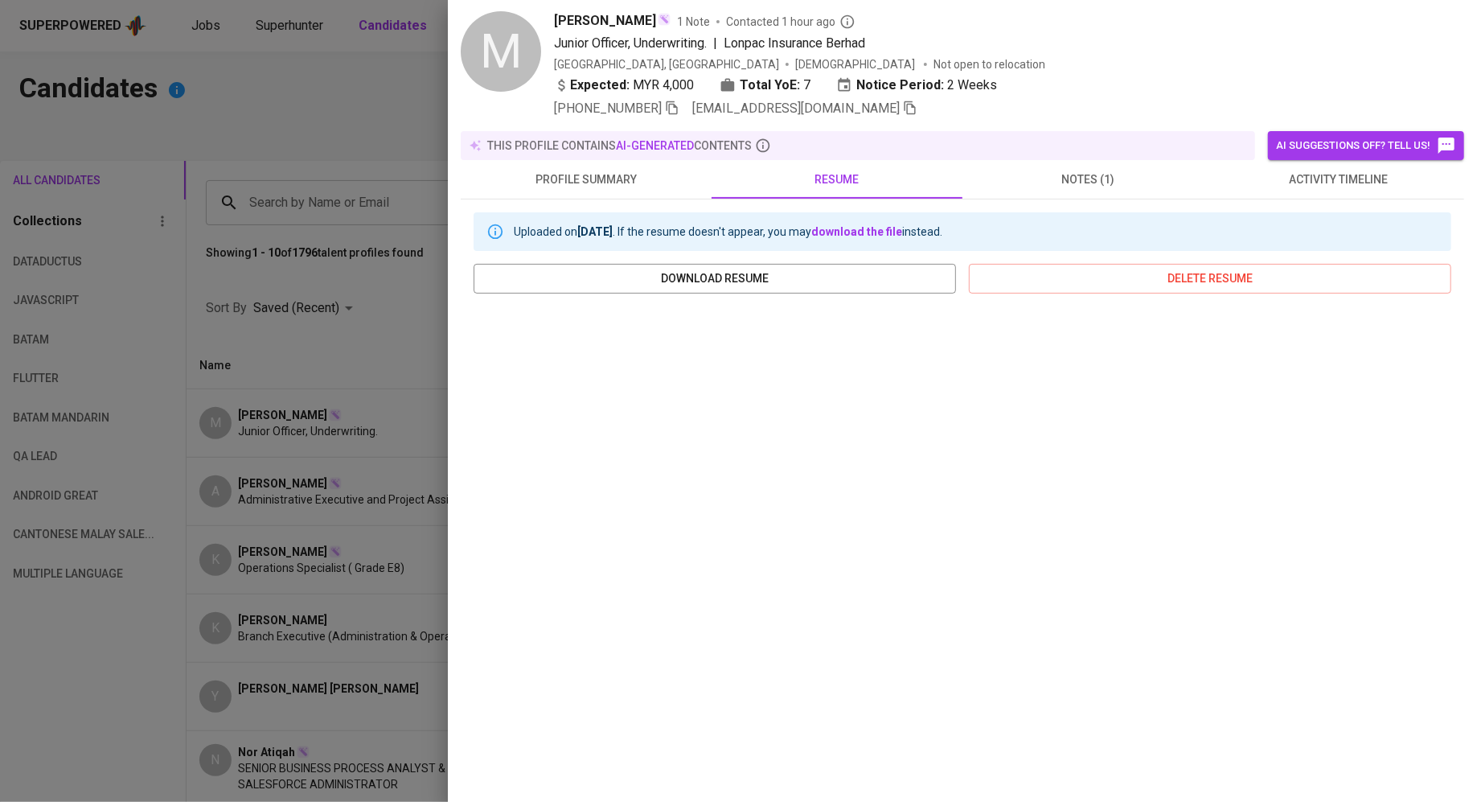
scroll to position [55, 0]
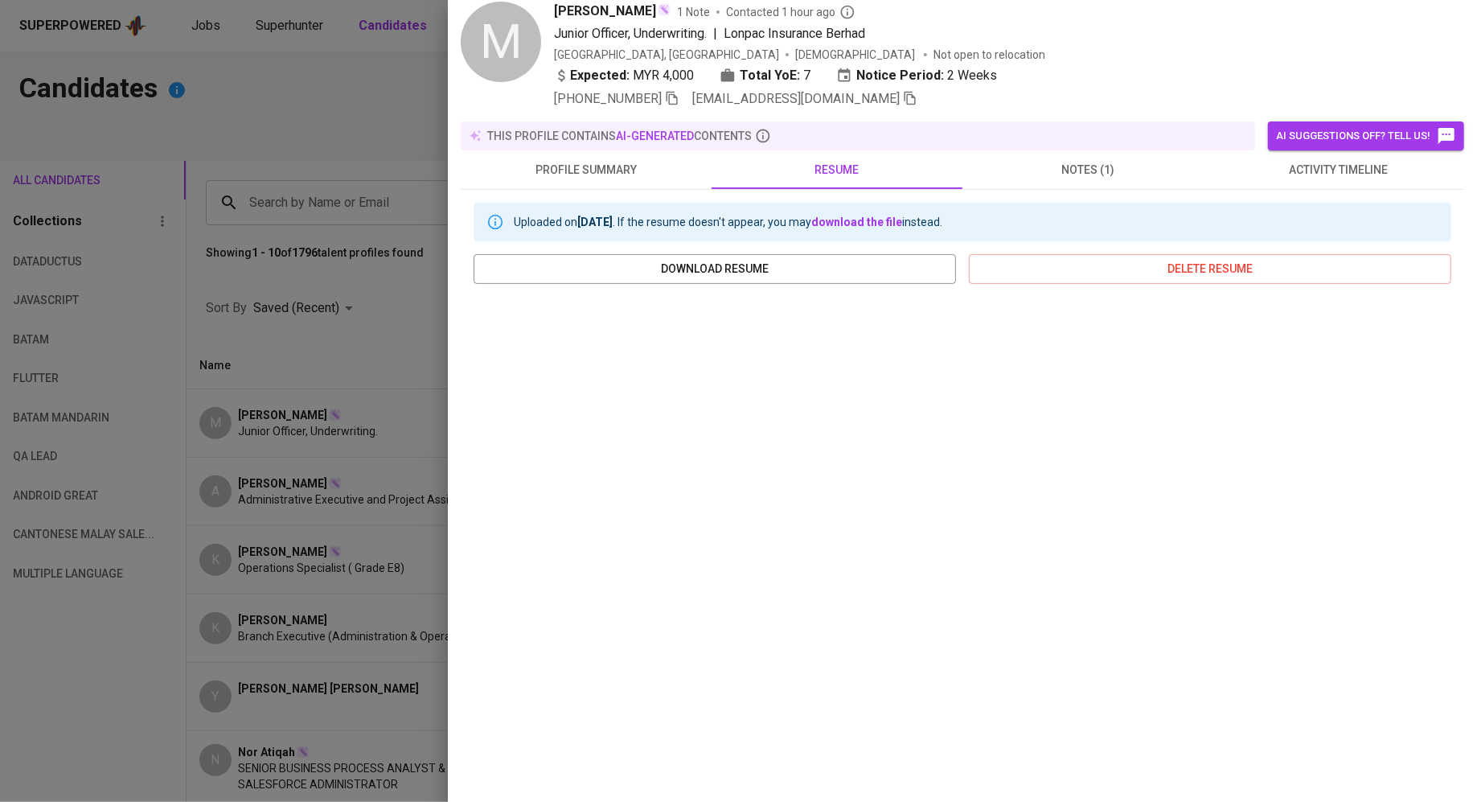
click at [332, 243] on div at bounding box center [738, 401] width 1477 height 802
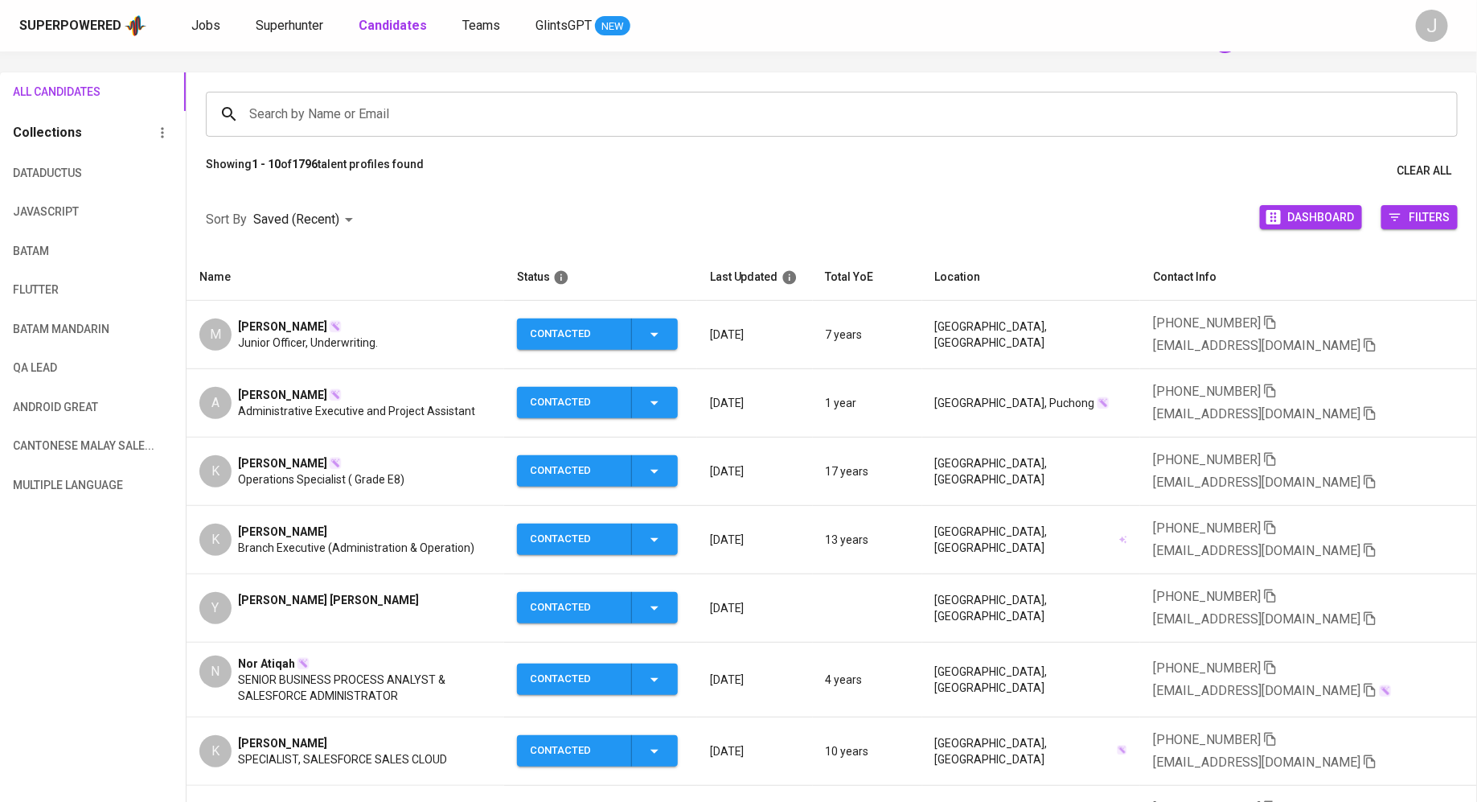
scroll to position [53, 0]
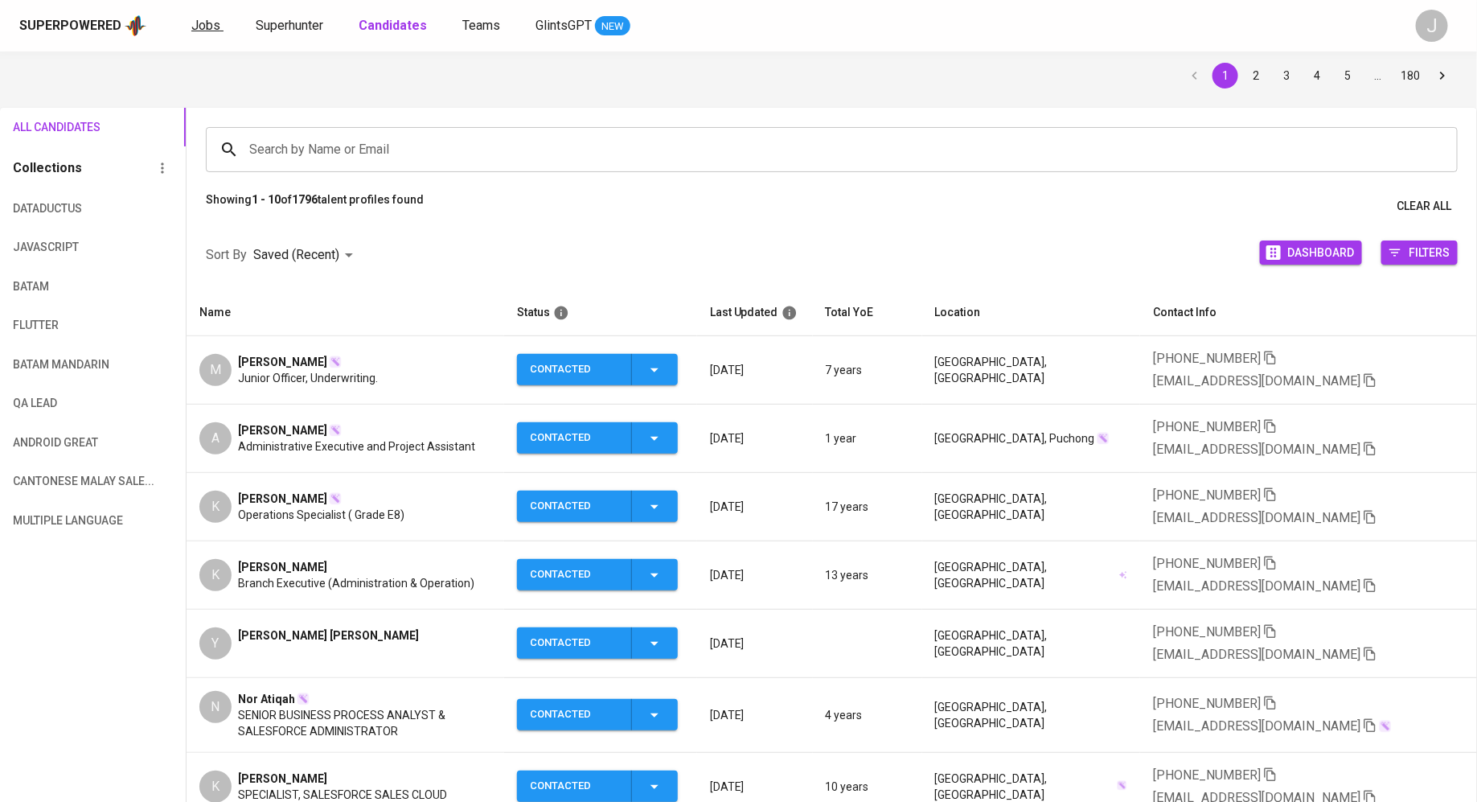
click at [204, 28] on span "Jobs" at bounding box center [205, 25] width 29 height 15
